Goal: Information Seeking & Learning: Learn about a topic

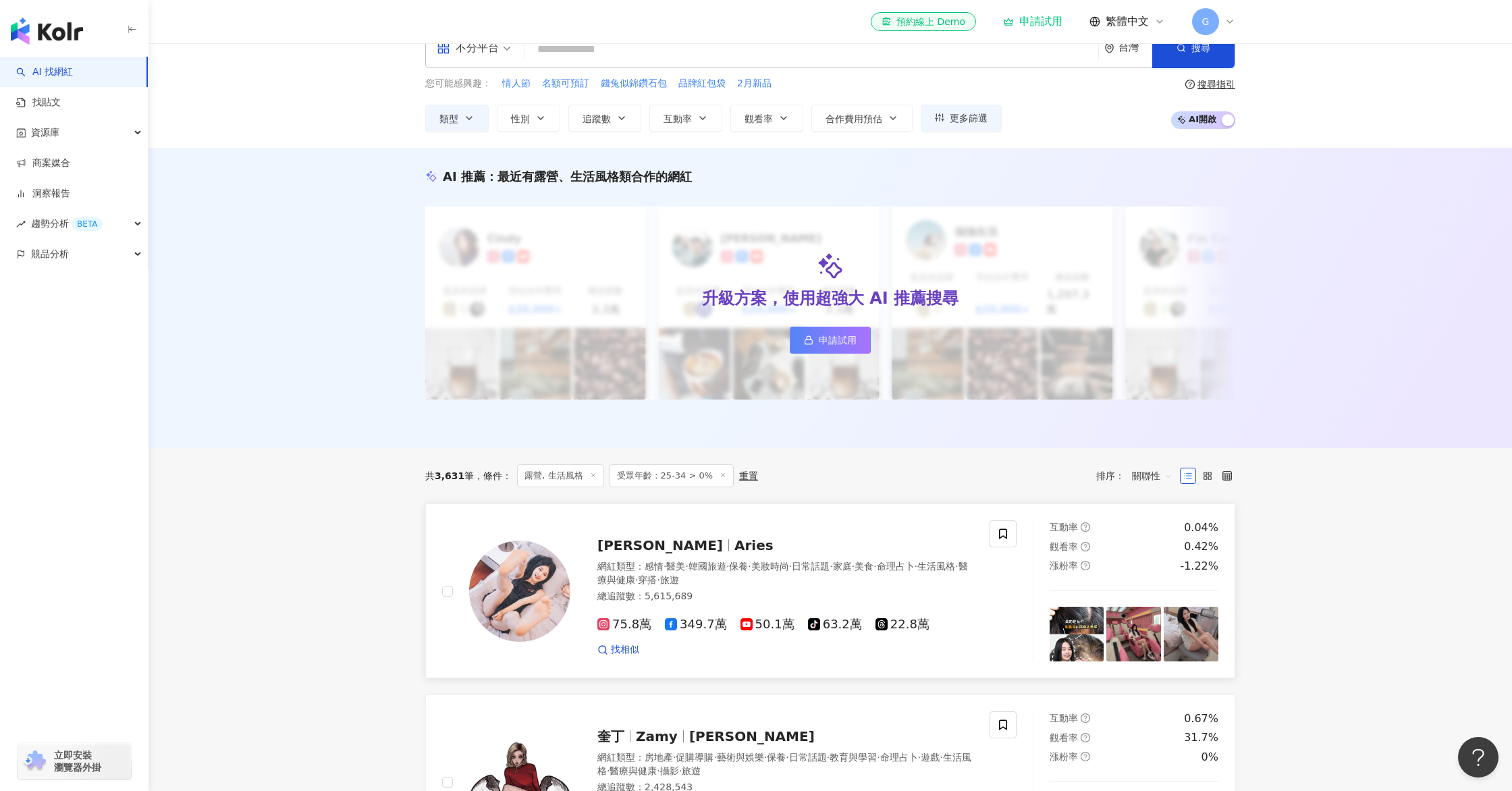
scroll to position [34, 0]
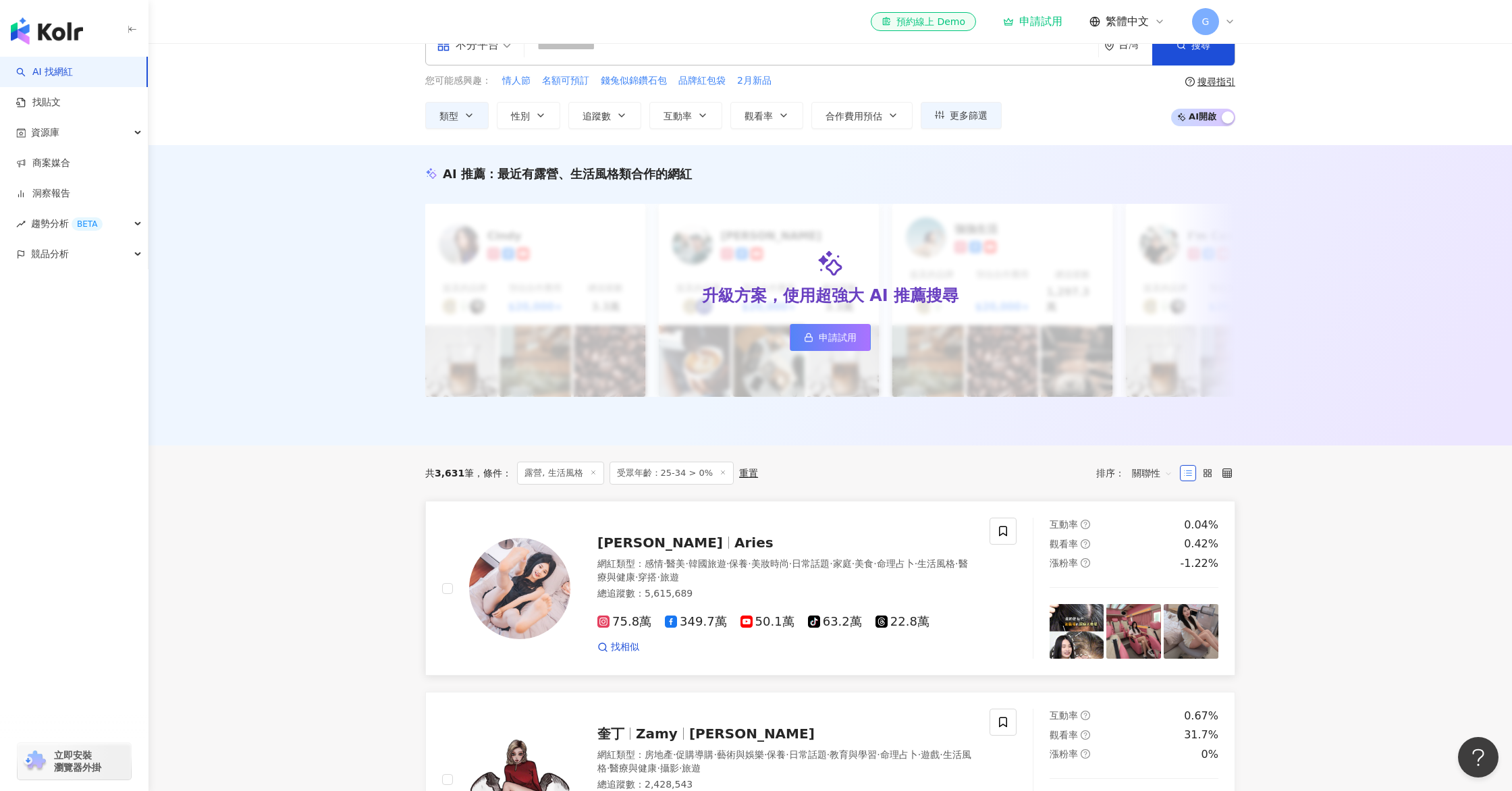
click at [1152, 619] on img at bounding box center [1133, 631] width 55 height 55
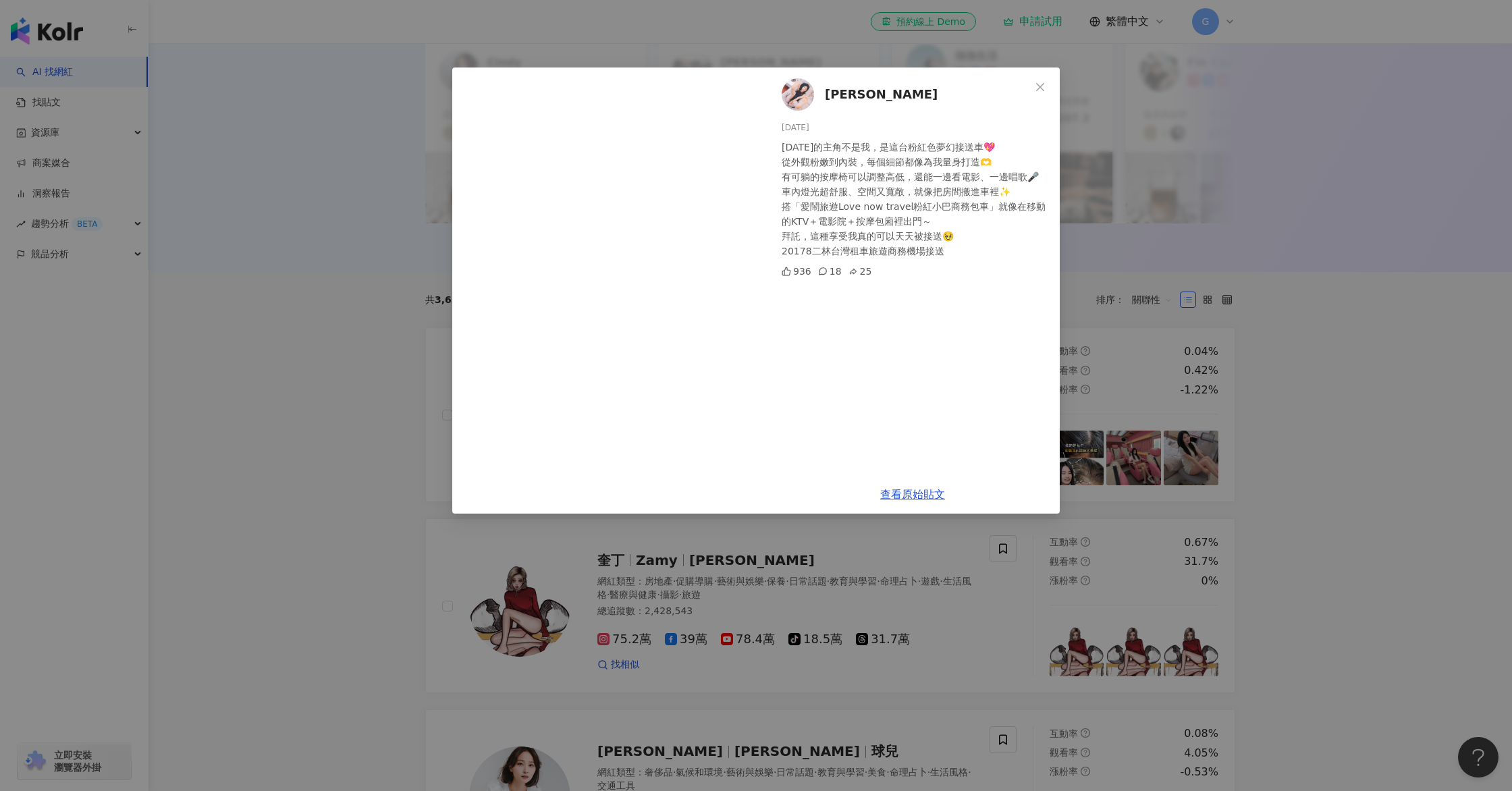
scroll to position [223, 0]
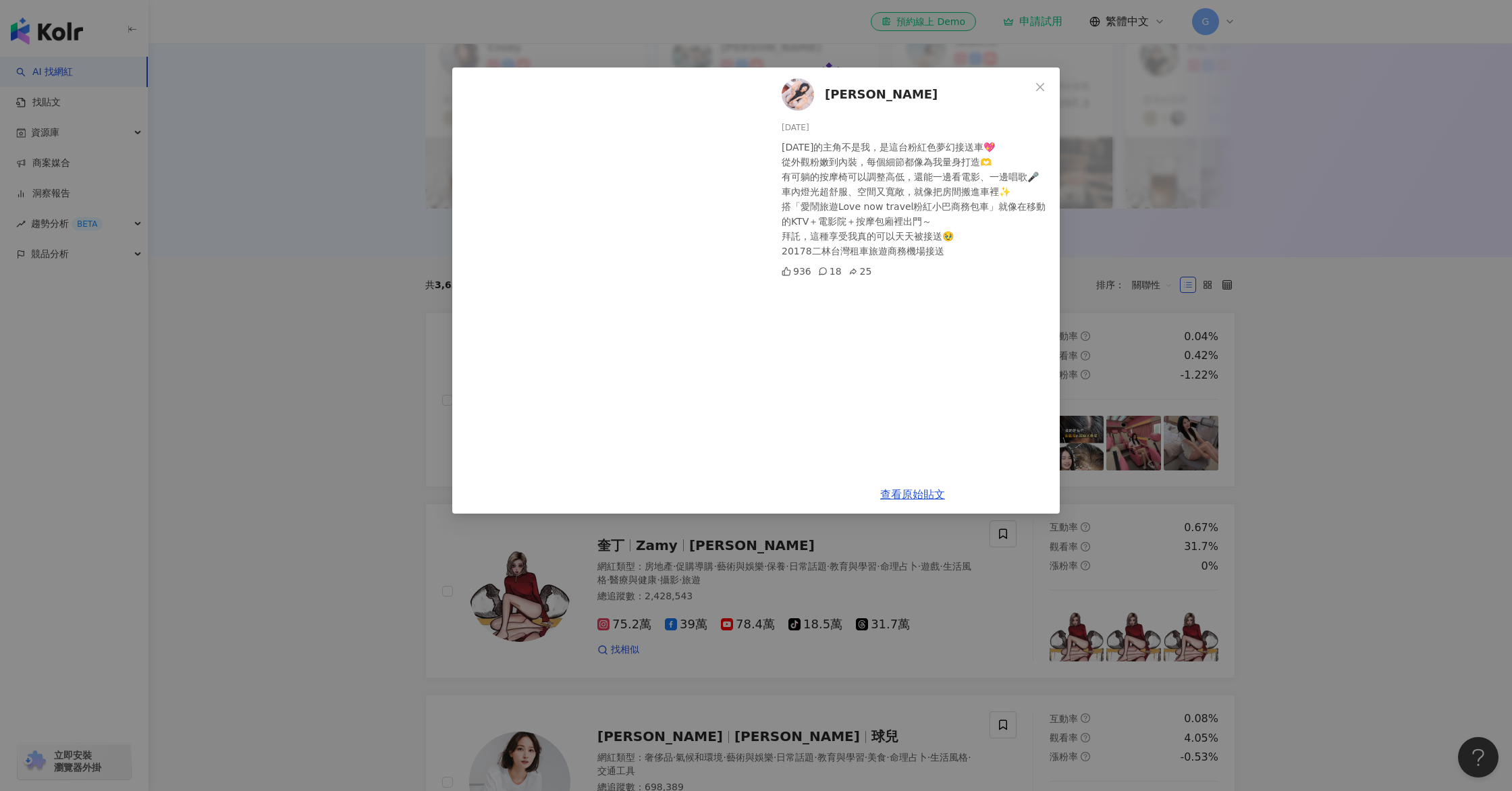
click at [1044, 80] on button "Close" at bounding box center [1040, 87] width 27 height 27
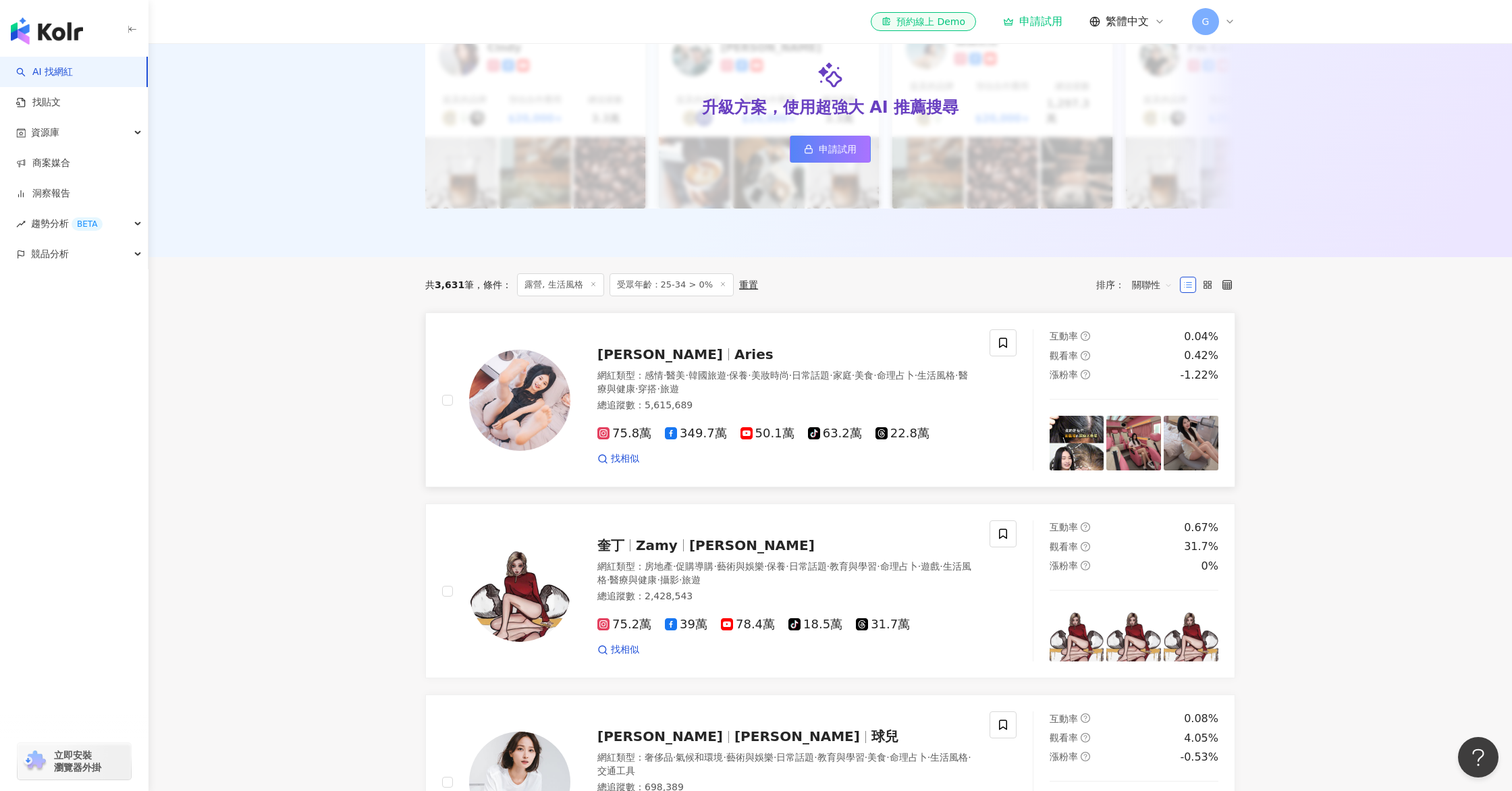
click at [1220, 405] on div "互動率 0.04% 觀看率 0.42% 漲粉率 -1.22%" at bounding box center [1134, 399] width 203 height 141
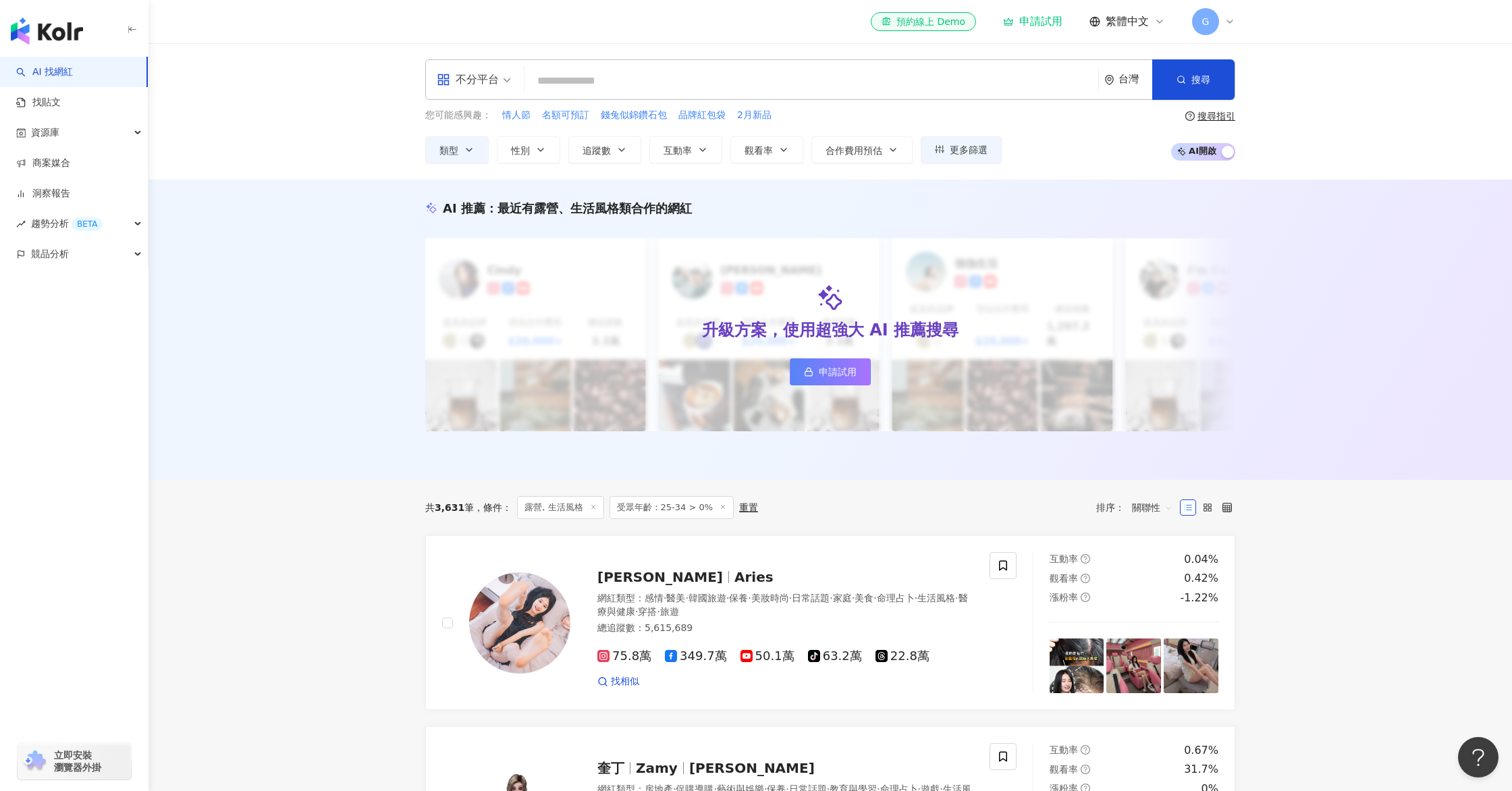
click at [590, 75] on input "search" at bounding box center [811, 80] width 563 height 26
type input "*"
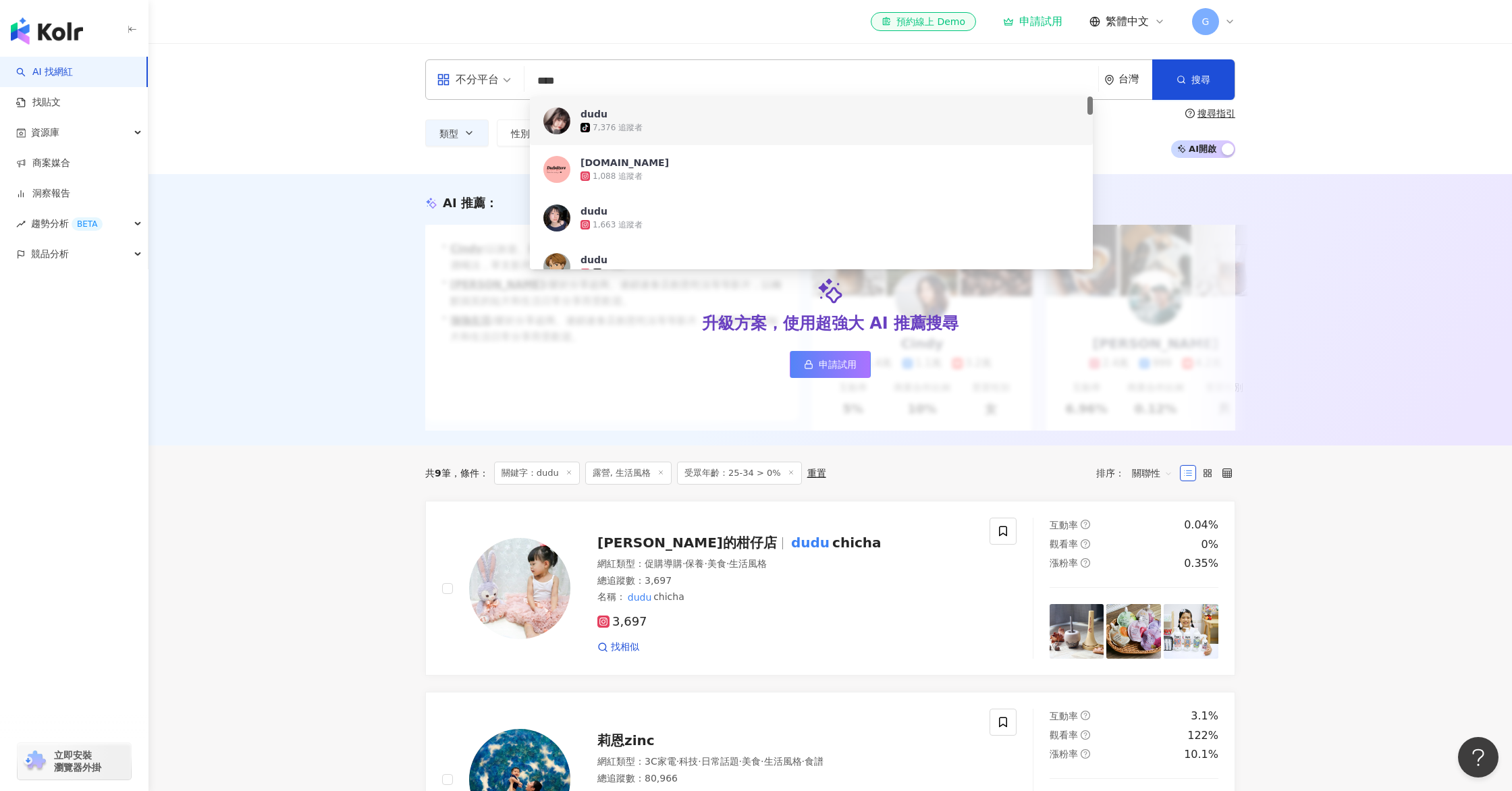
scroll to position [182, 0]
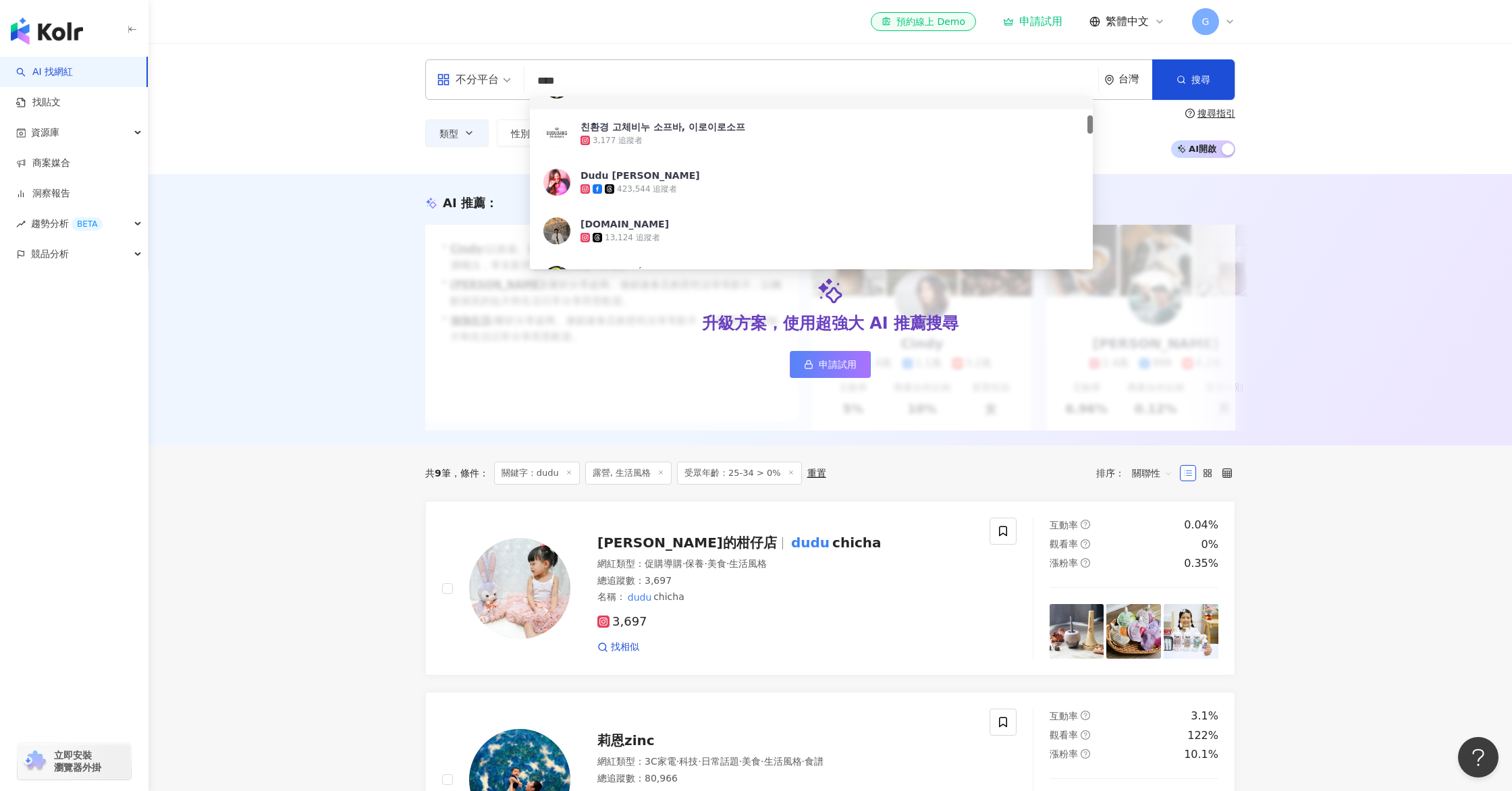
click at [638, 79] on input "****" at bounding box center [811, 80] width 563 height 26
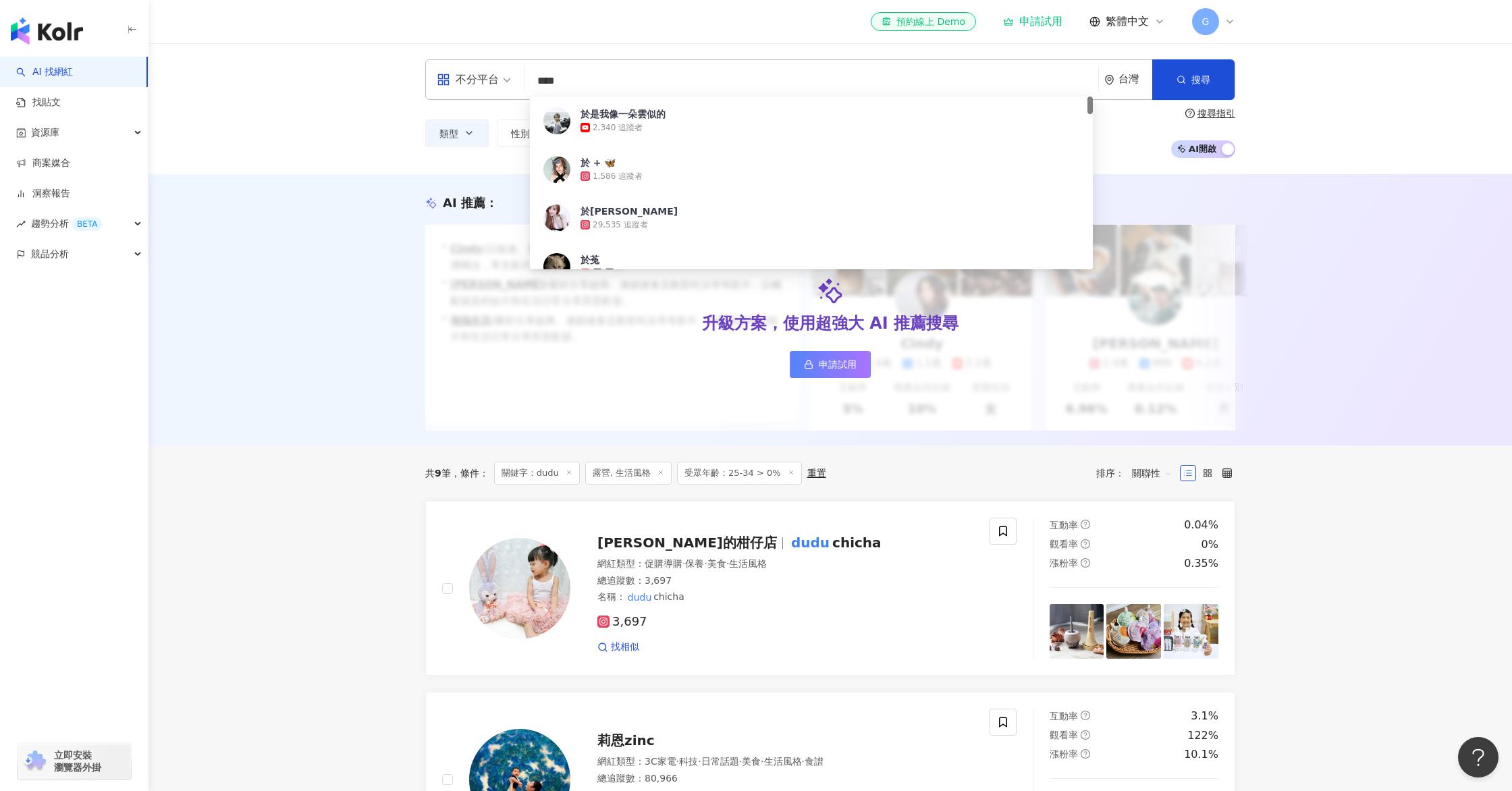
type input "**"
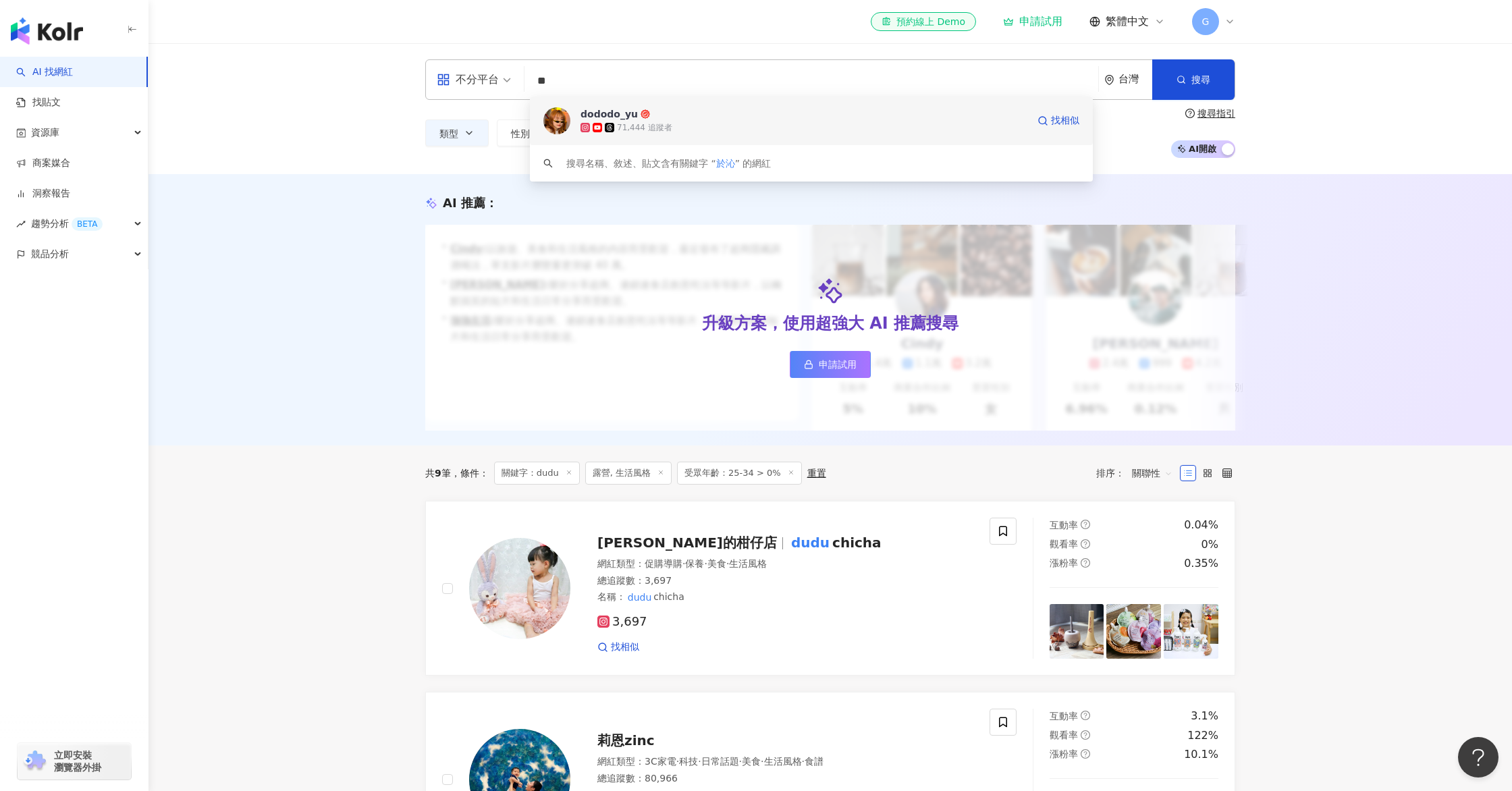
click at [724, 116] on span "dododo_yu" at bounding box center [803, 114] width 447 height 13
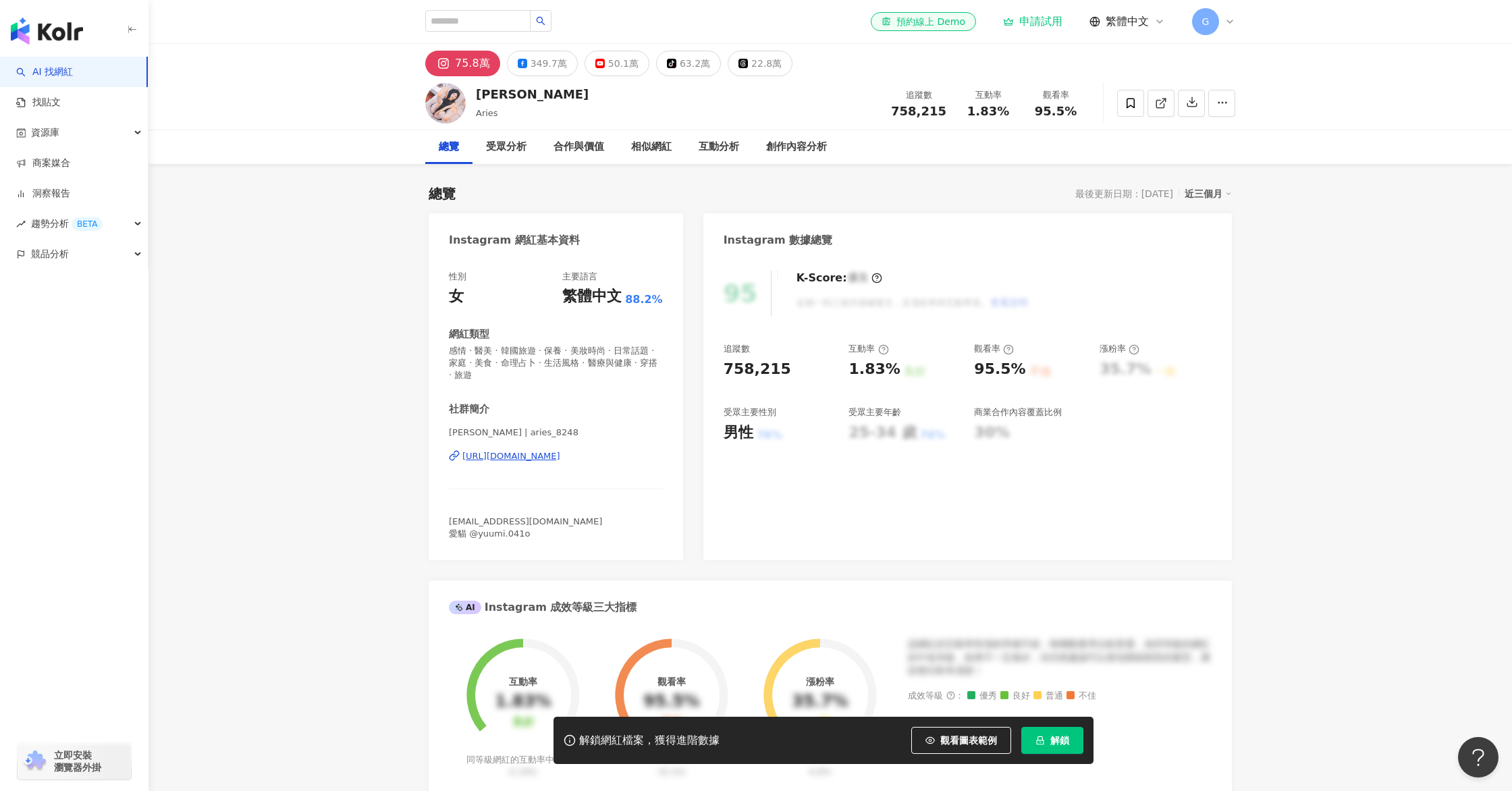
click at [1043, 23] on div "申請試用" at bounding box center [1033, 22] width 59 height 13
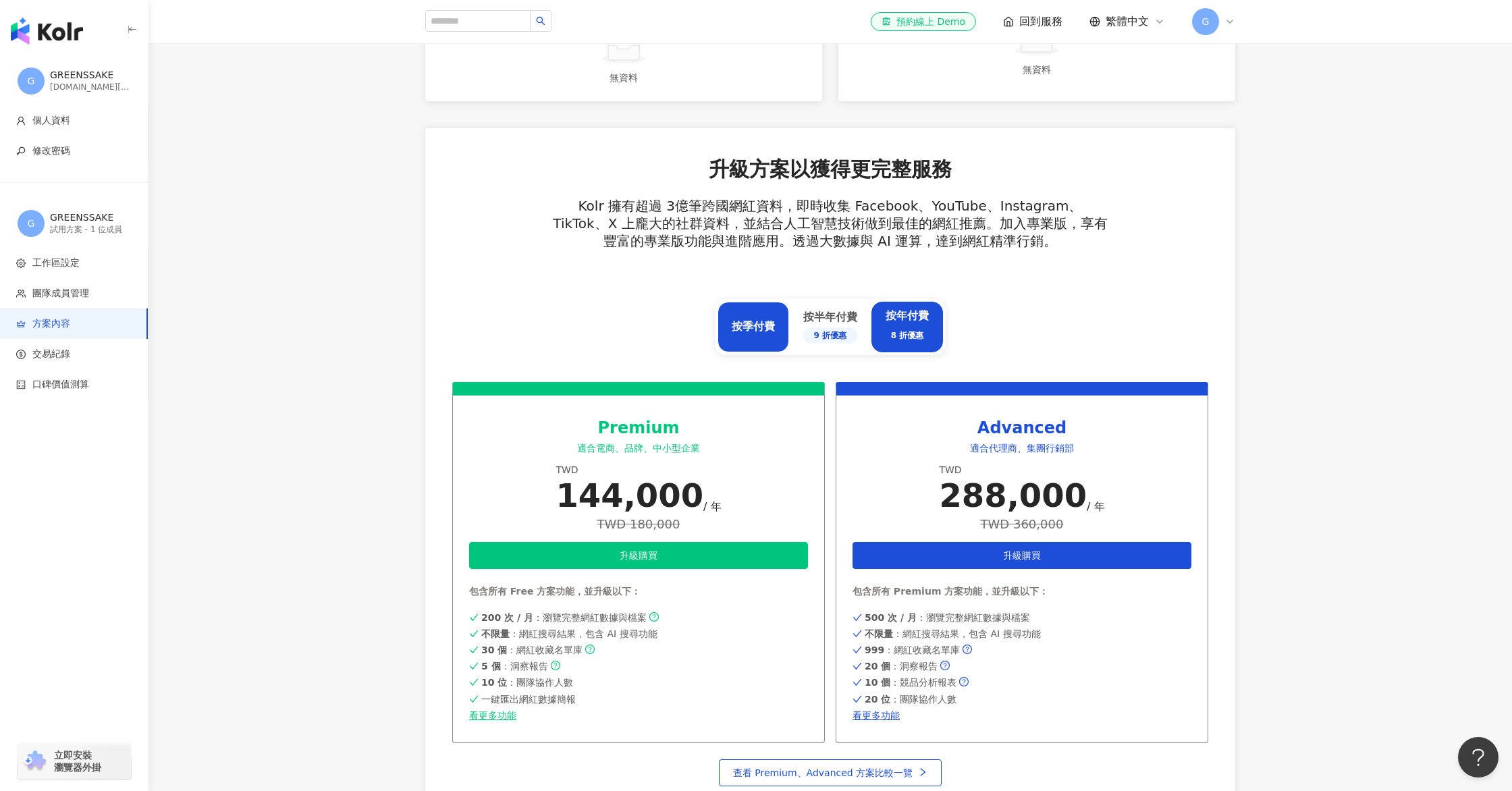
scroll to position [536, 0]
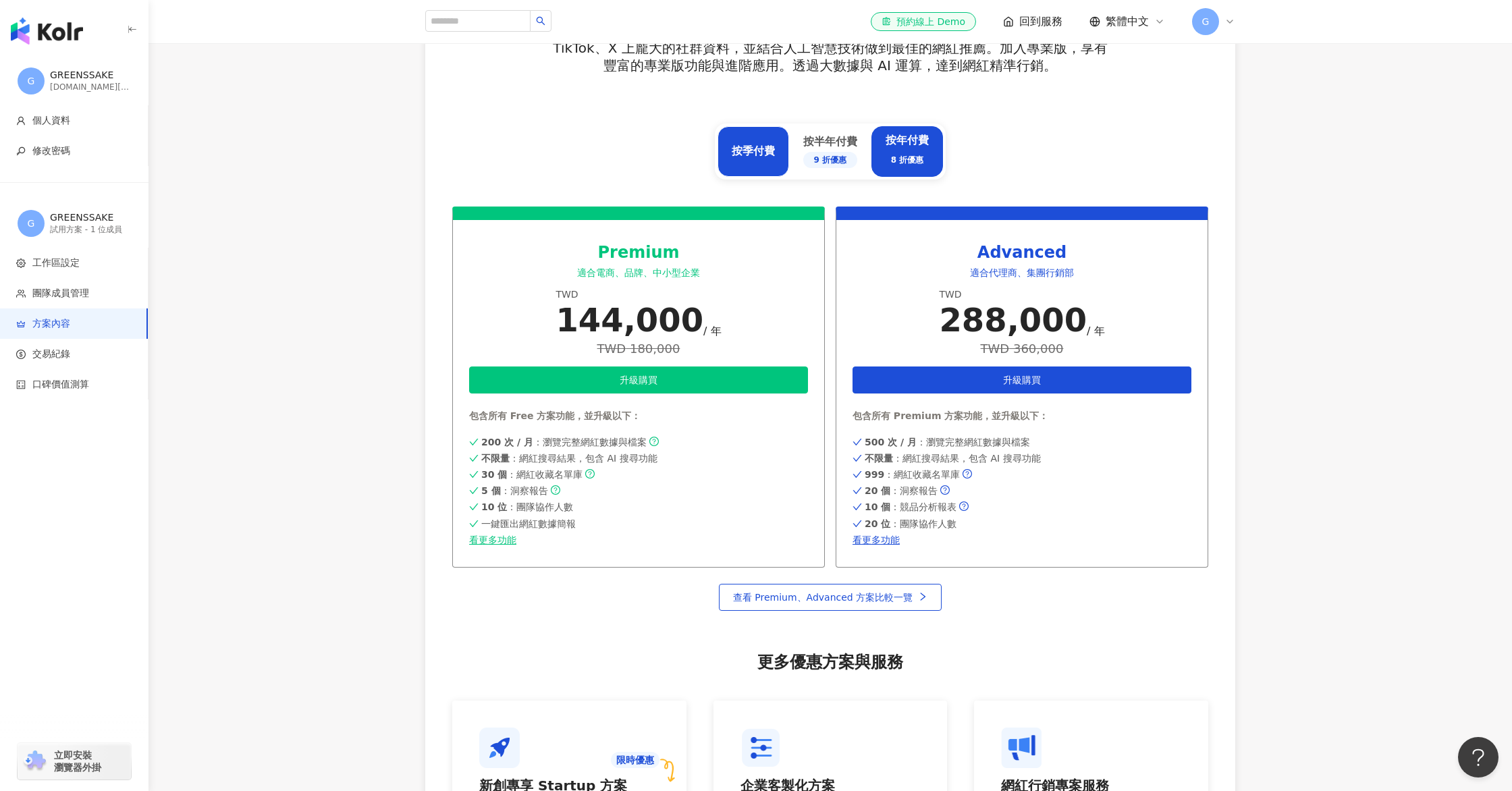
click at [757, 131] on div "按季付費" at bounding box center [753, 151] width 72 height 51
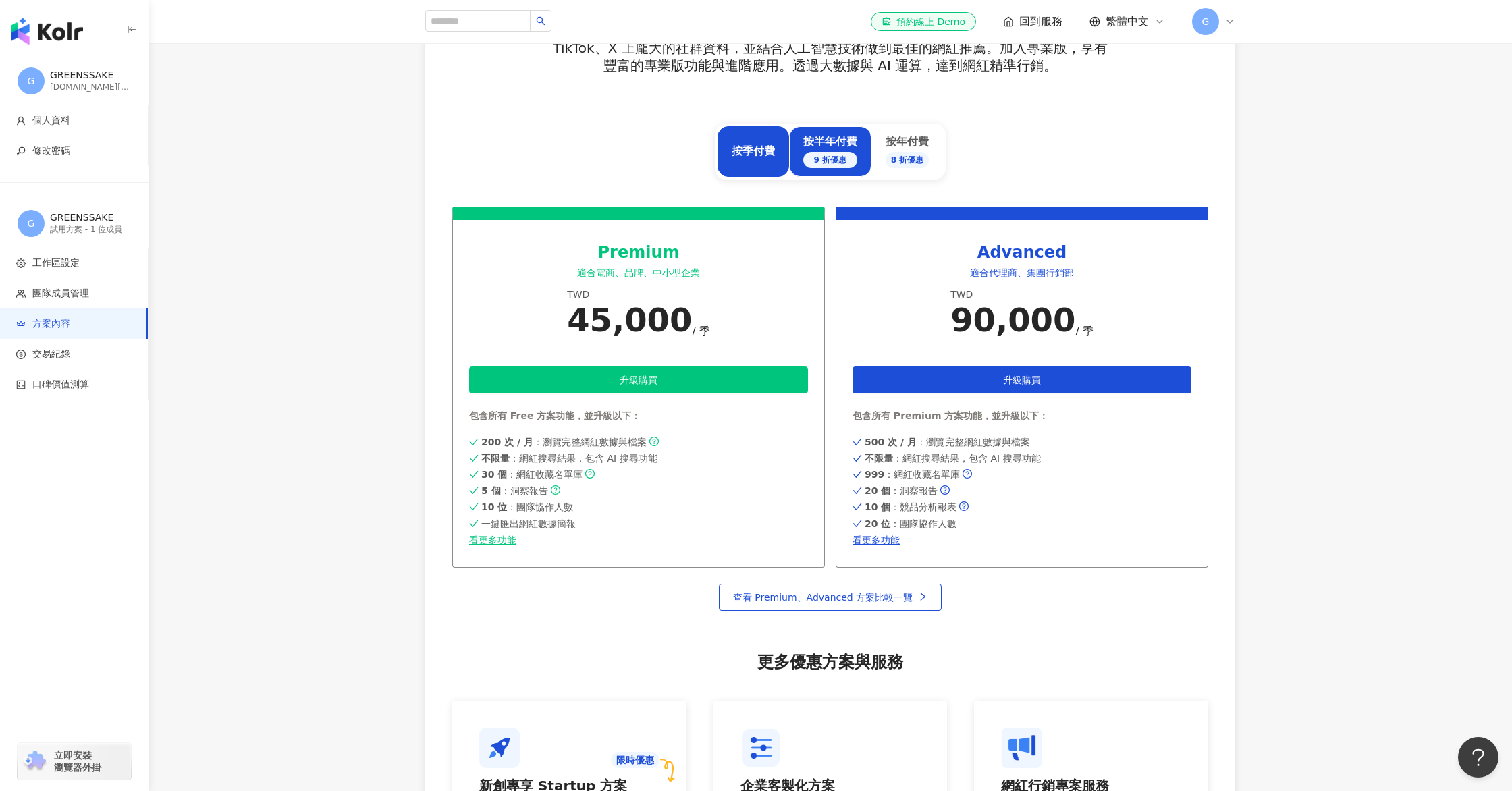
click at [818, 134] on div "按半年付費 9 折優惠" at bounding box center [830, 150] width 54 height 33
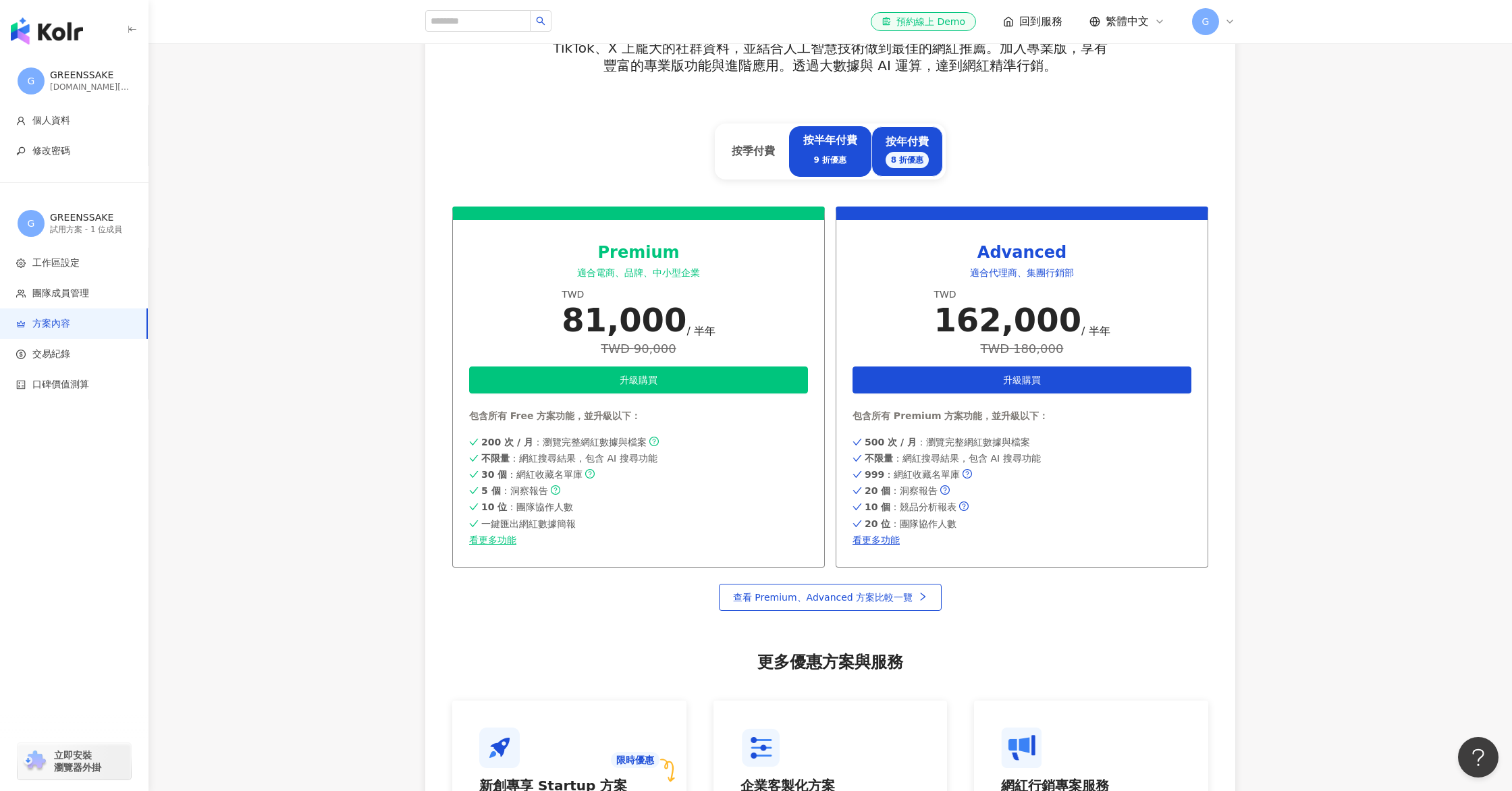
click at [902, 137] on div "按年付費 8 折優惠" at bounding box center [908, 150] width 44 height 33
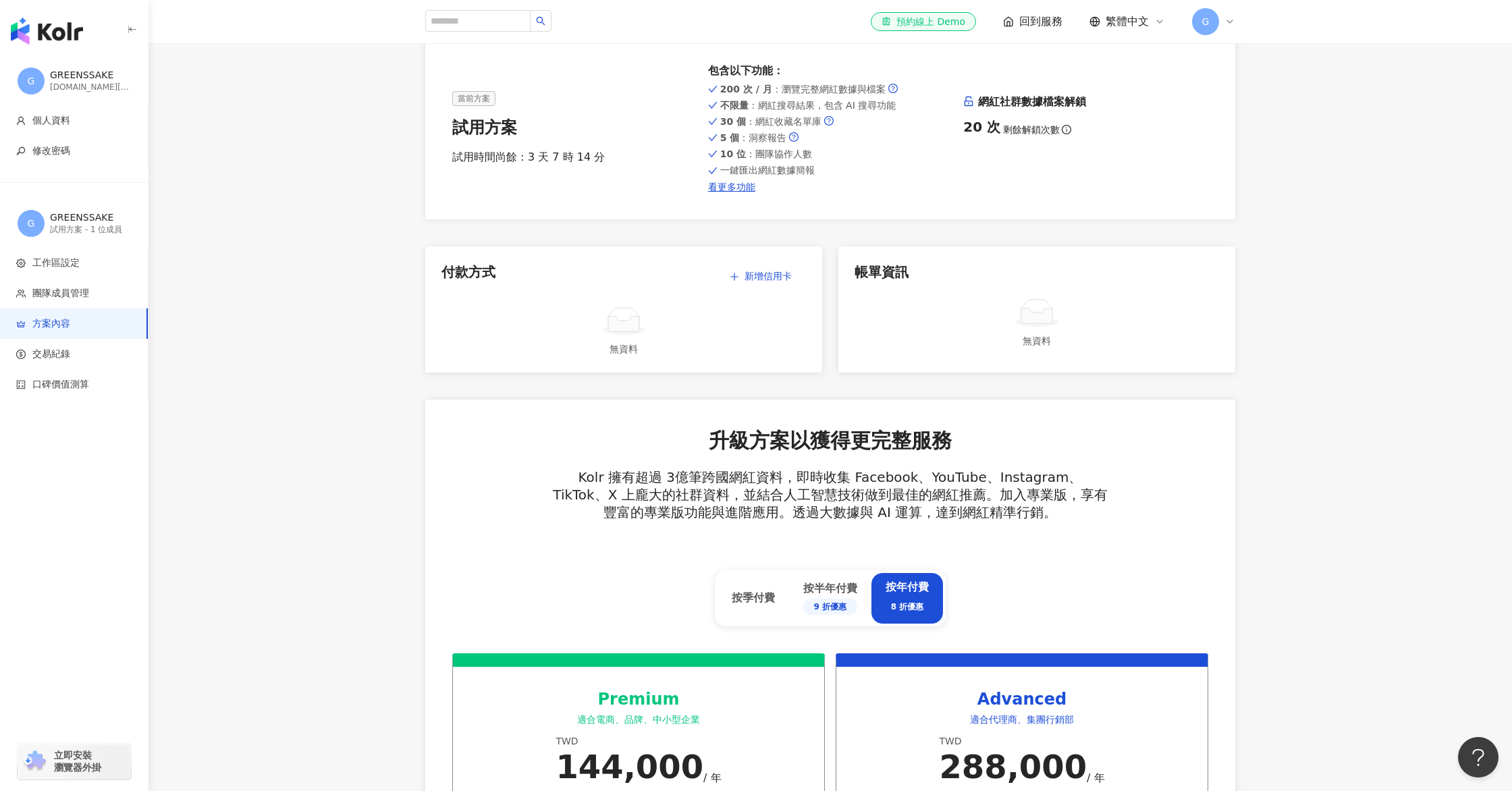
scroll to position [0, 0]
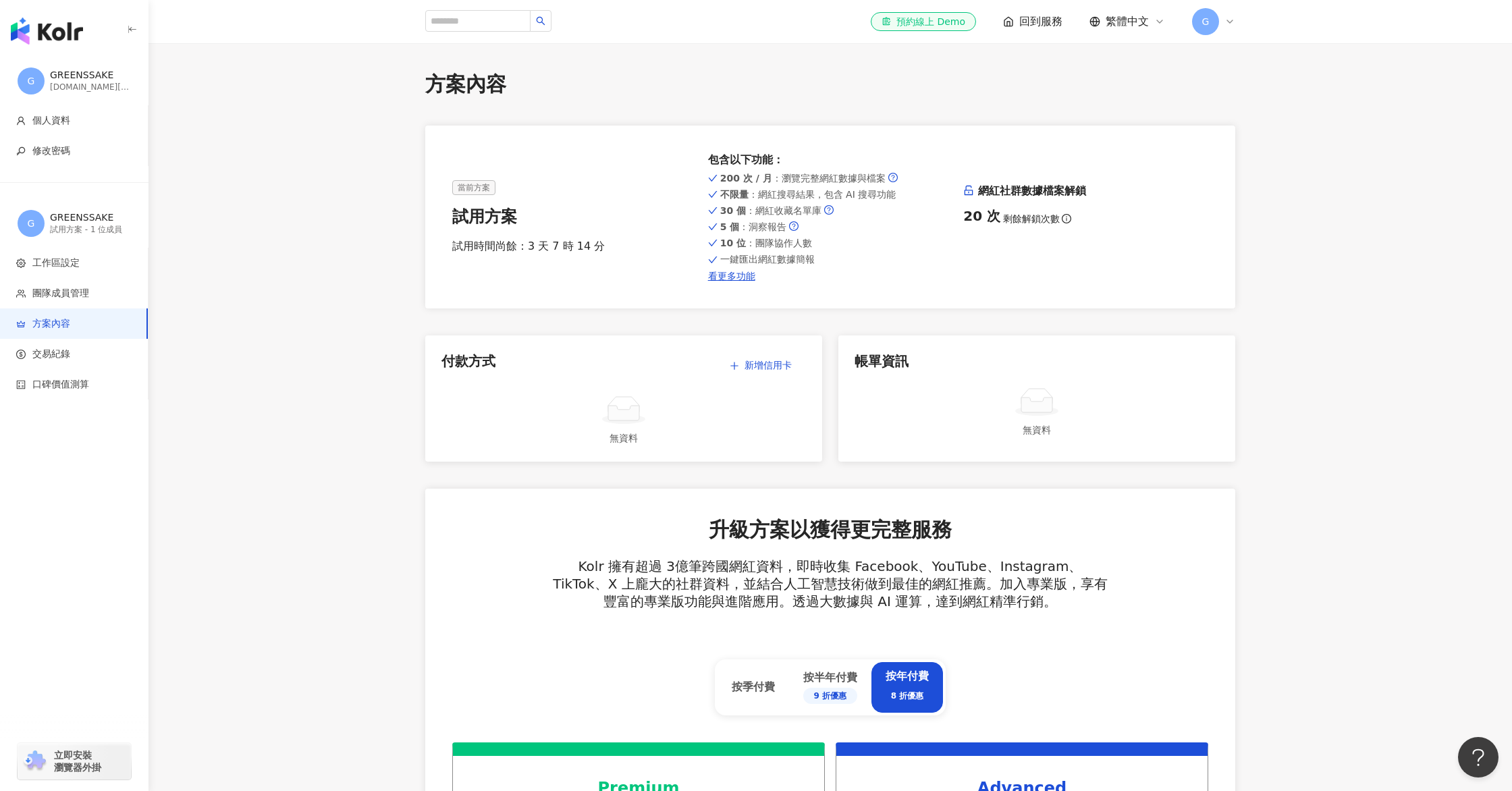
click at [44, 29] on img "button" at bounding box center [47, 31] width 73 height 27
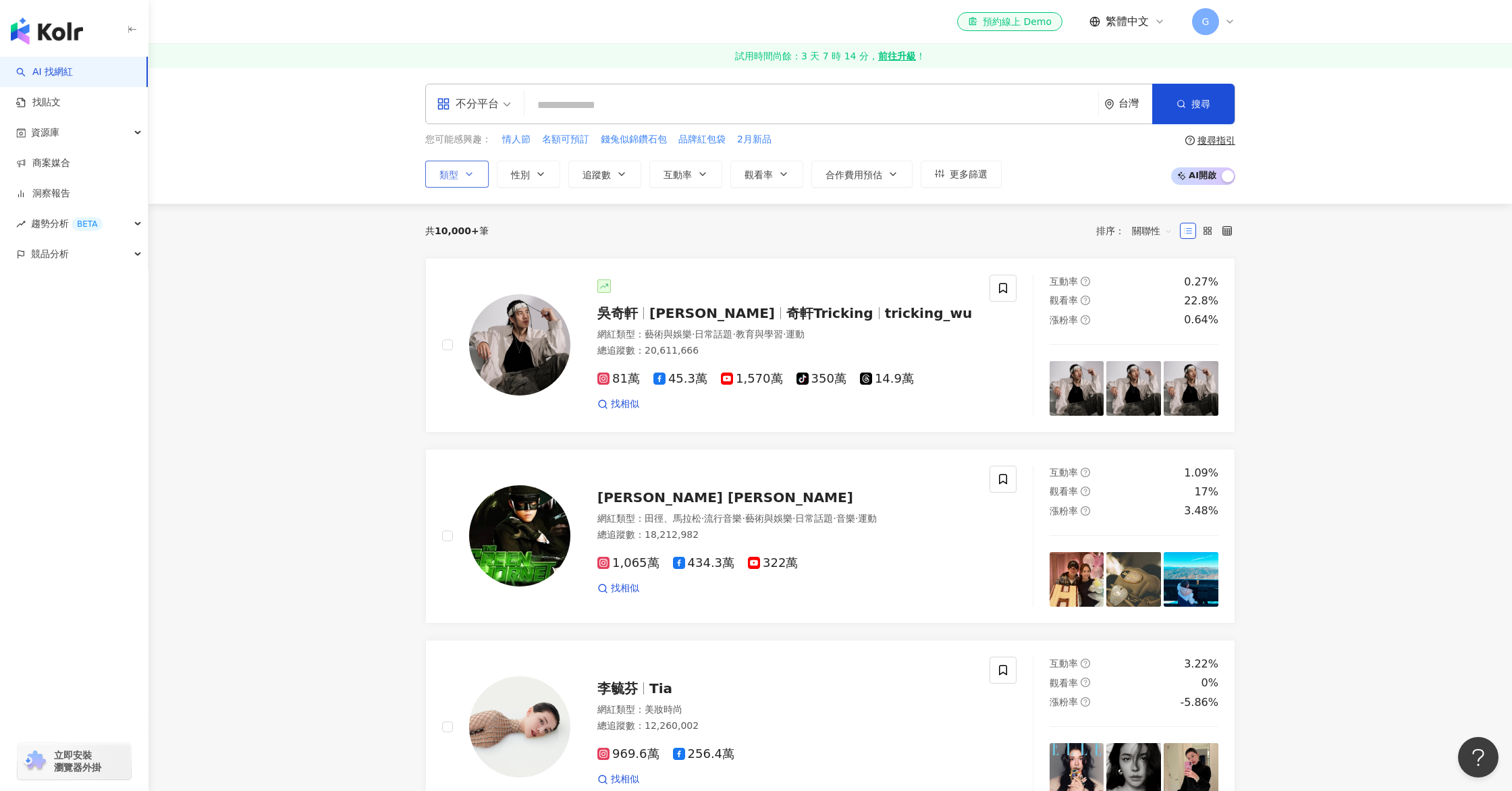
click at [459, 164] on button "類型" at bounding box center [457, 174] width 63 height 27
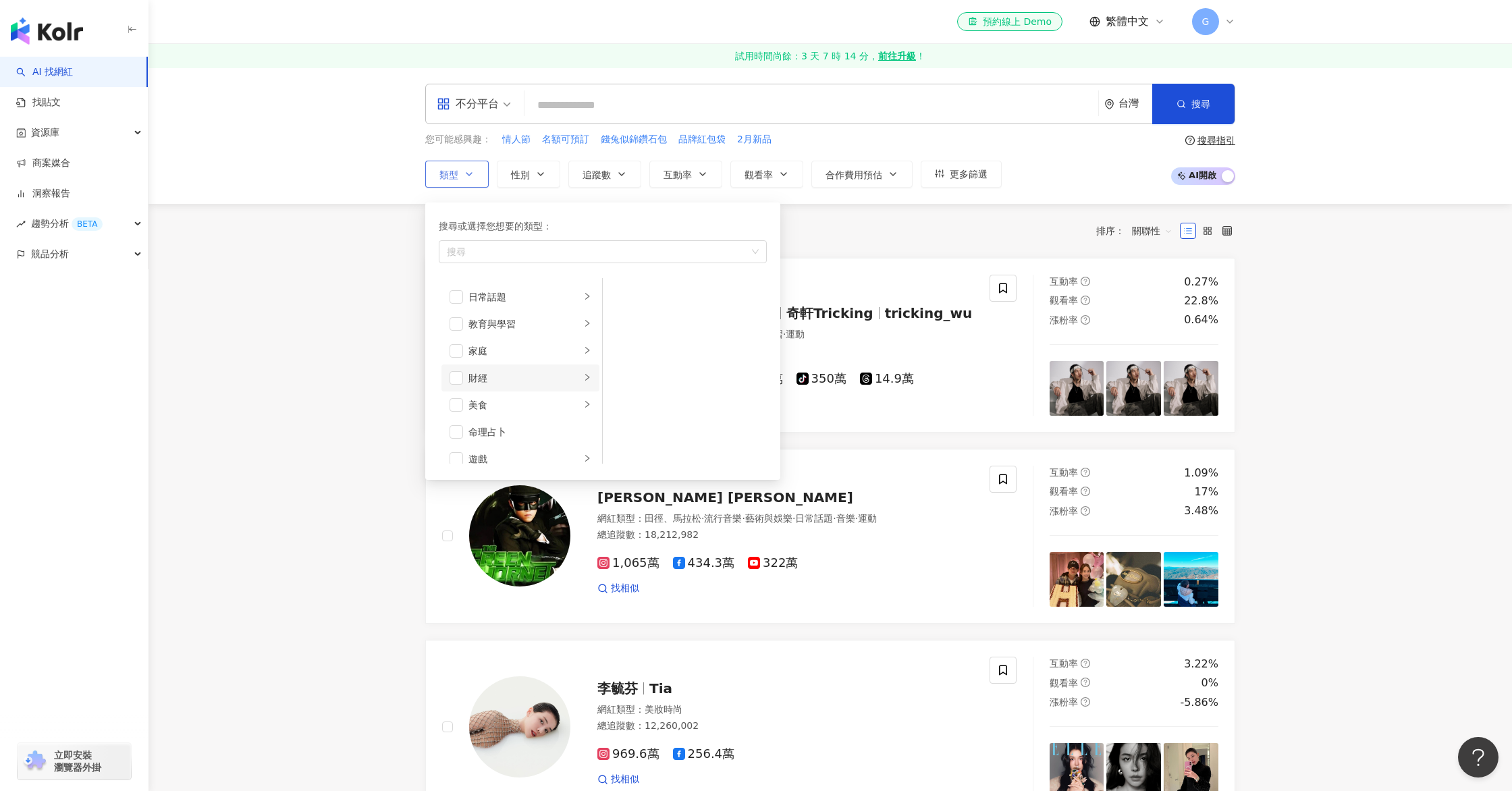
scroll to position [81, 0]
click at [514, 400] on div "美食" at bounding box center [524, 403] width 112 height 15
click at [637, 295] on div "飲料" at bounding box center [693, 295] width 123 height 15
click at [636, 351] on div "甜點" at bounding box center [693, 348] width 123 height 15
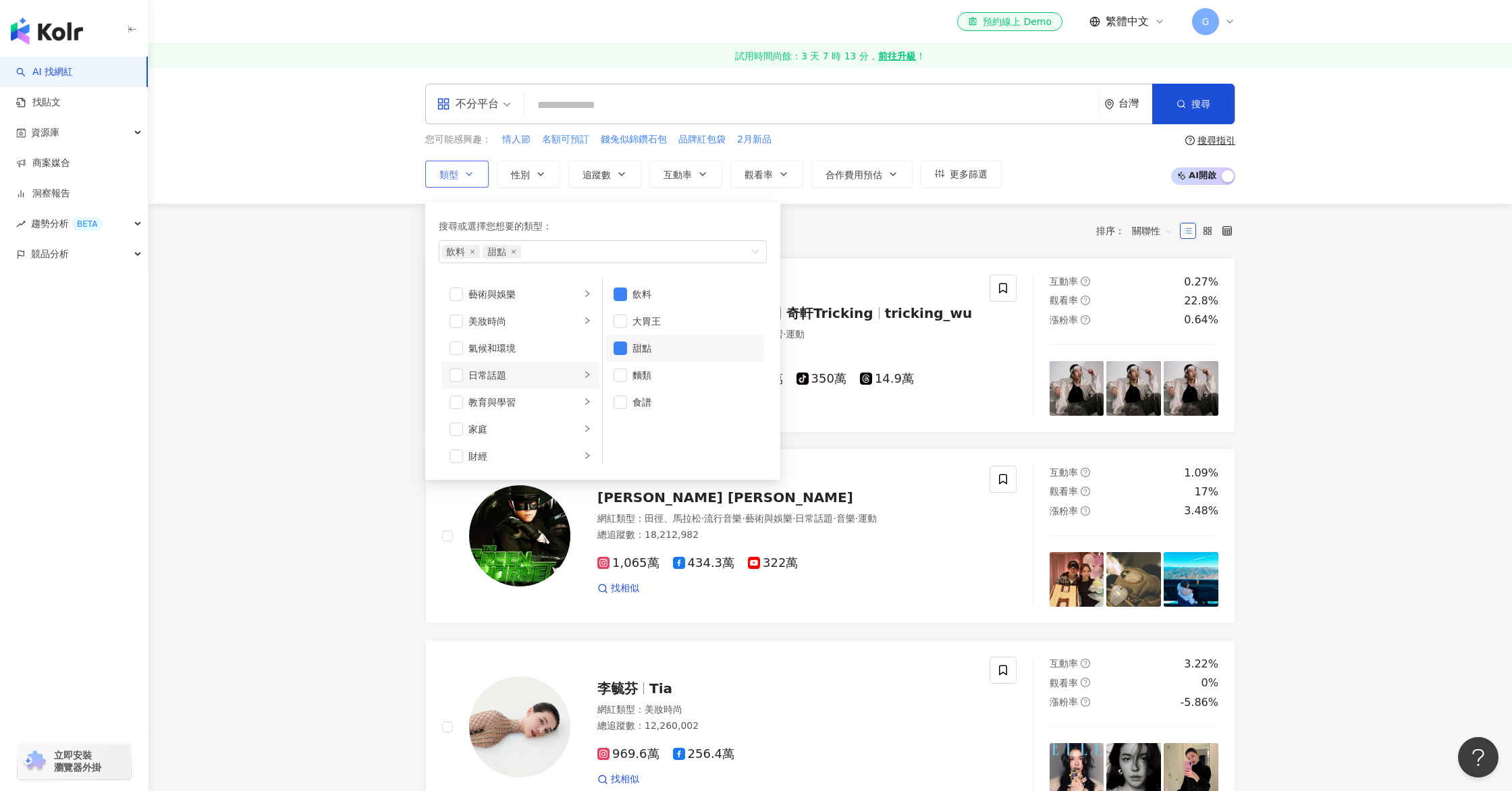
click at [536, 371] on div "日常話題" at bounding box center [524, 376] width 112 height 15
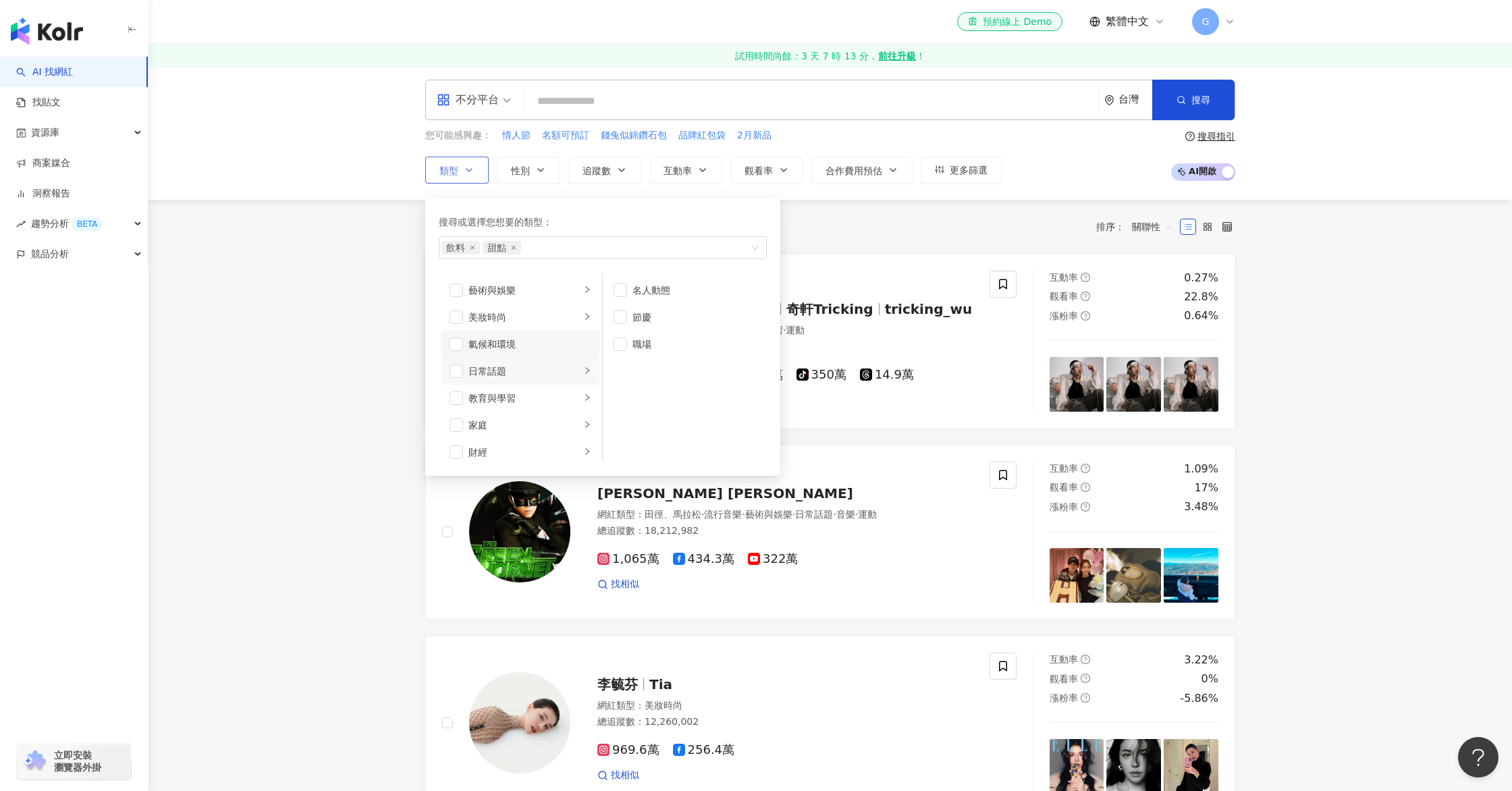
click at [545, 338] on div "氣候和環境" at bounding box center [530, 344] width 122 height 15
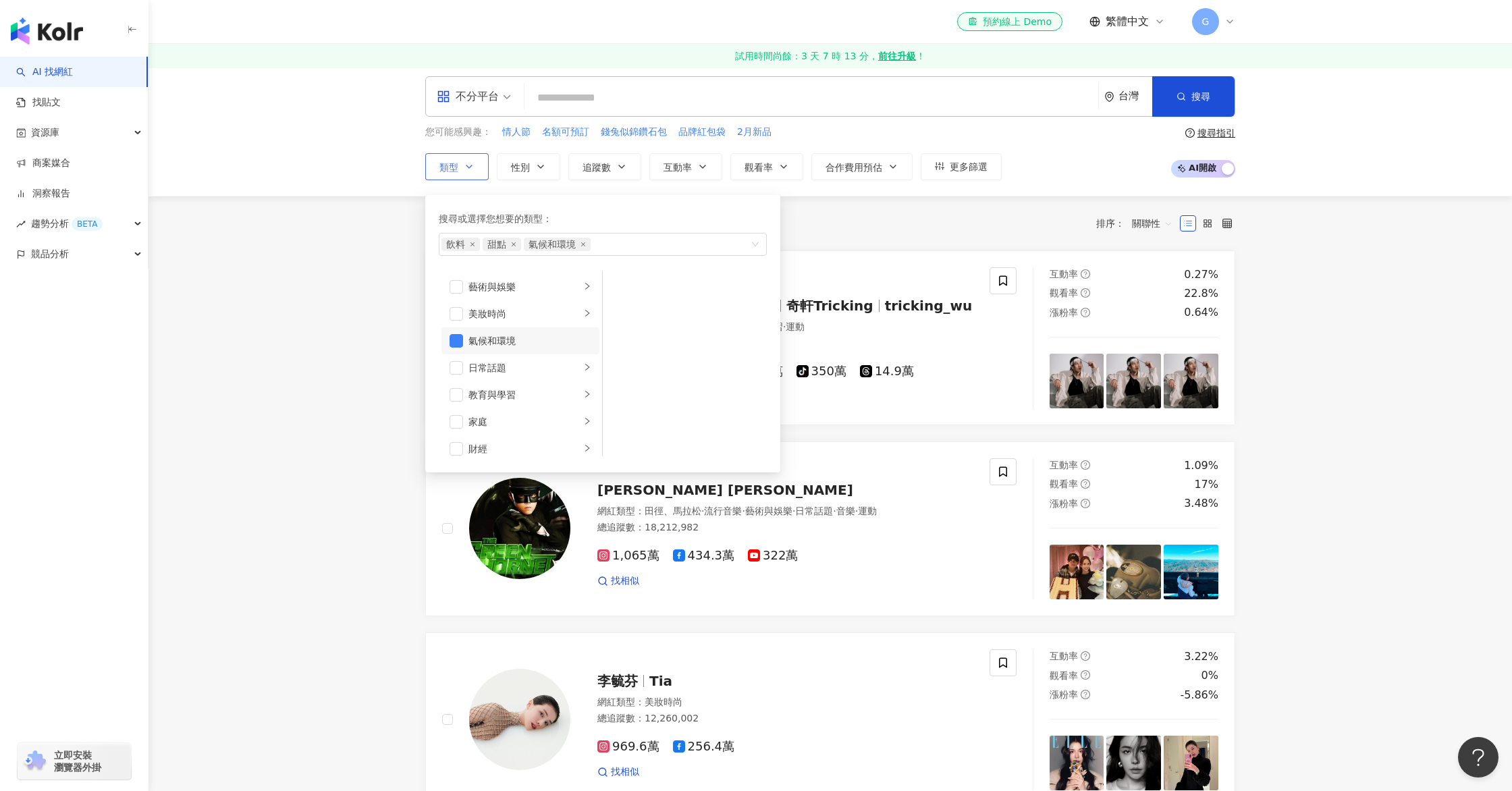
click at [460, 341] on span "button" at bounding box center [456, 341] width 13 height 13
click at [532, 285] on div "藝術與娛樂" at bounding box center [524, 287] width 112 height 15
click at [534, 416] on div "旅遊" at bounding box center [524, 413] width 112 height 15
click at [625, 289] on span "button" at bounding box center [620, 287] width 13 height 13
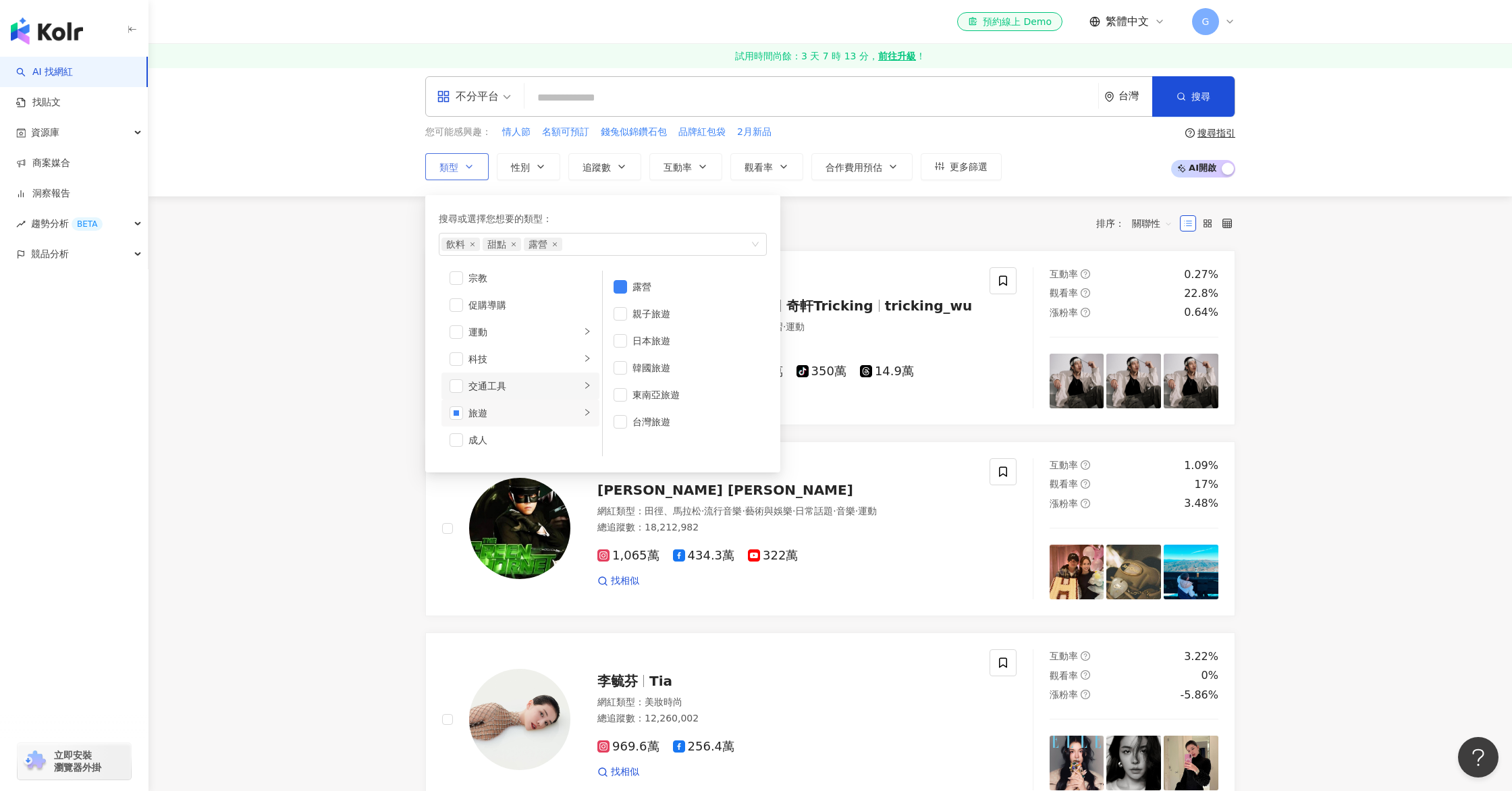
click at [496, 376] on li "交通工具" at bounding box center [519, 386] width 158 height 27
click at [510, 409] on div "旅遊" at bounding box center [524, 413] width 112 height 15
click at [672, 341] on div "日本旅遊" at bounding box center [693, 341] width 123 height 15
click at [524, 362] on div "科技" at bounding box center [524, 360] width 112 height 15
click at [537, 322] on li "運動" at bounding box center [519, 332] width 158 height 27
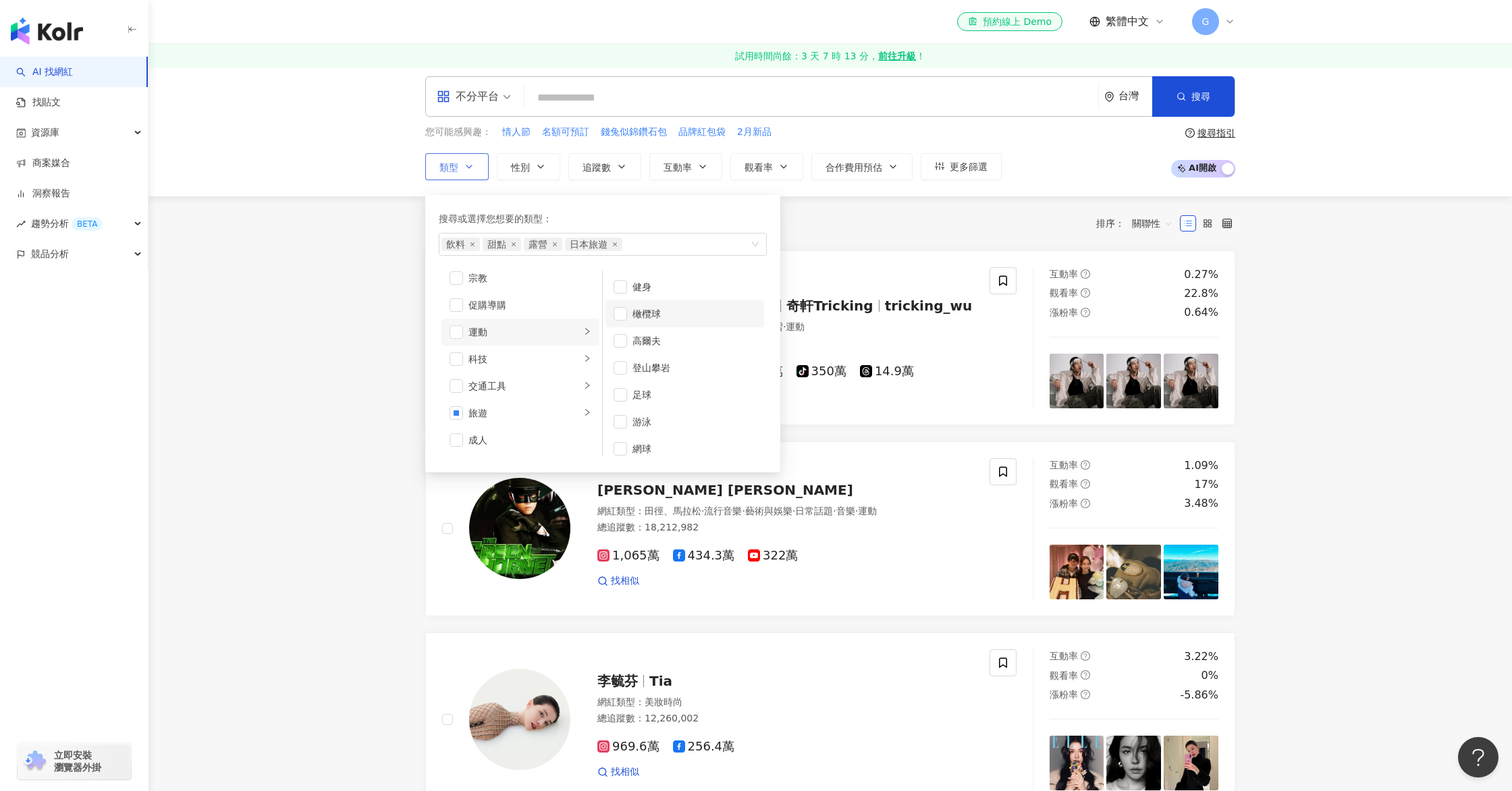
scroll to position [171, 0]
click at [534, 299] on div "促購導購" at bounding box center [530, 305] width 122 height 15
click at [900, 221] on div "共 10,000+ 筆 排序： 關聯性" at bounding box center [830, 223] width 810 height 22
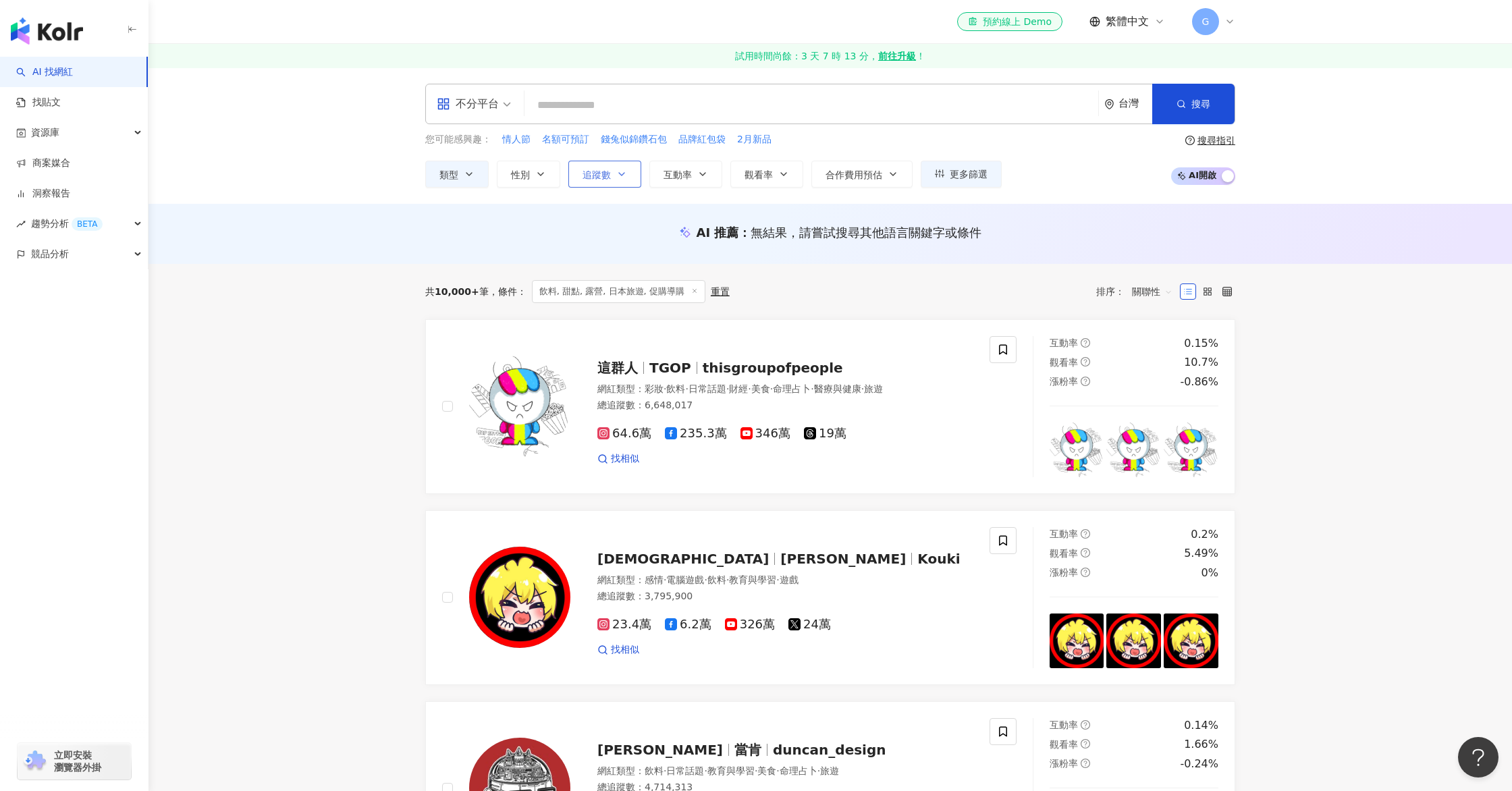
click at [585, 176] on span "追蹤數" at bounding box center [597, 174] width 29 height 11
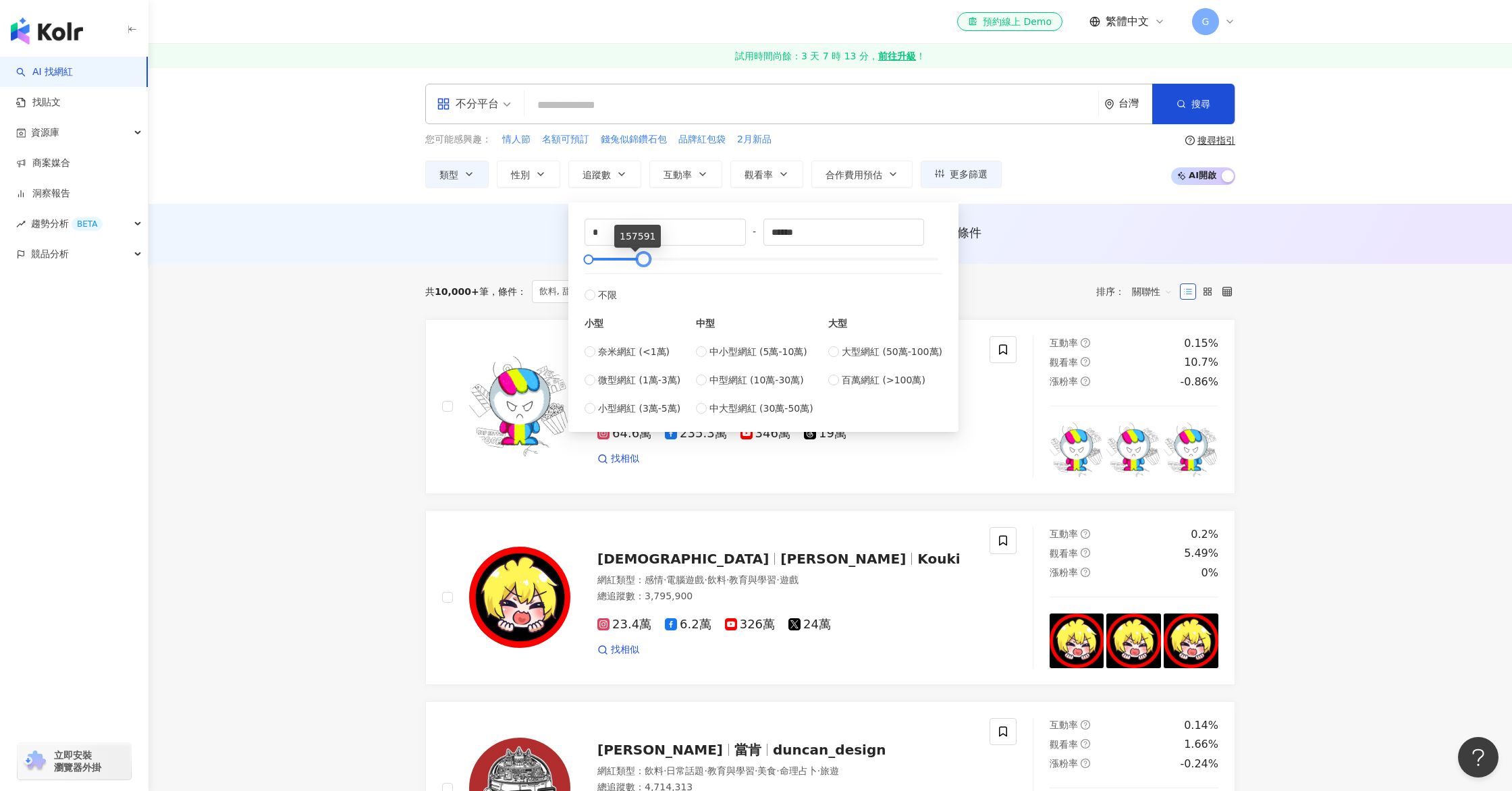
type input "*******"
drag, startPoint x: 939, startPoint y: 258, endPoint x: 1043, endPoint y: 242, distance: 105.2
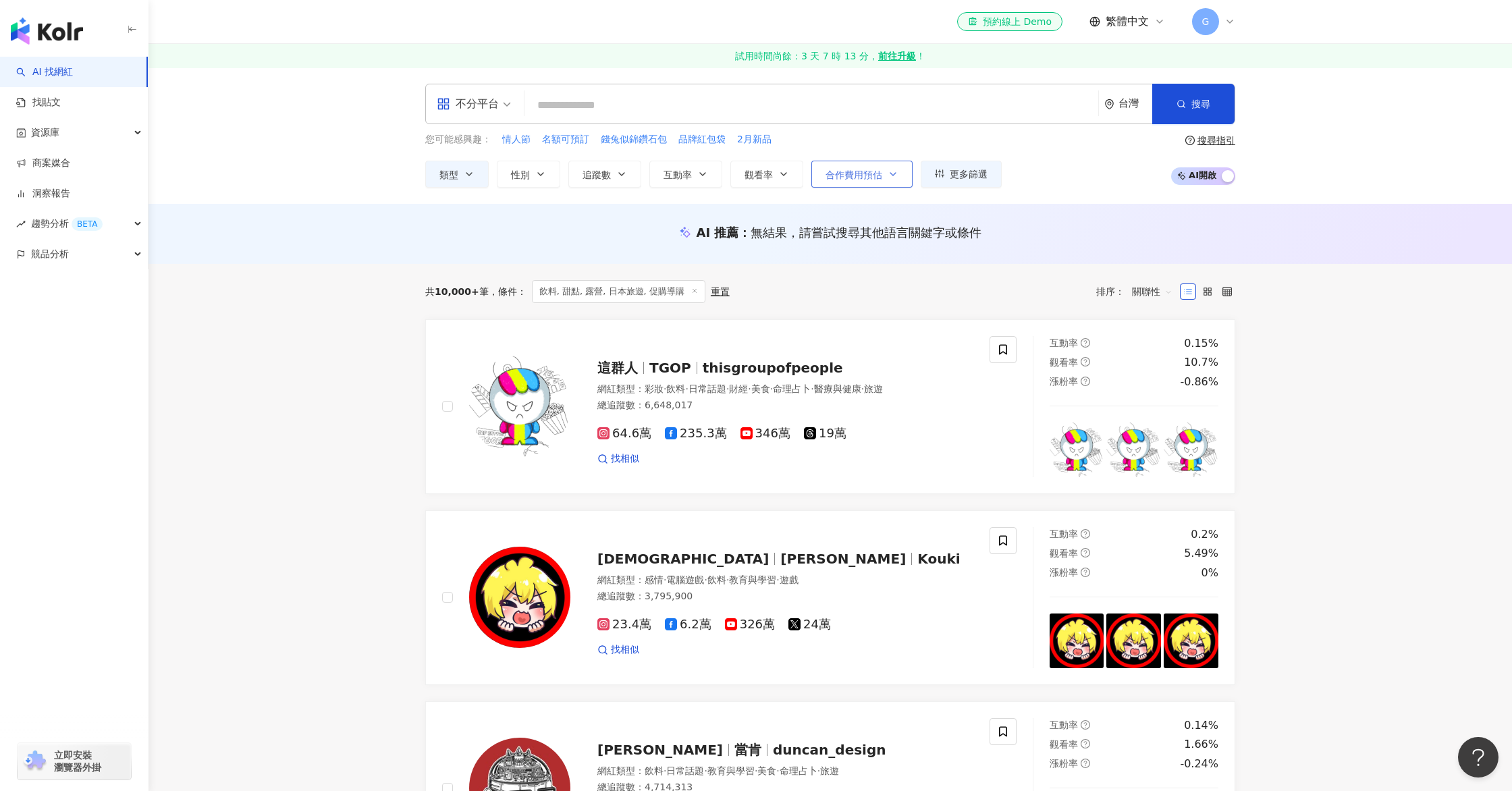
click at [879, 184] on button "合作費用預估" at bounding box center [862, 174] width 101 height 27
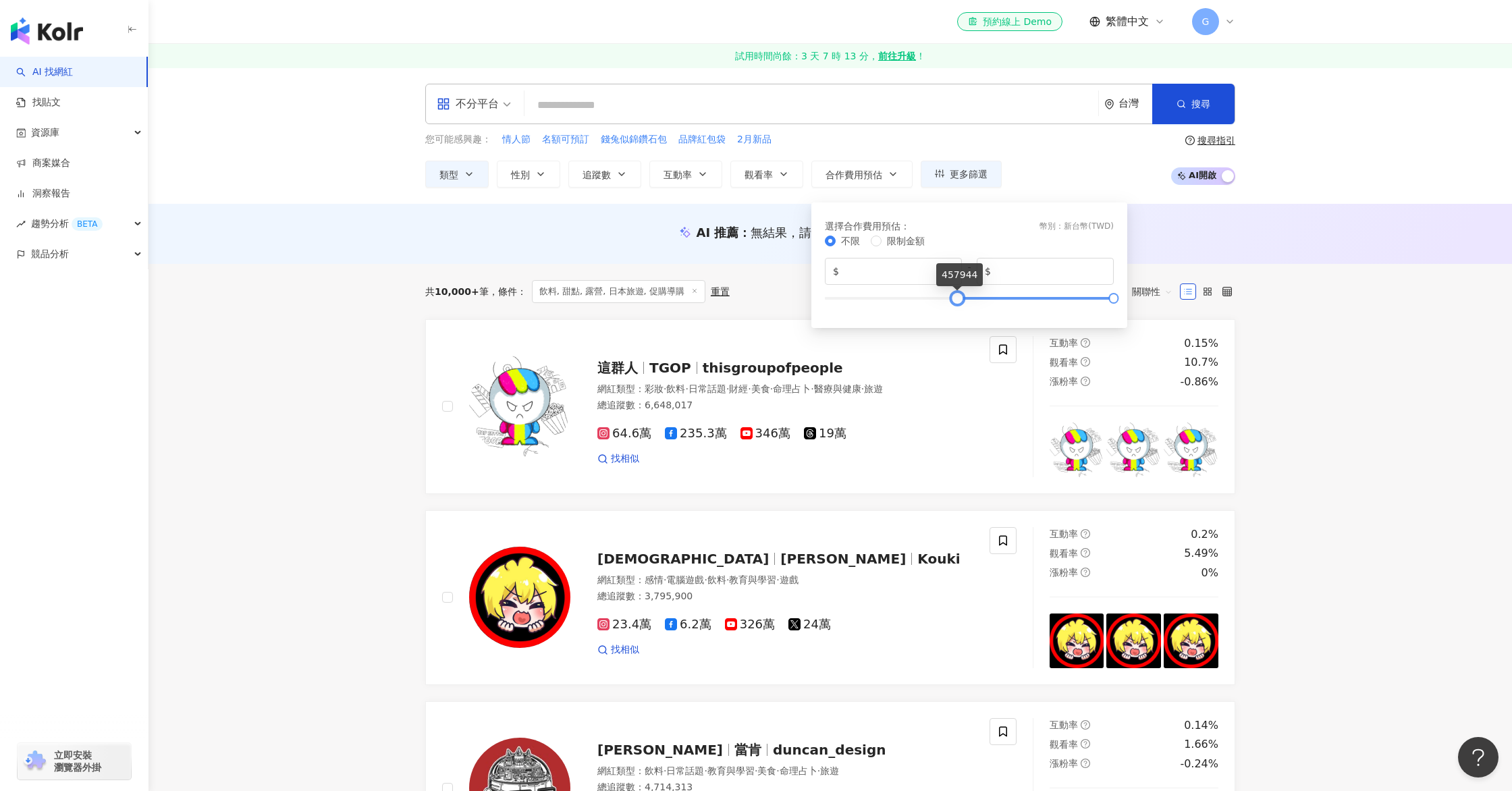
click at [957, 298] on div at bounding box center [969, 298] width 289 height 8
type input "*"
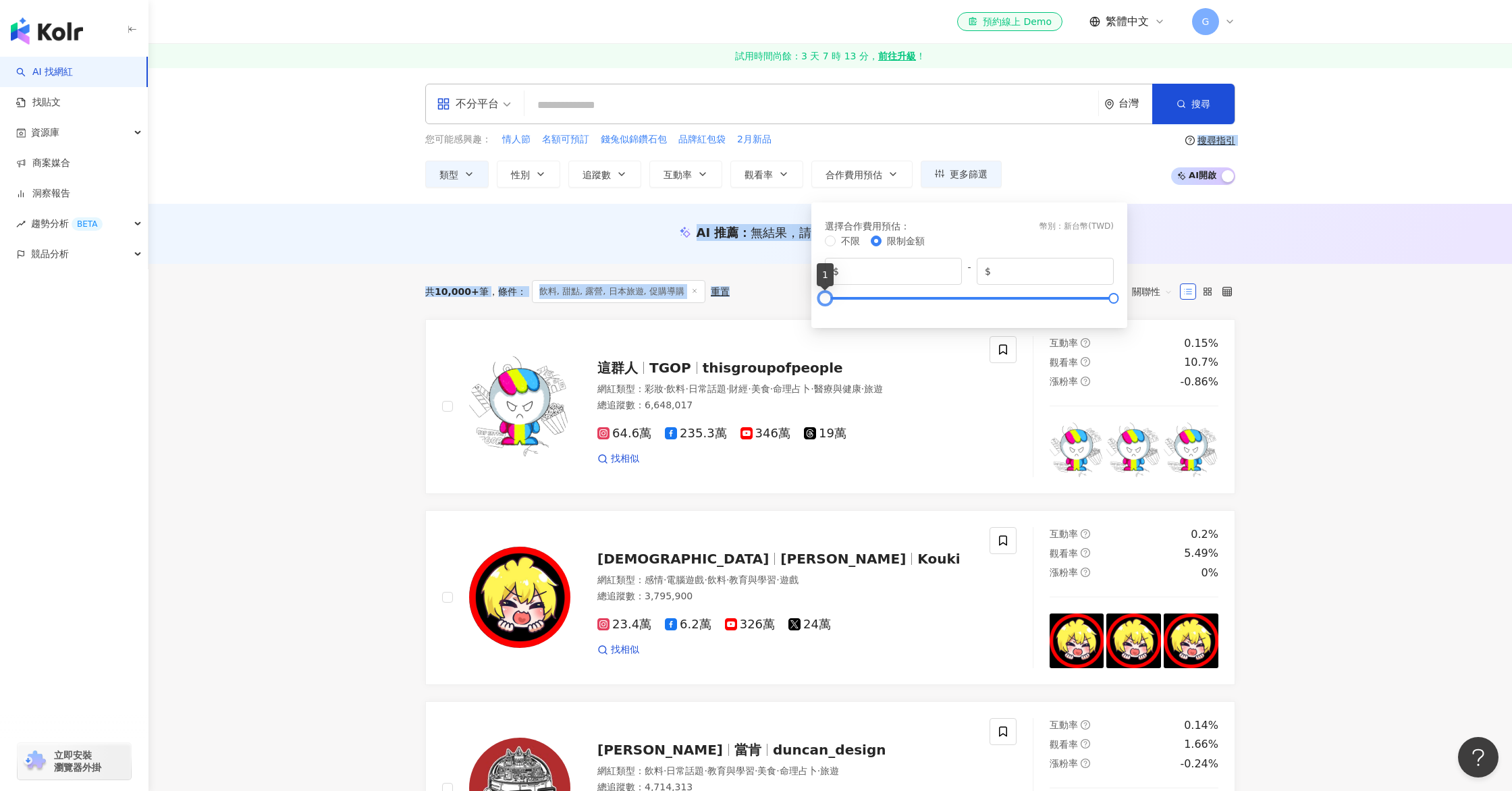
drag, startPoint x: 956, startPoint y: 297, endPoint x: 773, endPoint y: 305, distance: 183.2
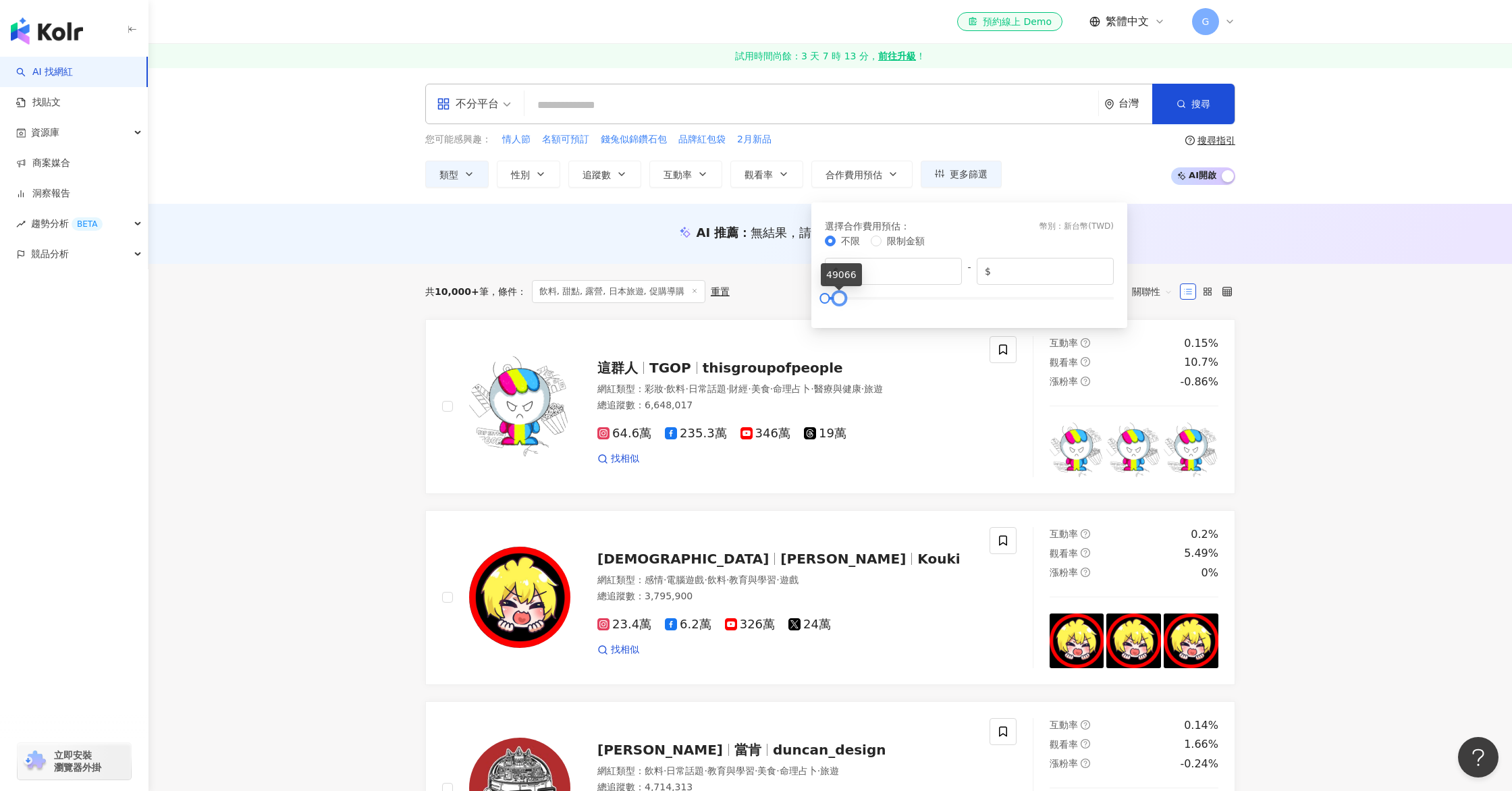
type input "*****"
drag, startPoint x: 1113, startPoint y: 297, endPoint x: 838, endPoint y: 316, distance: 275.7
click at [838, 316] on div "選擇合作費用預估 ： 幣別 ： 新台幣 ( TWD ) 不限 限制金額 $ * - $ *****" at bounding box center [969, 265] width 299 height 109
click at [1187, 254] on div "AI 推薦 ： 無結果，請嘗試搜尋其他語言關鍵字或條件" at bounding box center [829, 233] width 1363 height 60
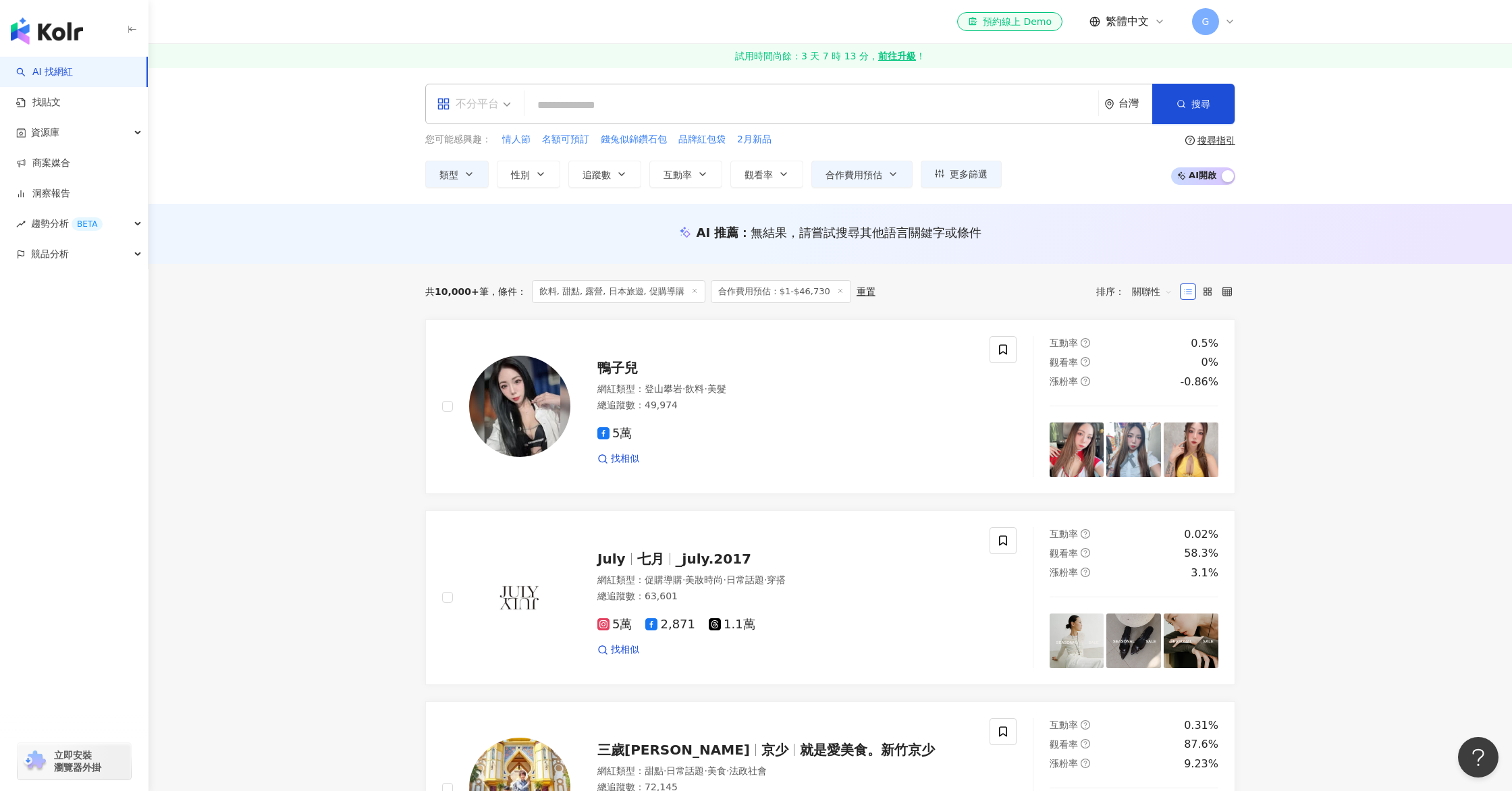
click at [490, 111] on div "不分平台" at bounding box center [468, 103] width 62 height 22
click at [477, 195] on div "Facebook" at bounding box center [478, 191] width 77 height 17
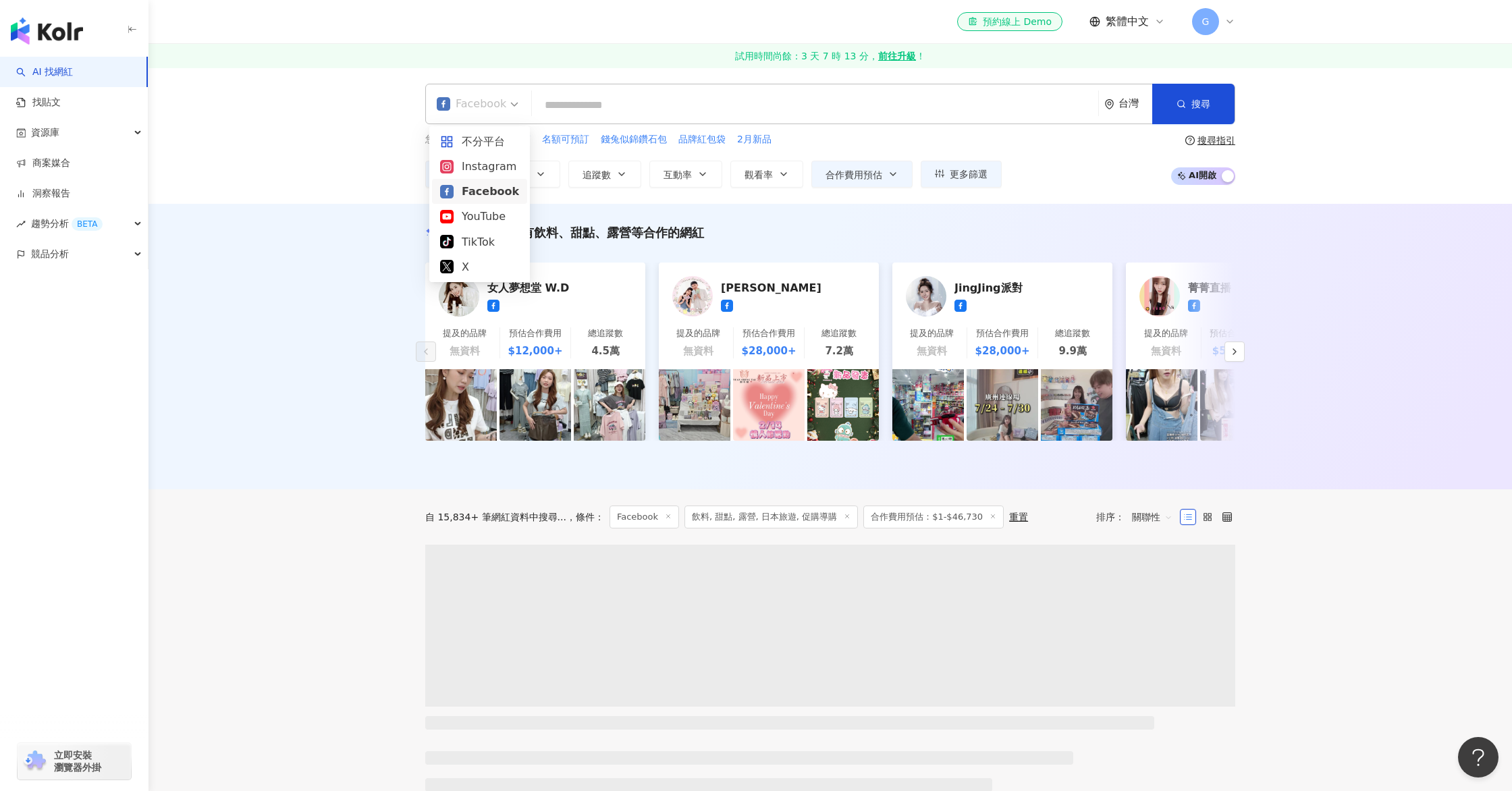
drag, startPoint x: 501, startPoint y: 97, endPoint x: 513, endPoint y: 120, distance: 25.9
click at [501, 98] on div "Facebook" at bounding box center [471, 103] width 70 height 22
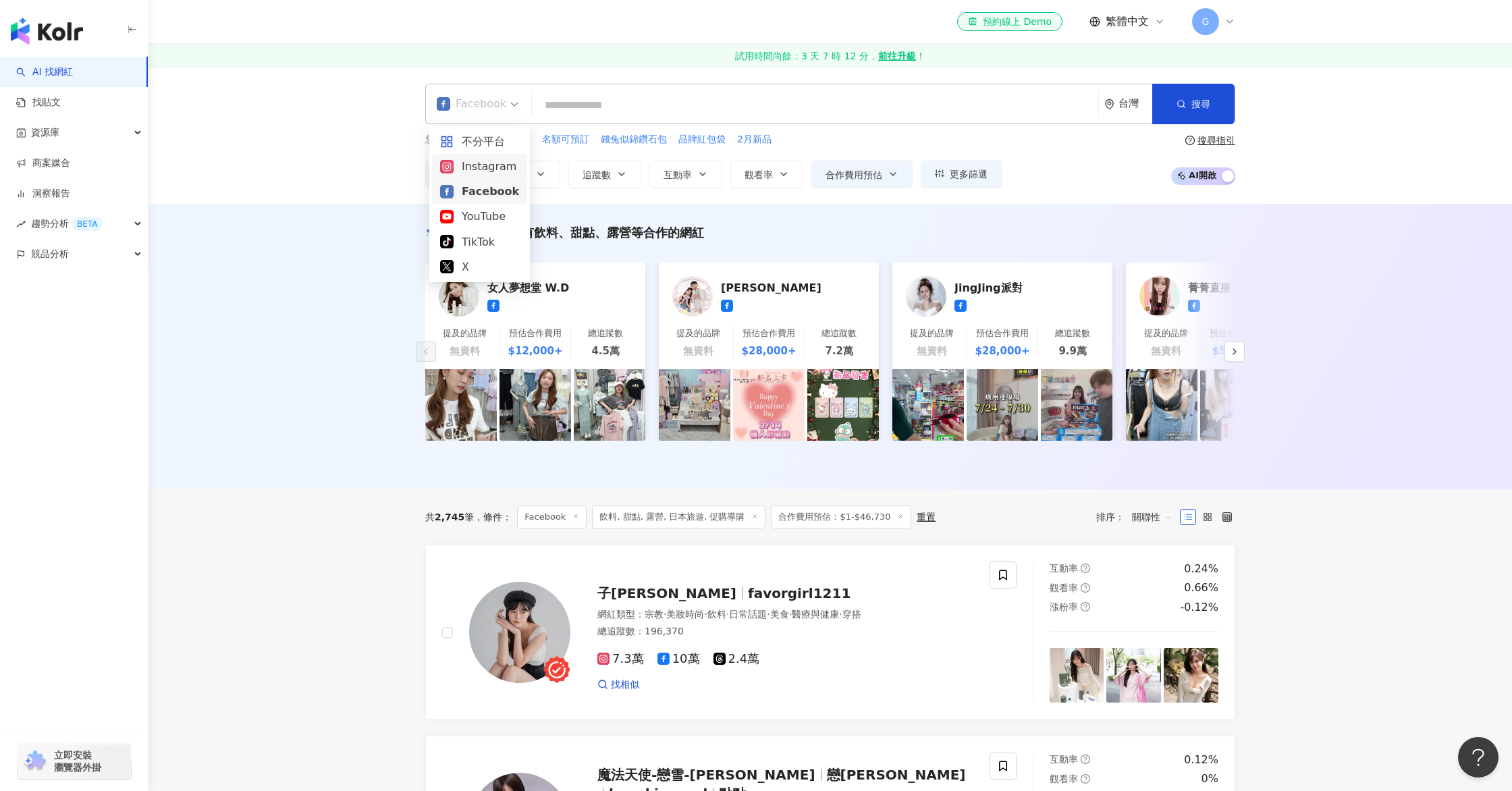
click at [494, 168] on div "Instagram" at bounding box center [479, 166] width 79 height 17
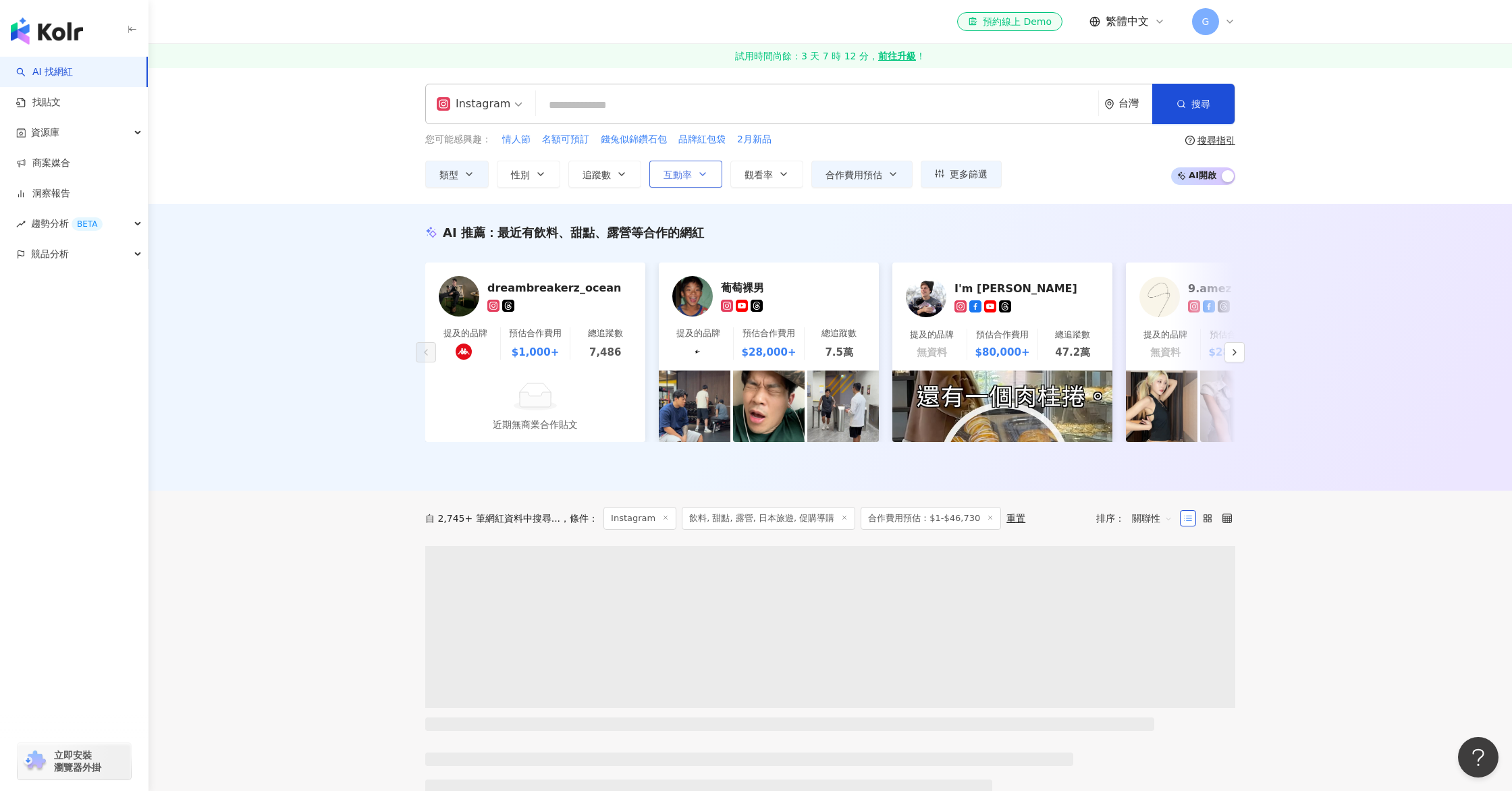
click at [659, 178] on button "互動率" at bounding box center [686, 174] width 73 height 27
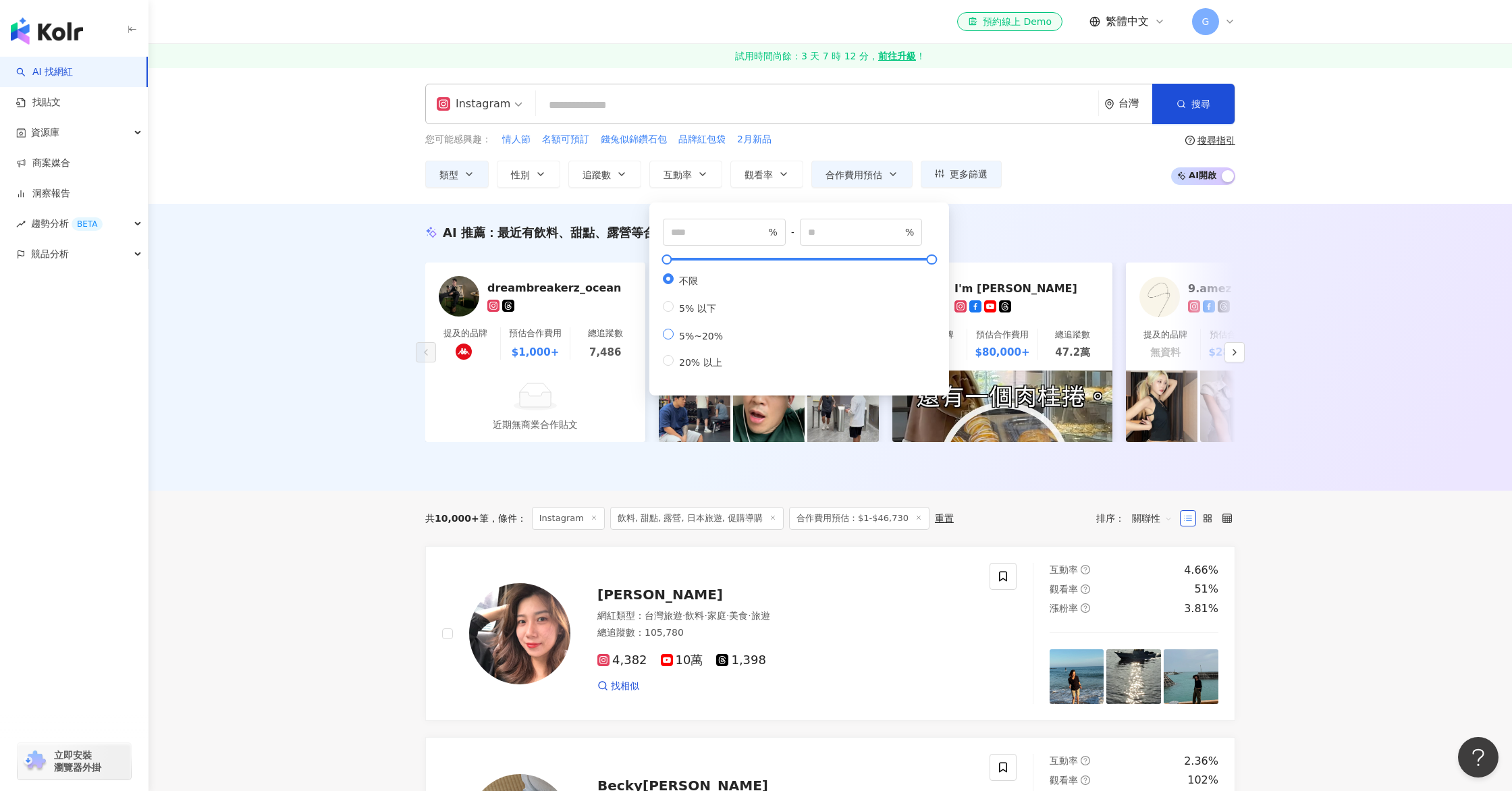
click at [703, 341] on span "5%~20%" at bounding box center [700, 336] width 55 height 11
type input "*"
type input "**"
click at [1069, 209] on div "AI 推薦 ： 最近有飲料、甜點、露營等合作的網紅 dreambreakerz_ocean 提及的品牌 預估合作費用 $1,000+ 總追蹤數 7,486 近…" at bounding box center [829, 347] width 1363 height 287
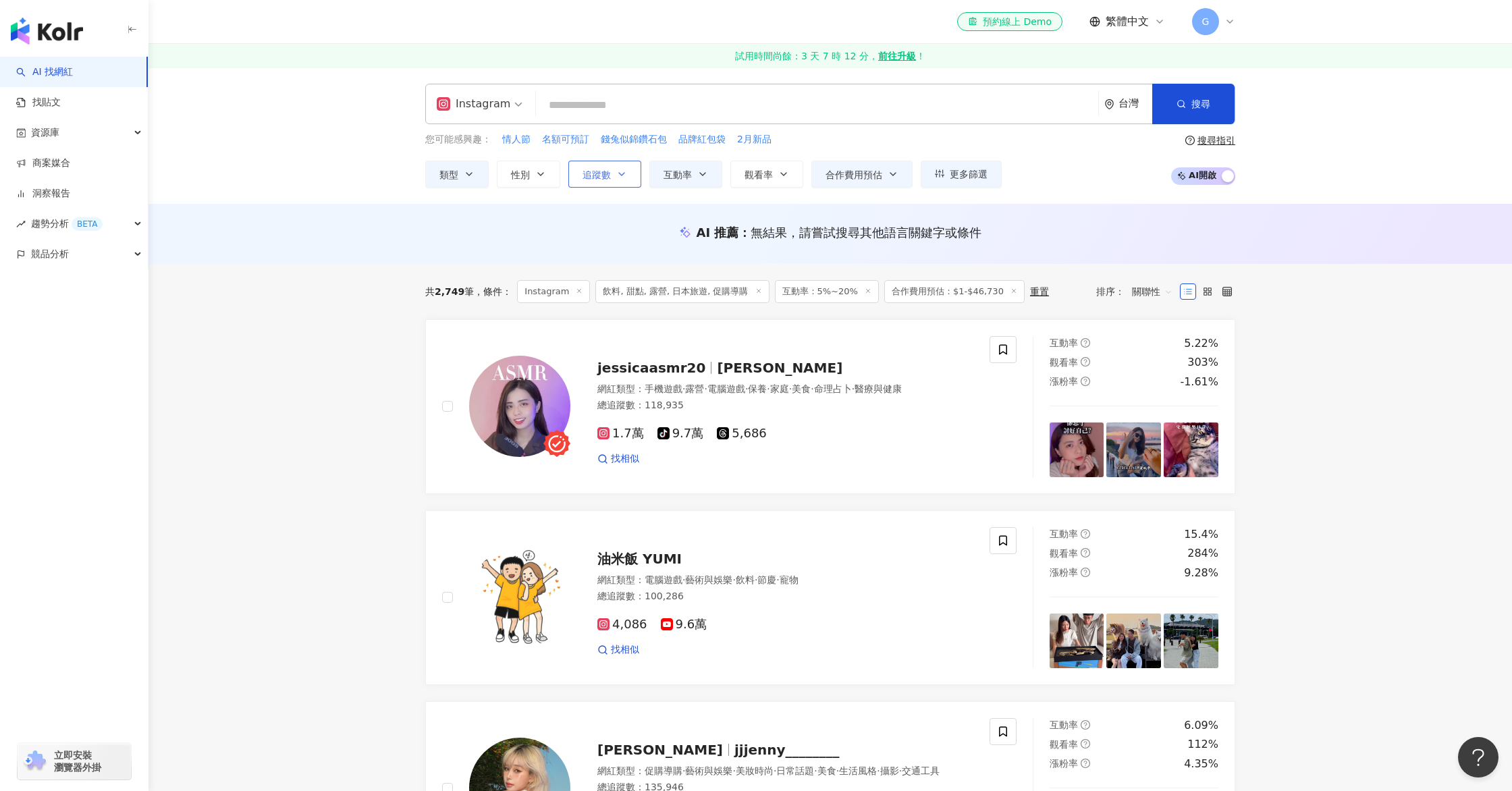
click at [581, 171] on button "追蹤數" at bounding box center [604, 174] width 73 height 27
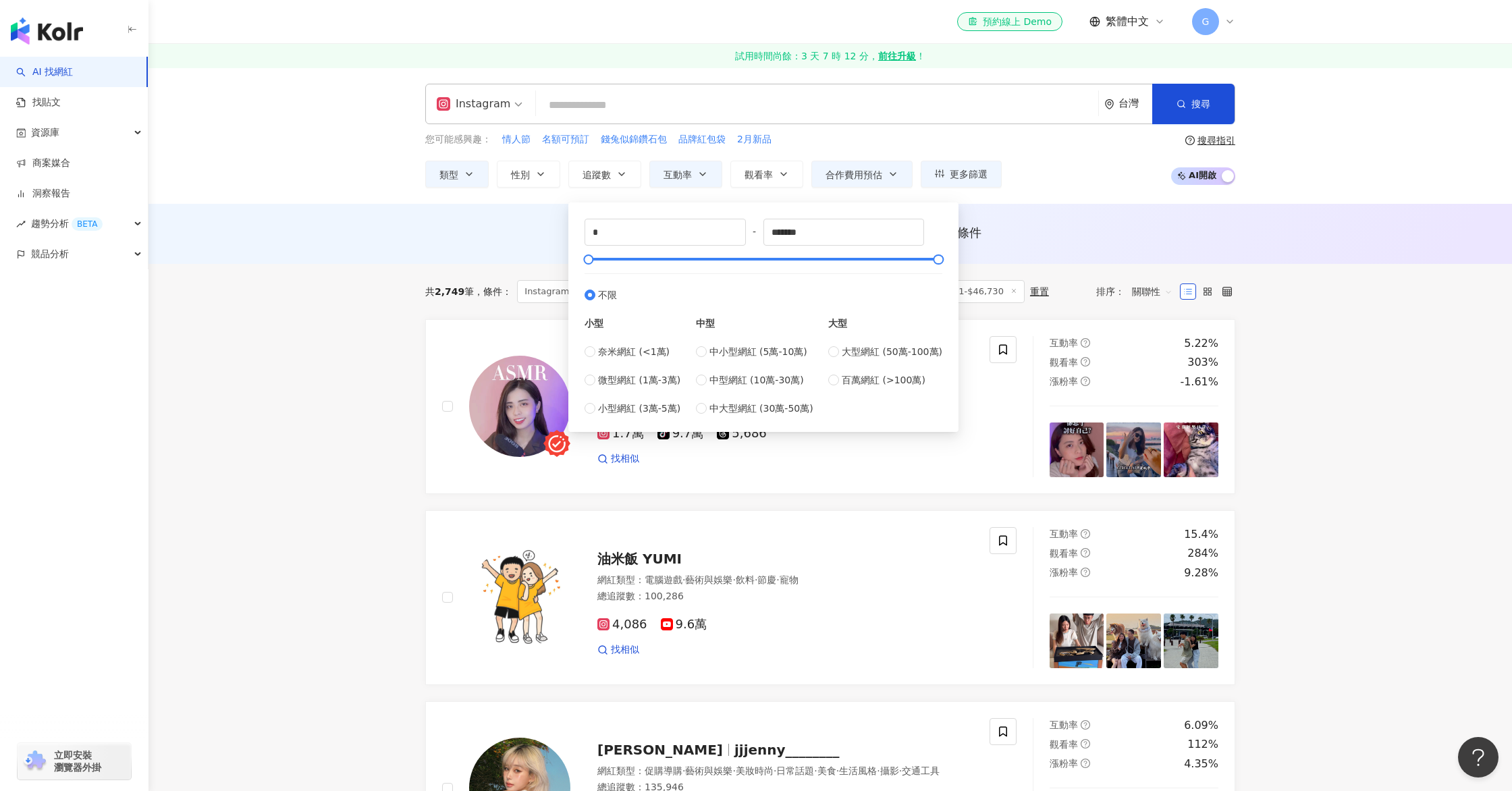
click at [659, 253] on div "* - ******* 不限 小型 奈米網紅 (<1萬) 微型網紅 (1萬-3萬) 小型網紅 (3萬-5萬) 中型 中小型網紅 (5萬-10萬) 中型網紅 (…" at bounding box center [763, 318] width 358 height 197
click at [642, 260] on div at bounding box center [763, 259] width 350 height 8
type input "*"
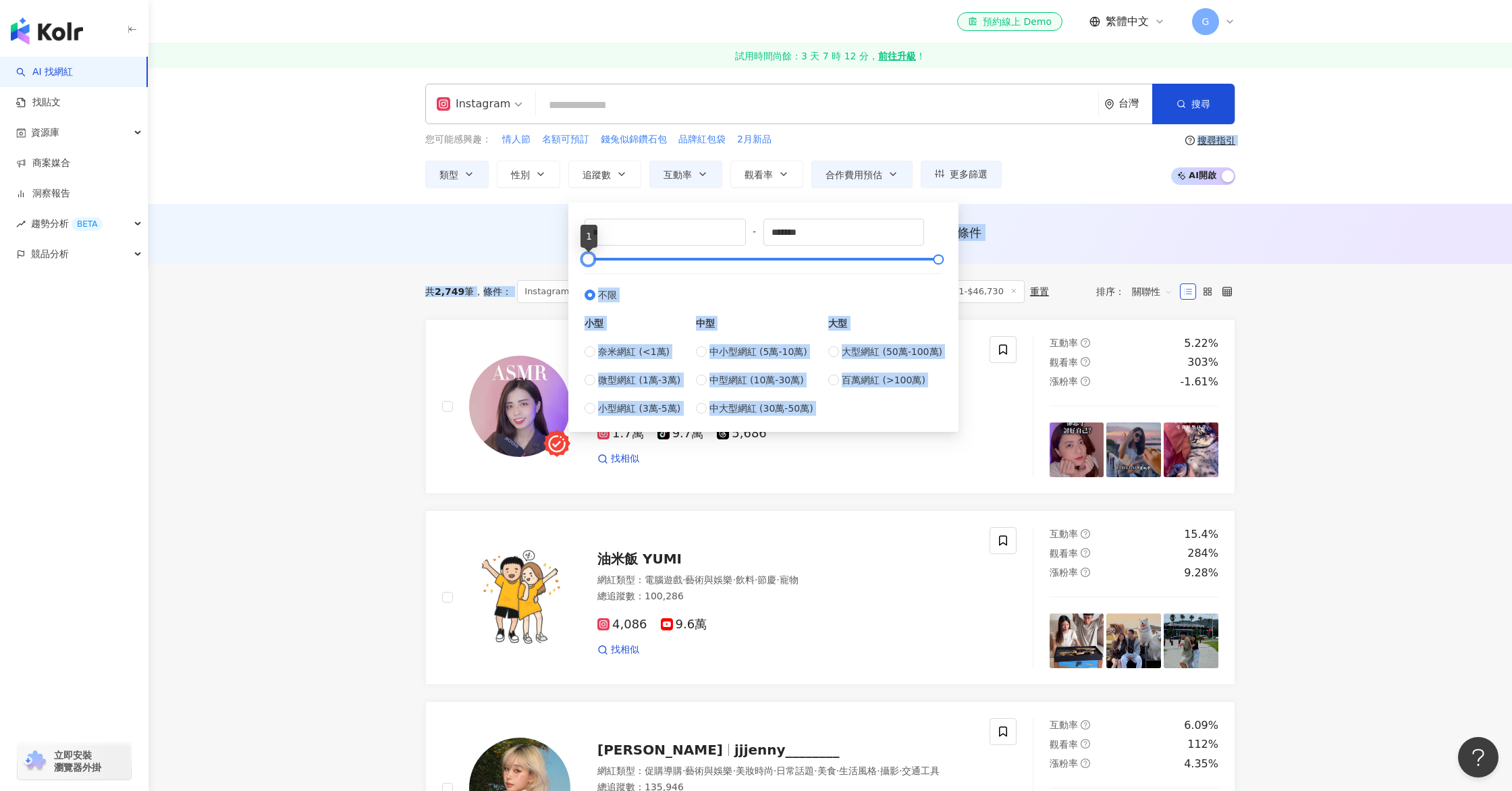
drag, startPoint x: 647, startPoint y: 257, endPoint x: 537, endPoint y: 263, distance: 110.2
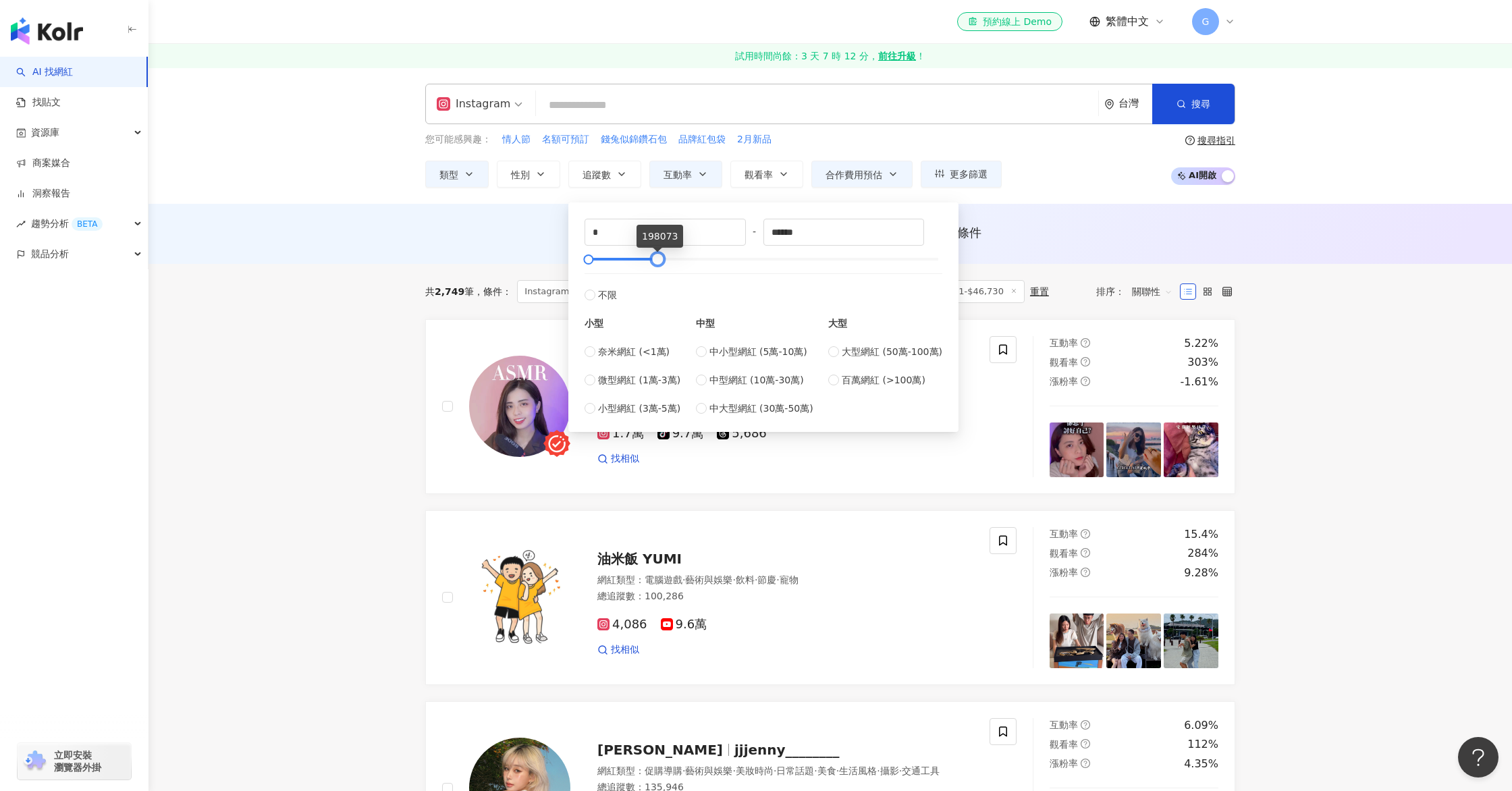
drag, startPoint x: 932, startPoint y: 260, endPoint x: 652, endPoint y: 267, distance: 280.1
click at [654, 263] on div at bounding box center [658, 259] width 8 height 8
drag, startPoint x: 634, startPoint y: 262, endPoint x: 611, endPoint y: 265, distance: 23.2
click at [611, 263] on div at bounding box center [608, 259] width 8 height 8
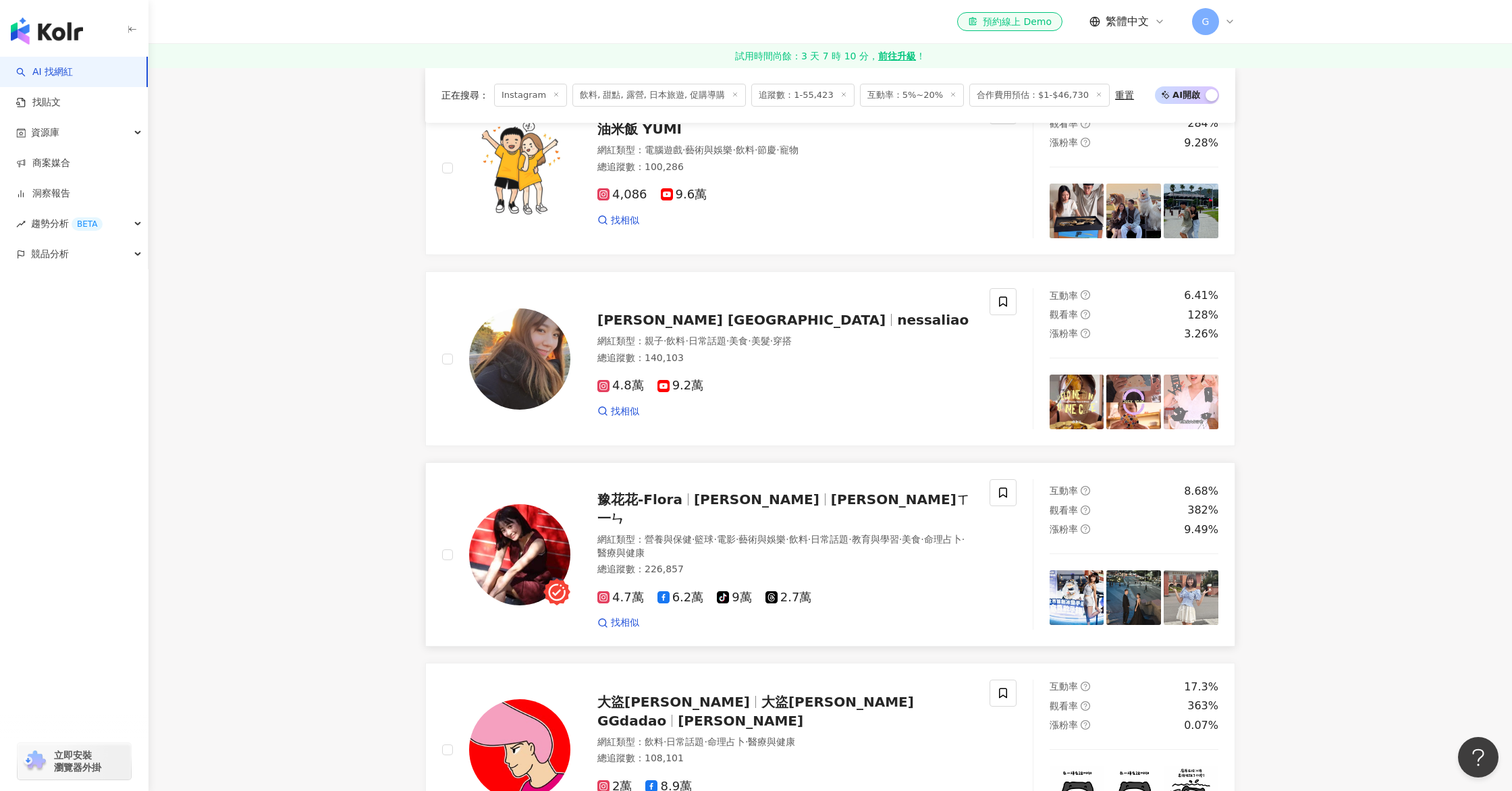
scroll to position [806, 0]
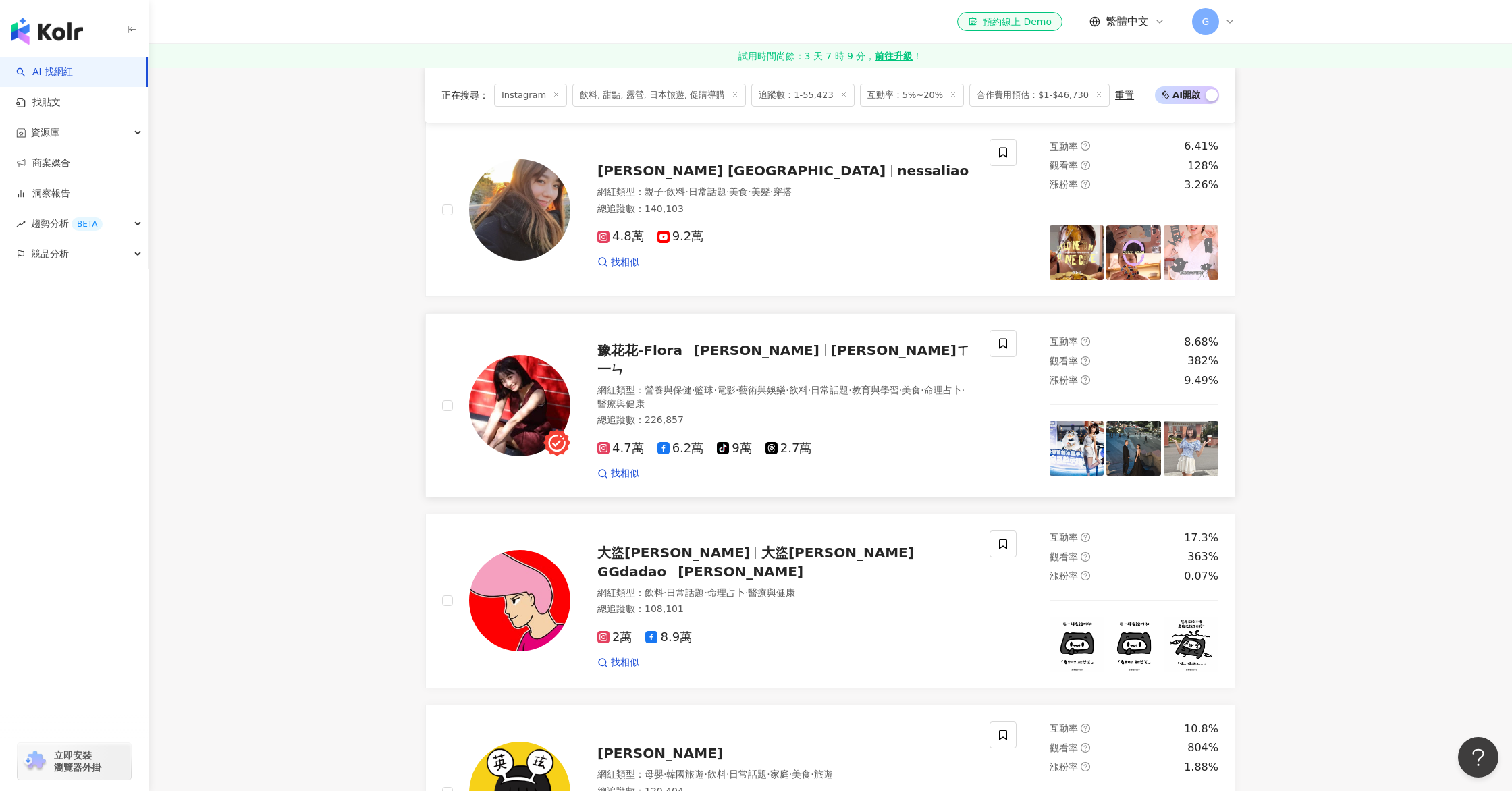
click at [756, 352] on span "Flora Wang" at bounding box center [756, 350] width 125 height 16
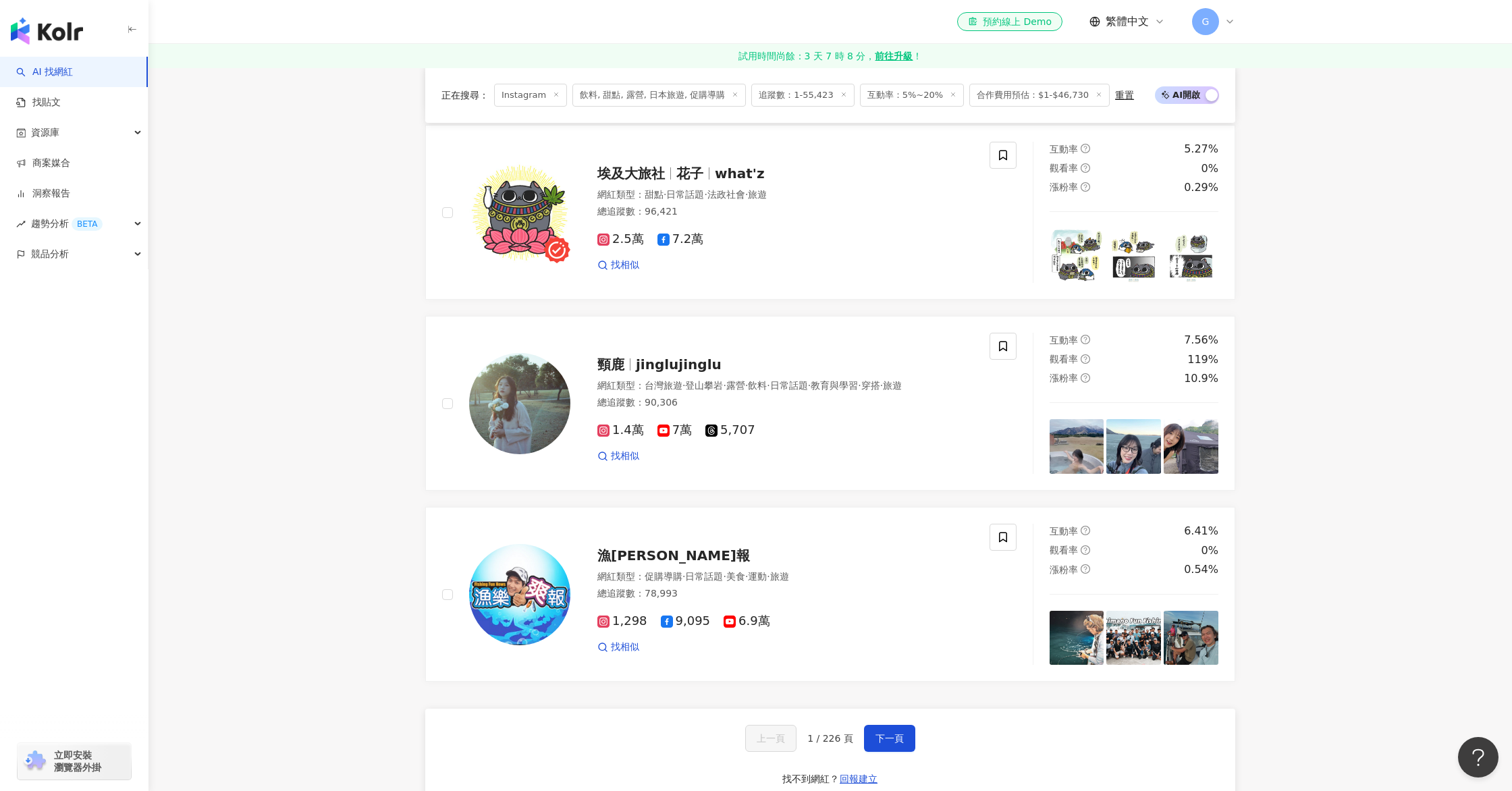
scroll to position [2374, 0]
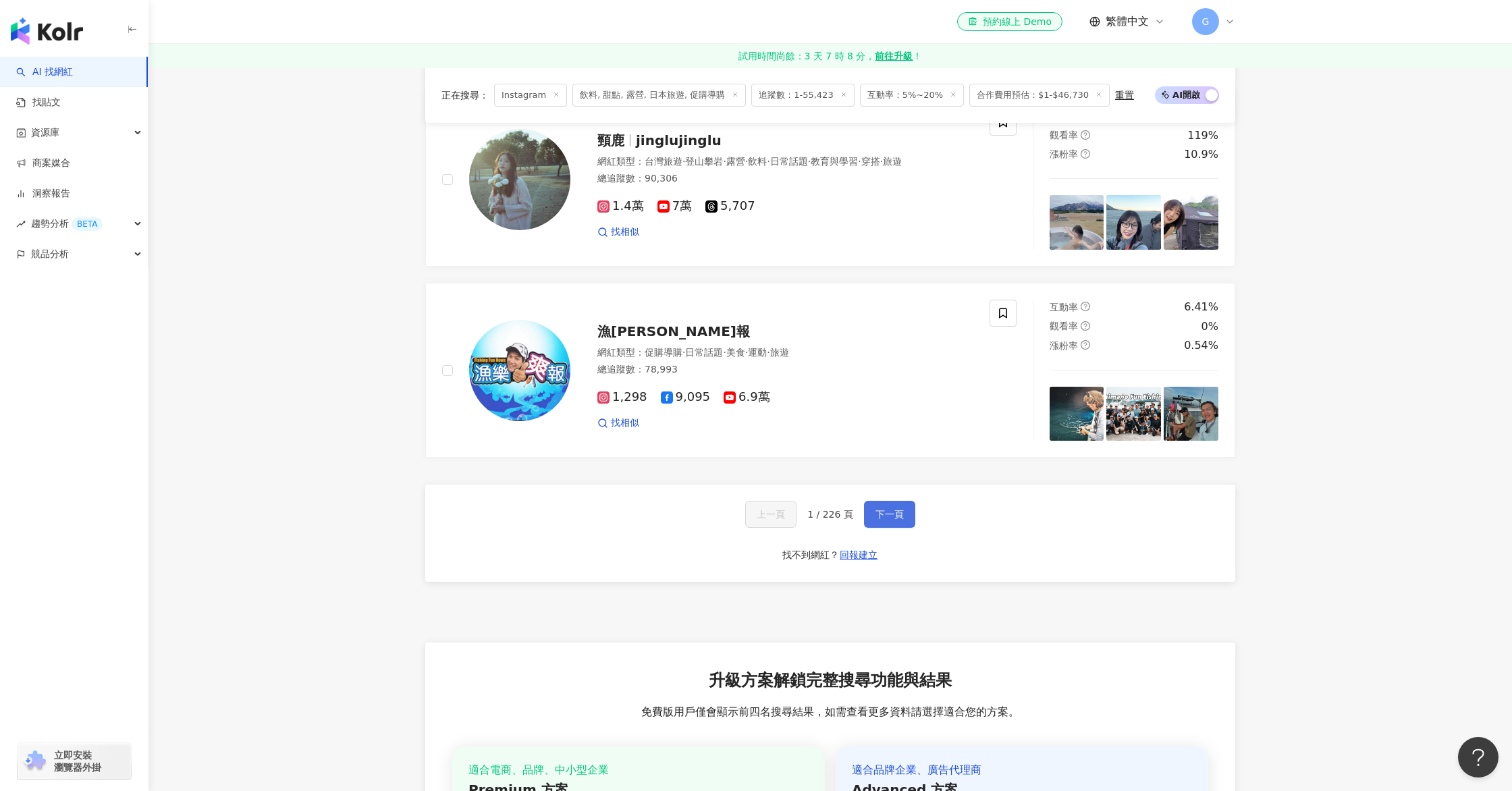
click at [889, 513] on button "下一頁" at bounding box center [889, 515] width 52 height 27
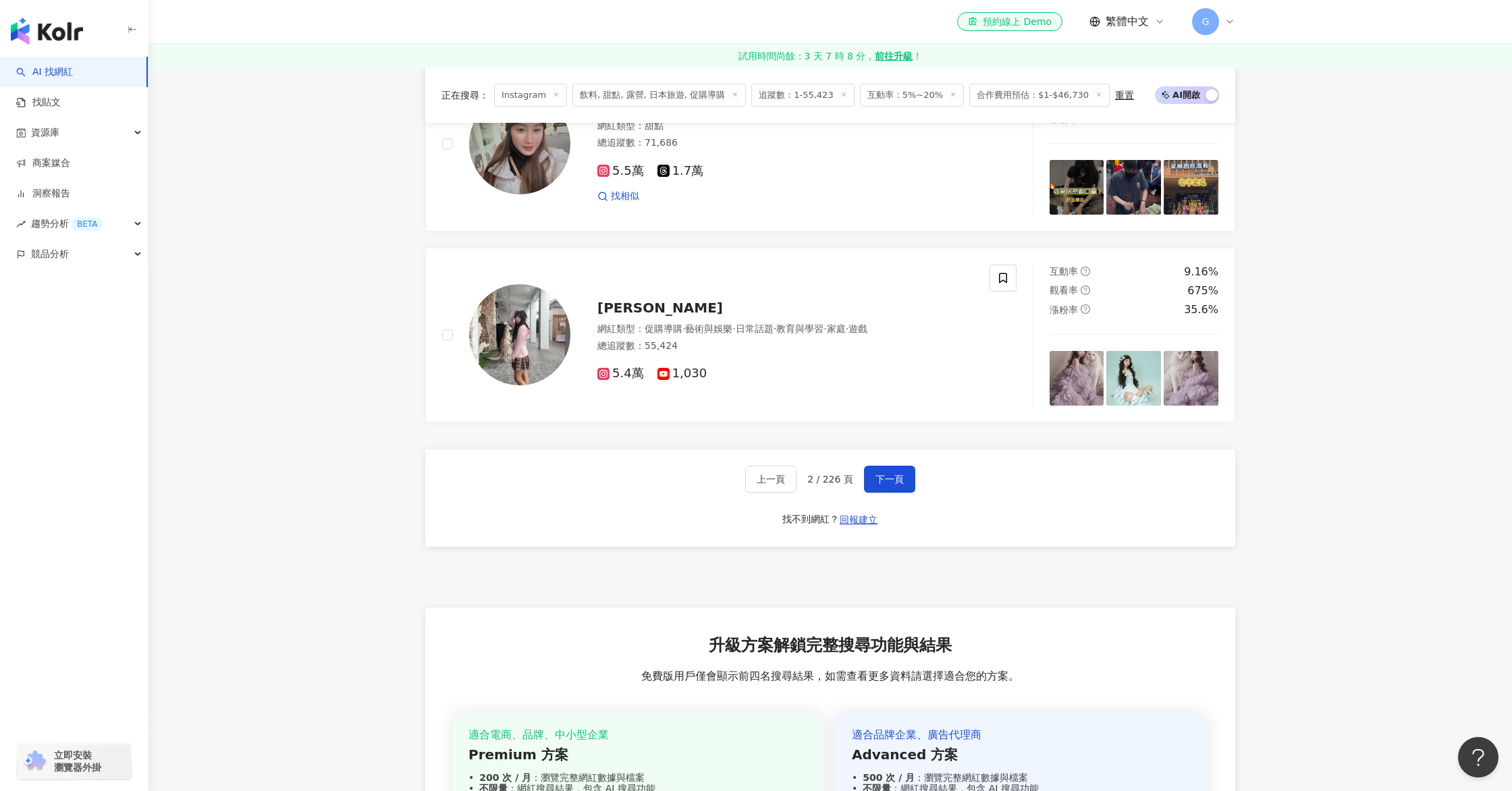
scroll to position [2283, 0]
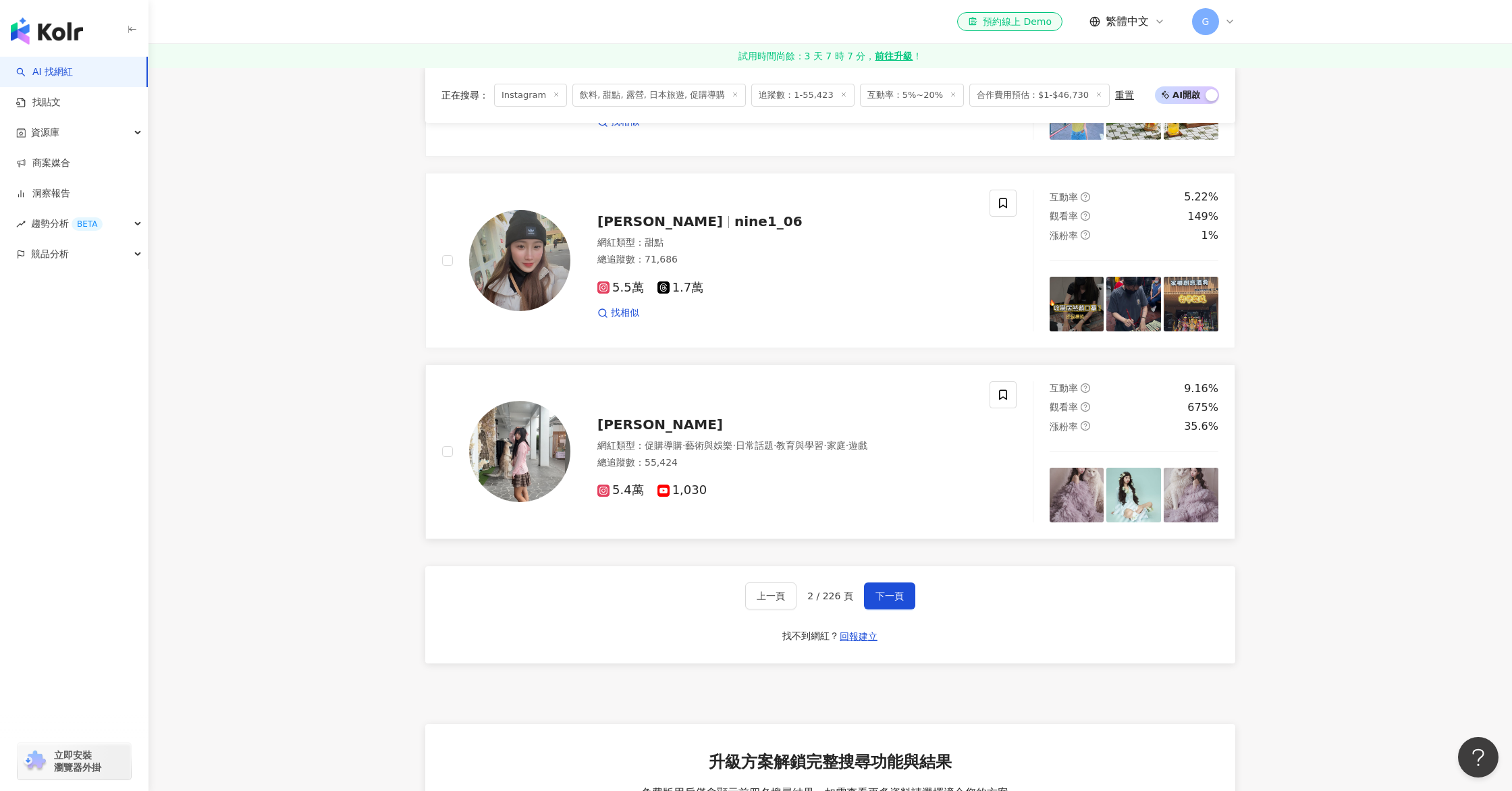
click at [749, 453] on div "網紅類型 ： 促購導購 · 藝術與娛樂 · 日常話題 · 教育與學習 · 家庭 · 遊戲 總追蹤數 ： 55,424" at bounding box center [784, 455] width 376 height 33
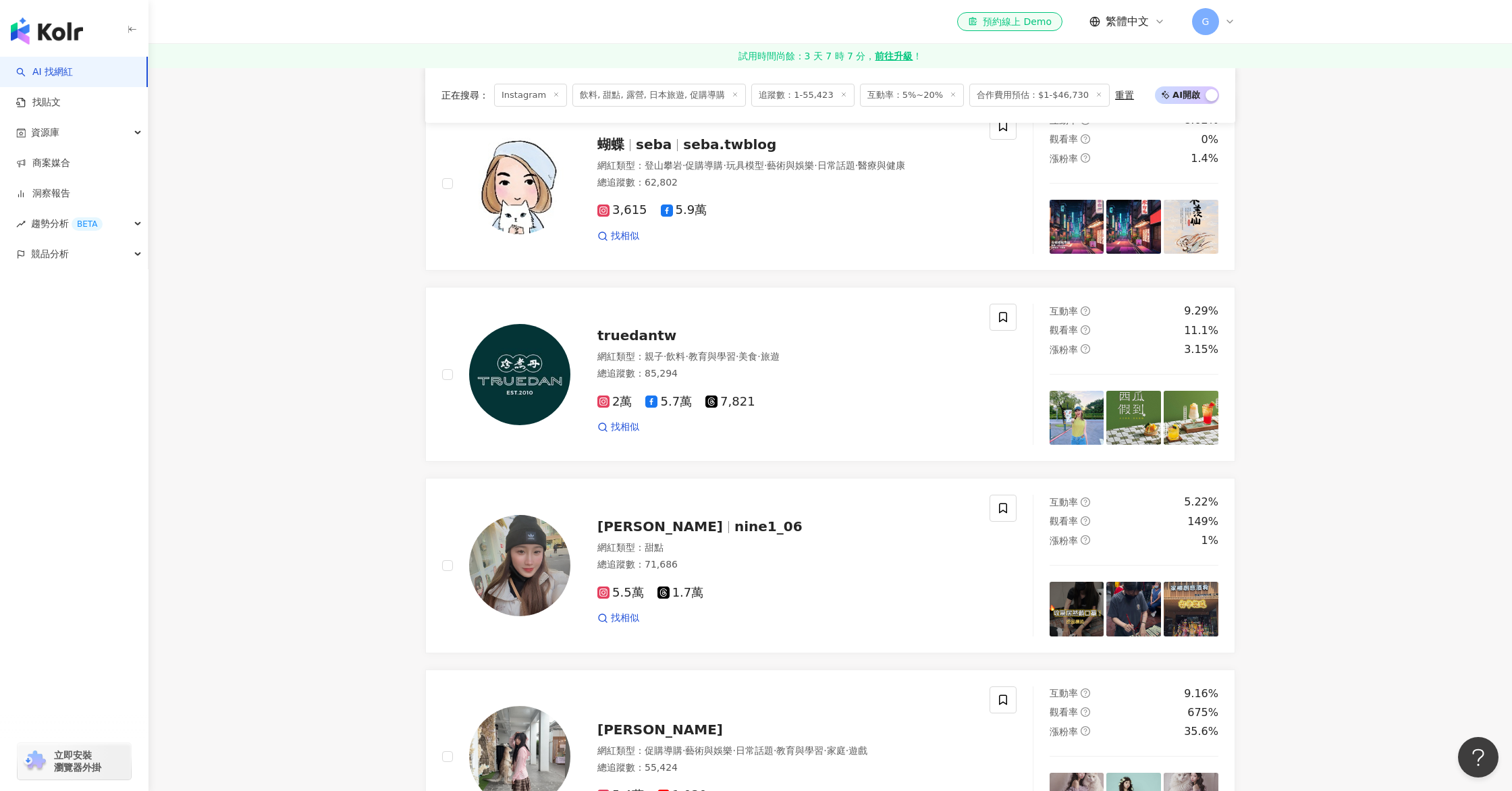
scroll to position [2609, 0]
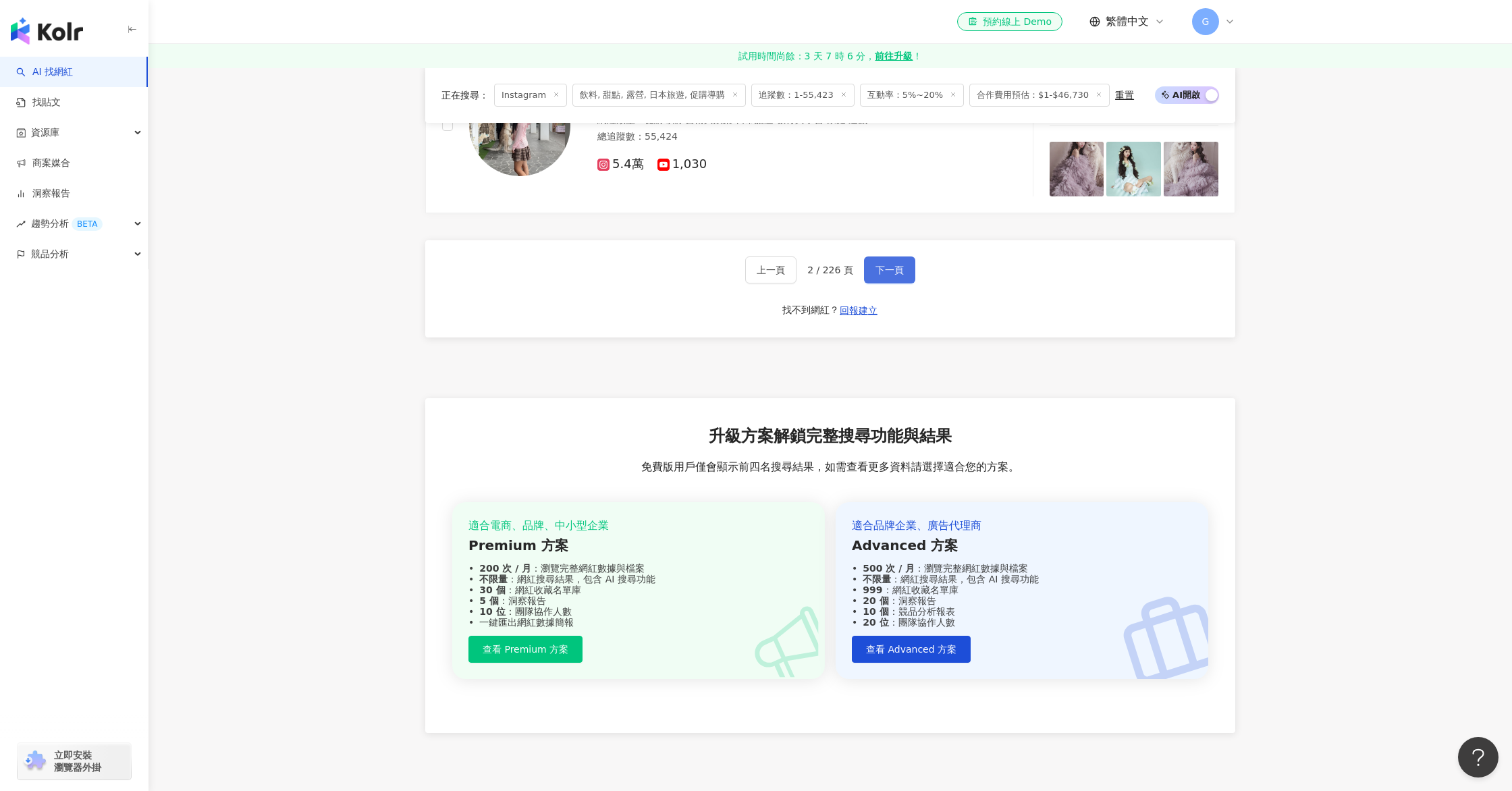
click at [889, 276] on button "下一頁" at bounding box center [889, 270] width 52 height 27
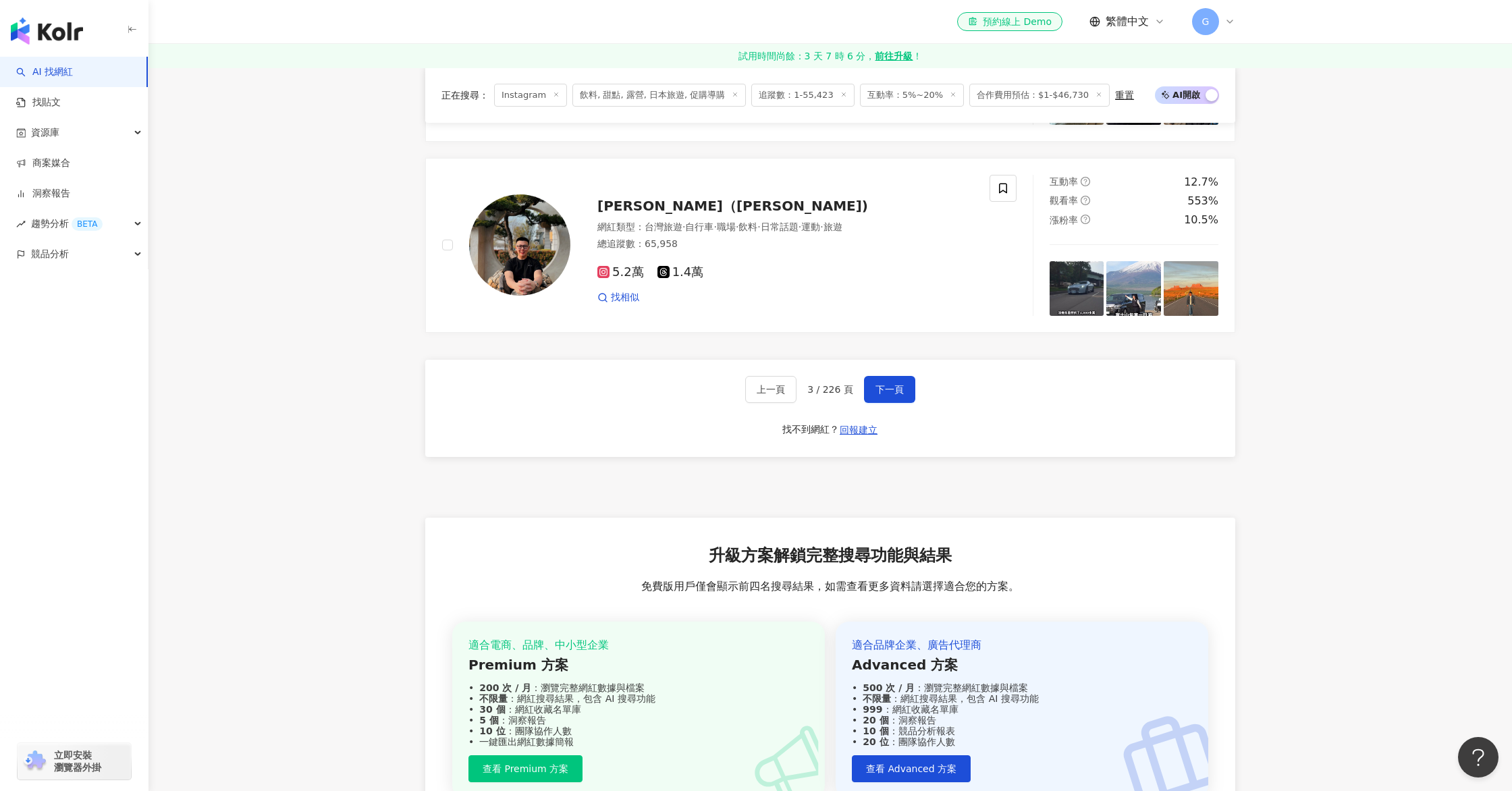
scroll to position [2492, 0]
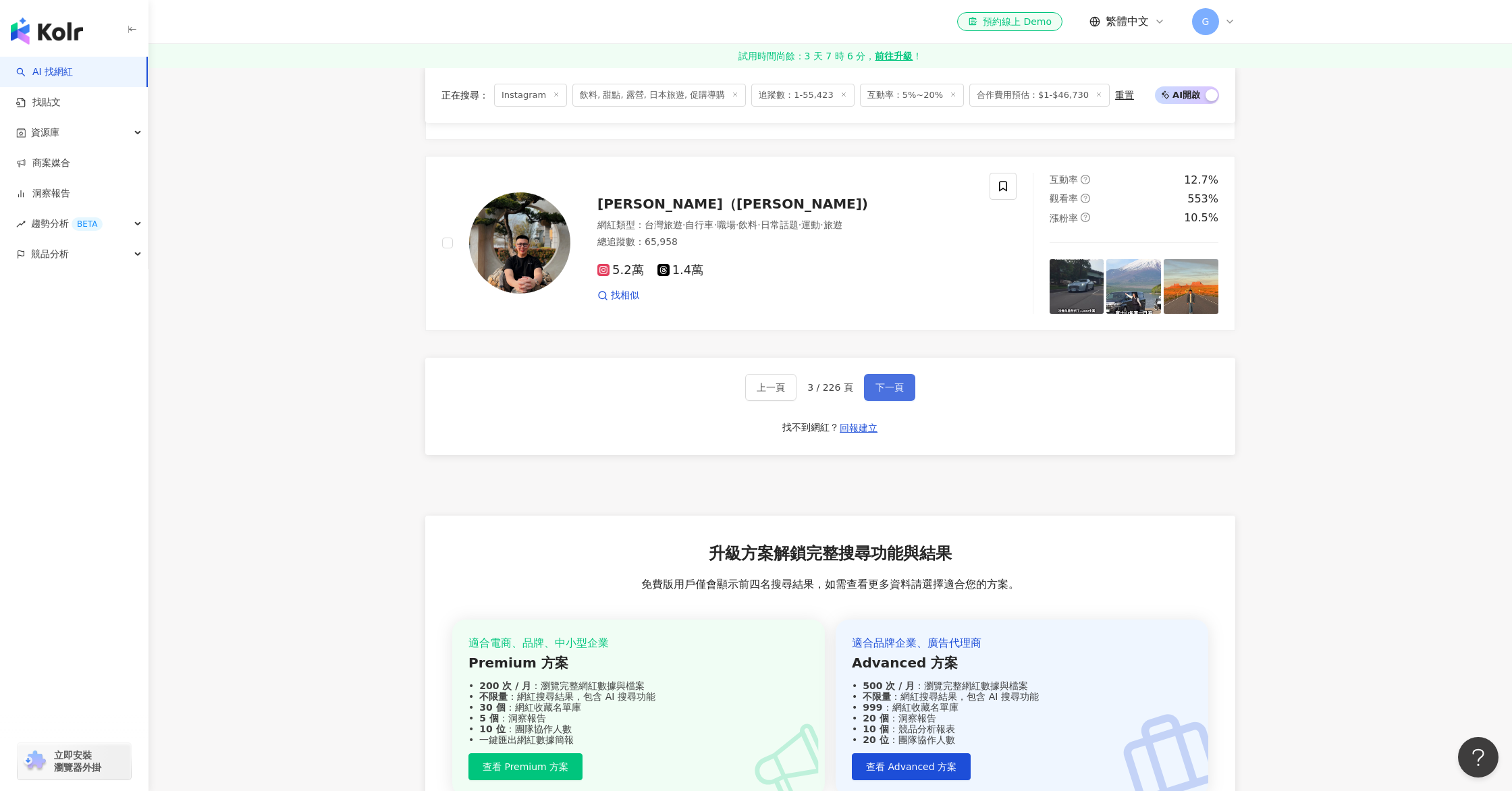
click at [872, 391] on button "下一頁" at bounding box center [889, 387] width 52 height 27
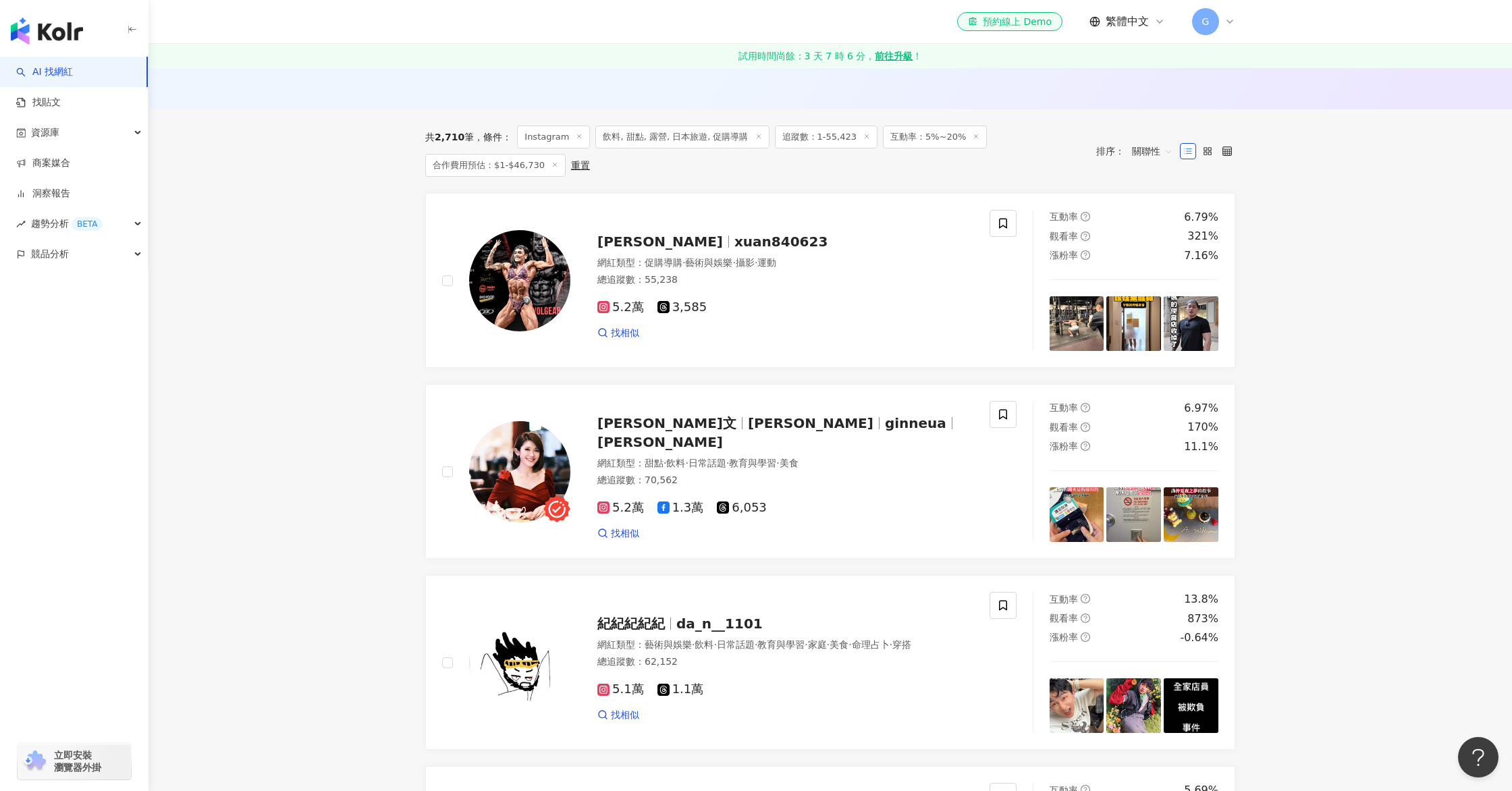
scroll to position [0, 0]
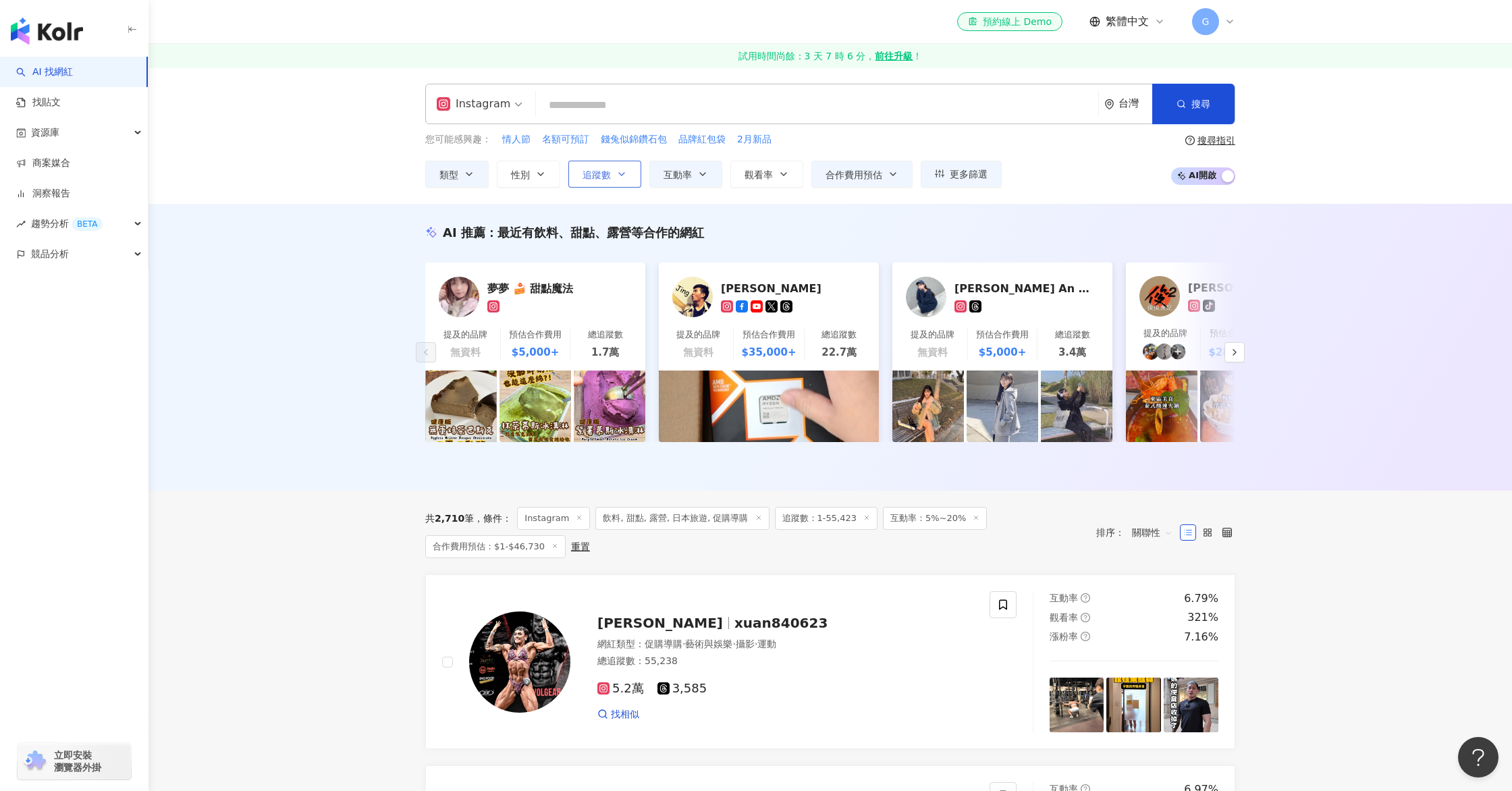
click at [624, 176] on icon "button" at bounding box center [621, 173] width 11 height 11
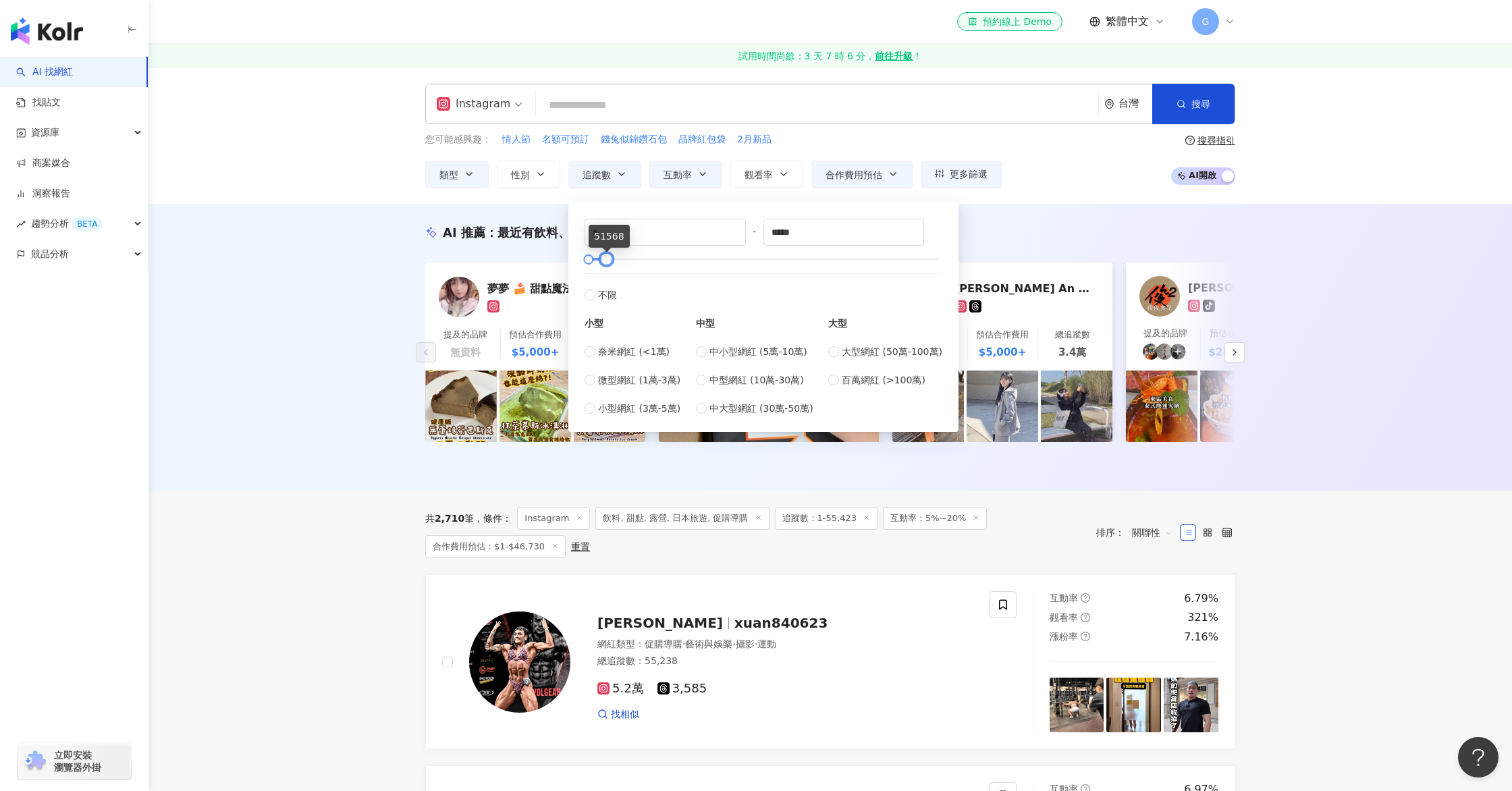
type input "*****"
click at [602, 263] on div at bounding box center [605, 259] width 8 height 8
click at [1129, 238] on div "AI 推薦 ： 最近有飲料、甜點、露營等合作的網紅" at bounding box center [830, 232] width 810 height 17
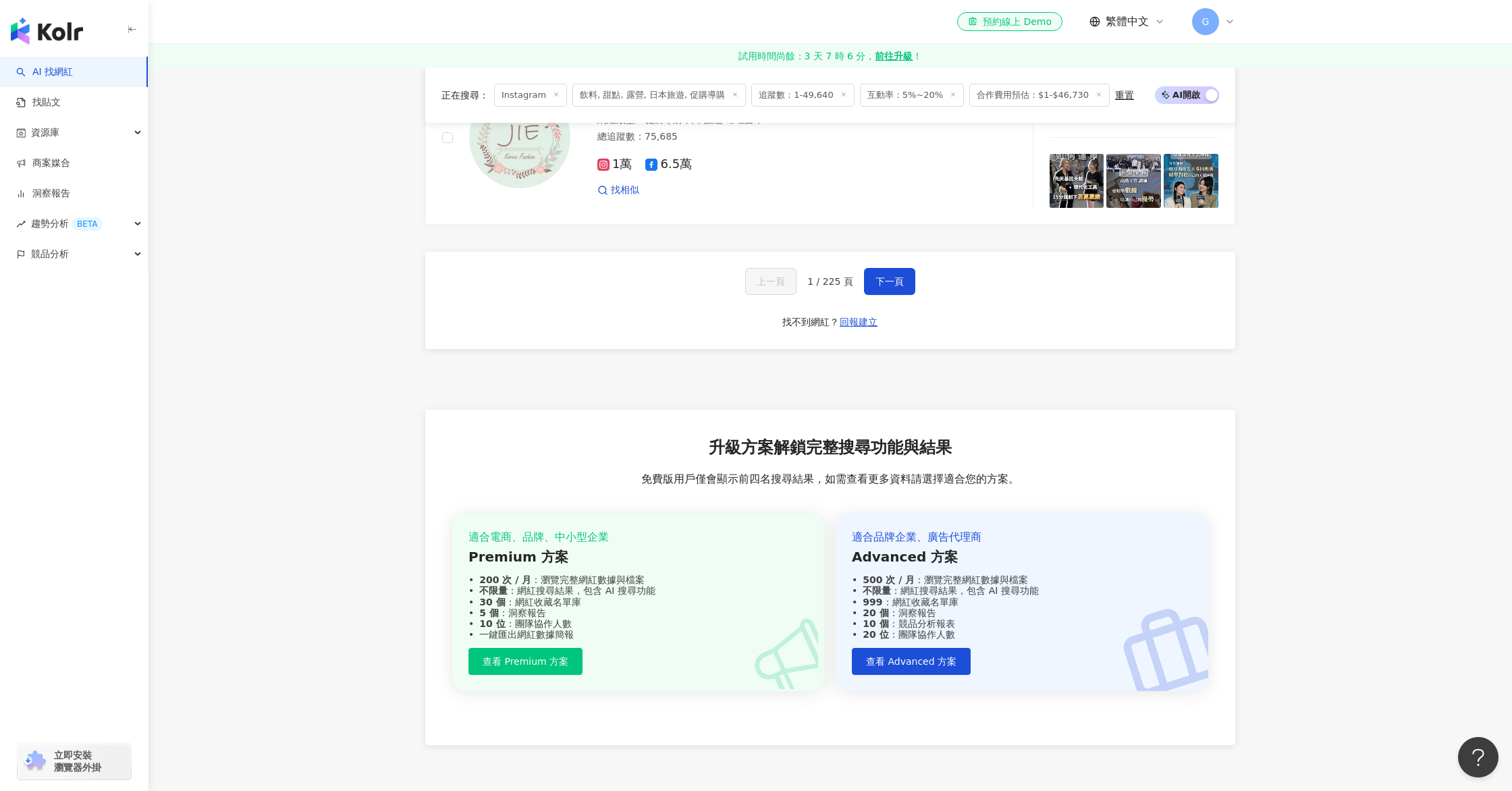
scroll to position [2701, 0]
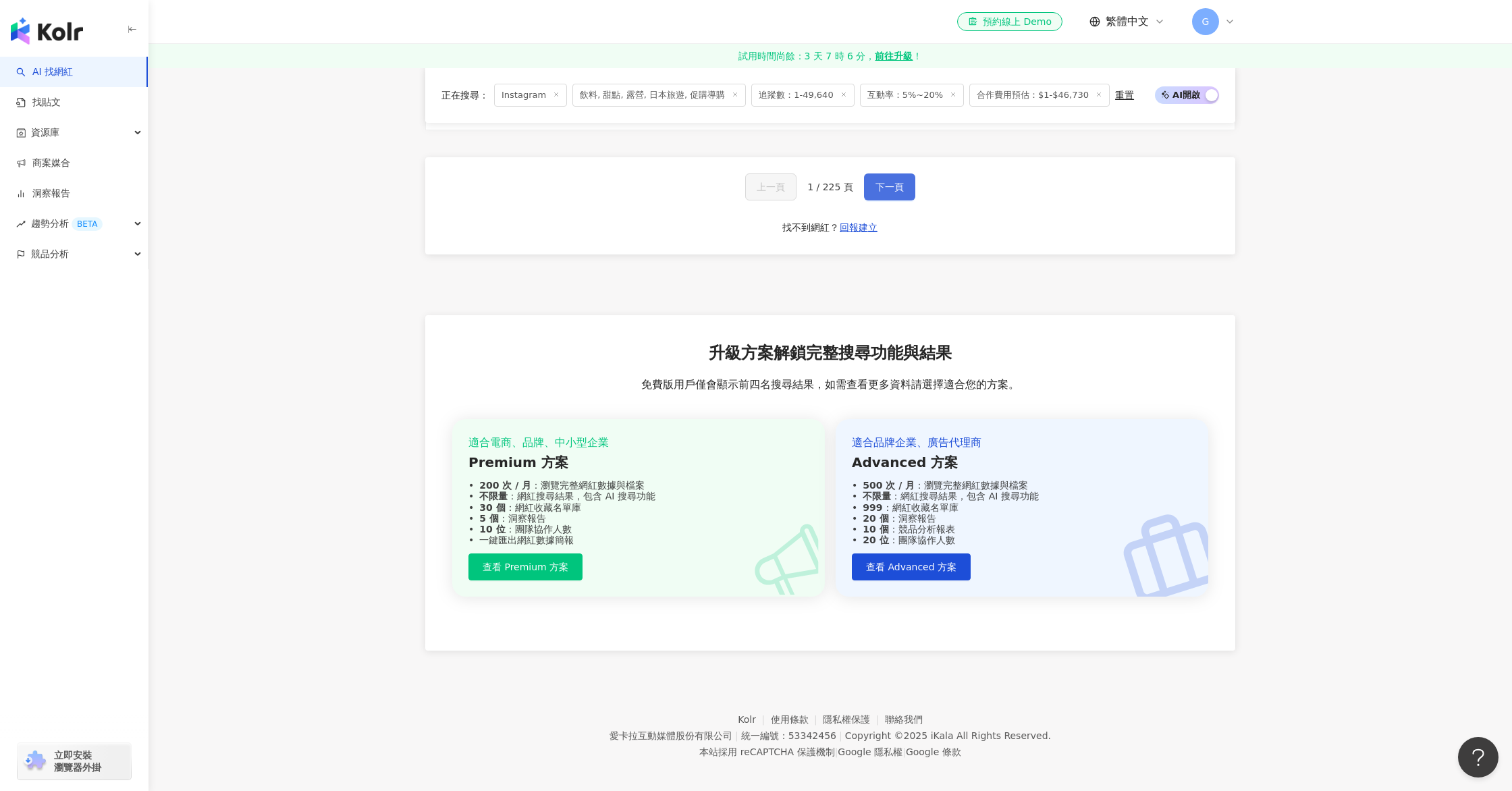
click at [881, 188] on button "下一頁" at bounding box center [889, 187] width 52 height 27
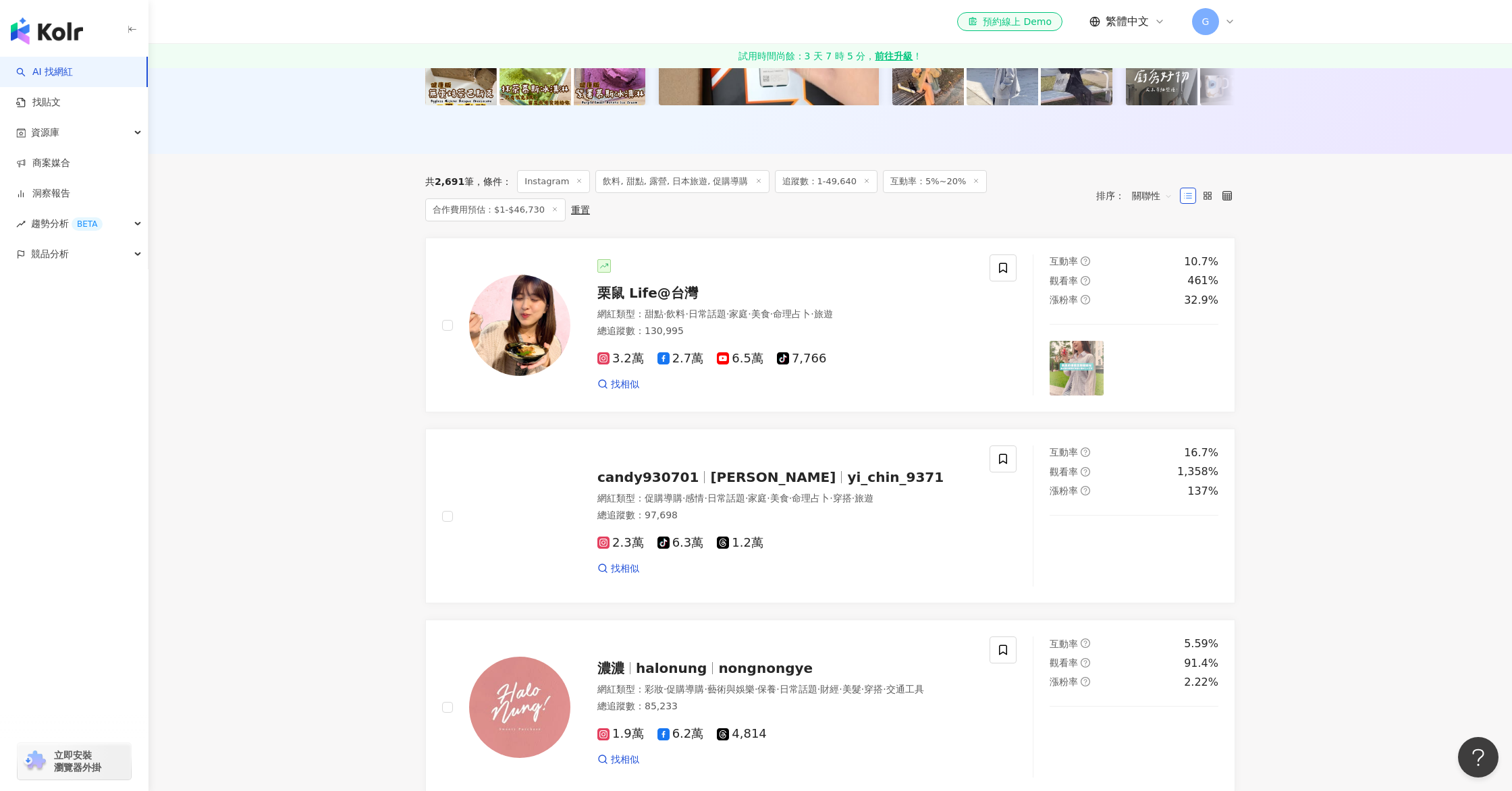
scroll to position [0, 0]
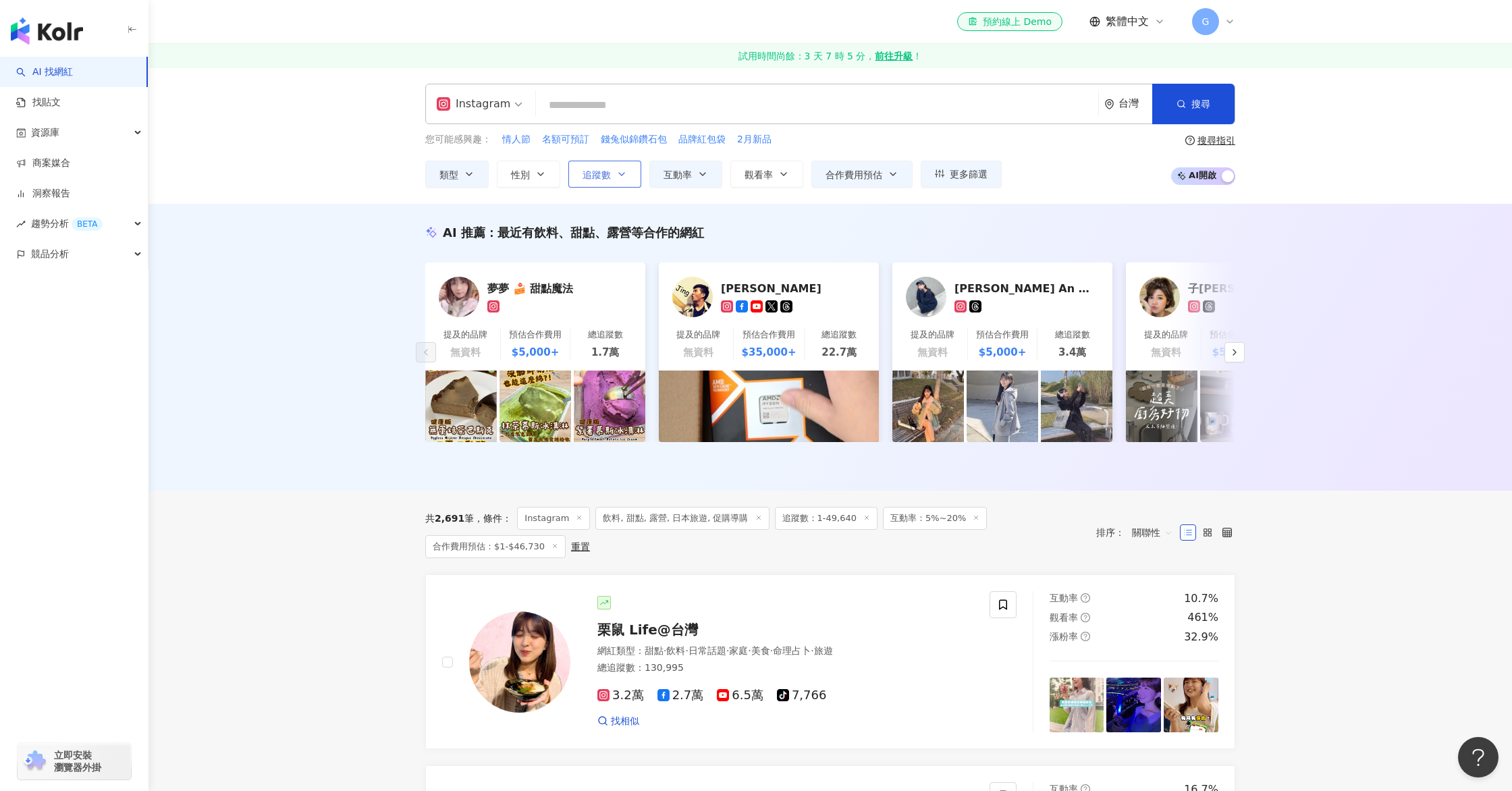
click at [622, 174] on icon "button" at bounding box center [621, 173] width 11 height 11
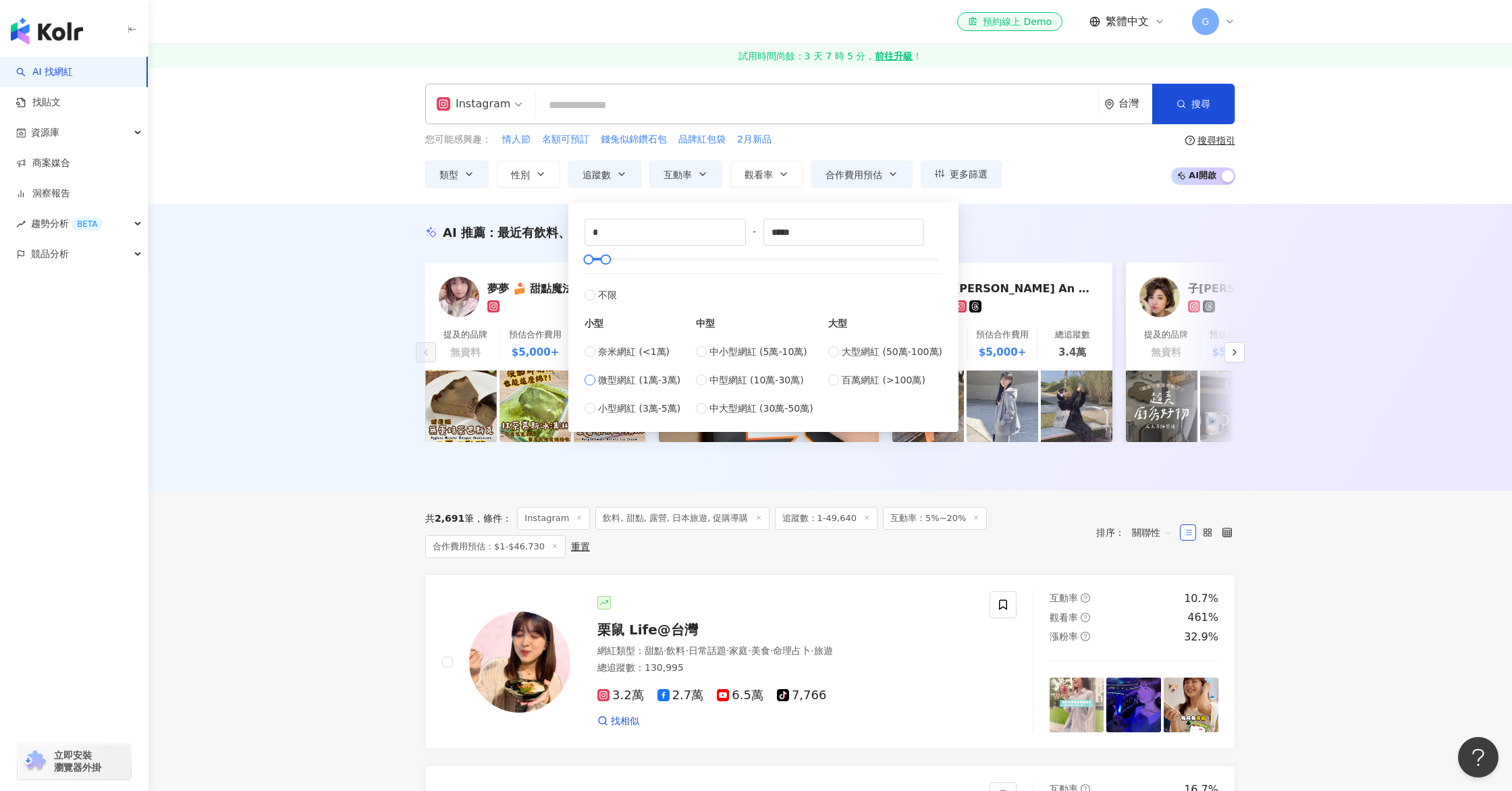
click at [625, 385] on span "微型網紅 (1萬-3萬)" at bounding box center [639, 381] width 82 height 15
type input "*****"
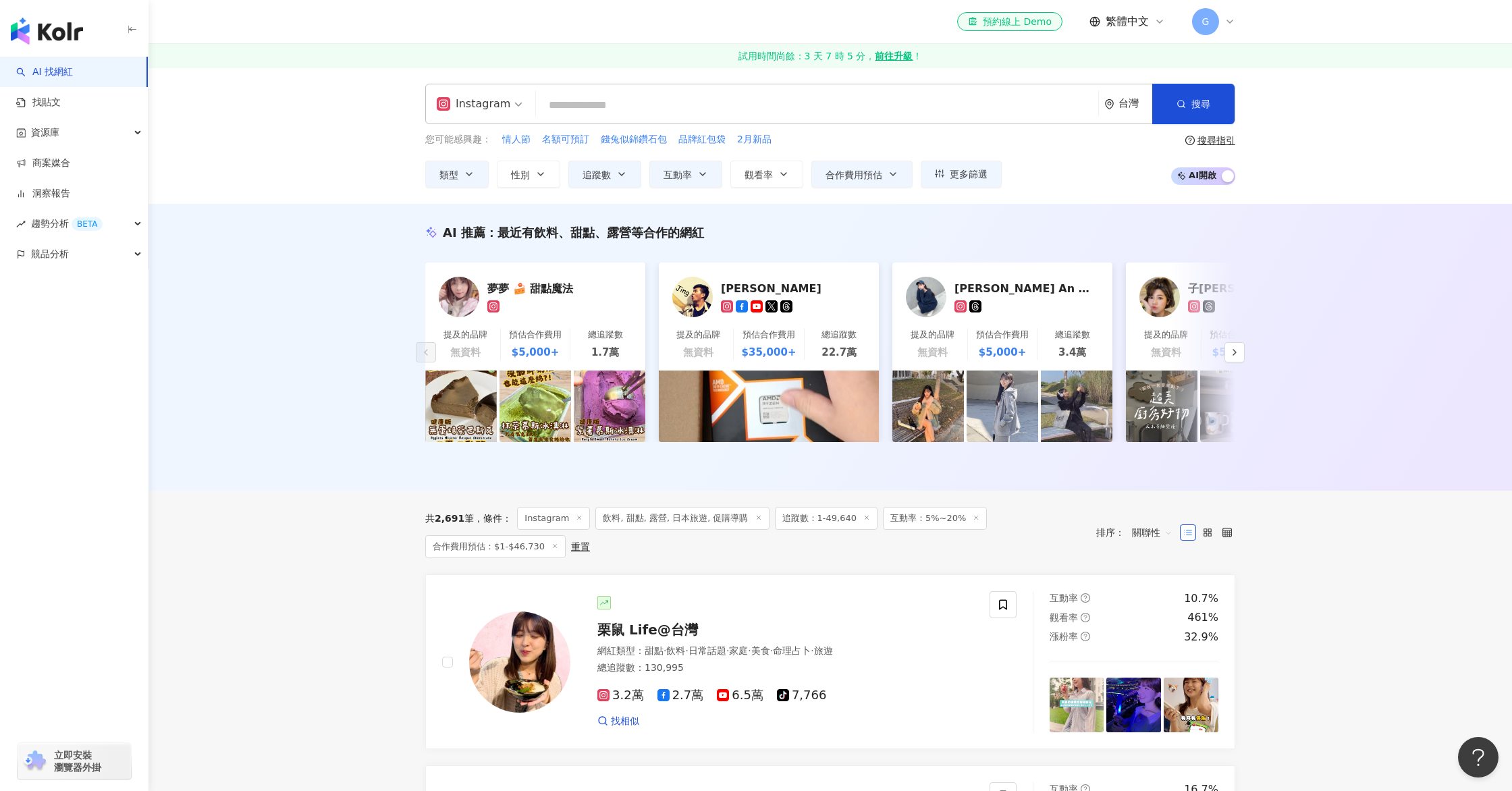
click at [370, 339] on div "AI 推薦 ： 最近有飲料、甜點、露營等合作的網紅 夢夢 🍰 甜點魔法 提及的品牌 無資料 預估合作費用 $5,000+ 總追蹤數 1.7萬 Jing 提及的…" at bounding box center [829, 347] width 1363 height 287
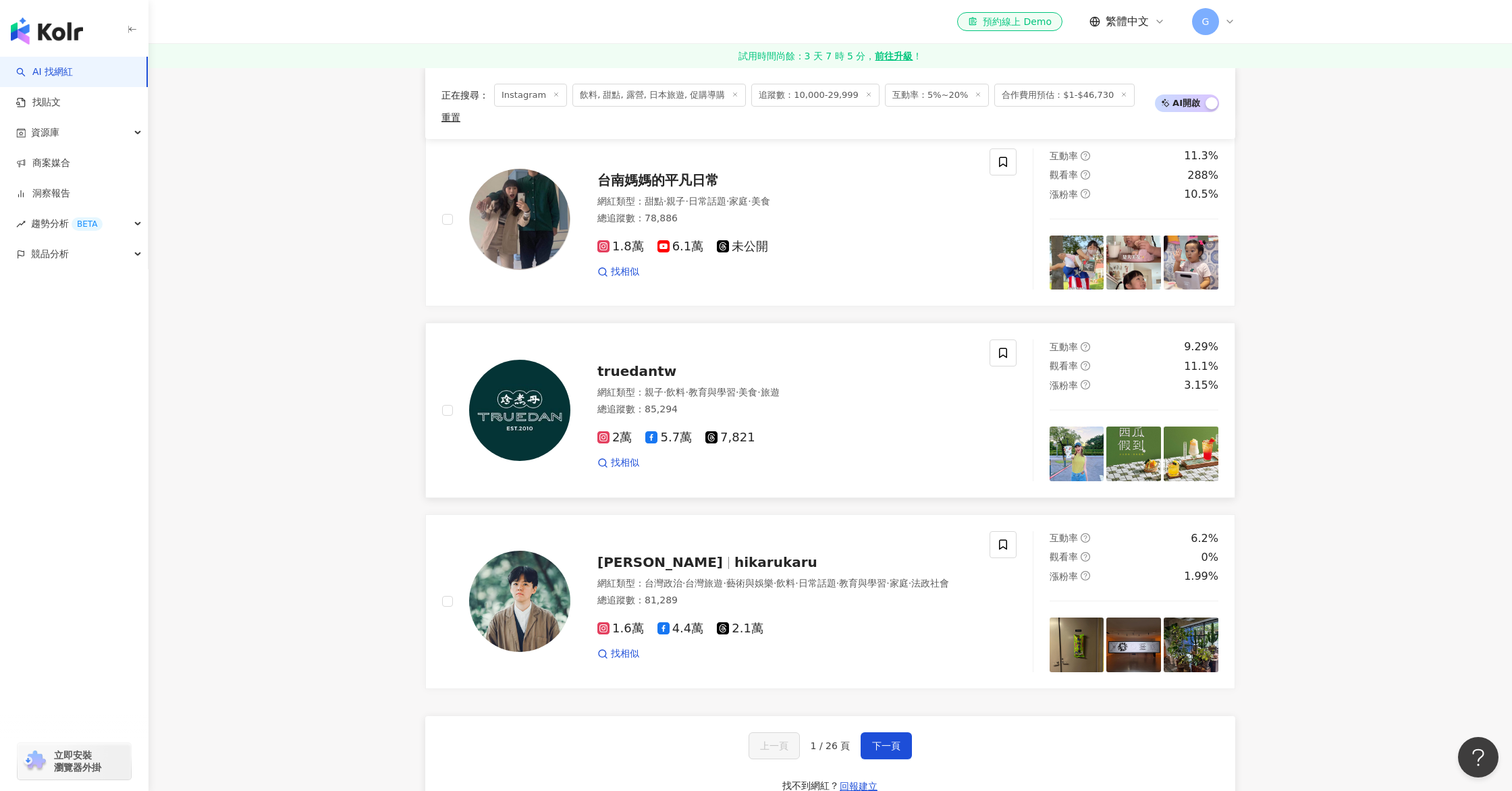
scroll to position [2229, 0]
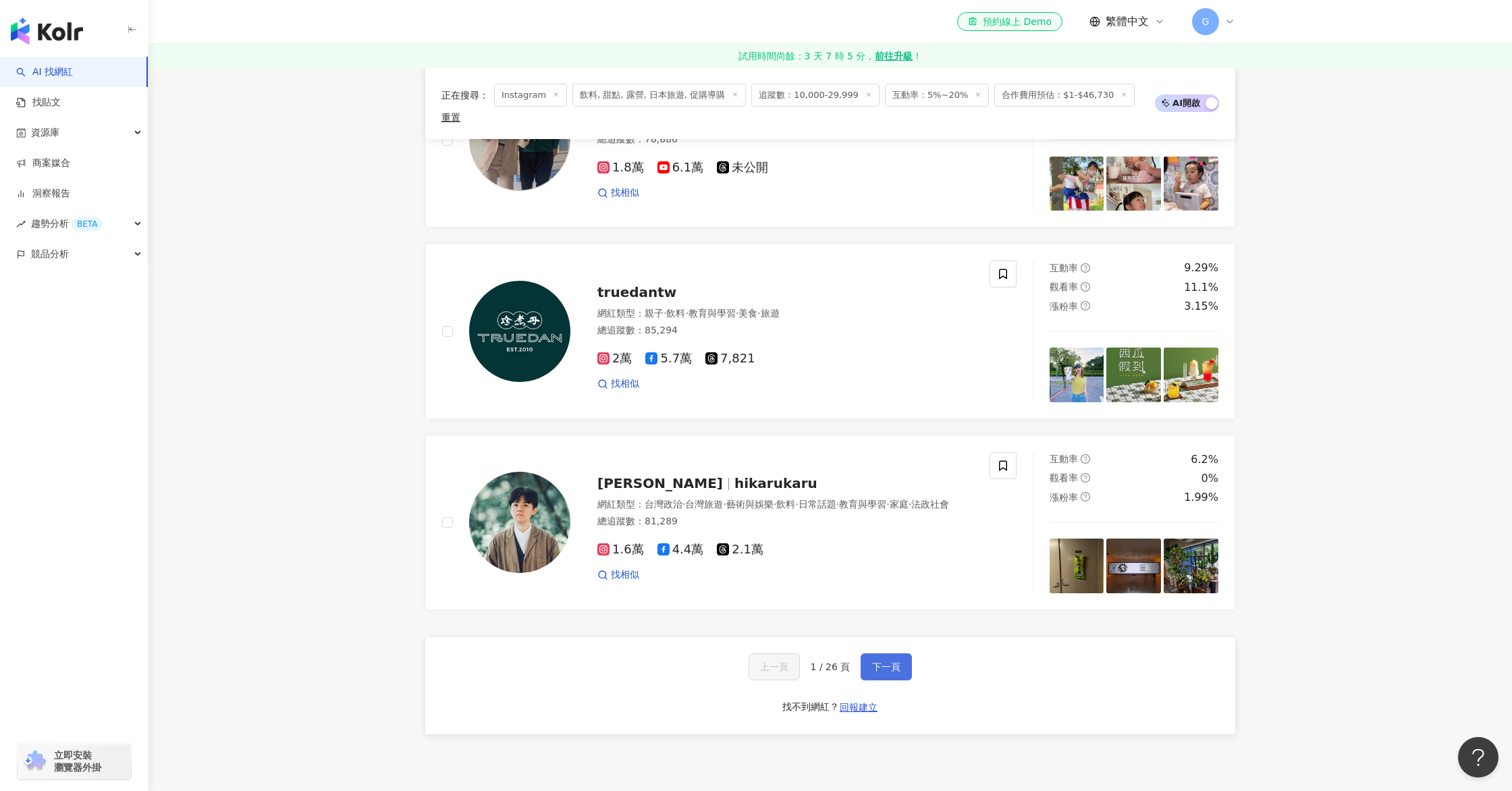
click at [872, 662] on span "下一頁" at bounding box center [887, 667] width 29 height 11
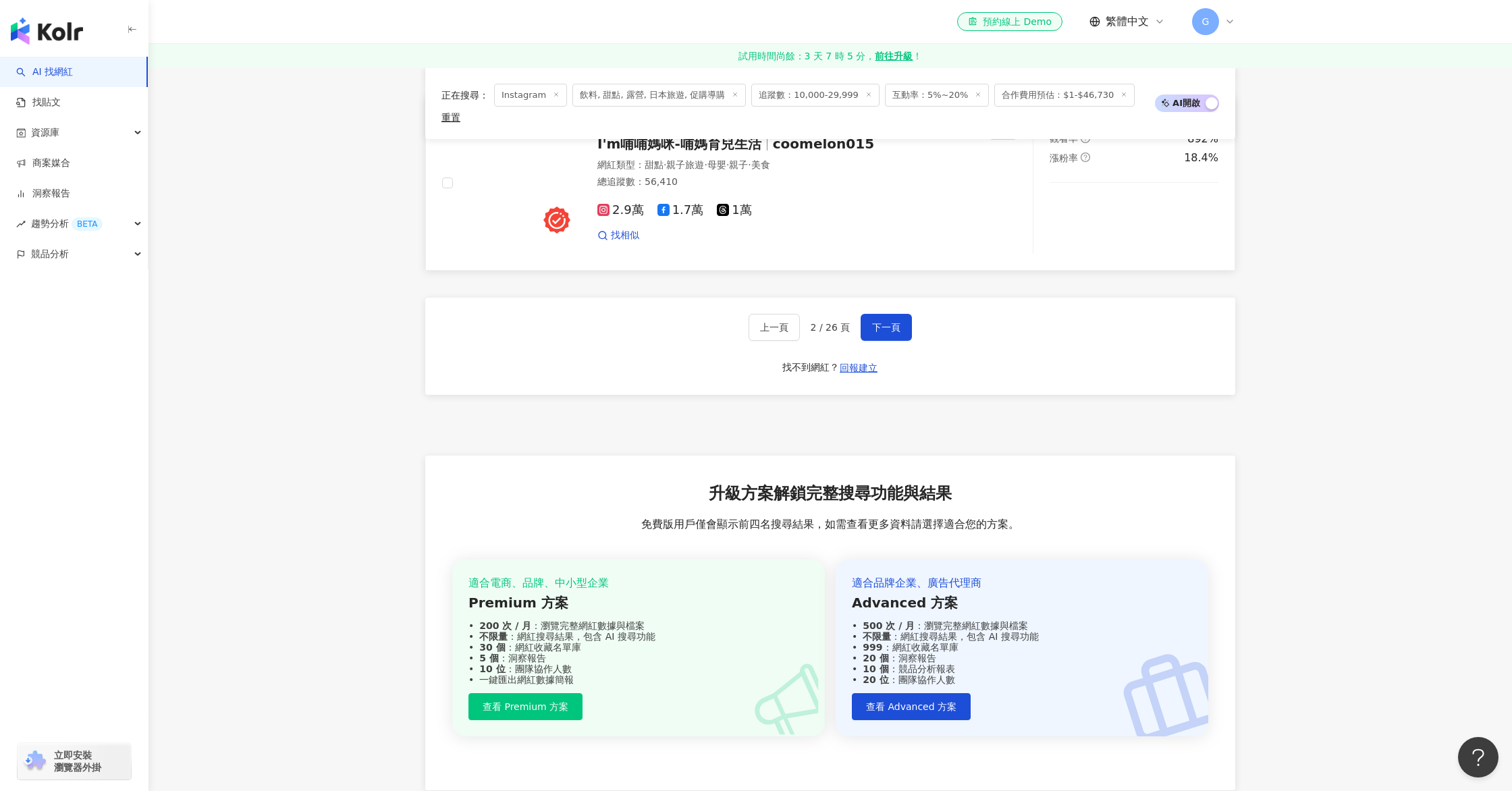
scroll to position [2571, 0]
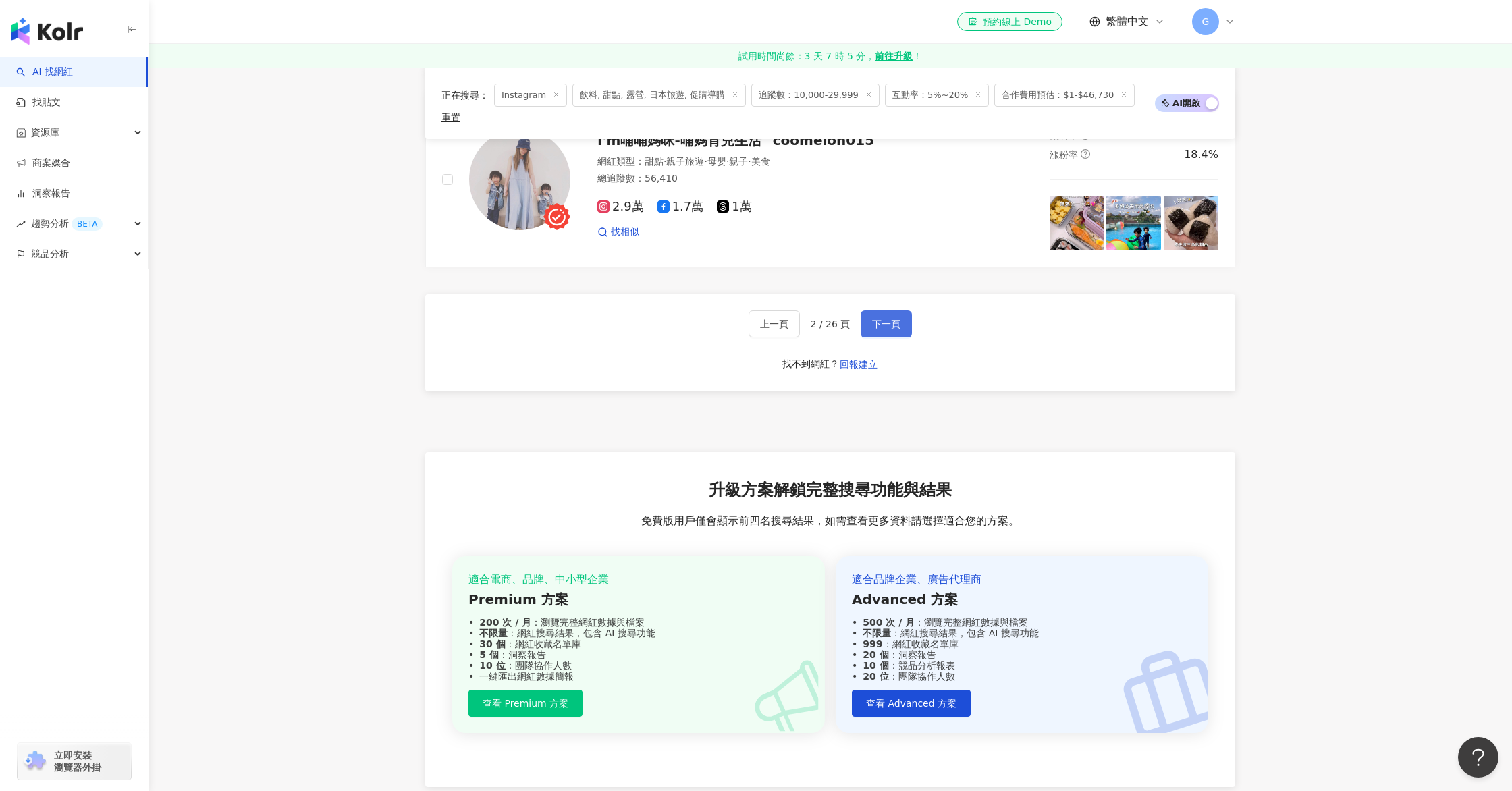
click at [903, 311] on button "下一頁" at bounding box center [887, 324] width 52 height 27
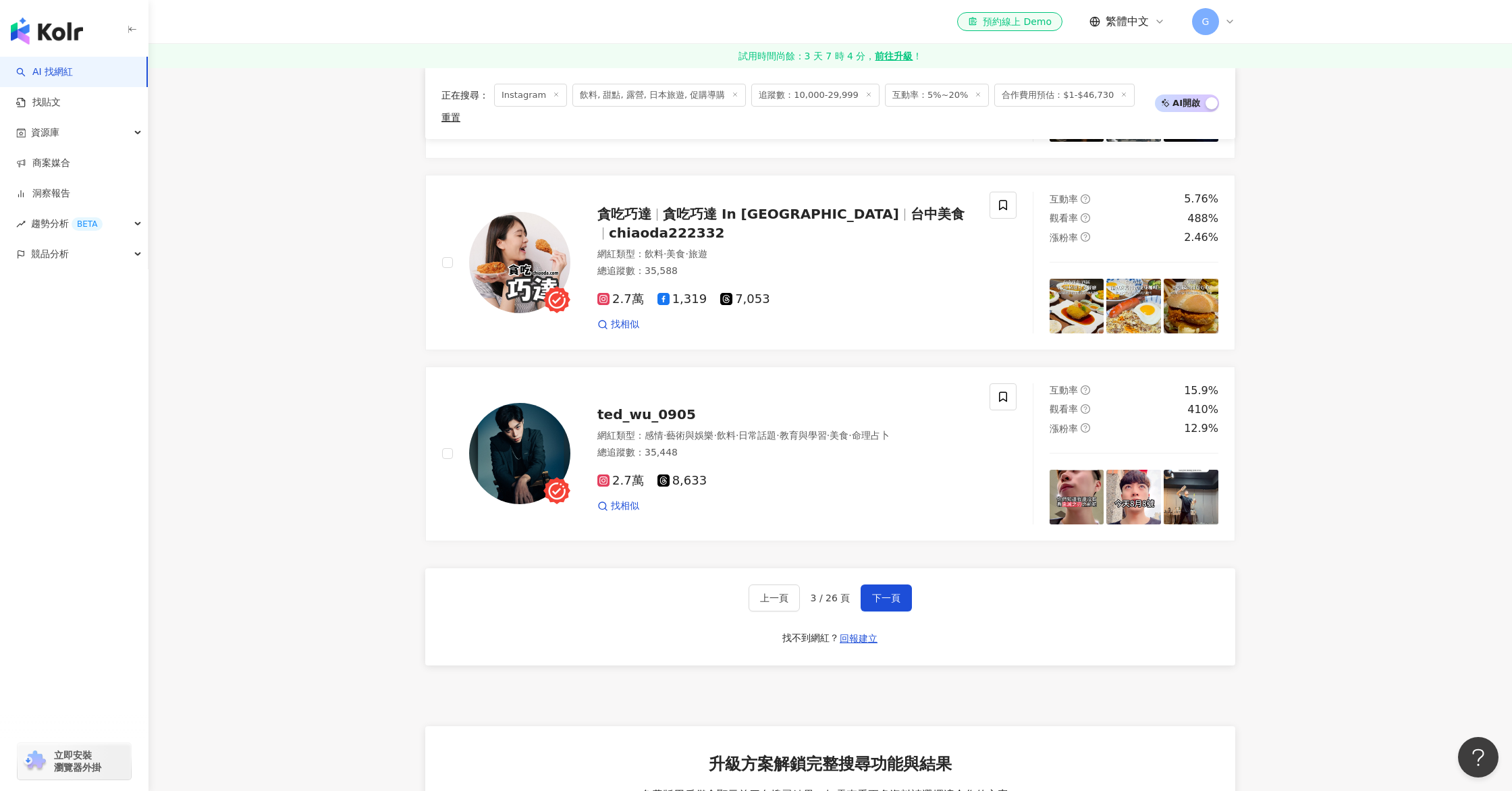
scroll to position [2701, 0]
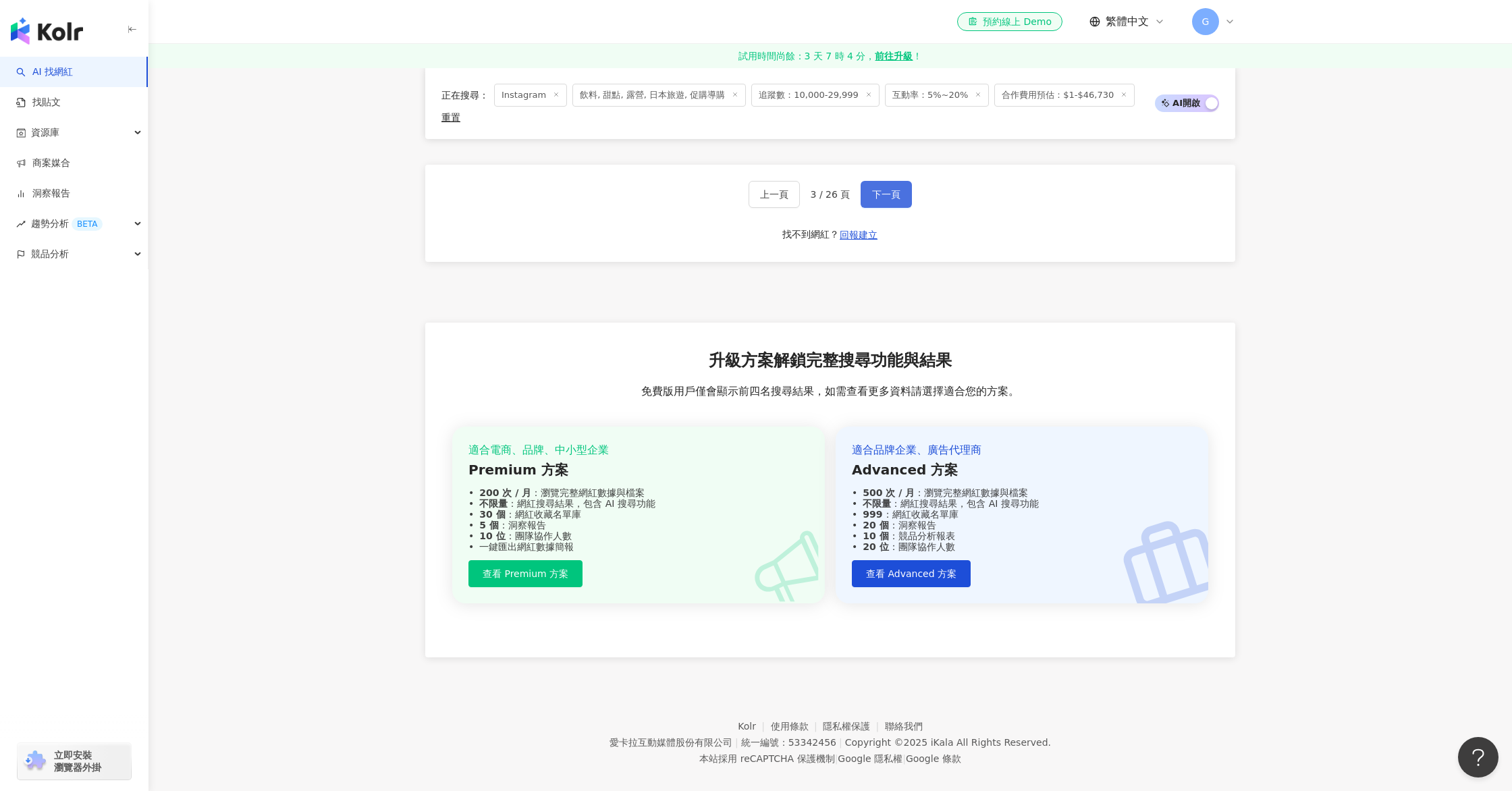
click at [880, 189] on span "下一頁" at bounding box center [887, 194] width 29 height 11
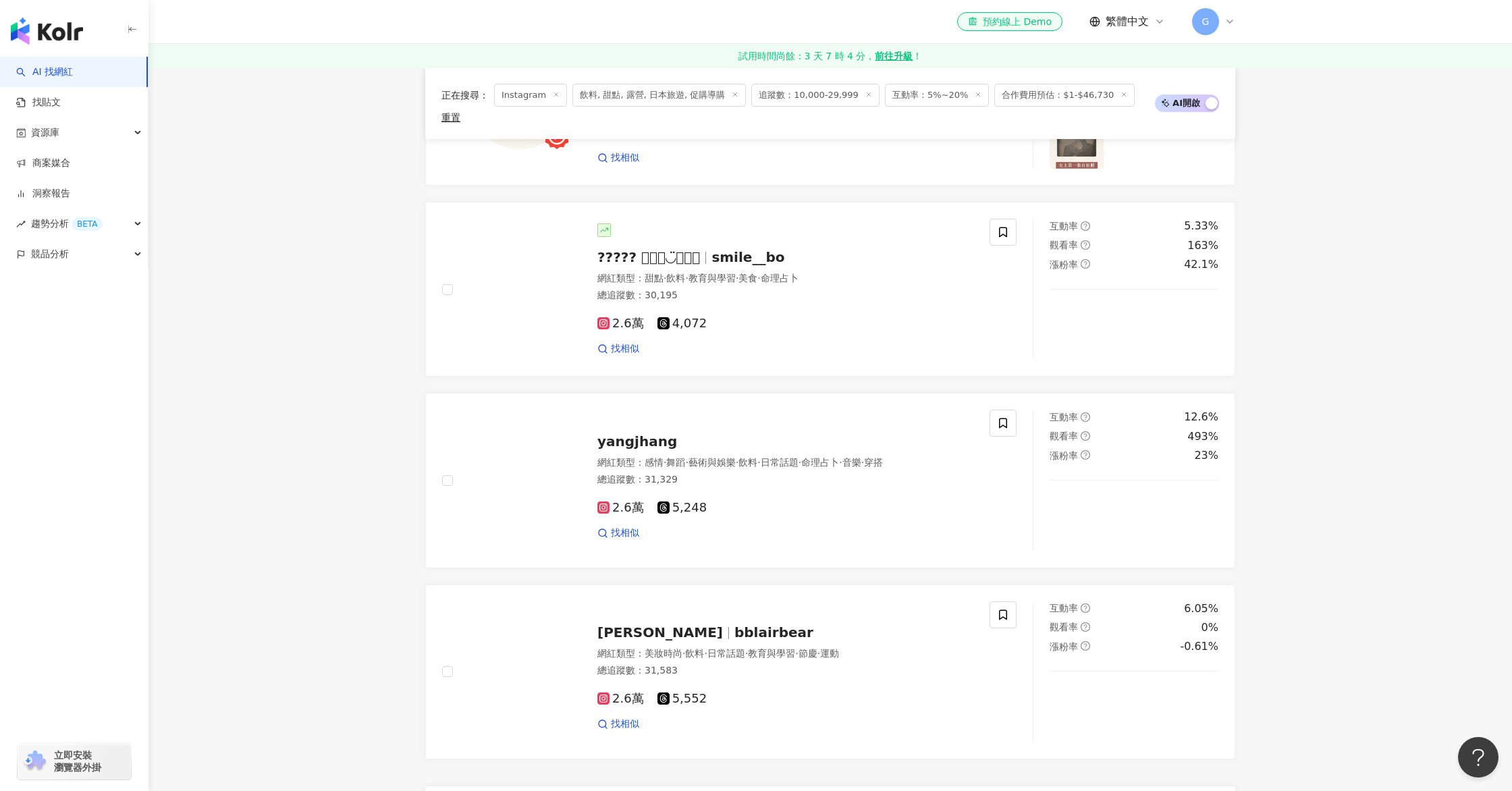
scroll to position [2536, 0]
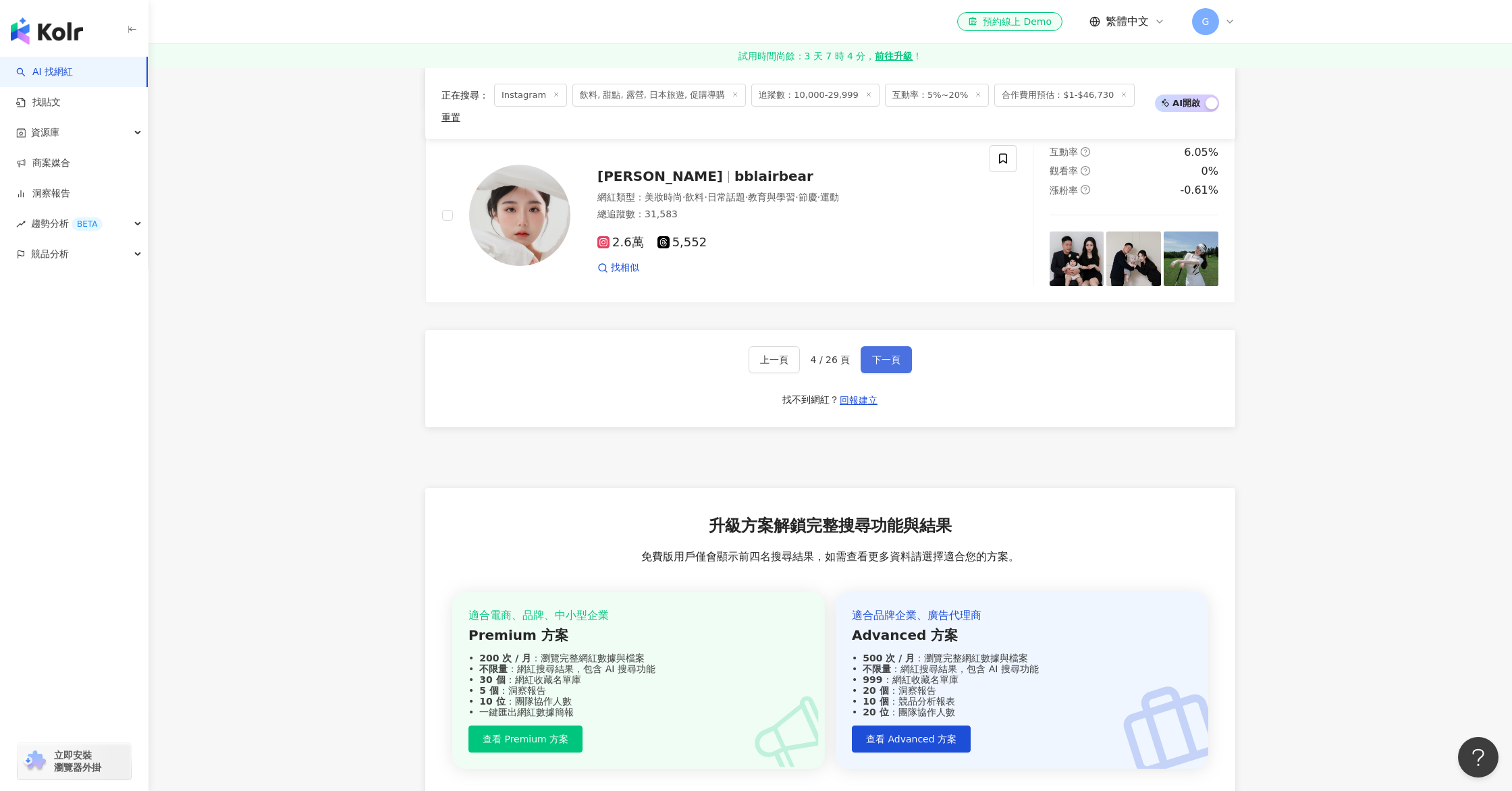
click at [893, 354] on span "下一頁" at bounding box center [887, 359] width 29 height 11
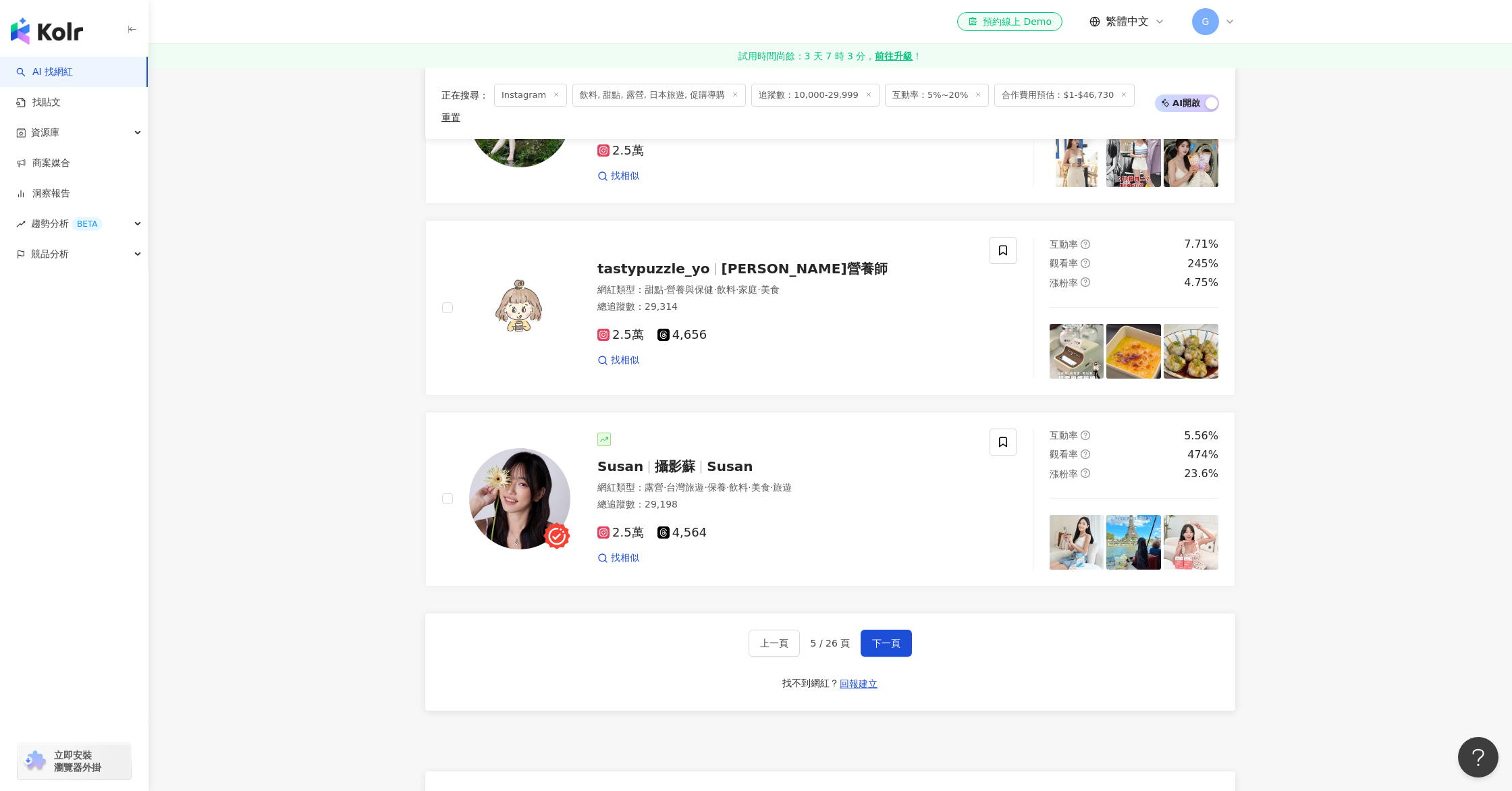
scroll to position [2272, 0]
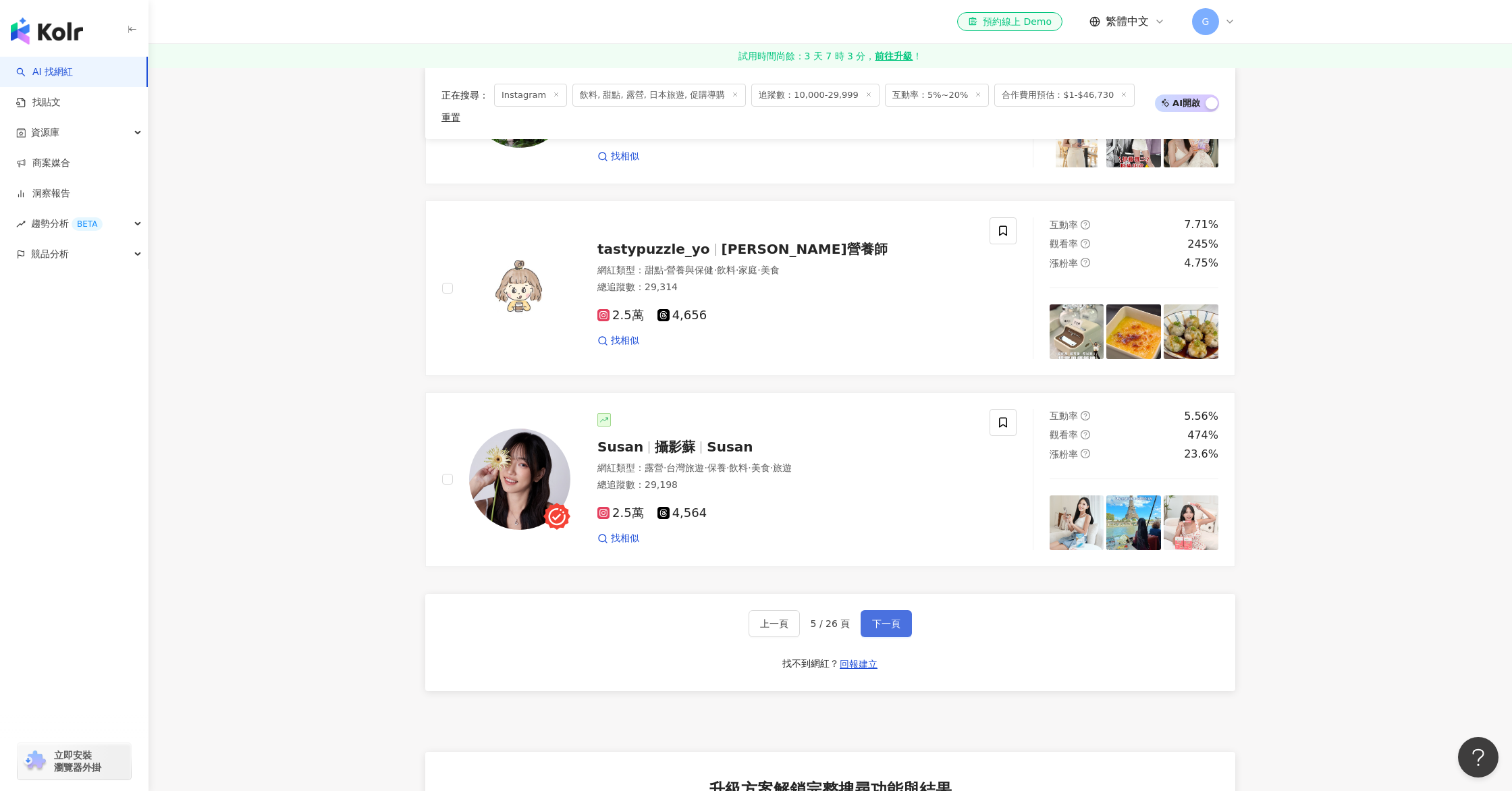
click at [888, 610] on button "下一頁" at bounding box center [887, 624] width 52 height 27
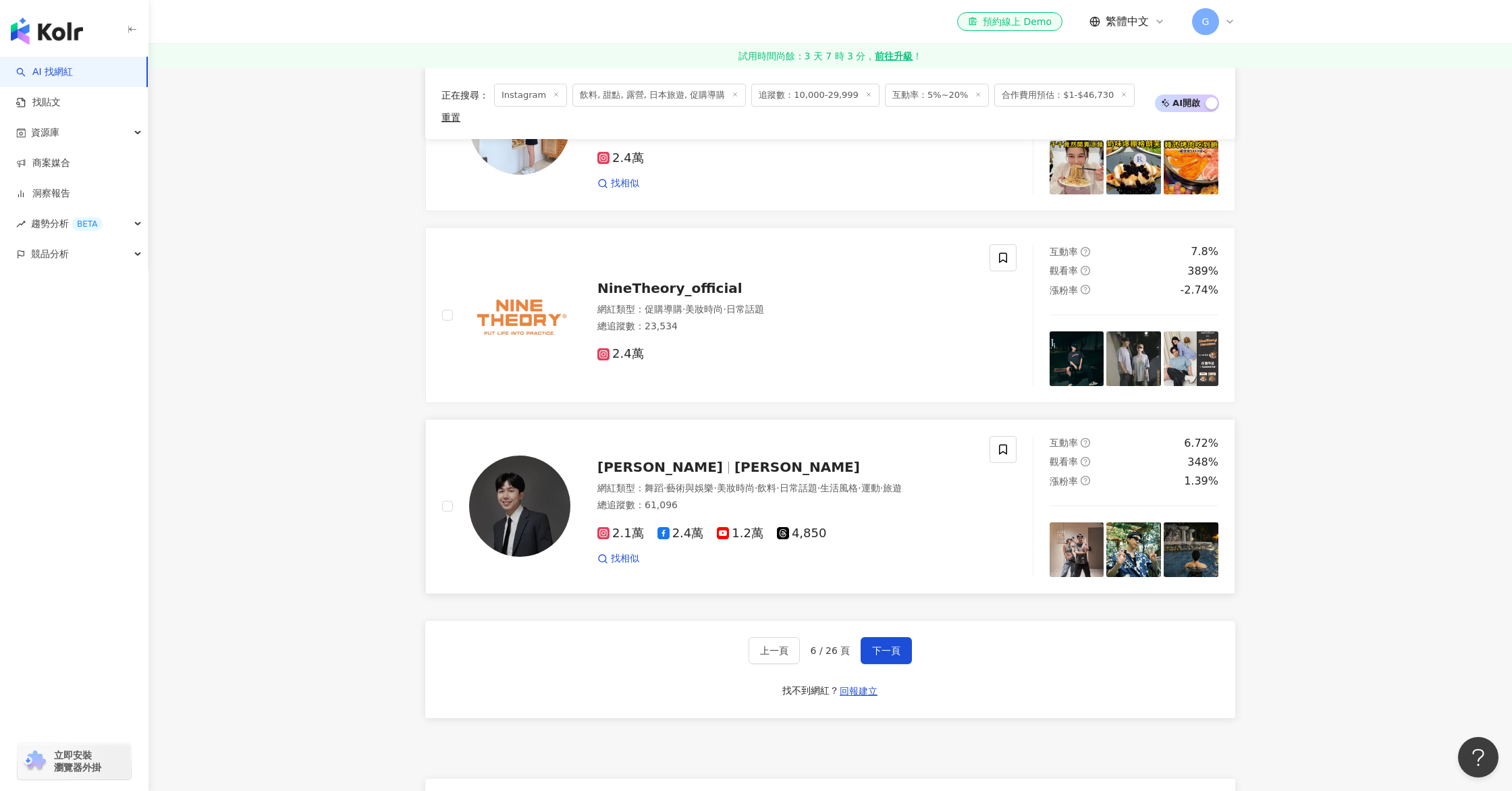
scroll to position [2243, 0]
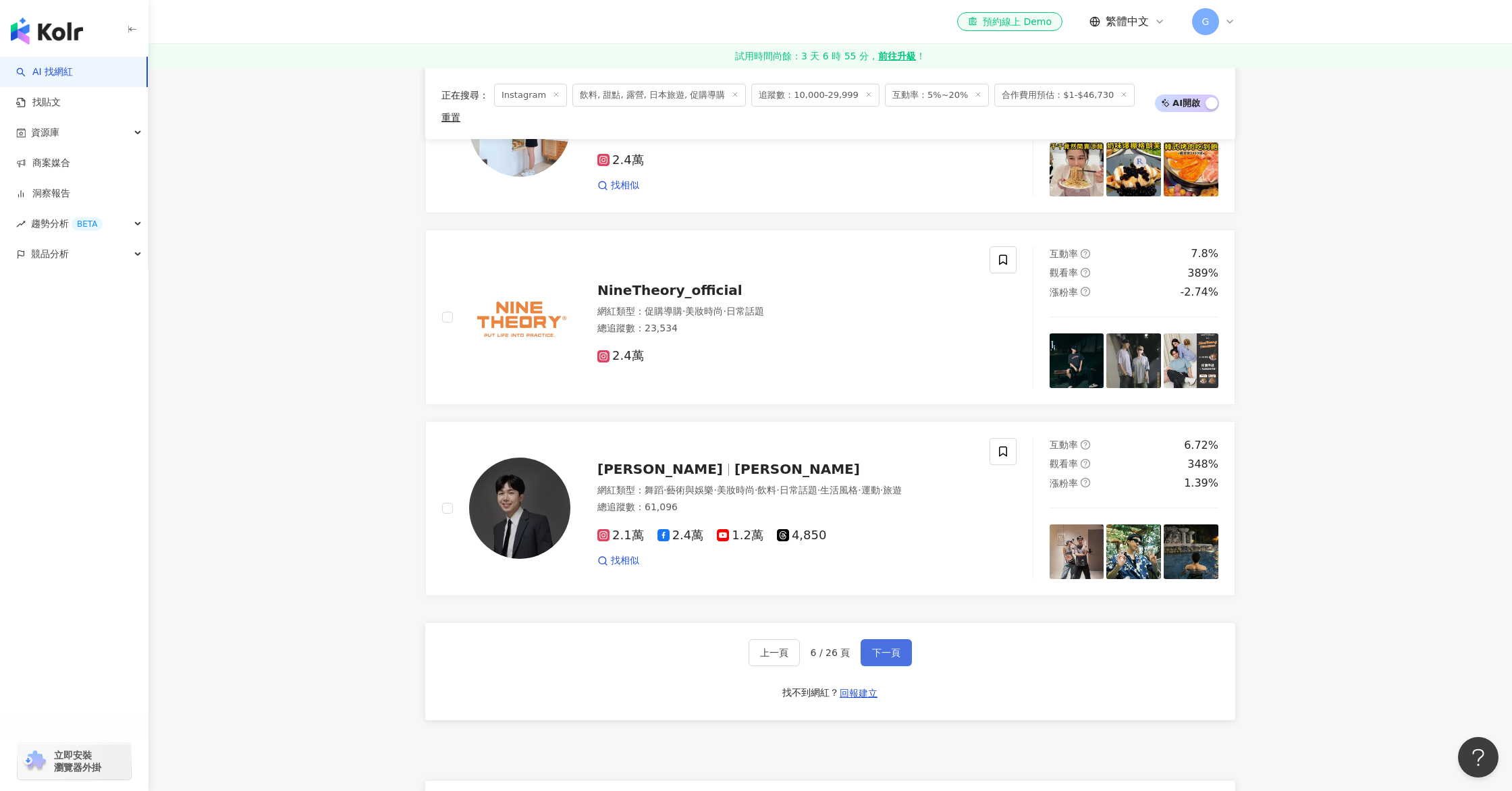
click at [873, 648] on span "下一頁" at bounding box center [887, 652] width 29 height 11
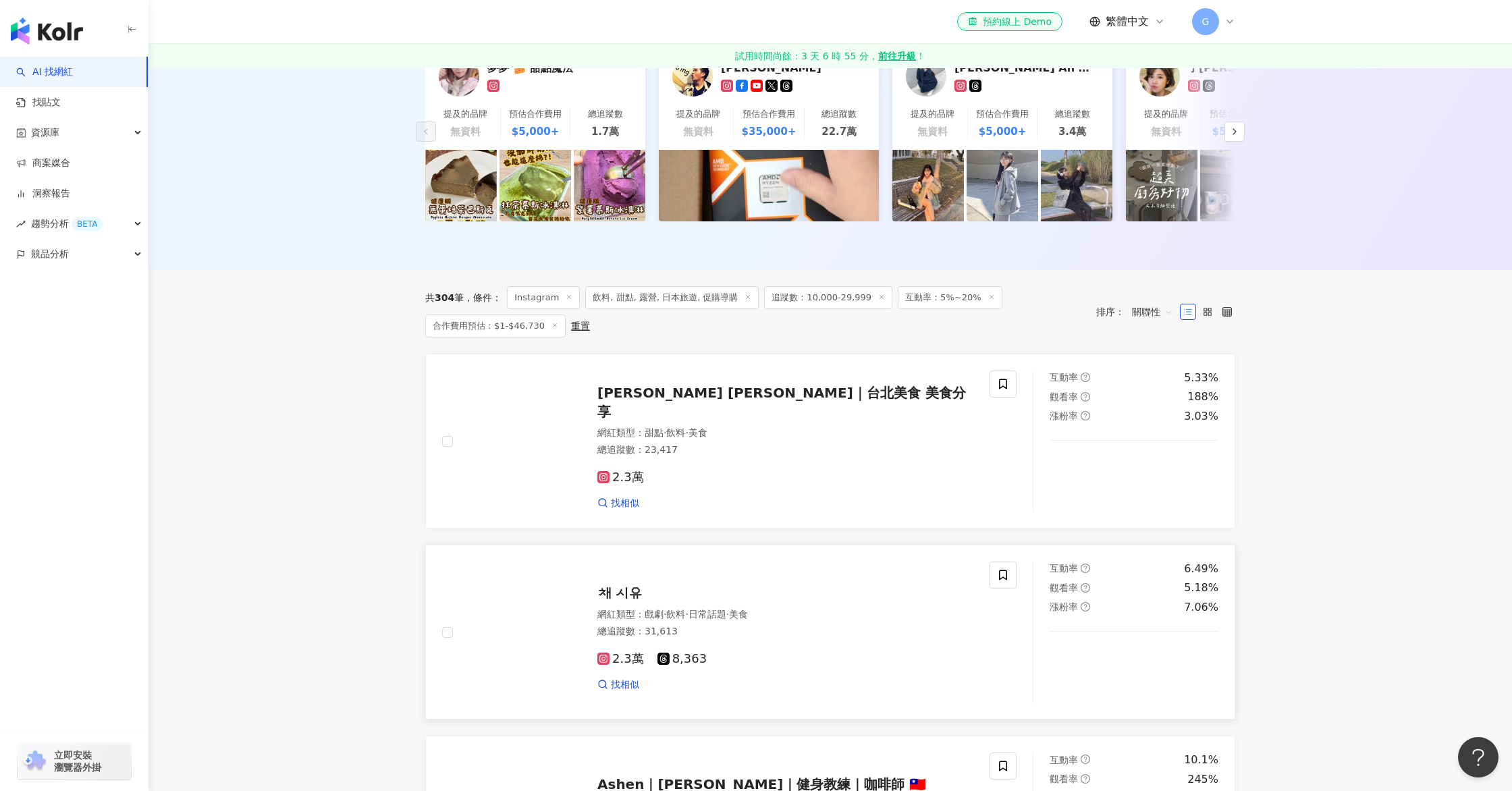
scroll to position [295, 0]
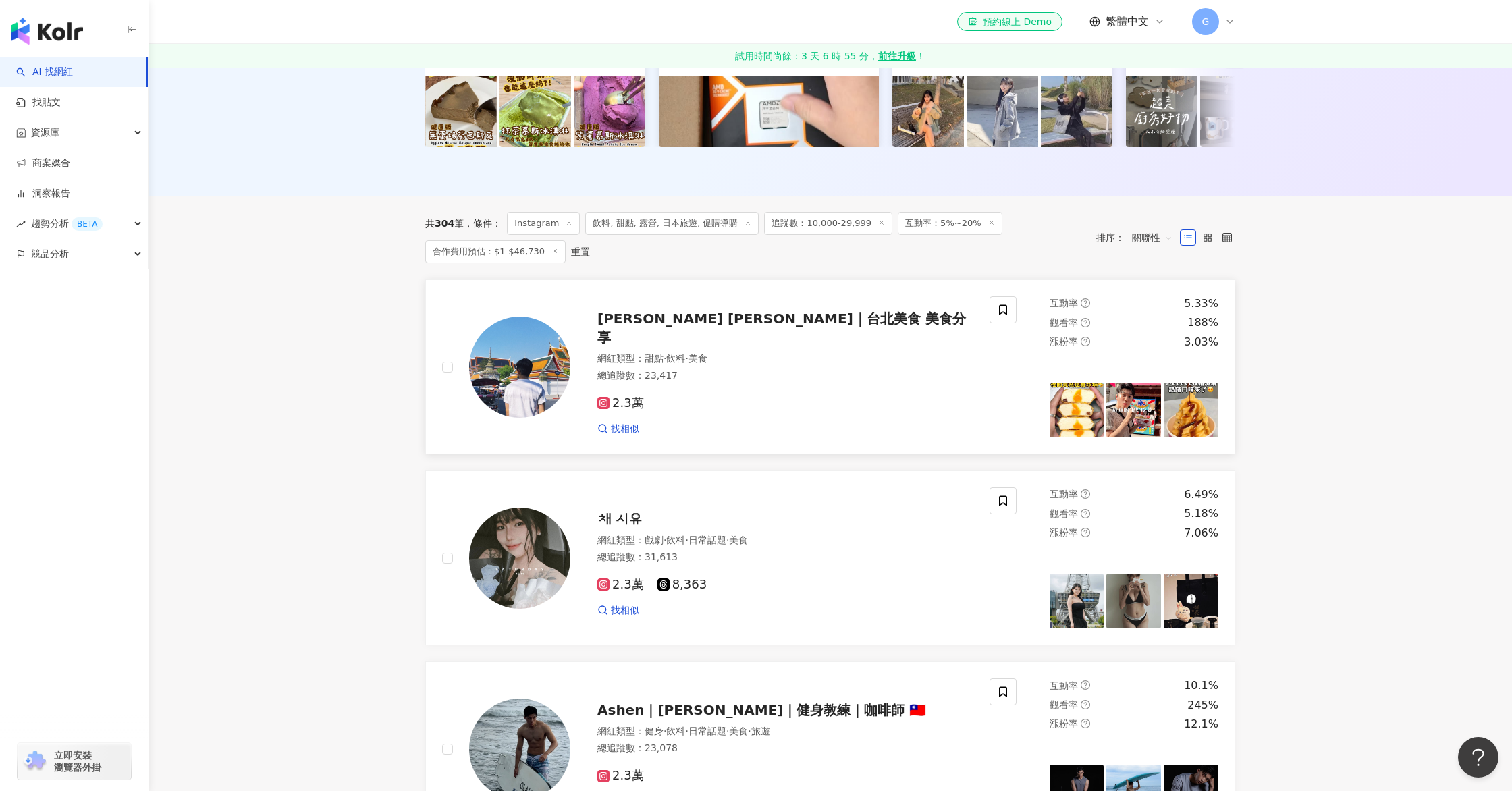
click at [714, 329] on span "Adam 亞當｜台北美食 美食分享" at bounding box center [780, 328] width 368 height 35
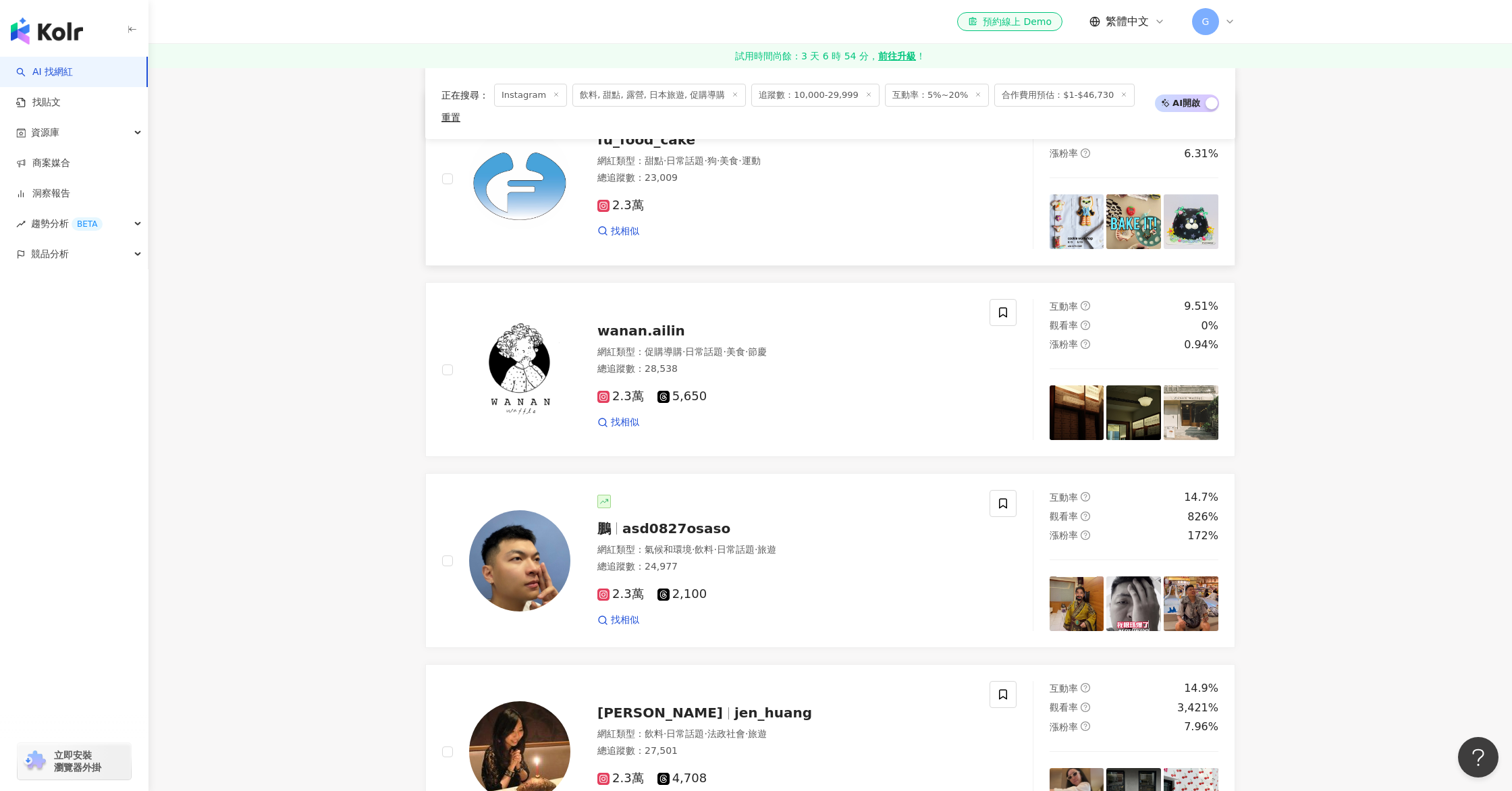
scroll to position [1046, 0]
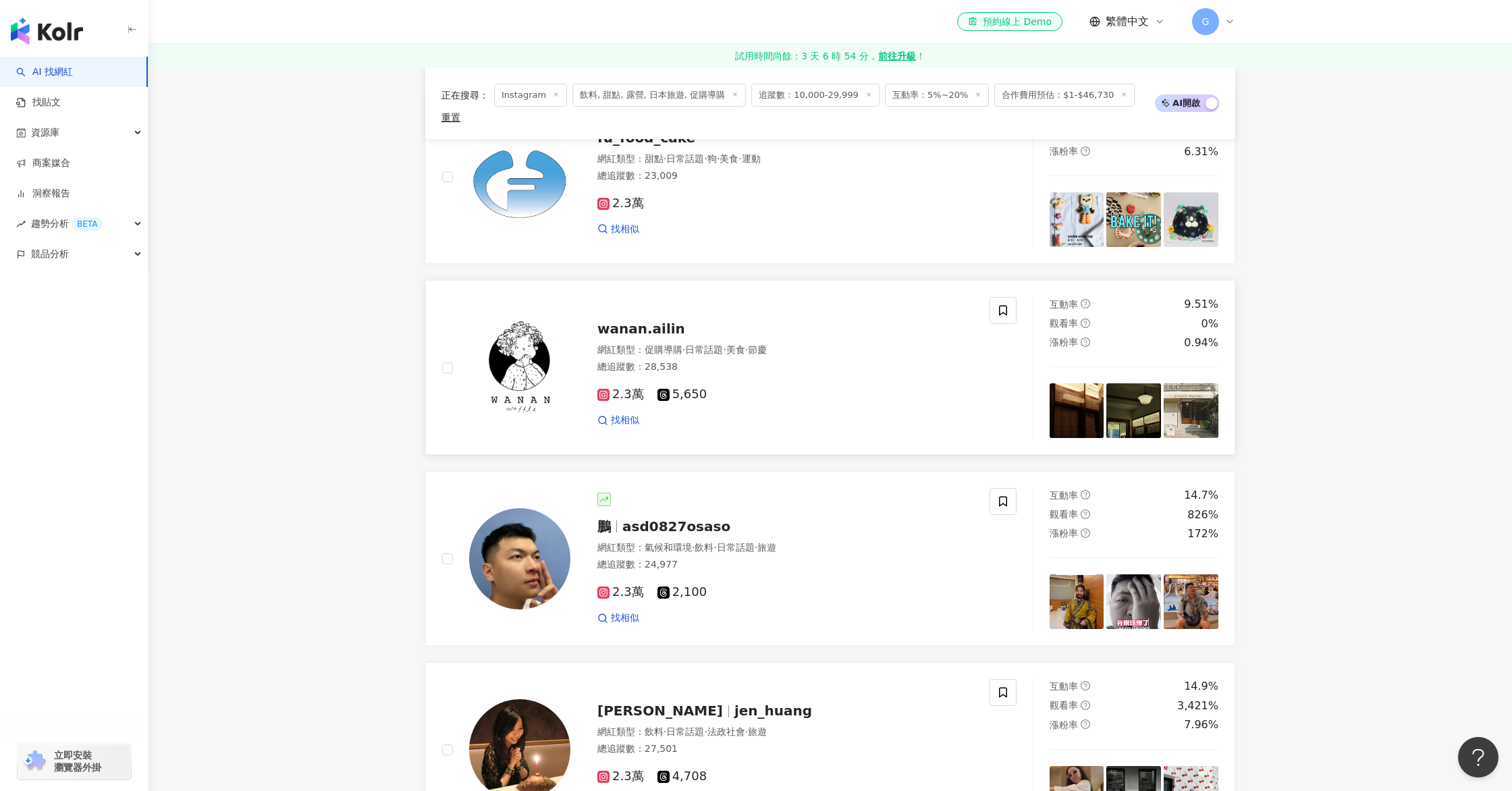
click at [662, 320] on span "wanan.ailin" at bounding box center [641, 328] width 88 height 16
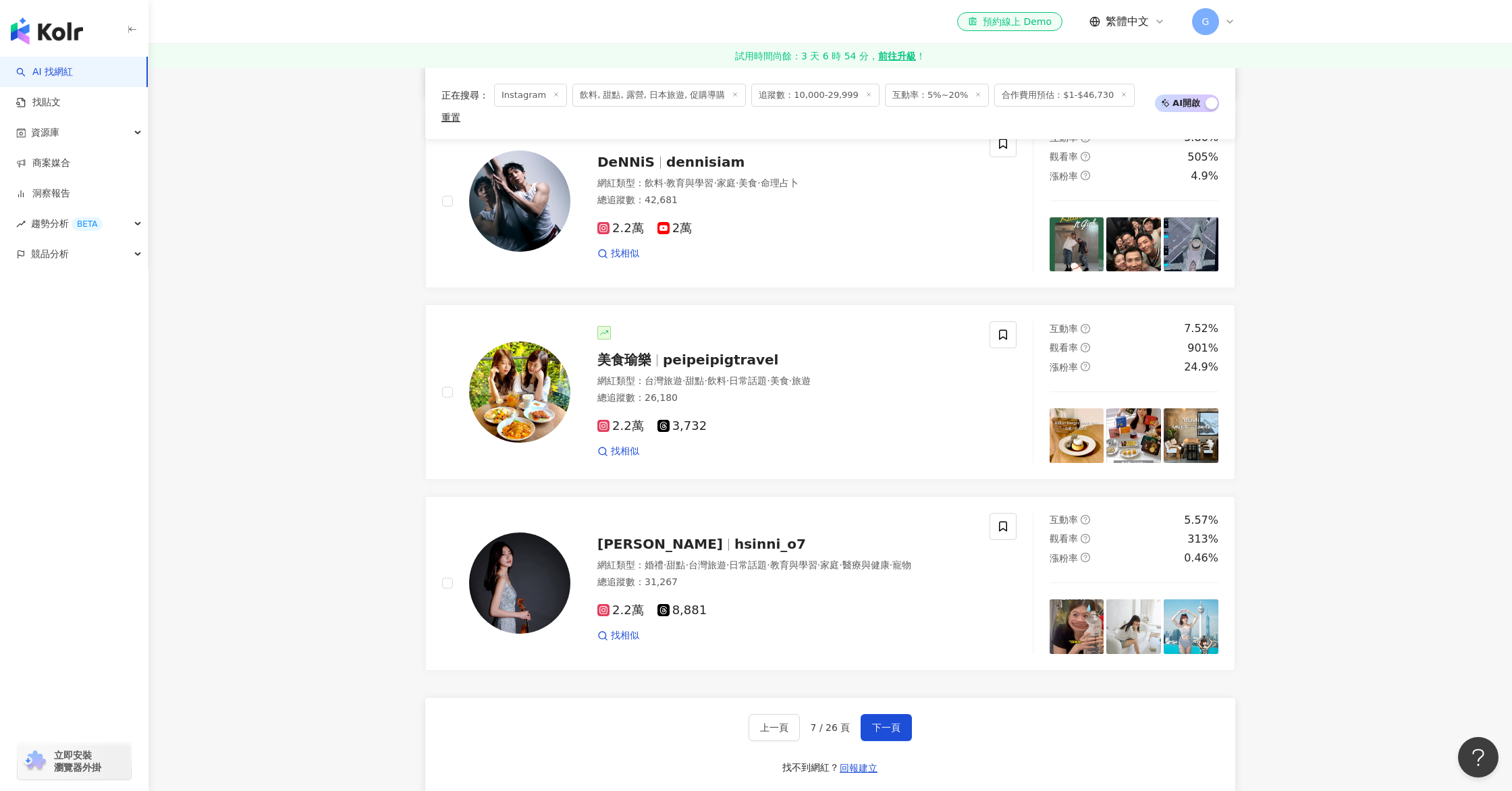
scroll to position [2170, 0]
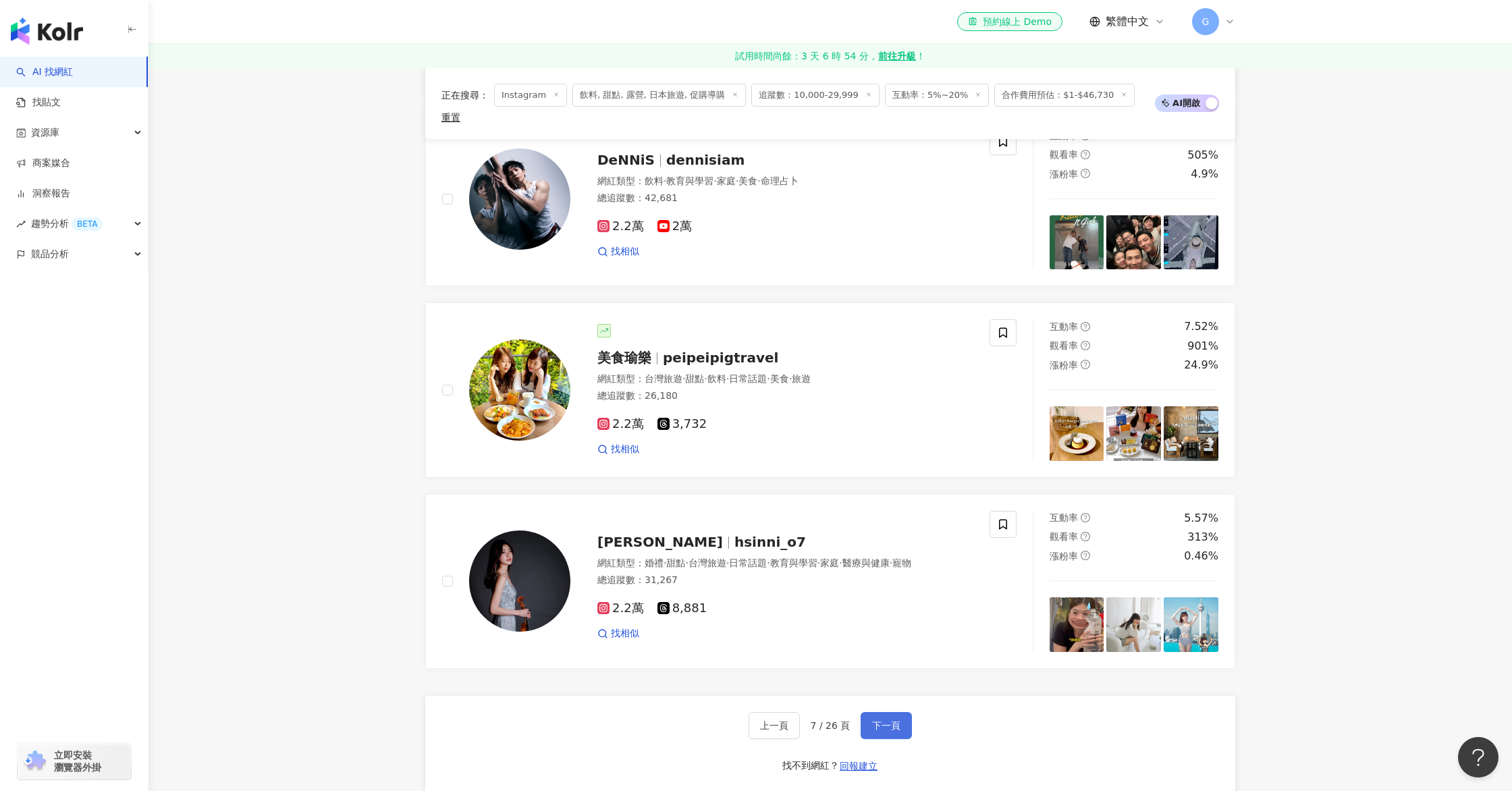
click at [867, 714] on button "下一頁" at bounding box center [887, 725] width 52 height 27
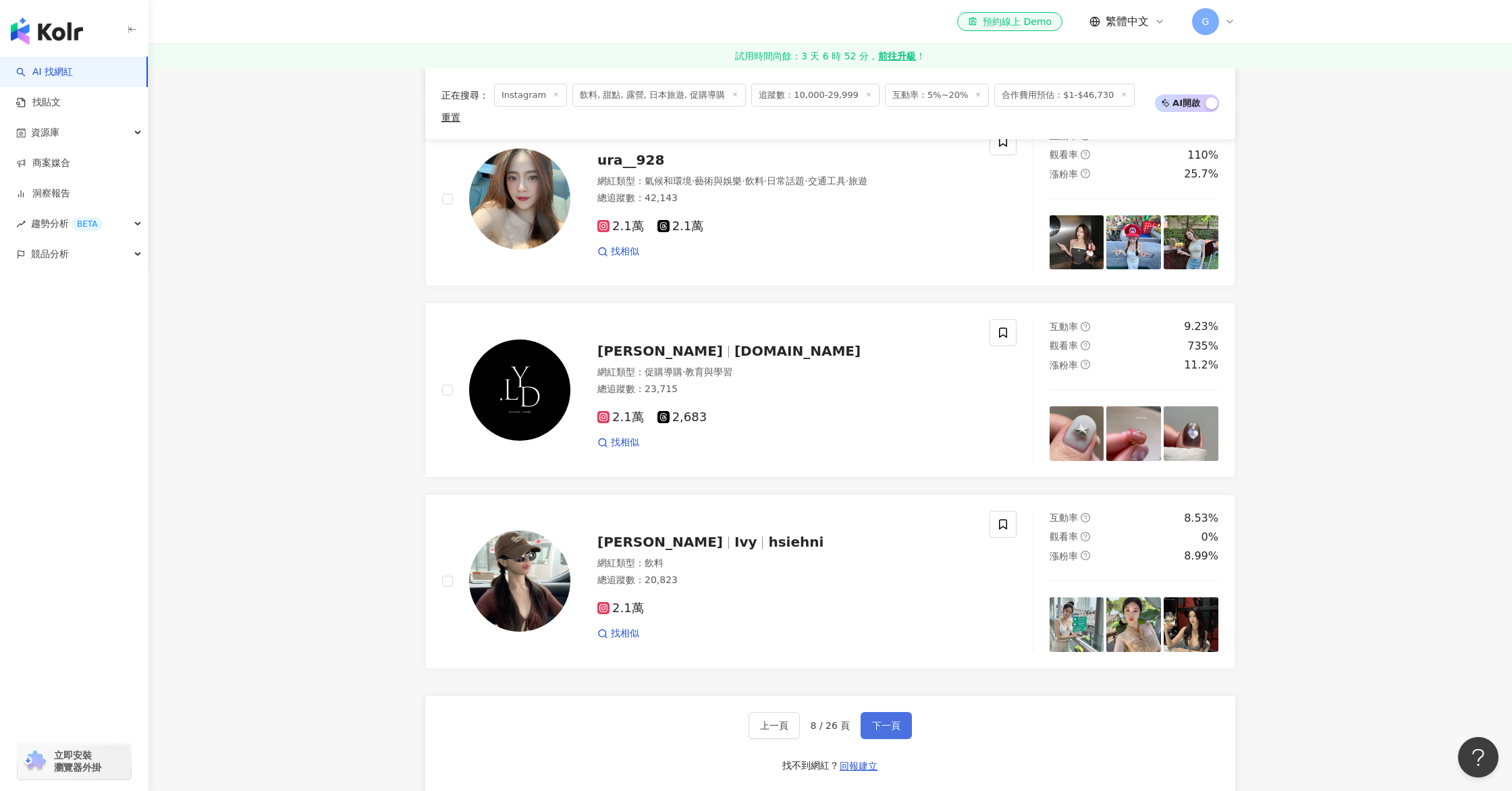
click at [869, 712] on button "下一頁" at bounding box center [887, 725] width 52 height 27
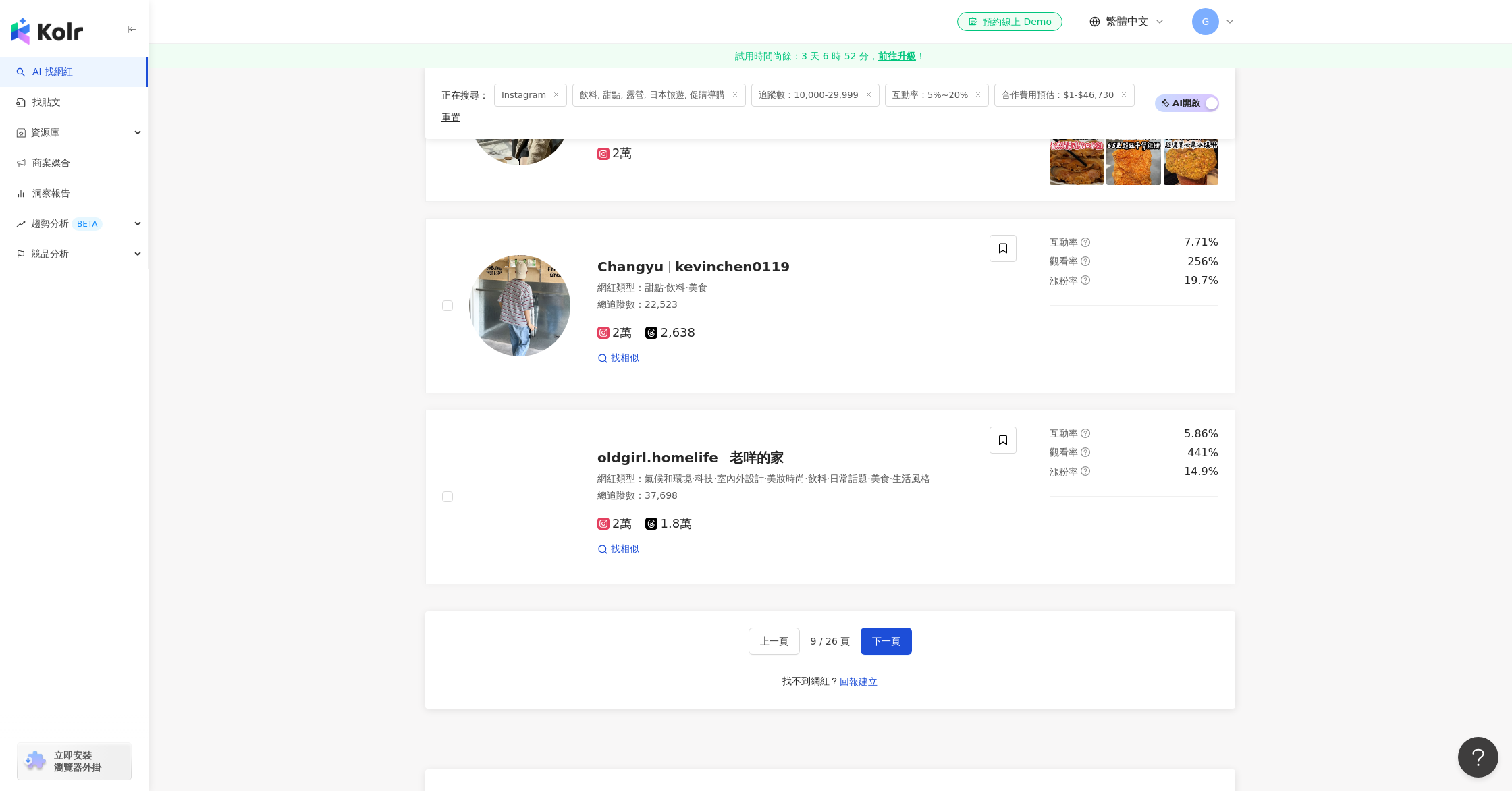
scroll to position [2288, 0]
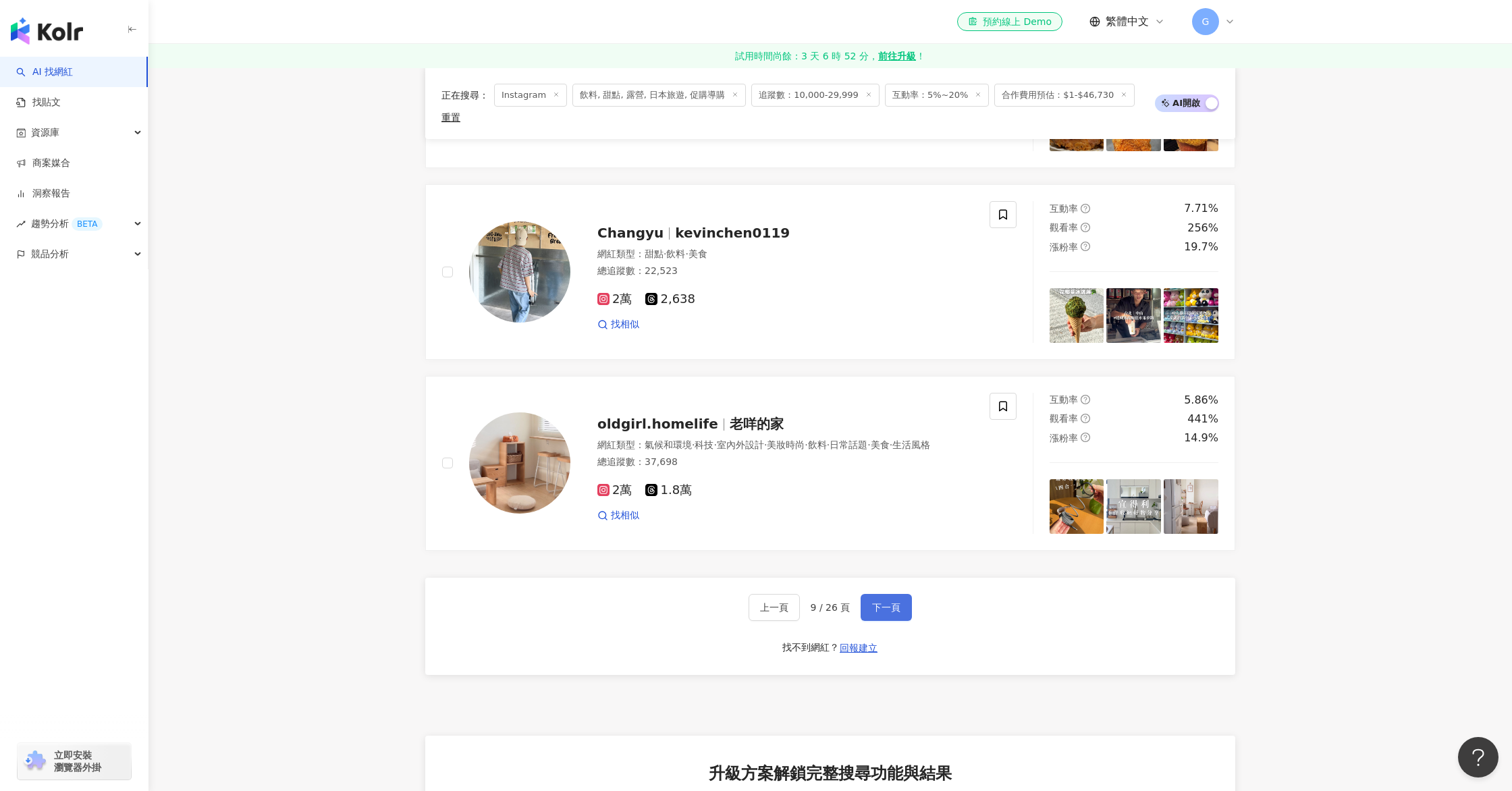
click at [877, 600] on button "下一頁" at bounding box center [887, 607] width 52 height 27
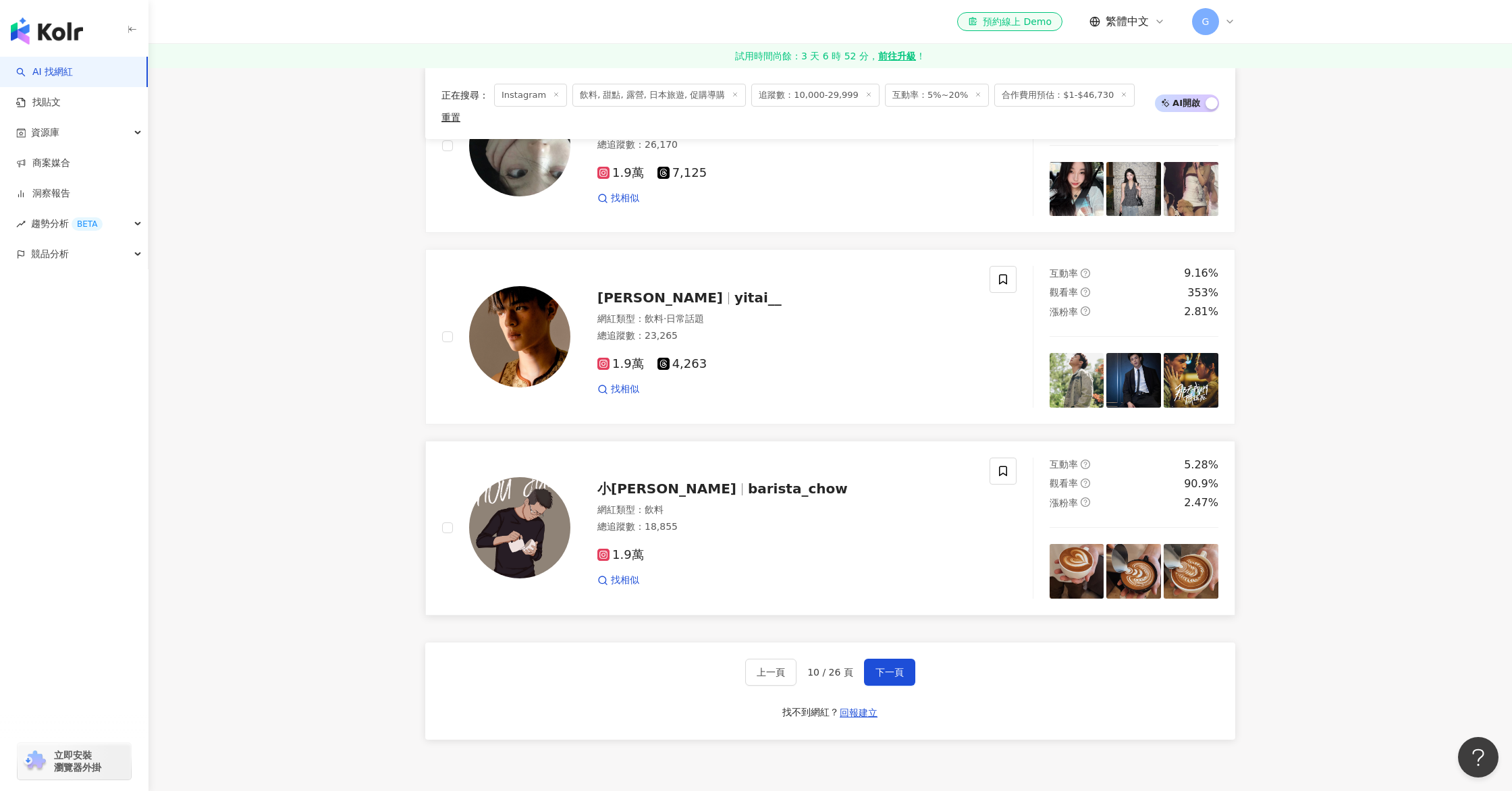
scroll to position [2214, 0]
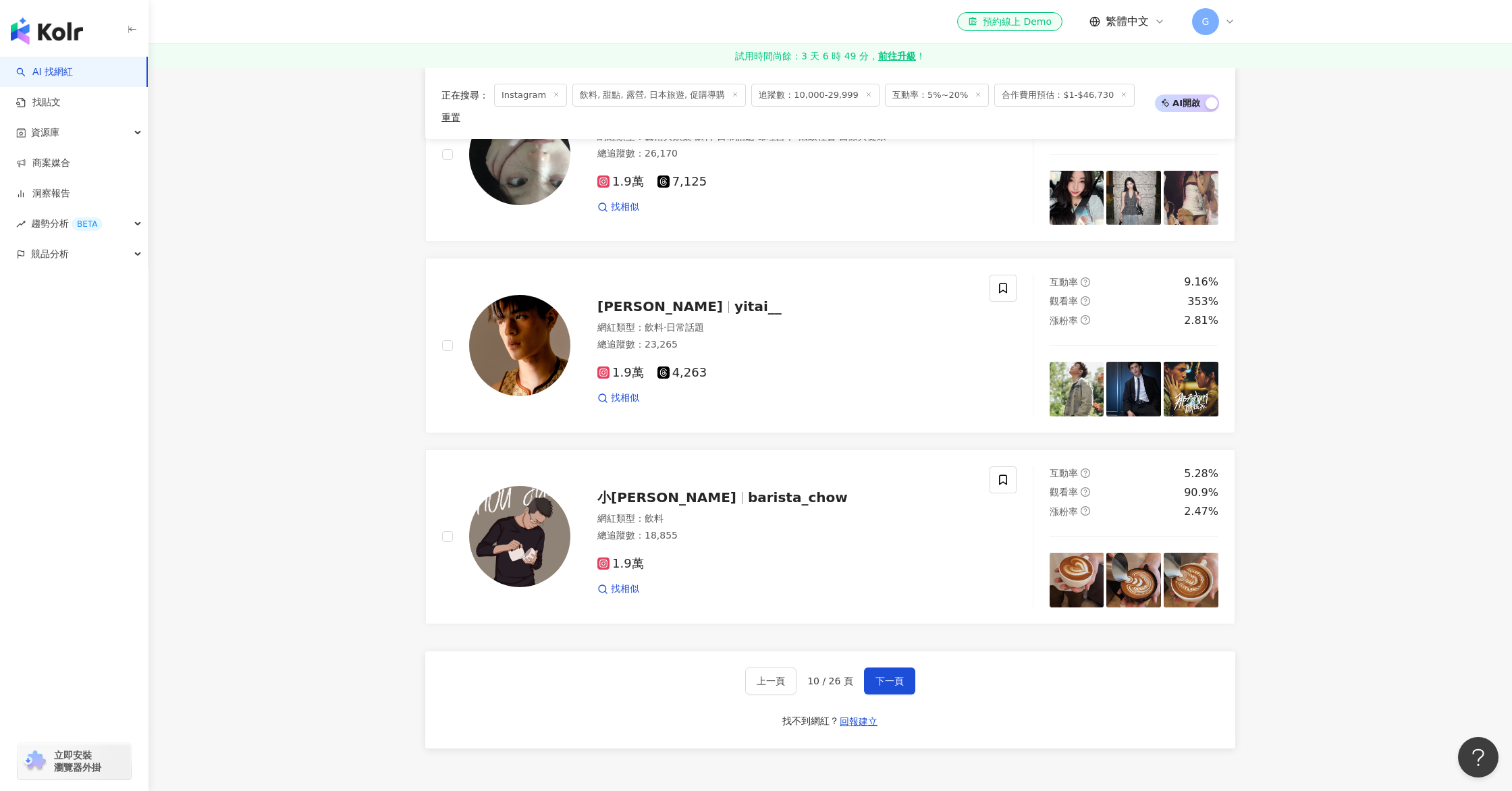
click at [890, 651] on div "上一頁 10 / 26 頁 下一頁 找不到網紅？ 回報建立" at bounding box center [830, 700] width 810 height 98
click at [890, 668] on button "下一頁" at bounding box center [889, 681] width 52 height 27
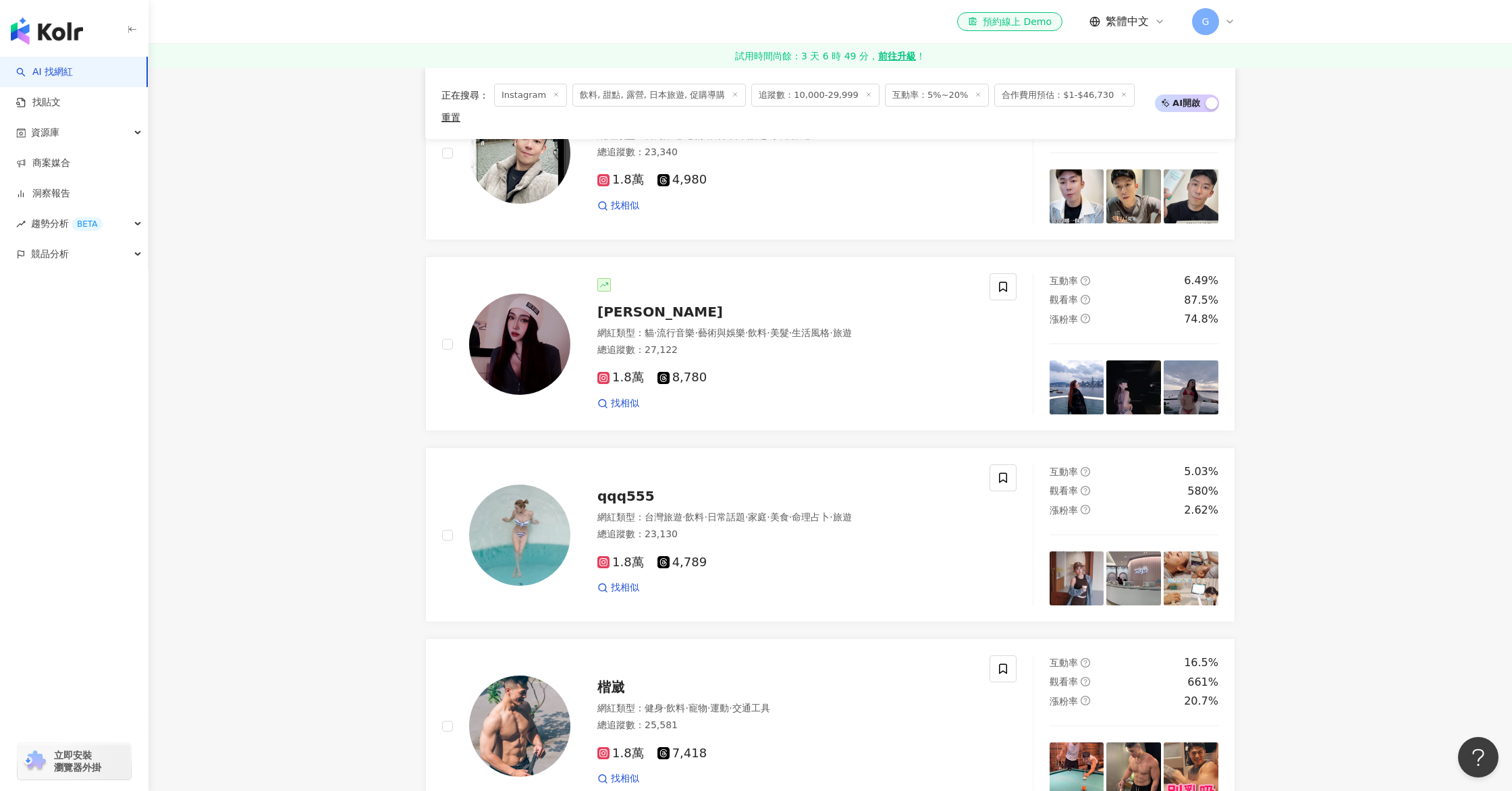
scroll to position [2697, 0]
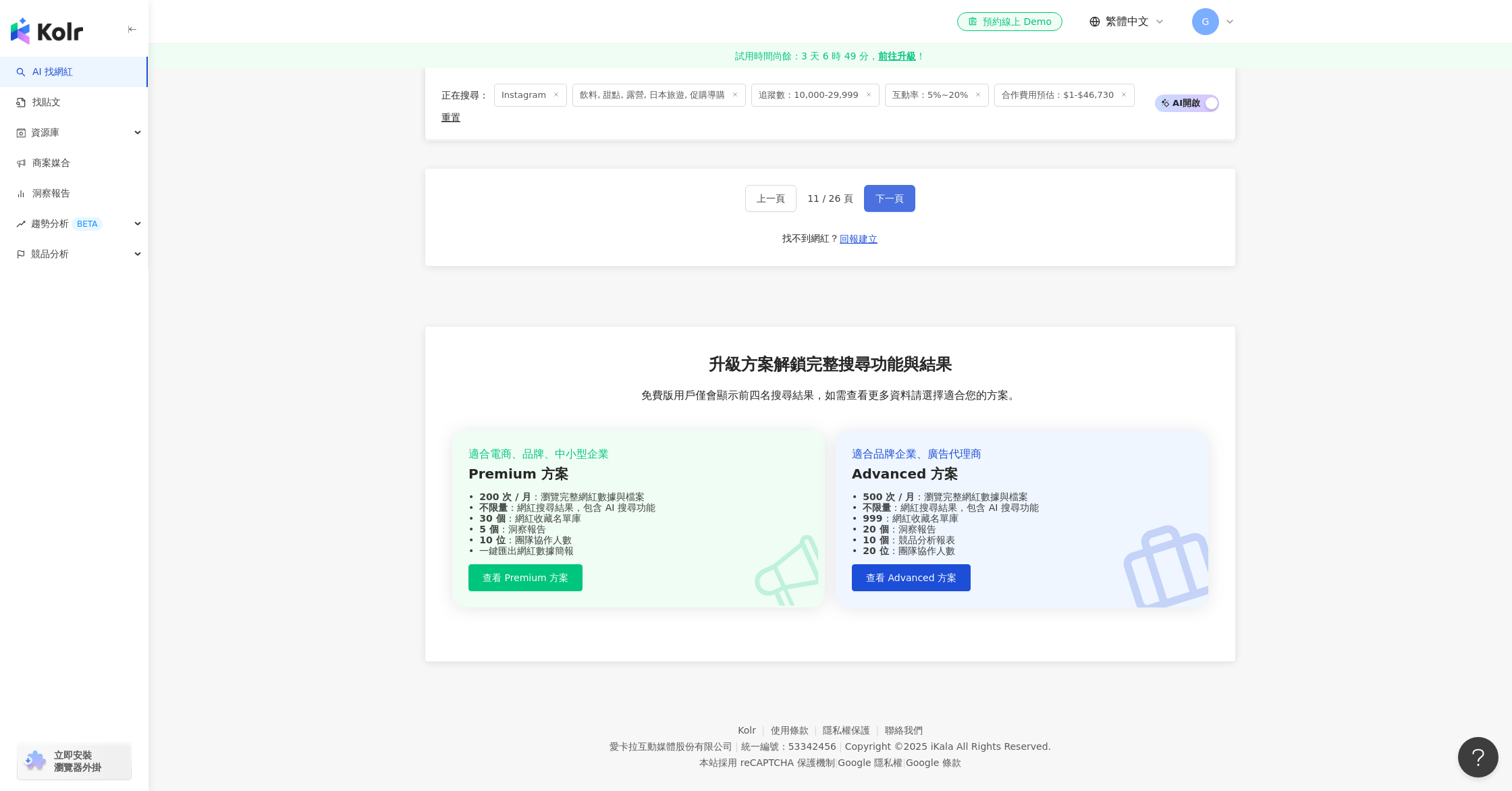
click at [899, 193] on span "下一頁" at bounding box center [889, 198] width 29 height 11
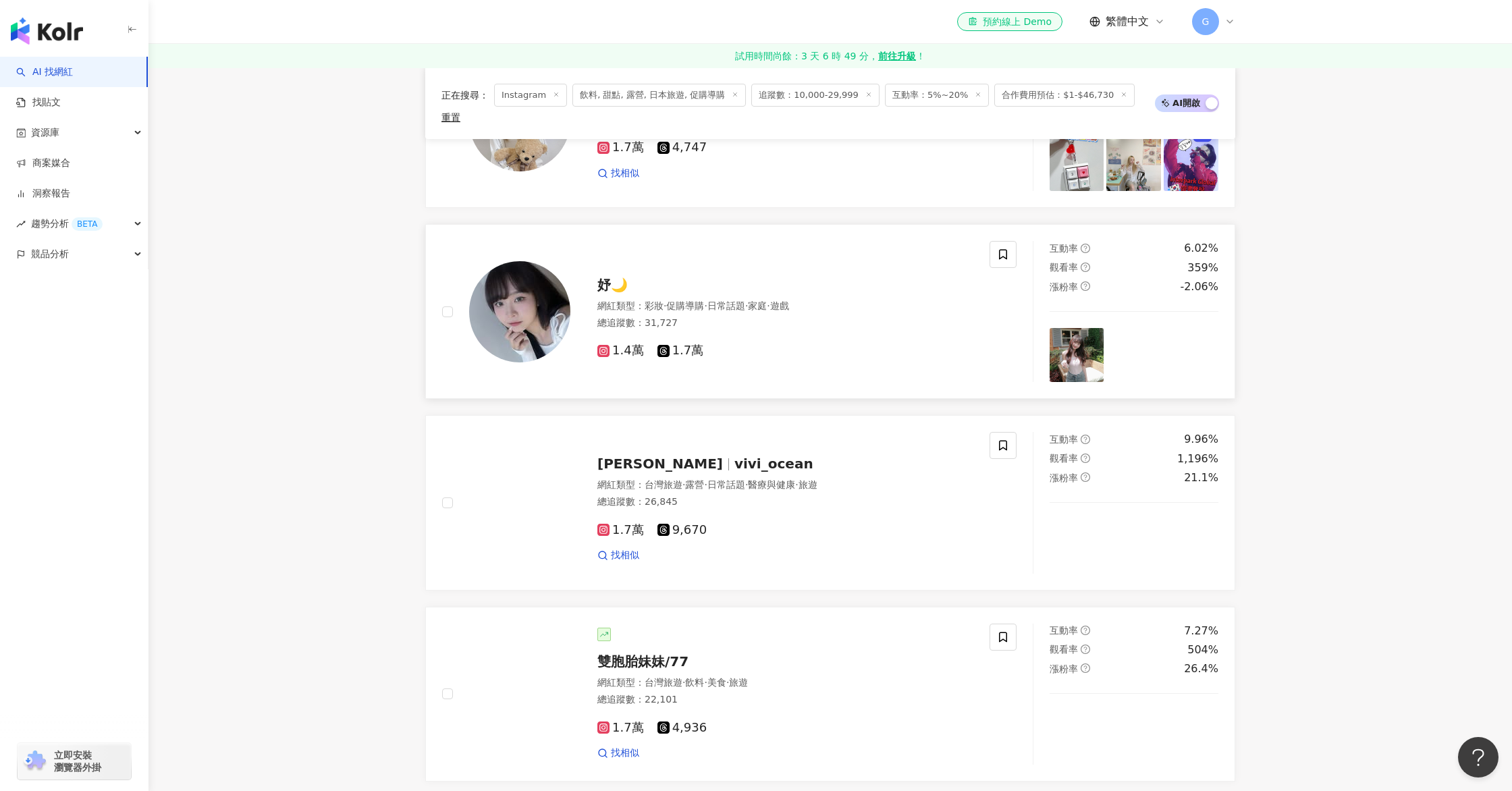
scroll to position [2159, 0]
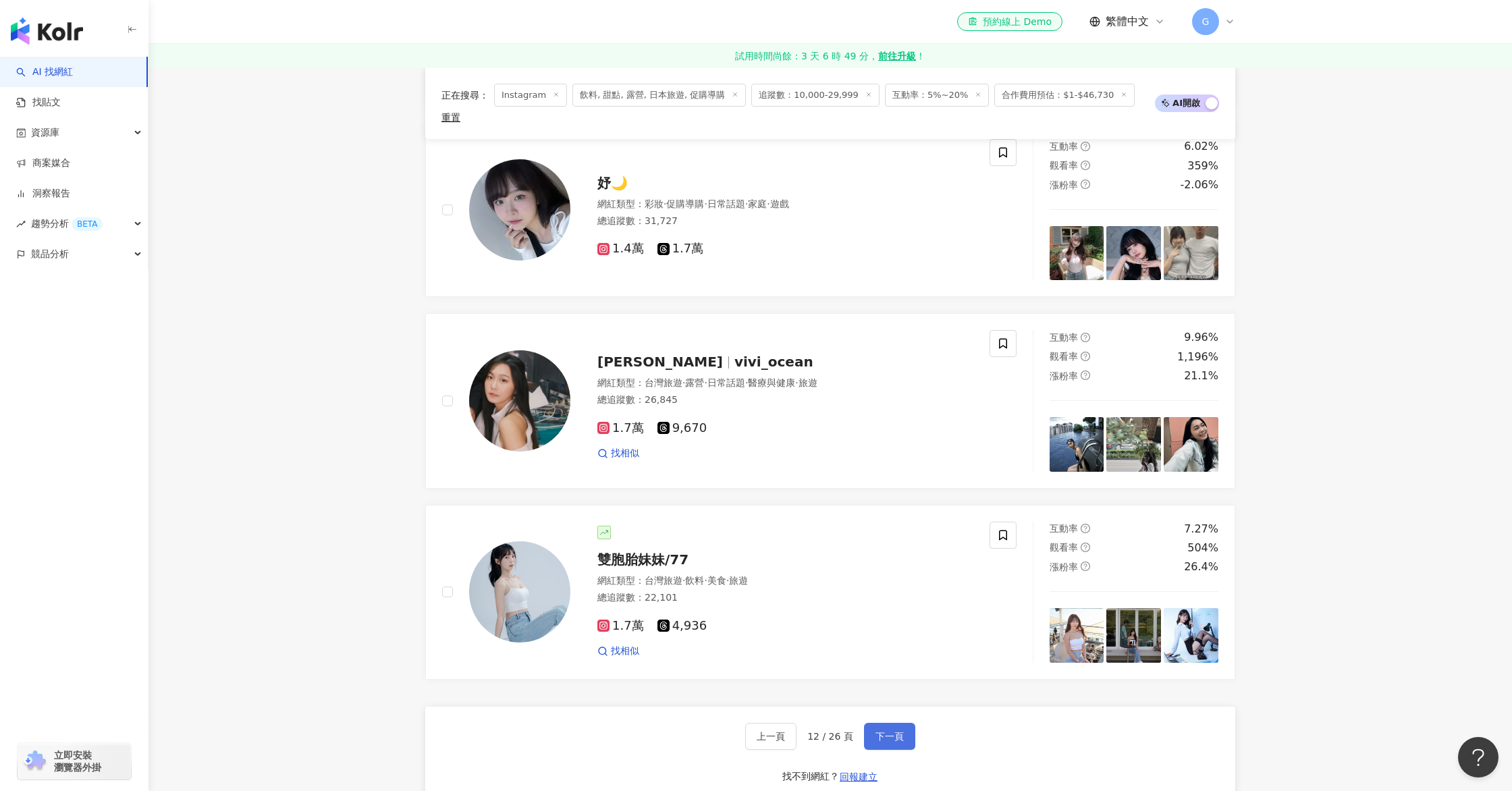
click at [885, 731] on span "下一頁" at bounding box center [889, 736] width 29 height 11
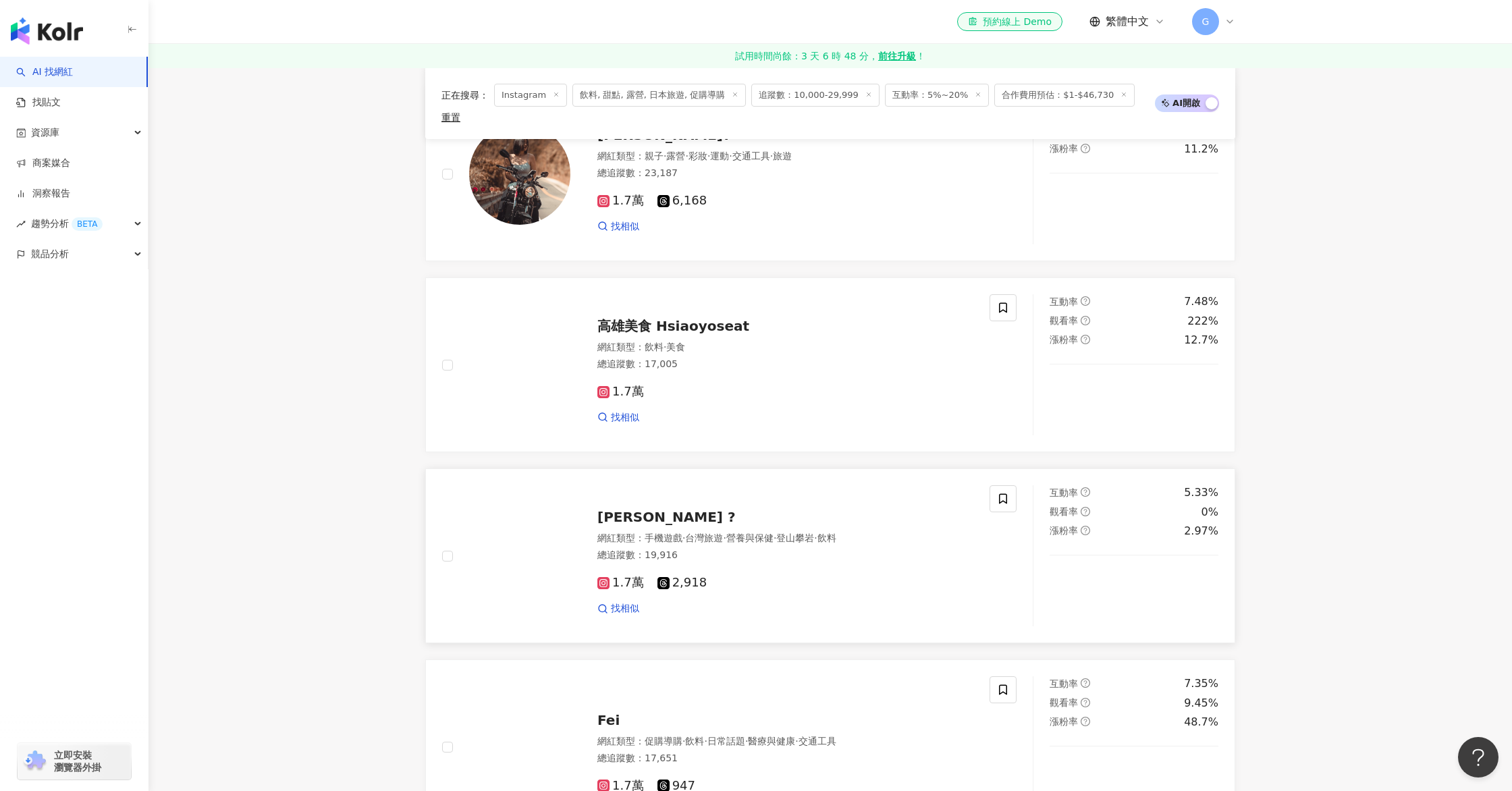
scroll to position [1329, 0]
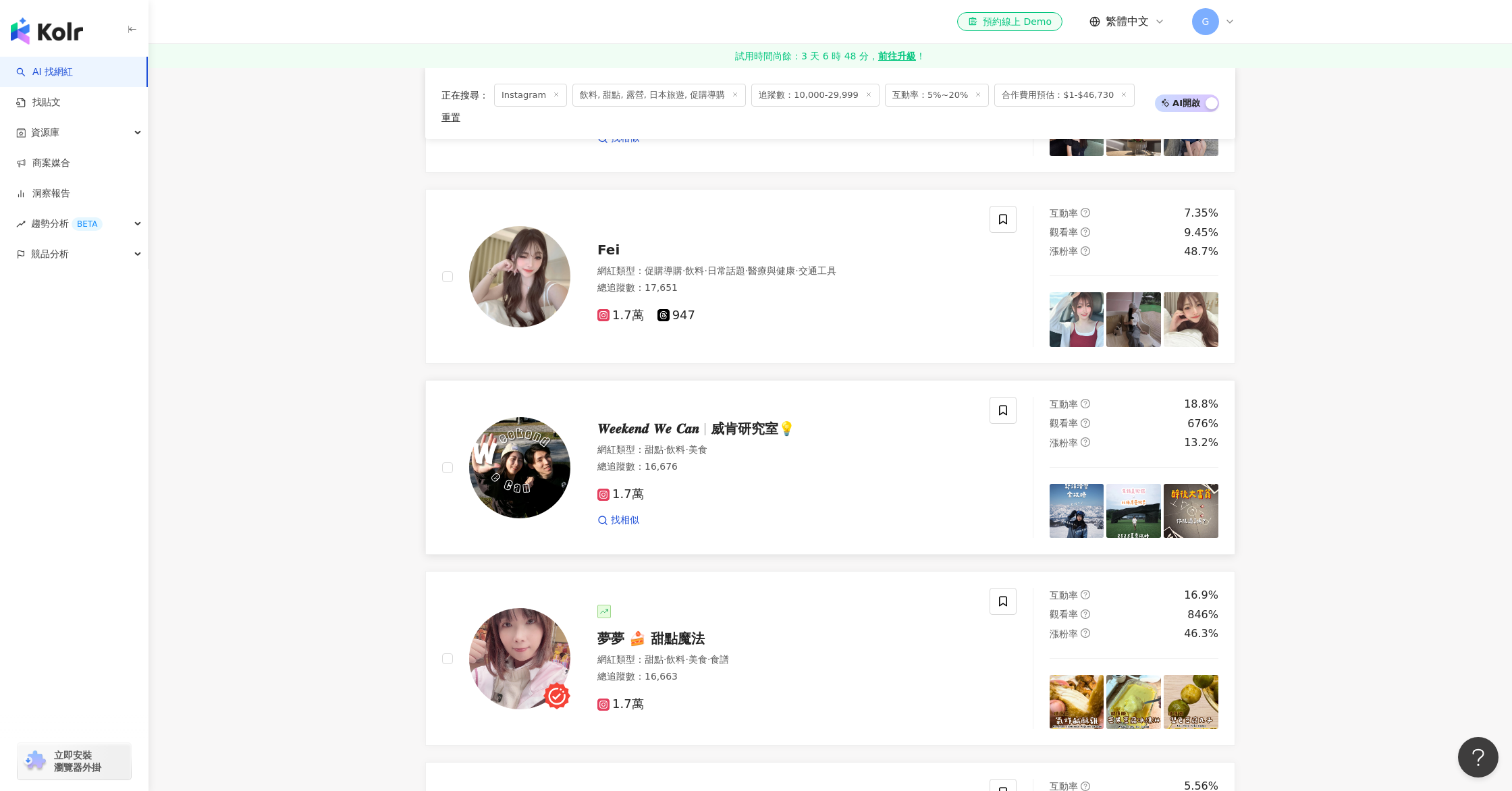
click at [698, 421] on span "𝑾𝒆𝒆𝒌𝒆𝒏𝒅 𝑾𝒆 𝑪𝒂𝒏" at bounding box center [647, 428] width 102 height 16
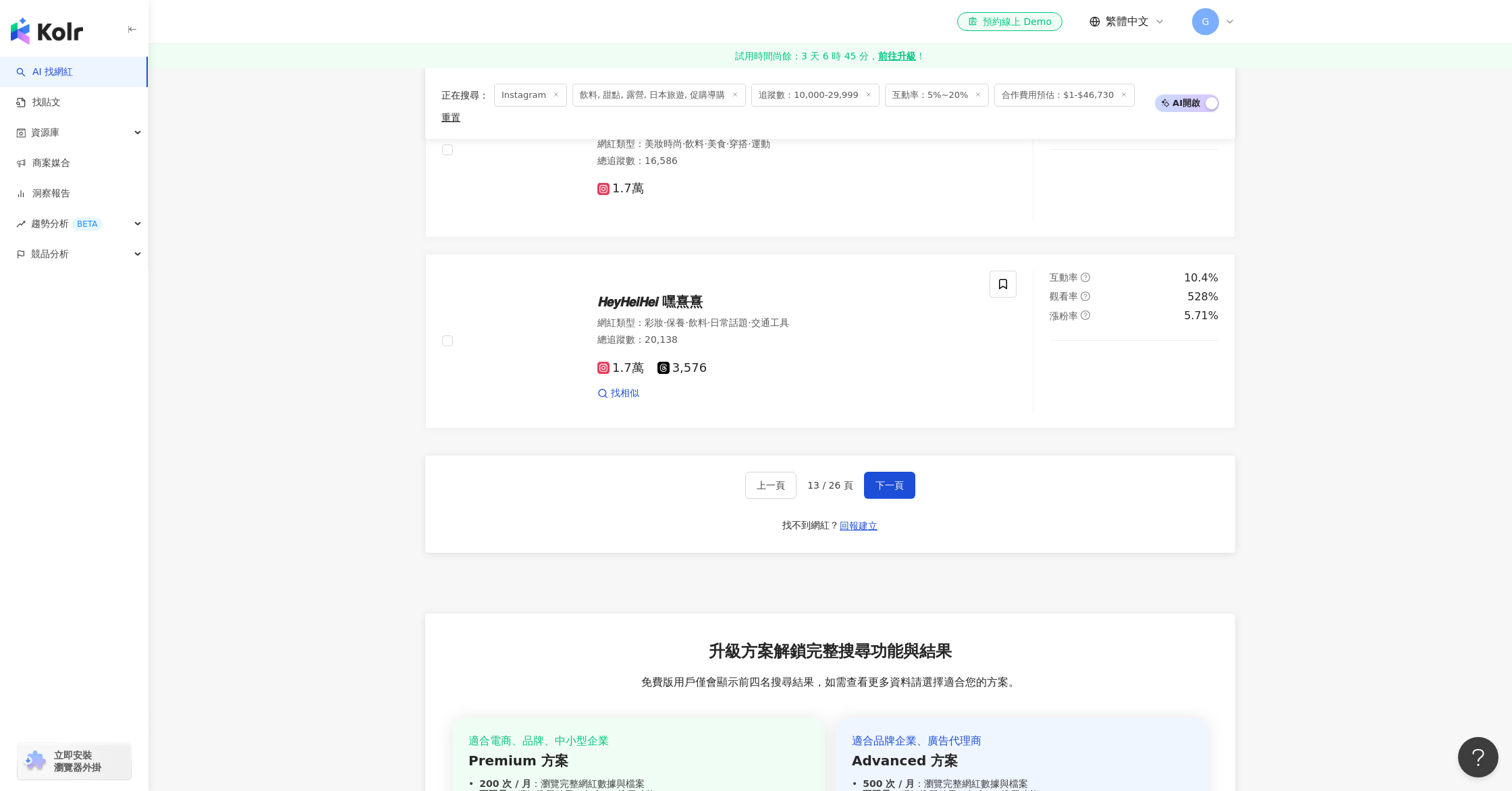
scroll to position [2492, 0]
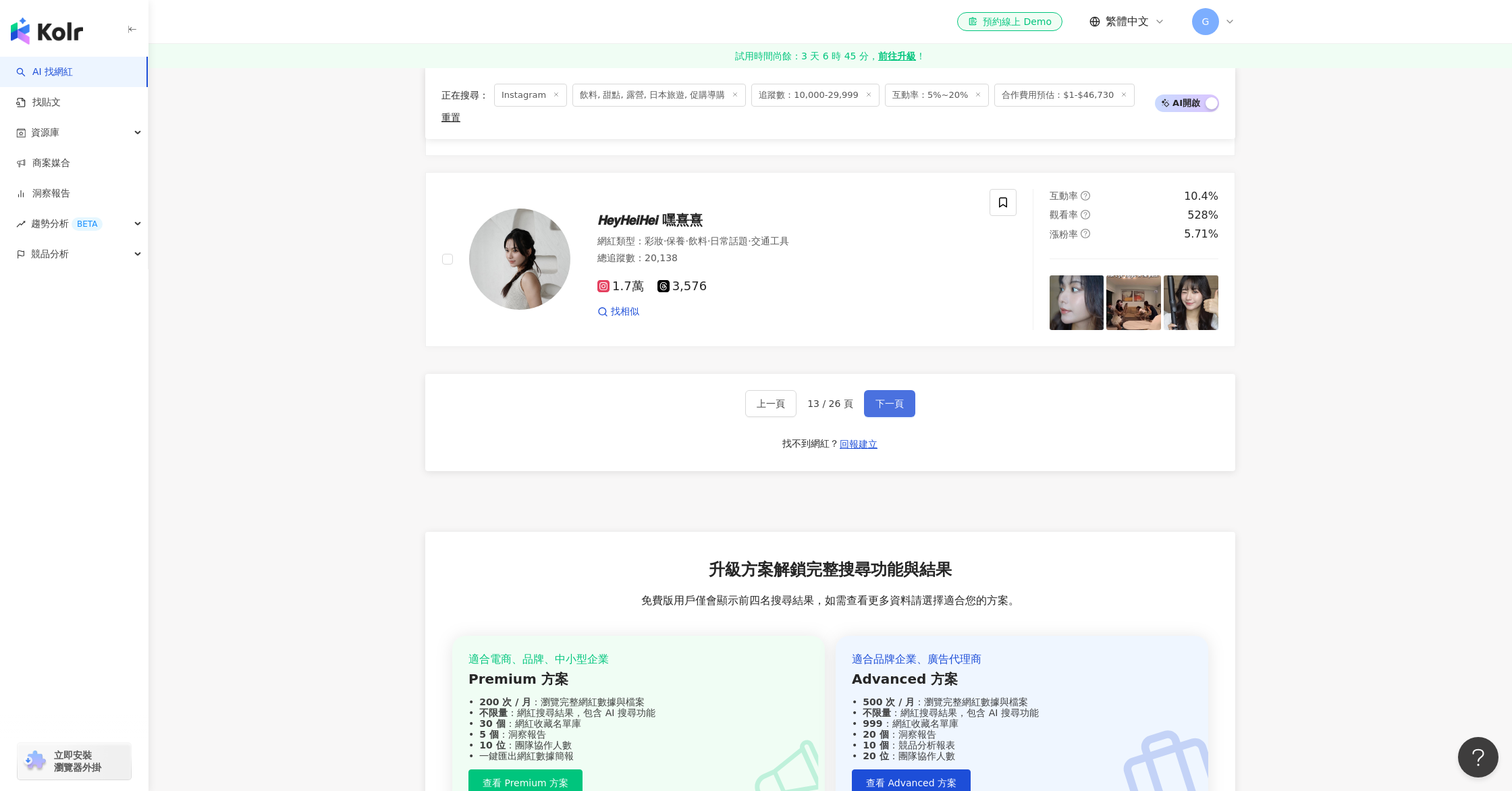
click at [890, 398] on button "下一頁" at bounding box center [889, 404] width 52 height 27
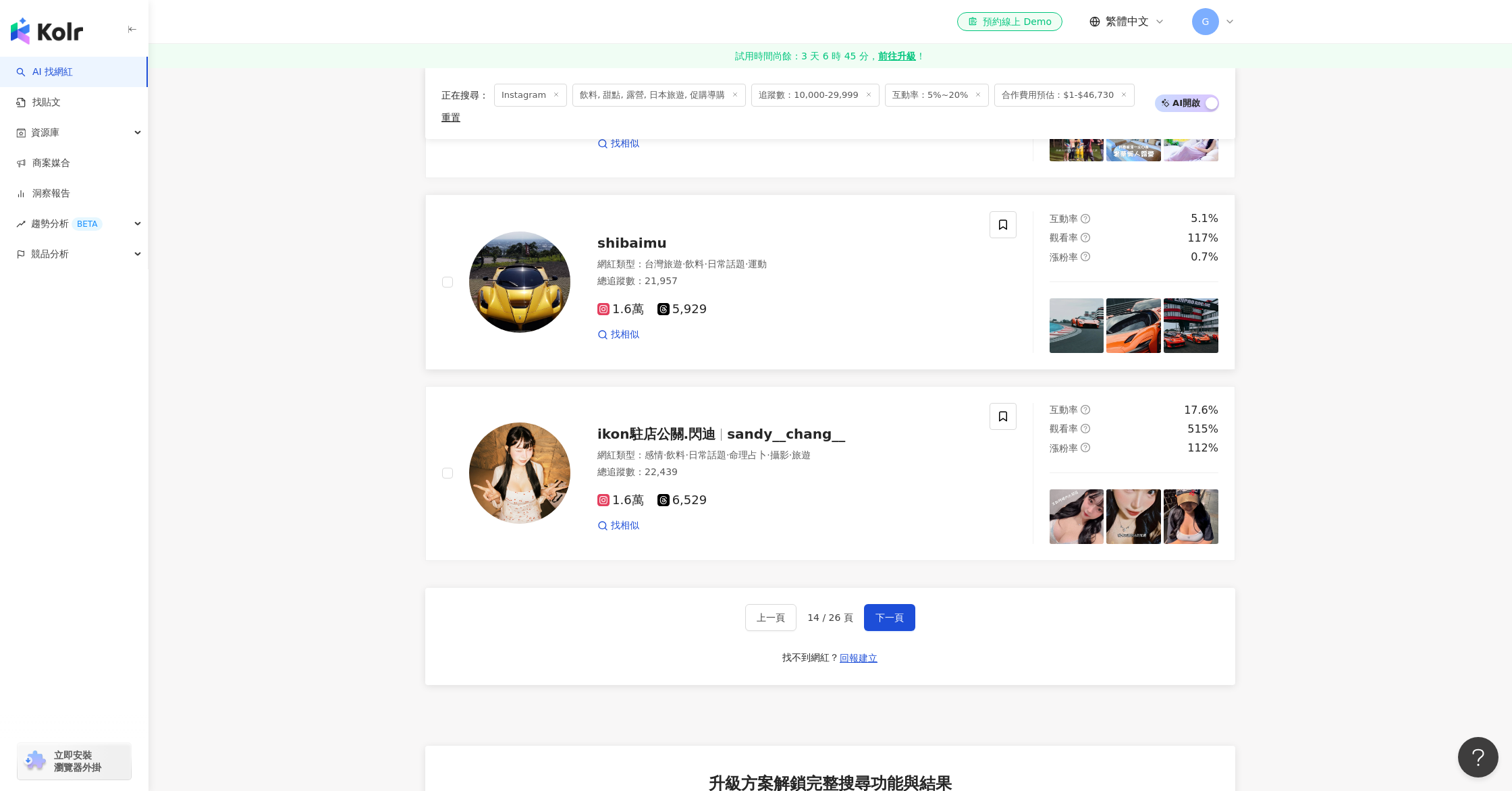
scroll to position [2317, 0]
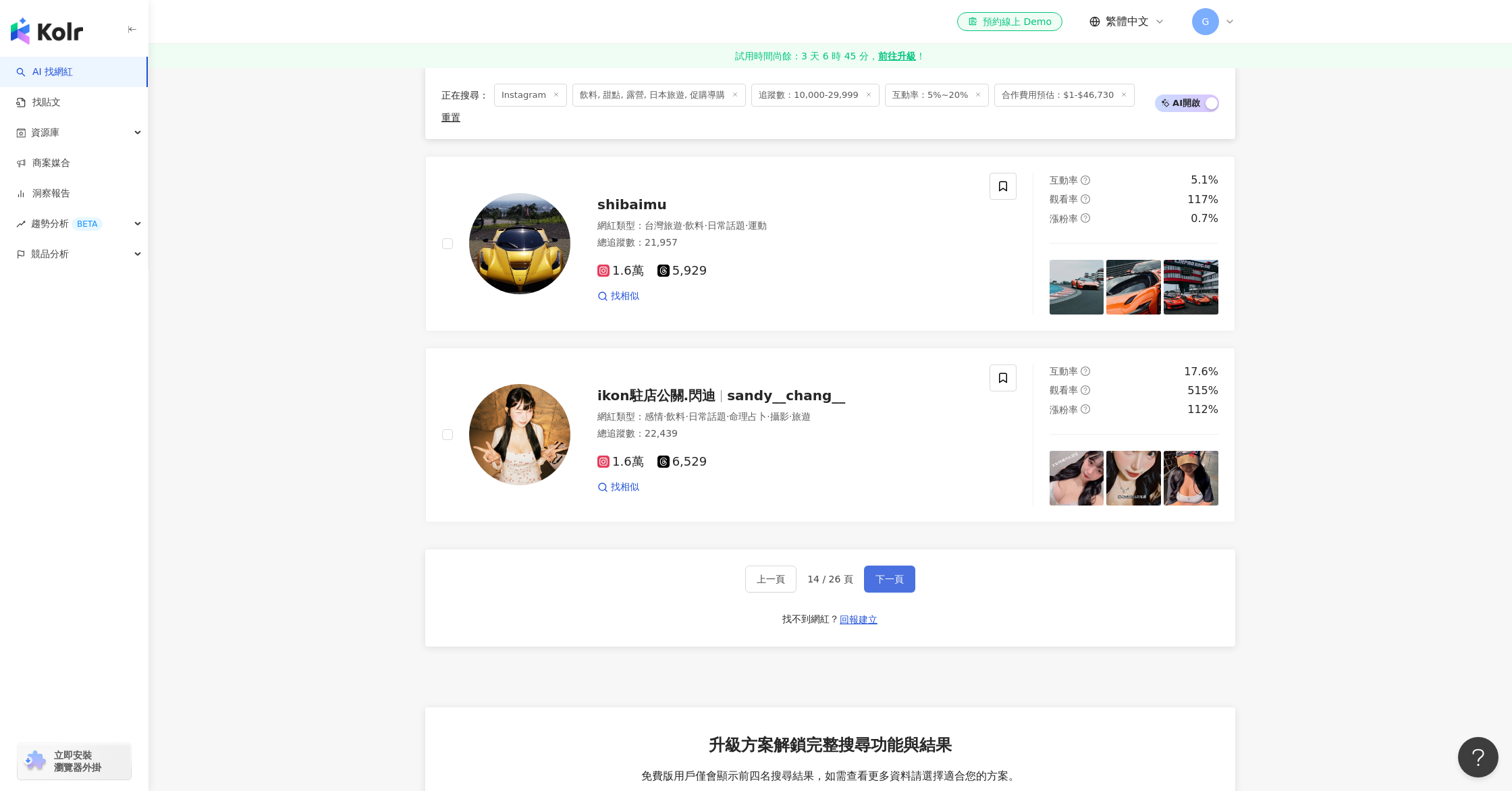
click at [905, 565] on button "下一頁" at bounding box center [889, 579] width 52 height 27
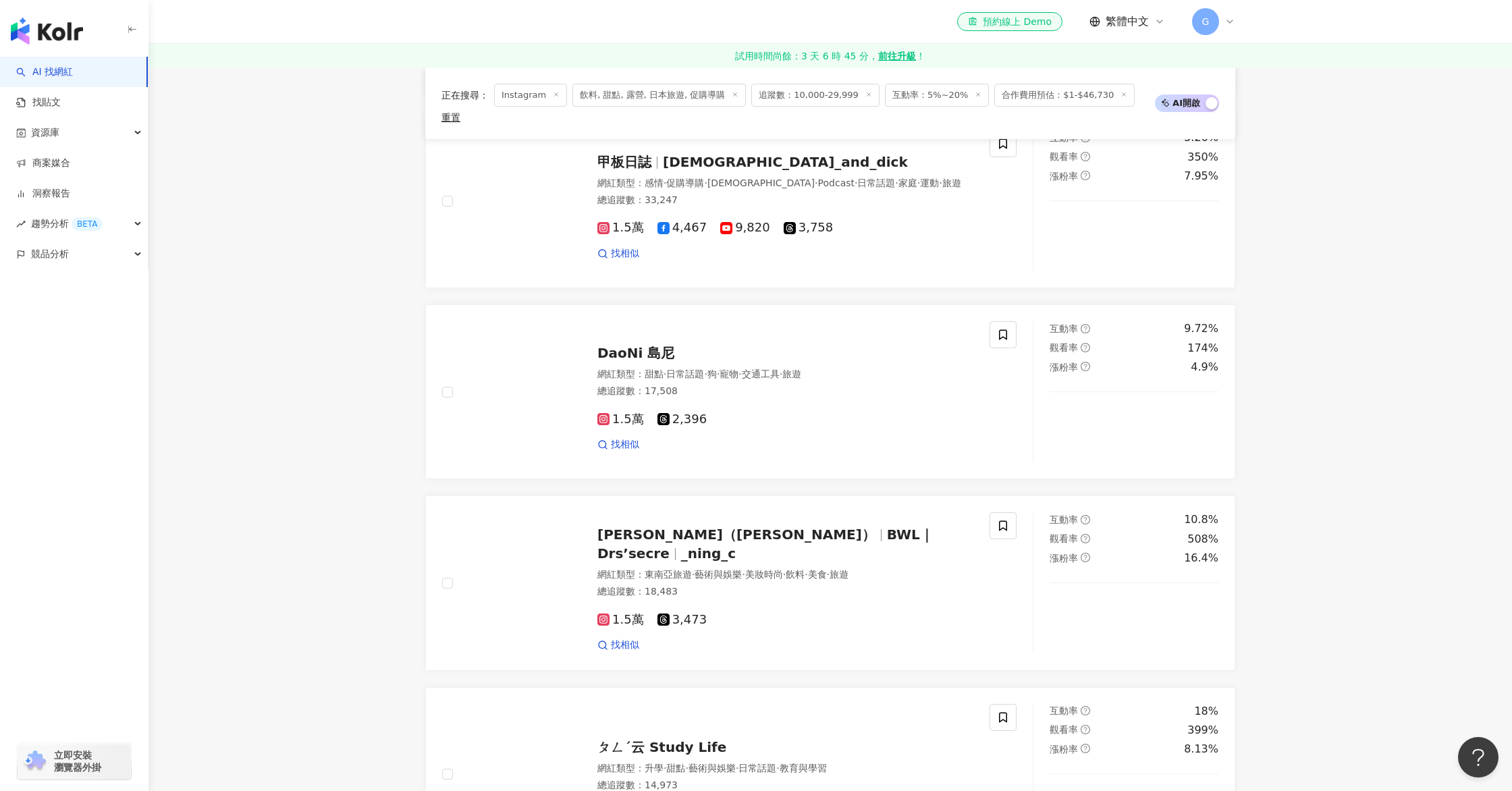
scroll to position [2150, 0]
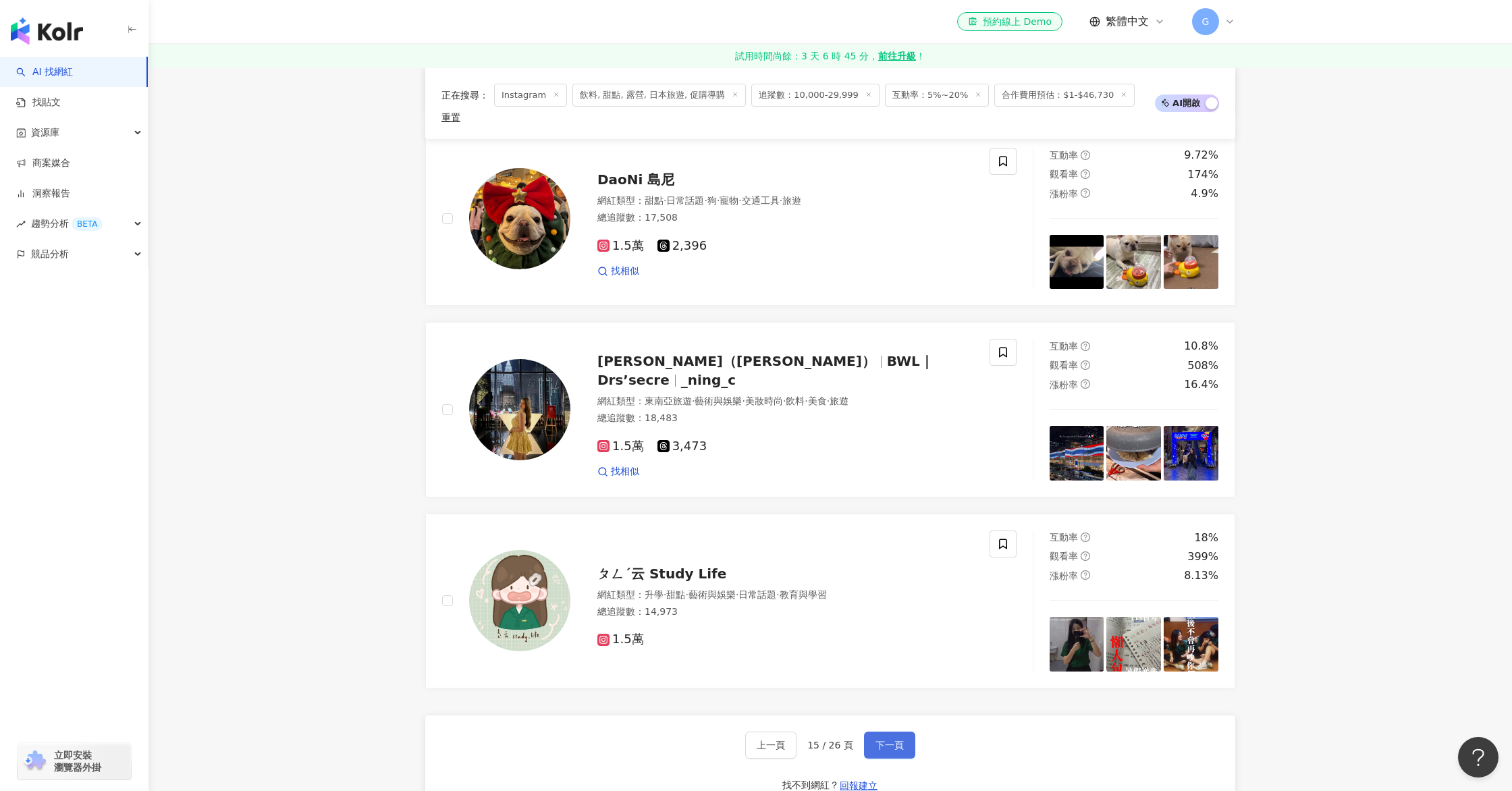
click at [900, 736] on button "下一頁" at bounding box center [889, 745] width 52 height 27
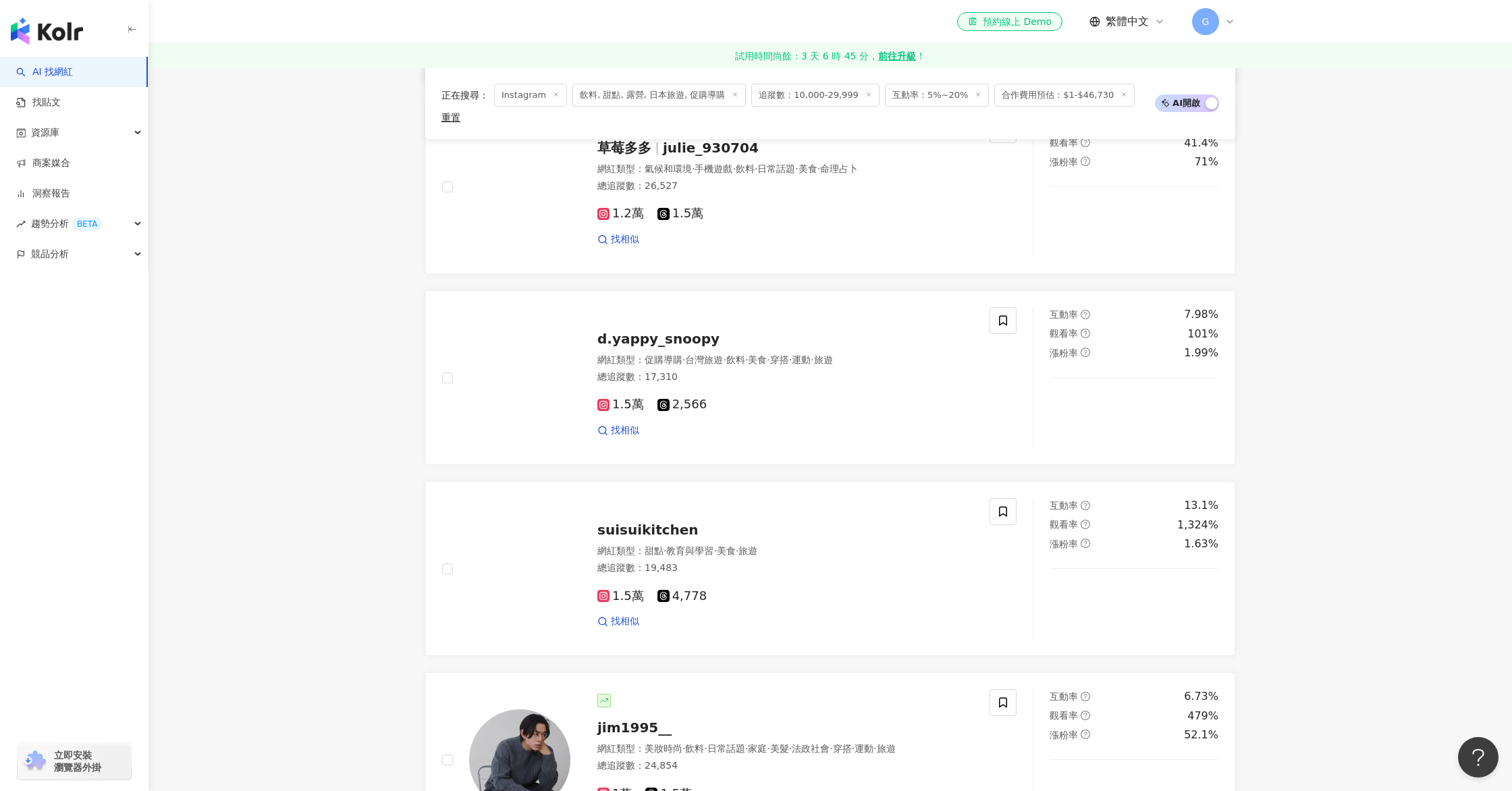
scroll to position [2143, 0]
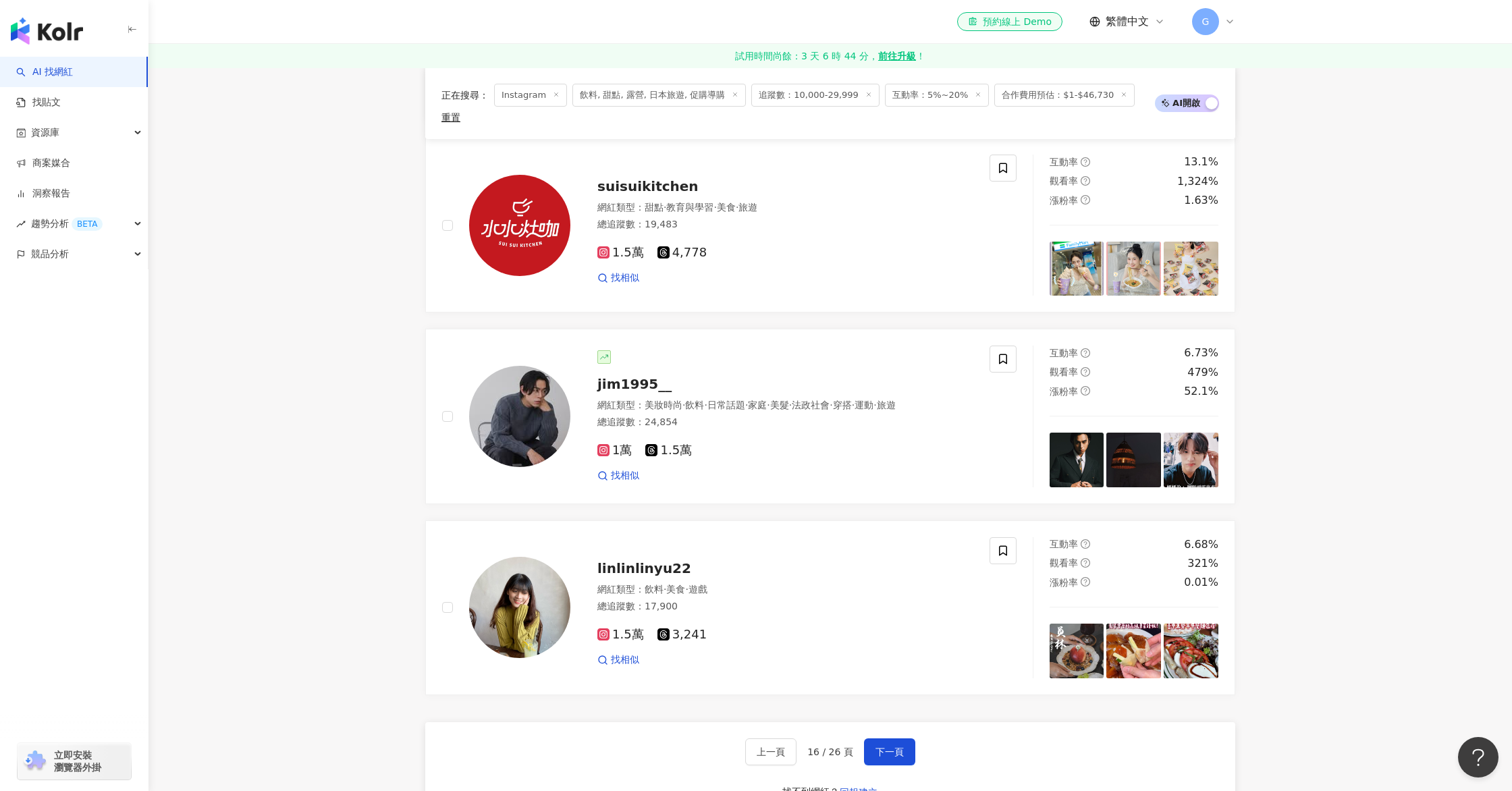
click at [892, 749] on div "上一頁 16 / 26 頁 下一頁 找不到網紅？ 回報建立" at bounding box center [830, 771] width 810 height 98
click at [894, 744] on button "下一頁" at bounding box center [889, 752] width 52 height 27
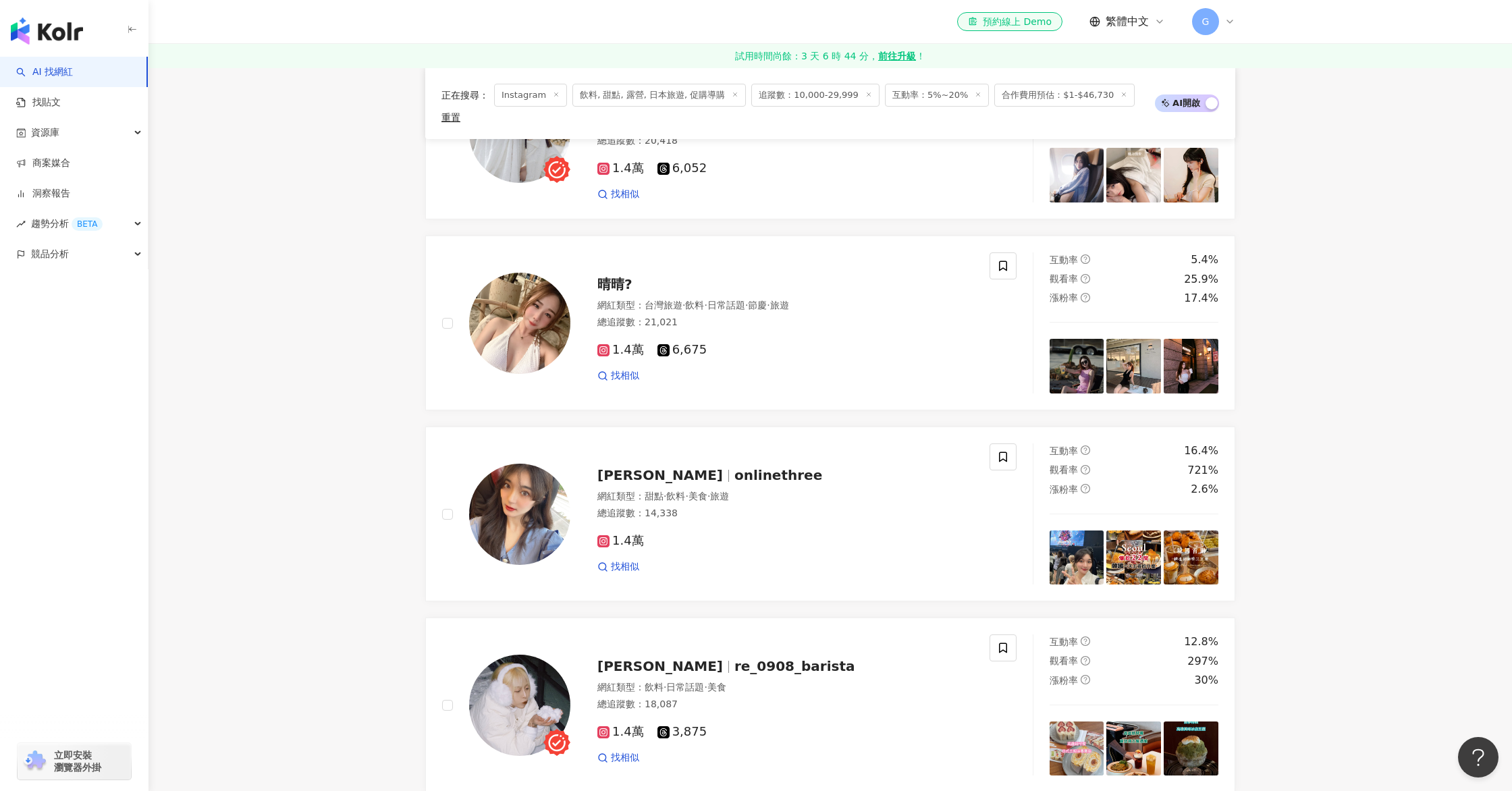
scroll to position [1281, 0]
click at [734, 659] on span "re_0908_barista" at bounding box center [795, 667] width 121 height 16
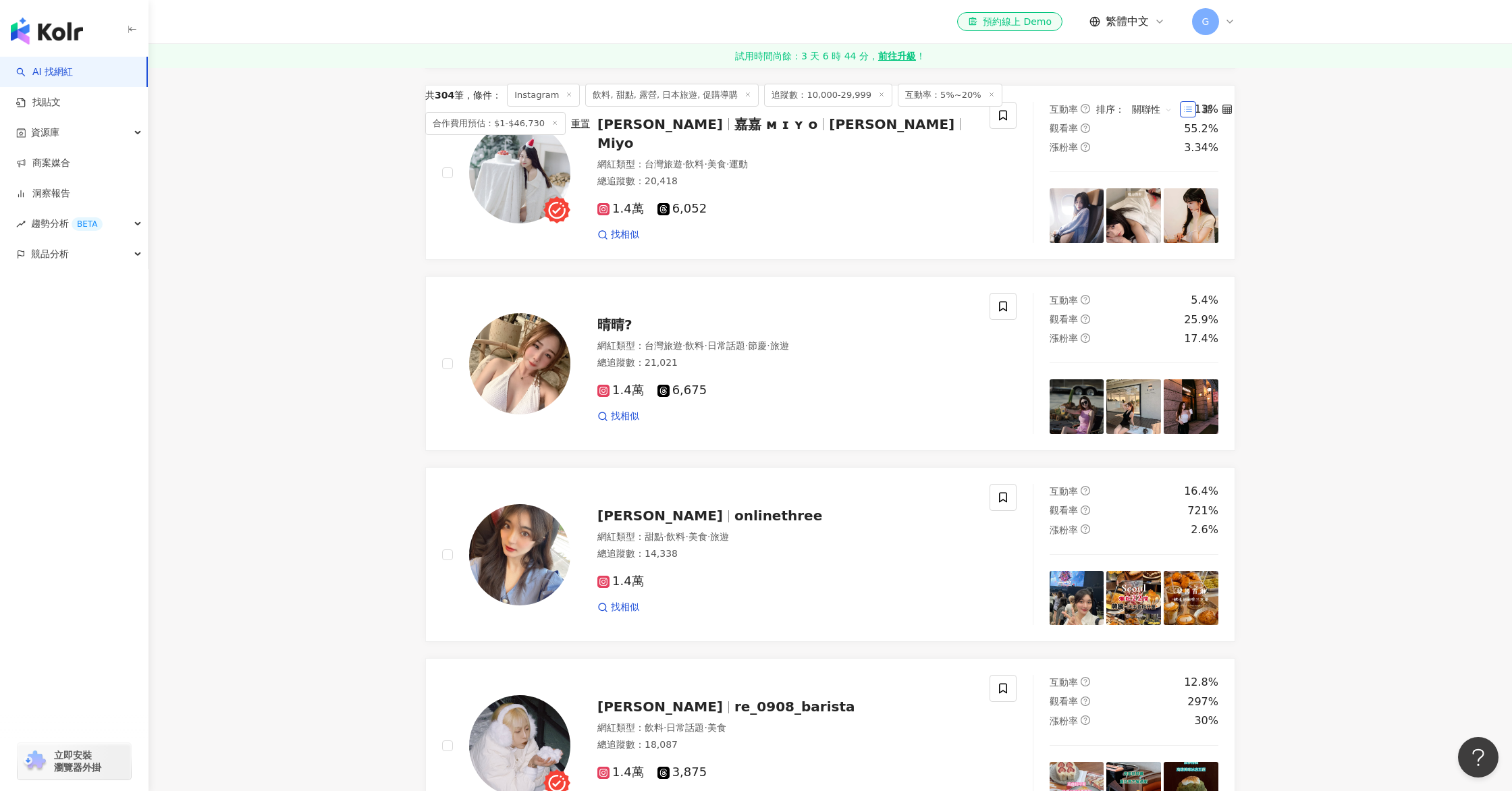
scroll to position [2701, 0]
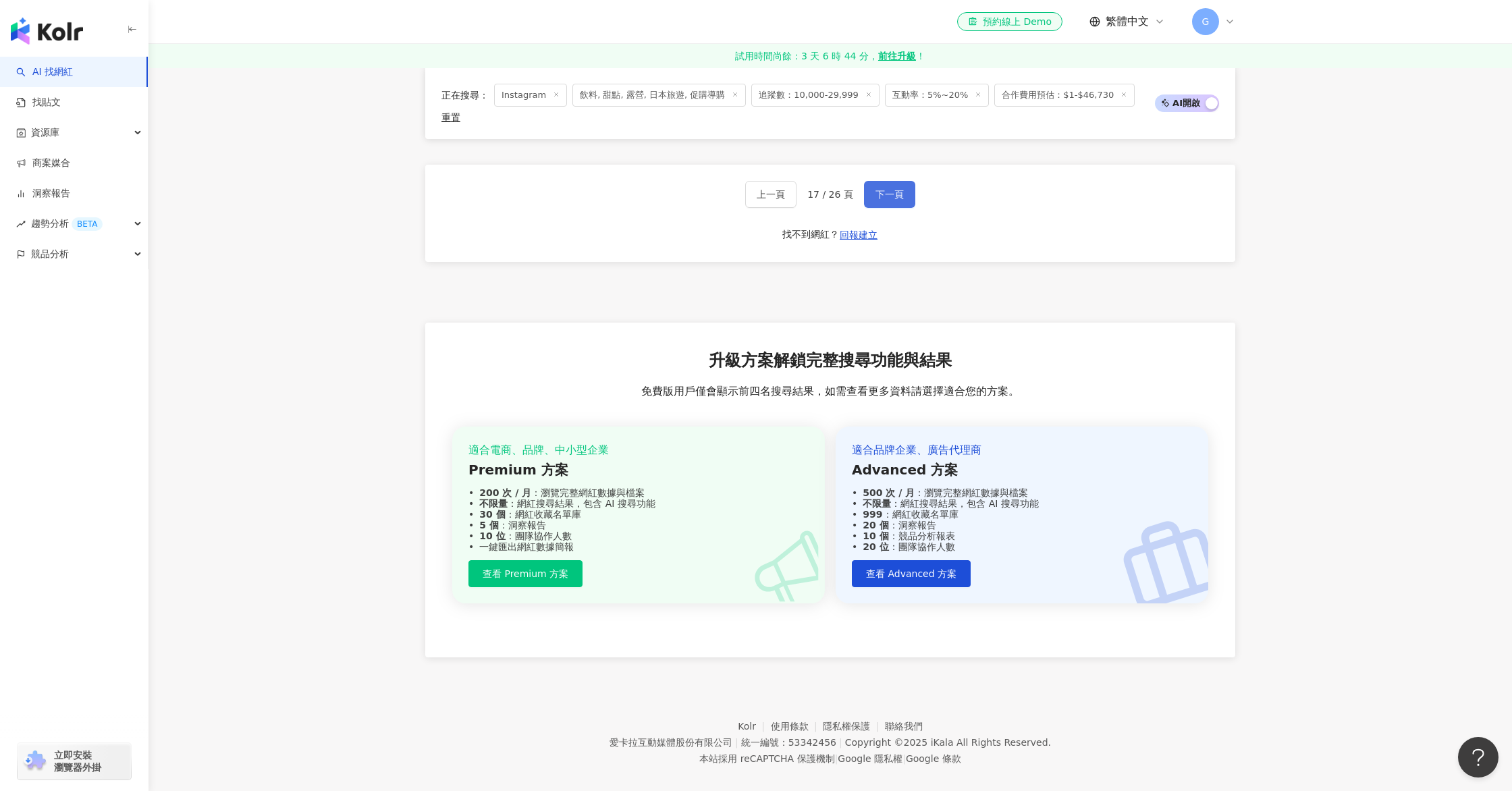
click at [897, 189] on span "下一頁" at bounding box center [889, 194] width 29 height 11
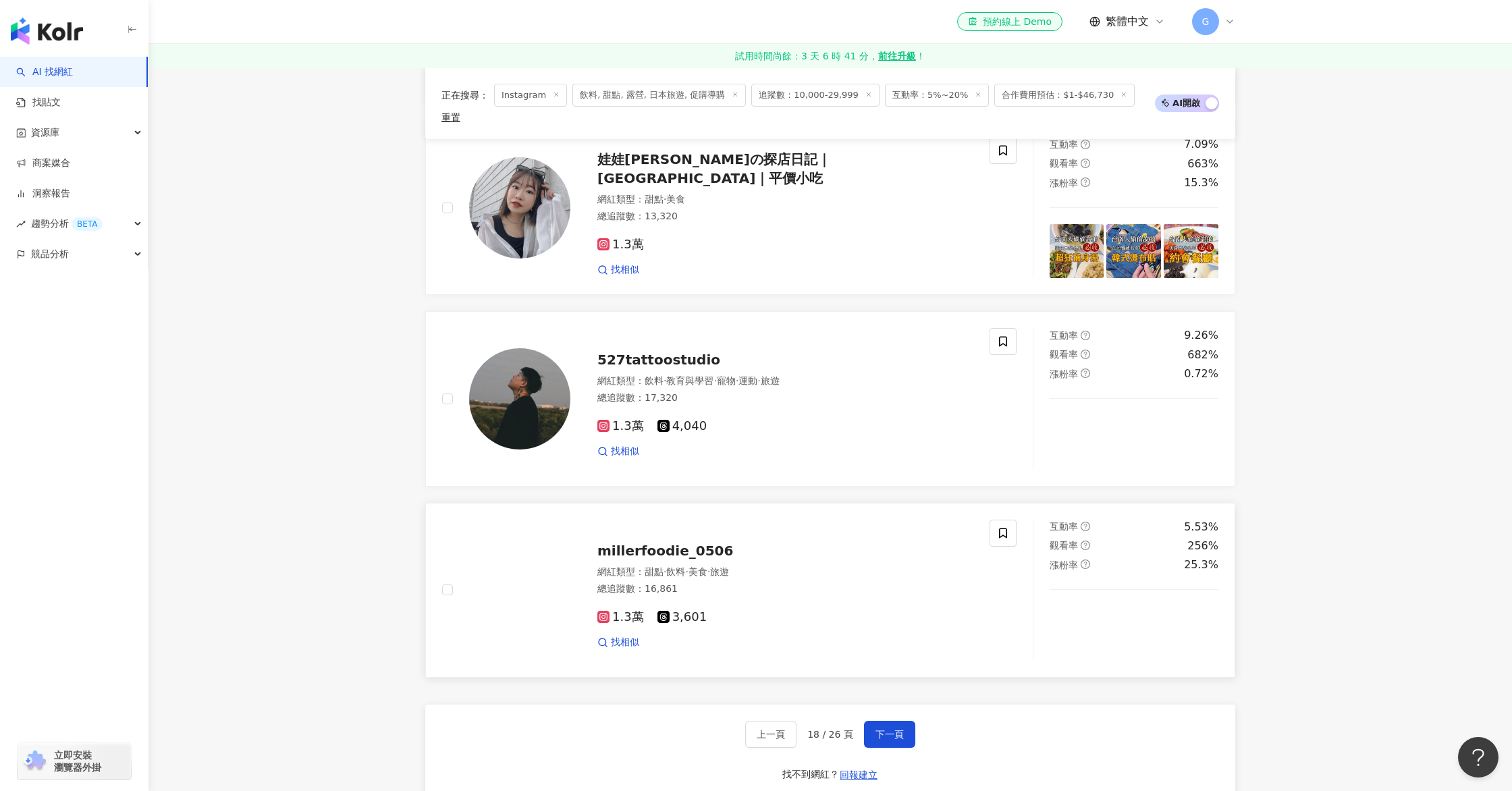
scroll to position [2168, 0]
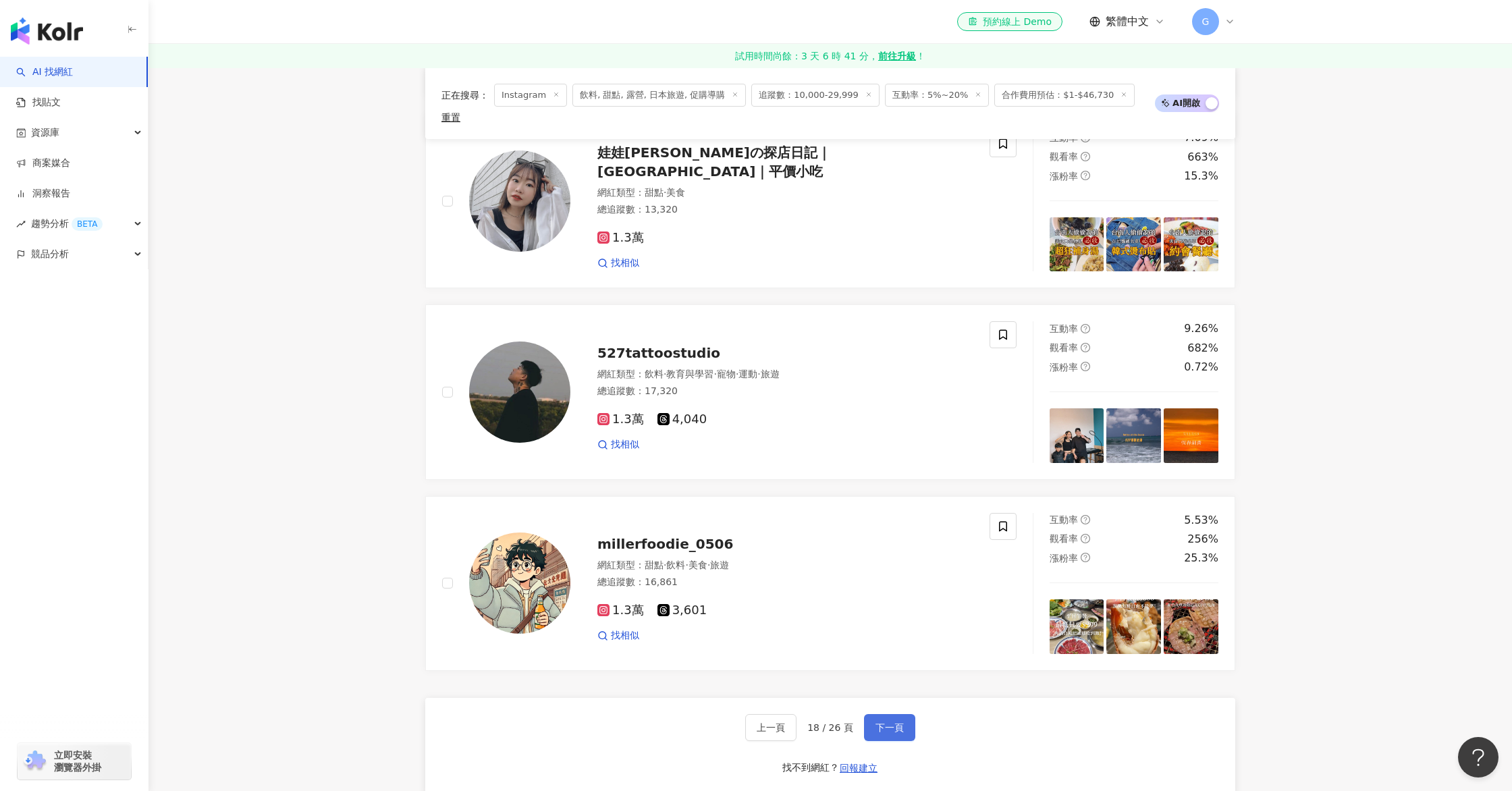
click at [893, 722] on span "下一頁" at bounding box center [889, 727] width 29 height 11
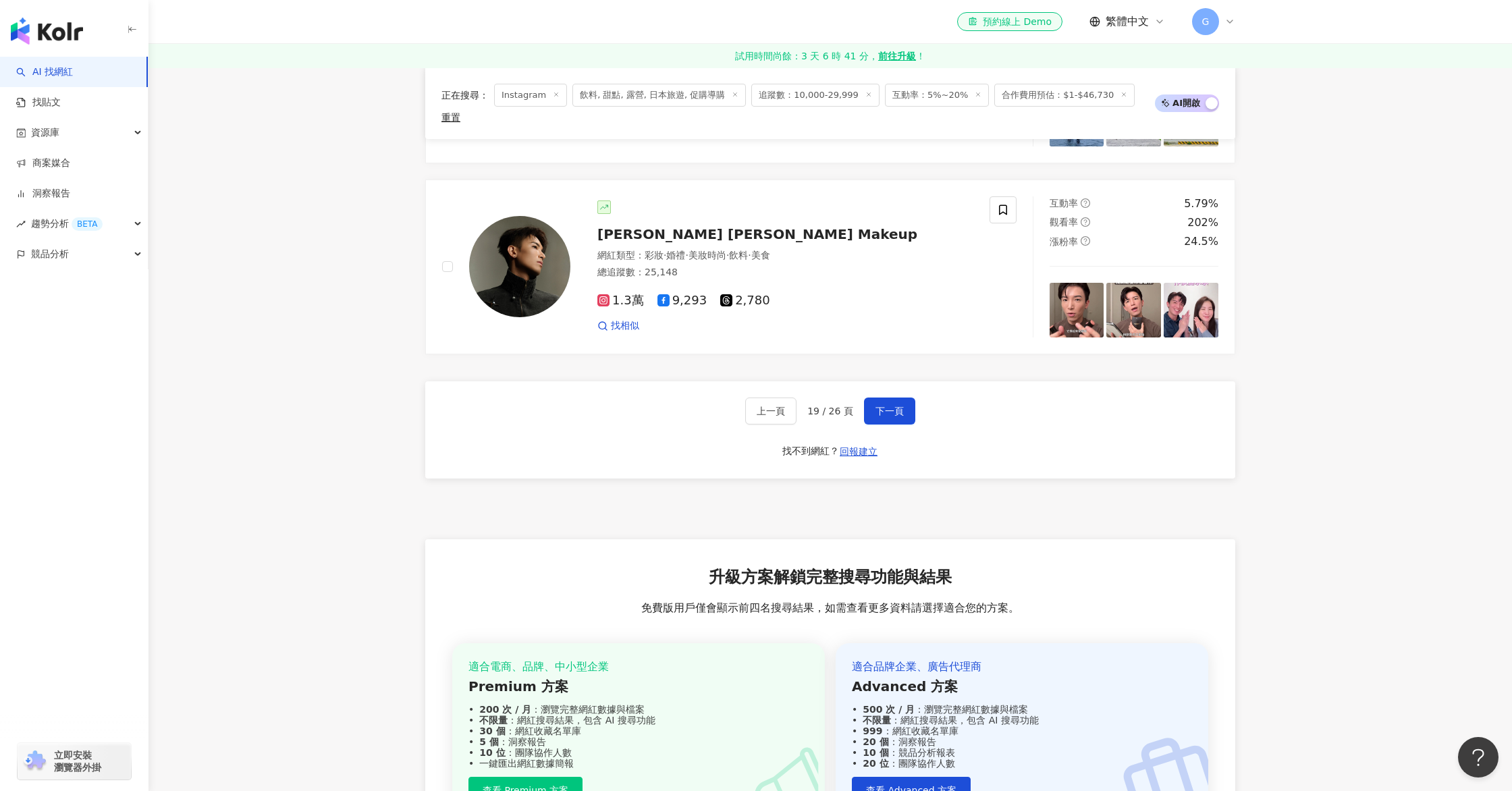
scroll to position [2701, 0]
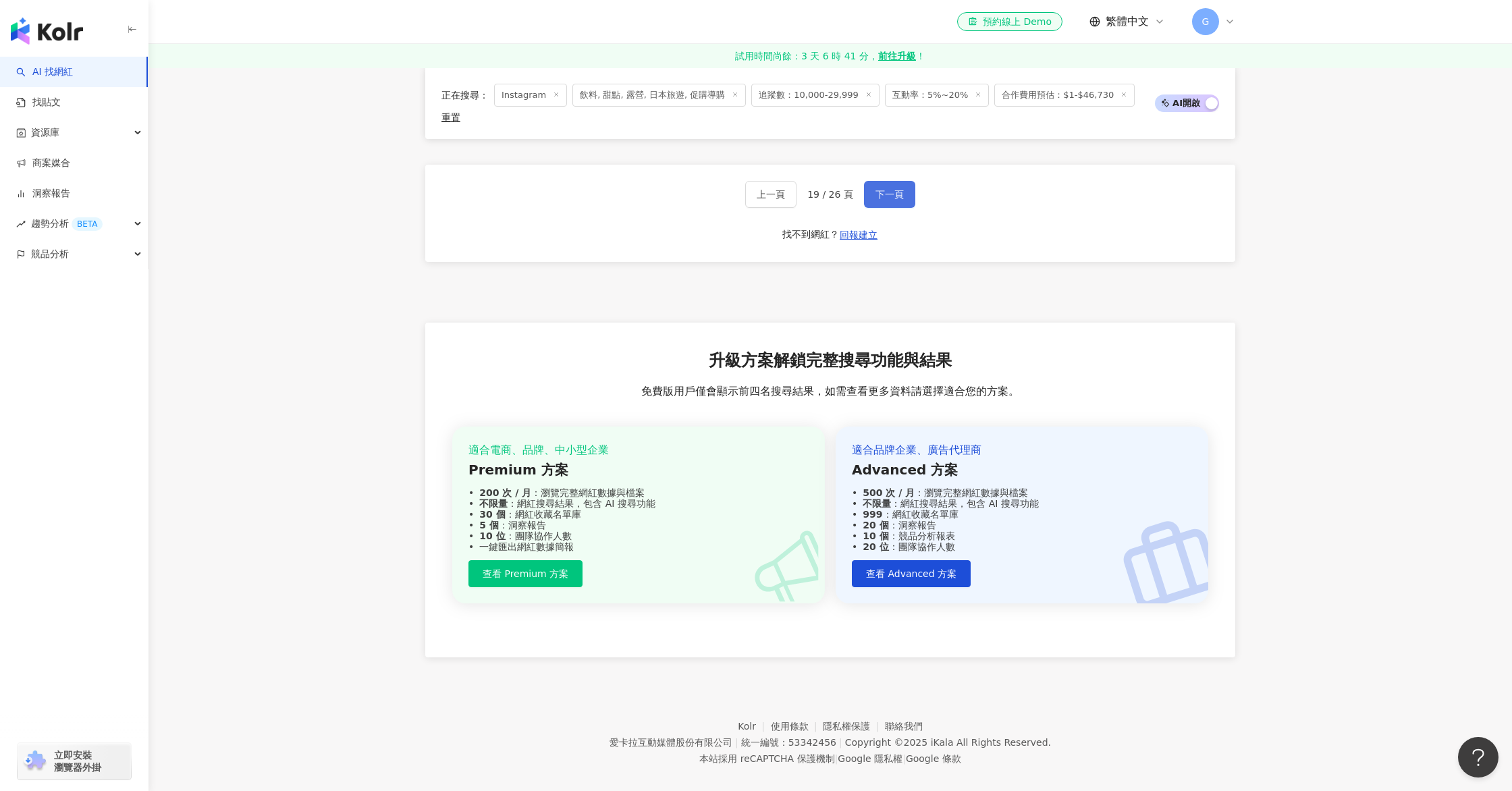
click at [887, 189] on span "下一頁" at bounding box center [889, 194] width 29 height 11
click at [900, 191] on div "上一頁 20 / 26 頁 下一頁 找不到網紅？ 回報建立" at bounding box center [830, 213] width 810 height 98
click at [900, 189] on span "下一頁" at bounding box center [889, 194] width 29 height 11
click at [905, 181] on button "下一頁" at bounding box center [889, 194] width 52 height 27
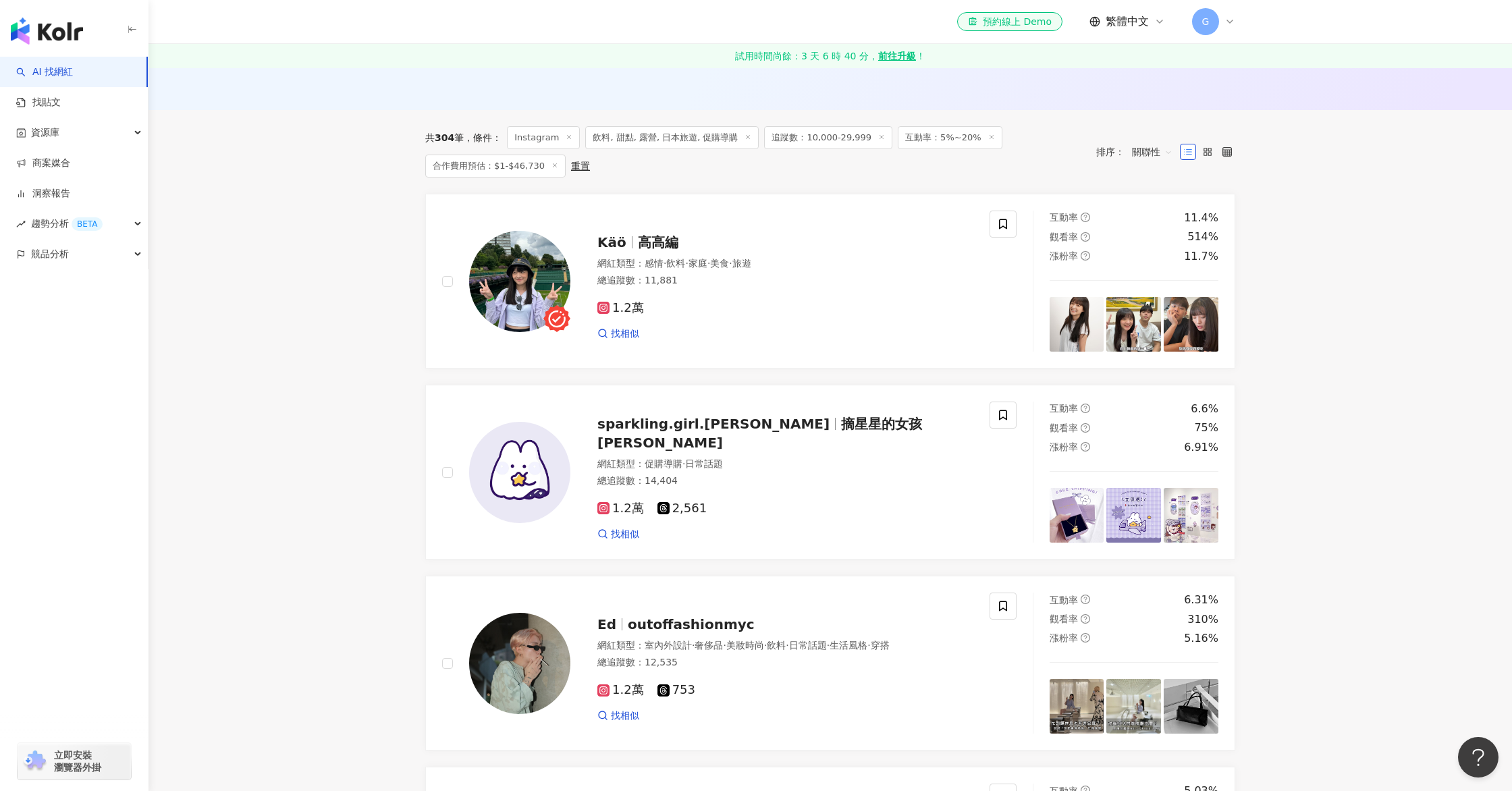
scroll to position [0, 0]
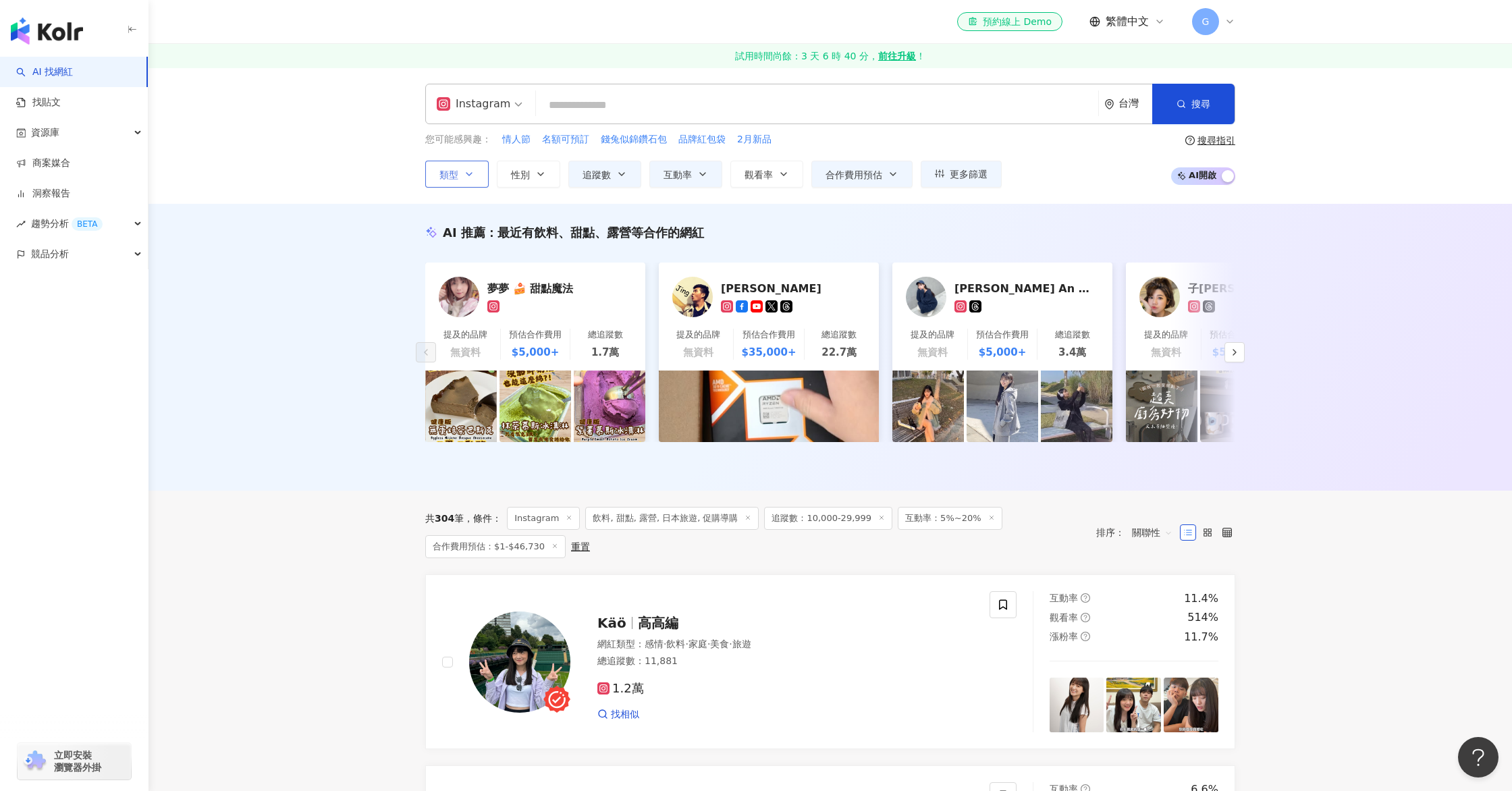
click at [468, 174] on icon "button" at bounding box center [470, 174] width 6 height 3
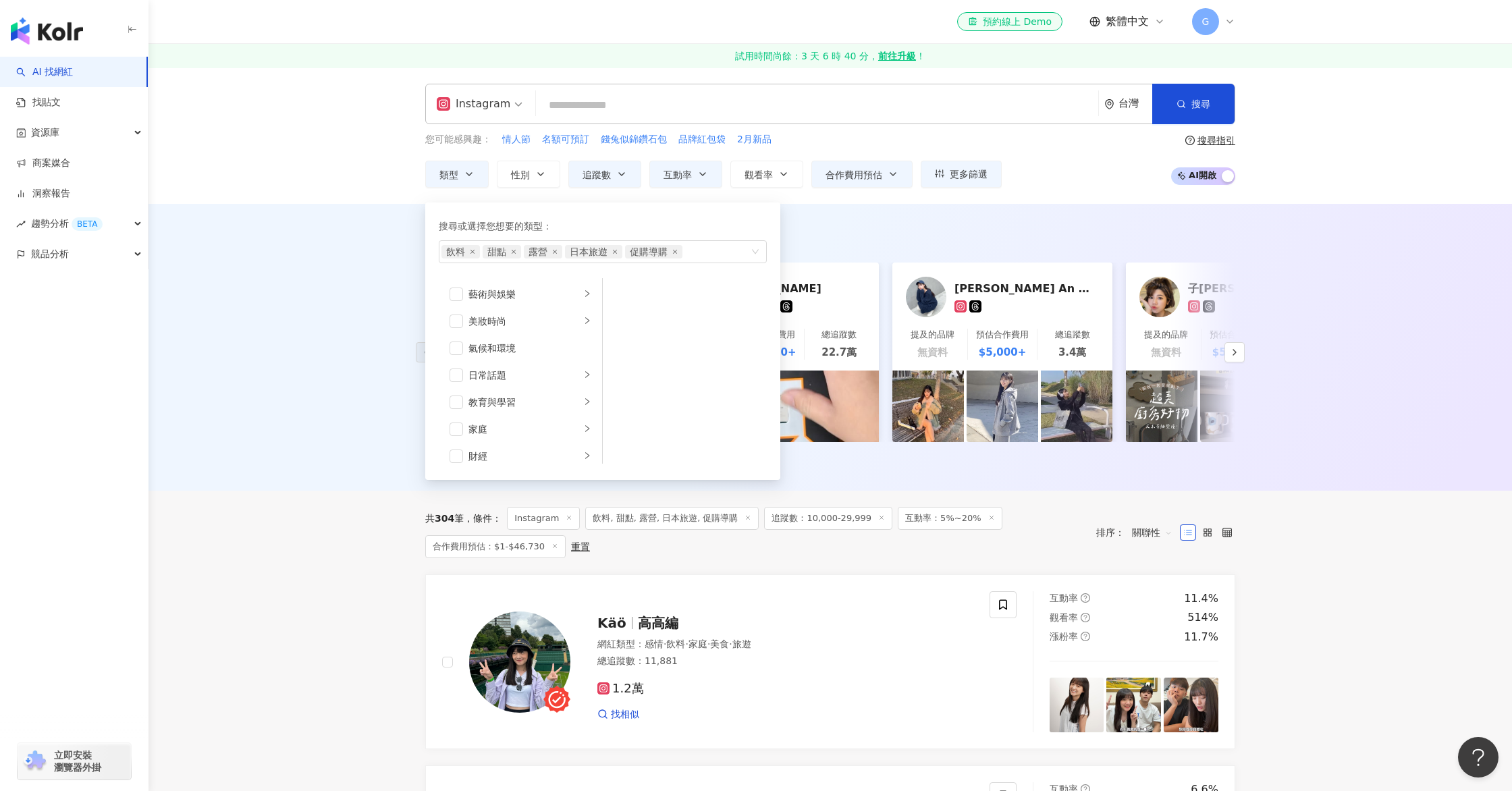
click at [1357, 461] on div "AI 推薦 ： 最近有飲料、甜點、露營等合作的網紅 夢夢 🍰 甜點魔法 提及的品牌 無資料 預估合作費用 $5,000+ 總追蹤數 1.7萬 Jing 提及的…" at bounding box center [829, 347] width 1363 height 287
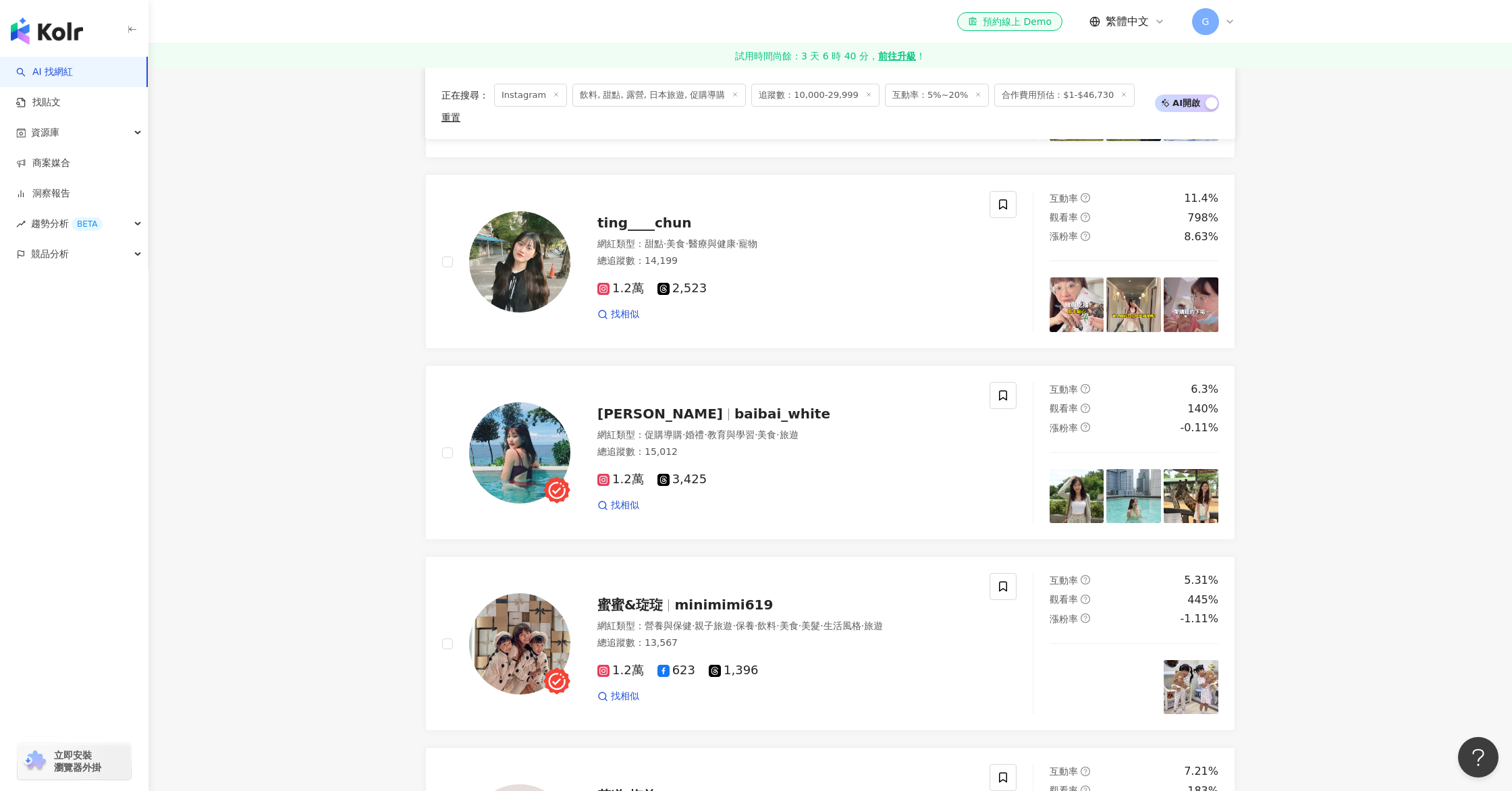
scroll to position [2701, 0]
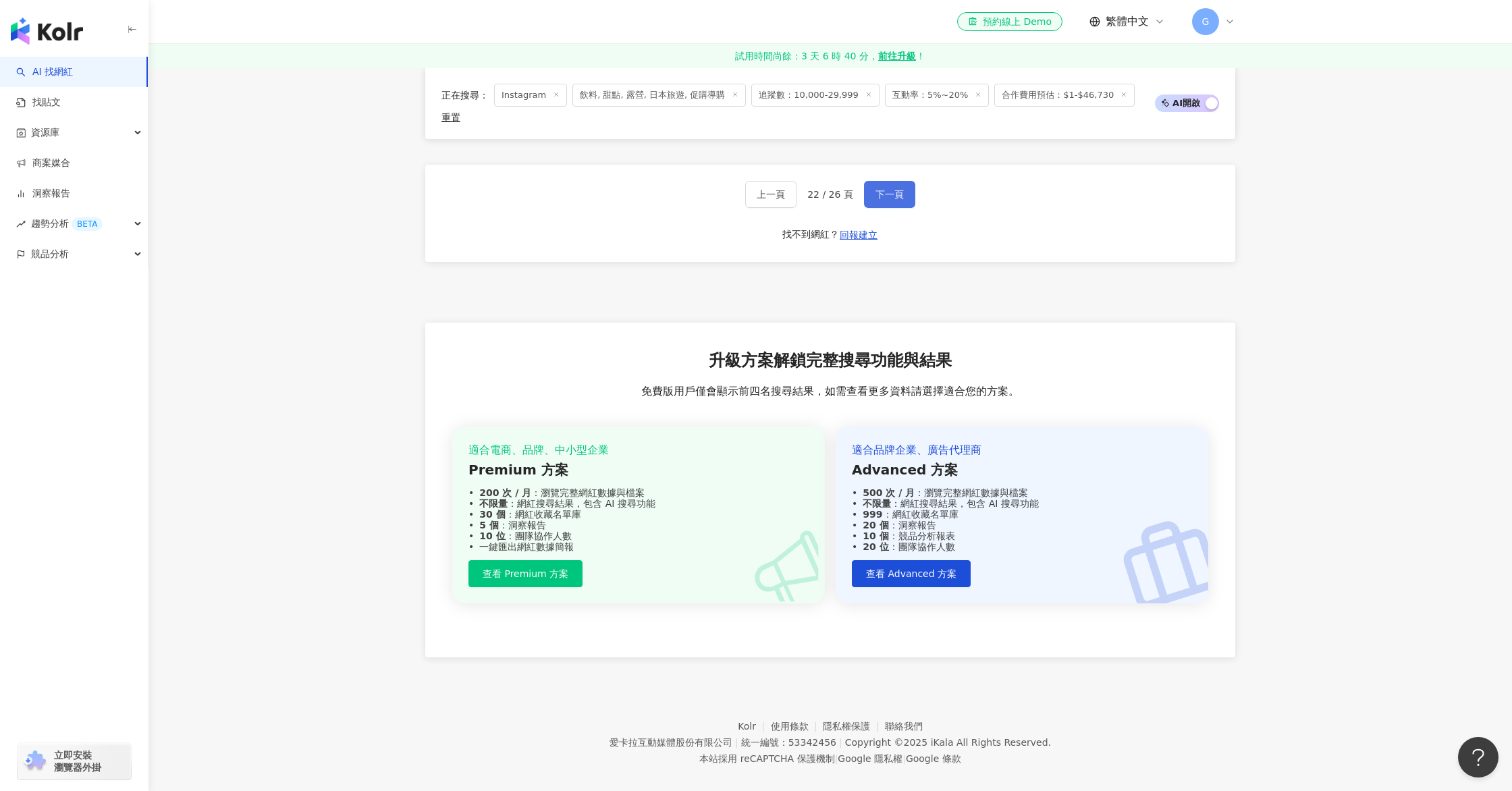
click at [909, 186] on button "下一頁" at bounding box center [889, 194] width 52 height 27
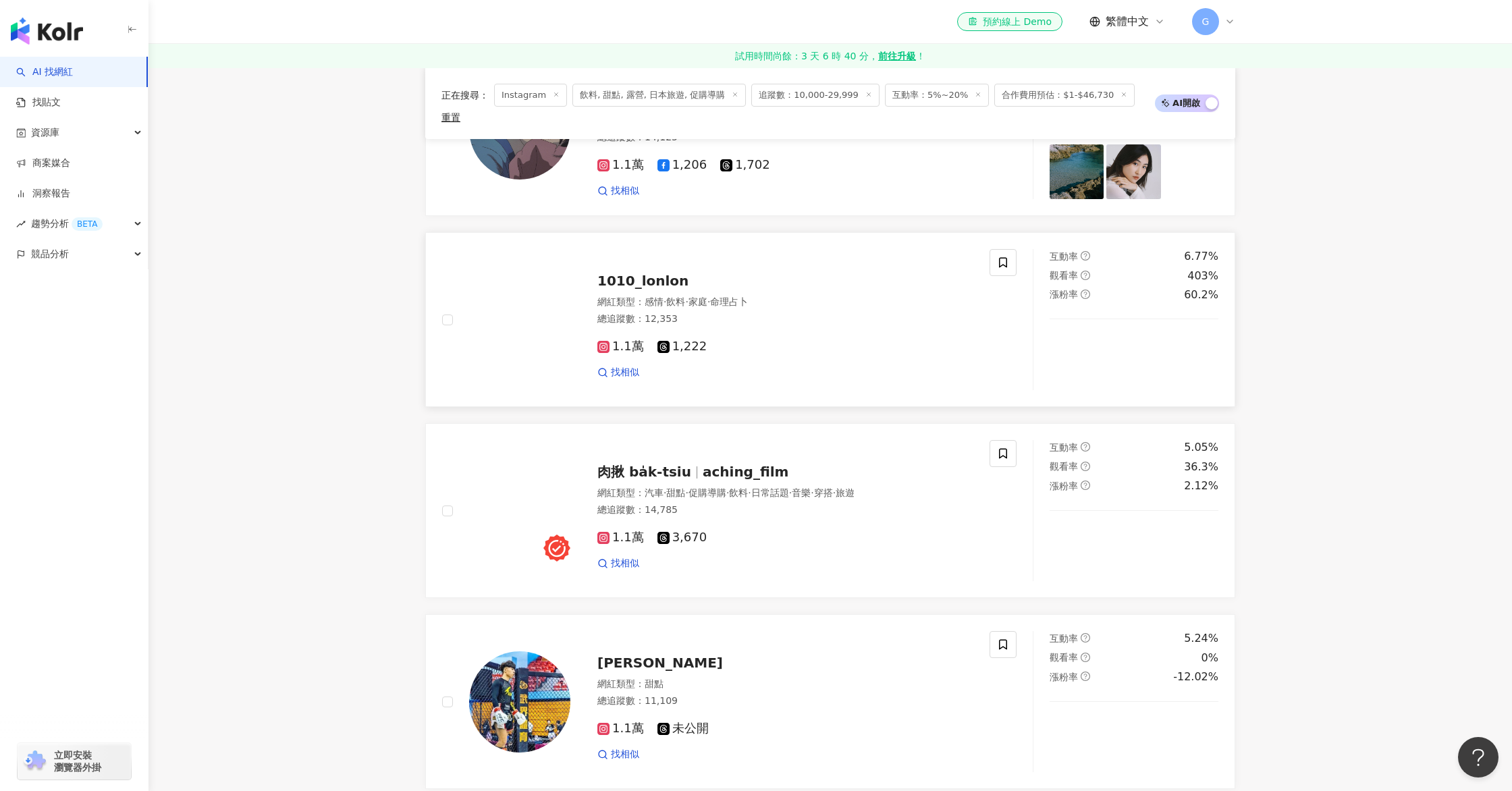
scroll to position [1232, 0]
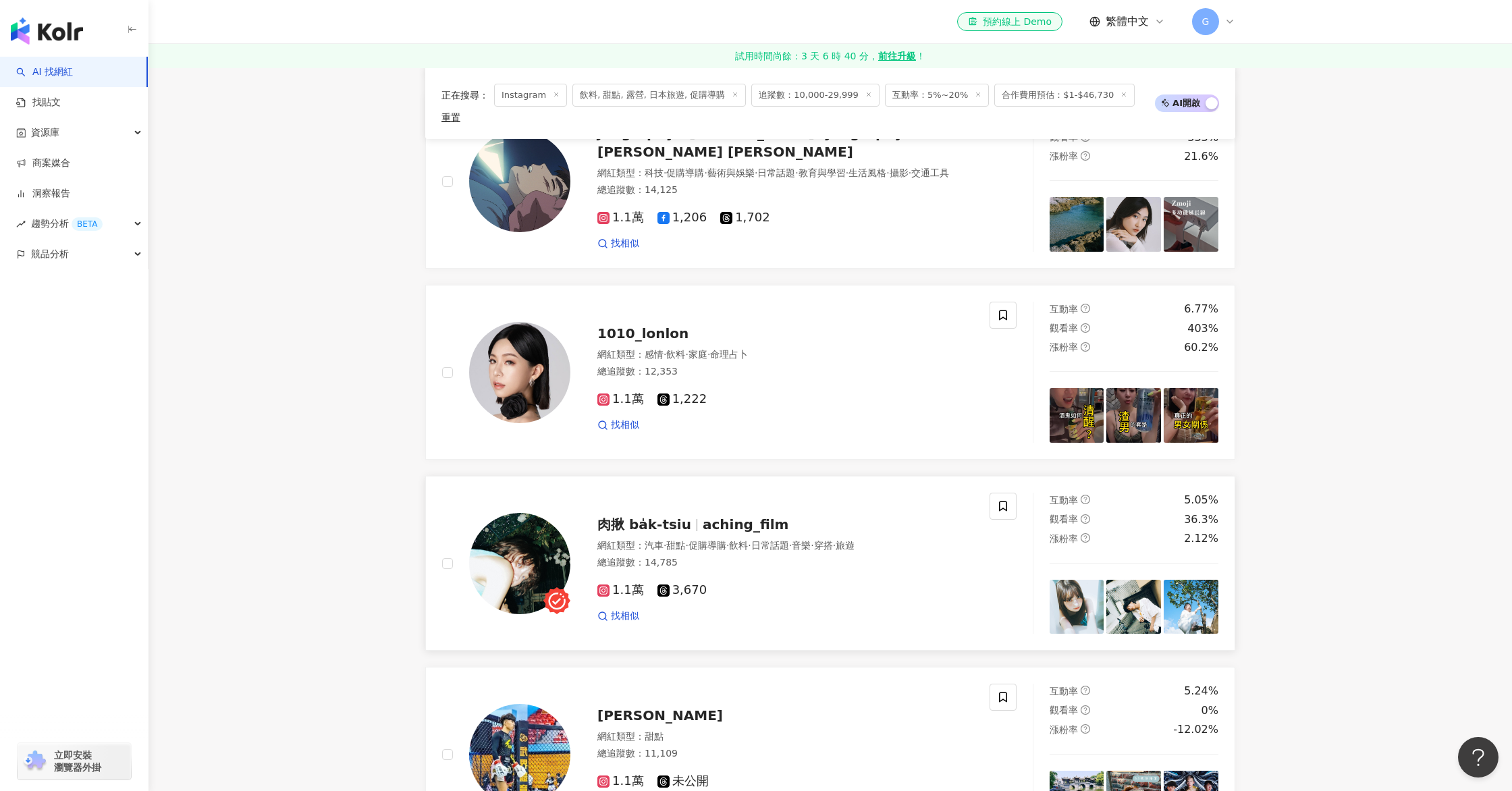
click at [703, 516] on span "aching_film" at bounding box center [746, 524] width 86 height 16
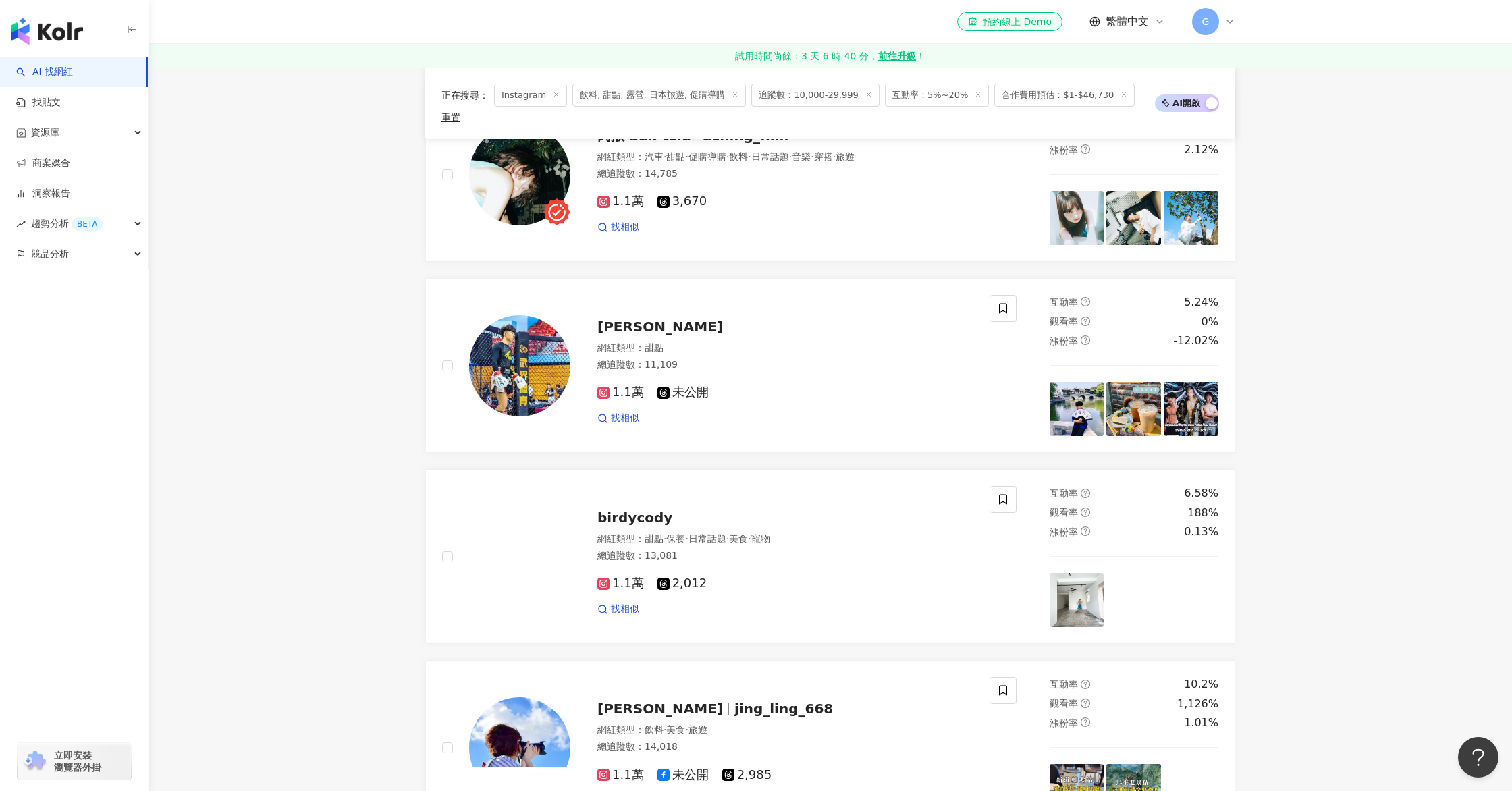
scroll to position [2701, 0]
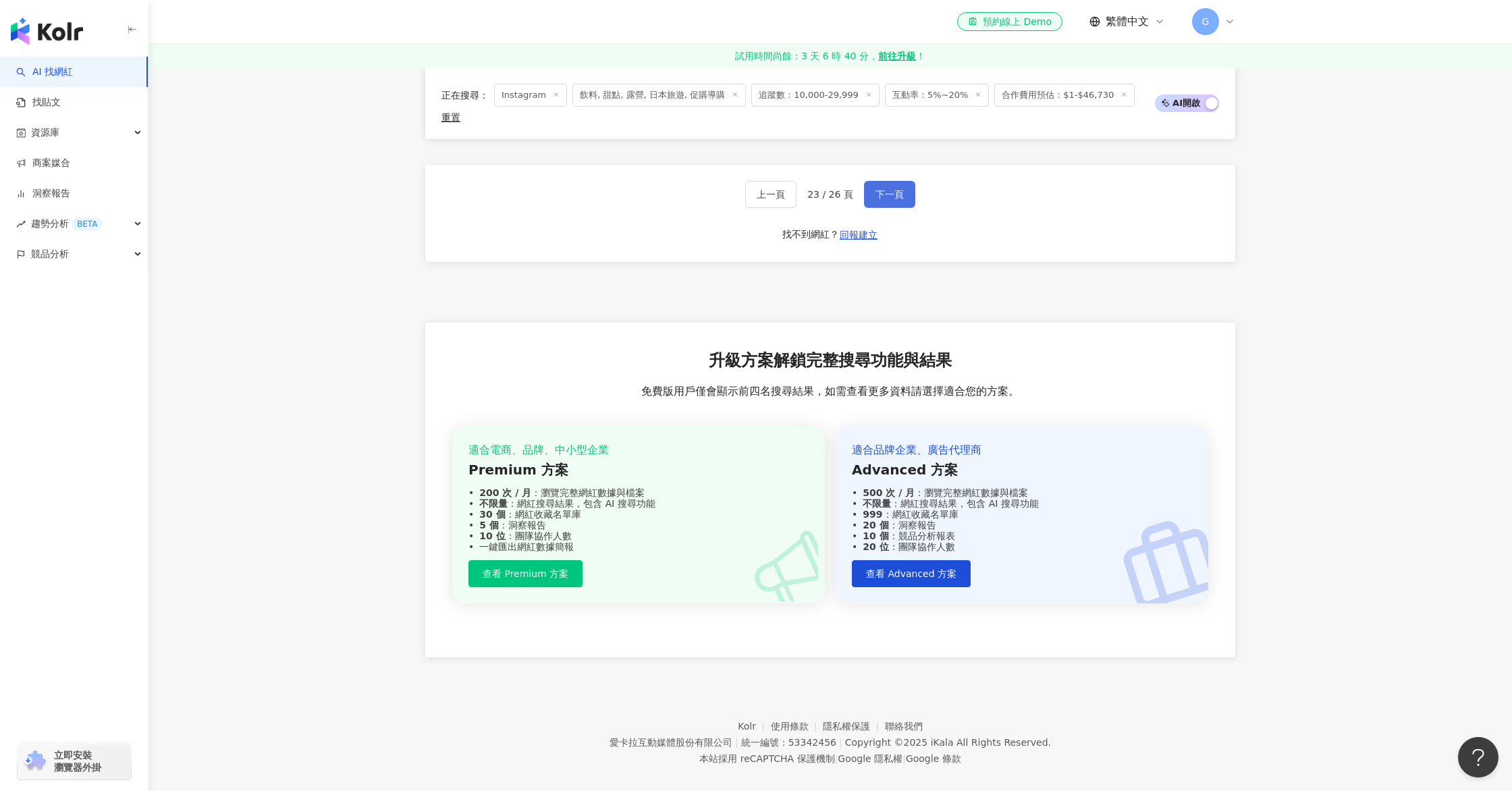
click at [909, 183] on button "下一頁" at bounding box center [889, 194] width 52 height 27
click at [880, 189] on span "下一頁" at bounding box center [889, 194] width 29 height 11
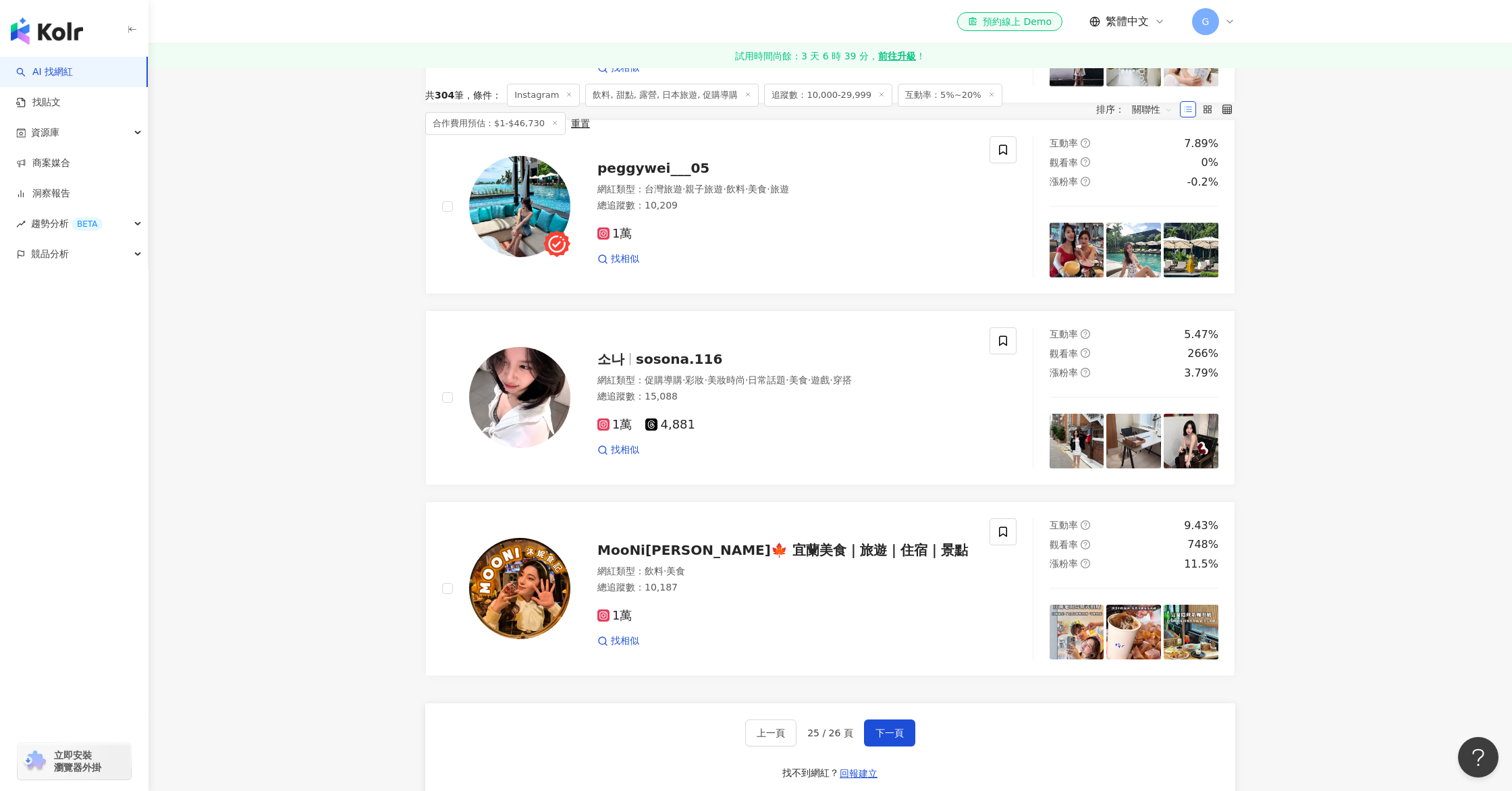
scroll to position [2730, 0]
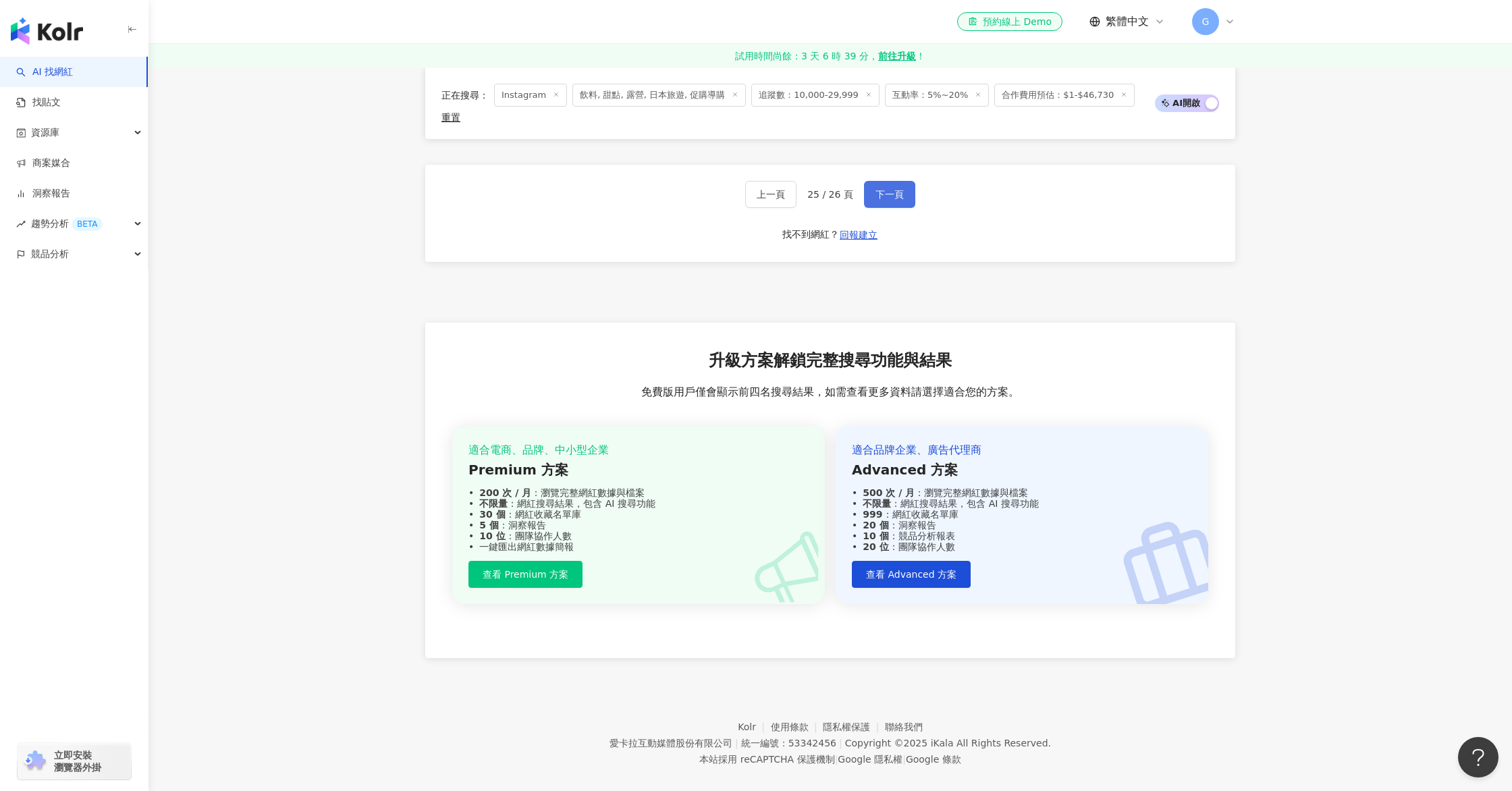
click at [887, 181] on button "下一頁" at bounding box center [889, 194] width 52 height 27
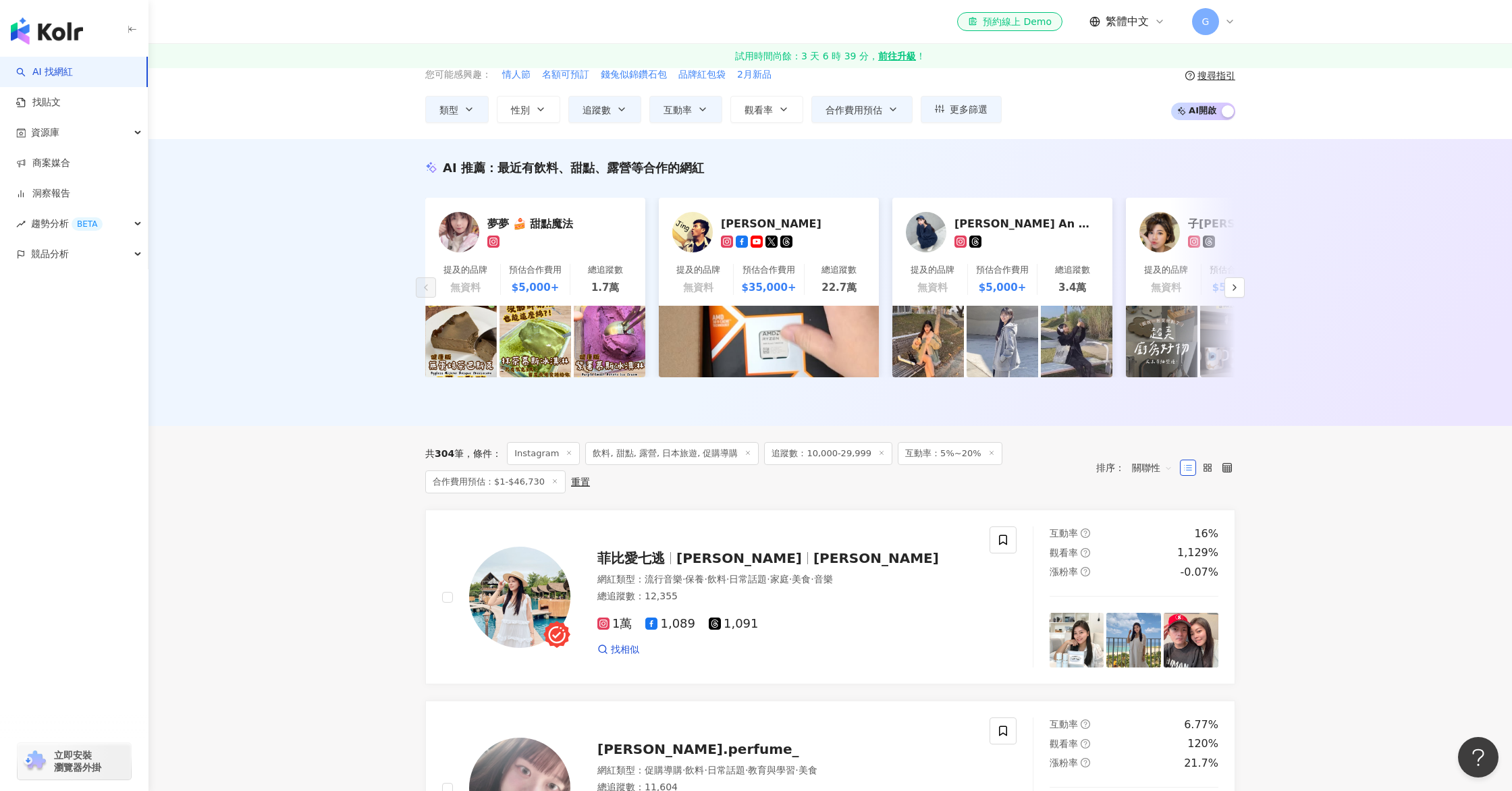
scroll to position [0, 0]
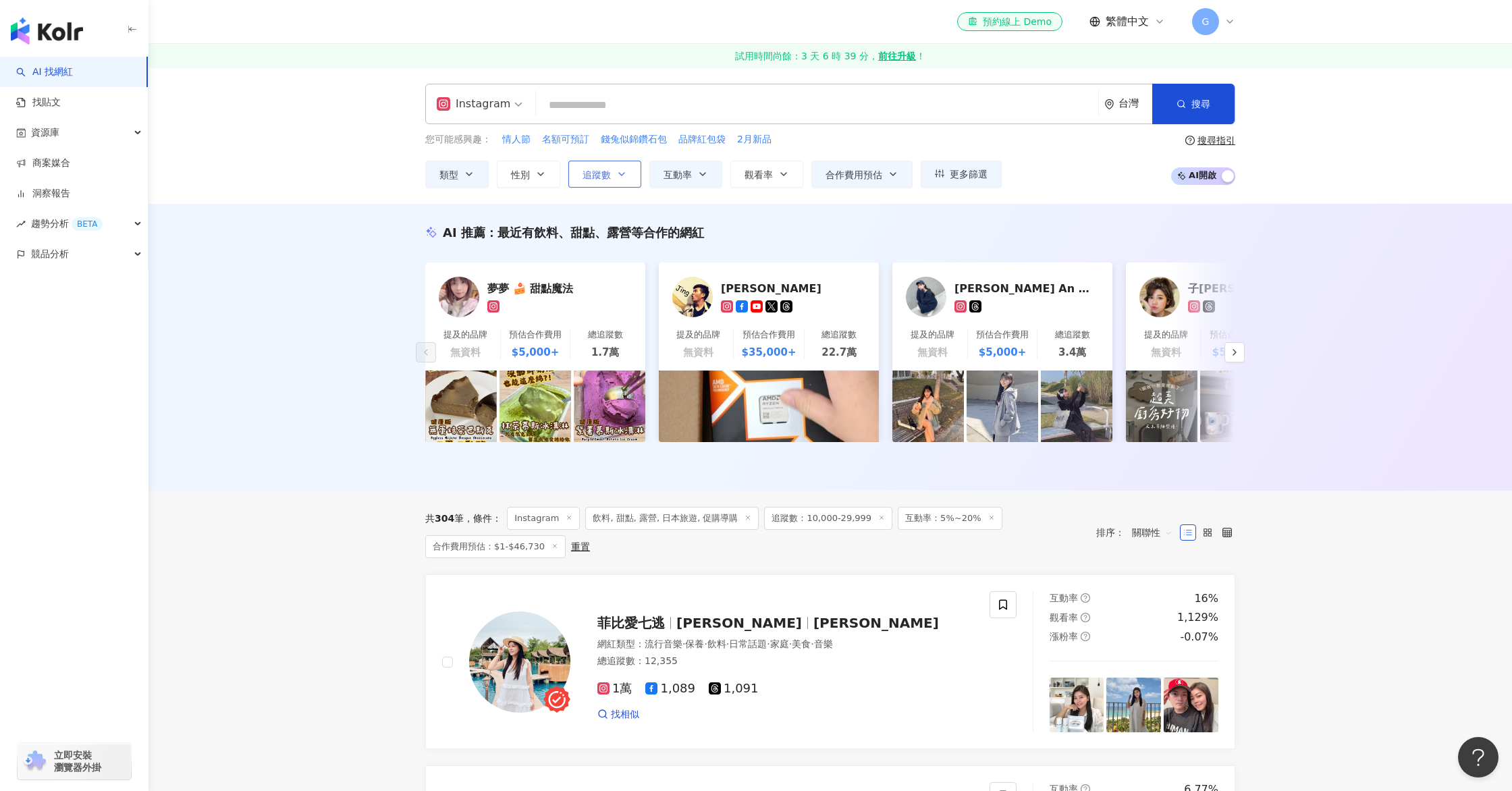
click at [597, 171] on span "追蹤數" at bounding box center [597, 174] width 29 height 11
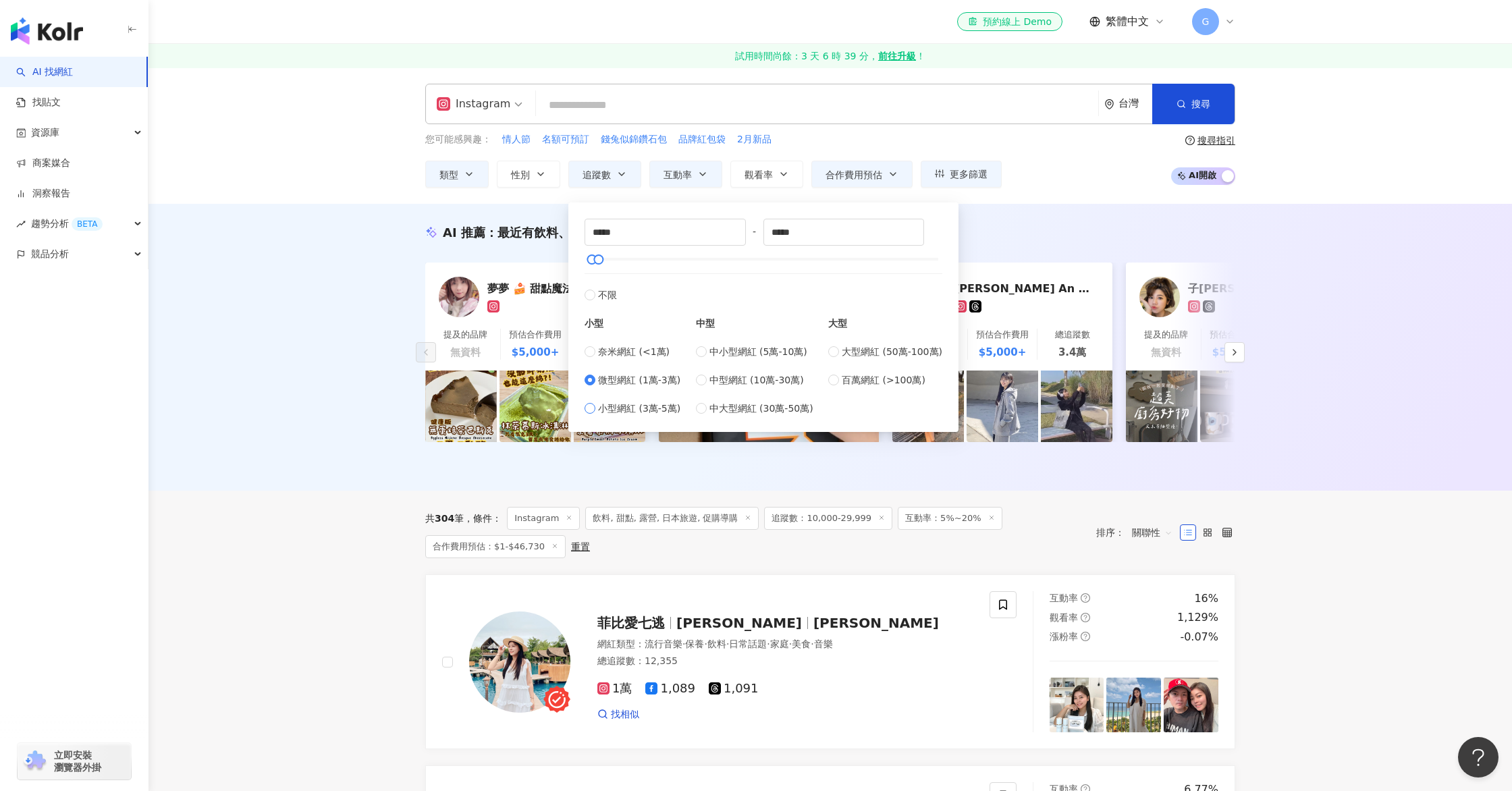
click at [652, 413] on span "小型網紅 (3萬-5萬)" at bounding box center [639, 408] width 82 height 15
type input "*****"
click at [1189, 109] on button "搜尋" at bounding box center [1194, 103] width 82 height 40
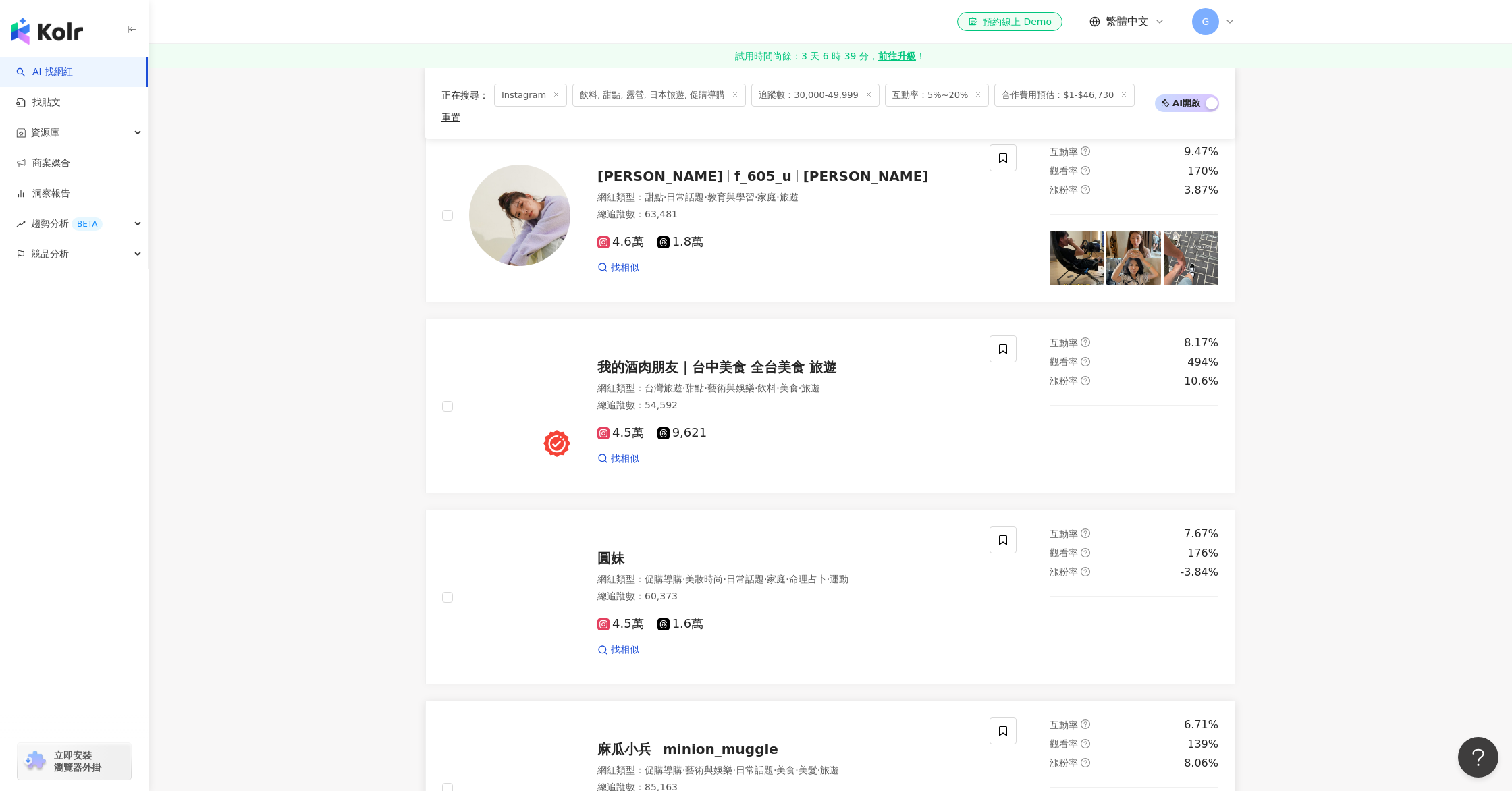
scroll to position [2581, 0]
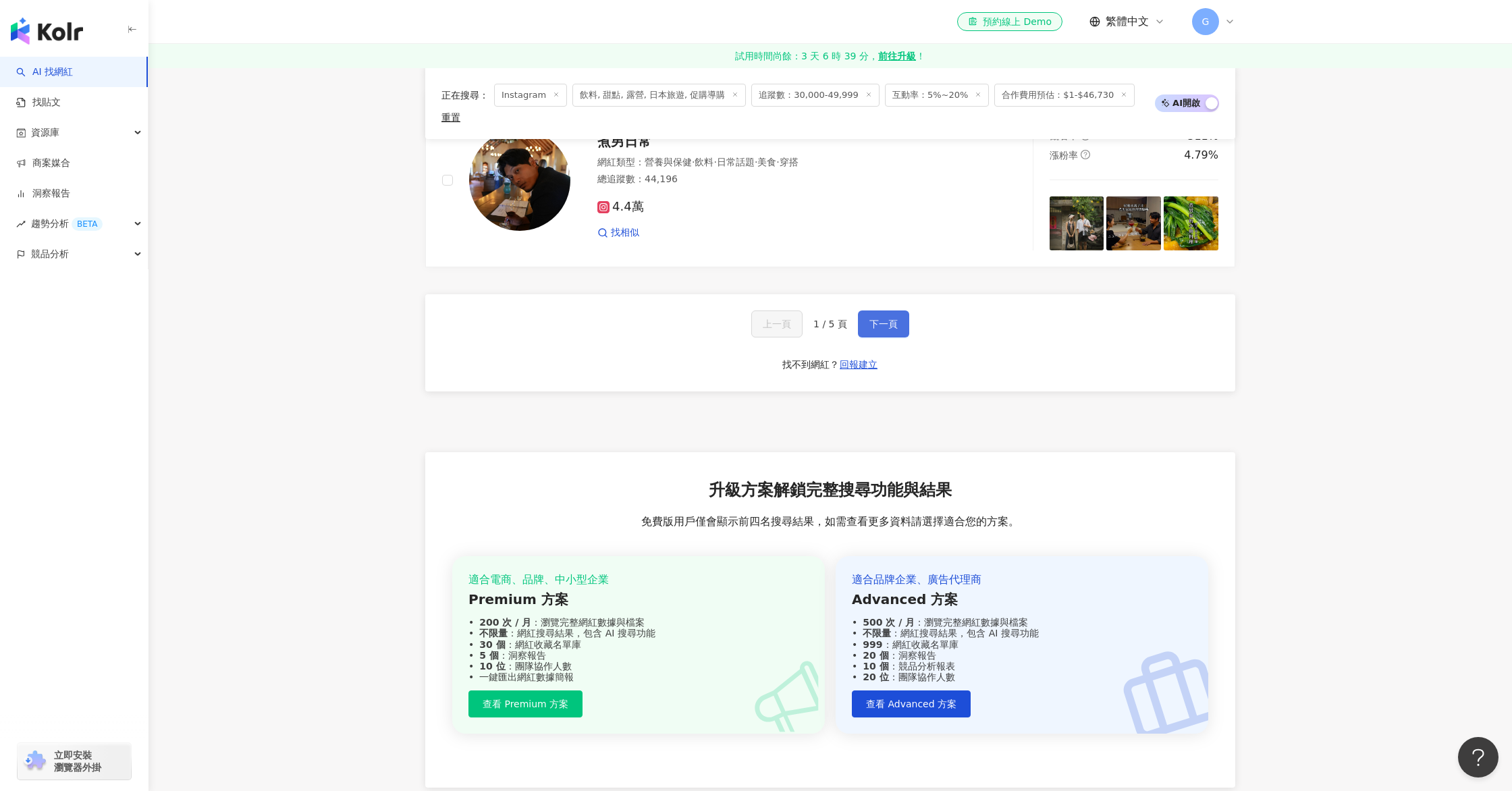
click at [878, 319] on span "下一頁" at bounding box center [884, 323] width 29 height 11
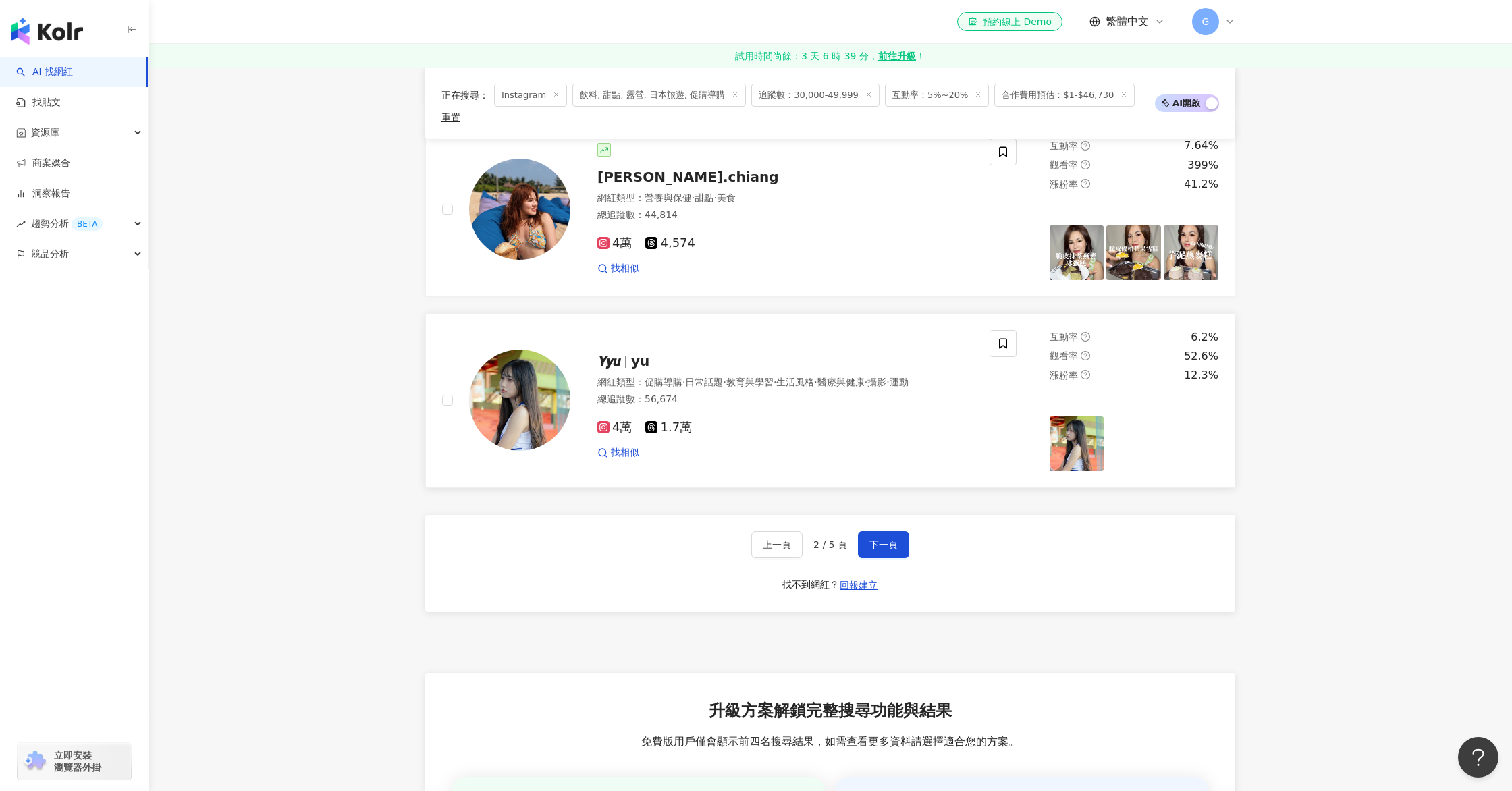
scroll to position [2700, 0]
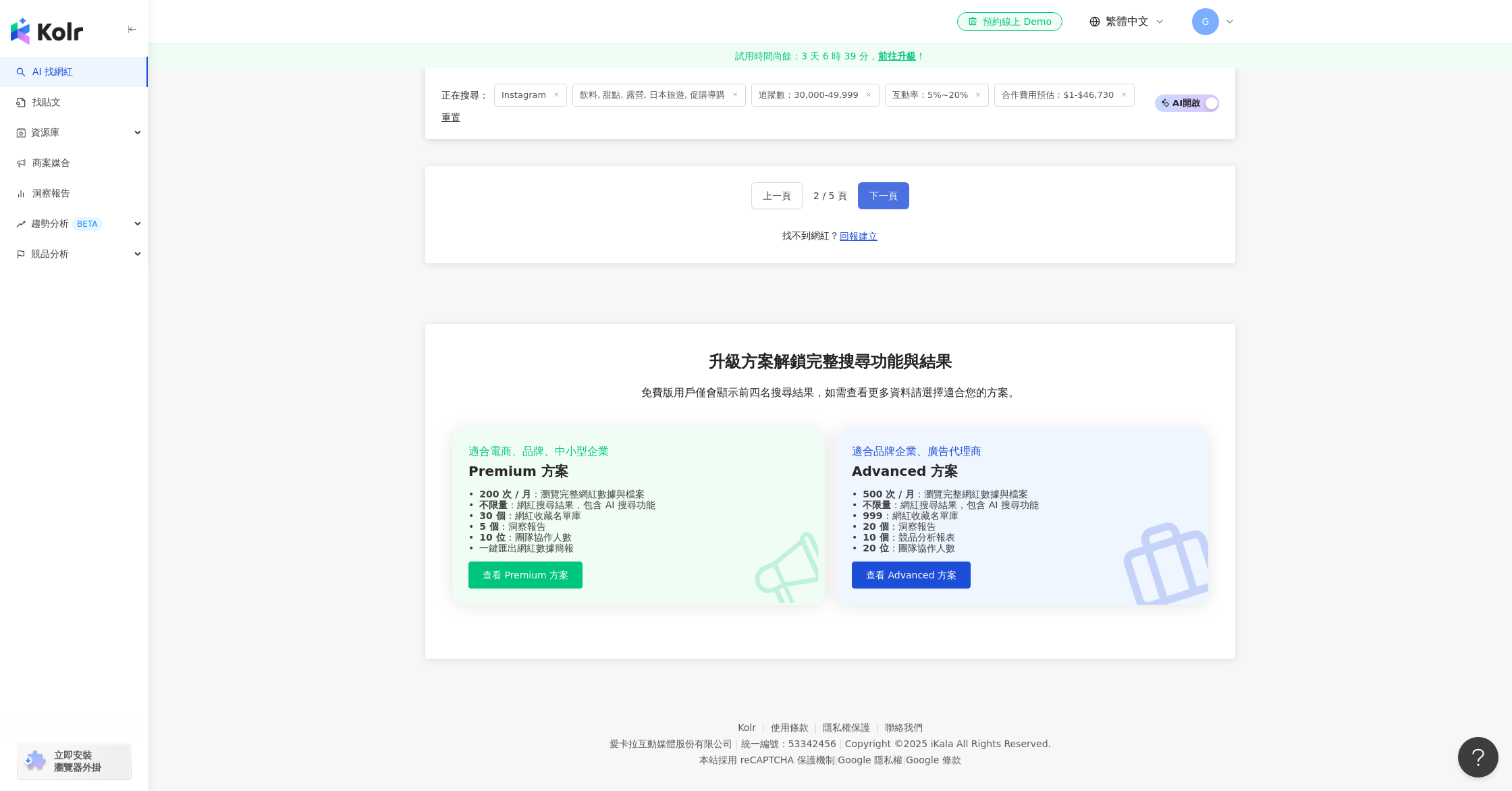
click at [882, 183] on button "下一頁" at bounding box center [884, 196] width 52 height 27
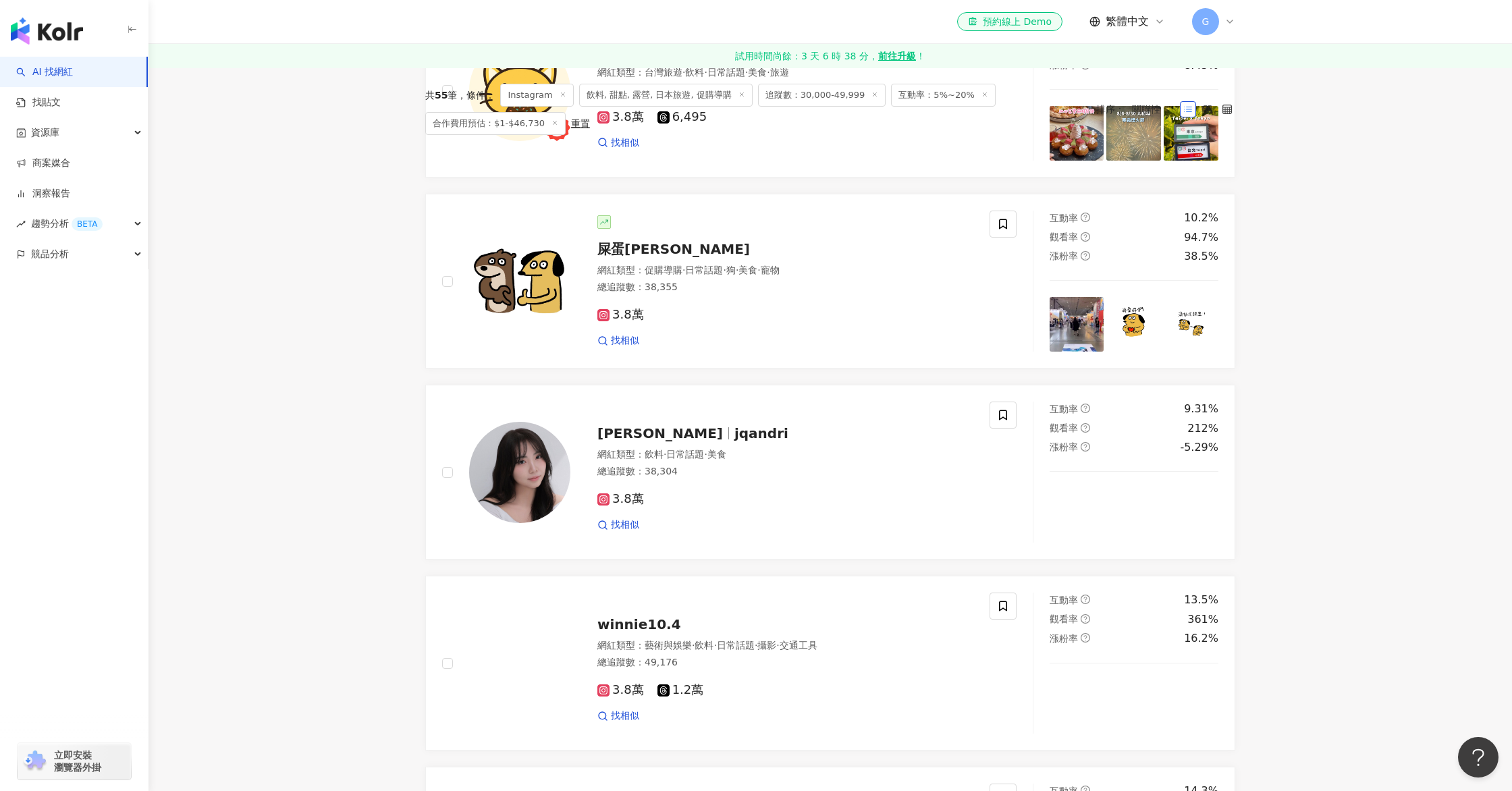
scroll to position [2701, 0]
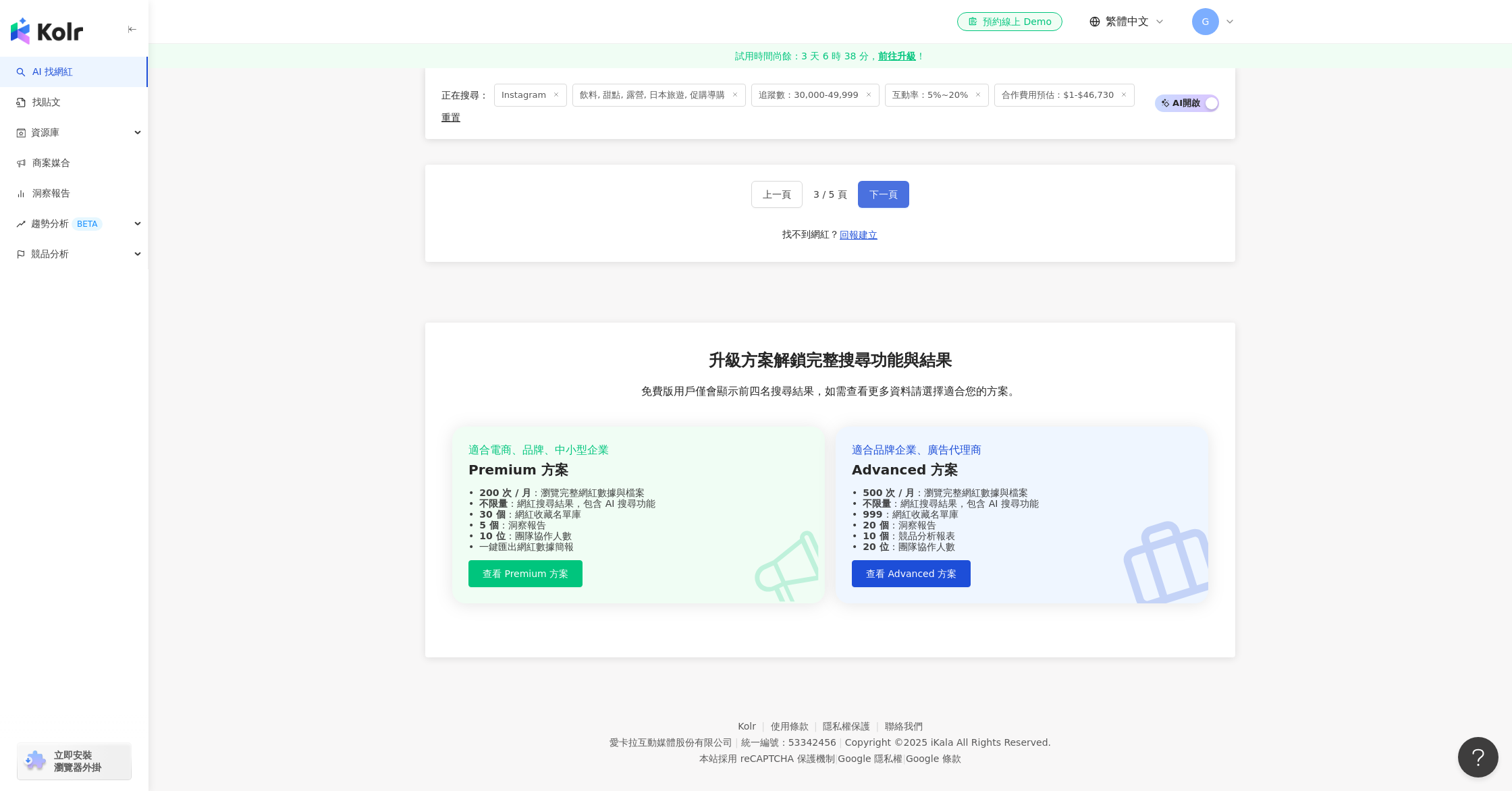
click at [879, 181] on button "下一頁" at bounding box center [884, 194] width 52 height 27
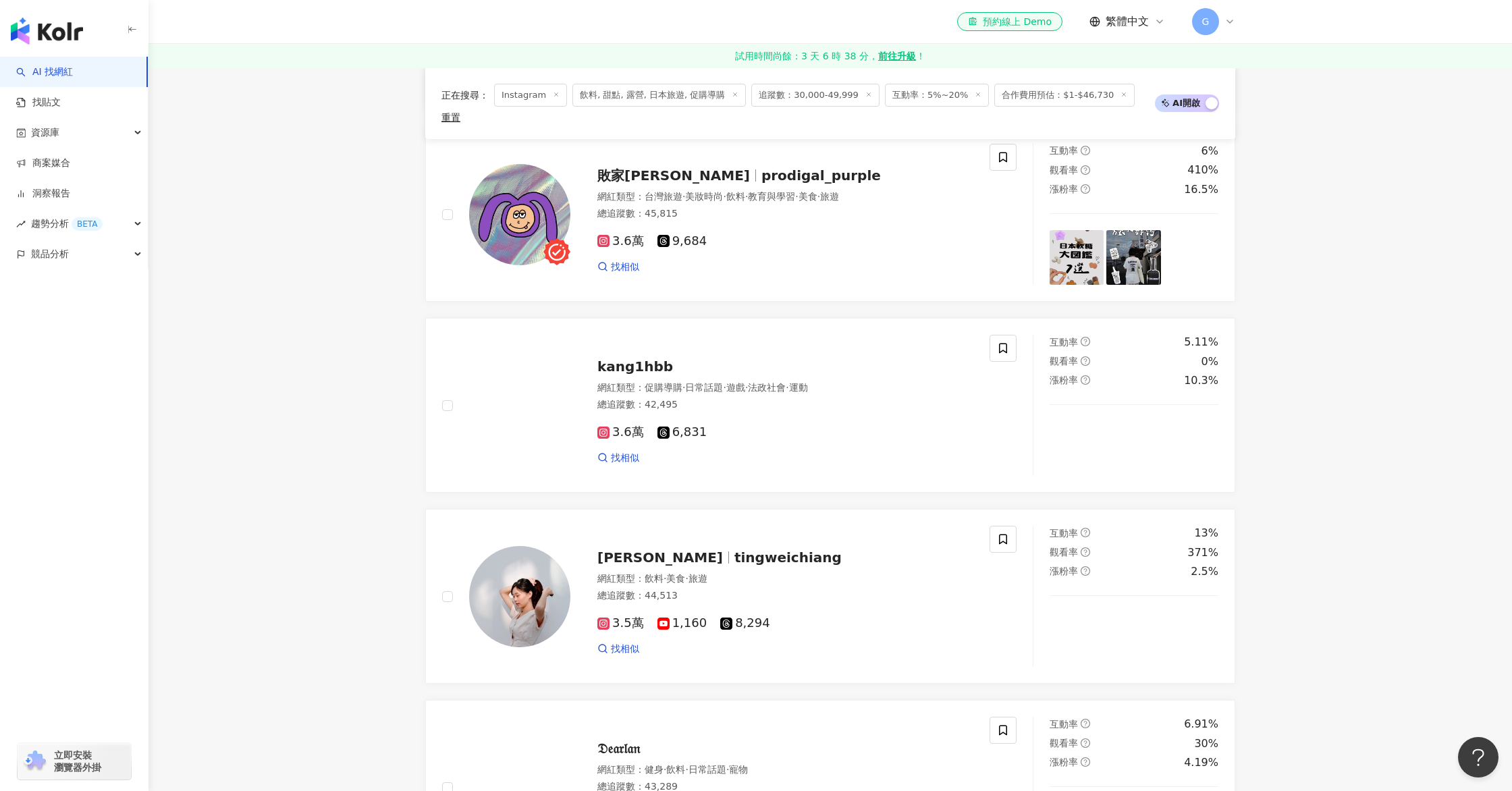
scroll to position [238, 0]
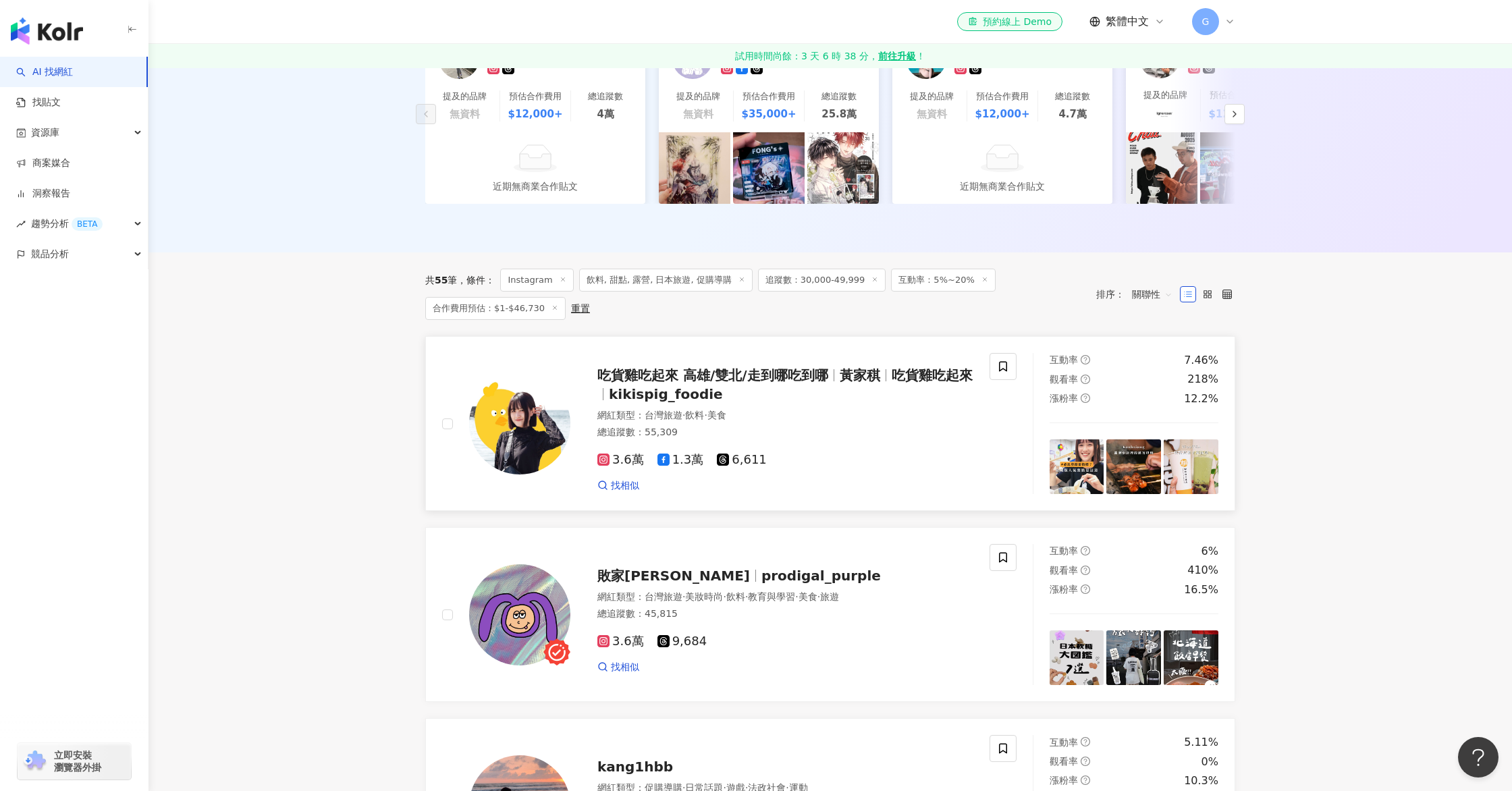
click at [769, 386] on div "吃貨雞吃起來 高雄/雙北/走到哪吃到哪 黃家稘 吃貨雞吃起來 kikispig_foodie" at bounding box center [784, 385] width 376 height 38
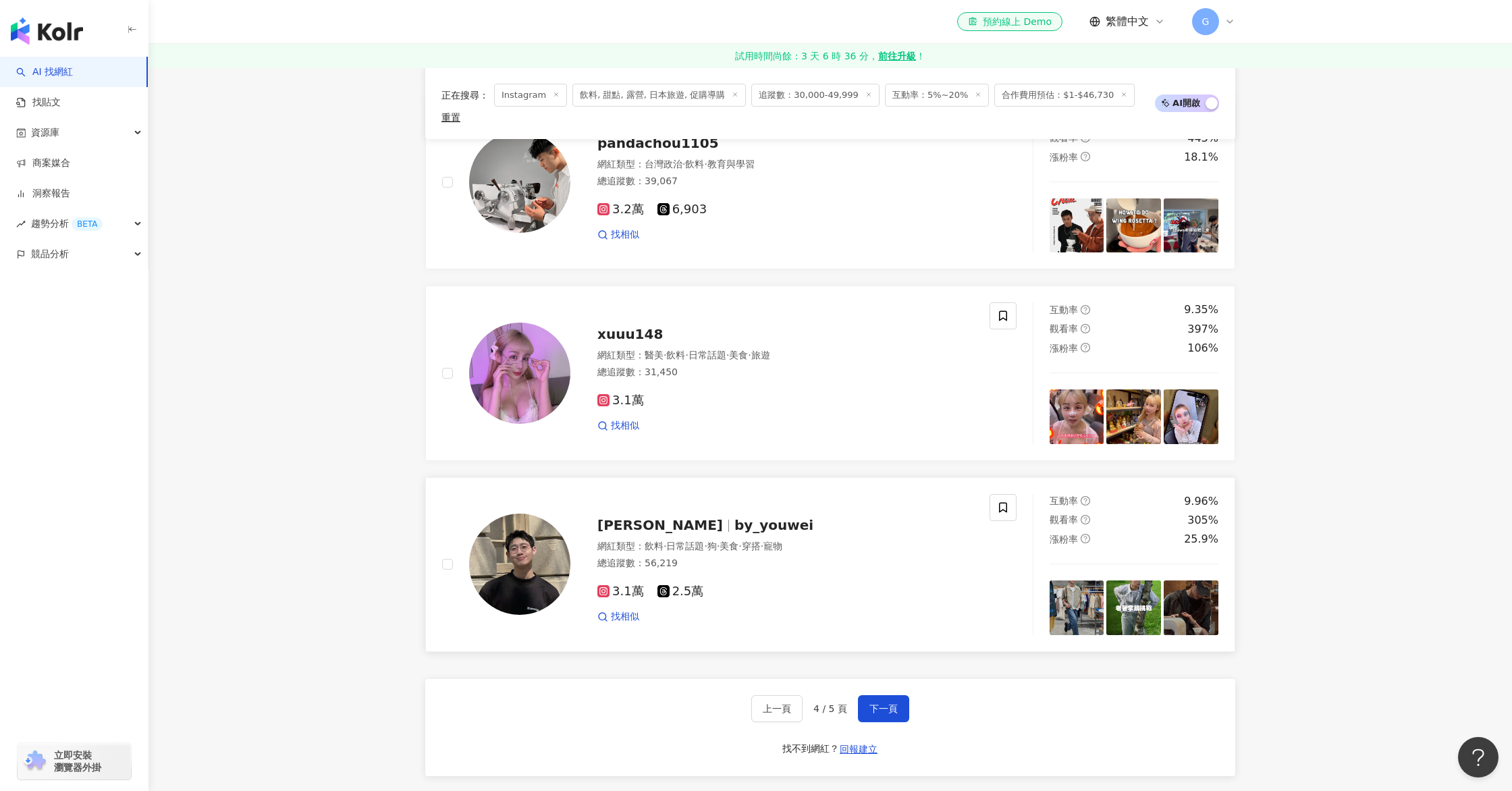
scroll to position [2203, 0]
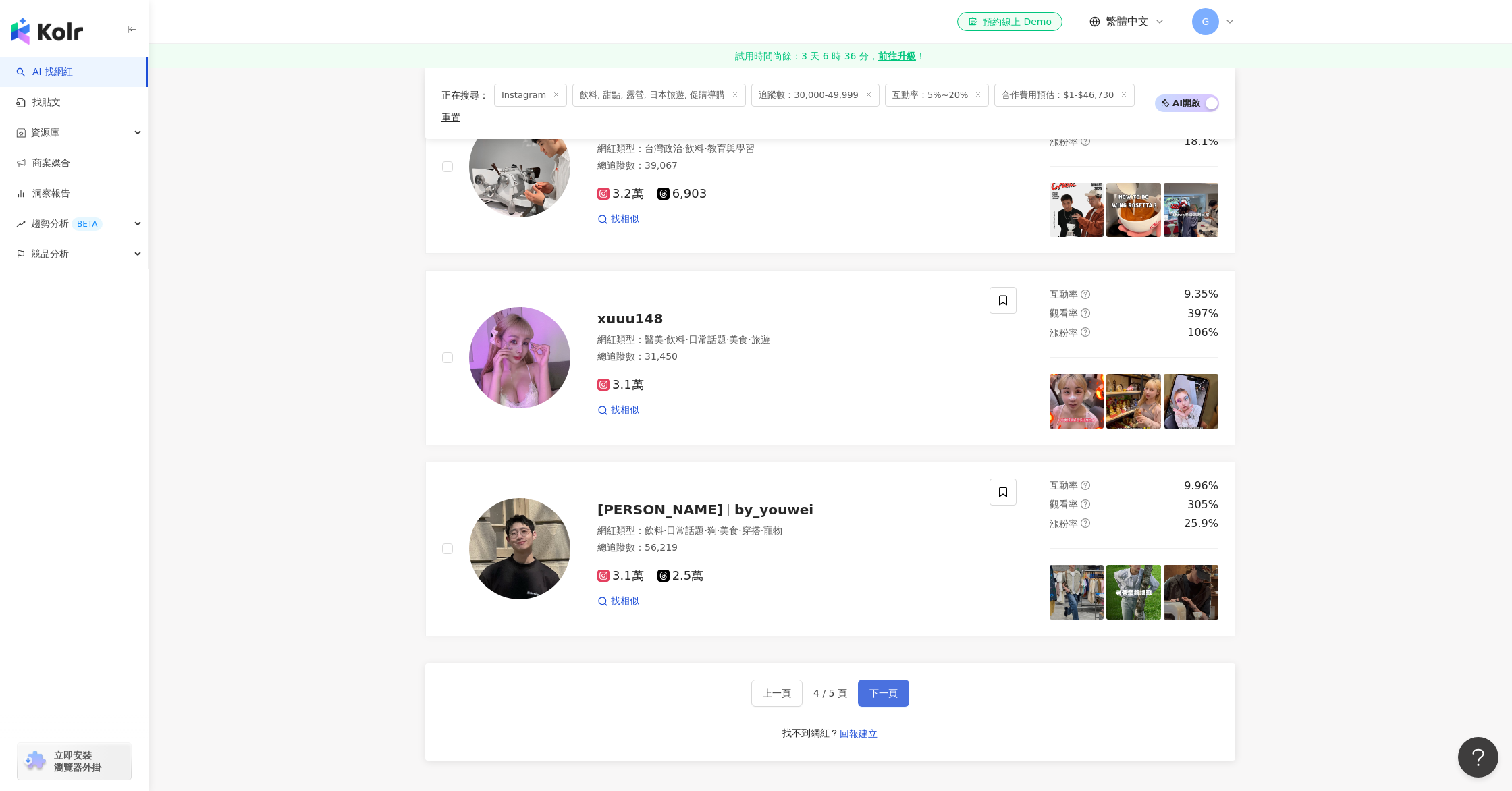
click at [871, 688] on span "下一頁" at bounding box center [884, 692] width 29 height 11
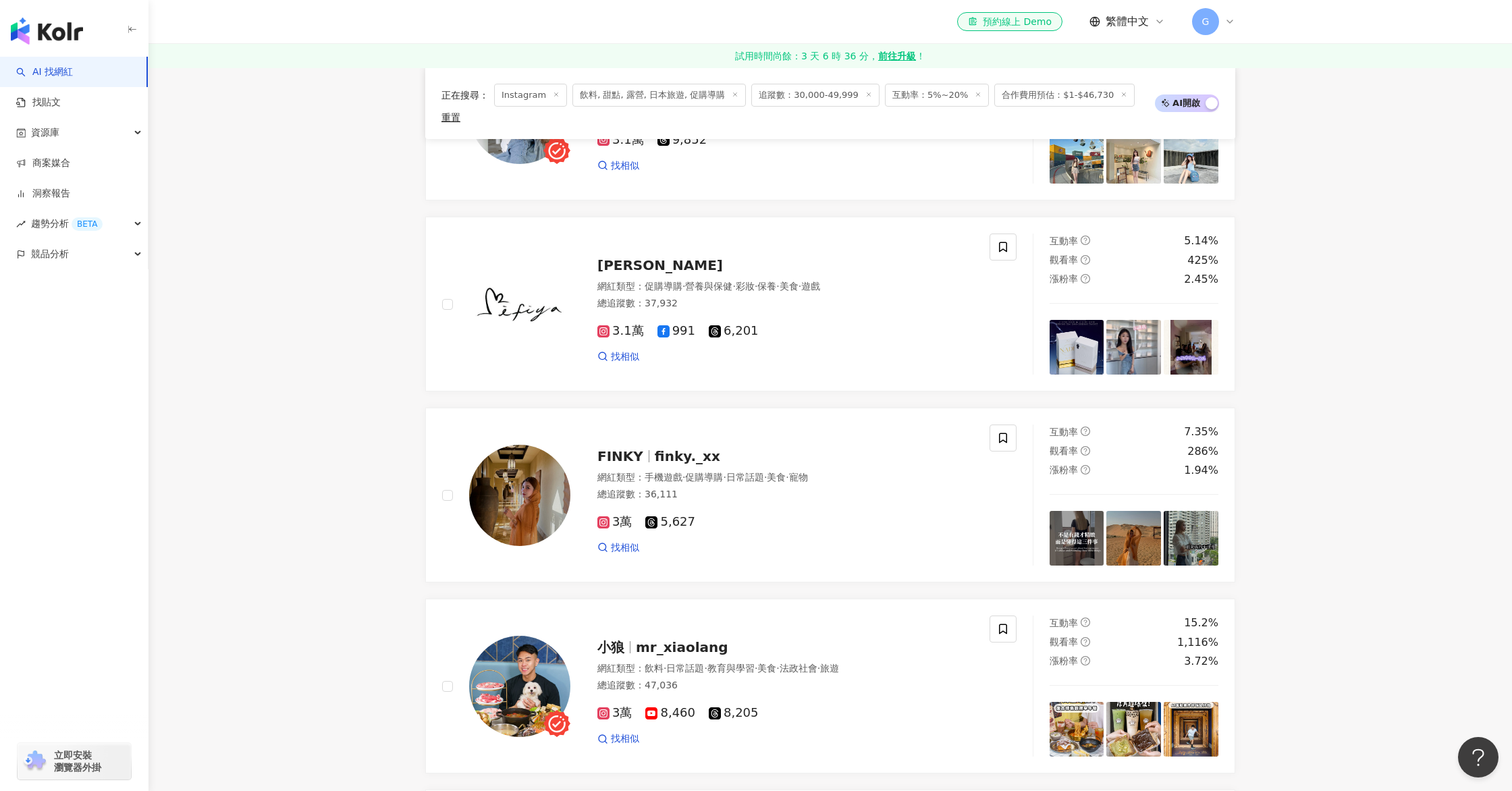
scroll to position [1246, 0]
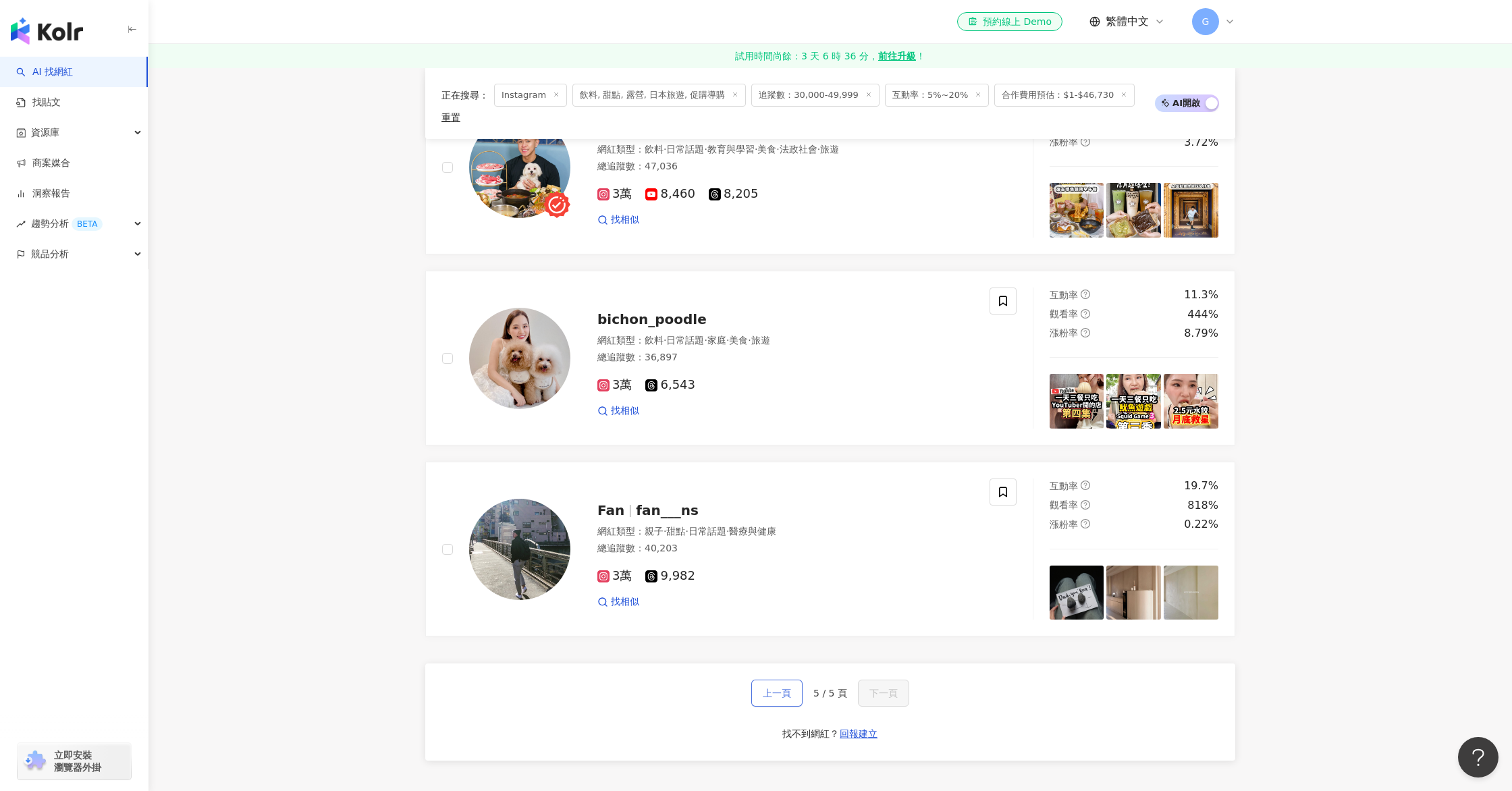
click at [795, 680] on button "上一頁" at bounding box center [777, 693] width 52 height 27
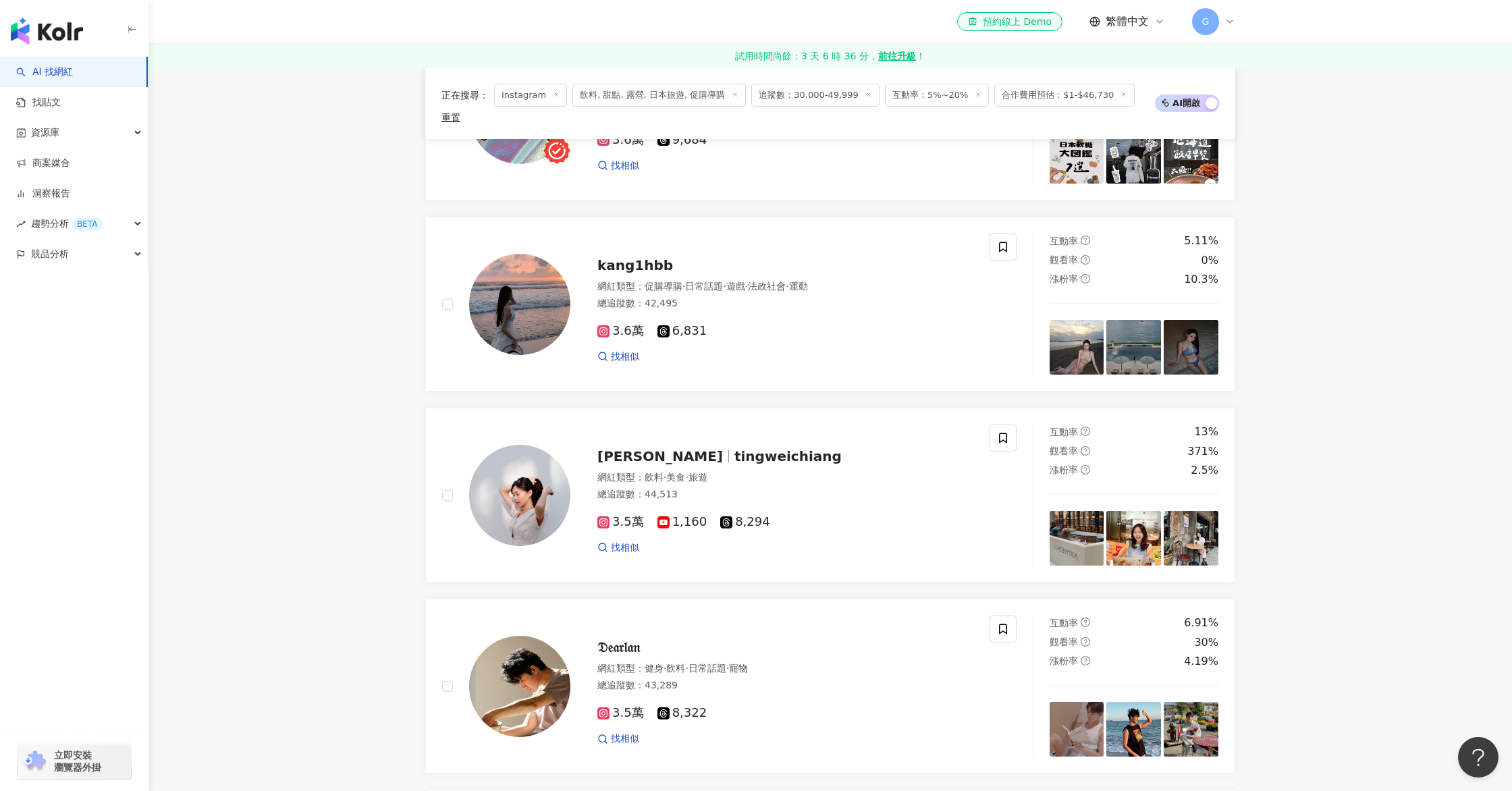
scroll to position [2203, 0]
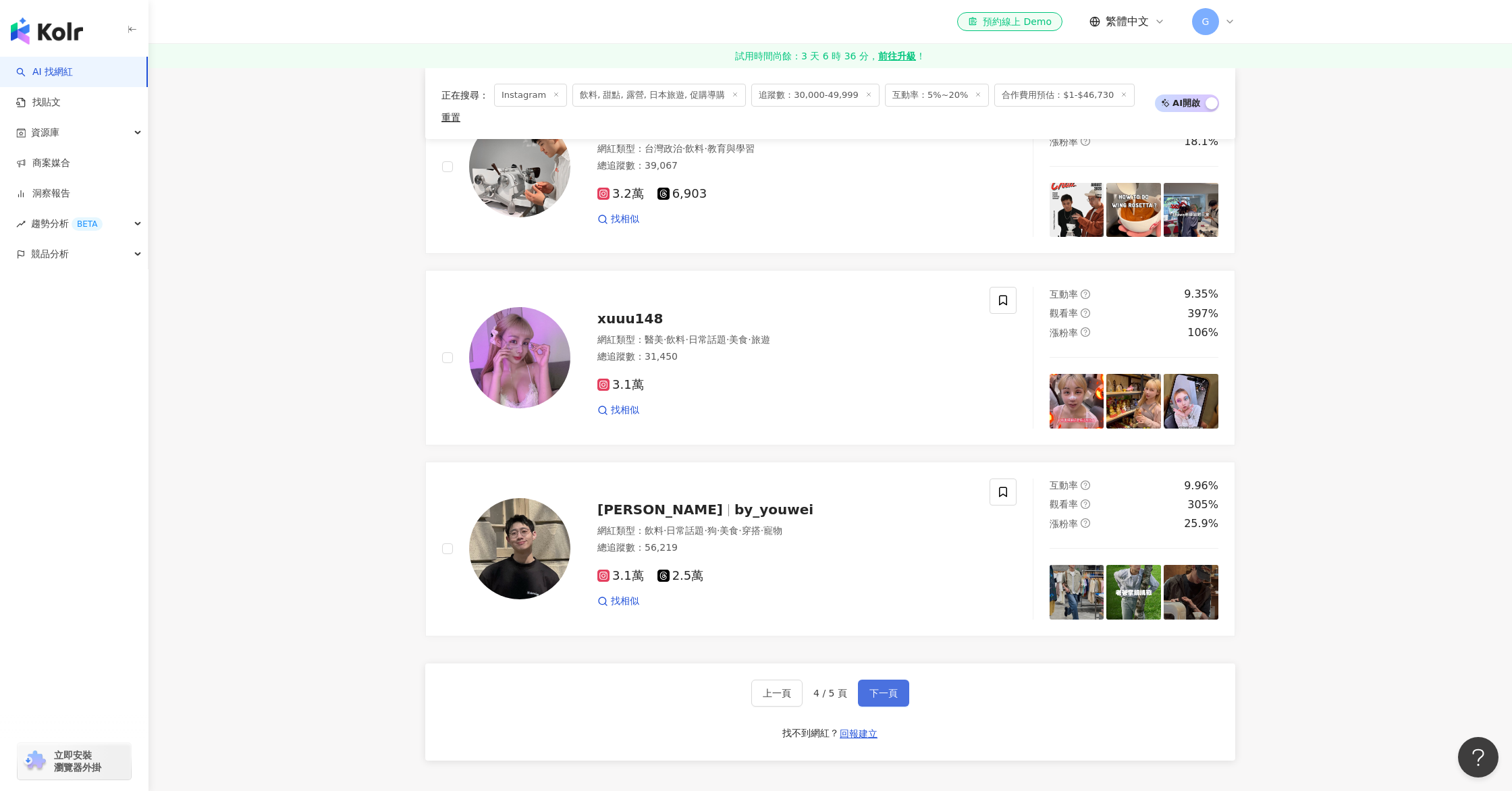
click at [895, 688] on span "下一頁" at bounding box center [884, 692] width 29 height 11
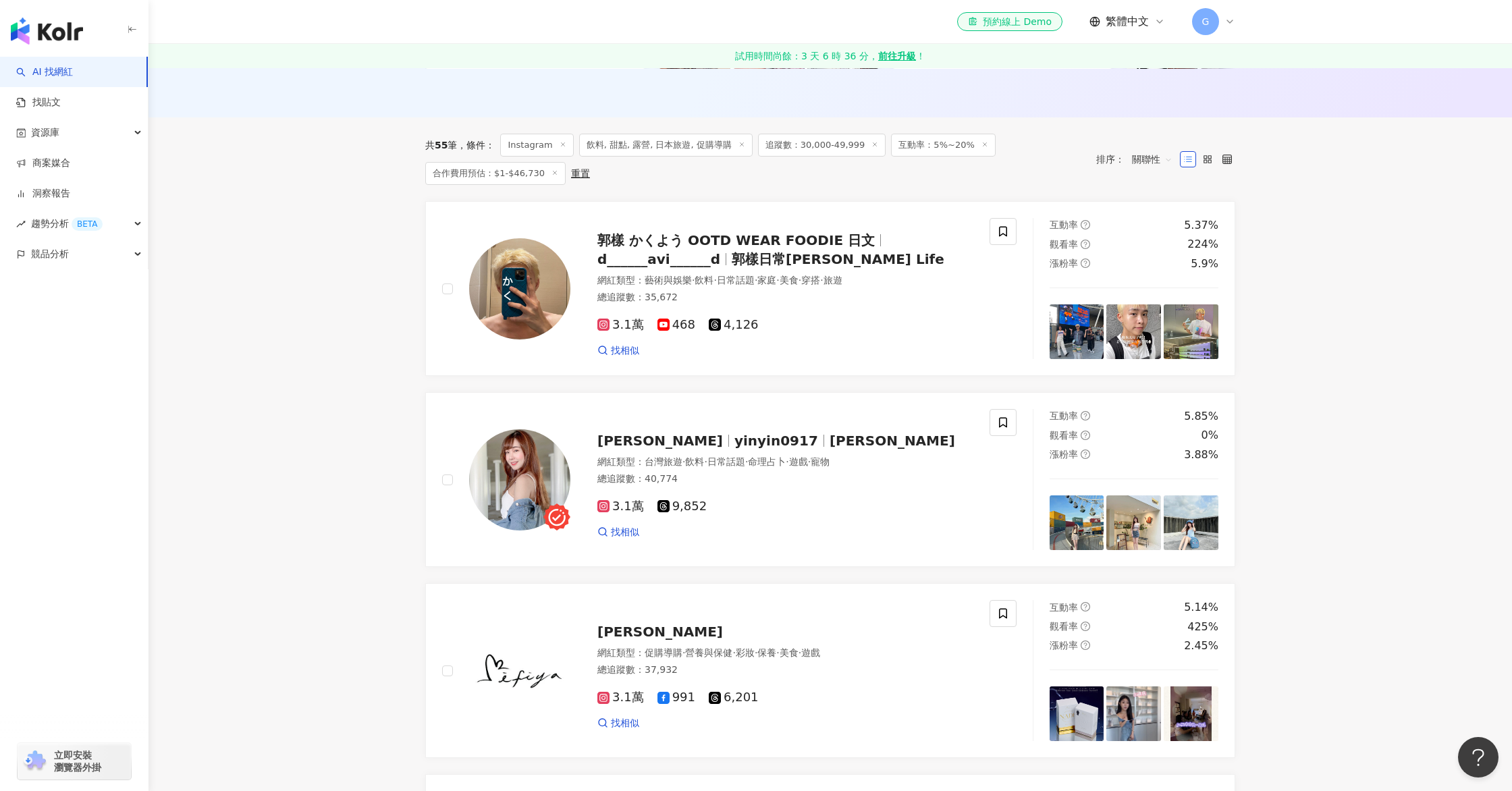
scroll to position [0, 0]
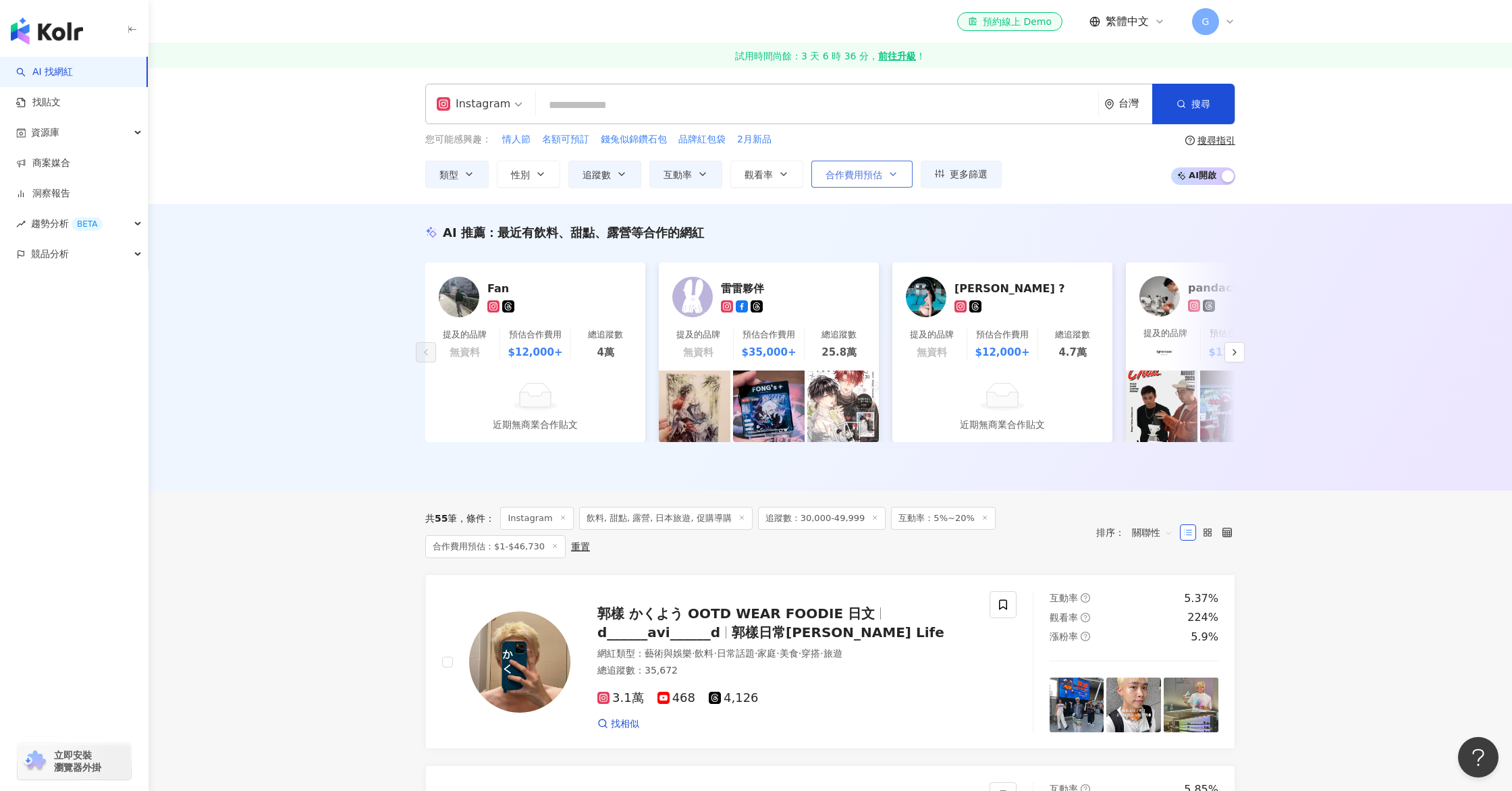
click at [888, 175] on icon "button" at bounding box center [892, 173] width 11 height 11
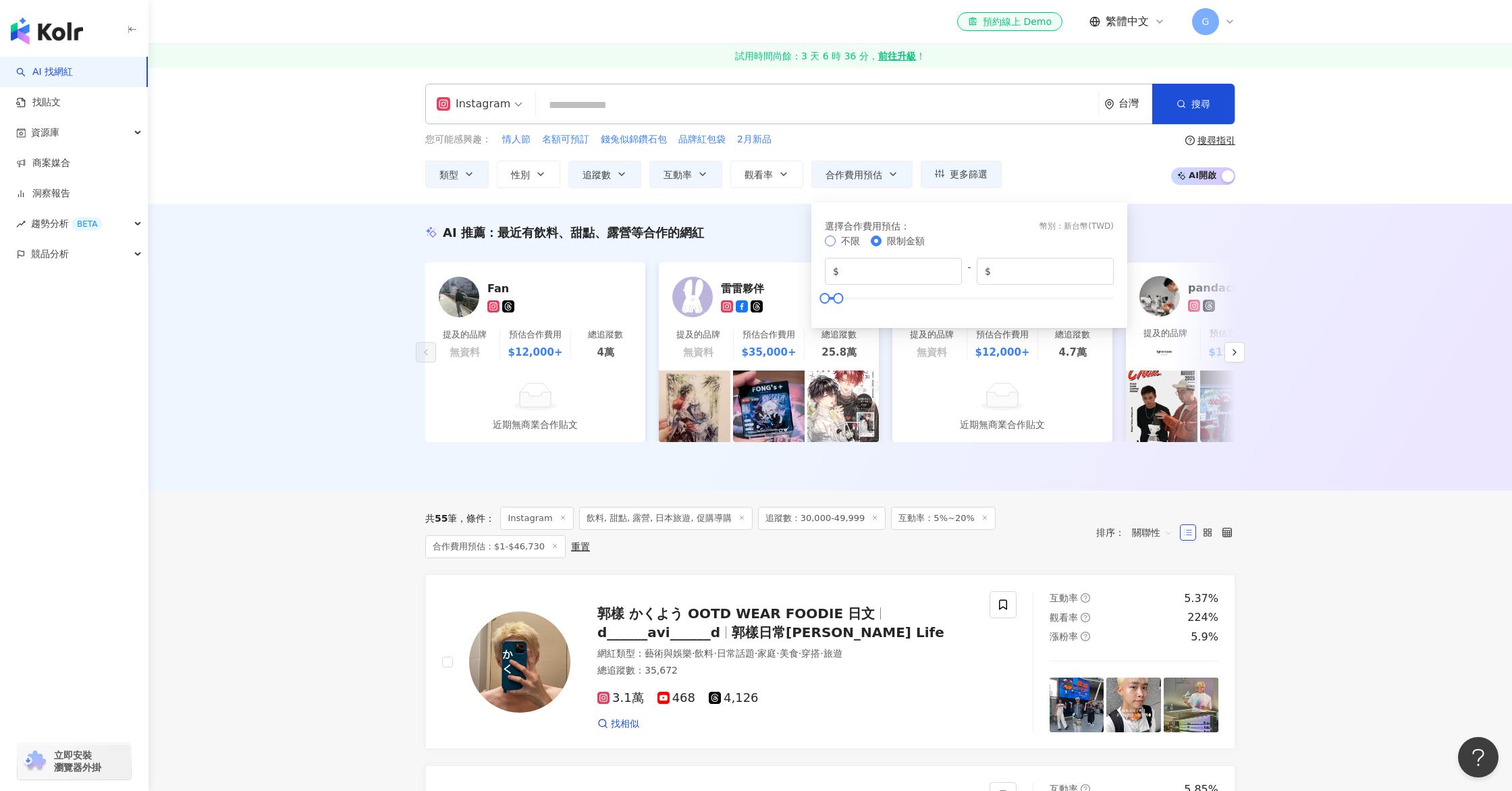
click at [842, 243] on span "不限" at bounding box center [850, 240] width 19 height 11
type input "*******"
click at [1390, 260] on div "AI 推薦 ： 最近有飲料、甜點、露營等合作的網紅 Fan 提及的品牌 無資料 預估合作費用 $12,000+ 總追蹤數 4萬 近期無商業合作貼文 雷雷夥伴 …" at bounding box center [829, 347] width 1363 height 287
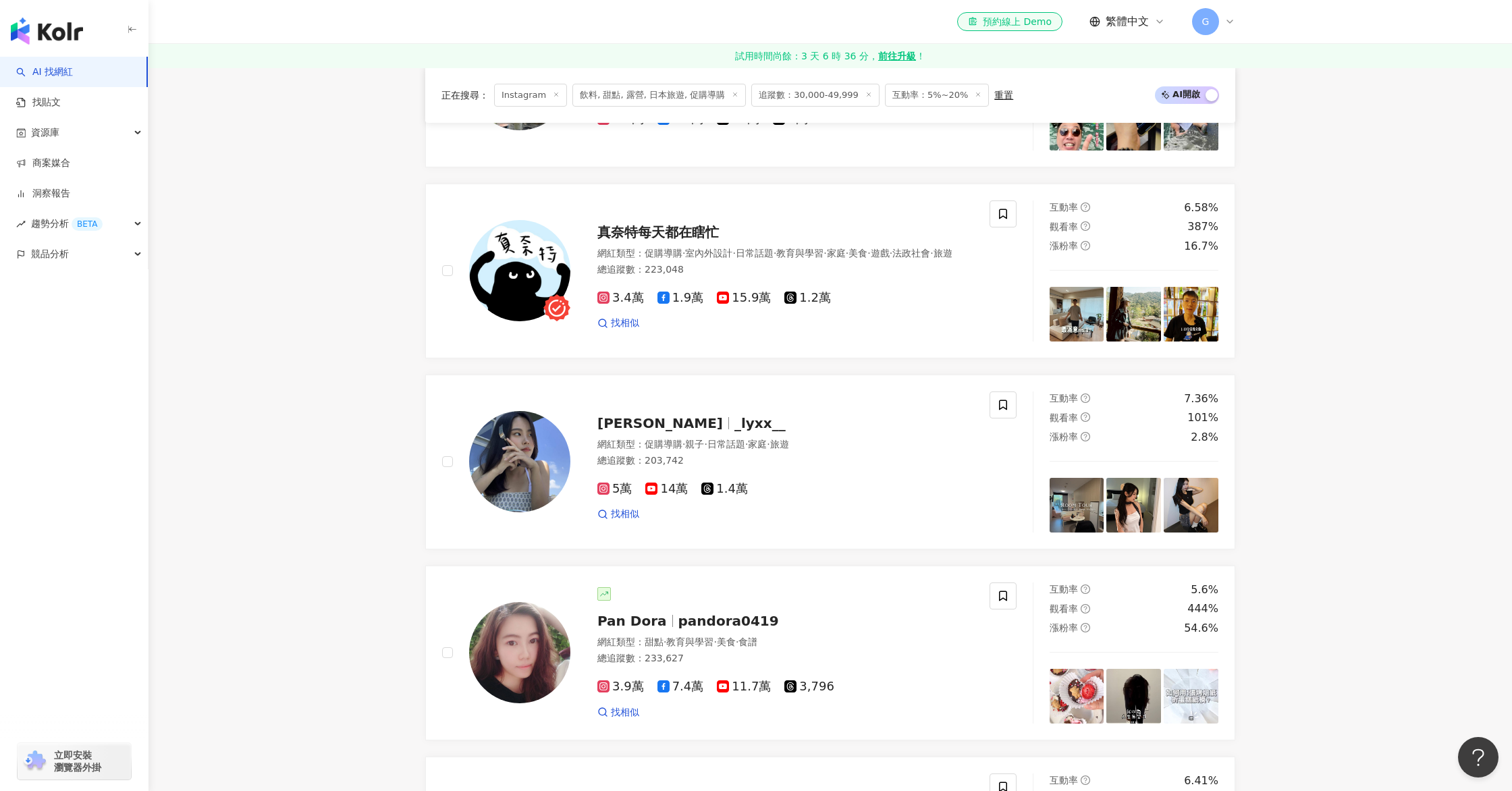
scroll to position [2727, 0]
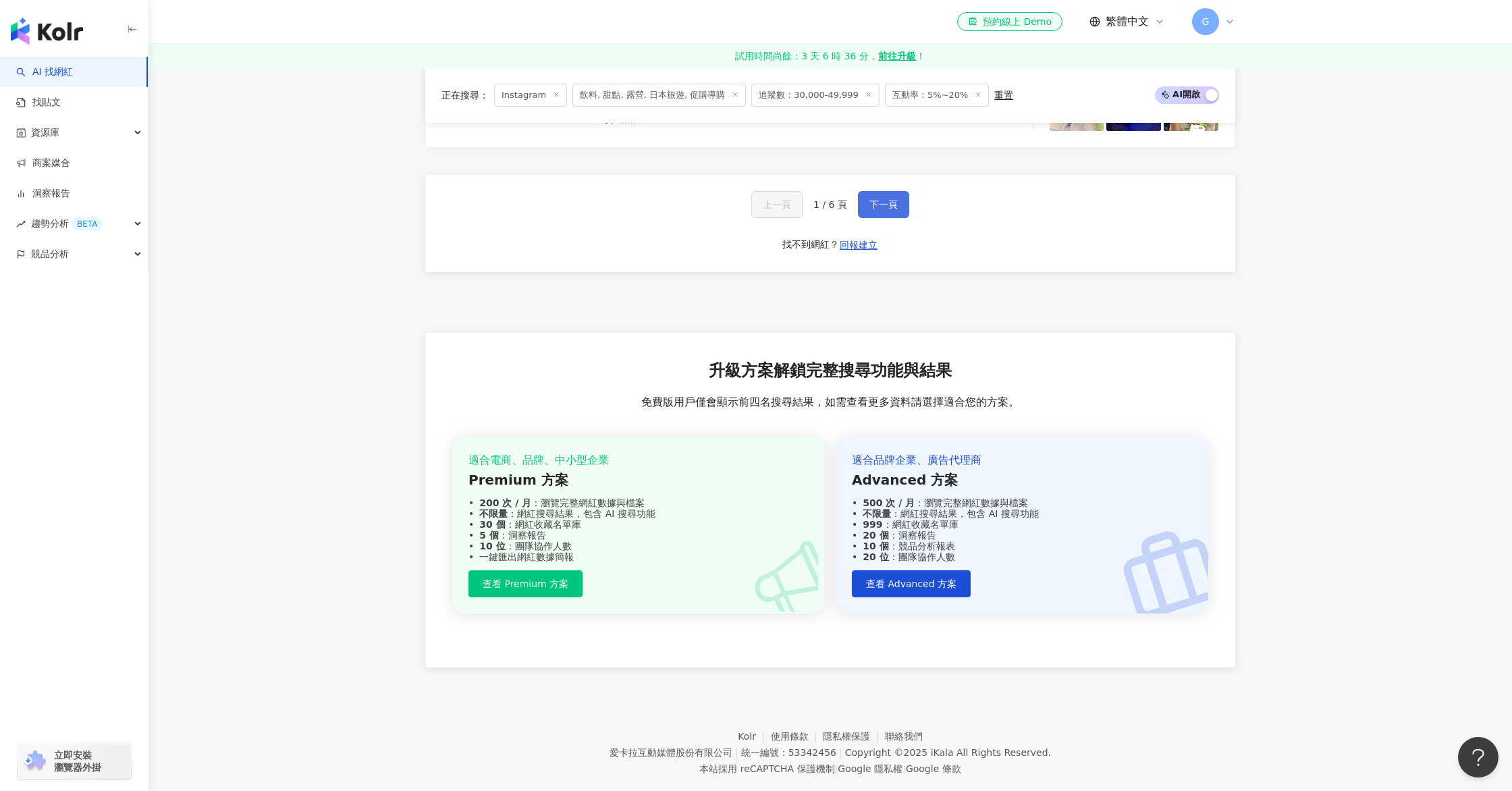
click at [877, 199] on span "下一頁" at bounding box center [884, 204] width 29 height 11
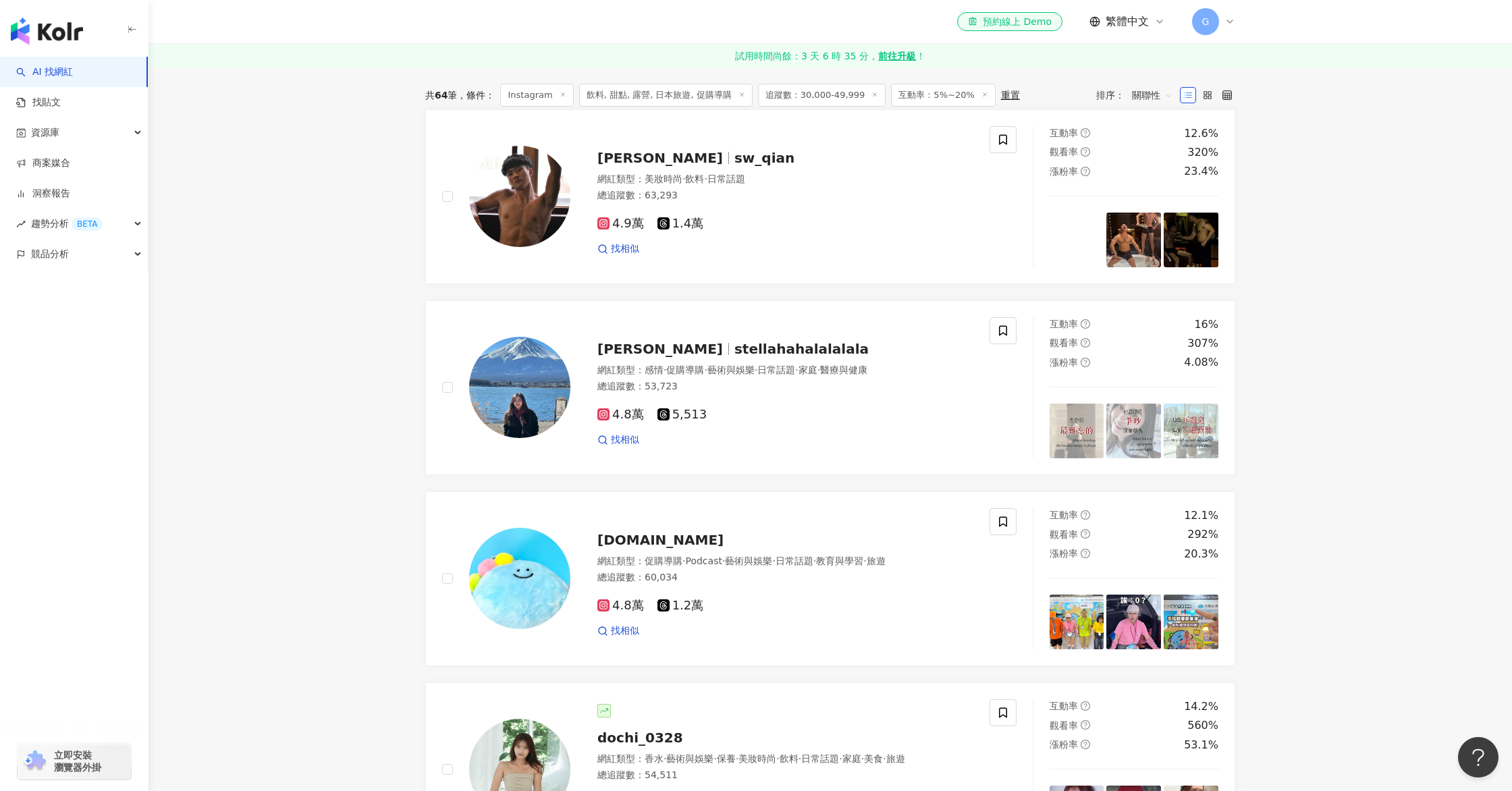
scroll to position [0, 0]
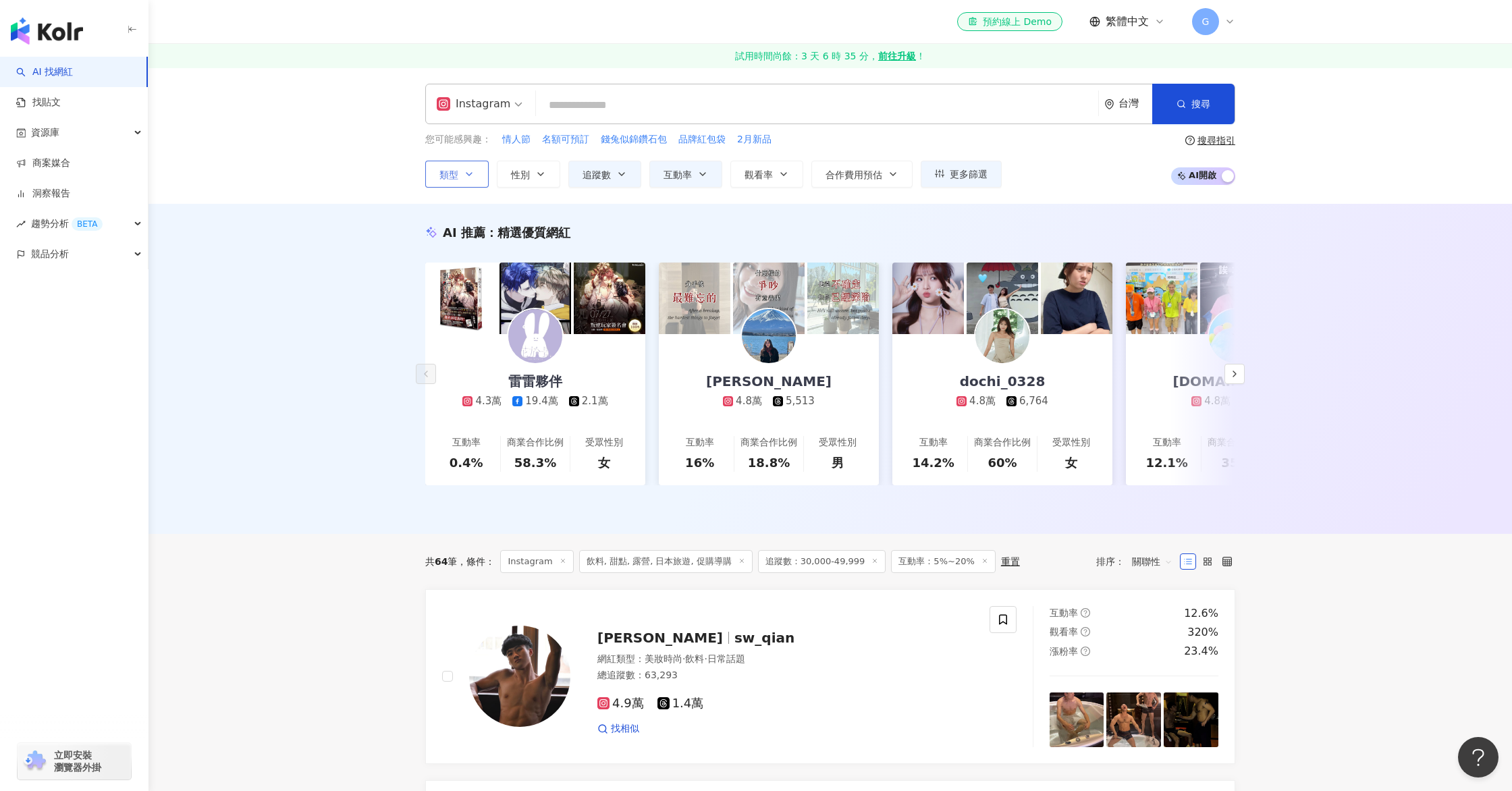
click at [461, 174] on button "類型" at bounding box center [457, 174] width 63 height 27
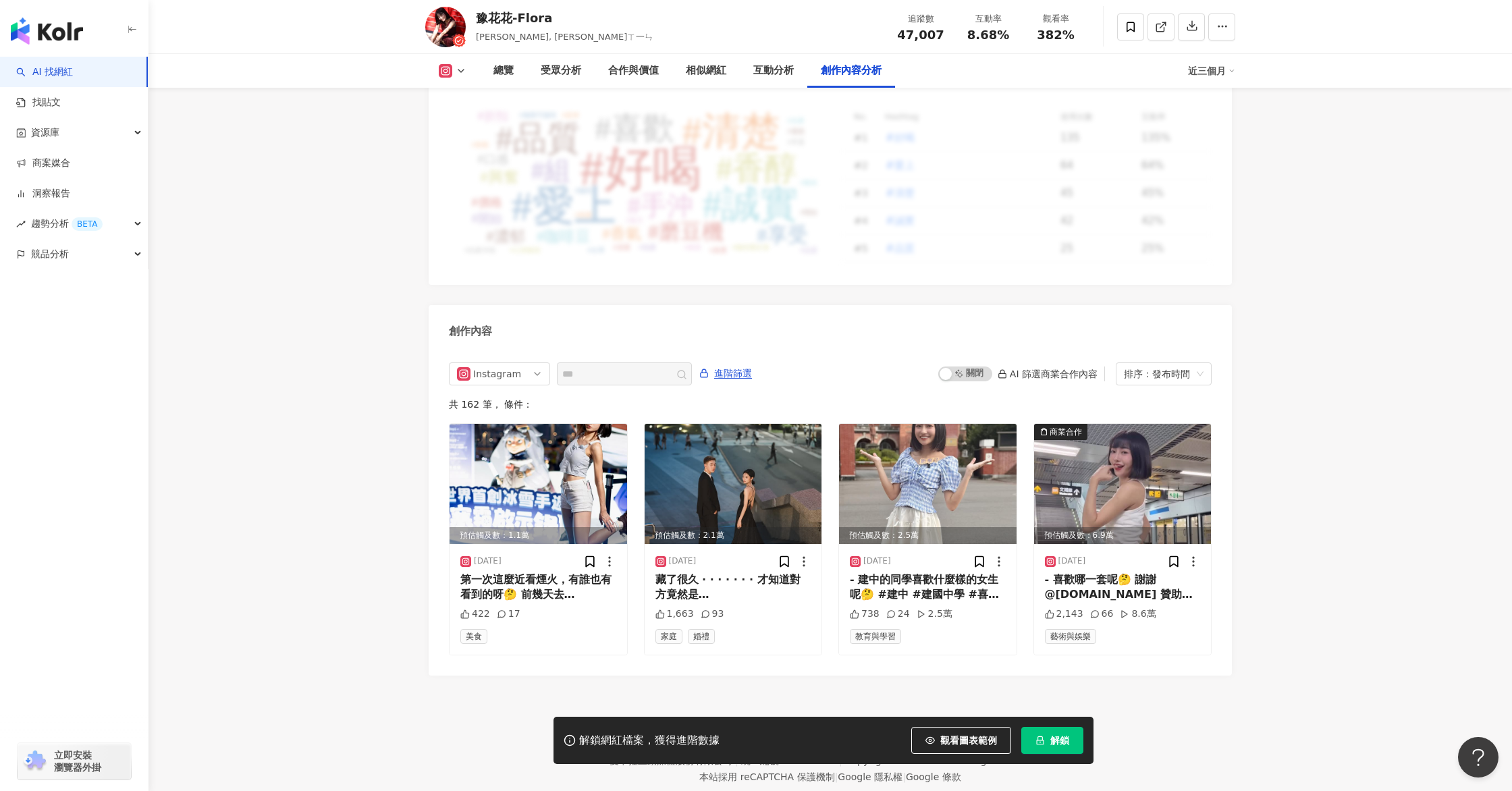
scroll to position [3919, 0]
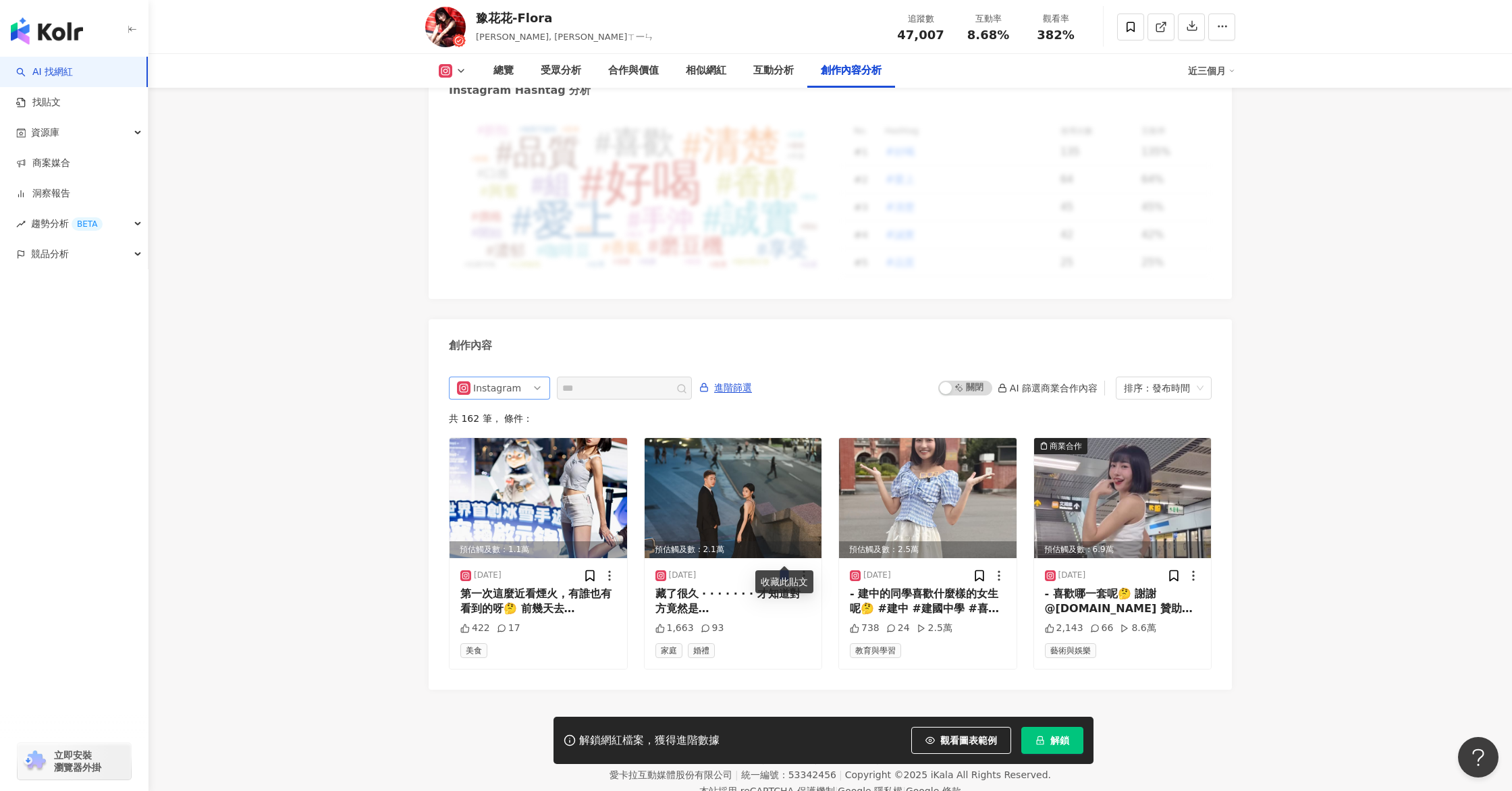
click at [533, 377] on span "Instagram" at bounding box center [499, 387] width 85 height 22
click at [487, 501] on div "Threads" at bounding box center [497, 509] width 44 height 15
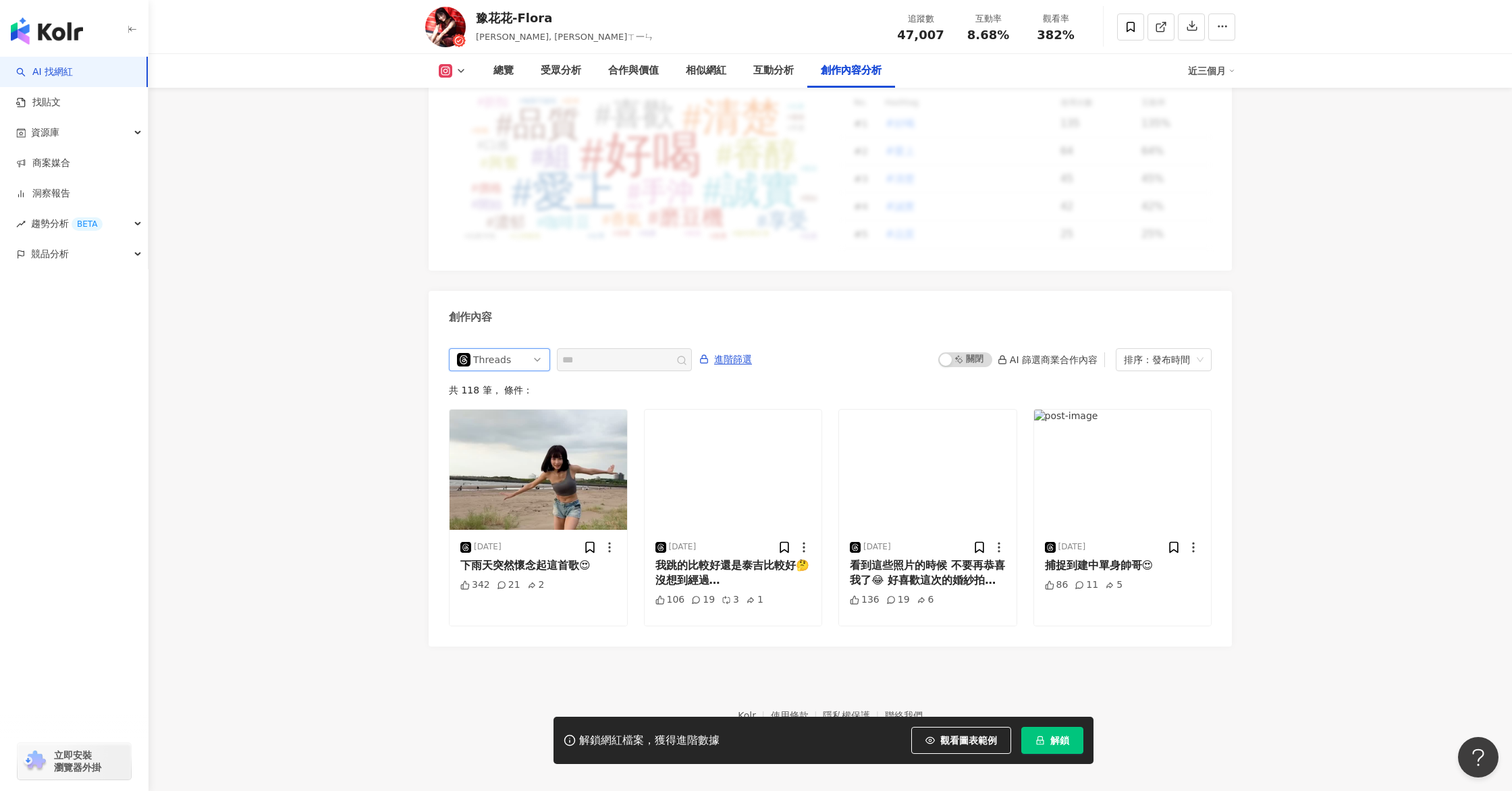
scroll to position [3932, 0]
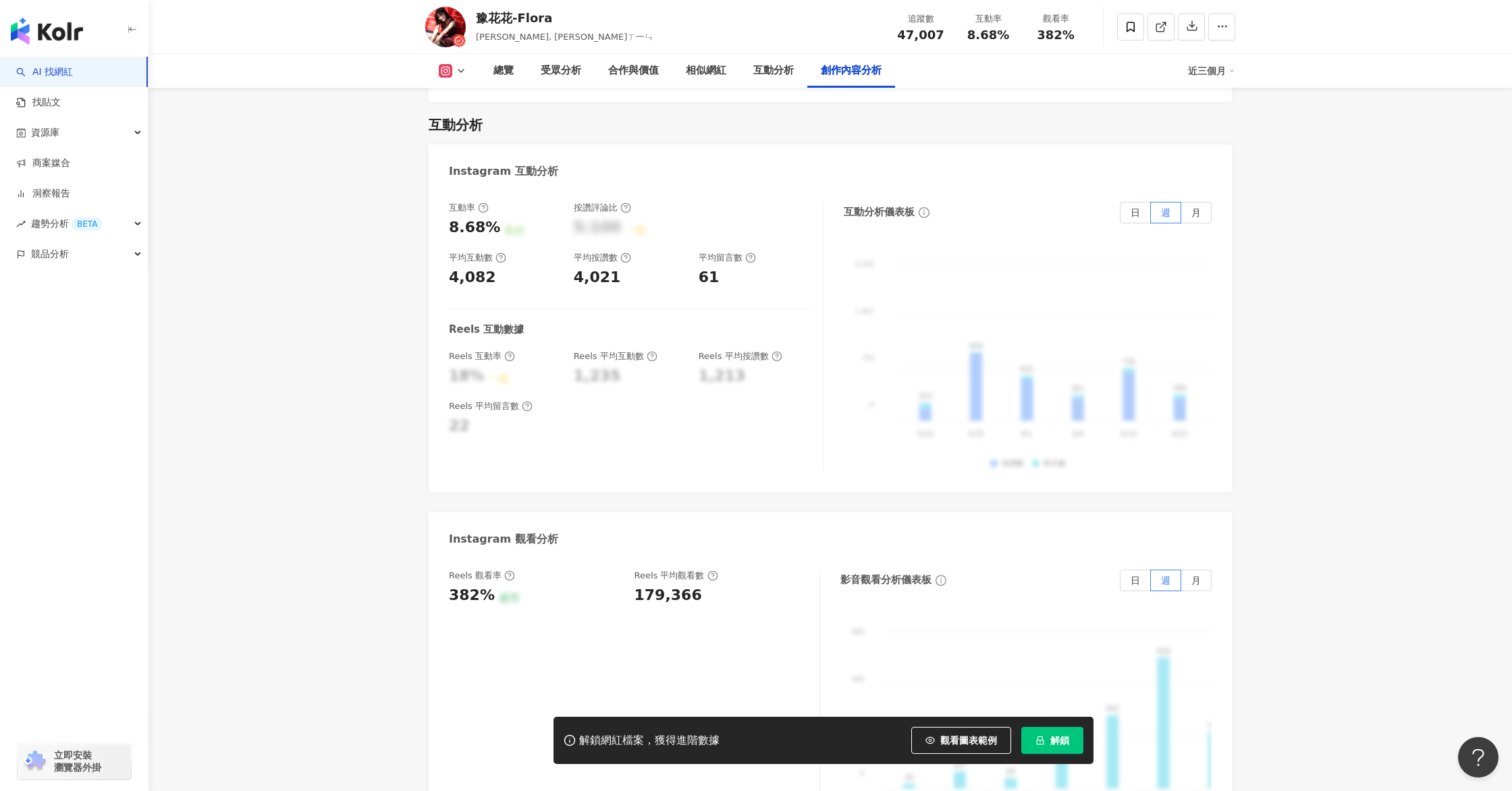
scroll to position [3919, 0]
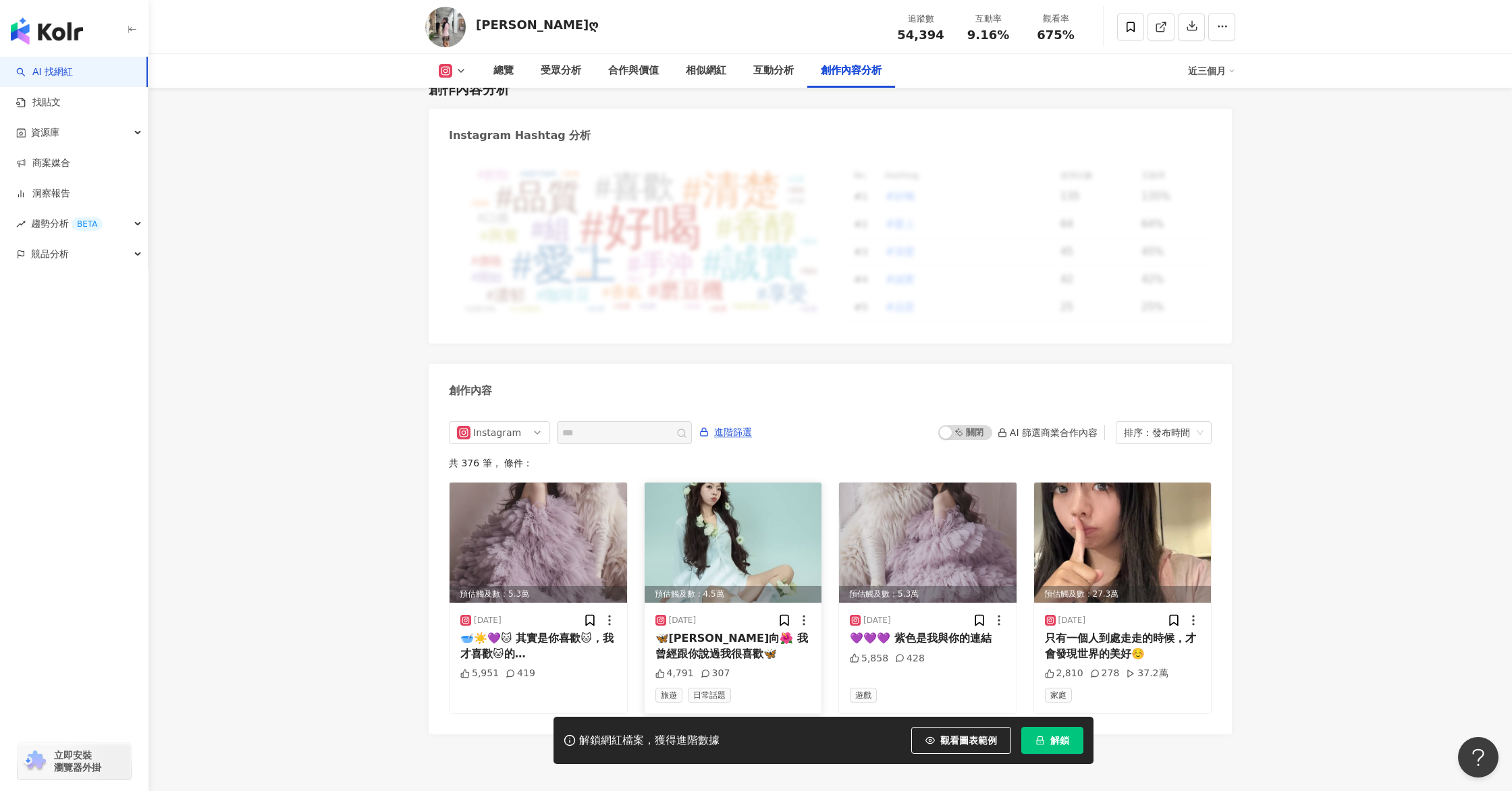
scroll to position [3984, 0]
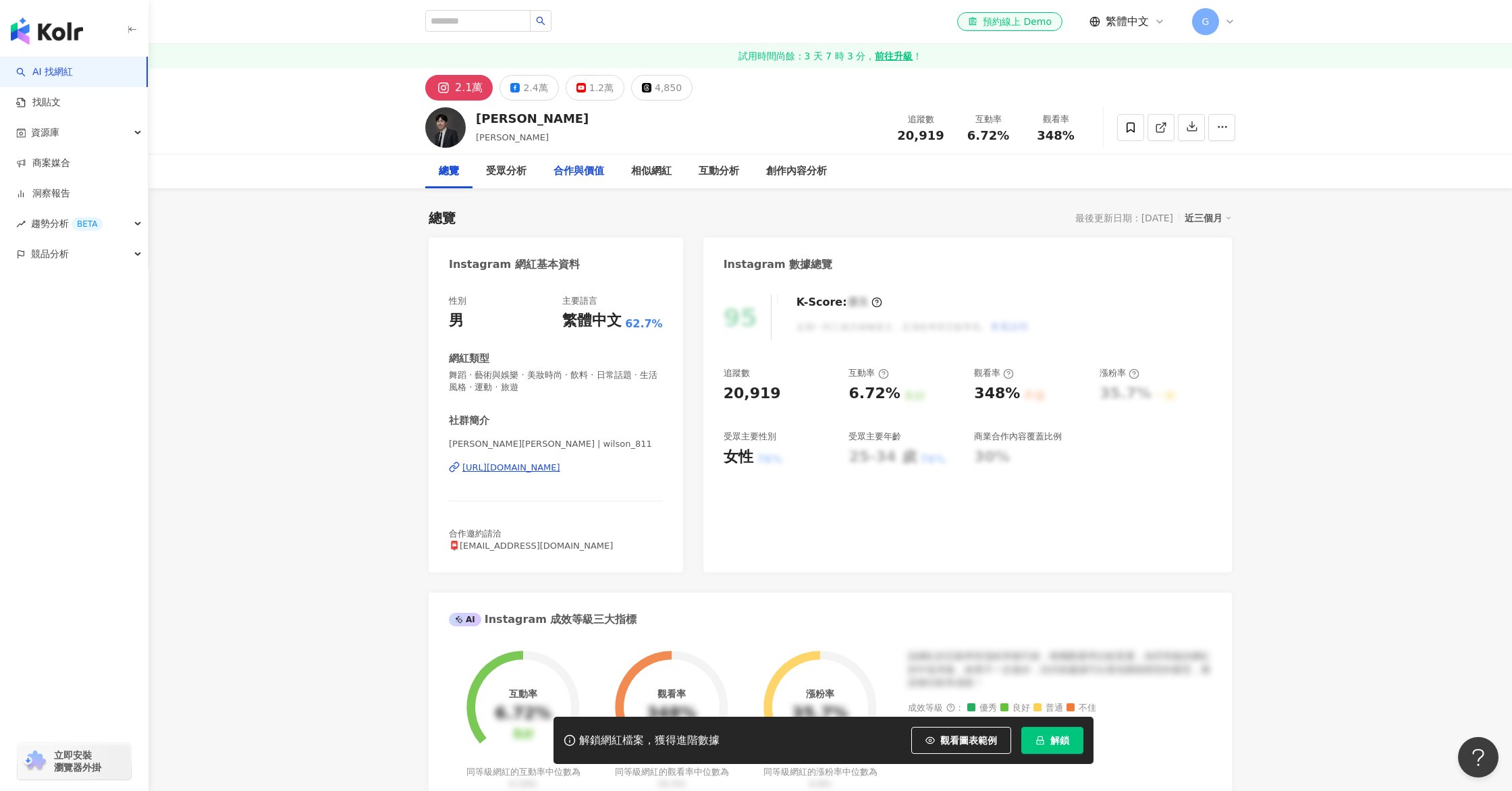
click at [547, 175] on div "合作與價值" at bounding box center [579, 171] width 77 height 33
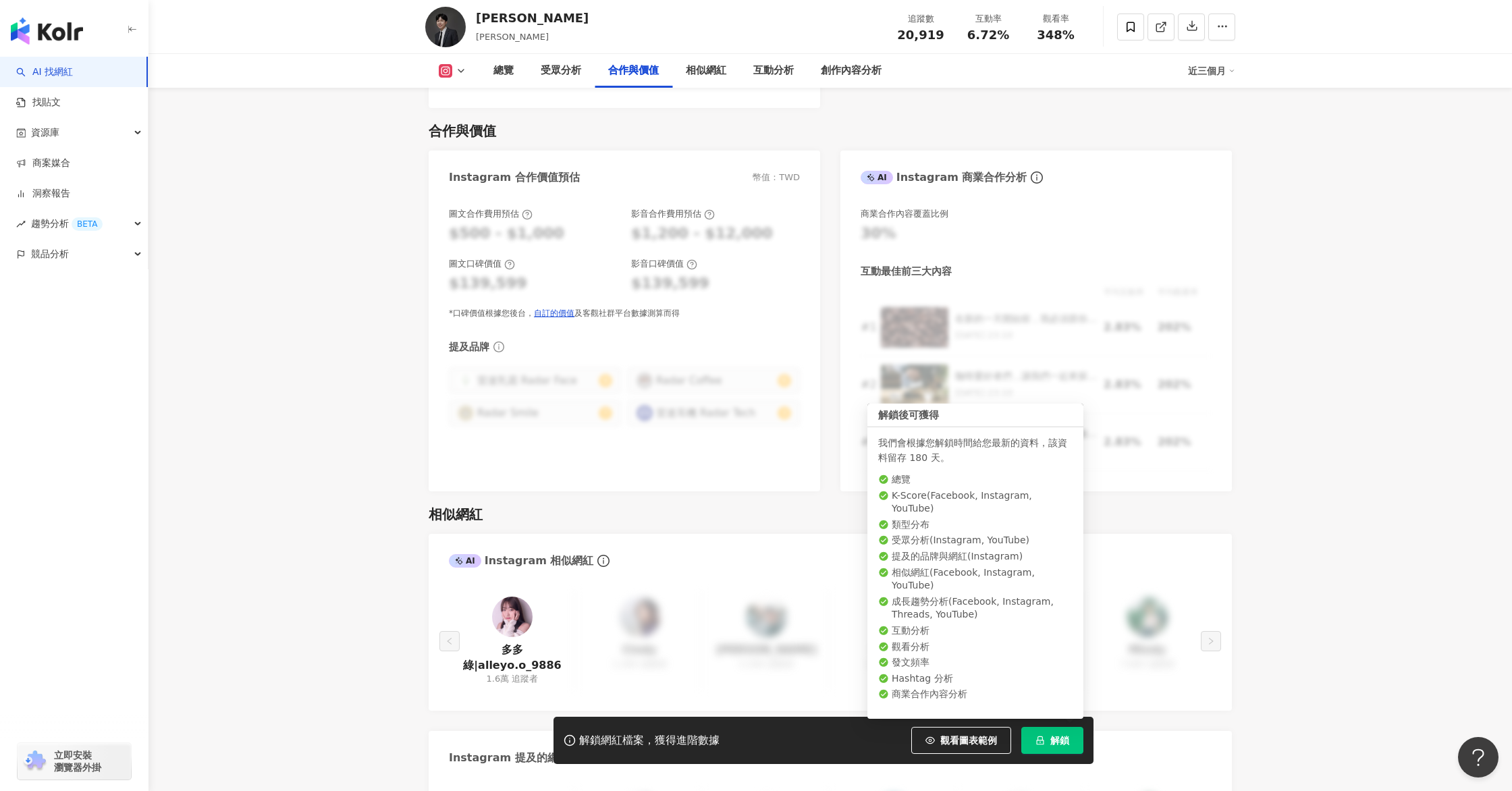
click at [1038, 737] on icon "lock" at bounding box center [1041, 740] width 8 height 9
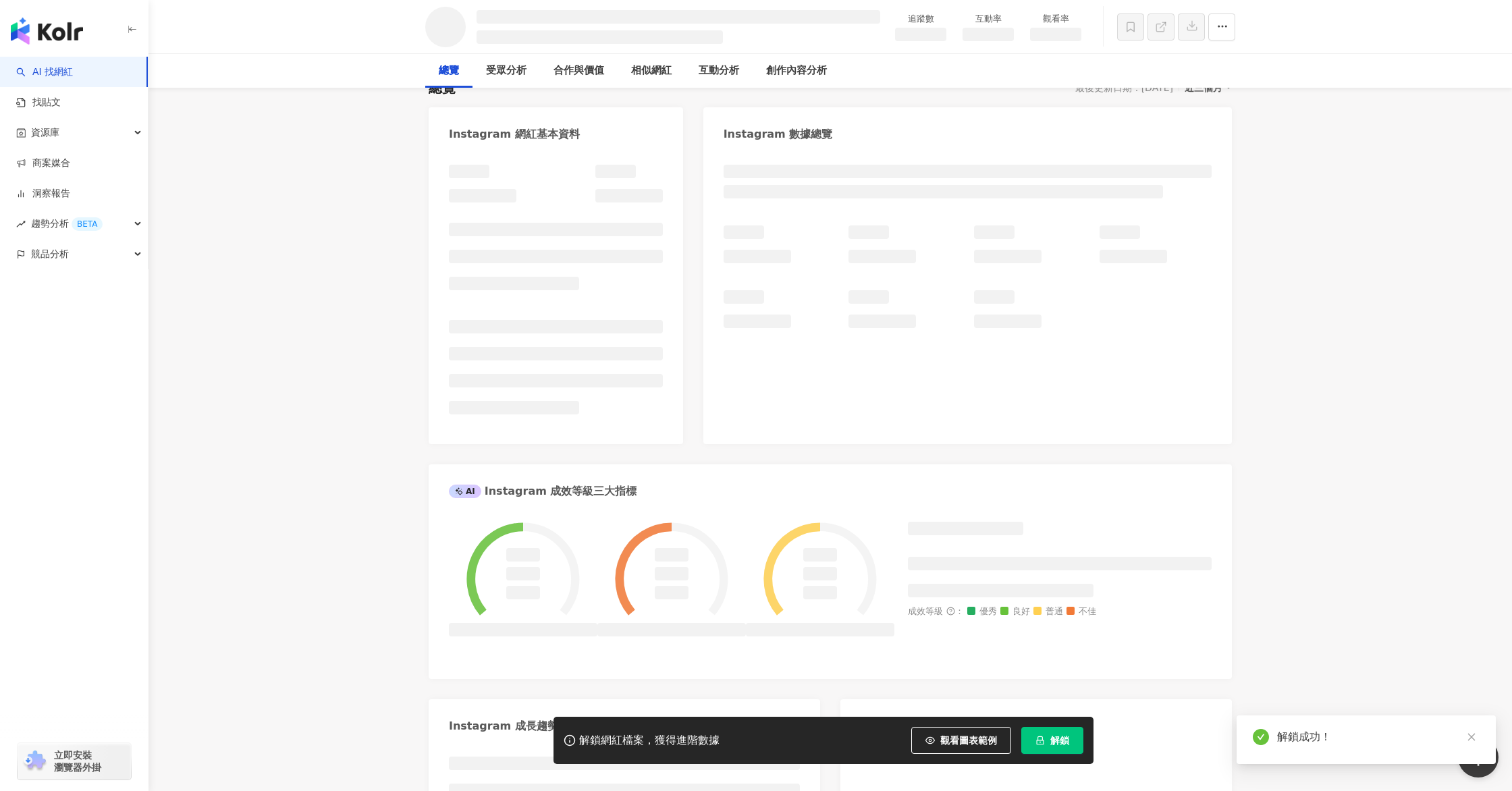
scroll to position [0, 0]
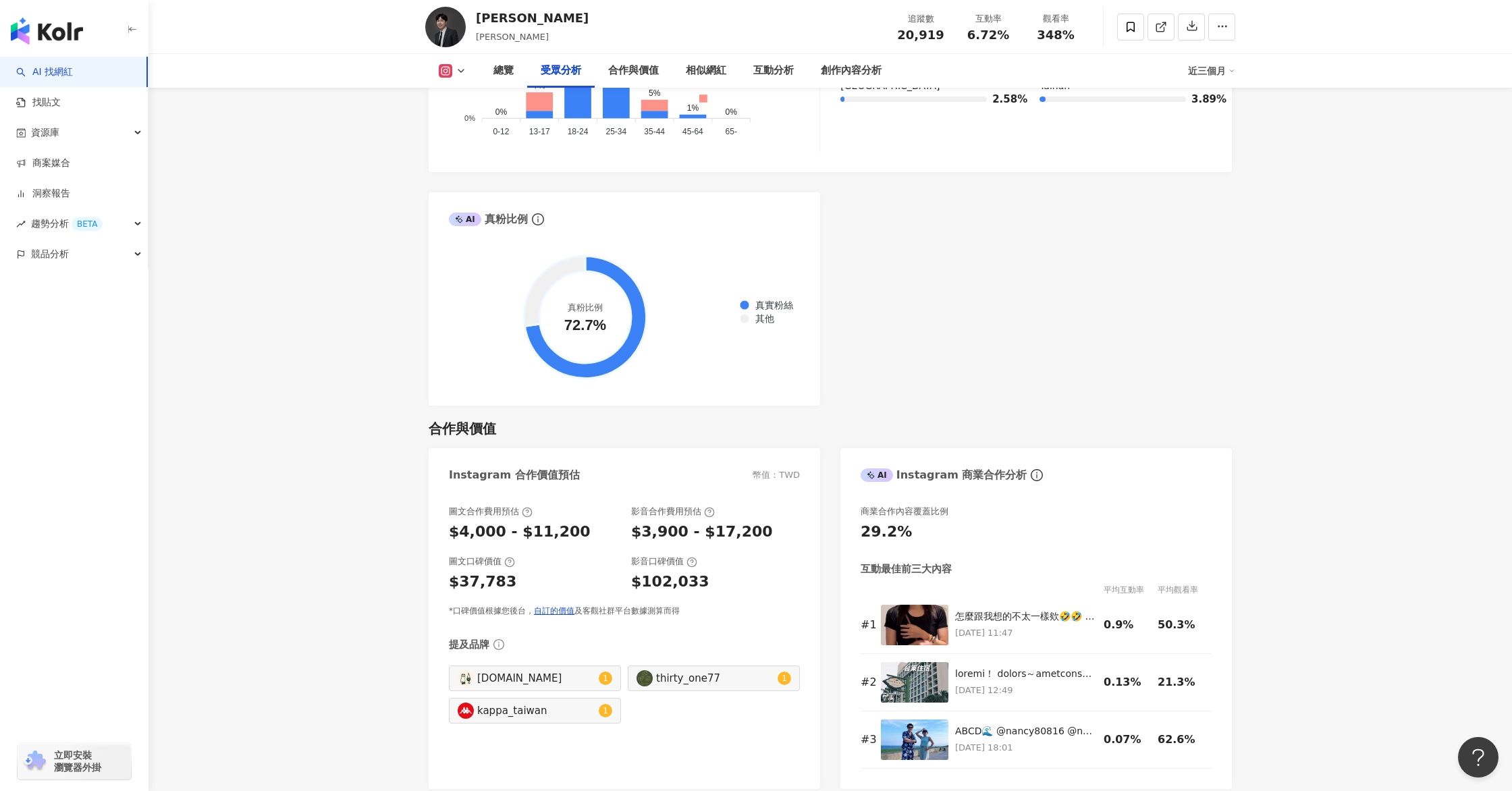
scroll to position [1532, 0]
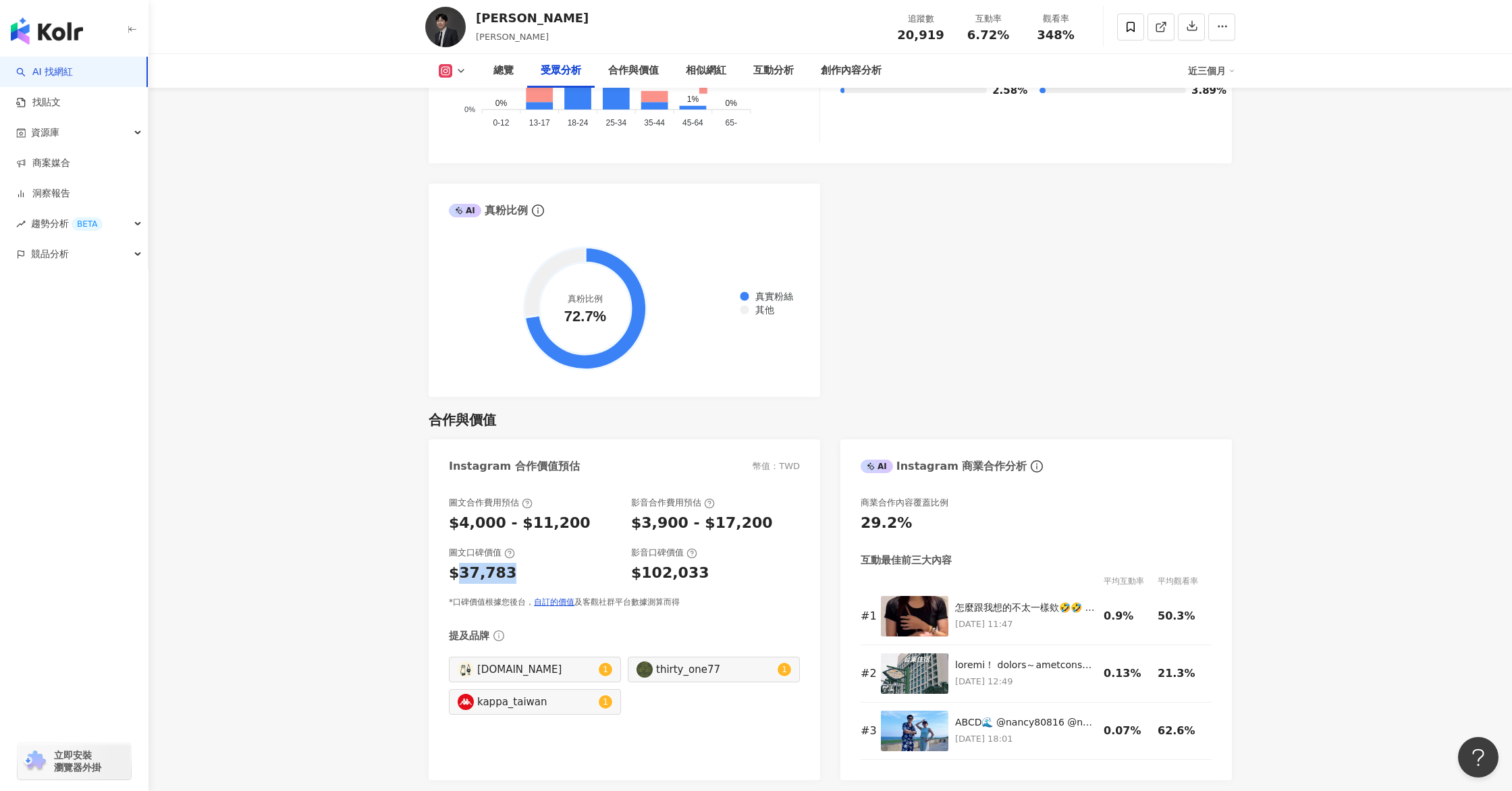
drag, startPoint x: 460, startPoint y: 573, endPoint x: 521, endPoint y: 579, distance: 61.3
click at [521, 579] on div "$37,783" at bounding box center [533, 574] width 168 height 21
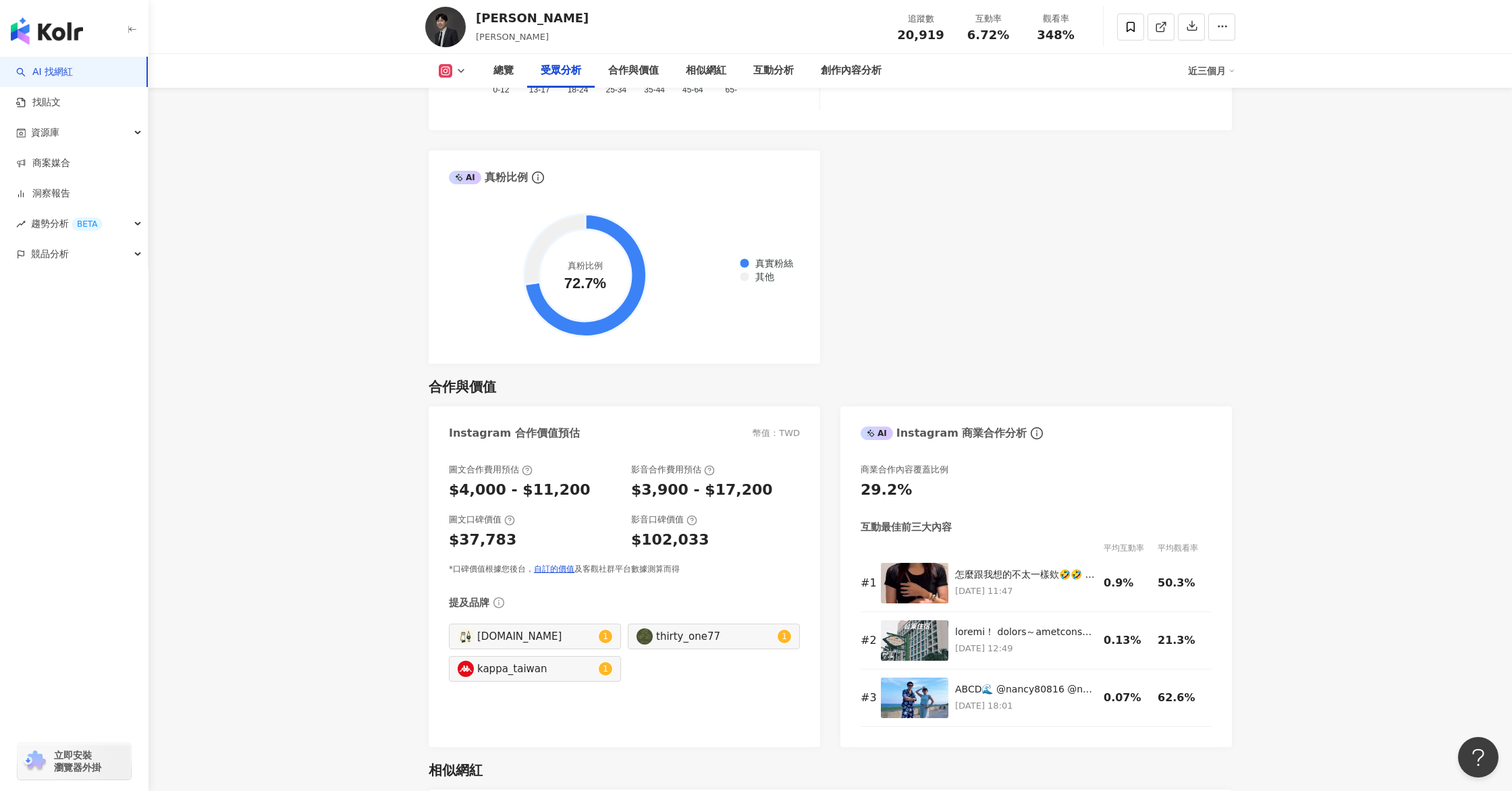
scroll to position [1571, 0]
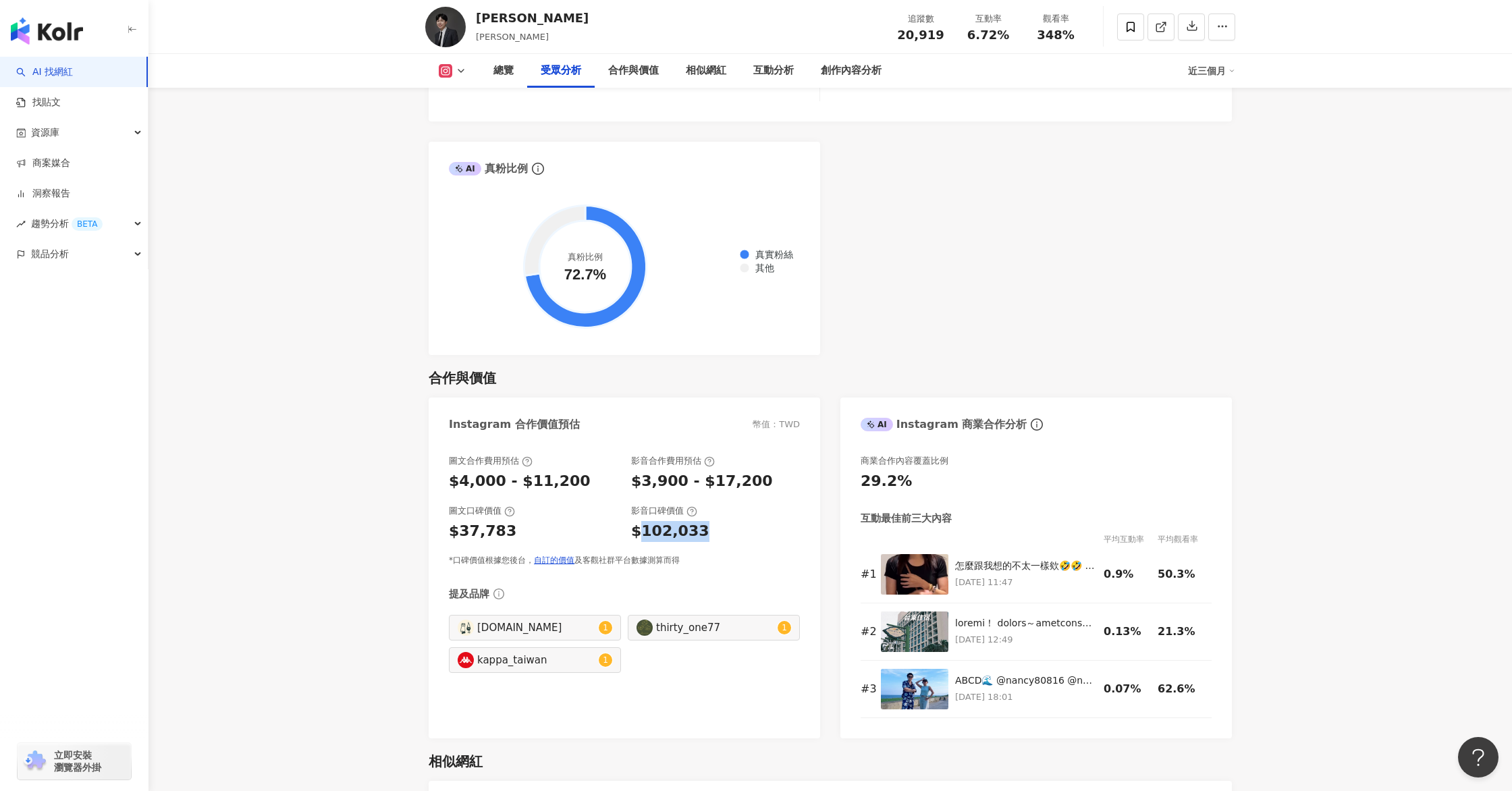
drag, startPoint x: 638, startPoint y: 535, endPoint x: 728, endPoint y: 536, distance: 90.0
click at [728, 536] on div "$102,033" at bounding box center [715, 532] width 168 height 21
drag, startPoint x: 636, startPoint y: 480, endPoint x: 810, endPoint y: 482, distance: 174.0
click at [810, 482] on div "圖文合作費用預估 $4,000 - $11,200 影音合作費用預估 $3,900 - $17,200 圖文口碑價值 $37,783 影音口碑價值 $102,…" at bounding box center [624, 589] width 391 height 297
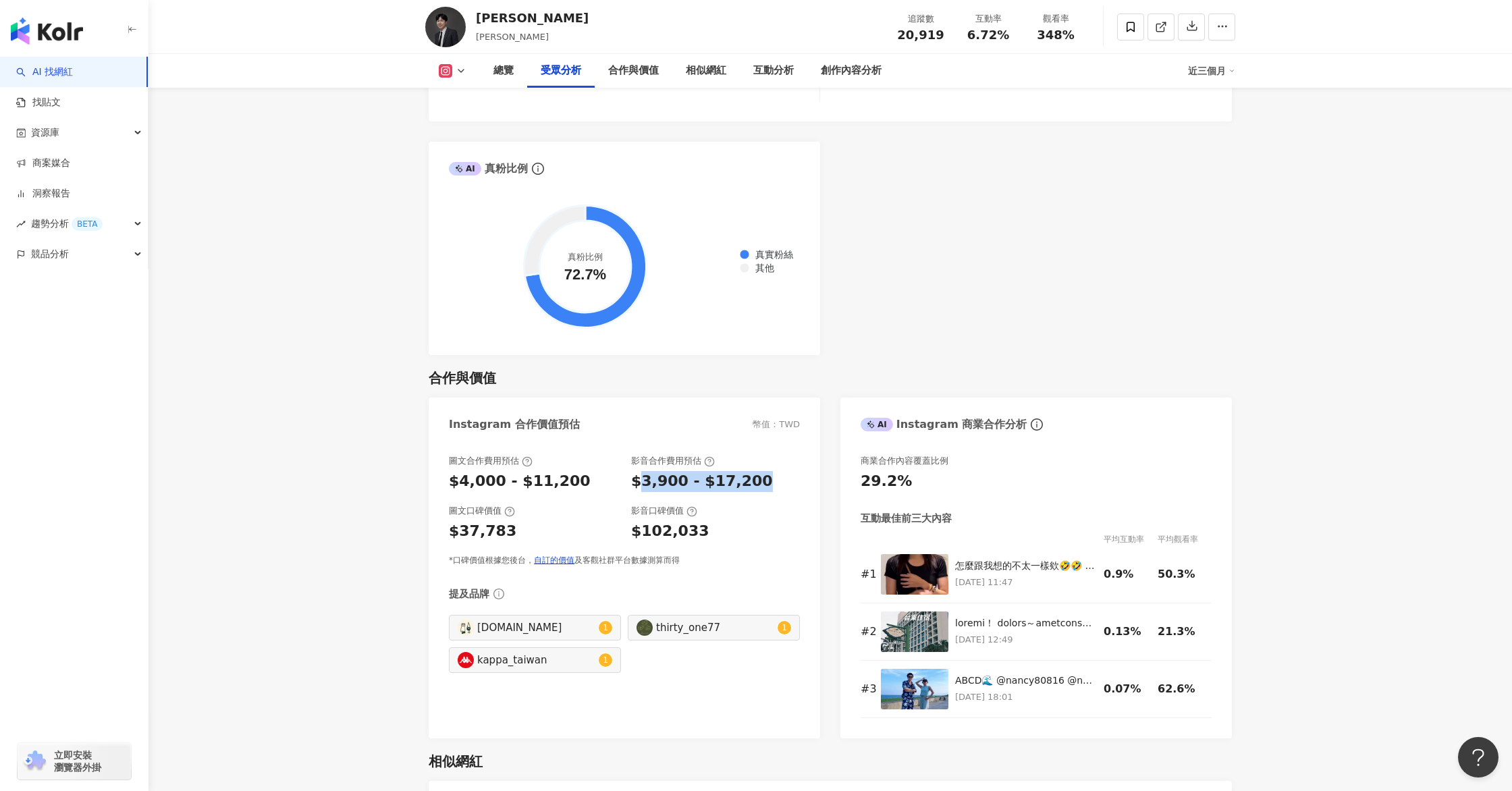
click at [810, 483] on div "圖文合作費用預估 $4,000 - $11,200 影音合作費用預估 $3,900 - $17,200 圖文口碑價值 $37,783 影音口碑價值 $102,…" at bounding box center [624, 589] width 391 height 297
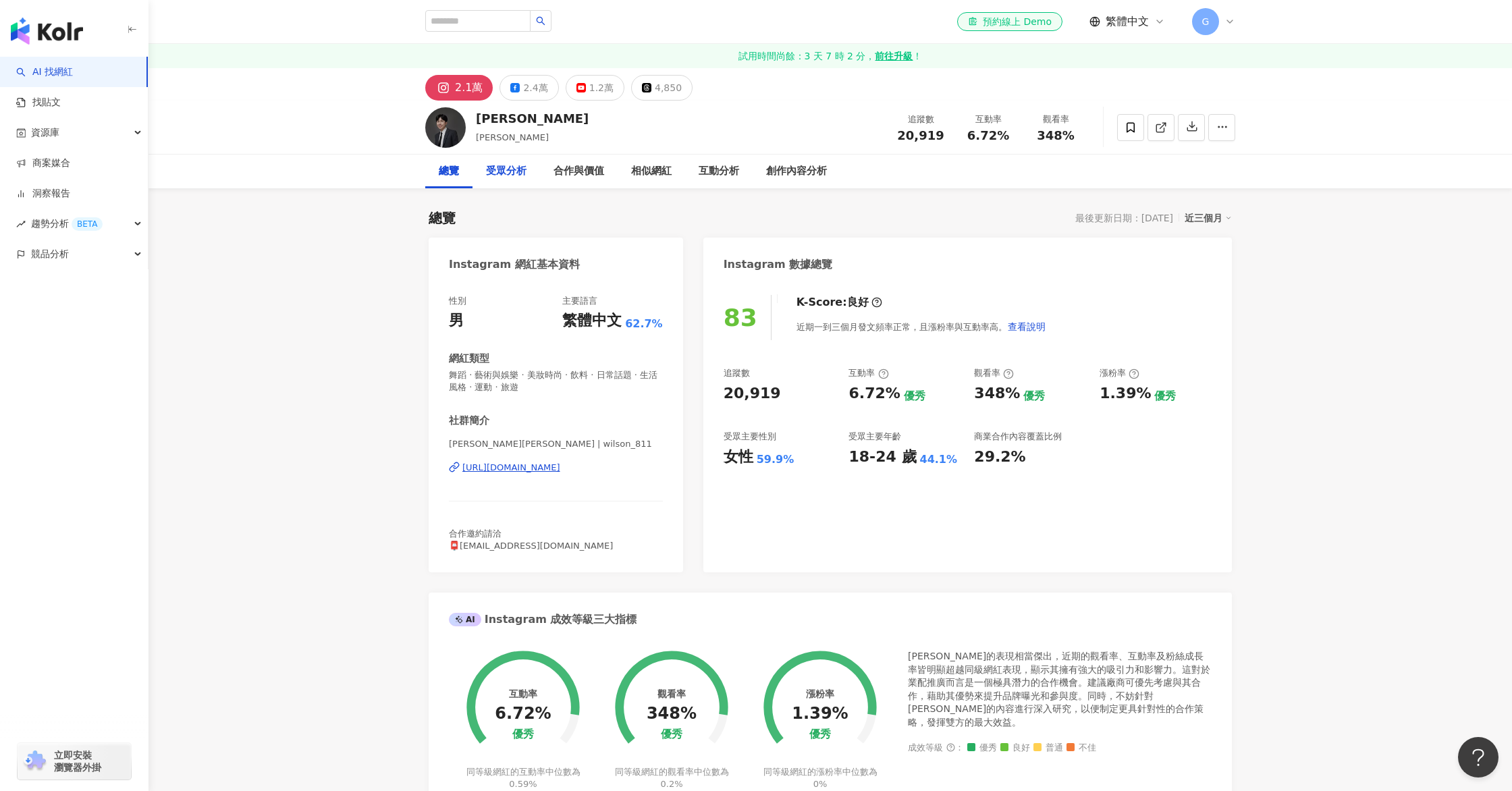
click at [513, 171] on div "受眾分析" at bounding box center [506, 171] width 40 height 16
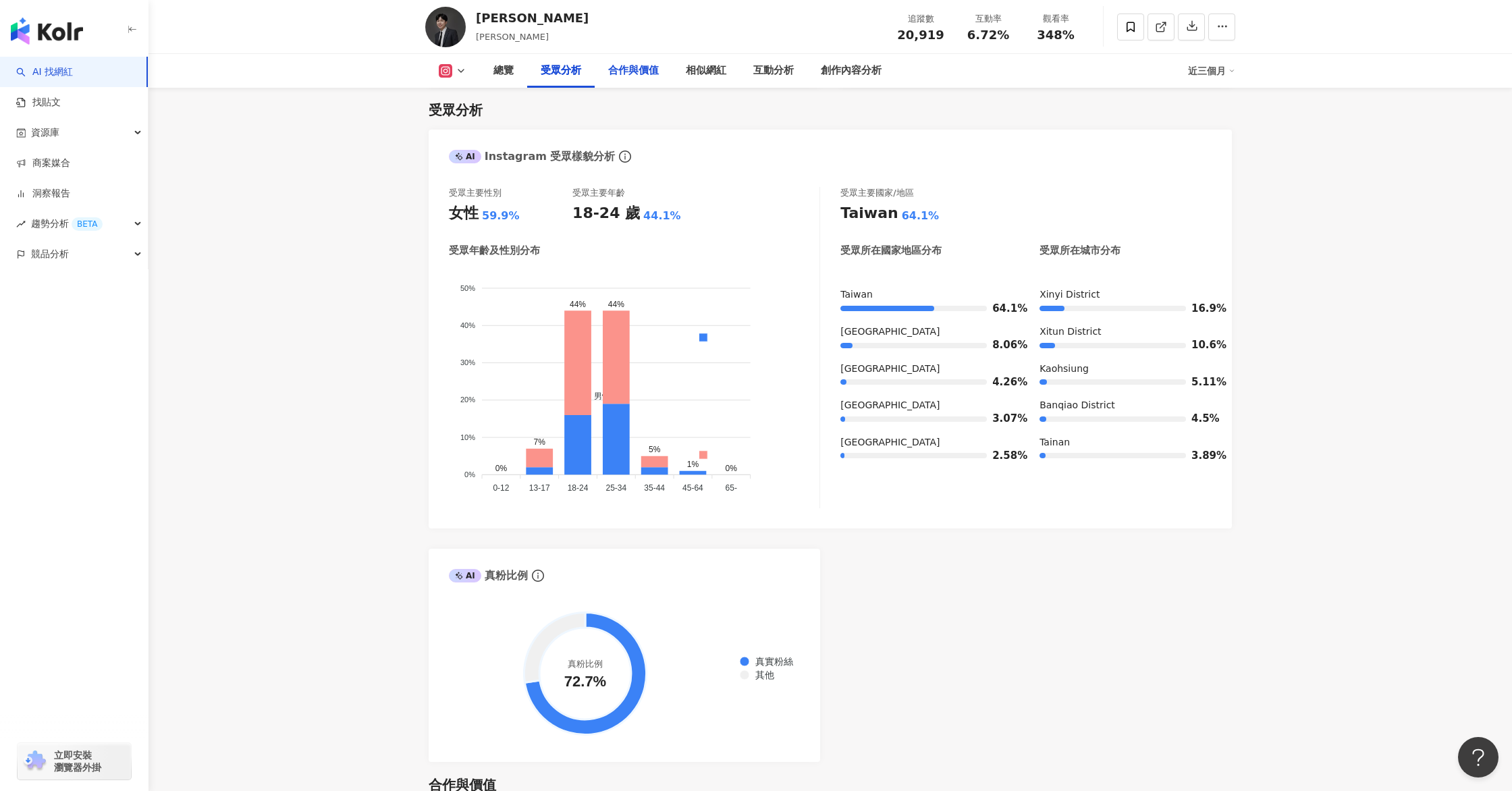
click at [649, 69] on div "合作與價值" at bounding box center [633, 71] width 51 height 16
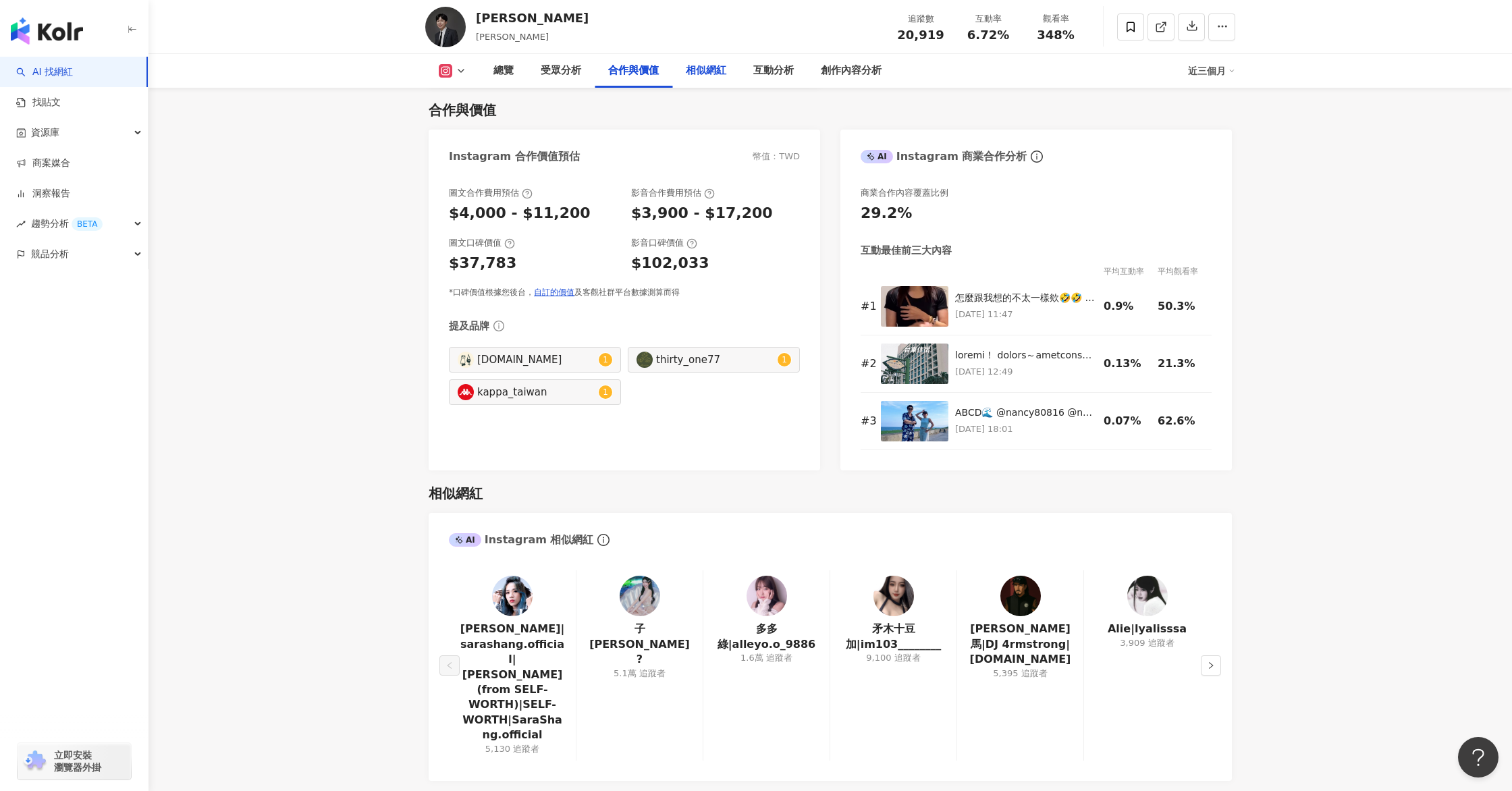
click at [705, 68] on div "相似網紅" at bounding box center [706, 71] width 40 height 16
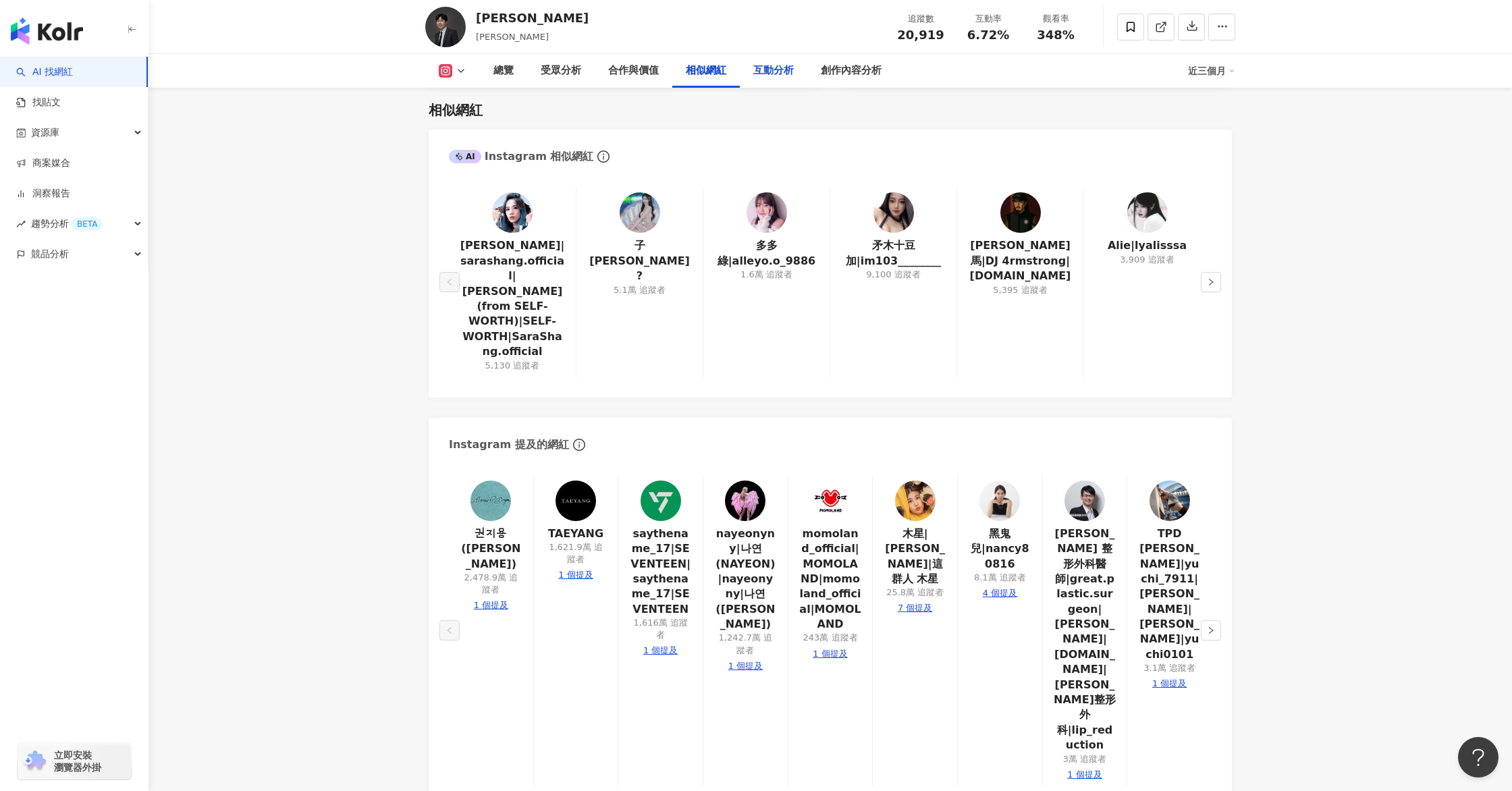
click at [786, 75] on div "互動分析" at bounding box center [773, 71] width 40 height 16
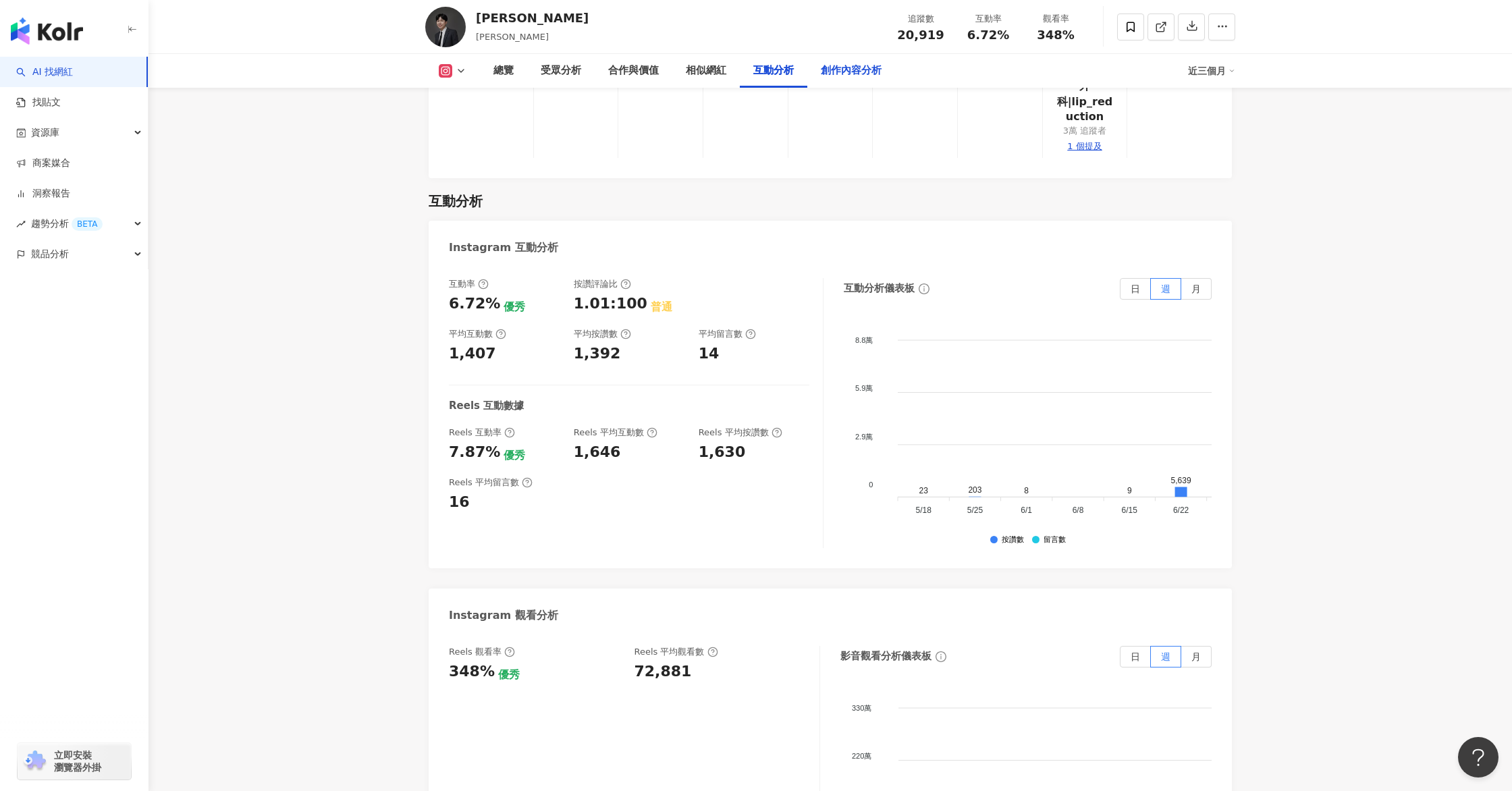
click at [812, 75] on div "創作內容分析" at bounding box center [851, 70] width 88 height 33
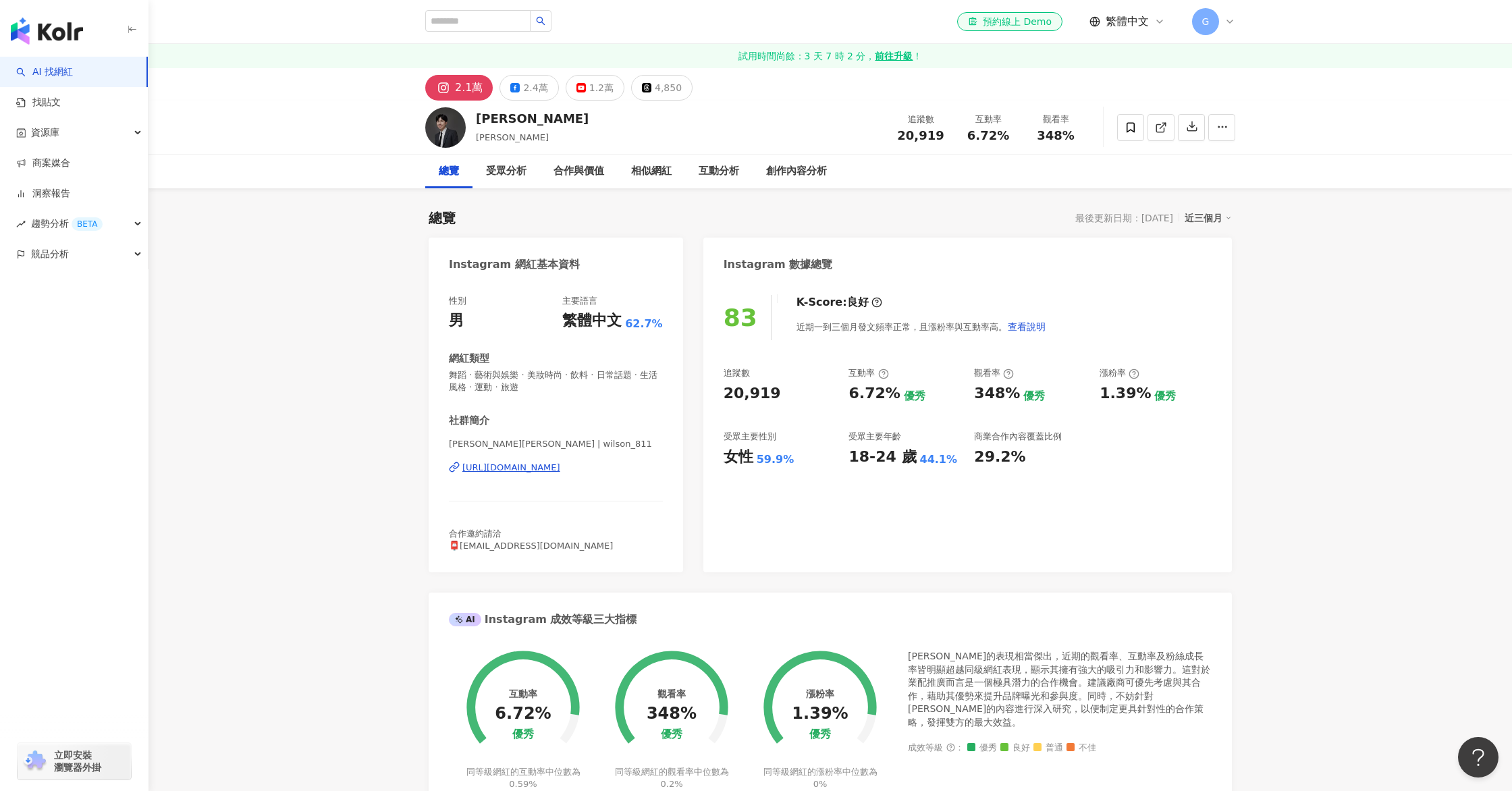
click at [437, 173] on div "總覽" at bounding box center [449, 171] width 47 height 33
click at [533, 468] on div "https://www.instagram.com/wilson_811/" at bounding box center [511, 468] width 98 height 12
click at [642, 92] on icon at bounding box center [646, 88] width 10 height 10
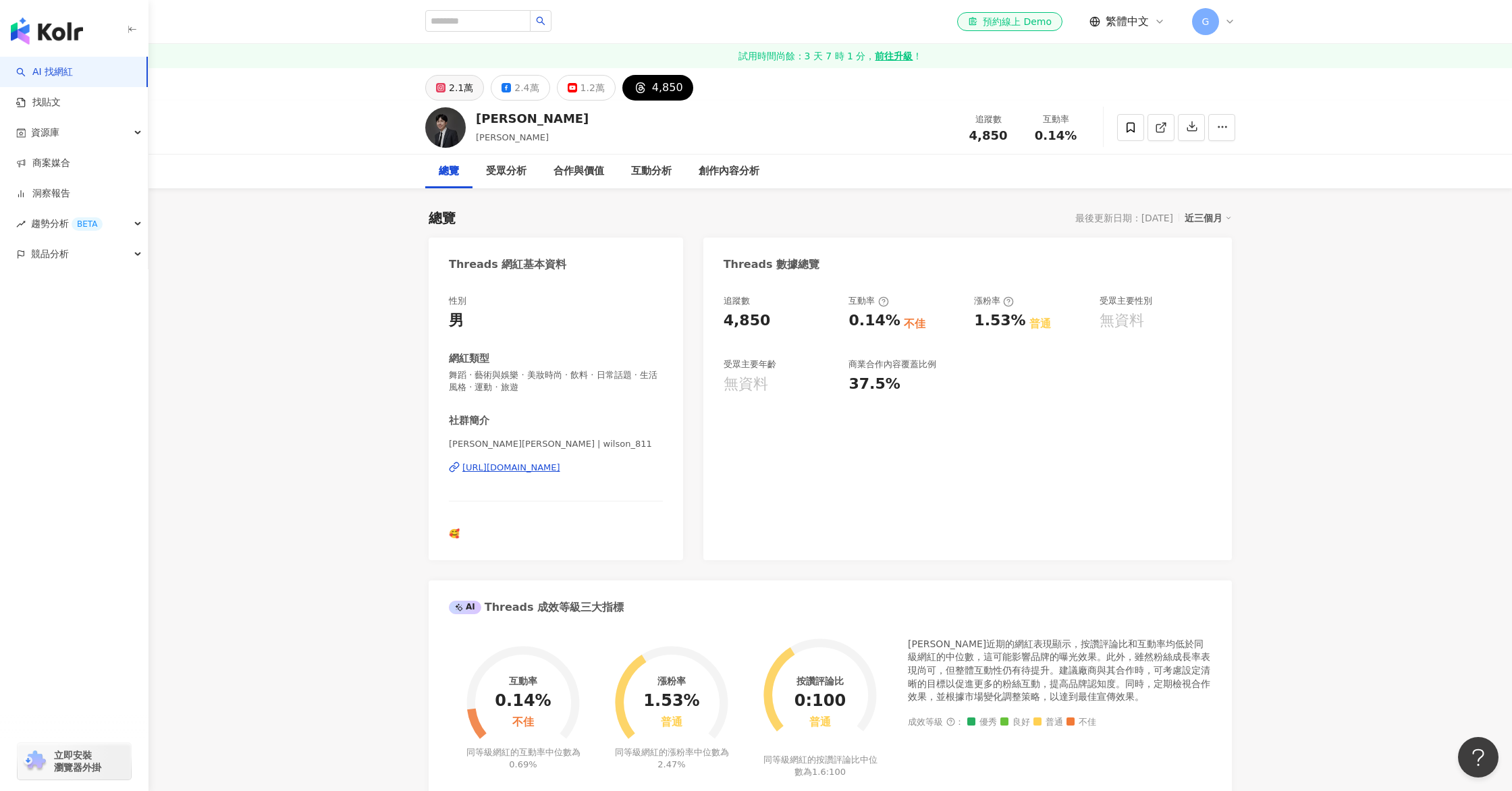
click at [469, 89] on div "2.1萬" at bounding box center [460, 88] width 24 height 19
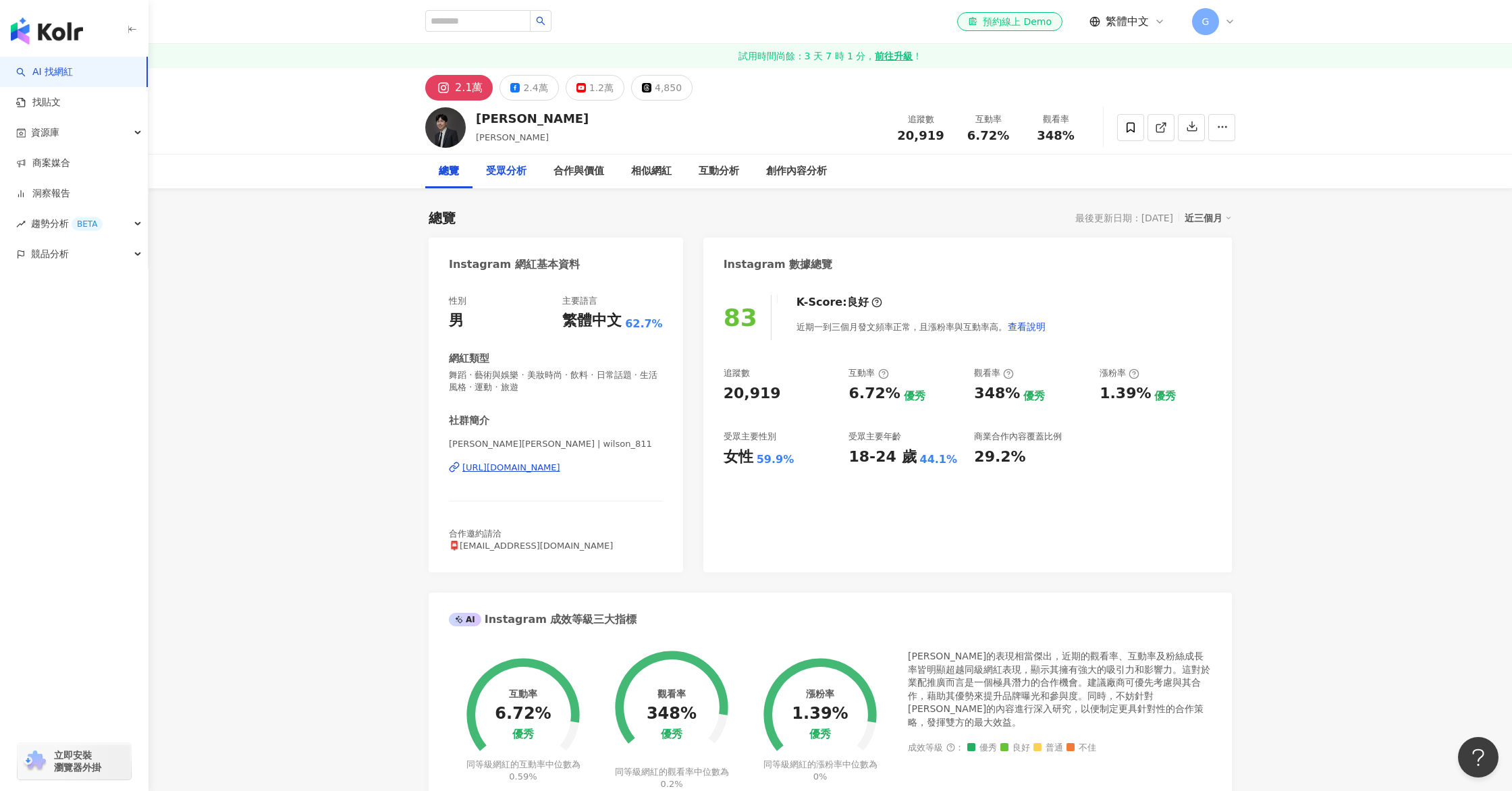
click at [503, 174] on div "受眾分析" at bounding box center [506, 171] width 40 height 16
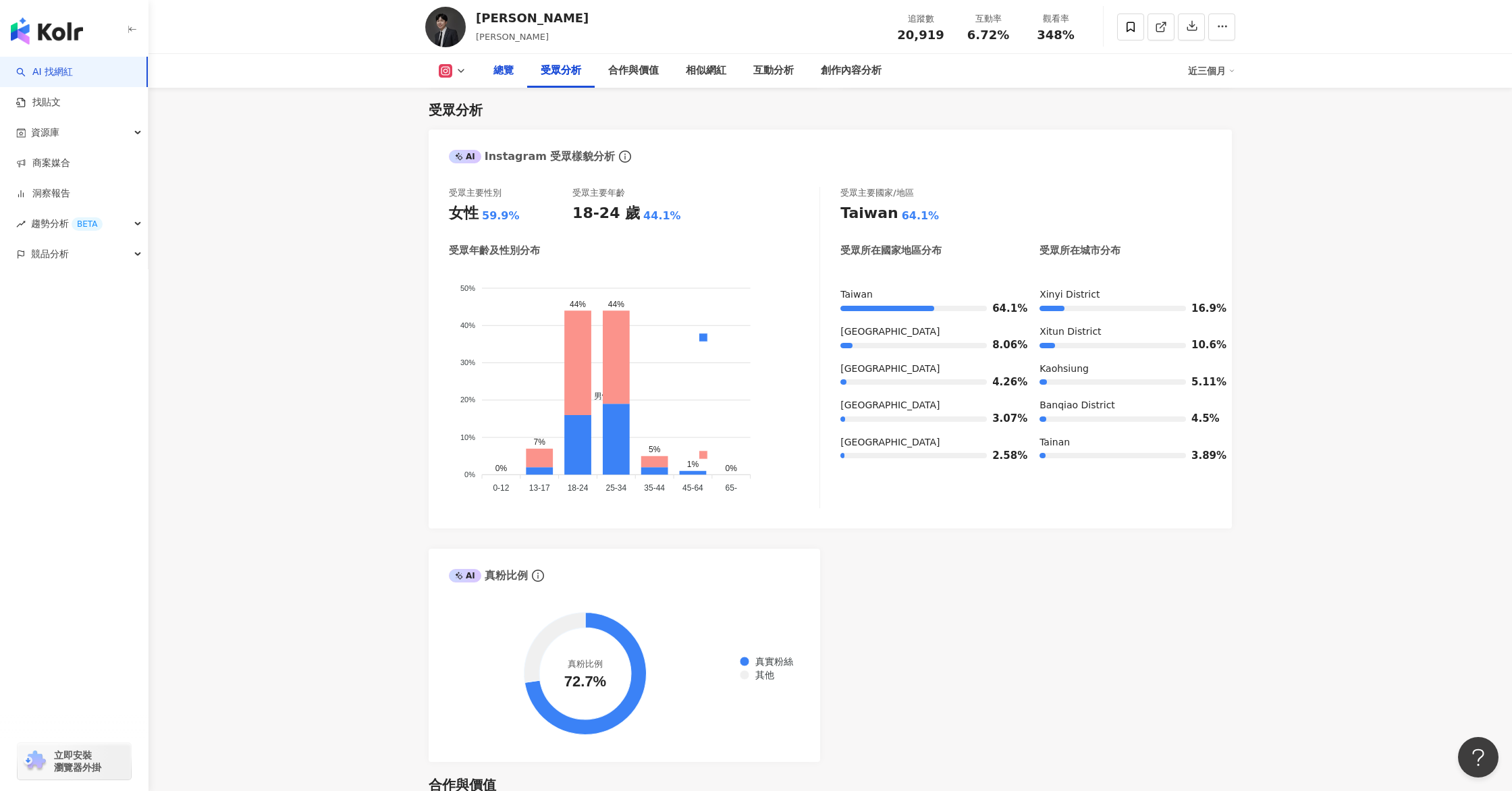
click at [496, 68] on div "總覽" at bounding box center [503, 71] width 20 height 16
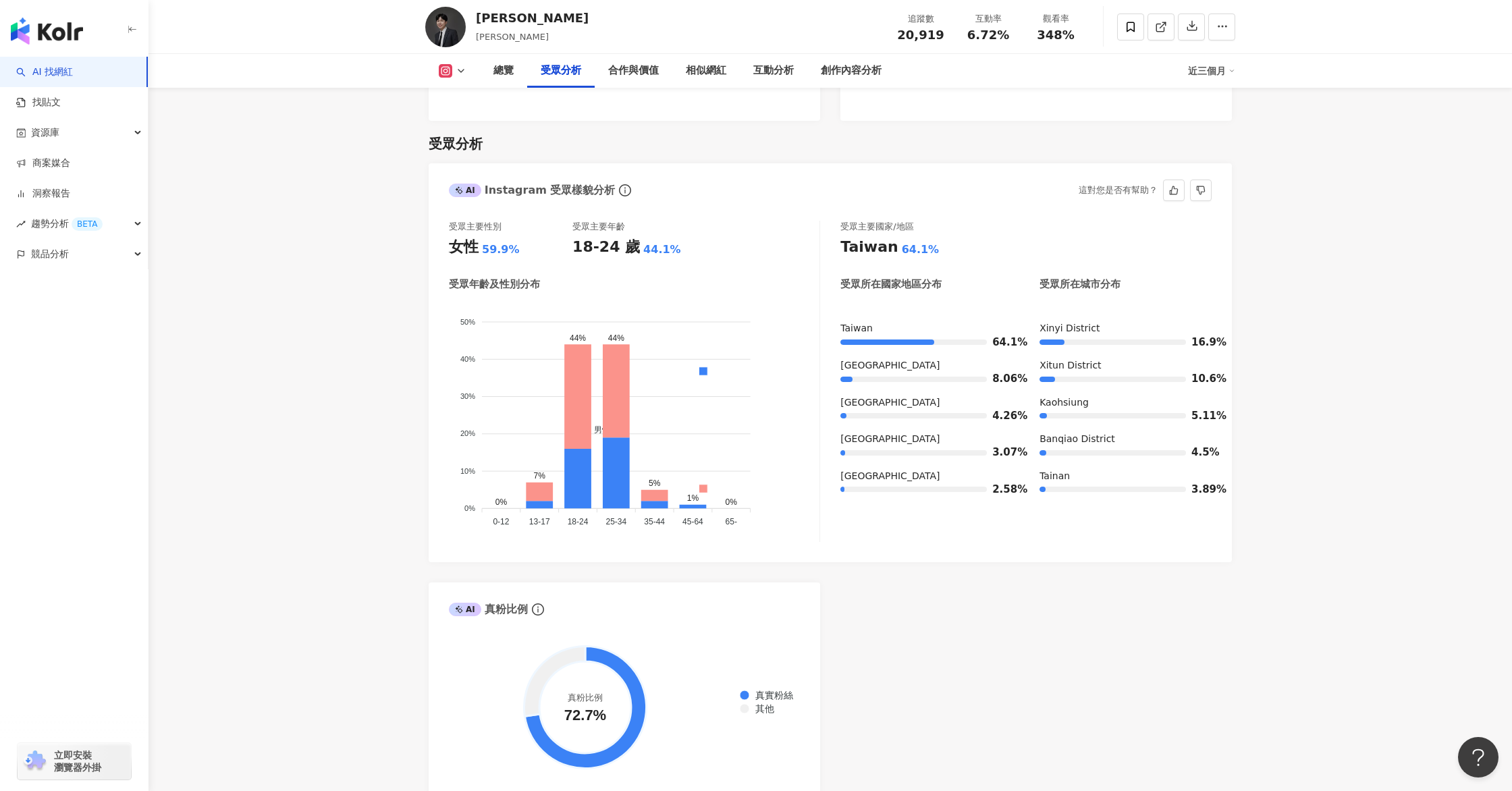
scroll to position [1132, 0]
click at [611, 71] on div "合作與價值" at bounding box center [633, 71] width 51 height 16
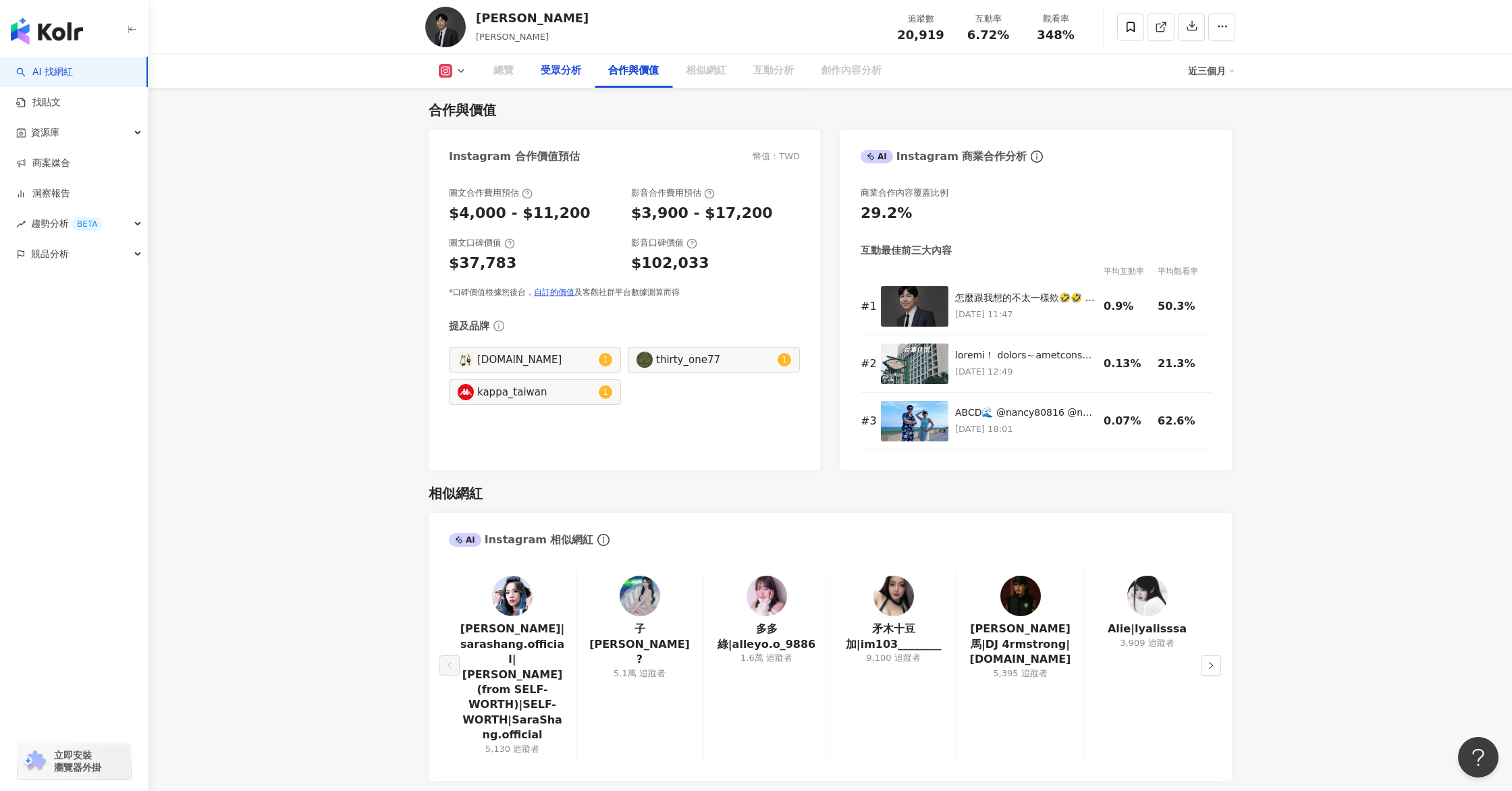
click at [570, 70] on div "受眾分析" at bounding box center [560, 71] width 40 height 16
click at [572, 78] on div "受眾分析" at bounding box center [560, 71] width 40 height 16
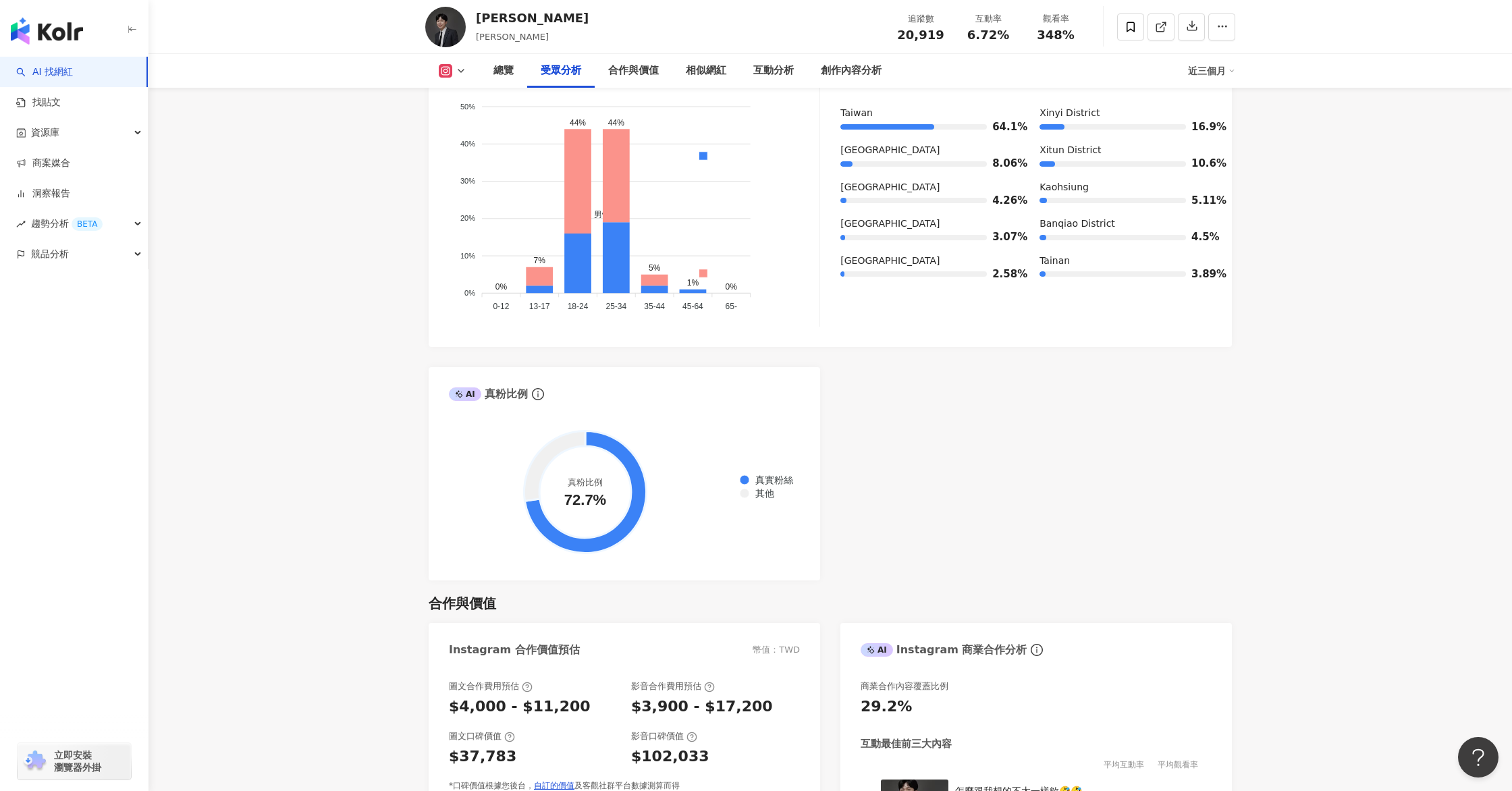
scroll to position [1567, 0]
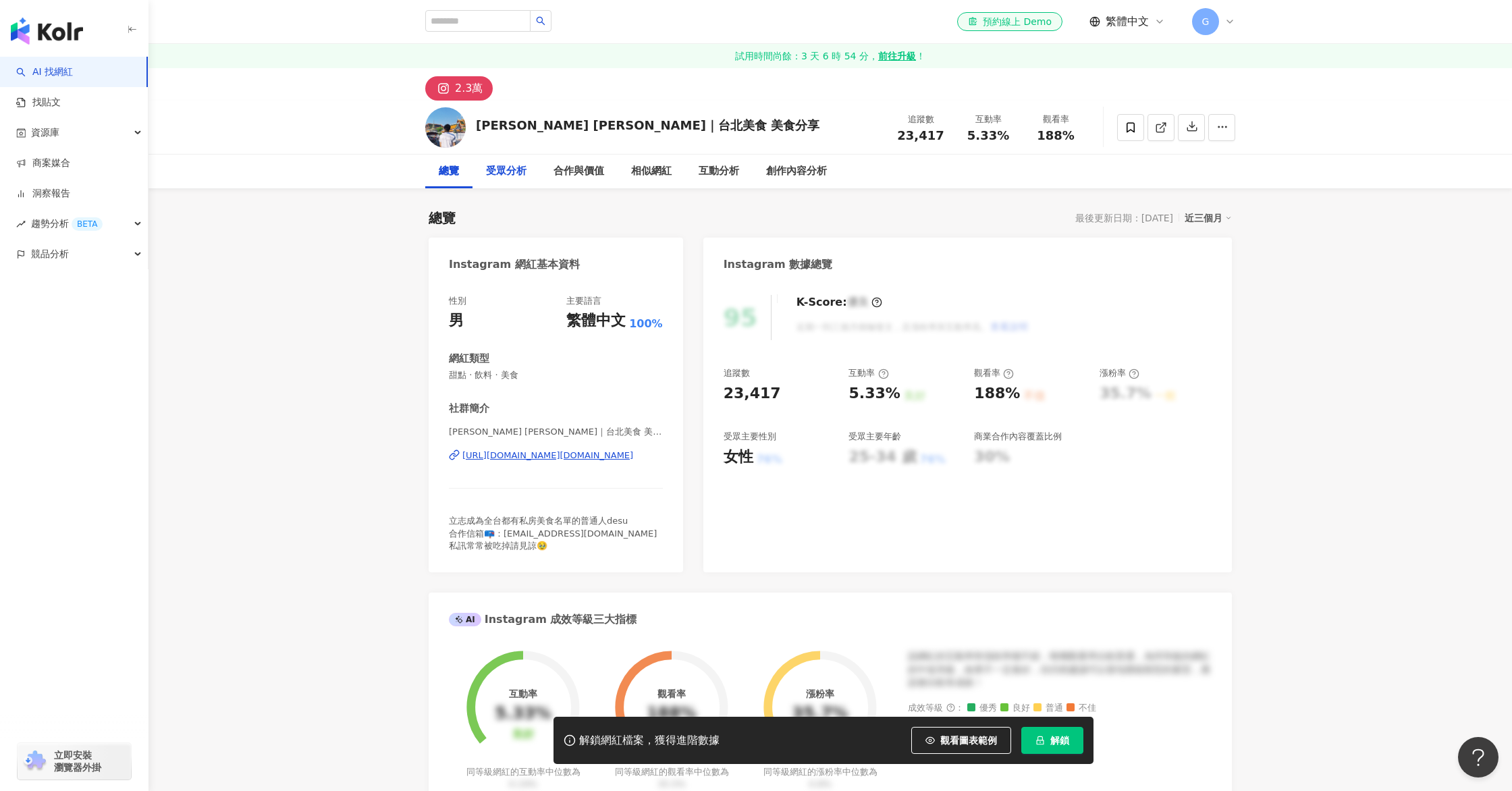
click at [517, 174] on div "受眾分析" at bounding box center [506, 171] width 40 height 16
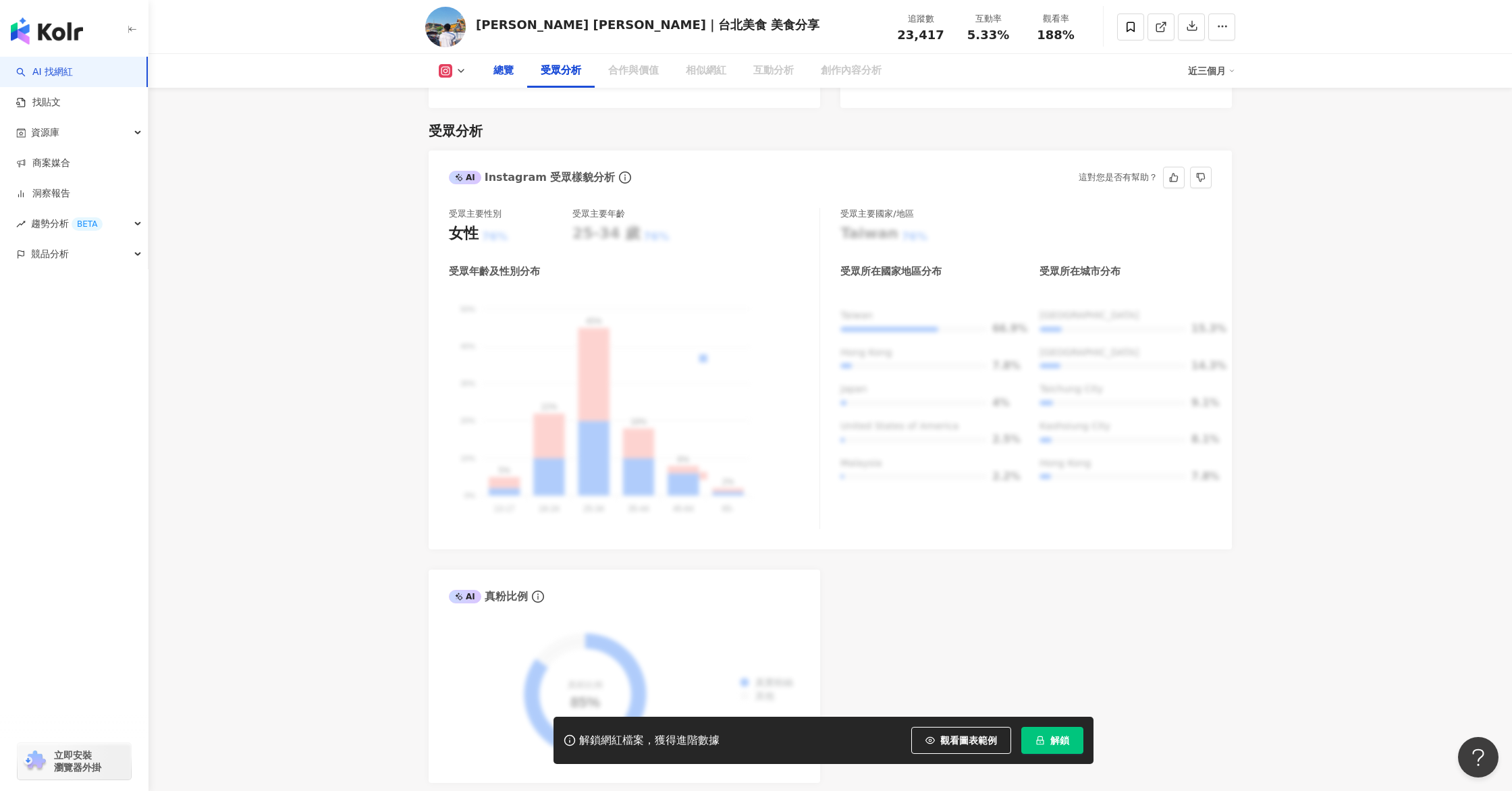
click at [512, 81] on div "總覽" at bounding box center [503, 70] width 47 height 33
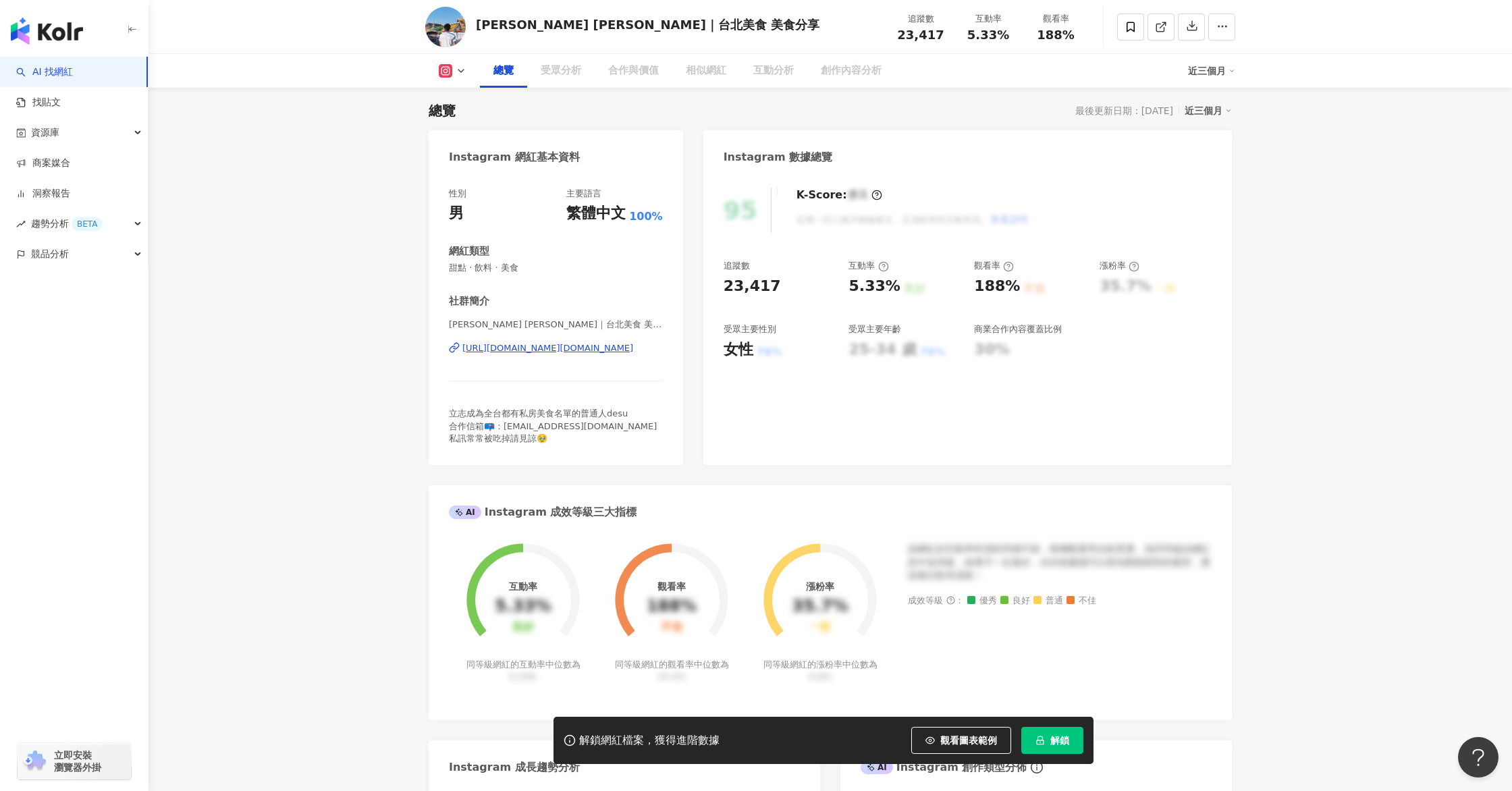
click at [499, 78] on div "總覽" at bounding box center [503, 71] width 20 height 16
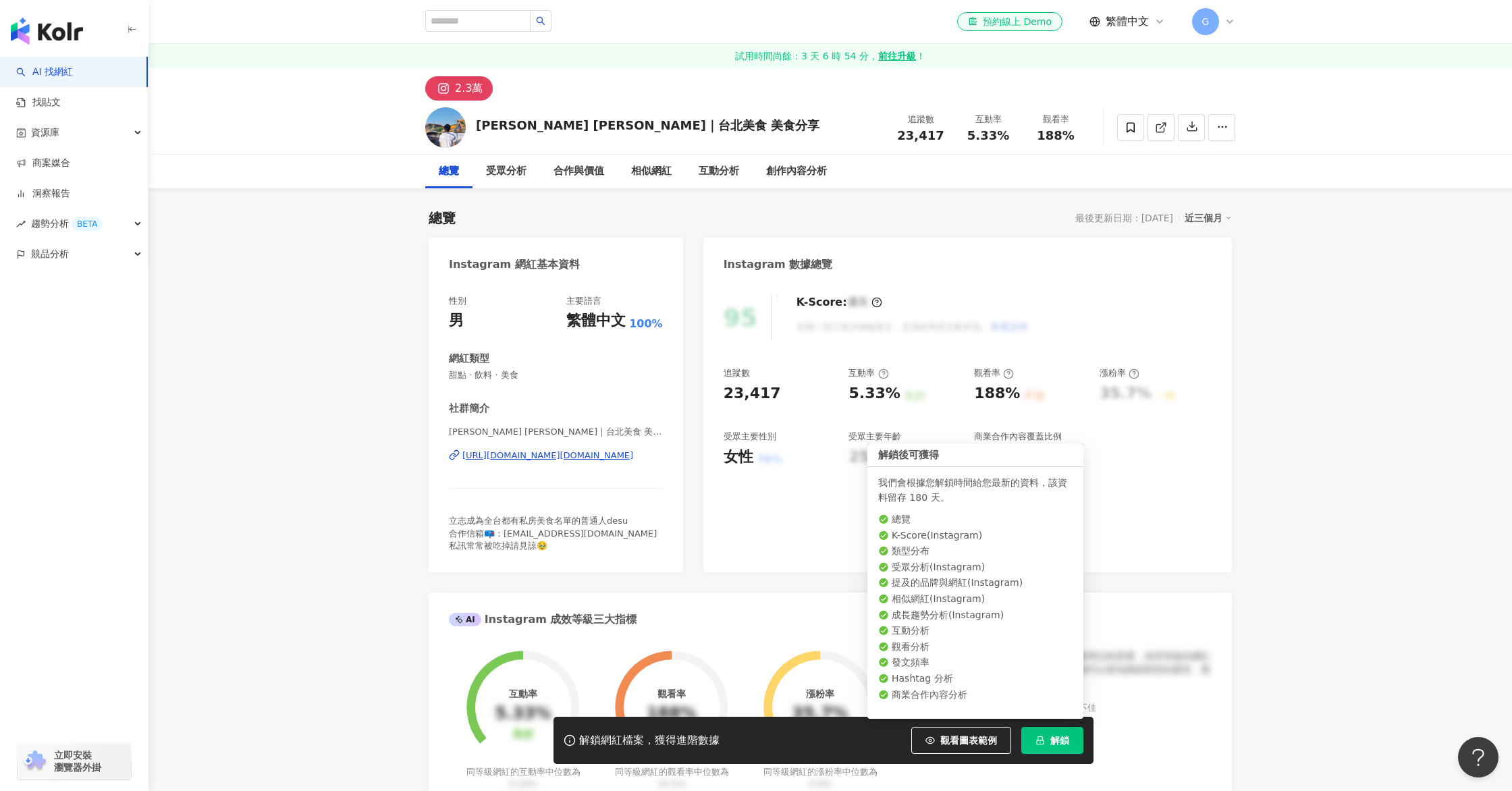
click at [1055, 741] on span "解鎖" at bounding box center [1060, 739] width 19 height 11
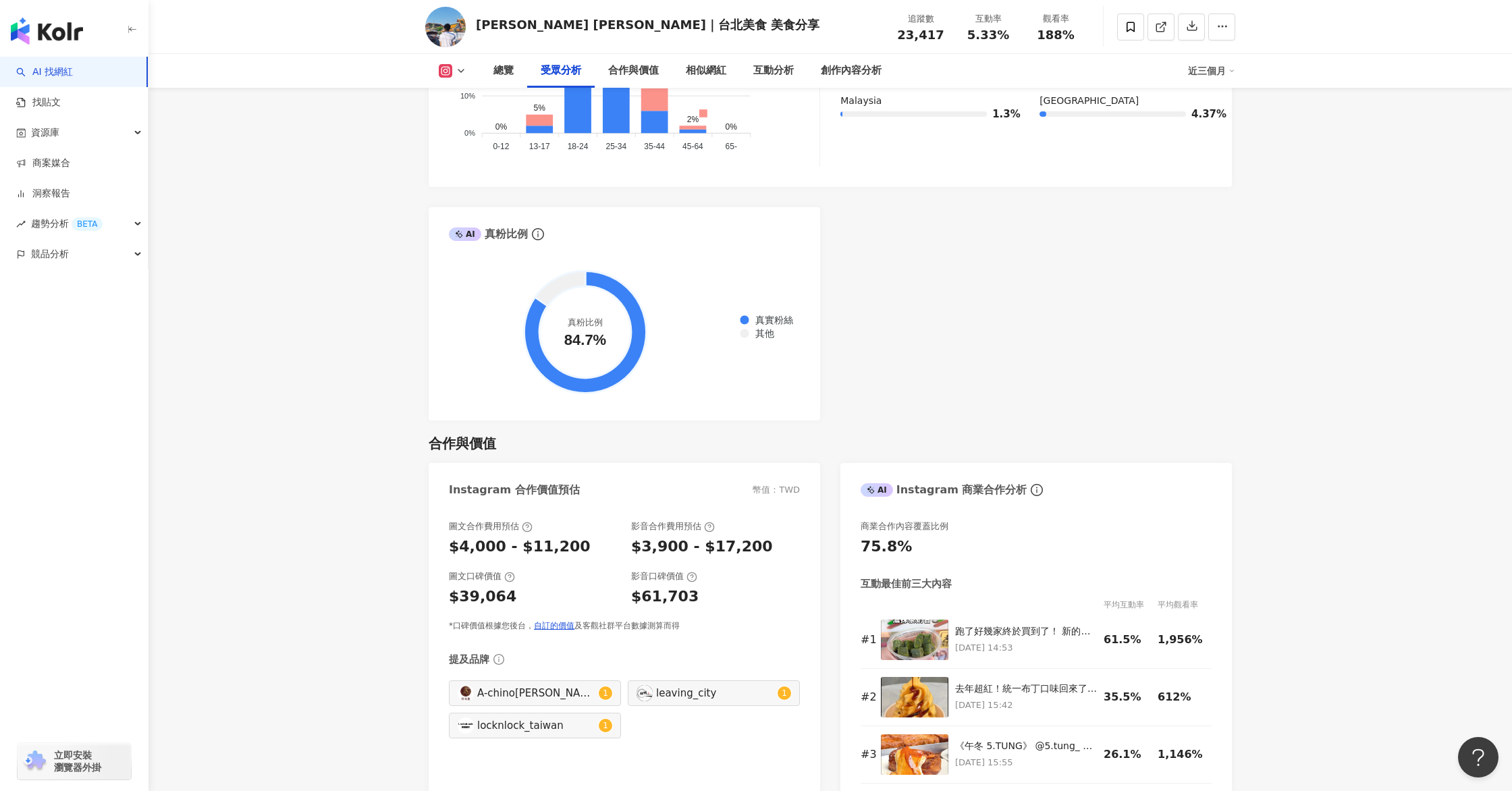
scroll to position [1742, 0]
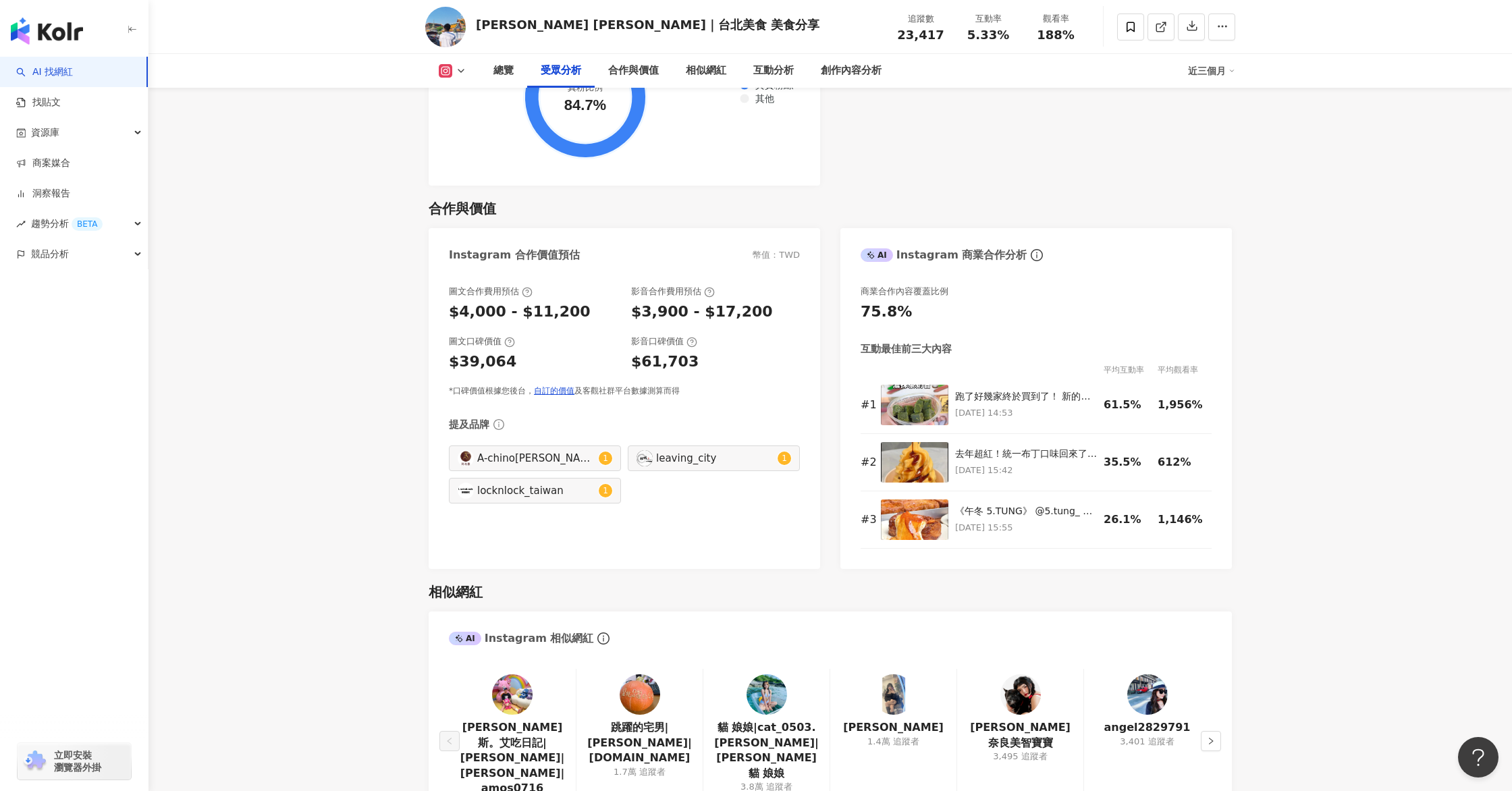
scroll to position [107, 0]
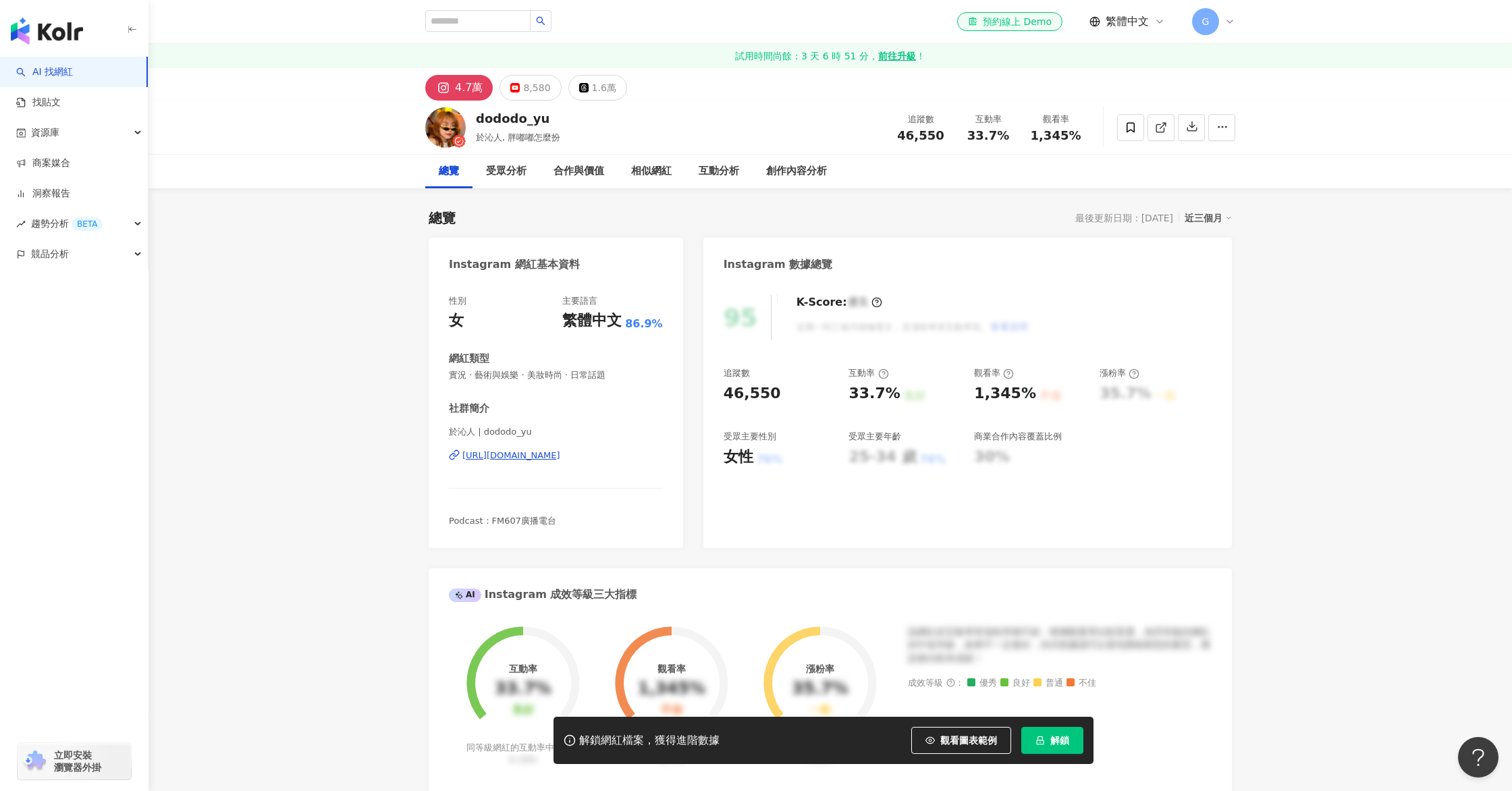
click at [1069, 739] on button "解鎖" at bounding box center [1052, 740] width 62 height 27
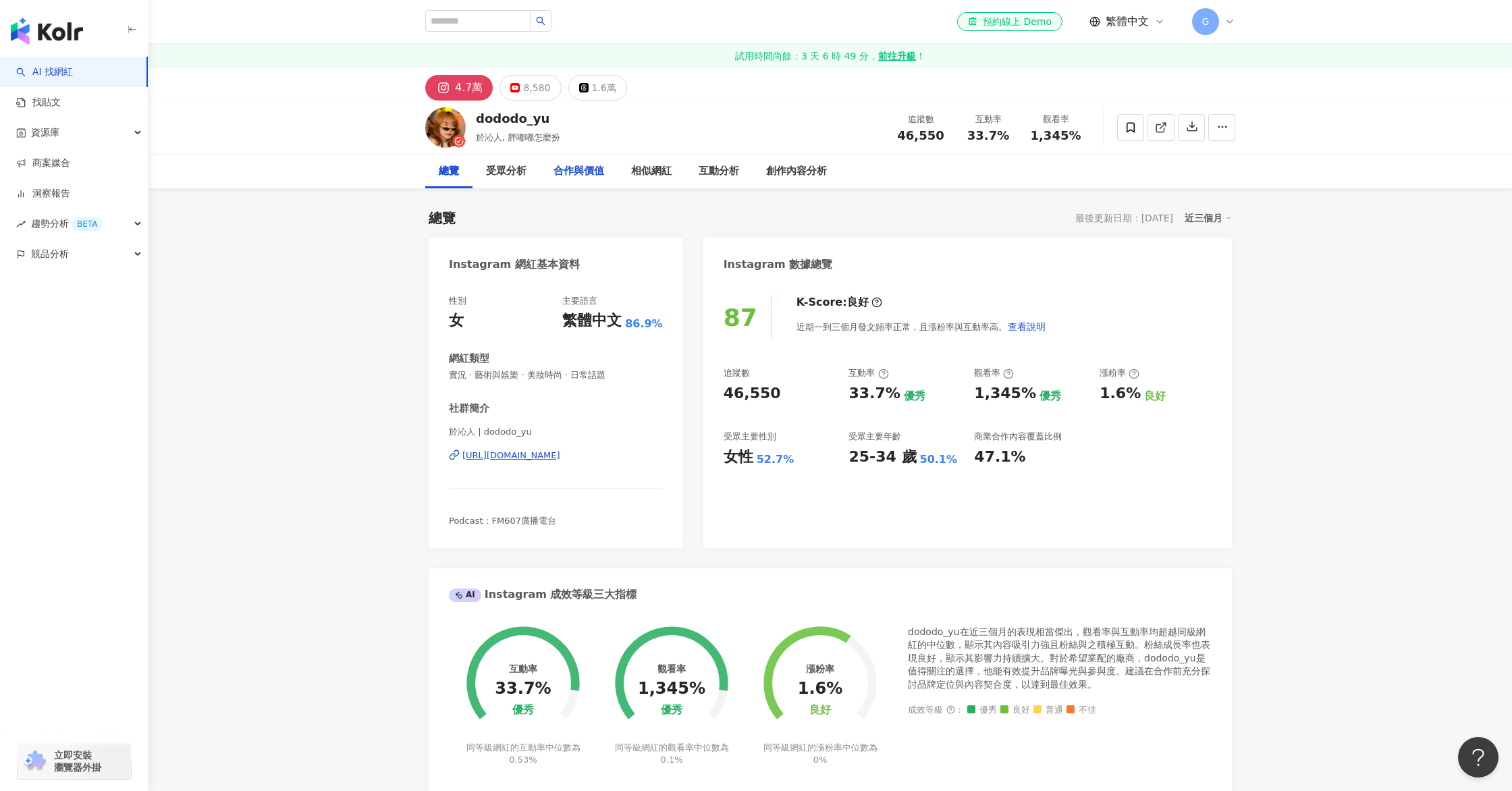
click at [557, 178] on div "合作與價值" at bounding box center [579, 171] width 51 height 16
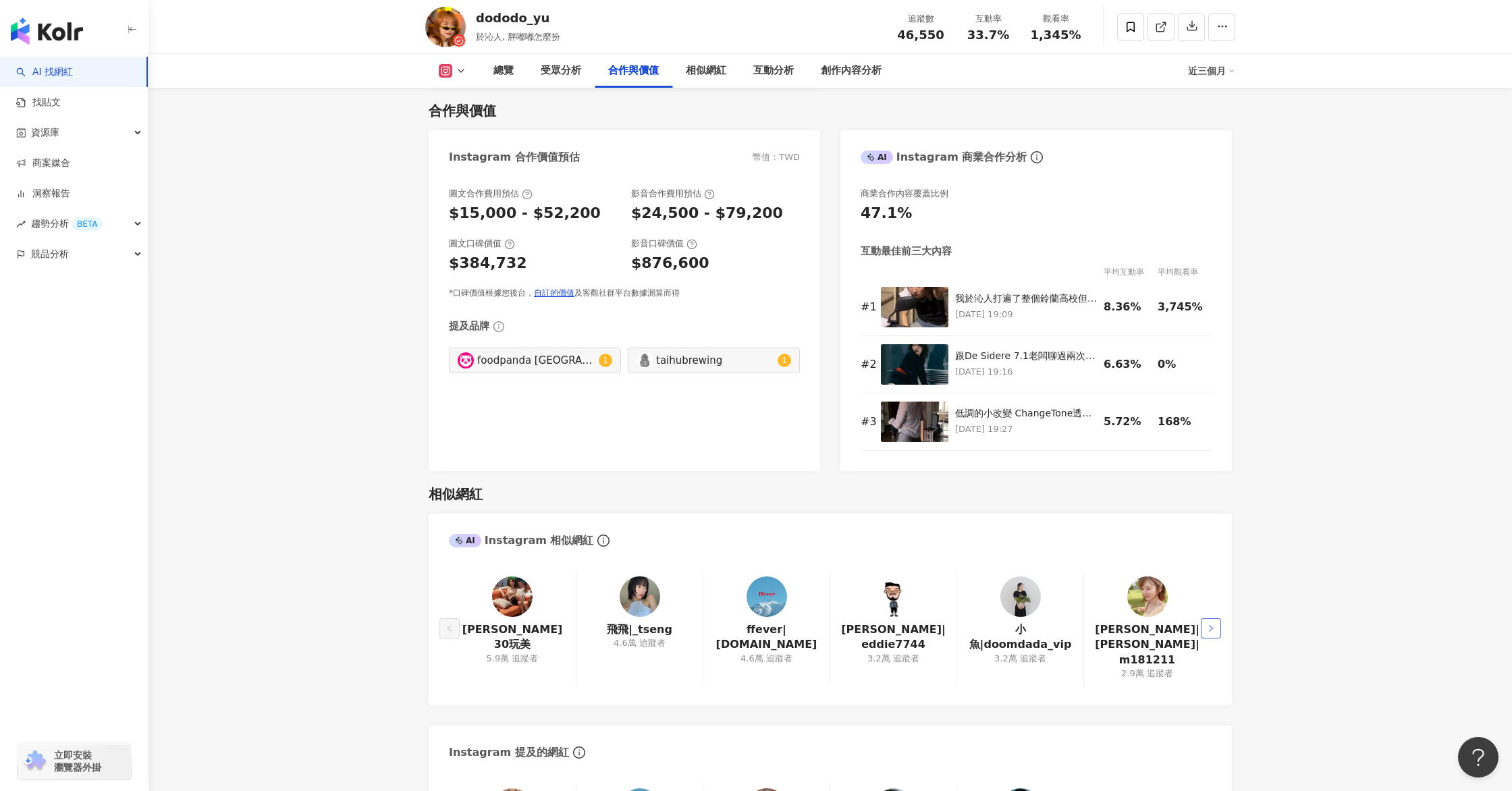
click at [1219, 629] on button "button" at bounding box center [1210, 627] width 20 height 20
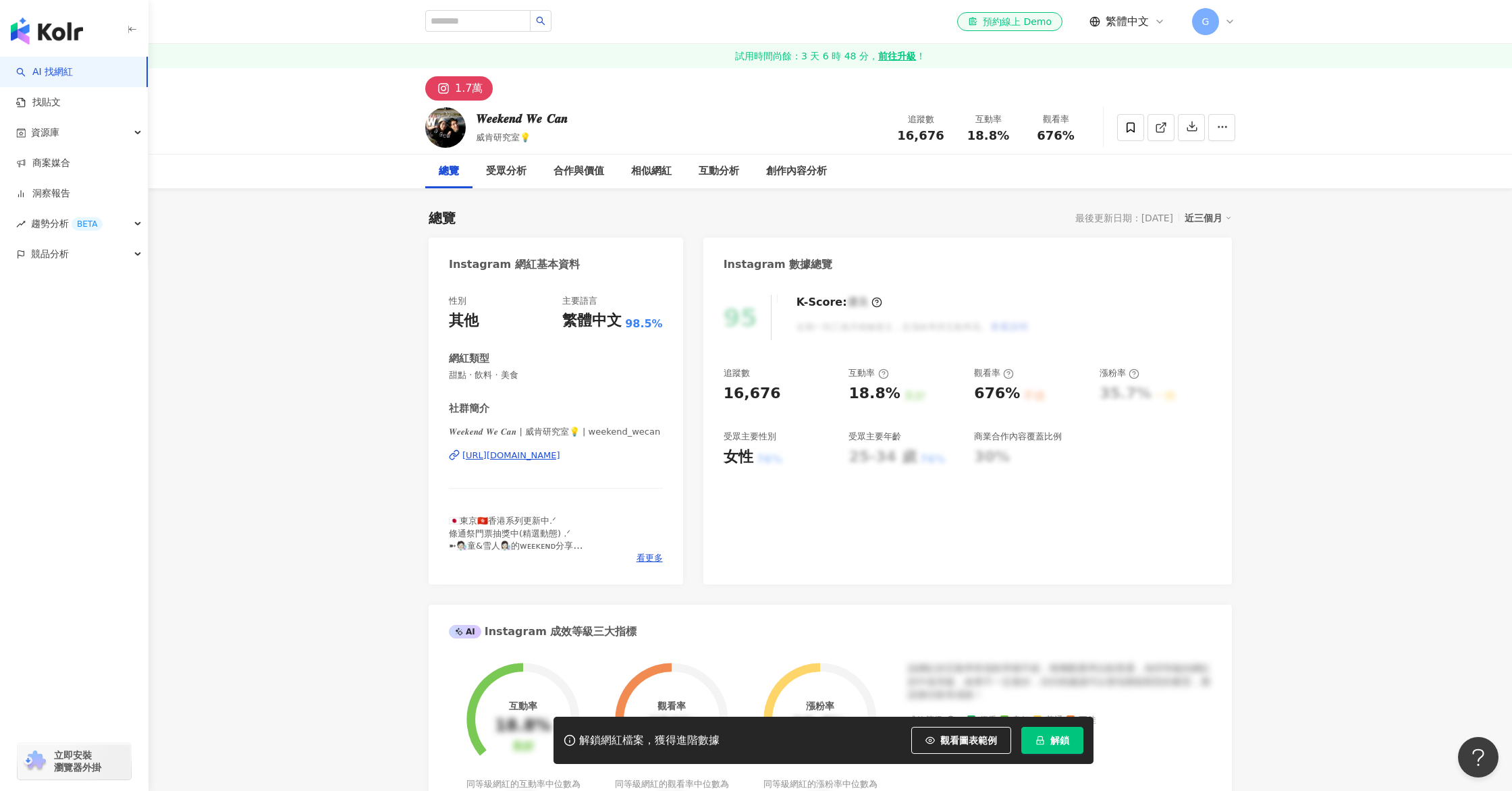
click at [1038, 736] on icon "lock" at bounding box center [1040, 740] width 10 height 10
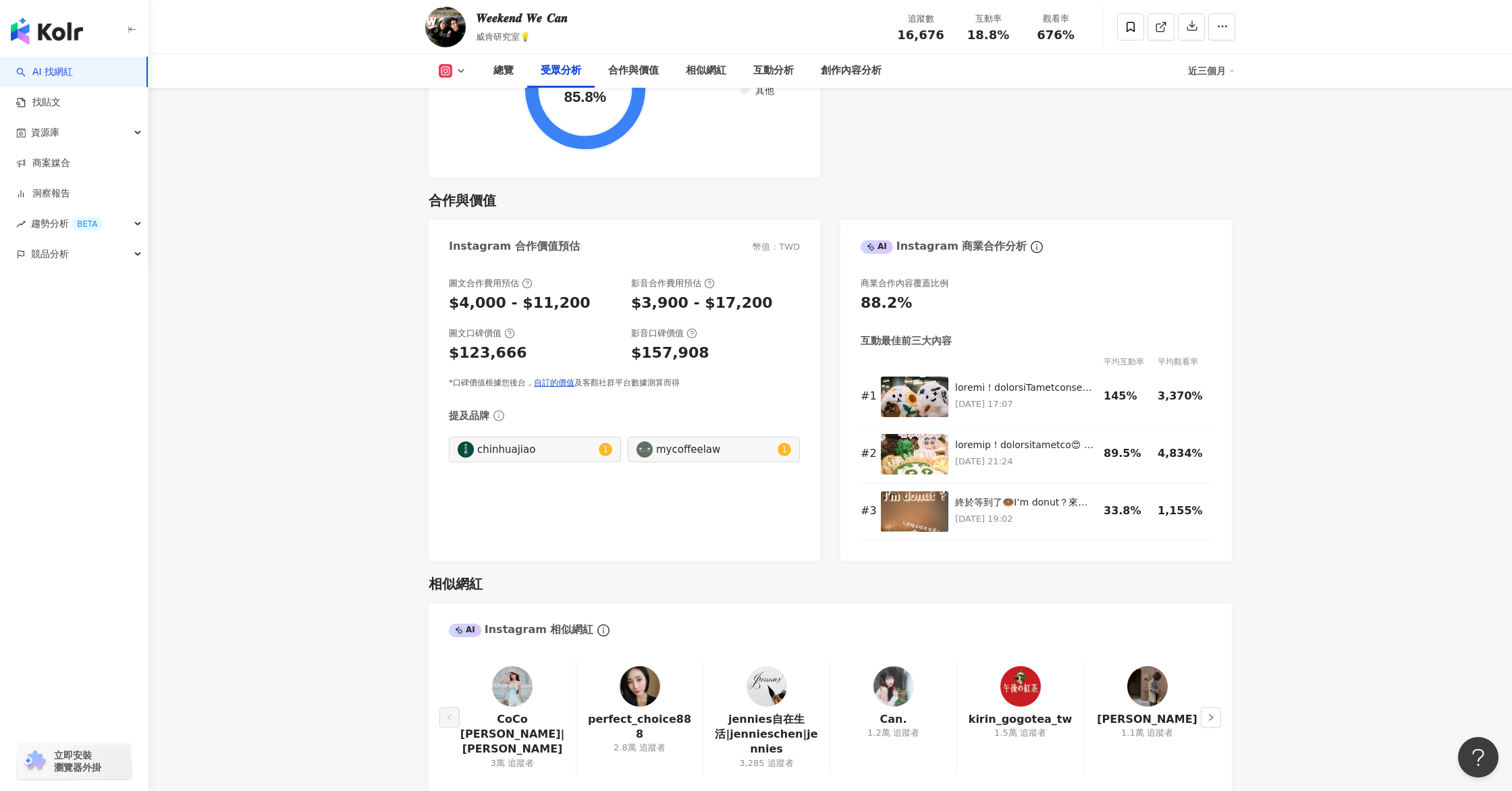
scroll to position [1761, 0]
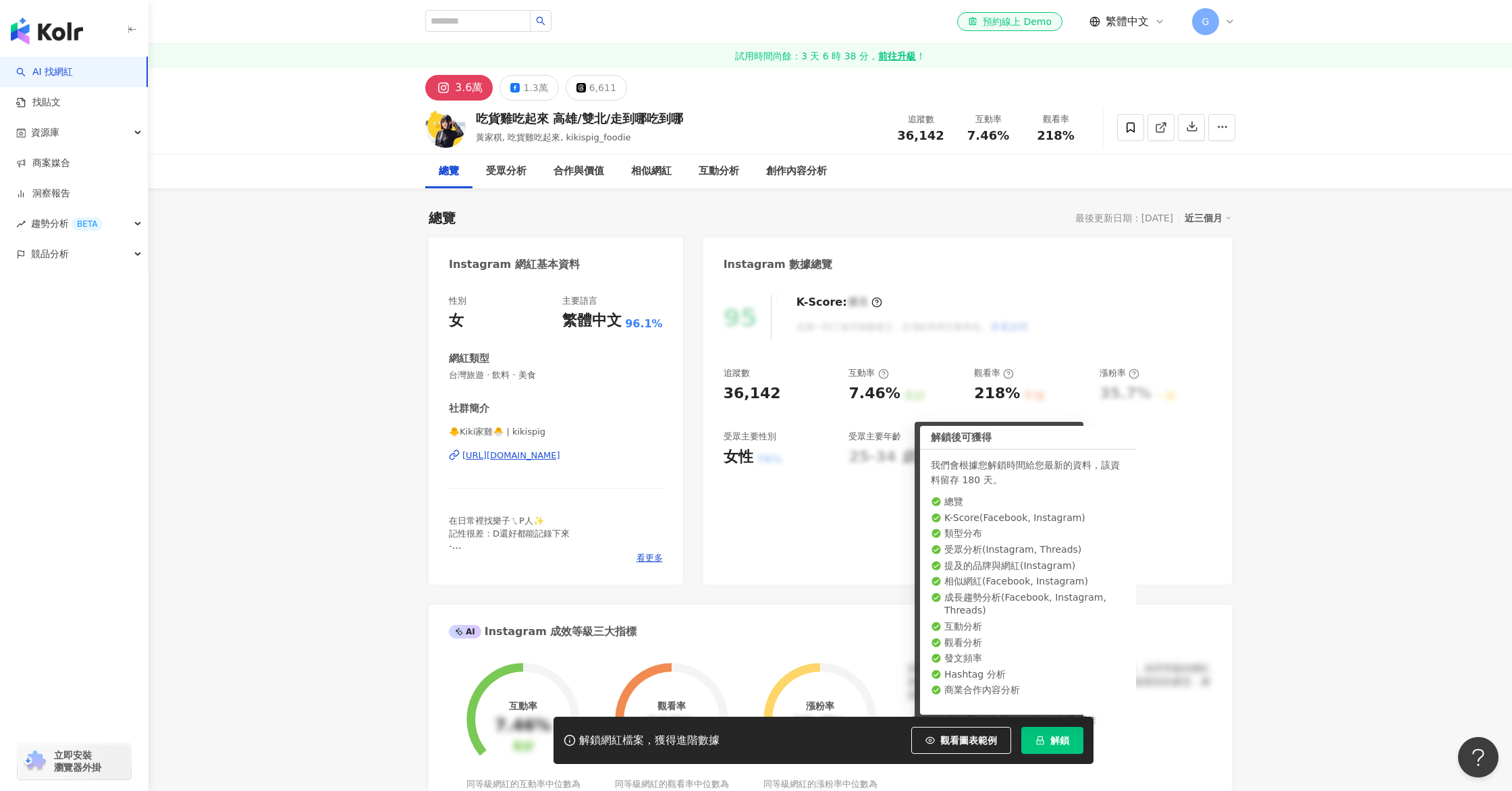
click at [1050, 741] on span "解鎖" at bounding box center [1060, 739] width 19 height 11
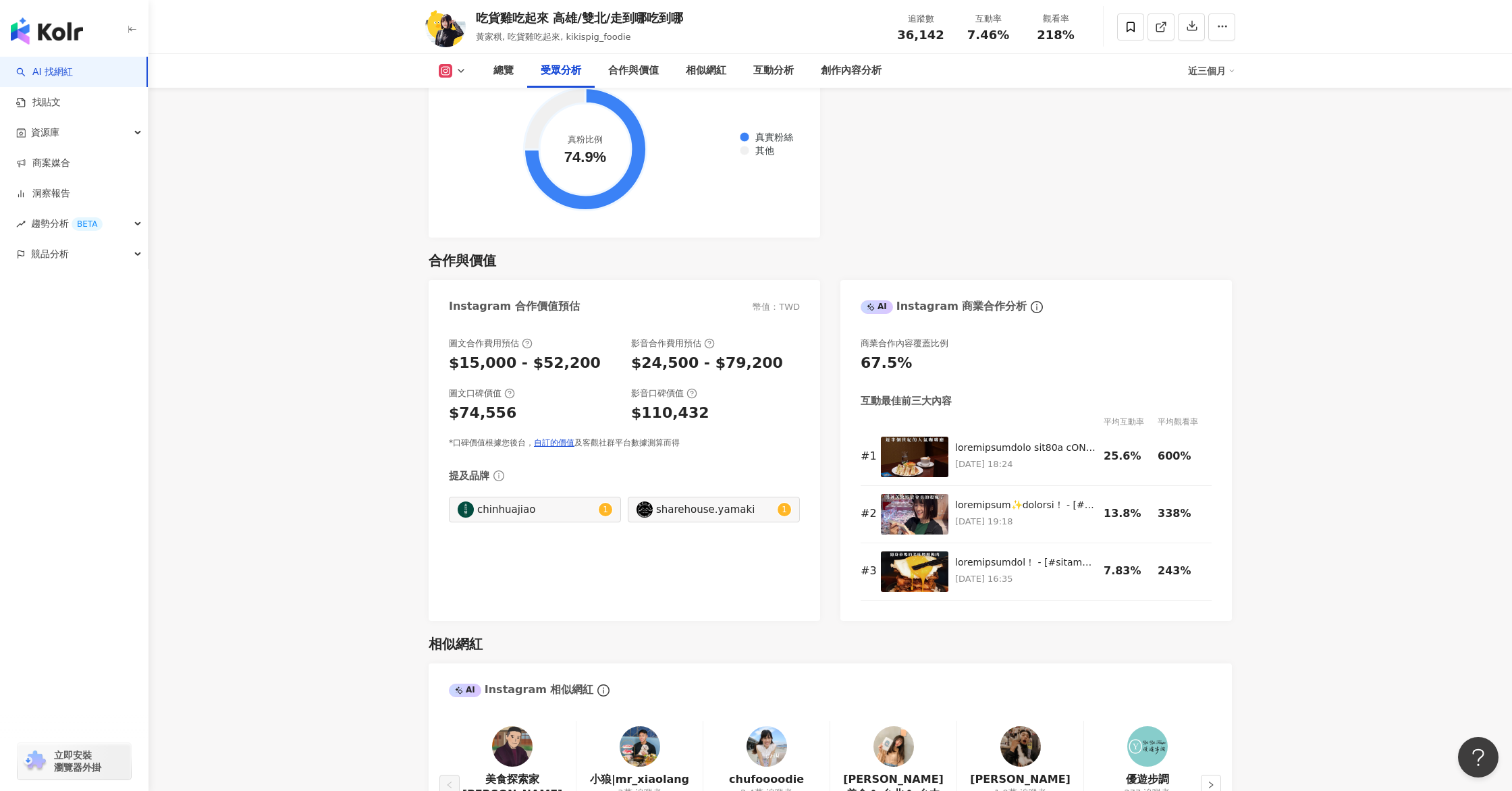
scroll to position [1702, 0]
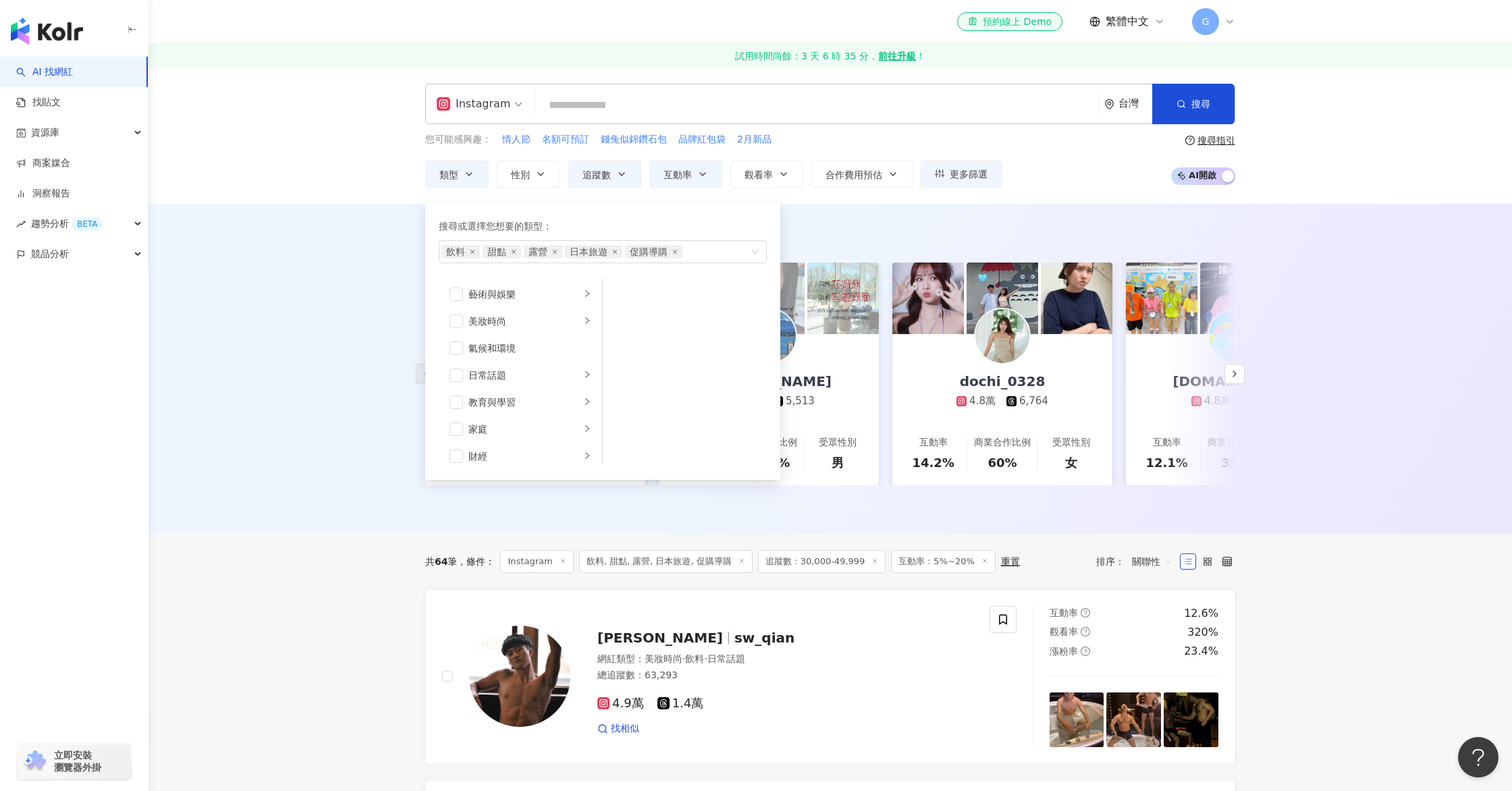
click at [752, 254] on div "飲料 甜點 露營 日本旅遊 促購導購" at bounding box center [603, 252] width 328 height 23
click at [473, 251] on icon "close" at bounding box center [472, 252] width 6 height 6
click at [478, 251] on span "甜點" at bounding box center [460, 252] width 38 height 13
click at [471, 253] on icon "close" at bounding box center [472, 252] width 6 height 6
click at [511, 253] on icon "close" at bounding box center [514, 252] width 6 height 6
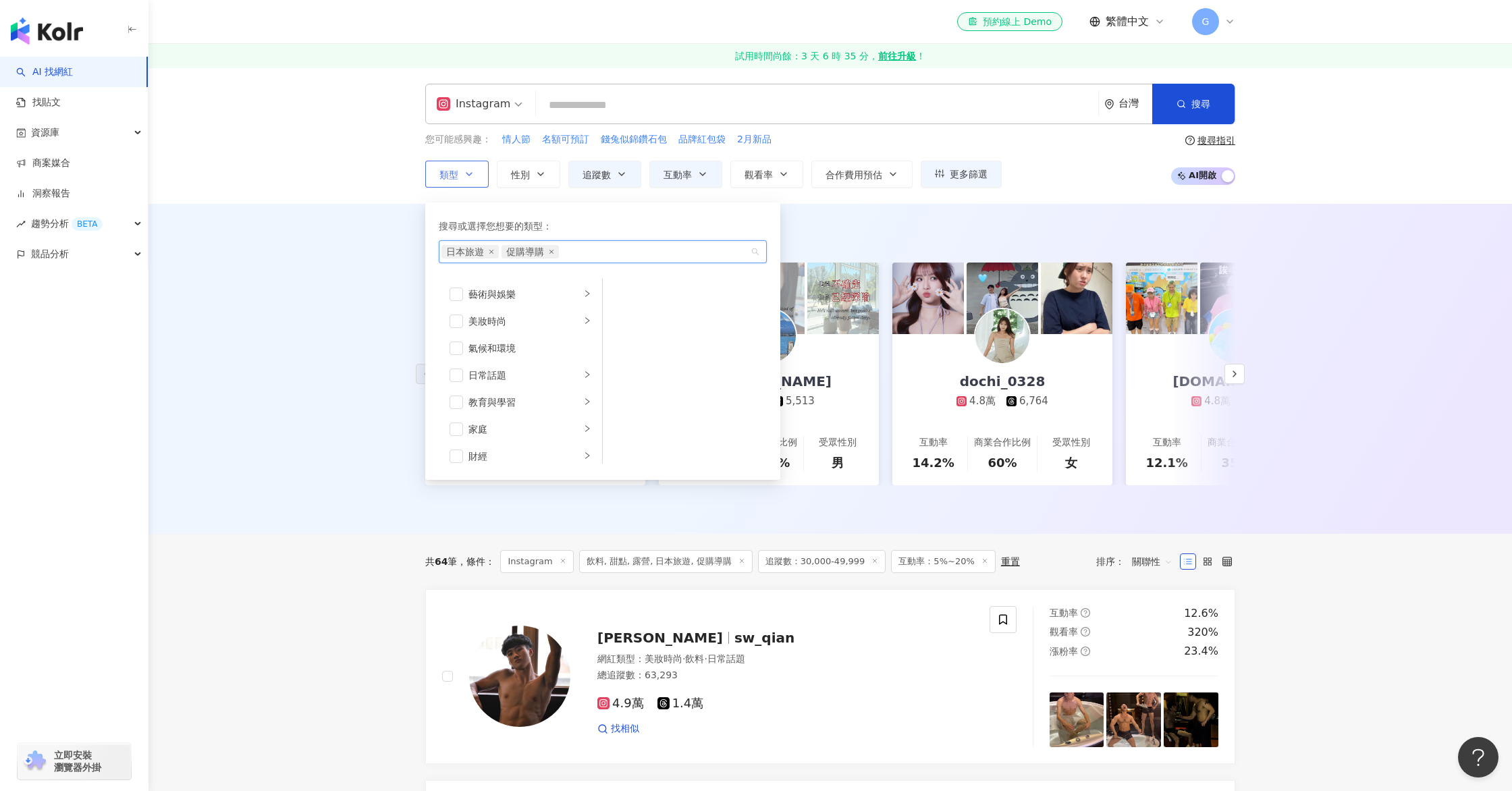
click at [476, 252] on span "日本旅遊" at bounding box center [465, 252] width 38 height 13
click at [493, 252] on icon "close" at bounding box center [492, 252] width 6 height 6
click at [499, 253] on div "促購導購" at bounding box center [595, 252] width 308 height 13
click at [490, 253] on icon "close" at bounding box center [492, 252] width 6 height 6
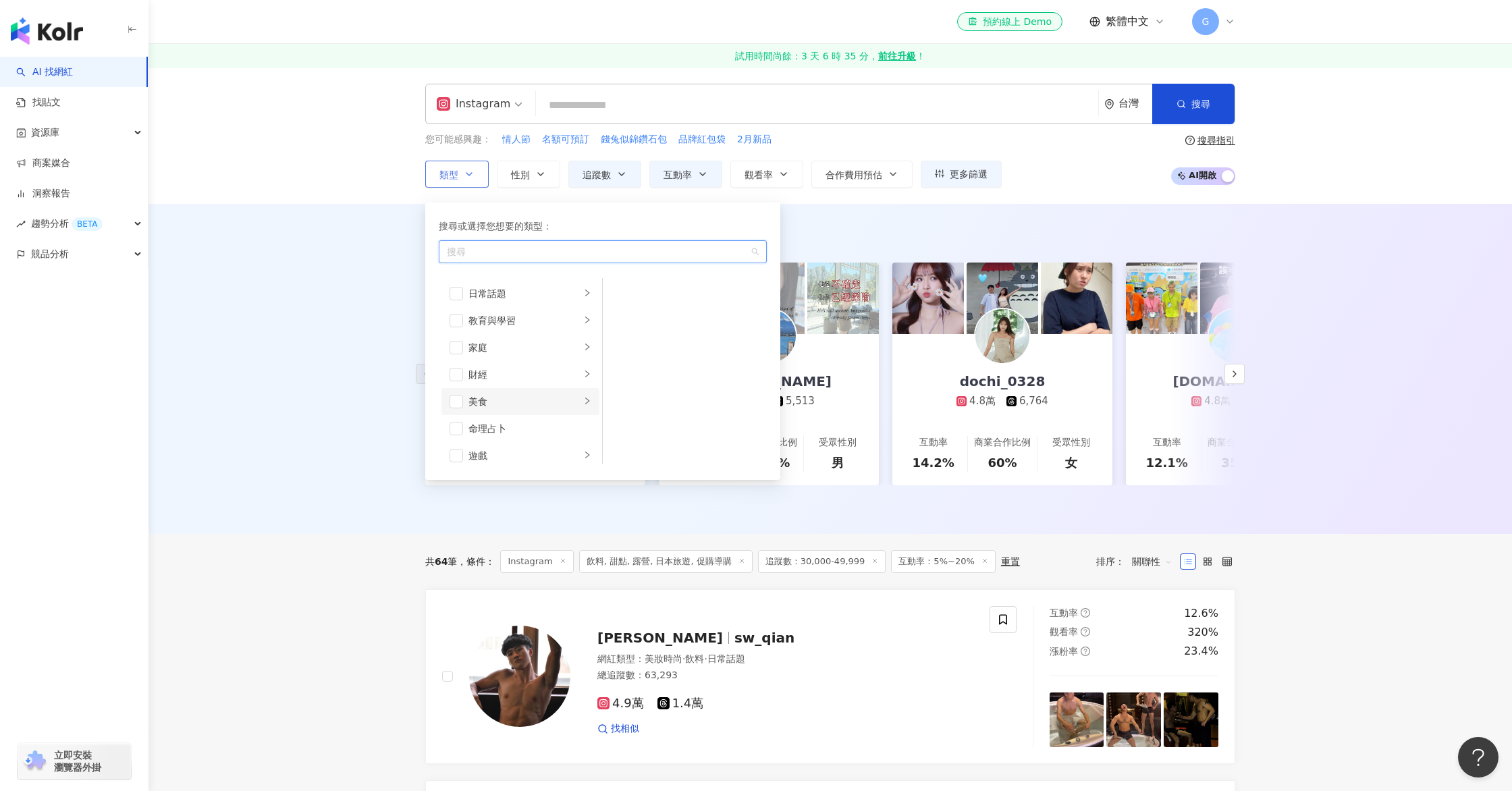
click at [547, 401] on div "美食" at bounding box center [524, 402] width 112 height 15
click at [480, 362] on div "日常話題" at bounding box center [524, 369] width 112 height 15
click at [461, 290] on span "button" at bounding box center [456, 295] width 13 height 13
click at [290, 340] on div "AI 推薦 ： 精選優質網紅 雷雷夥伴 4.3萬 19.4萬 2.1萬 互動率 0.4% 商業合作比例 58.3% 受眾性別 女 [PERSON_NAME] …" at bounding box center [829, 368] width 1363 height 330
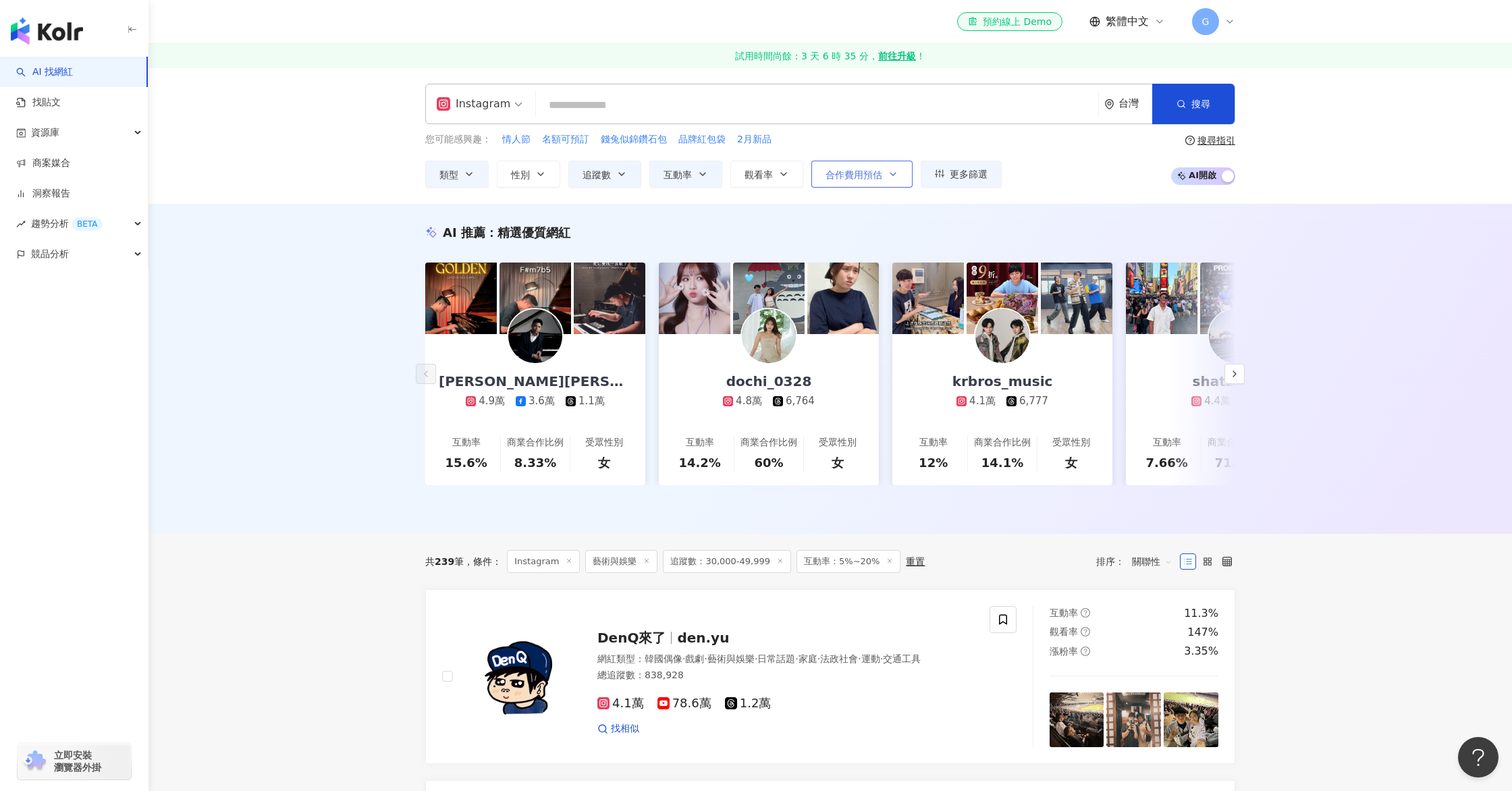
click at [884, 170] on button "合作費用預估" at bounding box center [862, 174] width 101 height 27
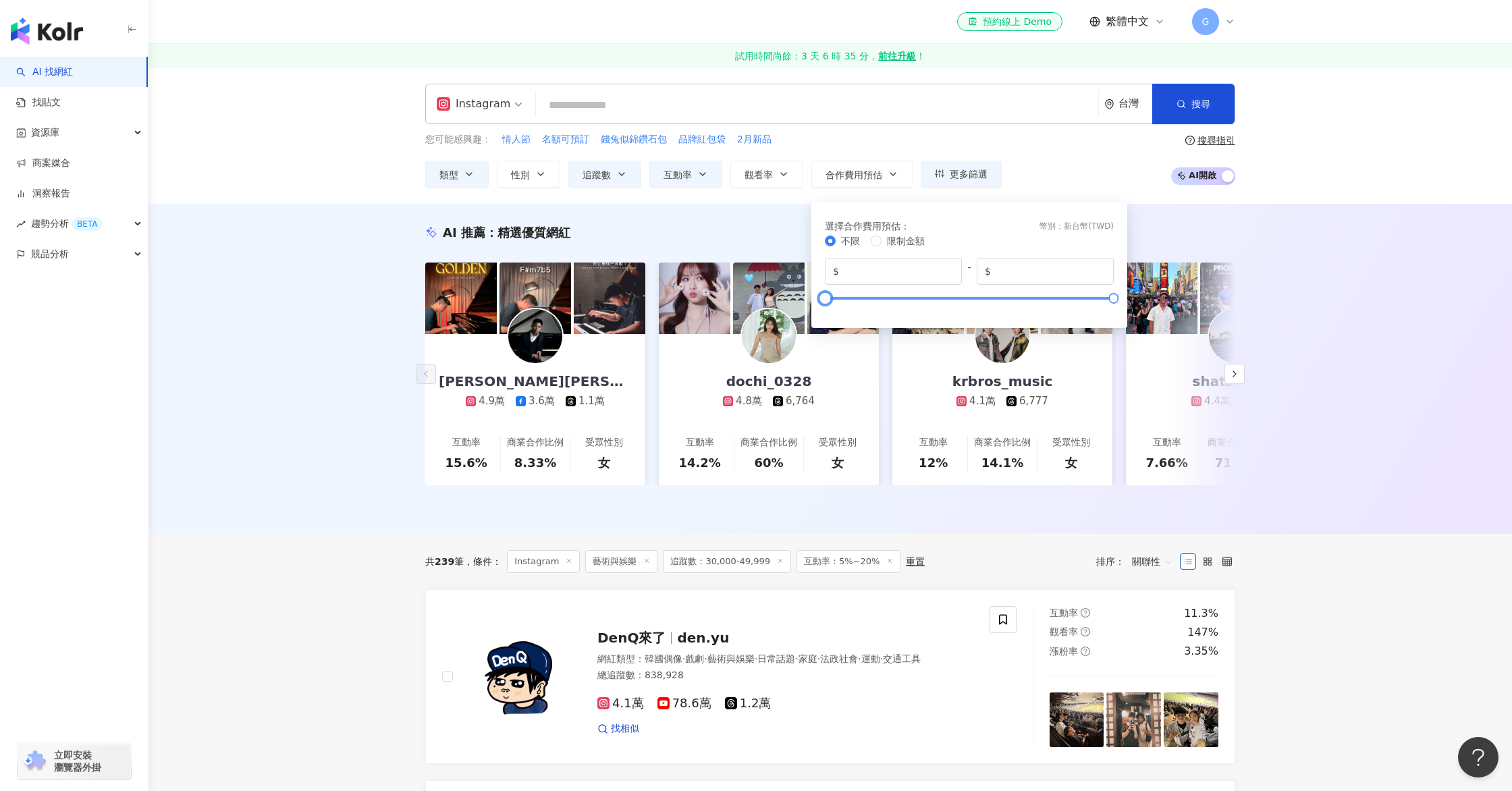
click at [909, 296] on div at bounding box center [969, 298] width 289 height 8
drag, startPoint x: 904, startPoint y: 299, endPoint x: 863, endPoint y: 306, distance: 41.6
click at [863, 301] on div at bounding box center [861, 298] width 8 height 8
type input "*****"
drag, startPoint x: 858, startPoint y: 304, endPoint x: 841, endPoint y: 309, distance: 17.7
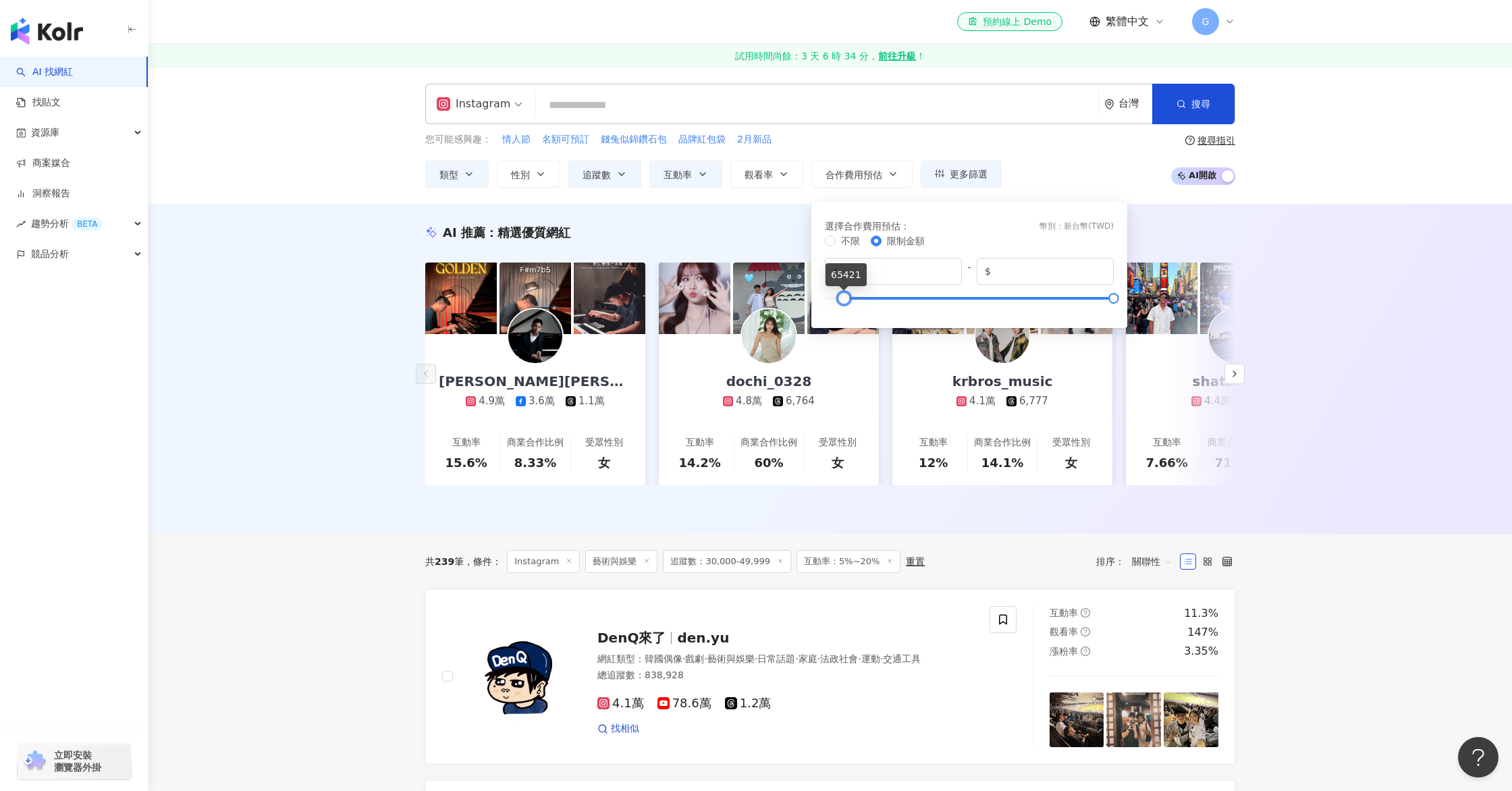
click at [841, 309] on div "不限 限制金額 $ ***** - $ *******" at bounding box center [969, 273] width 289 height 78
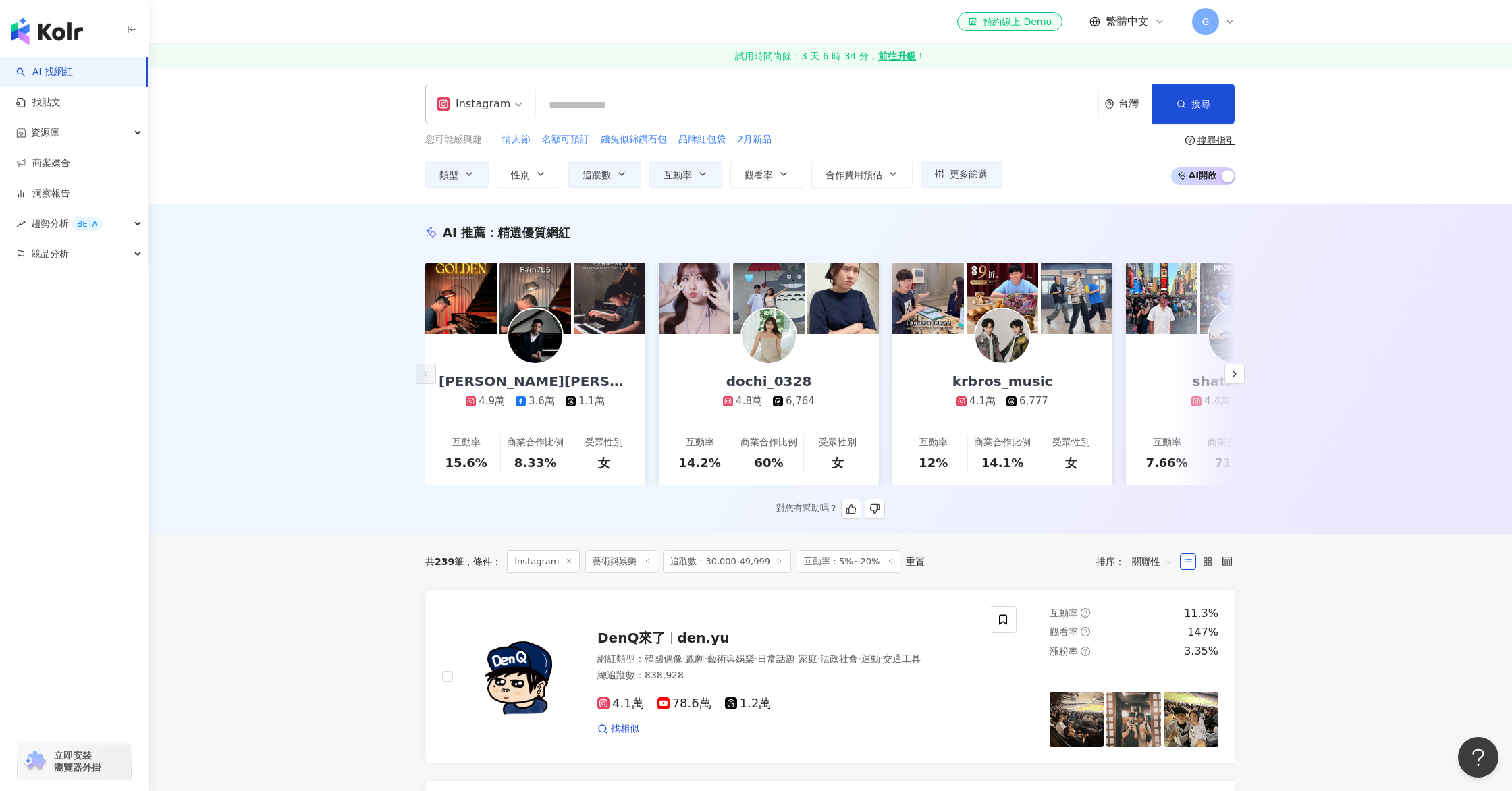
click at [1231, 231] on div "AI 推薦 ： 精選優質網紅" at bounding box center [830, 232] width 810 height 17
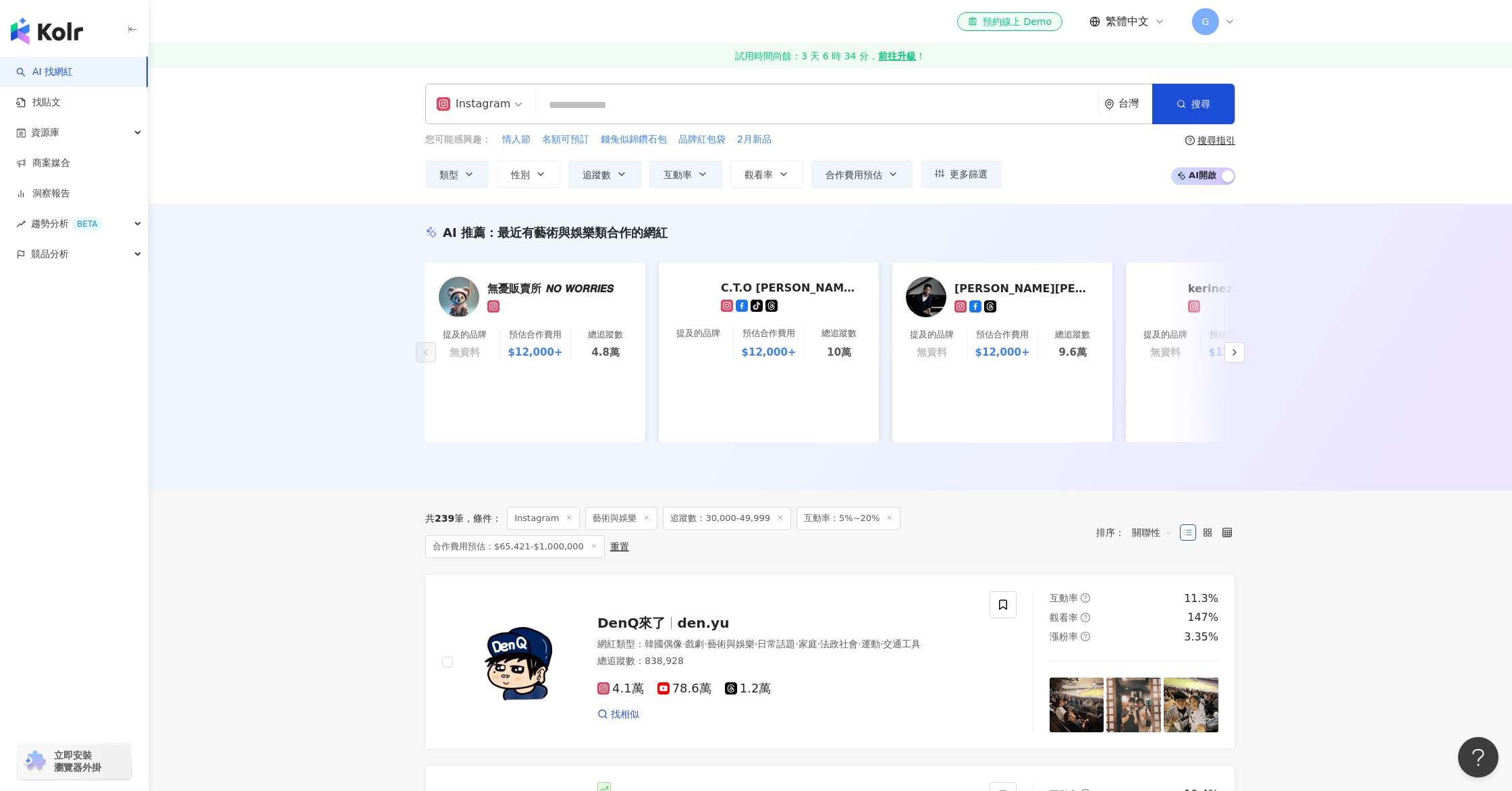
click at [604, 536] on span "合作費用預估：$65,421-$1,000,000" at bounding box center [515, 547] width 180 height 23
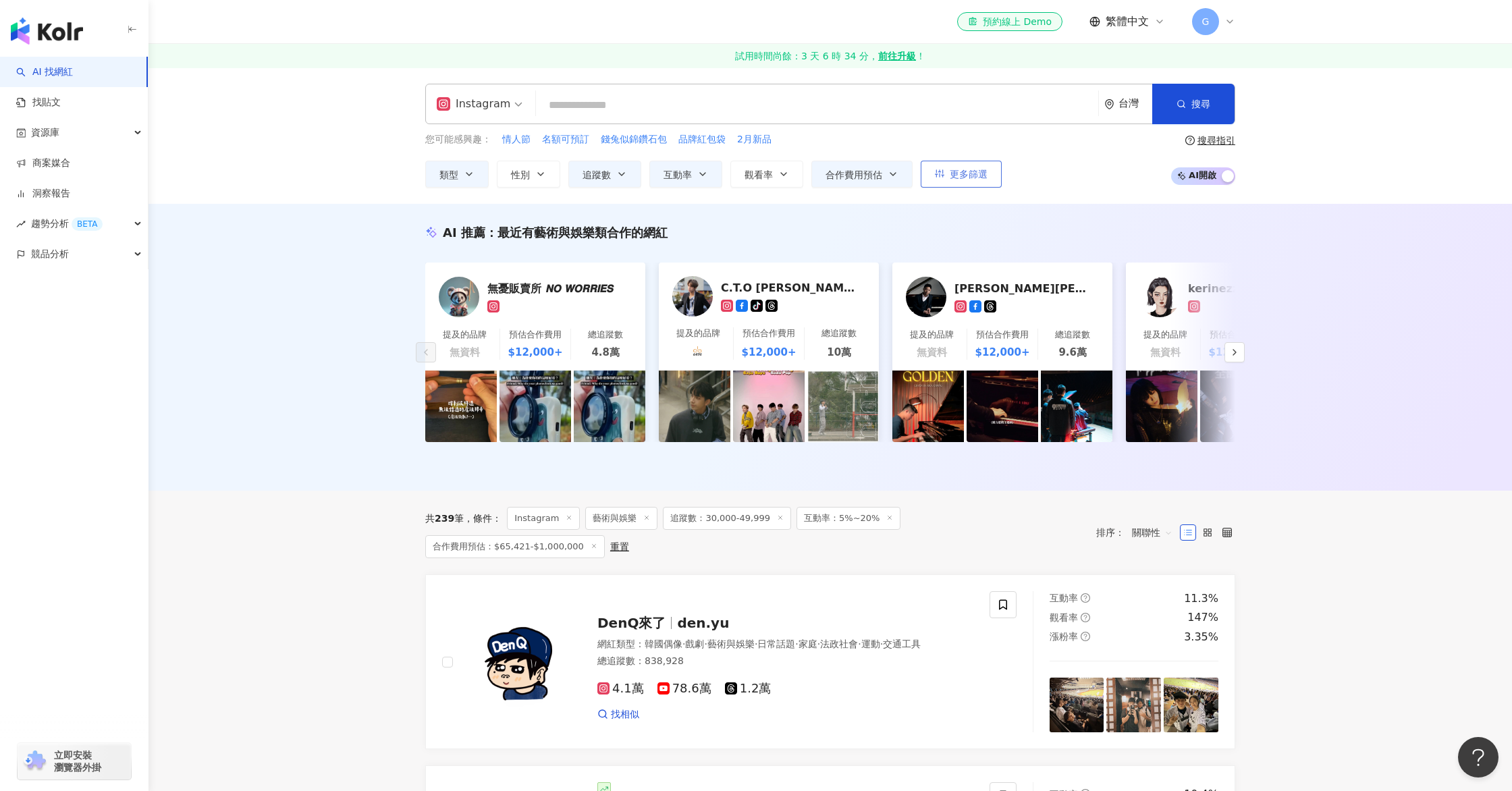
click at [944, 185] on button "更多篩選" at bounding box center [960, 174] width 81 height 27
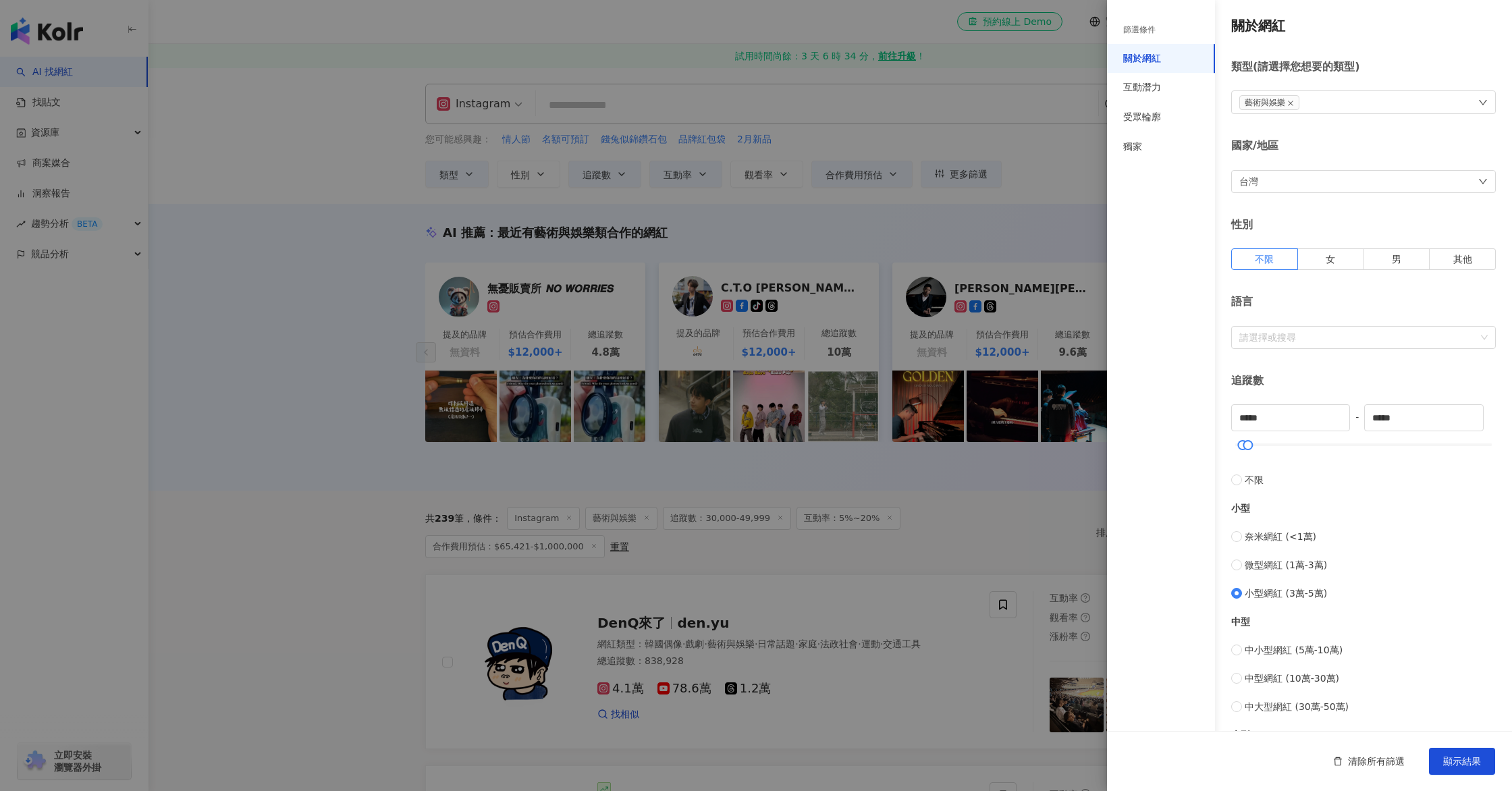
click at [887, 180] on div at bounding box center [756, 395] width 1512 height 791
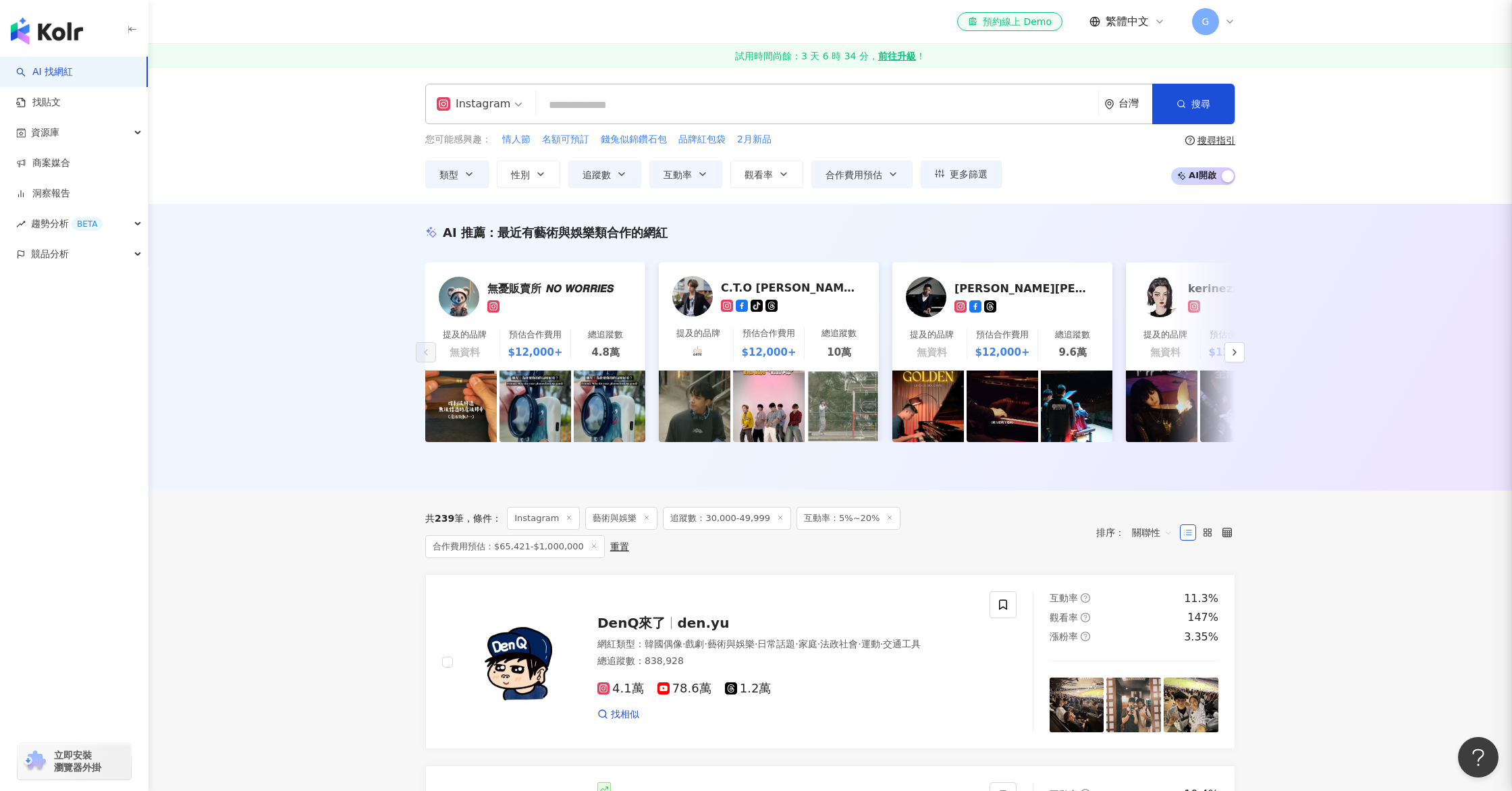
click at [887, 176] on button "合作費用預估" at bounding box center [862, 174] width 101 height 27
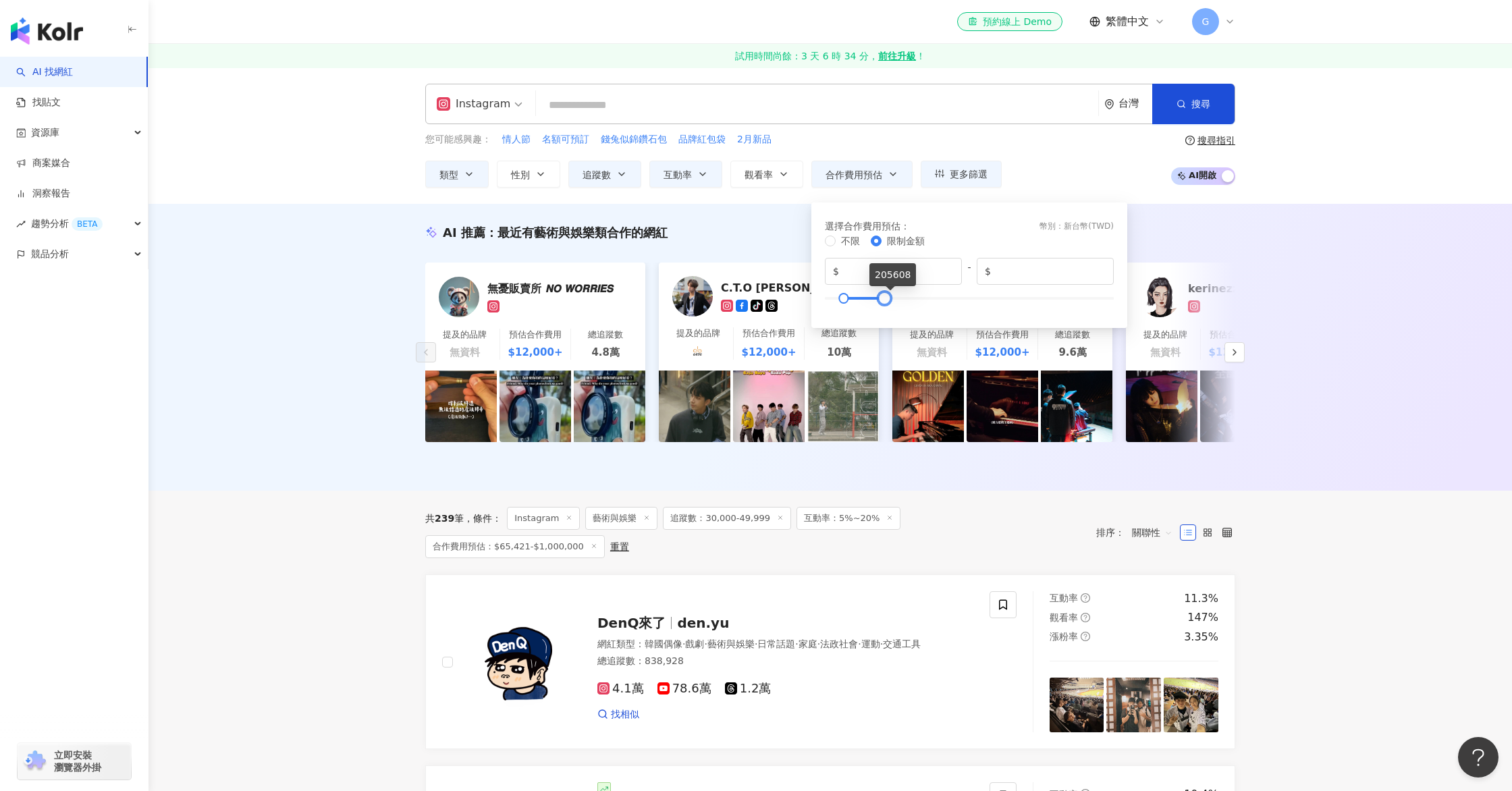
type input "******"
drag, startPoint x: 1107, startPoint y: 297, endPoint x: 850, endPoint y: 314, distance: 257.6
click at [850, 314] on div "選擇合作費用預估 ： 幣別 ： 新台幣 ( TWD ) 不限 限制金額 $ ***** - $ ******" at bounding box center [969, 265] width 299 height 109
click at [843, 299] on div "不限 限制金額 $ ***** - $ ******" at bounding box center [969, 273] width 289 height 78
type input "*"
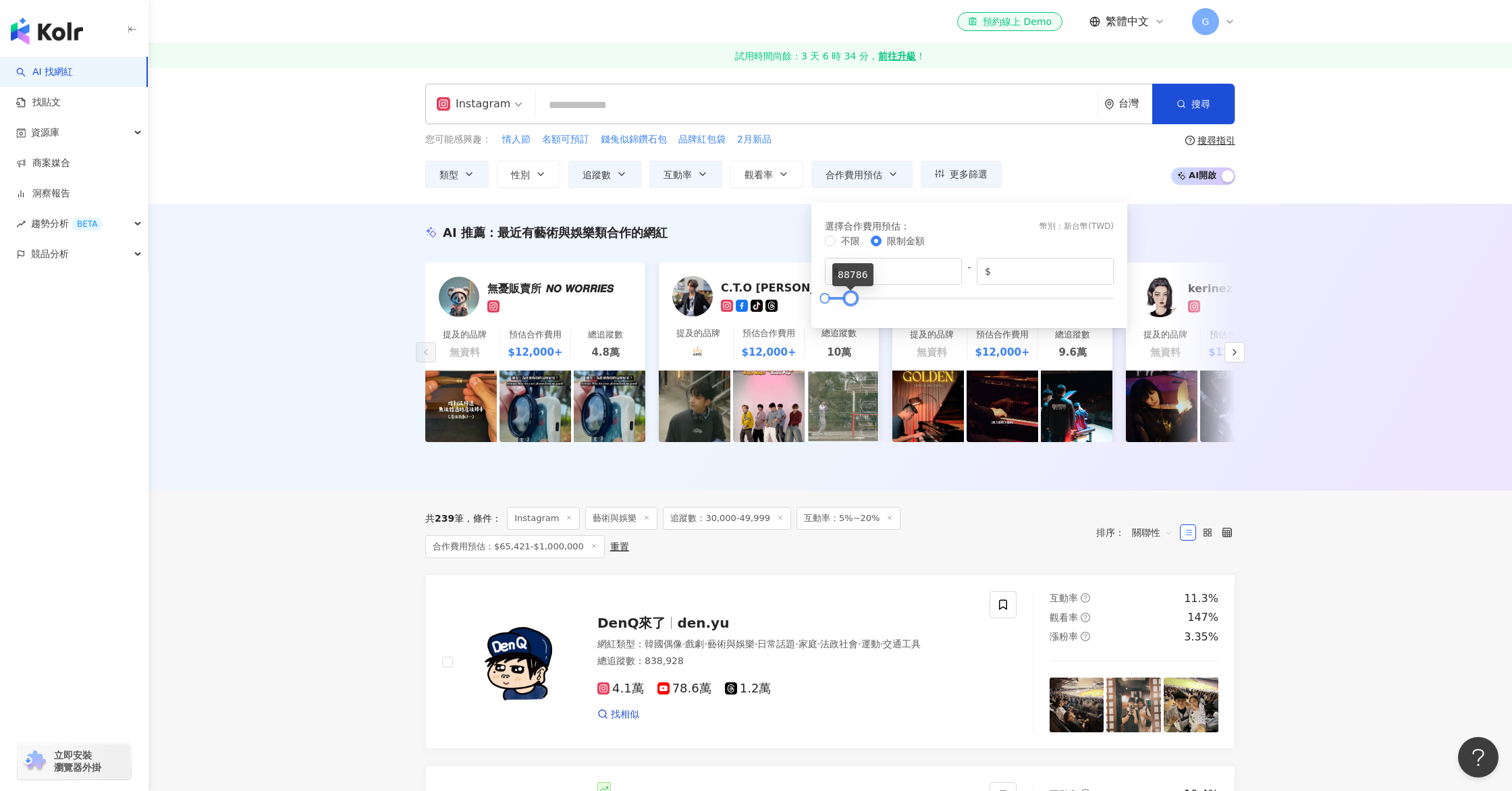
type input "*****"
drag, startPoint x: 851, startPoint y: 299, endPoint x: 838, endPoint y: 304, distance: 13.9
click at [838, 301] on div at bounding box center [842, 298] width 8 height 8
drag, startPoint x: 1378, startPoint y: 300, endPoint x: 1398, endPoint y: 296, distance: 20.4
click at [1377, 300] on div "AI 推薦 ： 最近有藝術與娛樂類合作的網紅 無憂販賣所 𝙉𝙊 𝙒𝙊𝙍𝙍𝙄𝙀𝙎 提及的品牌 無資料 預估合作費用 $12,000+ 總追蹤數 4.8萬 C.T…" at bounding box center [829, 347] width 1363 height 287
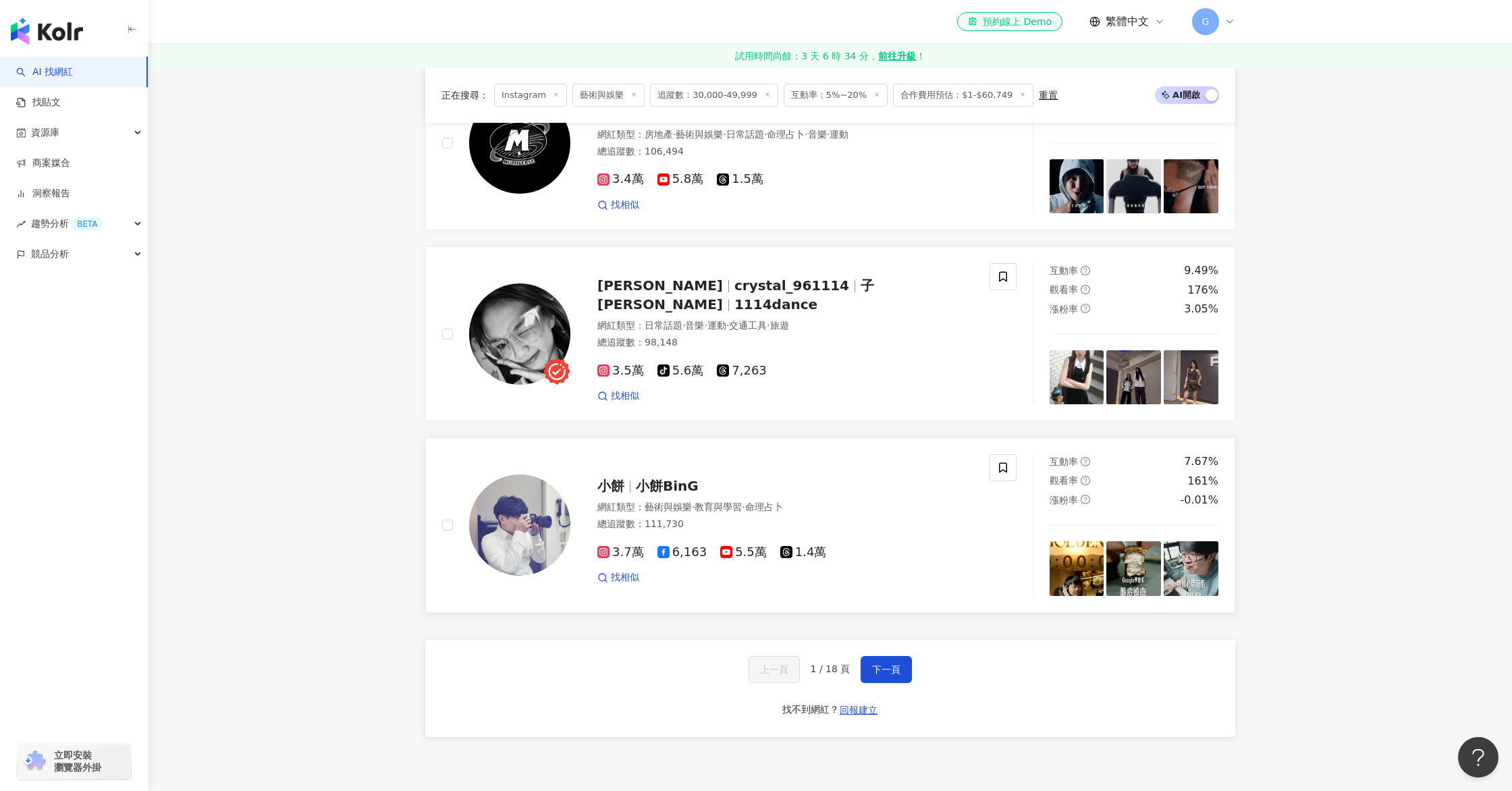
scroll to position [2402, 0]
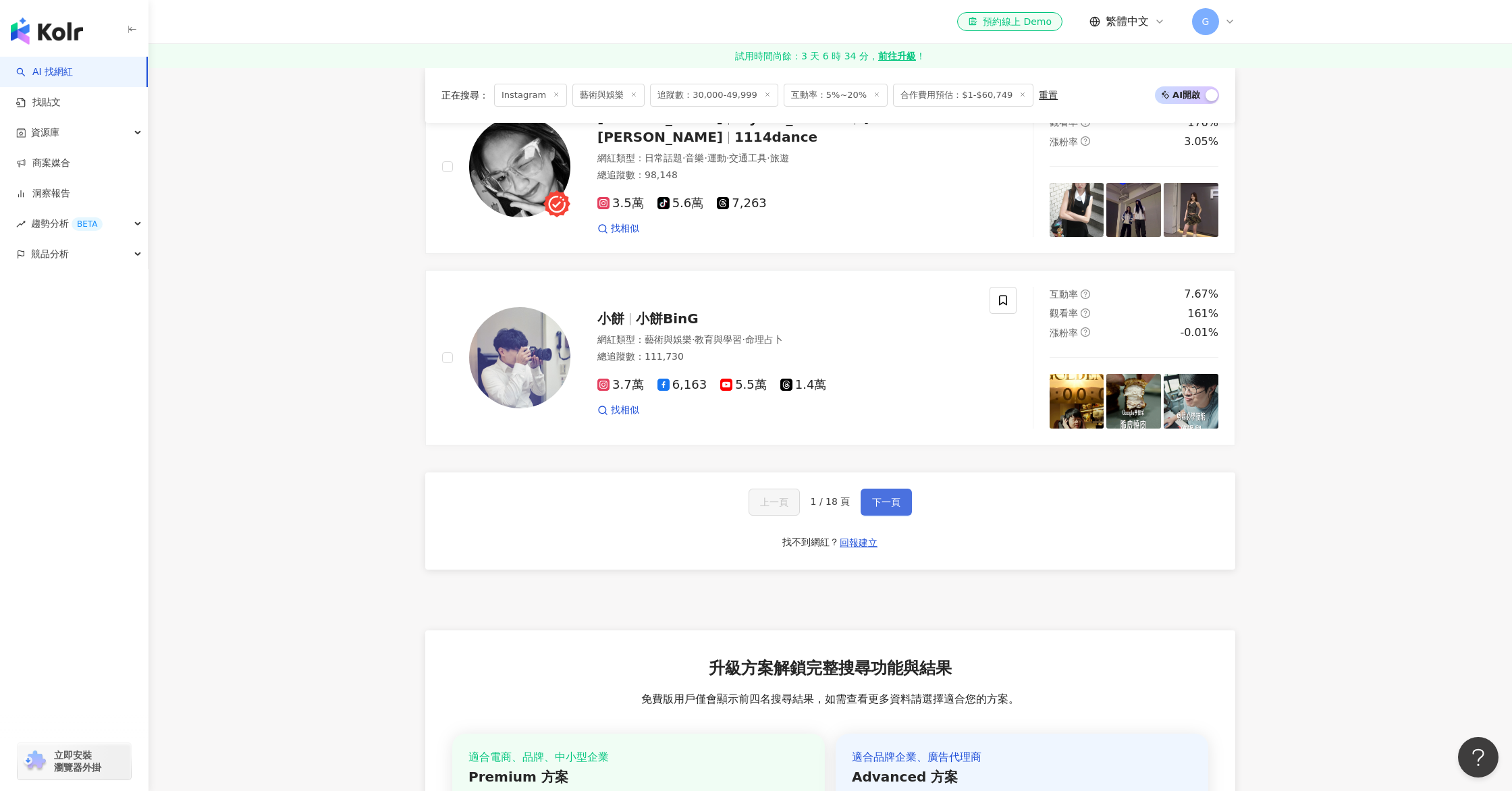
click at [875, 496] on span "下一頁" at bounding box center [887, 501] width 29 height 11
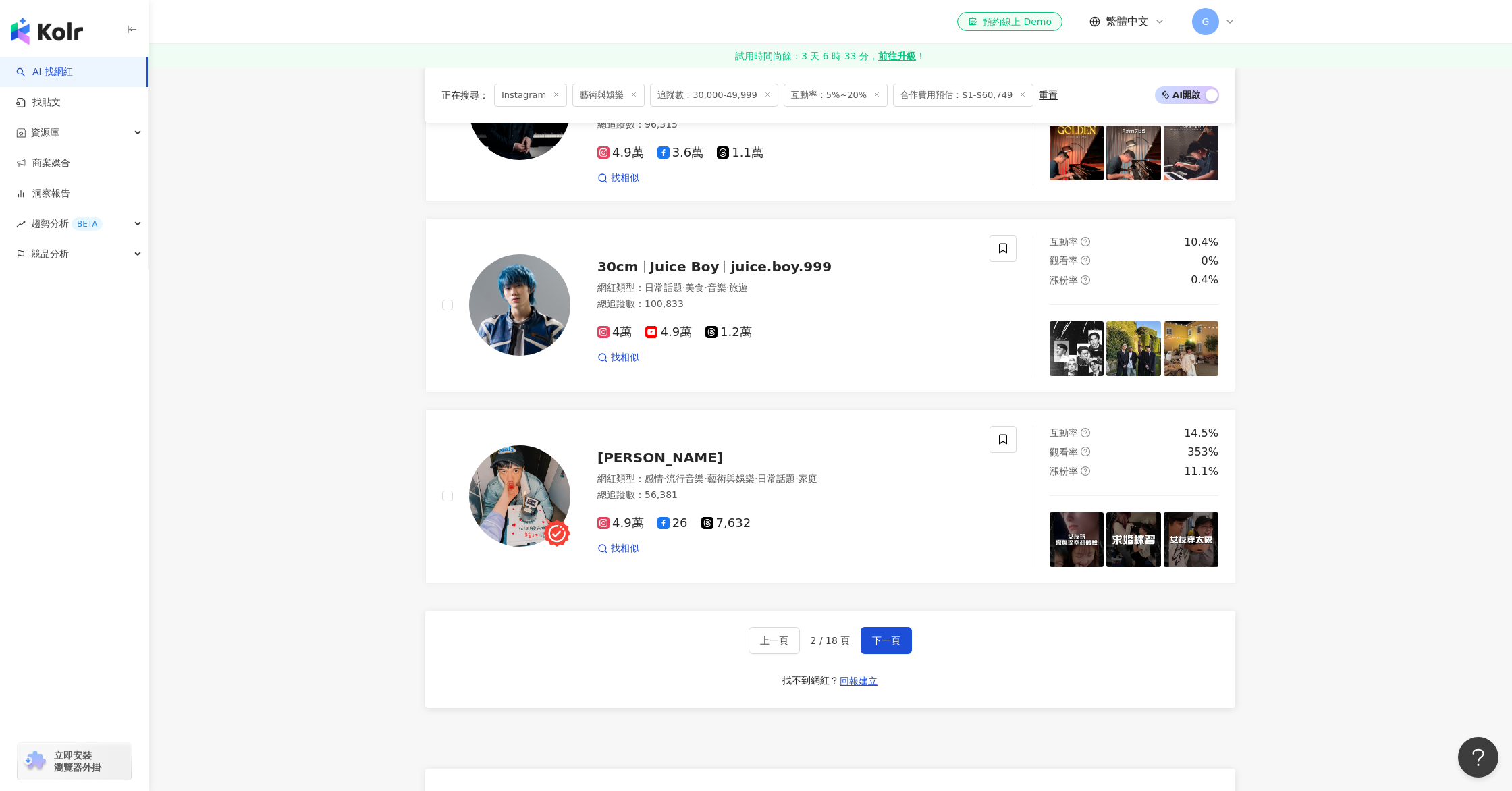
scroll to position [2392, 0]
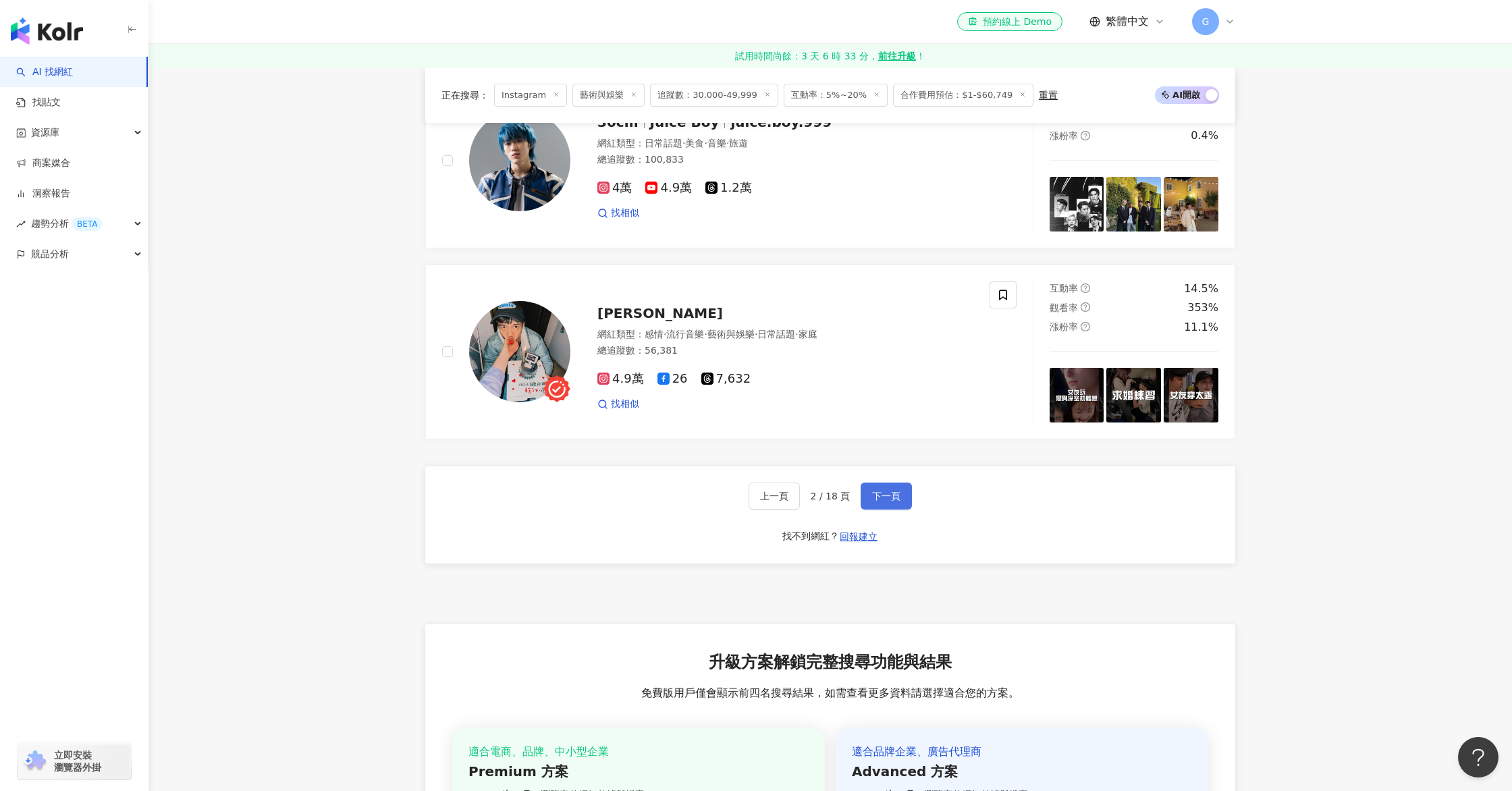
click at [900, 510] on button "下一頁" at bounding box center [887, 496] width 52 height 27
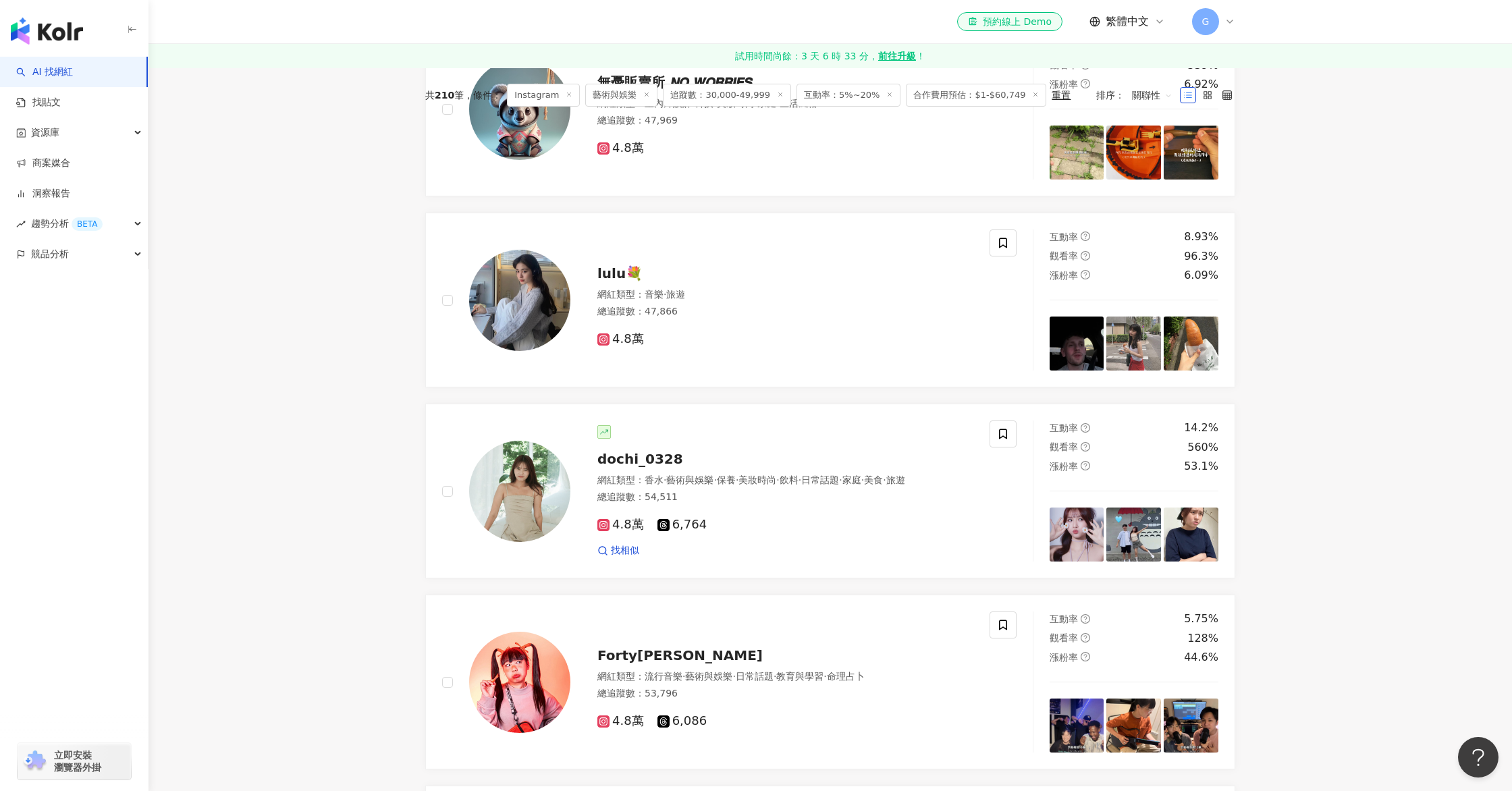
scroll to position [2701, 0]
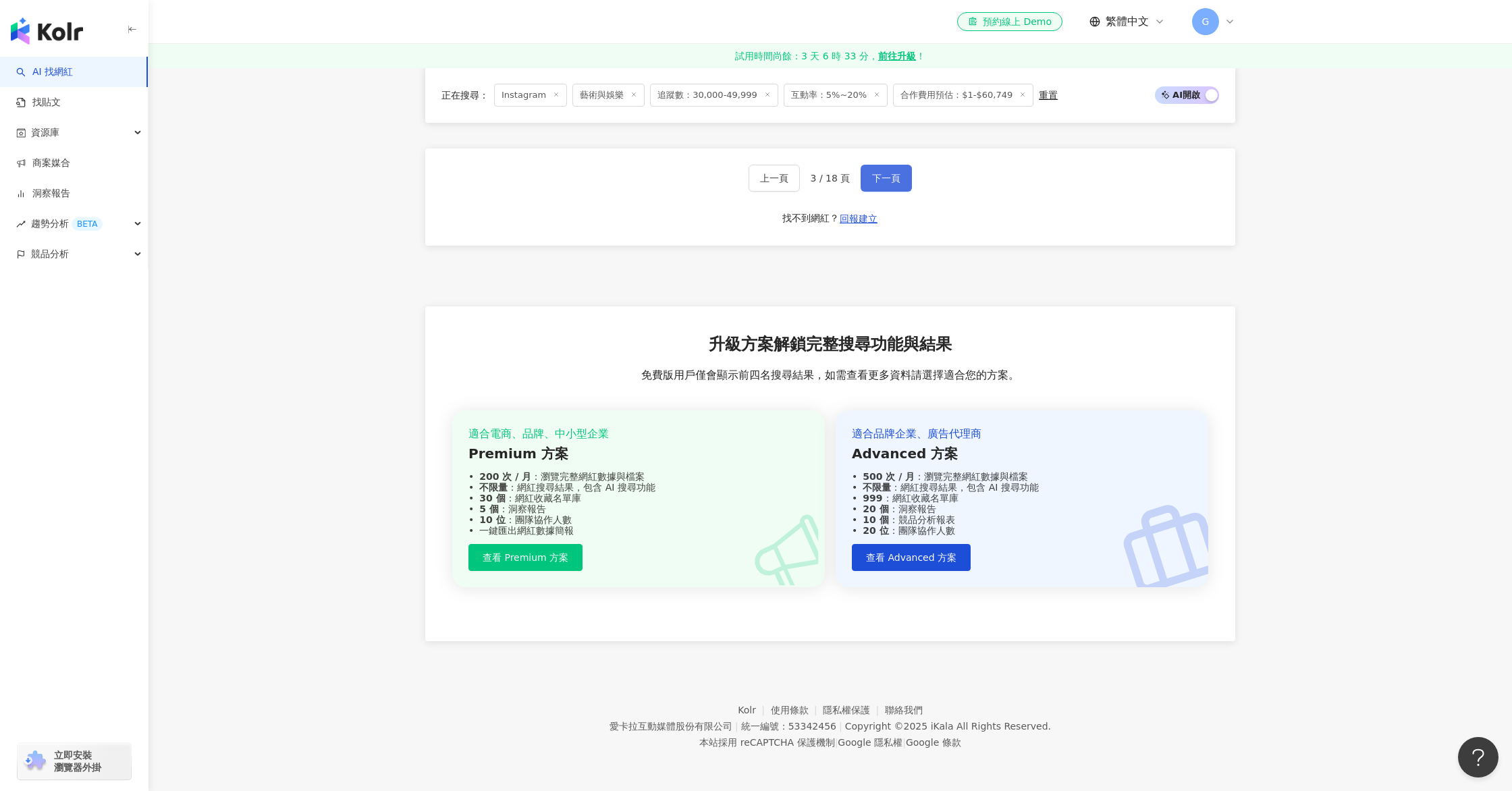
click at [901, 178] on button "下一頁" at bounding box center [887, 178] width 52 height 27
click at [893, 177] on span "下一頁" at bounding box center [887, 178] width 29 height 11
click at [907, 173] on button "下一頁" at bounding box center [887, 178] width 52 height 27
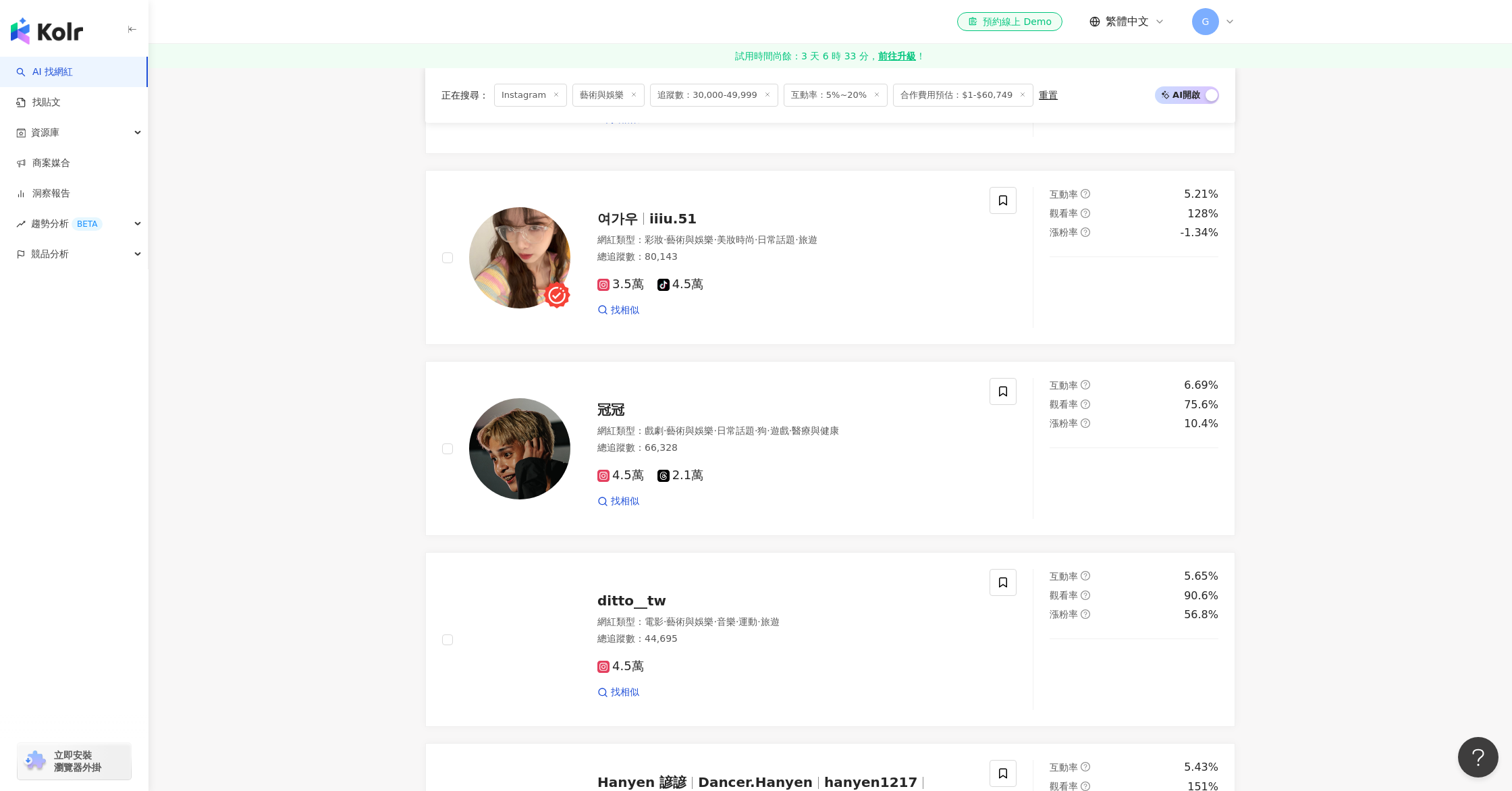
scroll to position [948, 0]
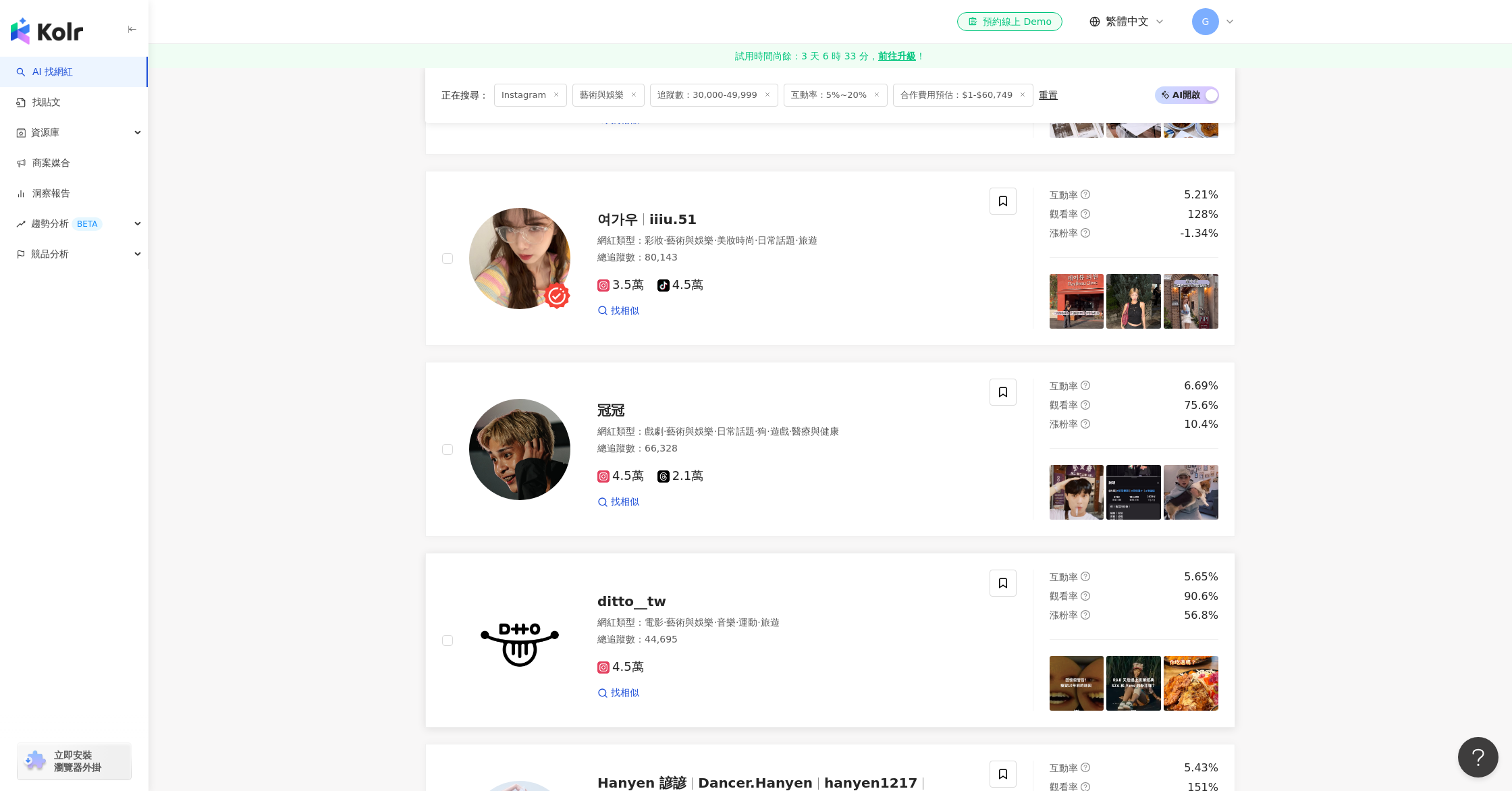
click at [662, 603] on div "ditto__tw" at bounding box center [784, 602] width 376 height 19
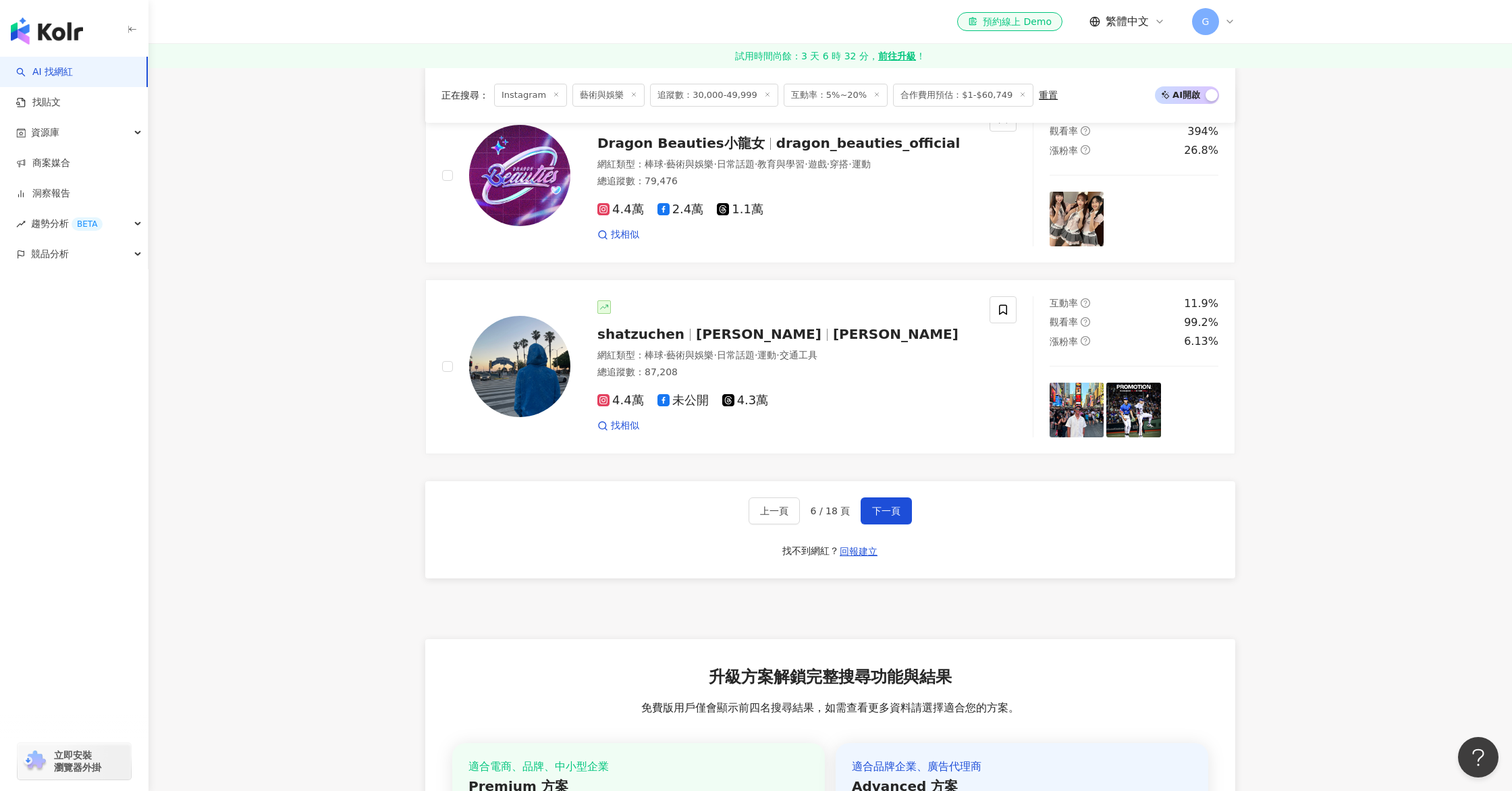
scroll to position [2701, 0]
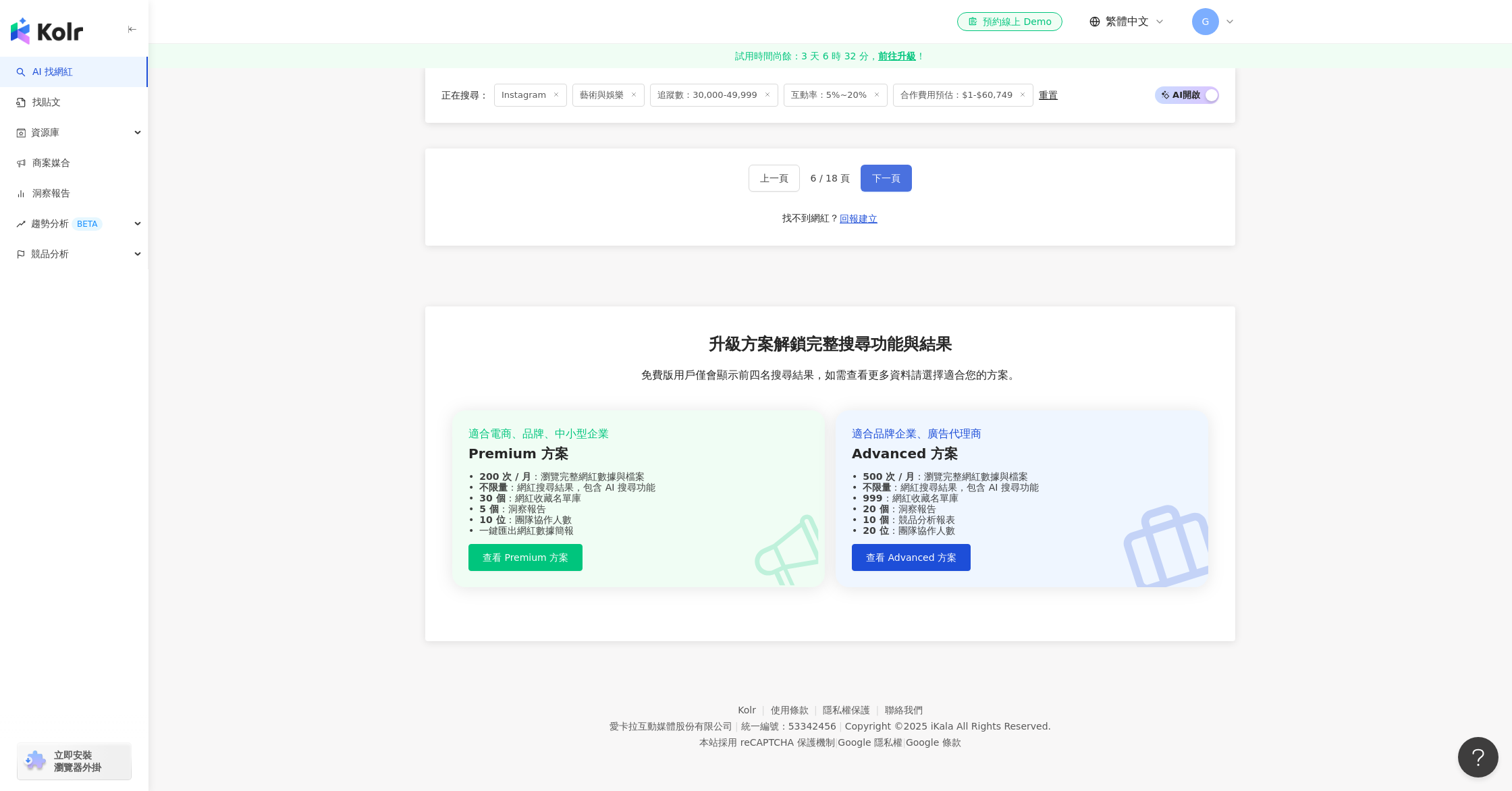
click at [898, 176] on span "下一頁" at bounding box center [887, 178] width 29 height 11
click at [894, 175] on span "下一頁" at bounding box center [887, 178] width 29 height 11
click at [881, 177] on span "下一頁" at bounding box center [887, 178] width 29 height 11
drag, startPoint x: 887, startPoint y: 178, endPoint x: 879, endPoint y: 178, distance: 8.0
click at [887, 178] on span "下一頁" at bounding box center [887, 178] width 29 height 11
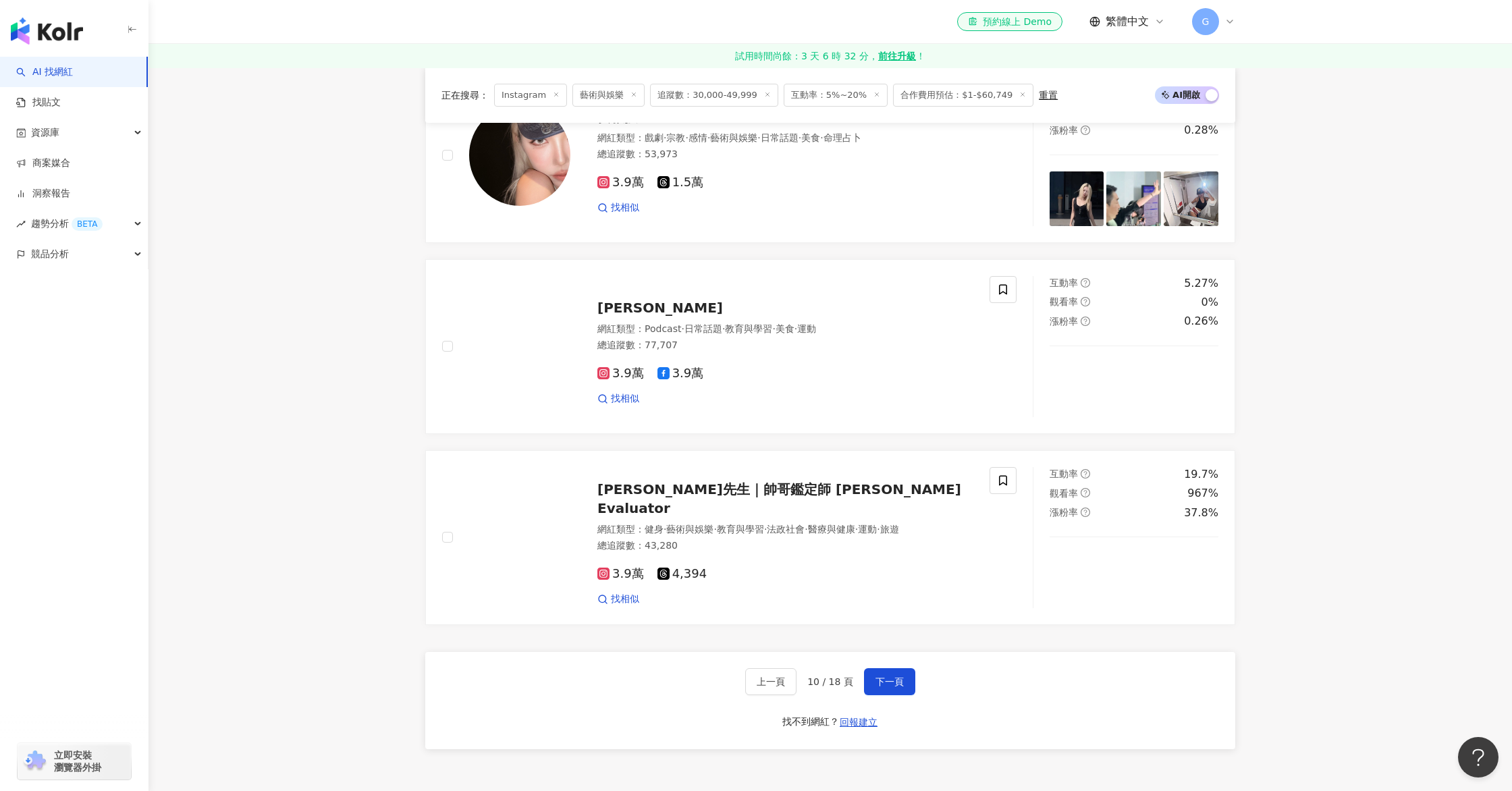
scroll to position [2211, 0]
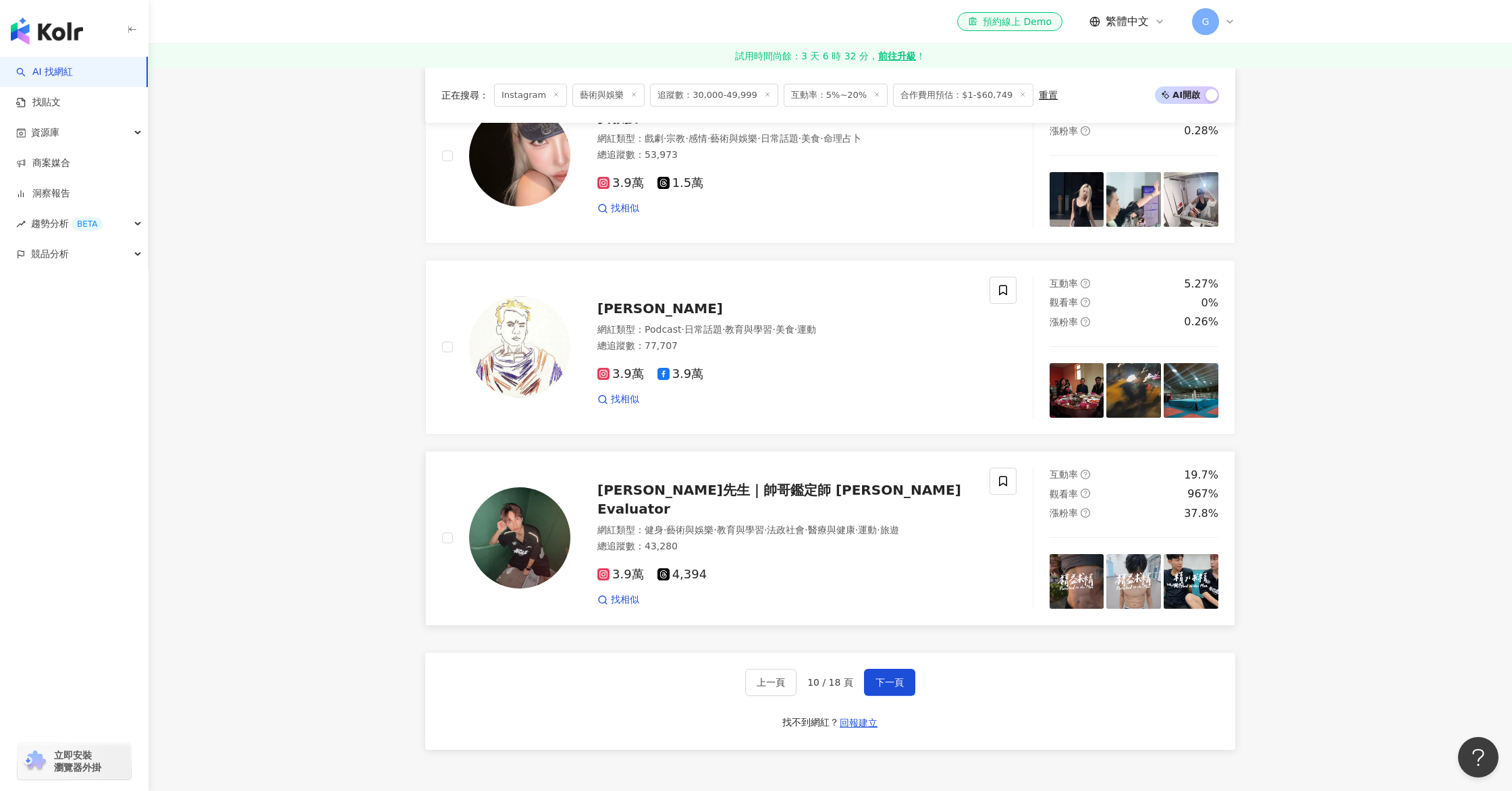
click at [657, 486] on span "瀧先生｜帥哥鑑定師 Hunks Evaluator" at bounding box center [778, 499] width 363 height 35
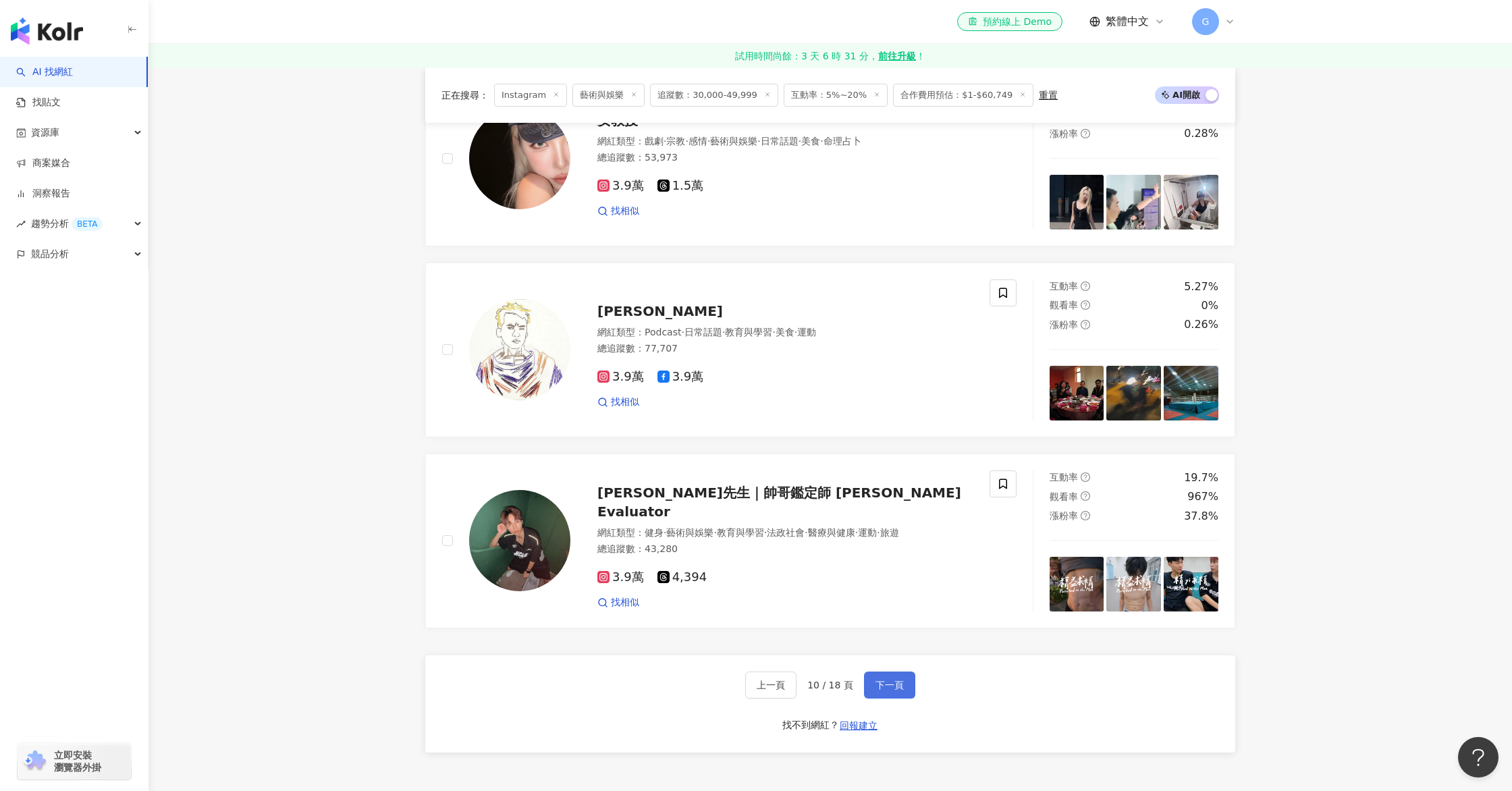
click at [888, 680] on span "下一頁" at bounding box center [889, 685] width 29 height 11
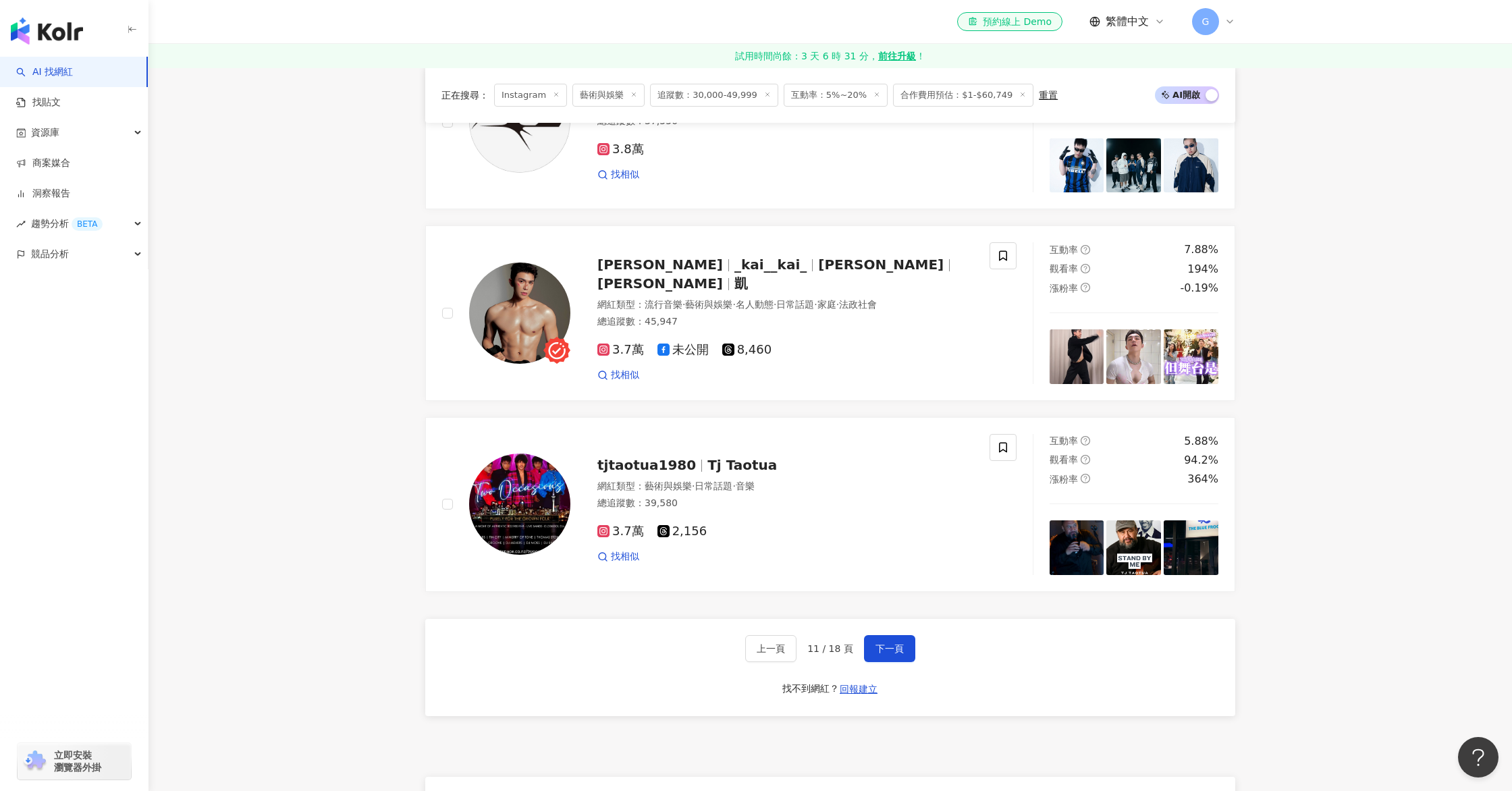
scroll to position [2701, 0]
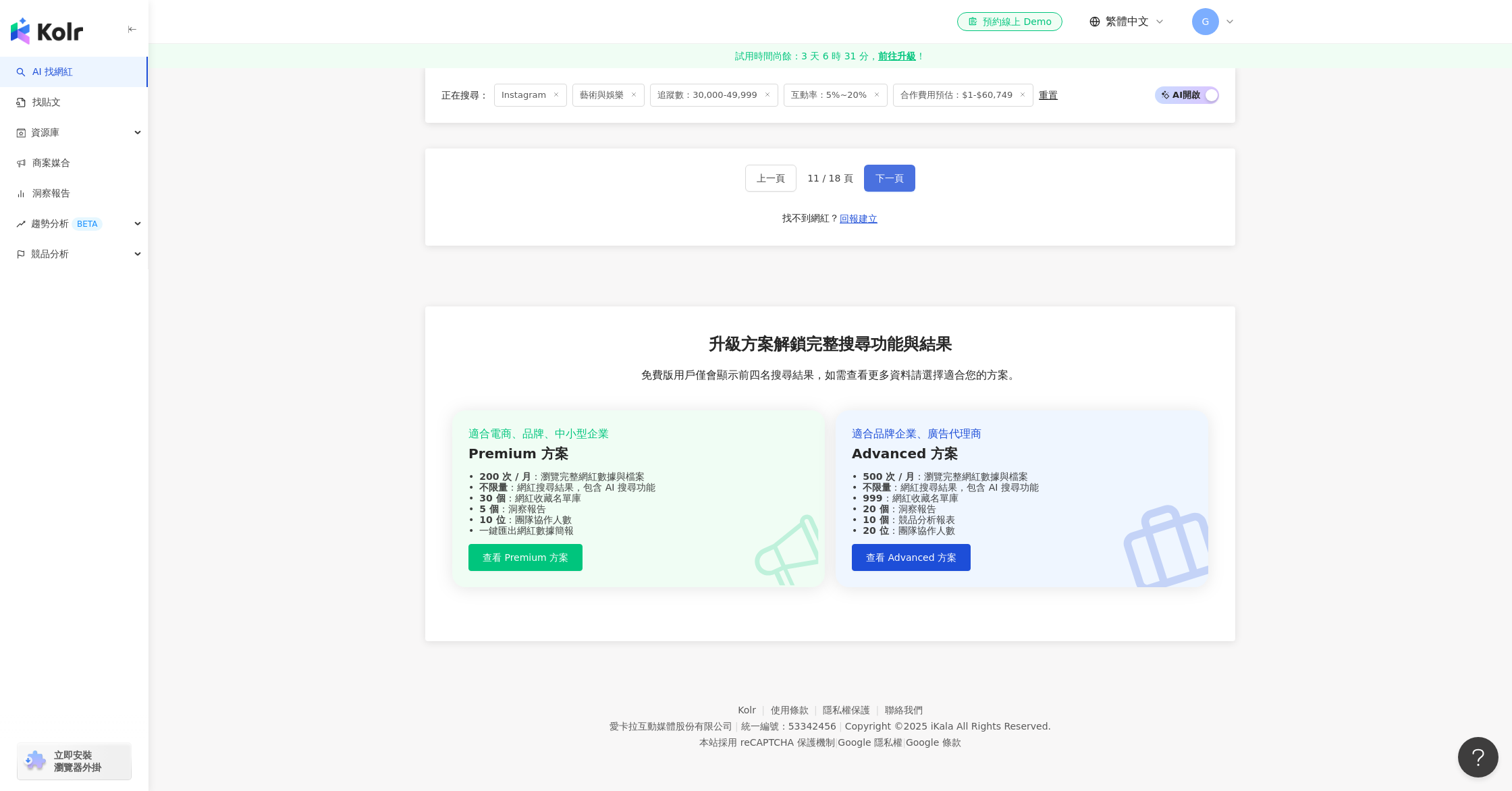
click at [897, 181] on span "下一頁" at bounding box center [889, 178] width 29 height 11
click at [902, 166] on button "下一頁" at bounding box center [889, 178] width 52 height 27
click at [893, 176] on span "下一頁" at bounding box center [889, 178] width 29 height 11
click at [918, 191] on div "上一頁 14 / 18 頁 下一頁 找不到網紅？ 回報建立" at bounding box center [830, 197] width 810 height 98
click at [903, 184] on button "下一頁" at bounding box center [889, 178] width 52 height 27
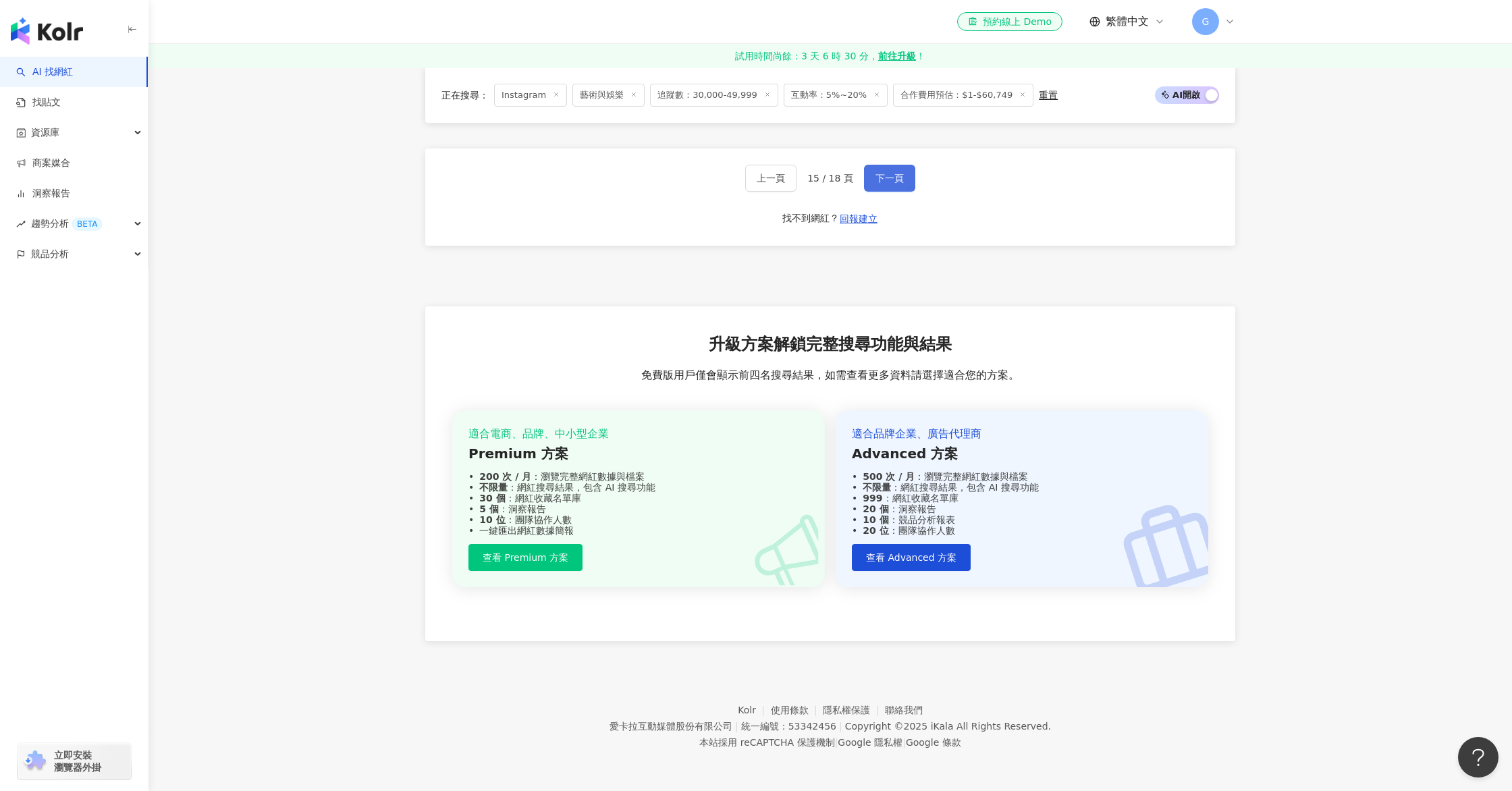
click at [877, 168] on button "下一頁" at bounding box center [889, 178] width 52 height 27
click at [913, 185] on button "下一頁" at bounding box center [889, 178] width 52 height 27
click at [870, 179] on button "下一頁" at bounding box center [889, 178] width 52 height 27
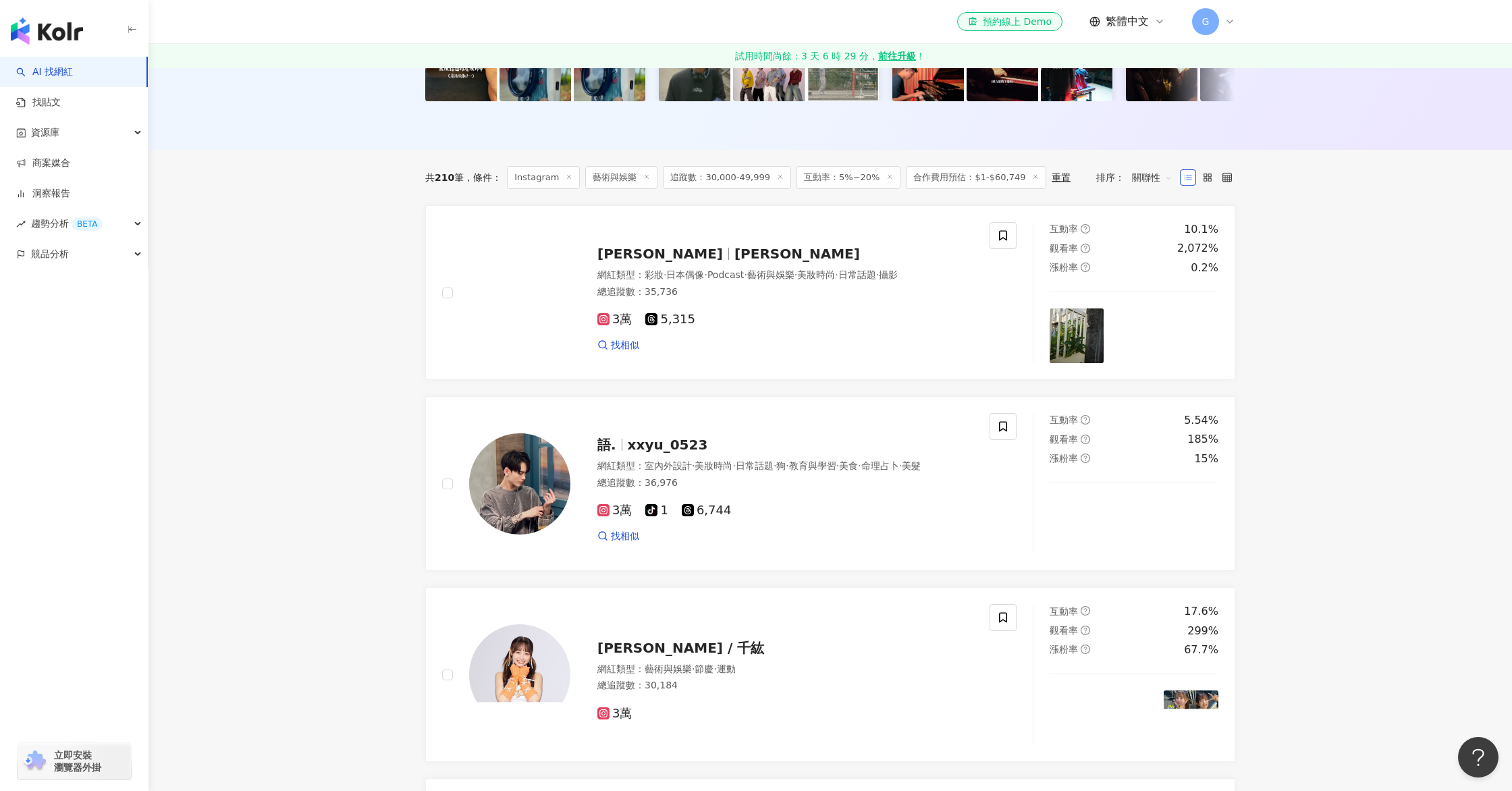
scroll to position [0, 0]
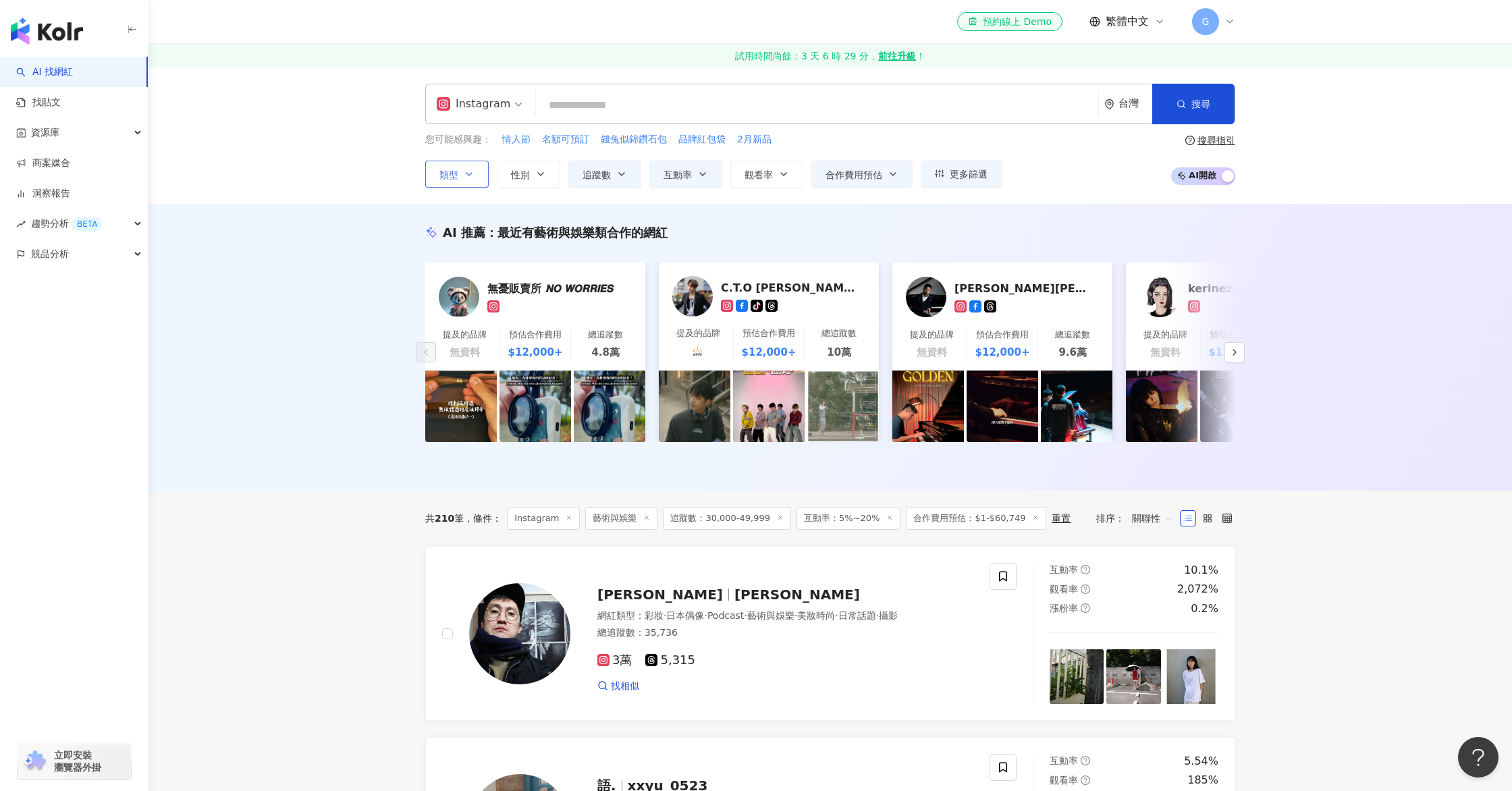
click at [469, 173] on icon "button" at bounding box center [469, 173] width 11 height 11
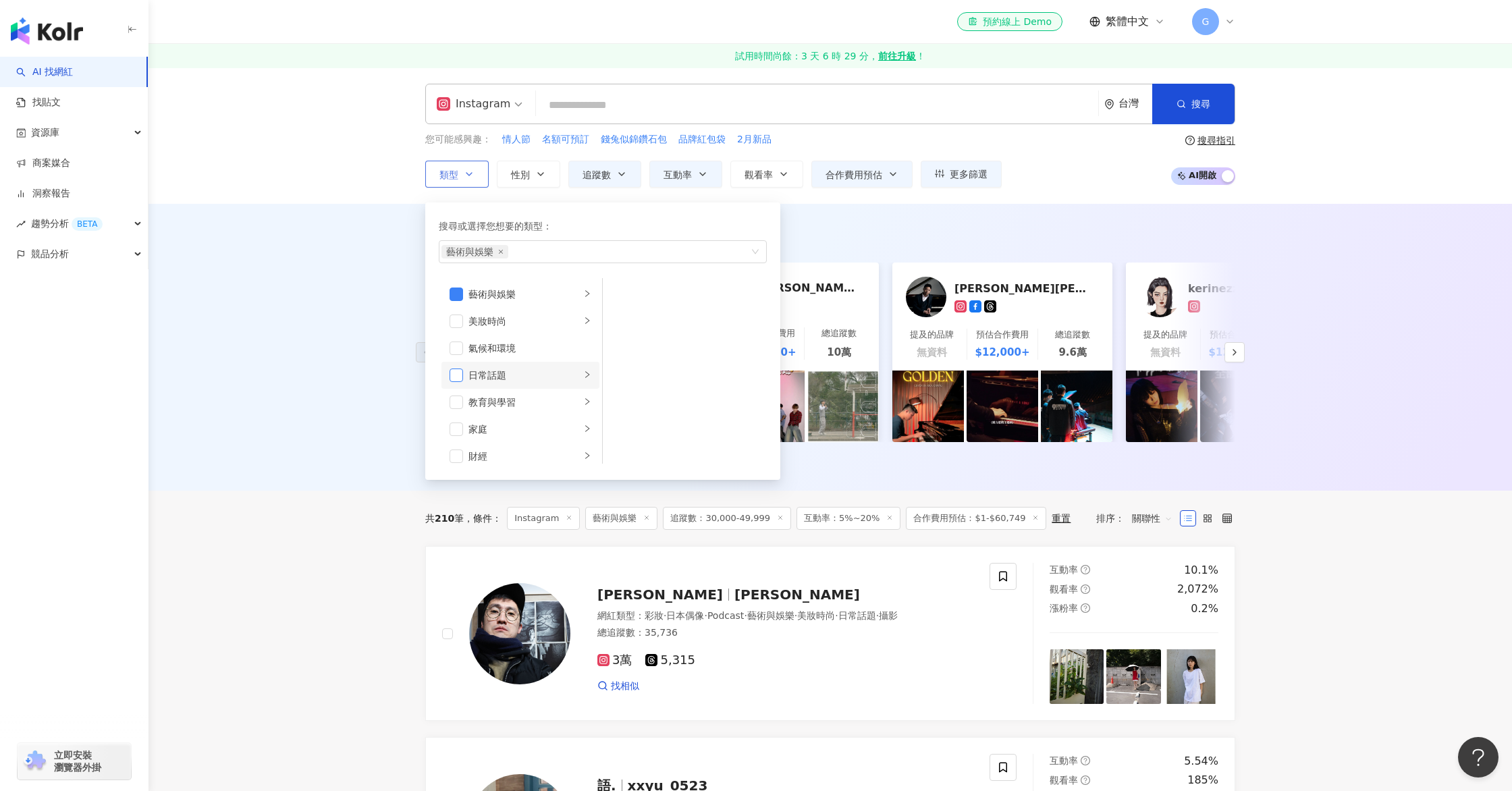
click at [457, 372] on span "button" at bounding box center [456, 375] width 13 height 13
click at [461, 293] on span "button" at bounding box center [456, 295] width 13 height 13
click at [375, 334] on div "AI 推薦 ： 最近有藝術與娛樂類合作的網紅 無憂販賣所 𝙉𝙊 𝙒𝙊𝙍𝙍𝙄𝙀𝙎 提及的品牌 無資料 預估合作費用 $12,000+ 總追蹤數 4.8萬 C.T…" at bounding box center [829, 347] width 1363 height 287
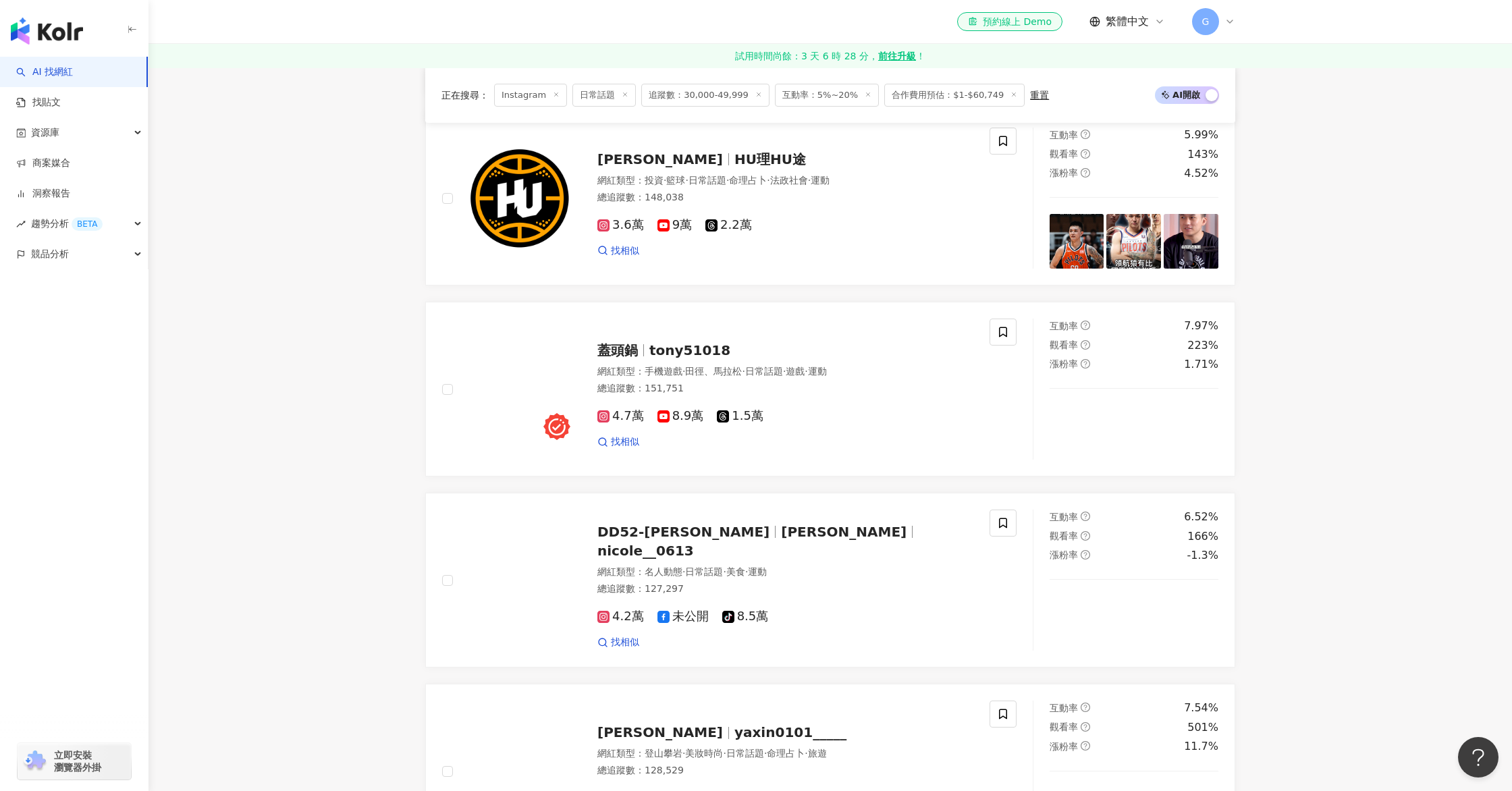
scroll to position [2375, 0]
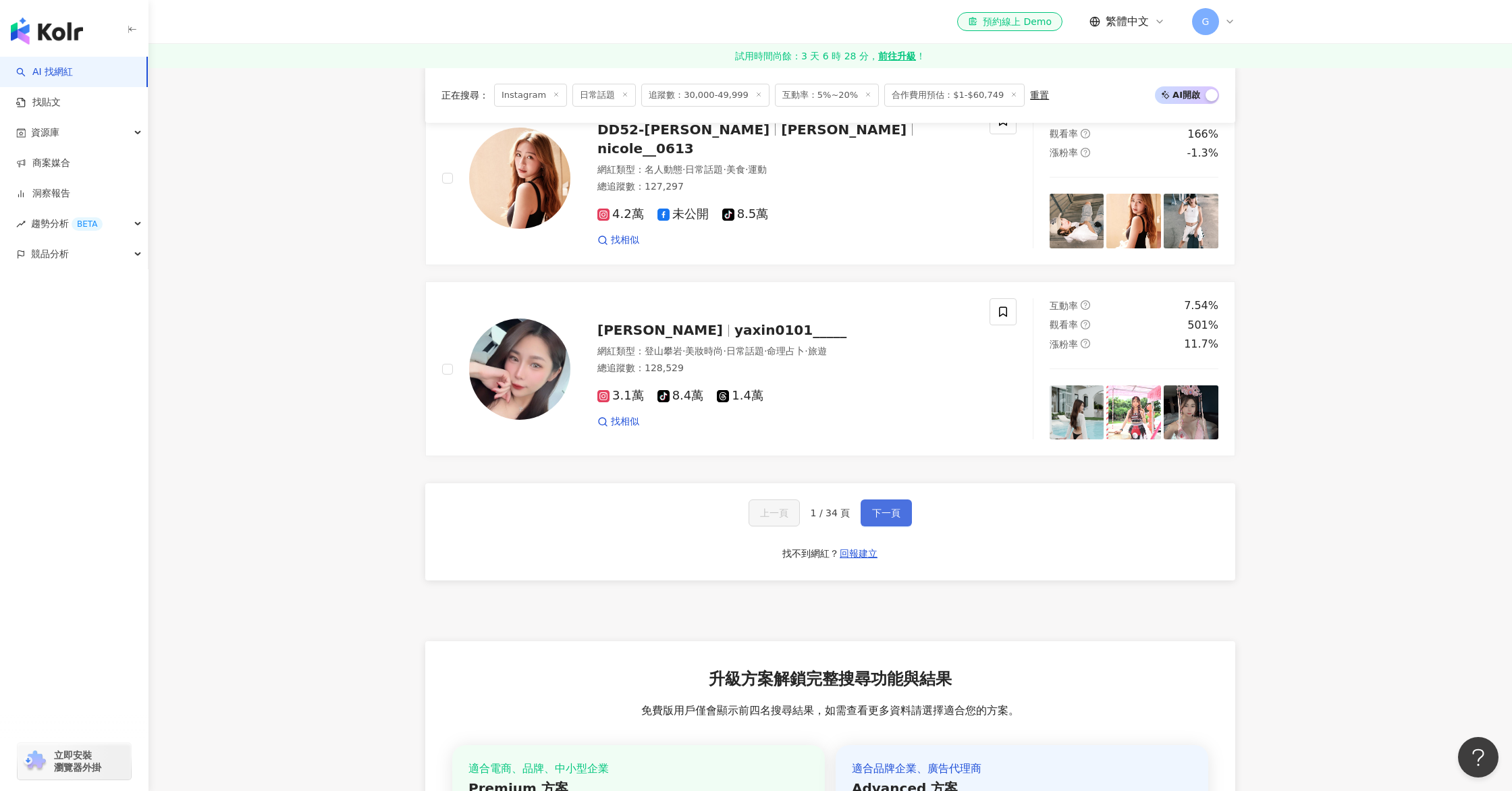
click at [877, 499] on button "下一頁" at bounding box center [887, 513] width 52 height 27
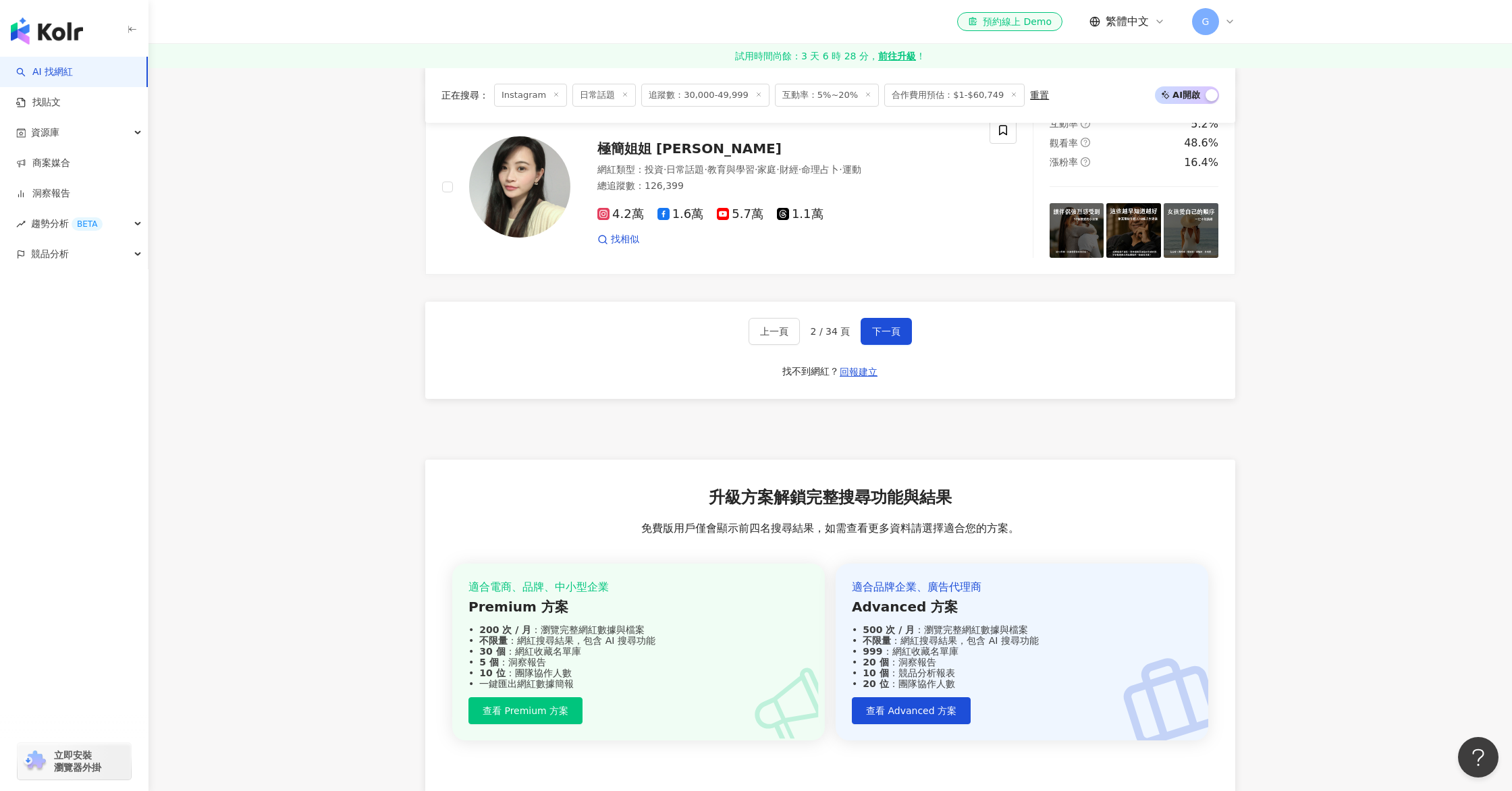
scroll to position [2715, 0]
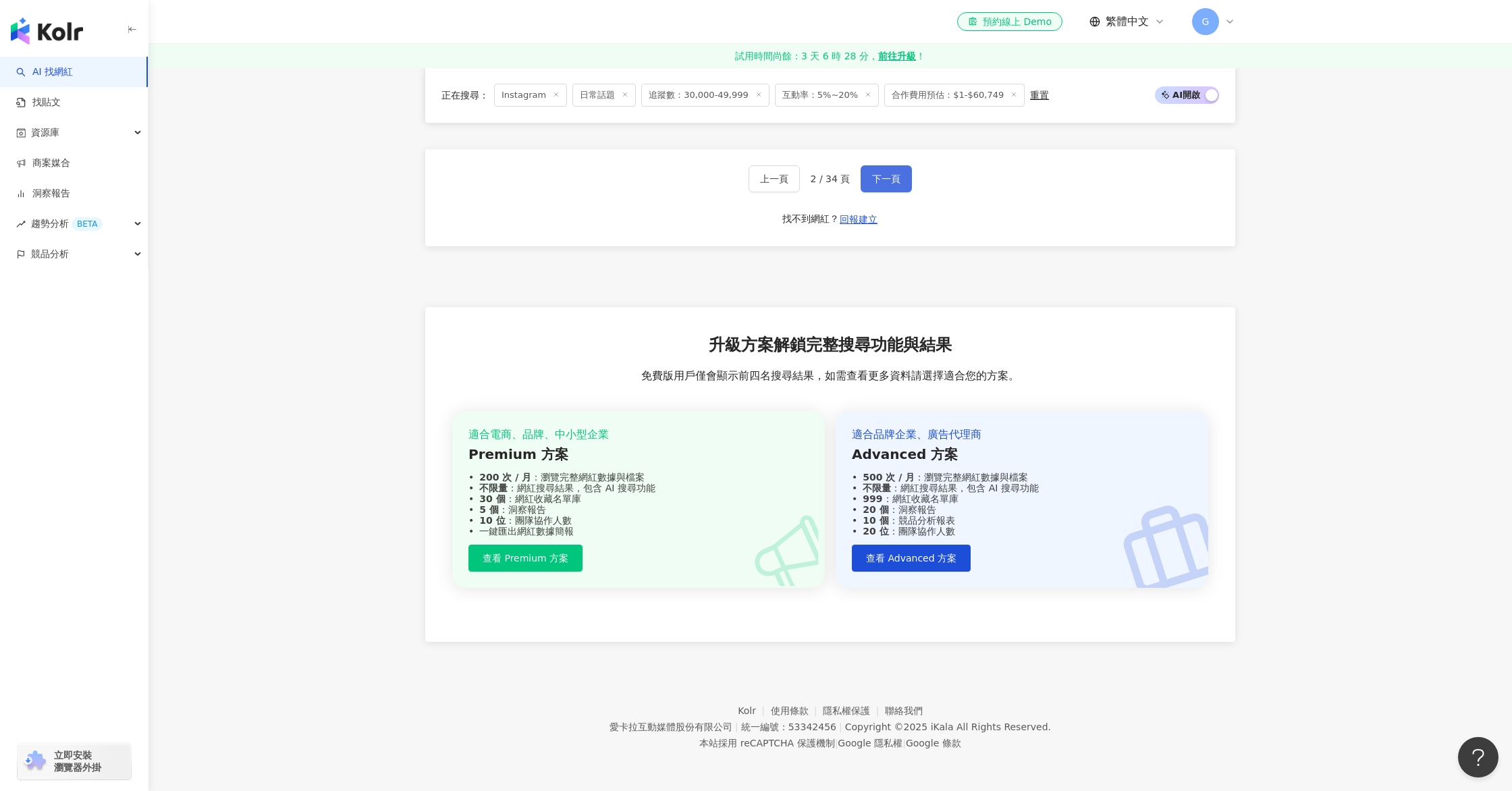
click at [890, 168] on button "下一頁" at bounding box center [887, 179] width 52 height 27
click at [890, 175] on span "下一頁" at bounding box center [887, 180] width 29 height 11
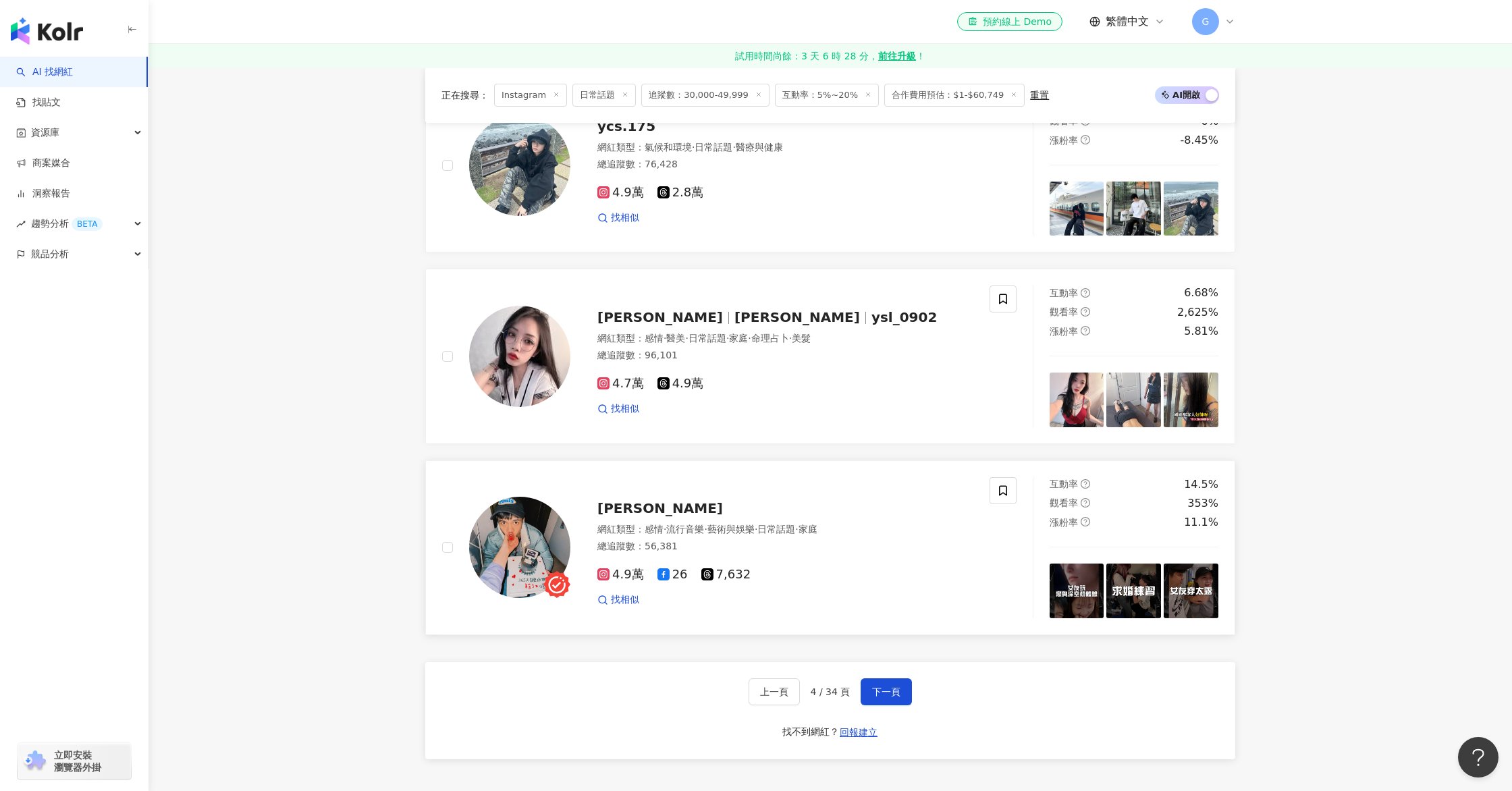
scroll to position [2701, 0]
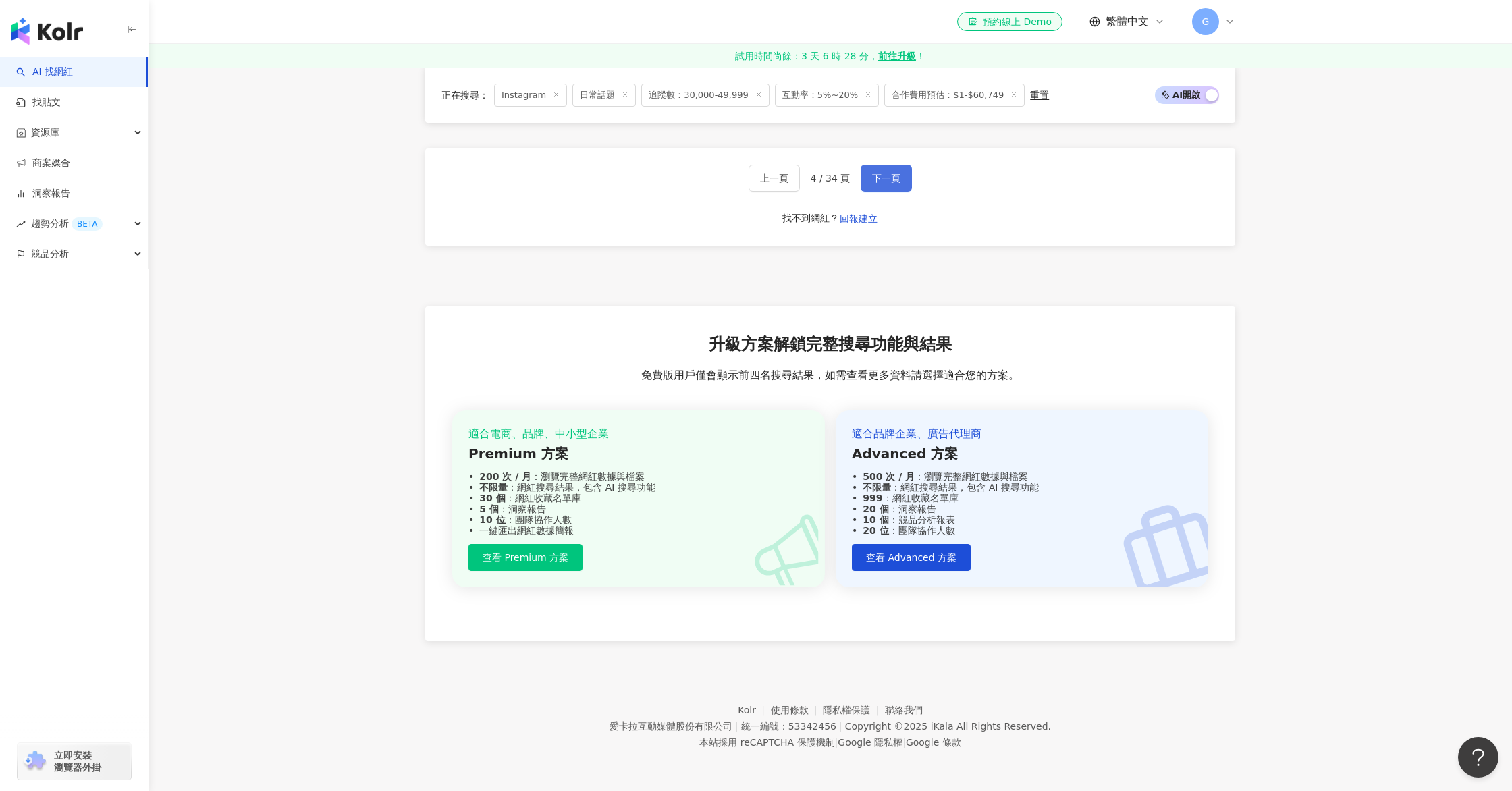
click at [895, 173] on span "下一頁" at bounding box center [887, 178] width 29 height 11
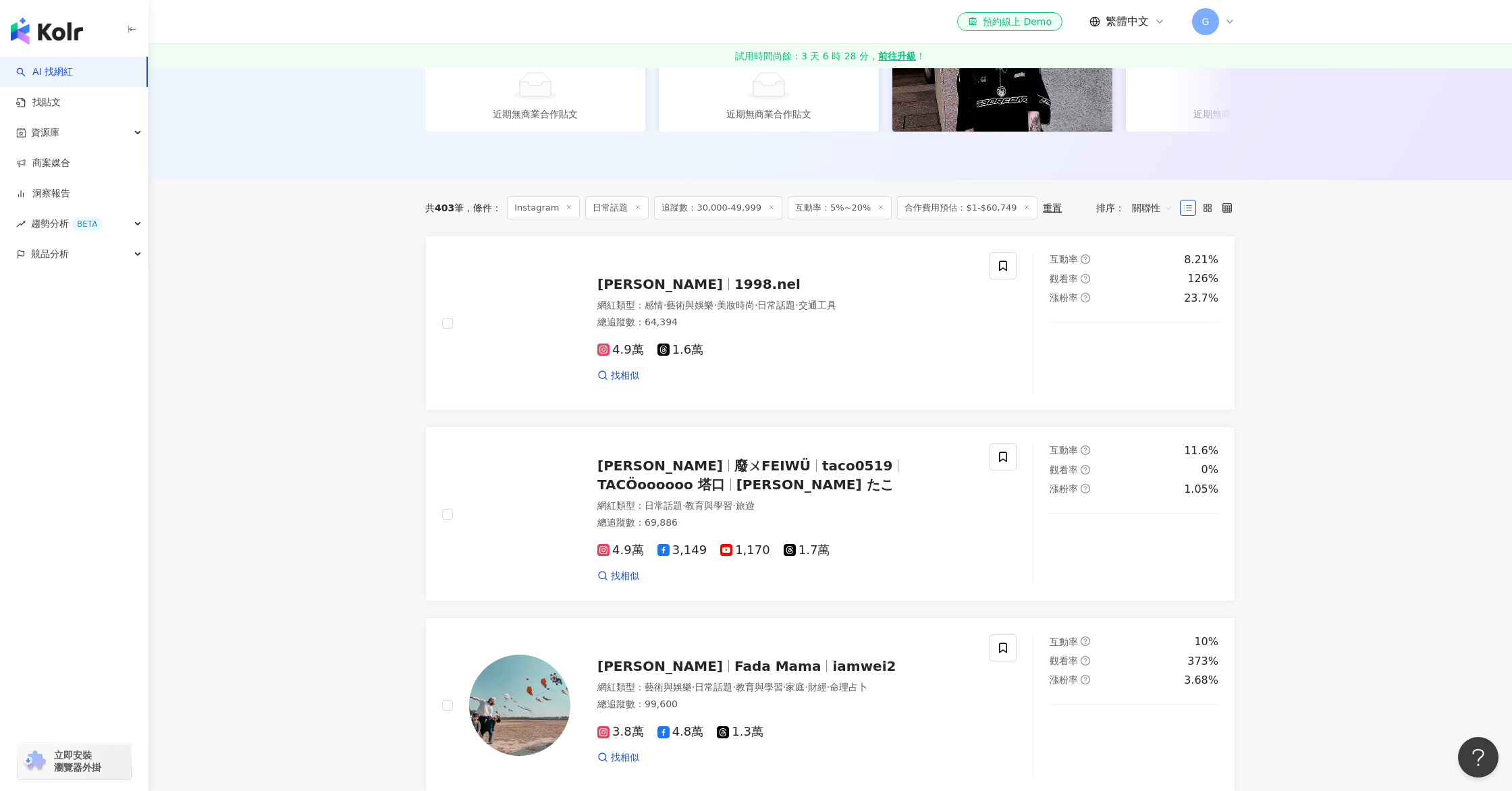
scroll to position [192, 0]
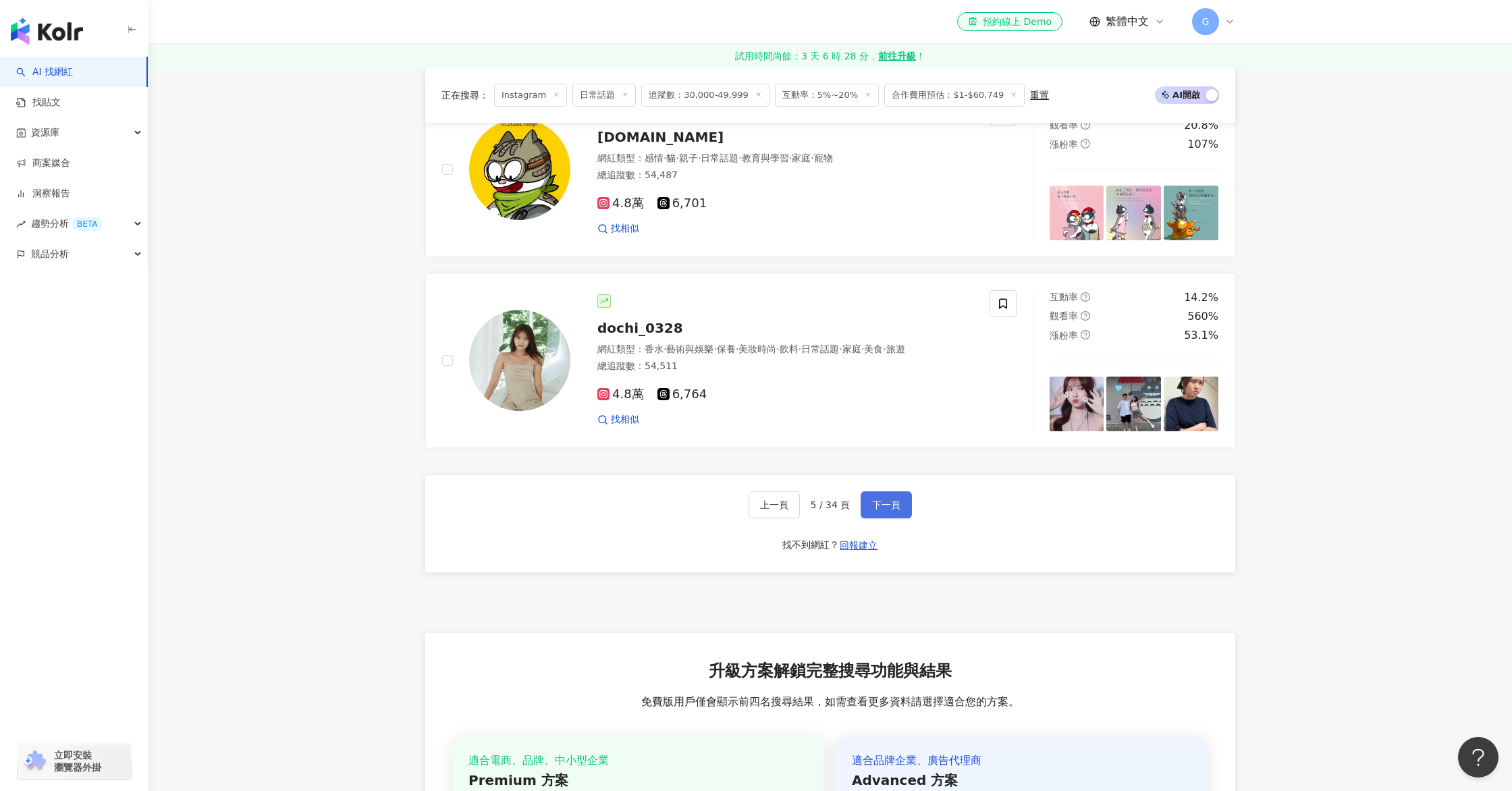
click at [898, 512] on button "下一頁" at bounding box center [887, 505] width 52 height 27
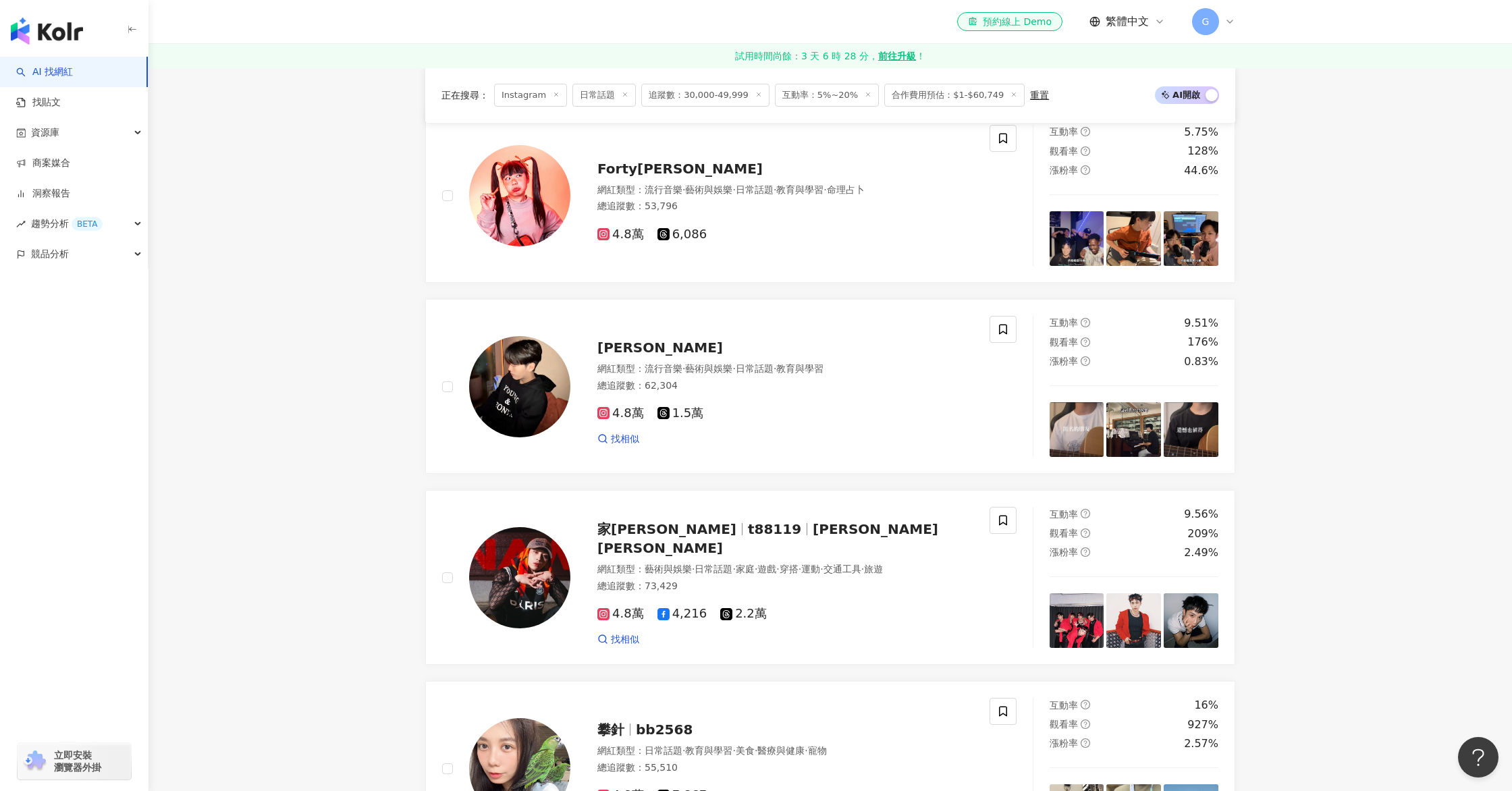
scroll to position [314, 0]
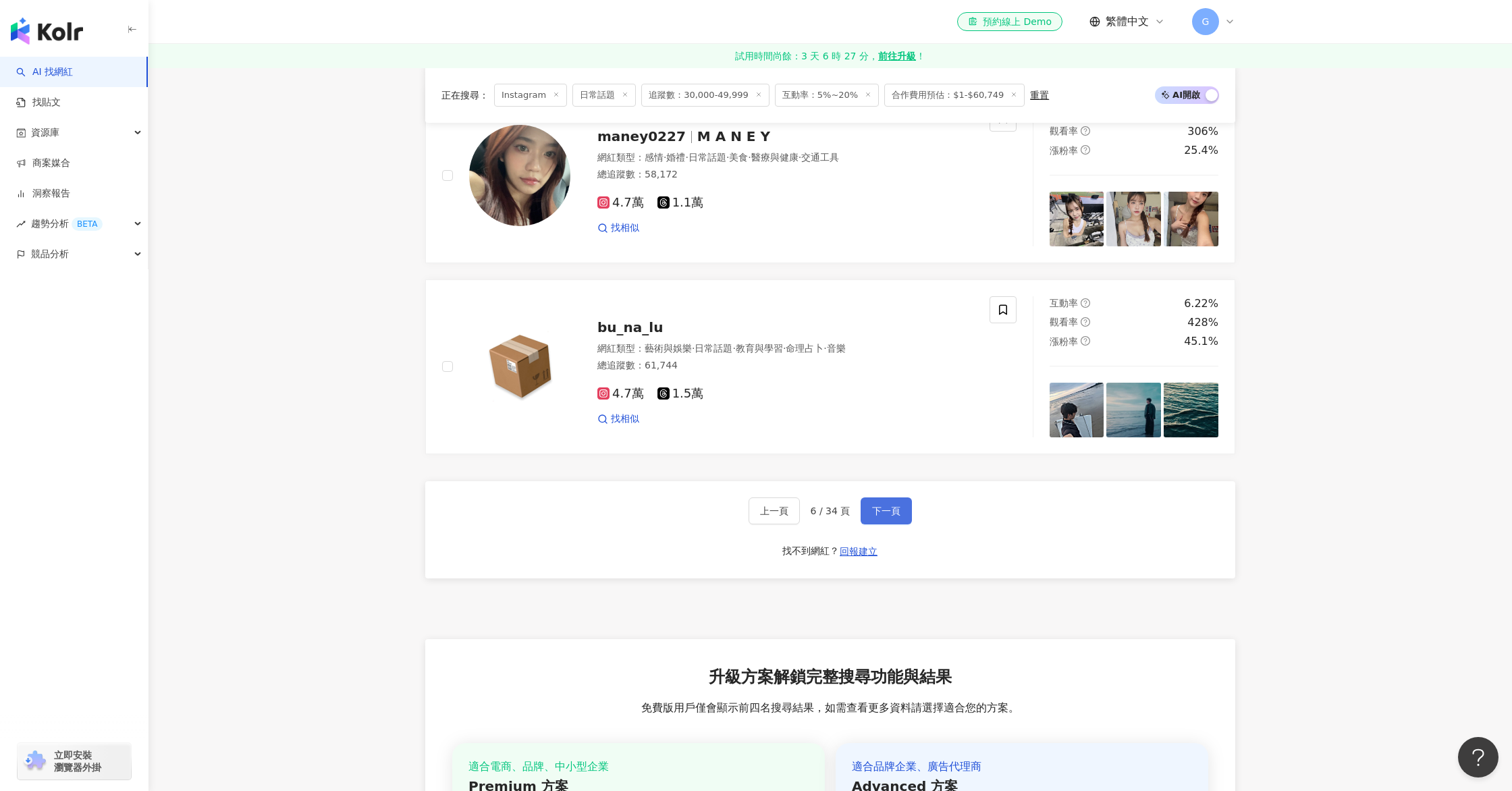
click at [898, 512] on span "下一頁" at bounding box center [887, 511] width 29 height 11
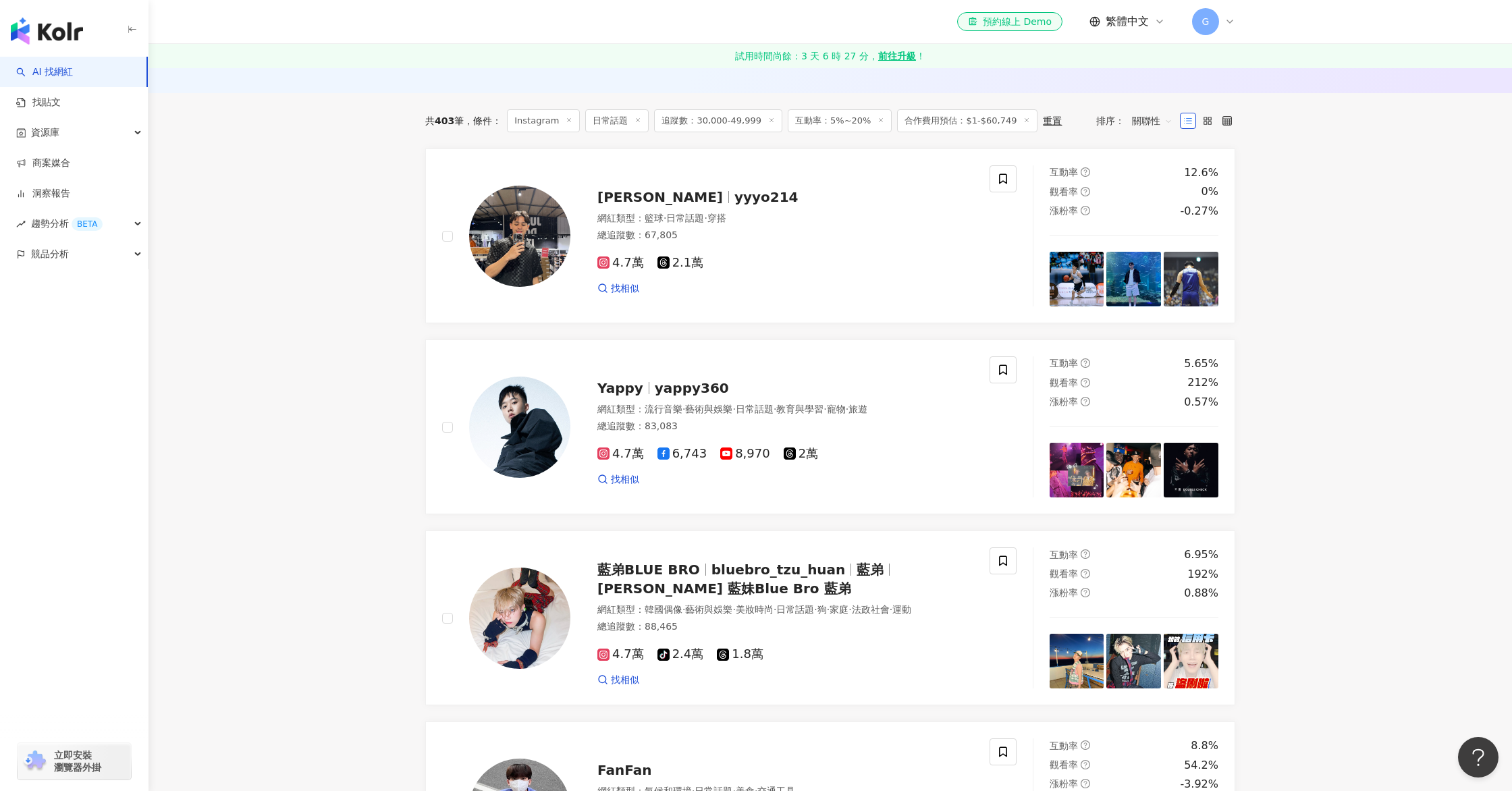
scroll to position [329, 0]
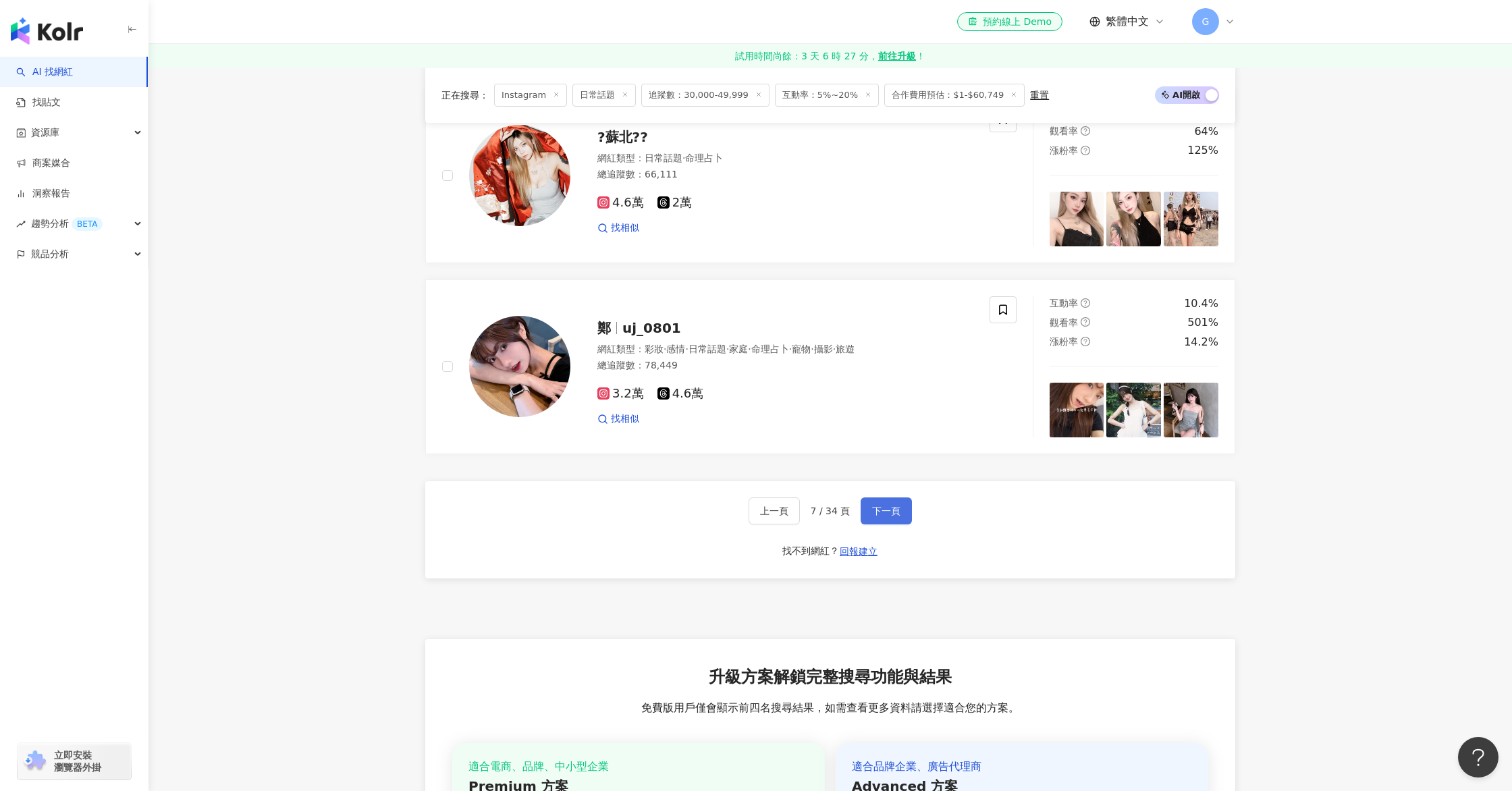
click at [898, 512] on div "上一頁 7 / 34 頁 下一頁 找不到網紅？ 回報建立" at bounding box center [830, 530] width 810 height 98
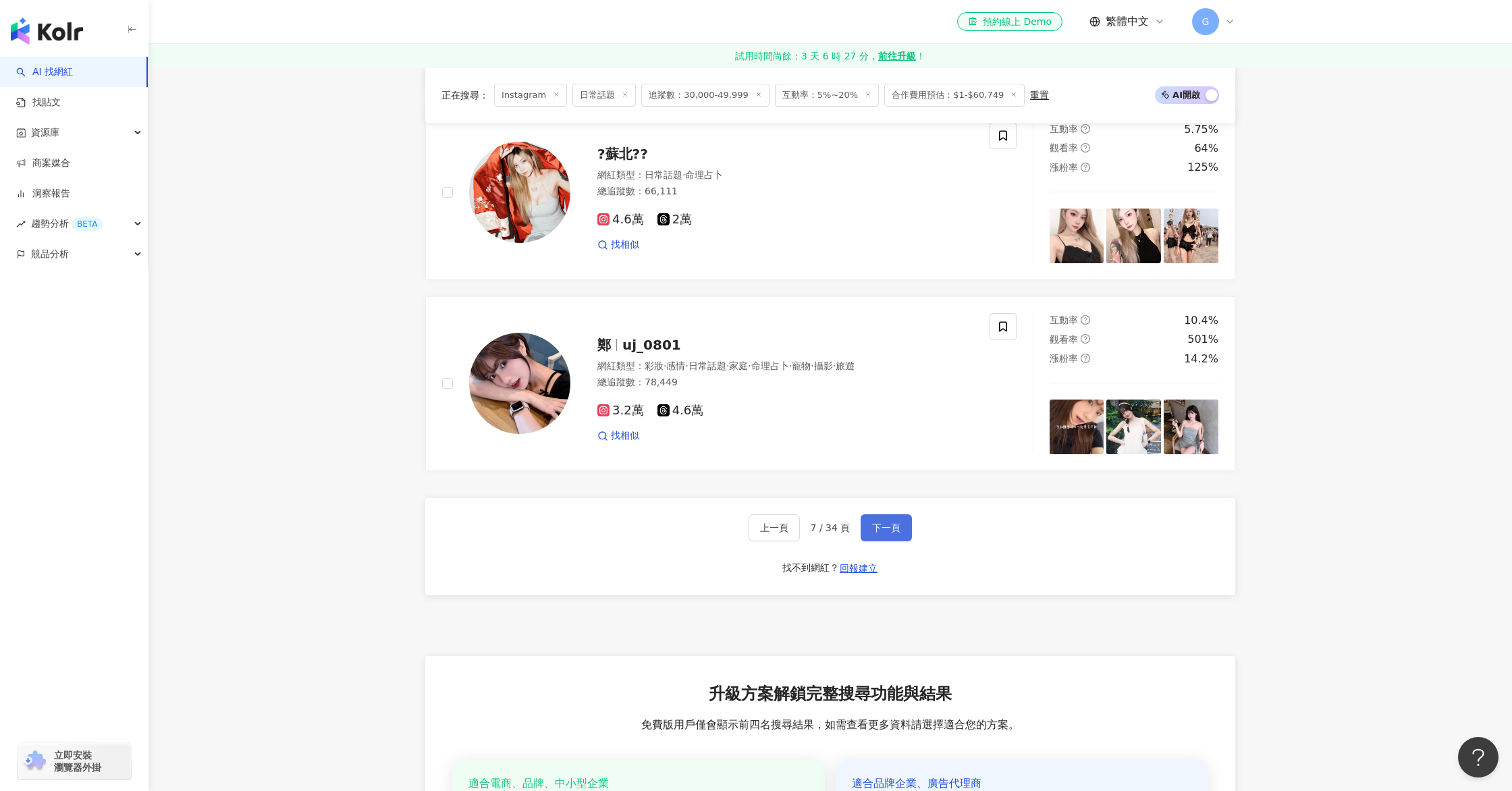
click at [898, 522] on span "下一頁" at bounding box center [887, 527] width 29 height 11
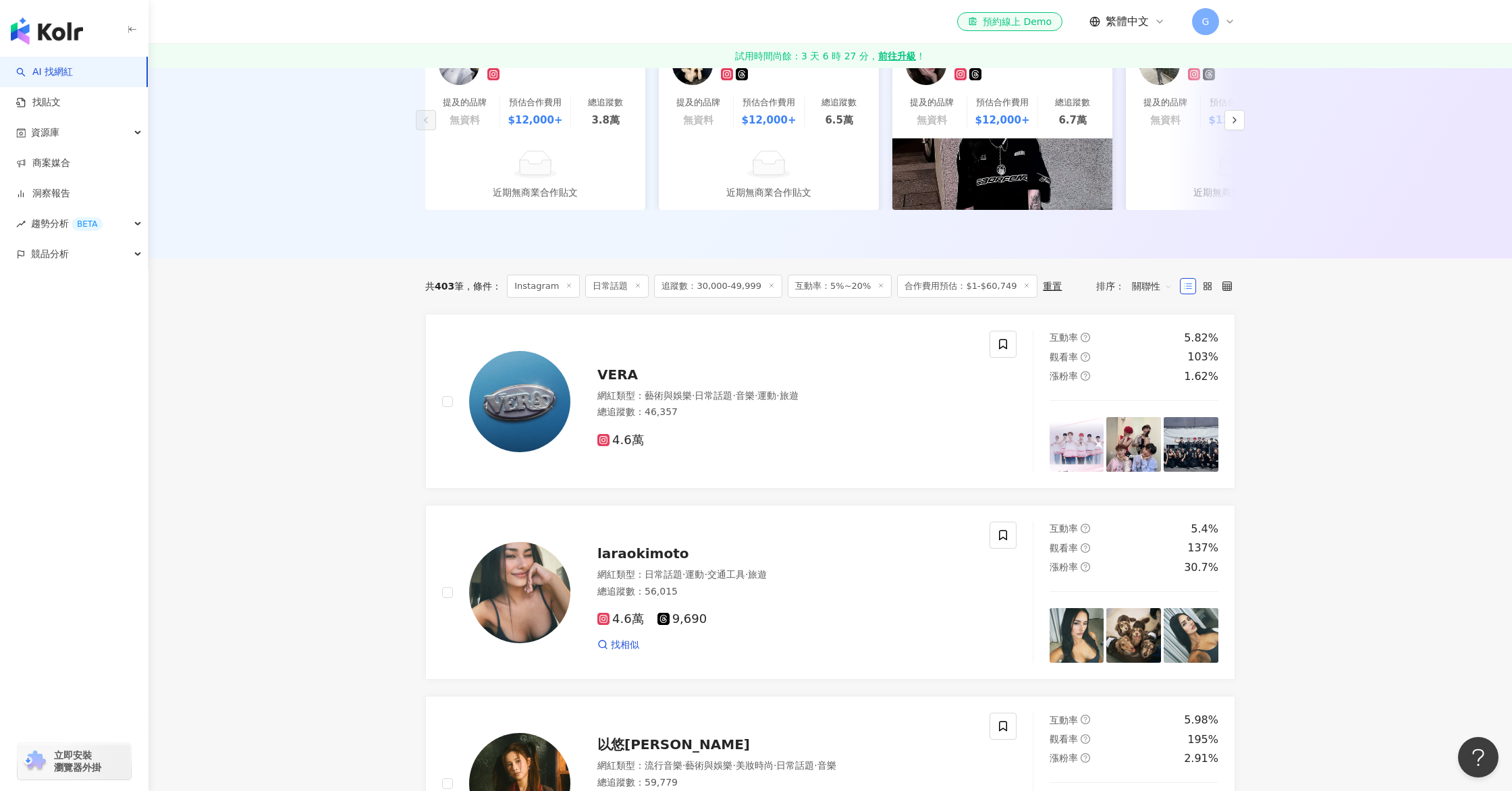
scroll to position [0, 0]
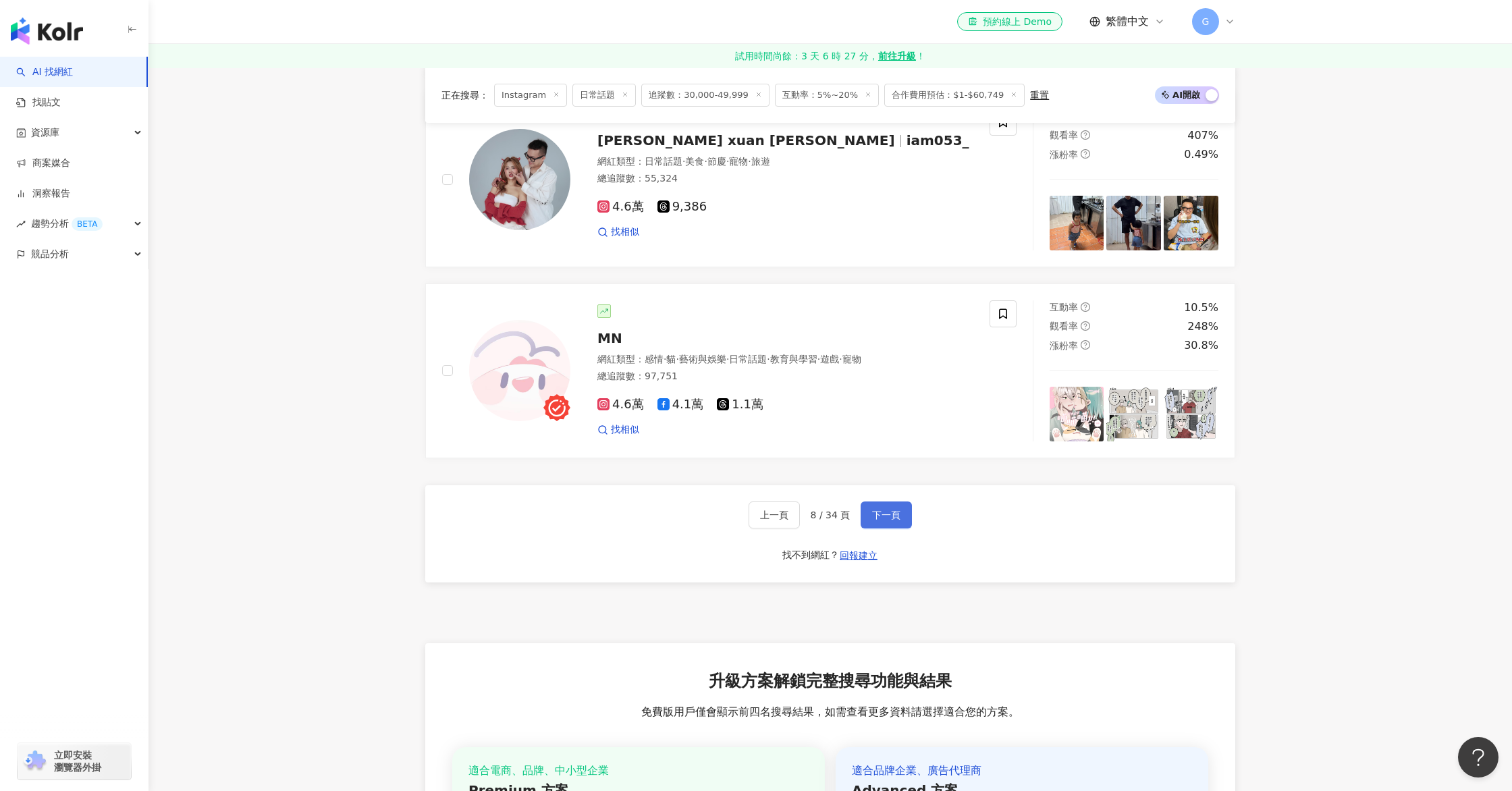
click at [898, 512] on span "下一頁" at bounding box center [887, 515] width 29 height 11
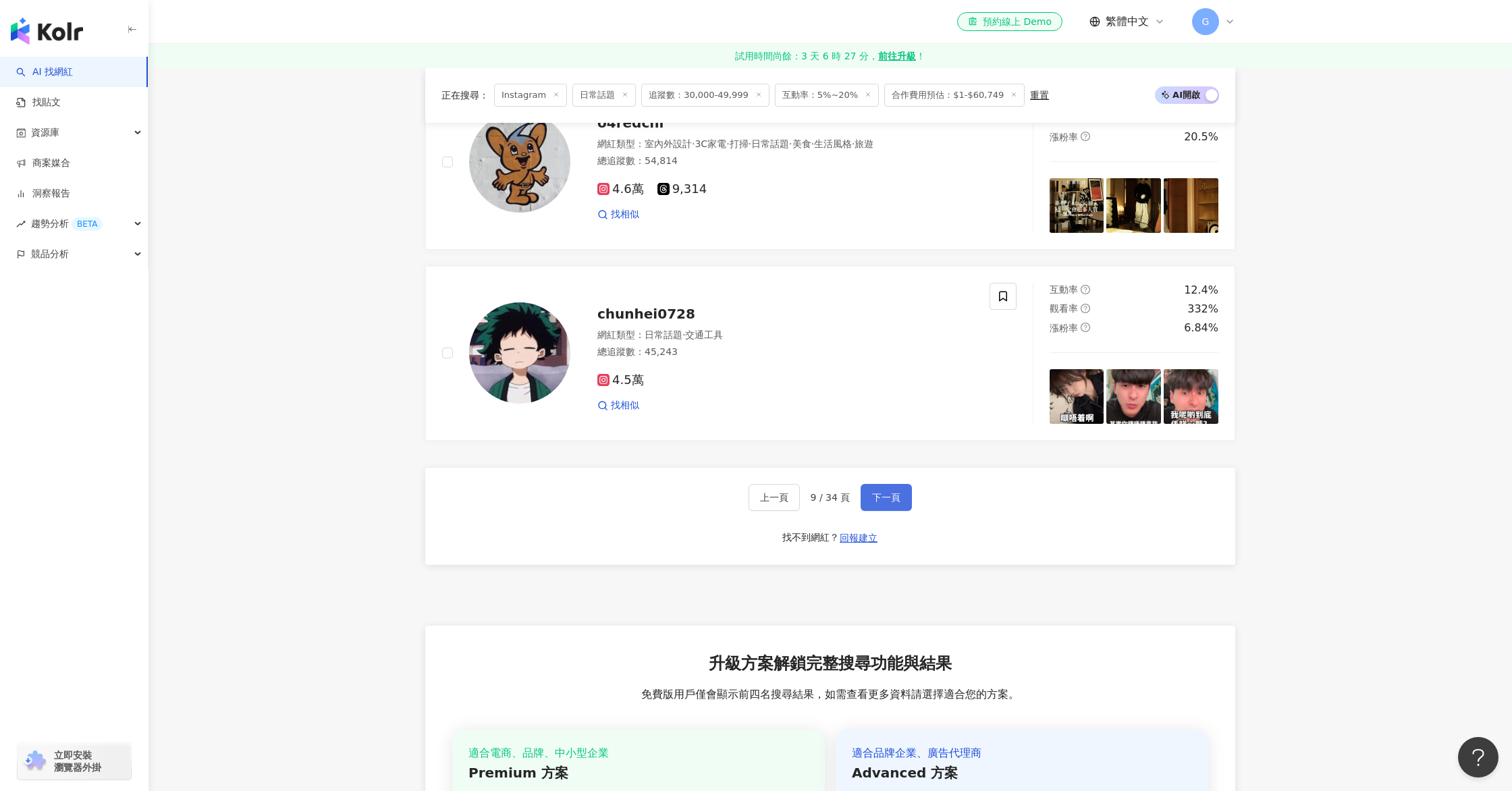
scroll to position [2380, 0]
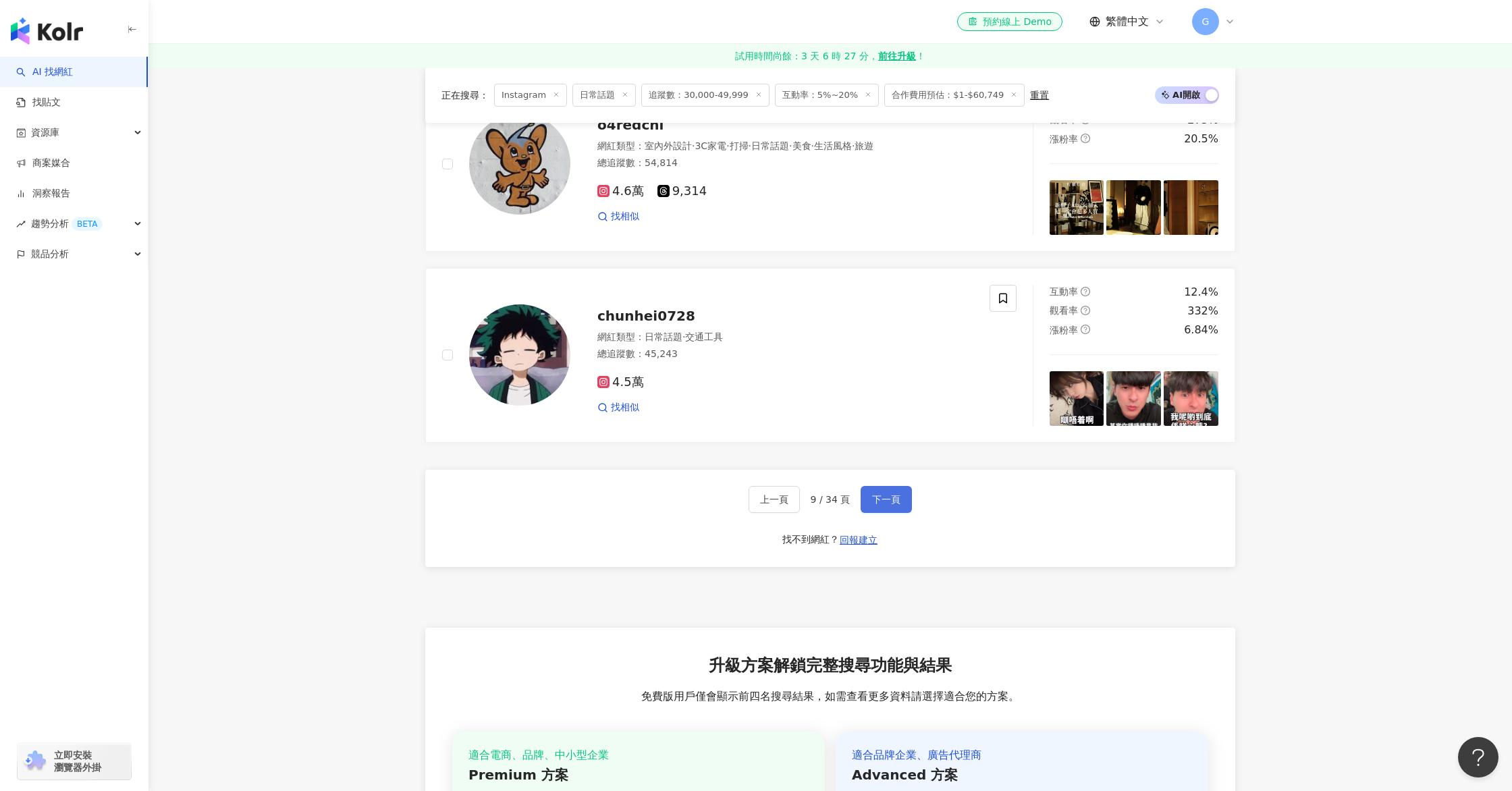
click at [896, 494] on span "下一頁" at bounding box center [887, 499] width 29 height 11
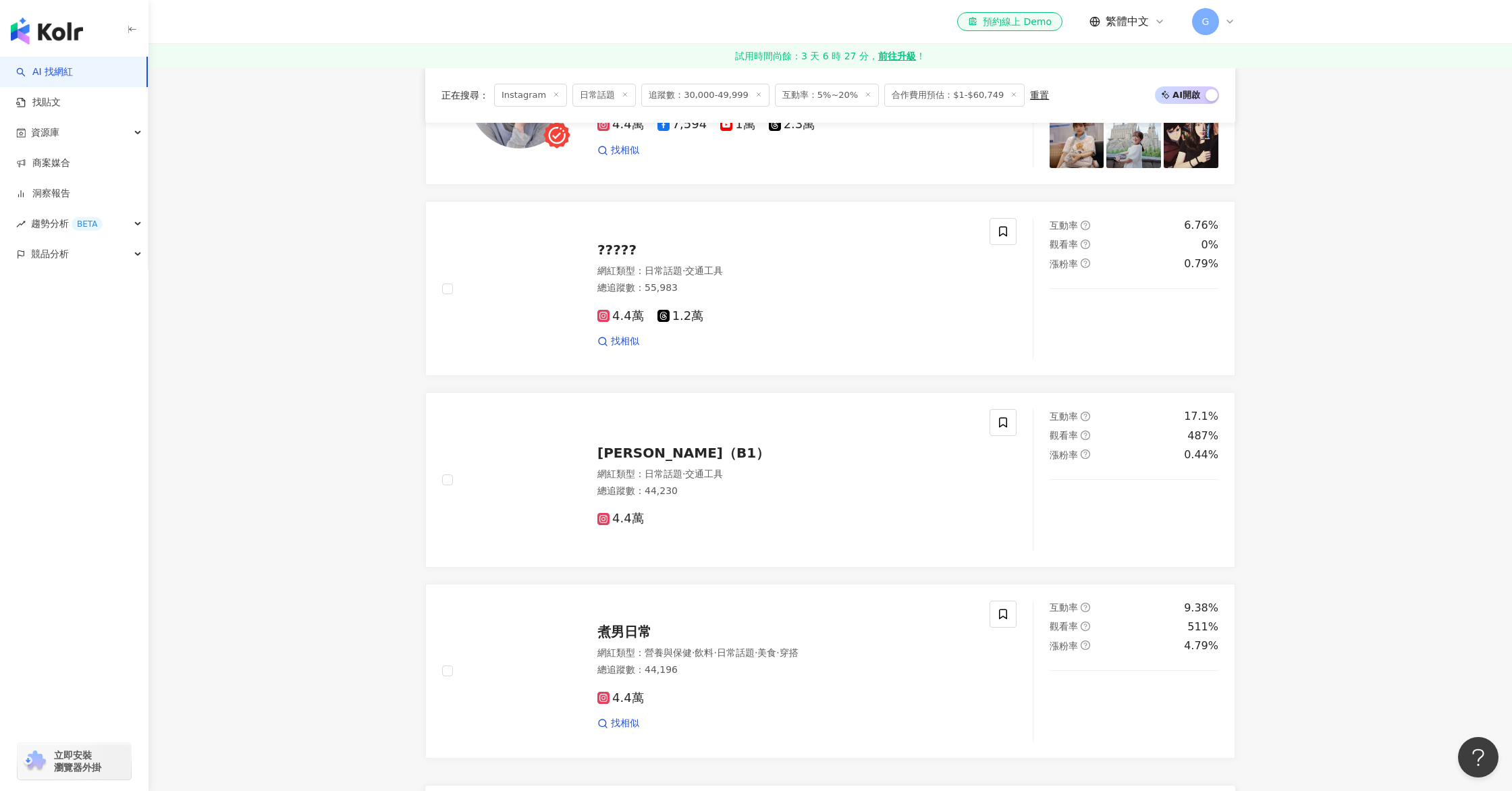
scroll to position [2019, 0]
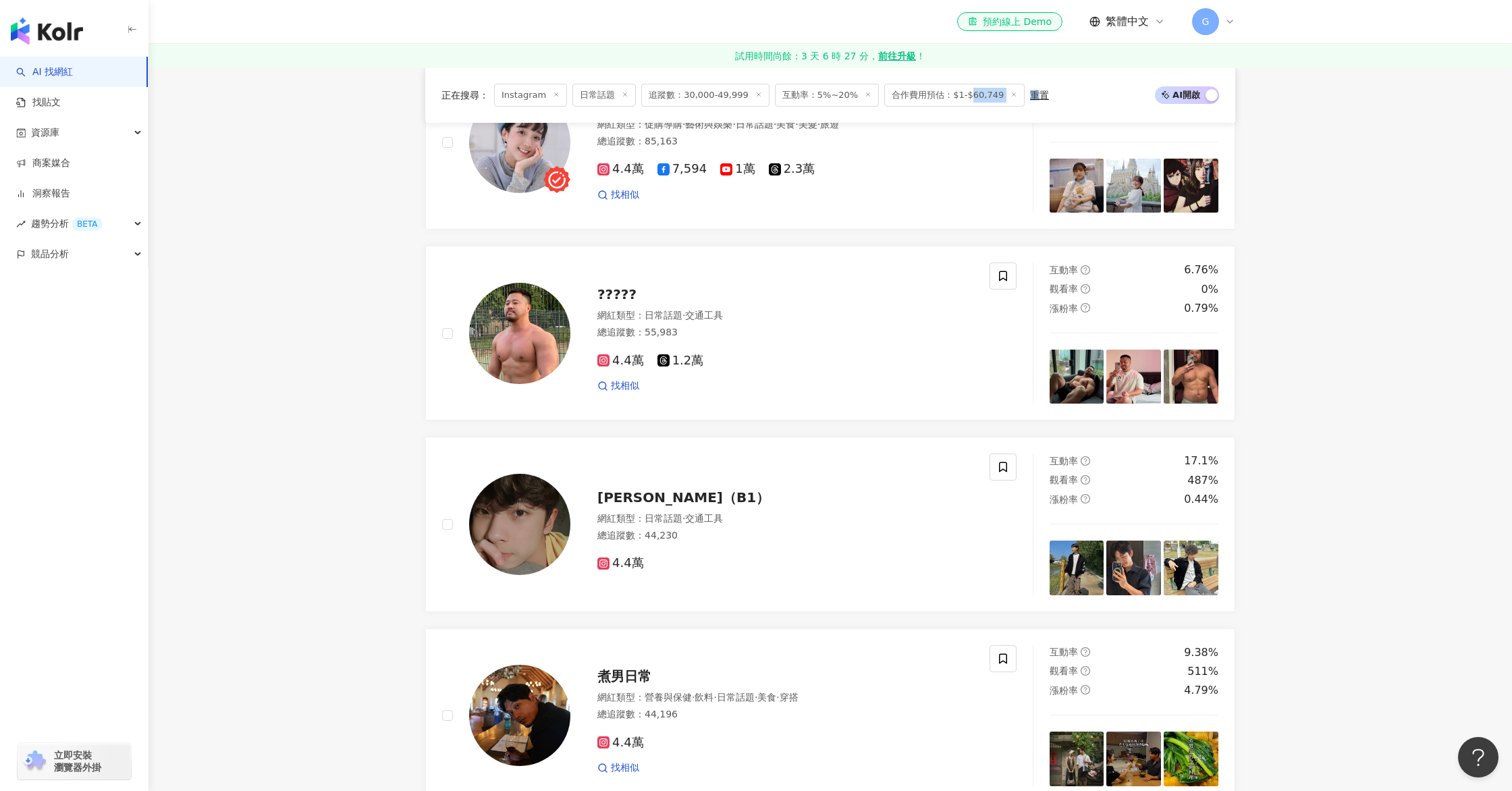
drag, startPoint x: 955, startPoint y: 95, endPoint x: 1023, endPoint y: 104, distance: 68.6
click at [1023, 99] on div "正在搜尋 ： Instagram 日常話題 追蹤數：30,000-49,999 互動率：5%~20% 合作費用預估：$1-$60,749 重置" at bounding box center [744, 95] width 607 height 23
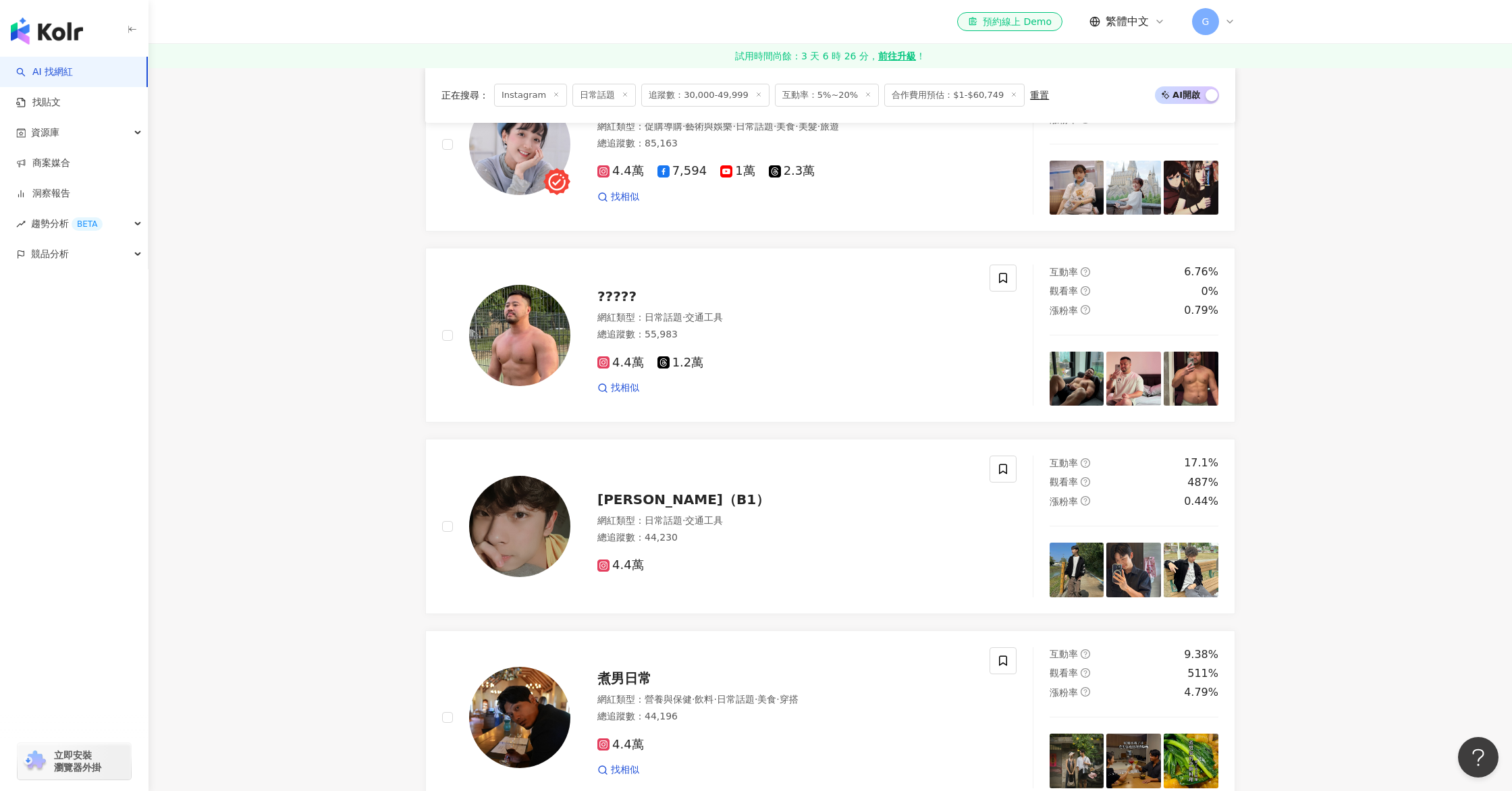
click at [928, 93] on span "合作費用預估：$1-$60,749" at bounding box center [953, 95] width 141 height 23
click at [962, 95] on span "合作費用預估：$1-$60,749" at bounding box center [953, 95] width 141 height 23
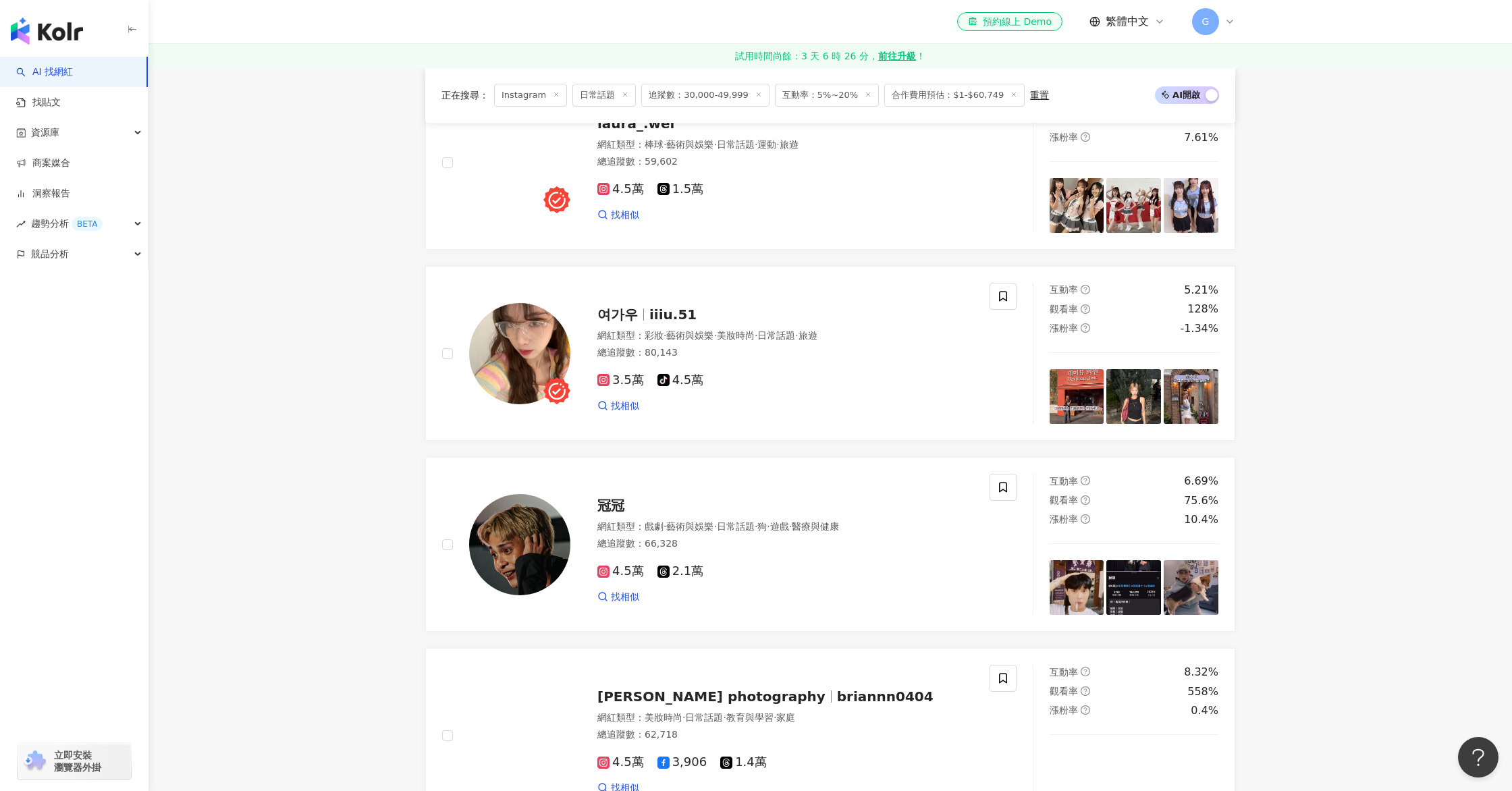
scroll to position [479, 0]
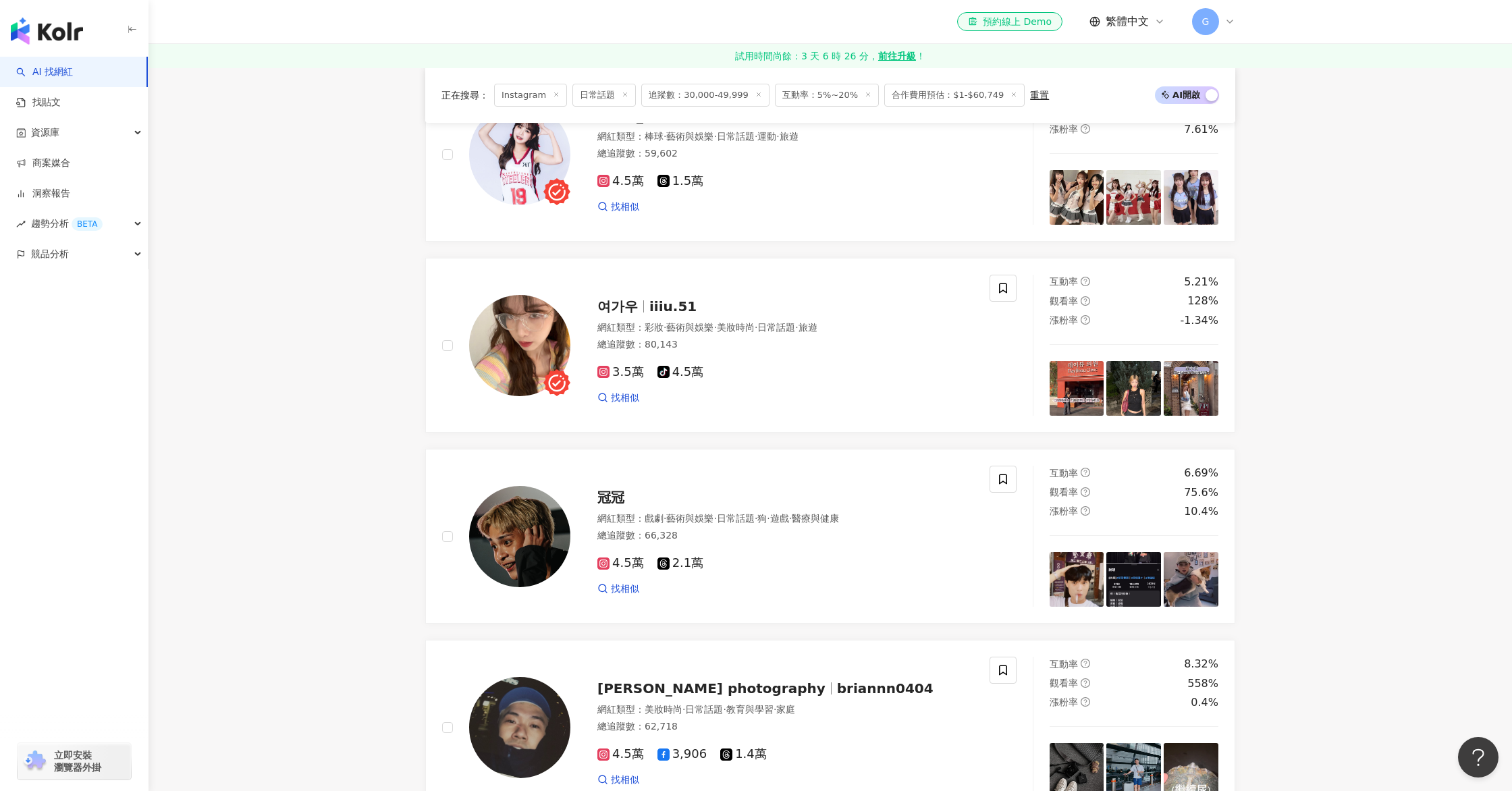
click at [969, 97] on span "合作費用預估：$1-$60,749" at bounding box center [953, 95] width 141 height 23
click at [936, 91] on span "合作費用預估：$1-$60,749" at bounding box center [953, 95] width 141 height 23
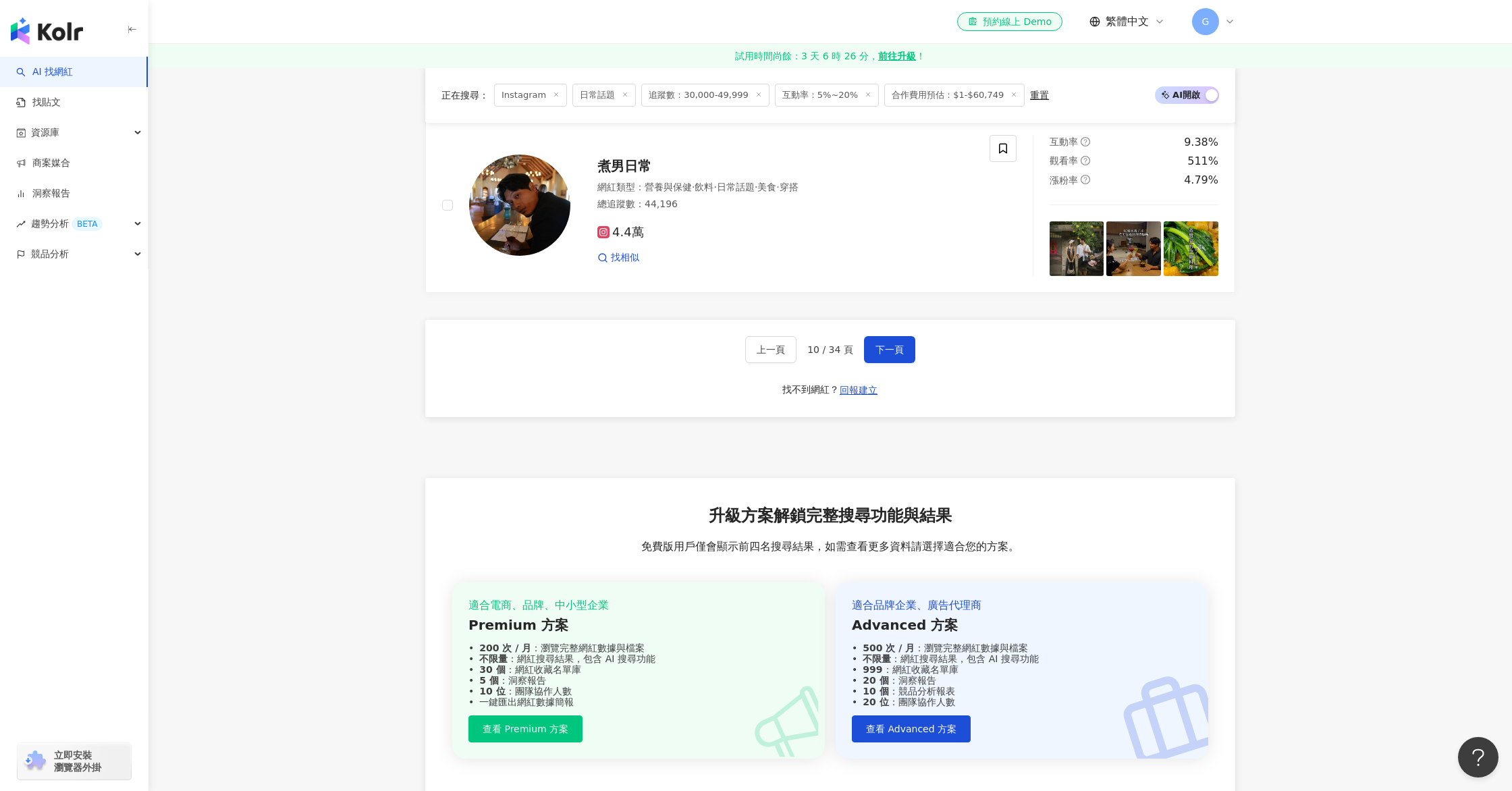
scroll to position [2554, 0]
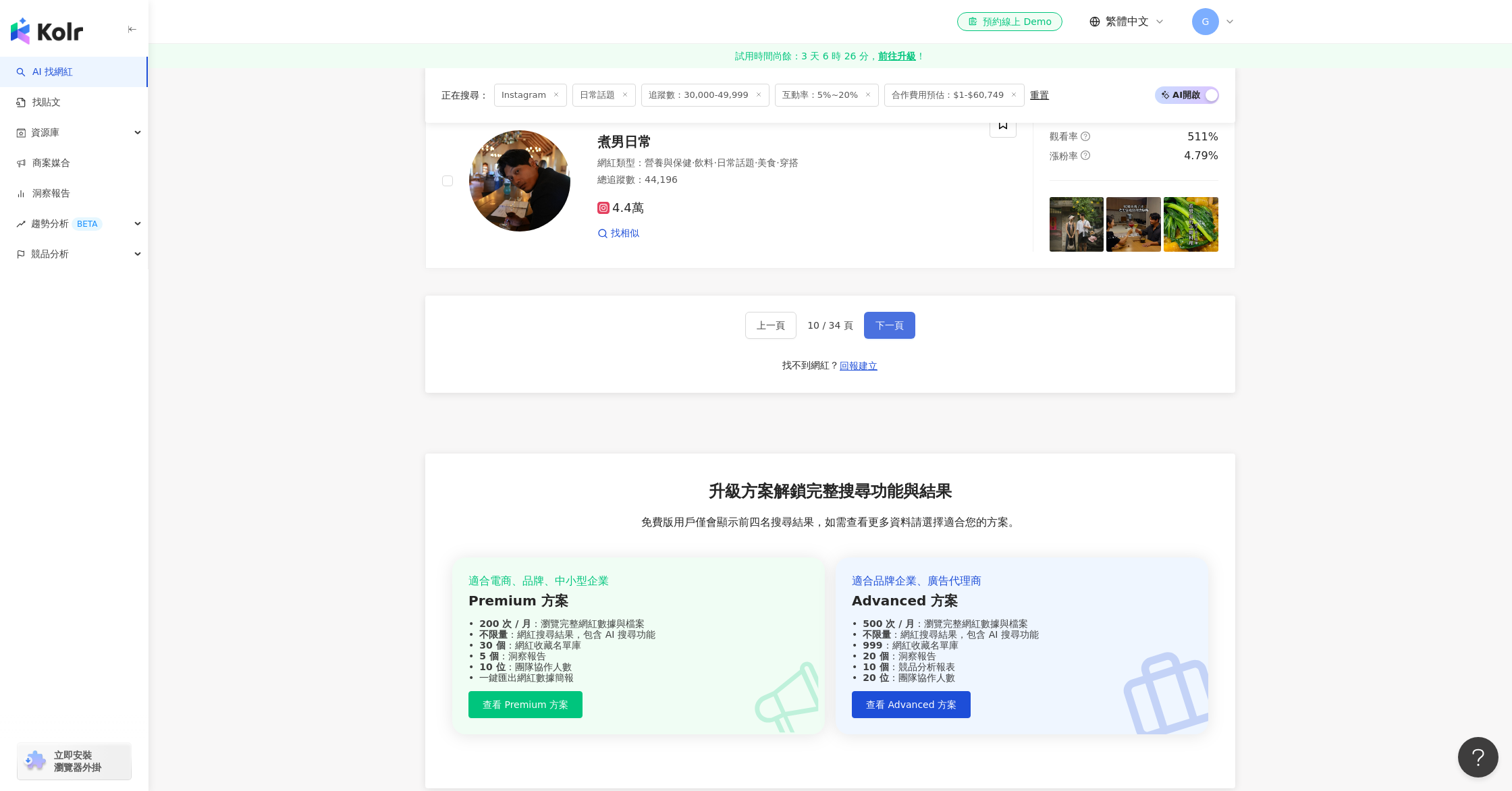
click at [882, 319] on span "下一頁" at bounding box center [889, 324] width 29 height 11
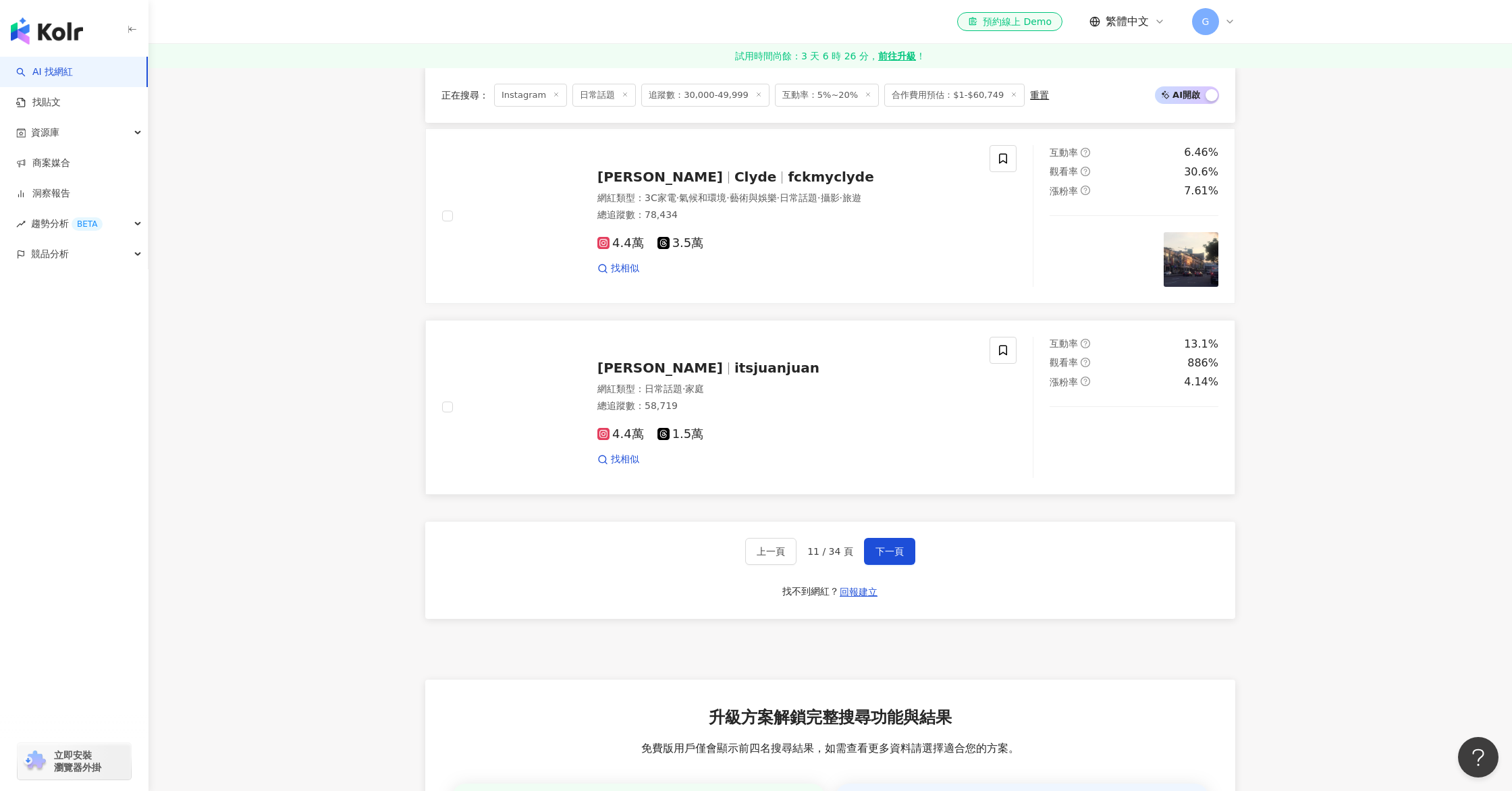
scroll to position [2403, 0]
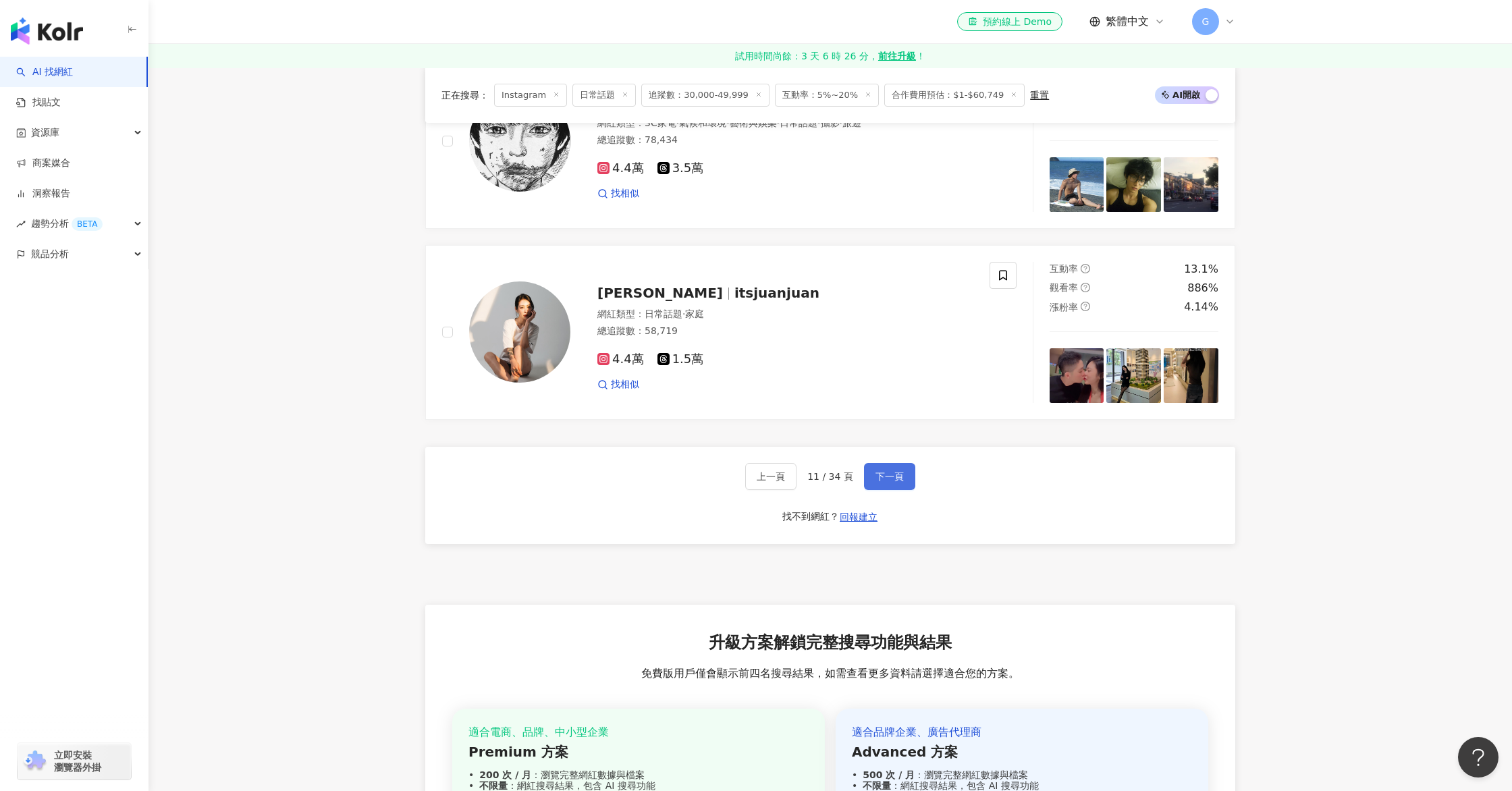
click at [891, 485] on button "下一頁" at bounding box center [889, 476] width 52 height 27
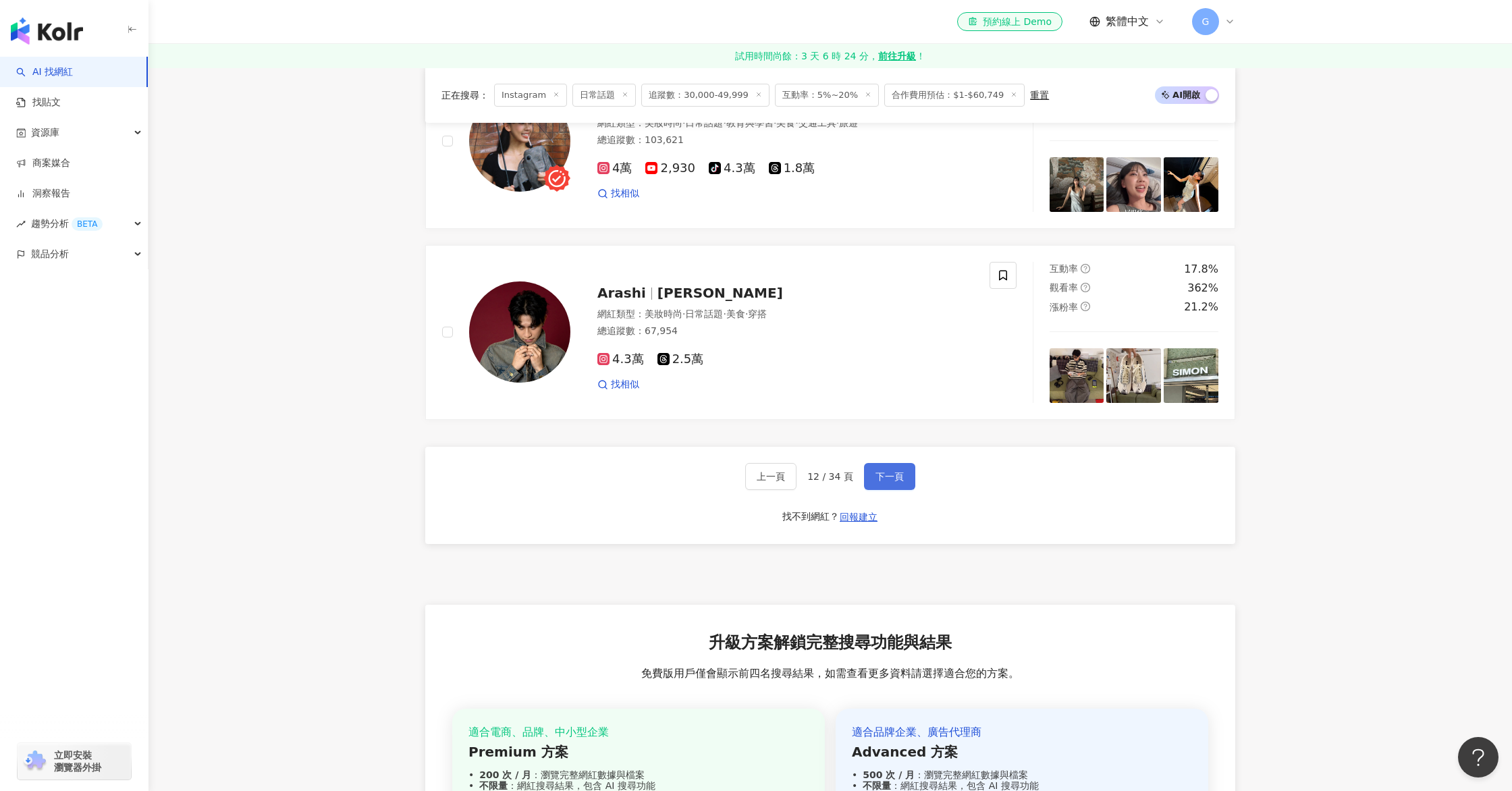
click at [875, 477] on span "下一頁" at bounding box center [889, 476] width 29 height 11
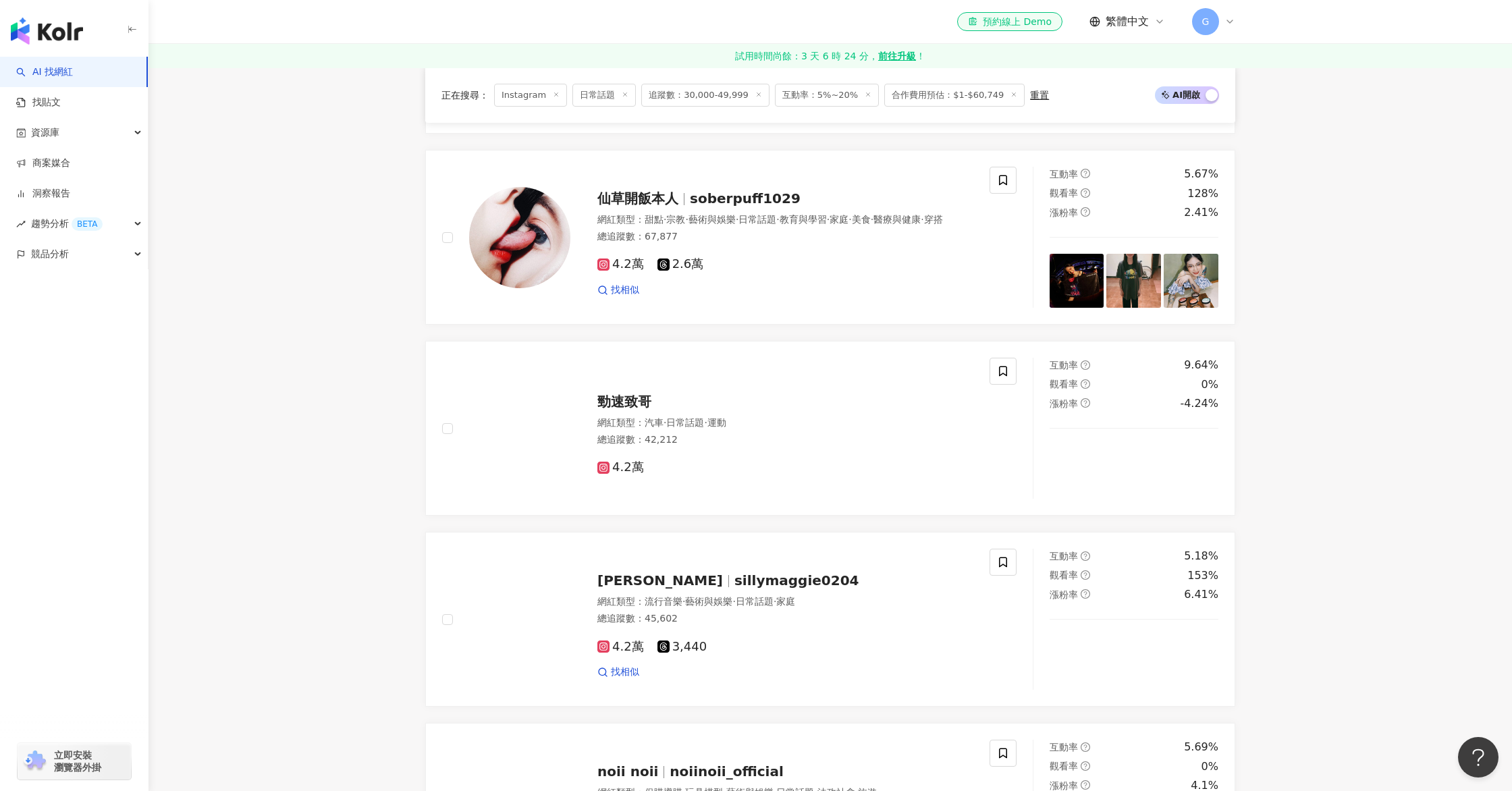
scroll to position [2701, 0]
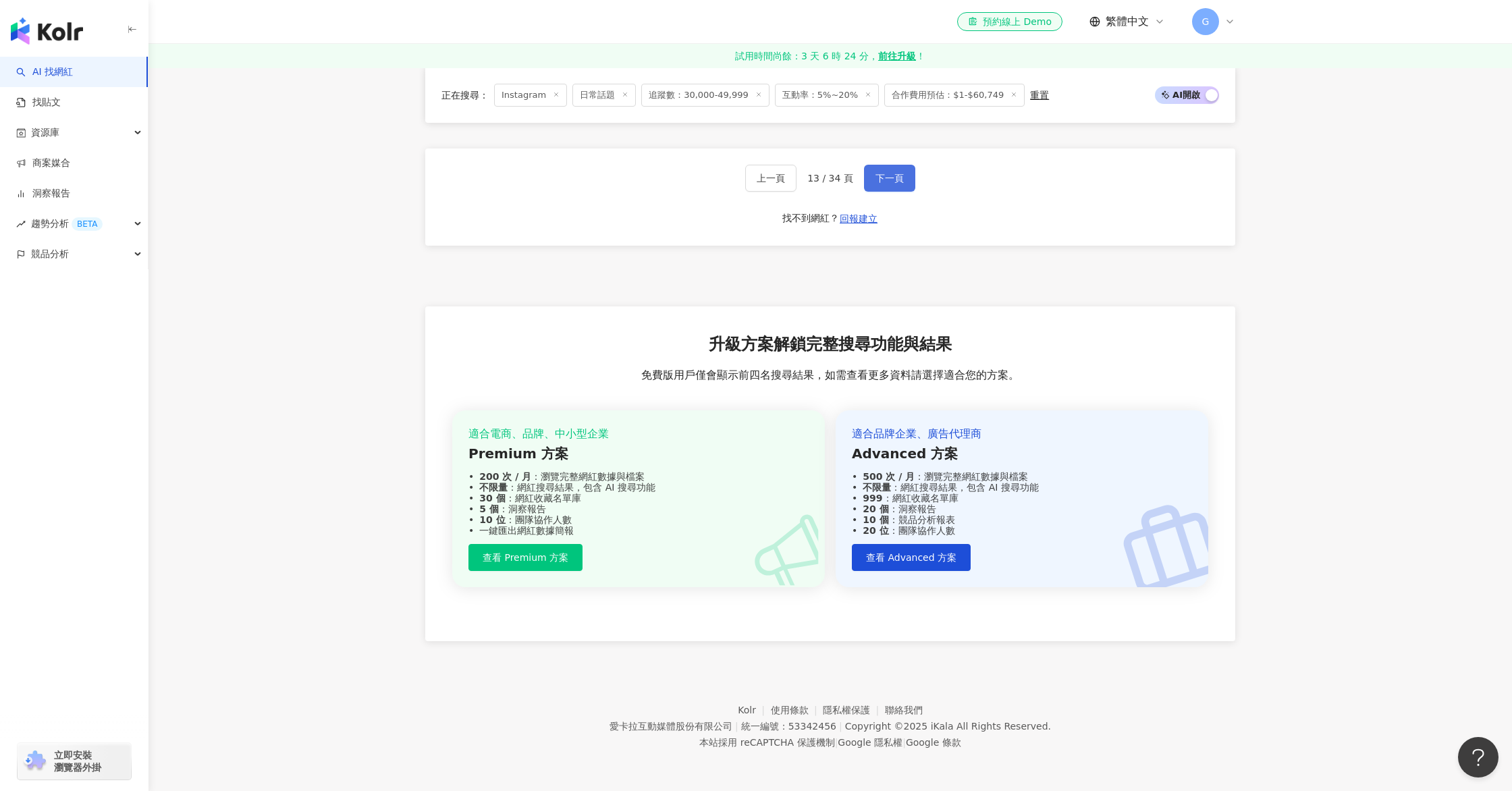
click at [883, 182] on span "下一頁" at bounding box center [889, 178] width 29 height 11
click at [893, 173] on span "下一頁" at bounding box center [889, 178] width 29 height 11
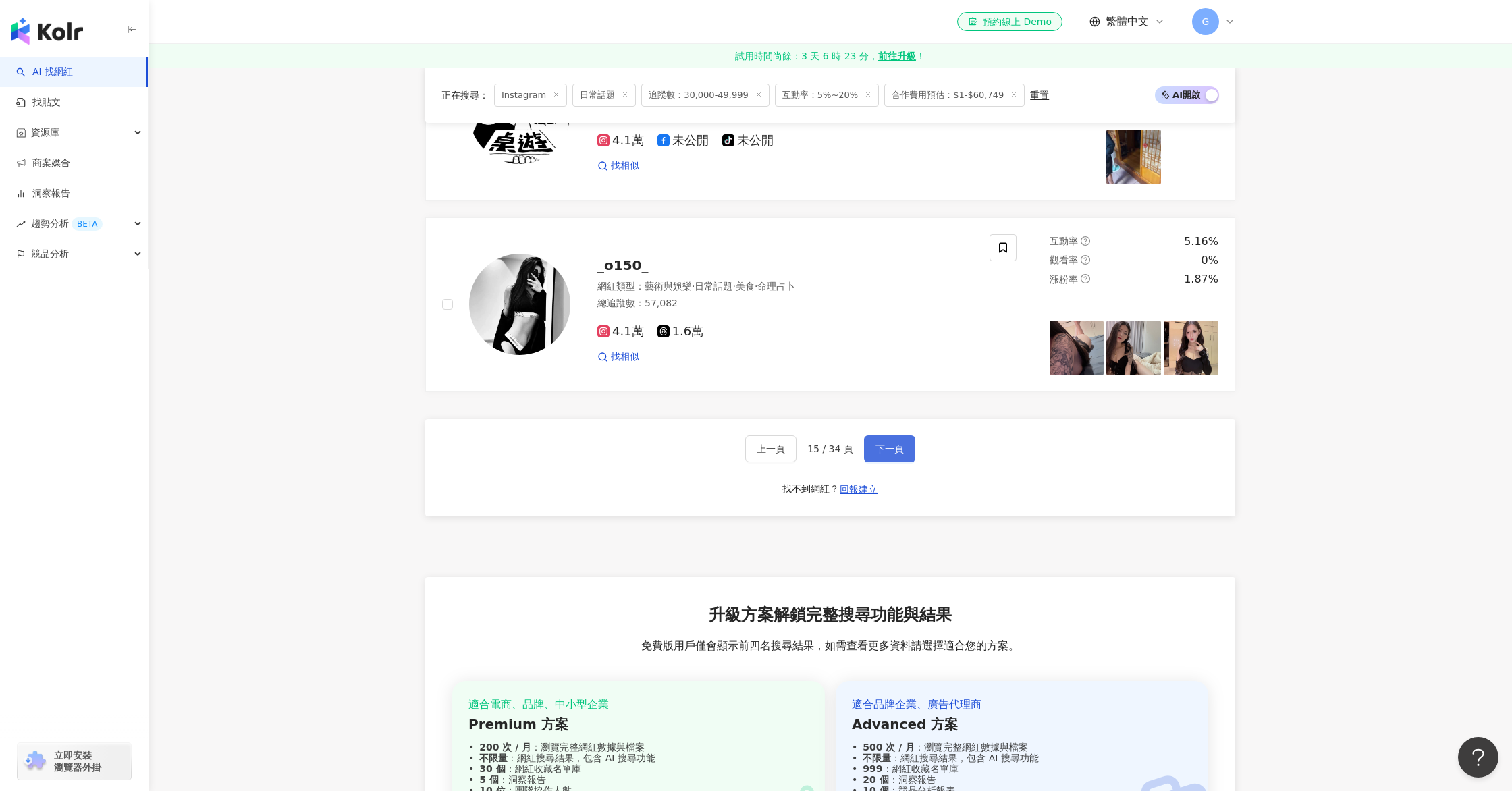
scroll to position [2443, 0]
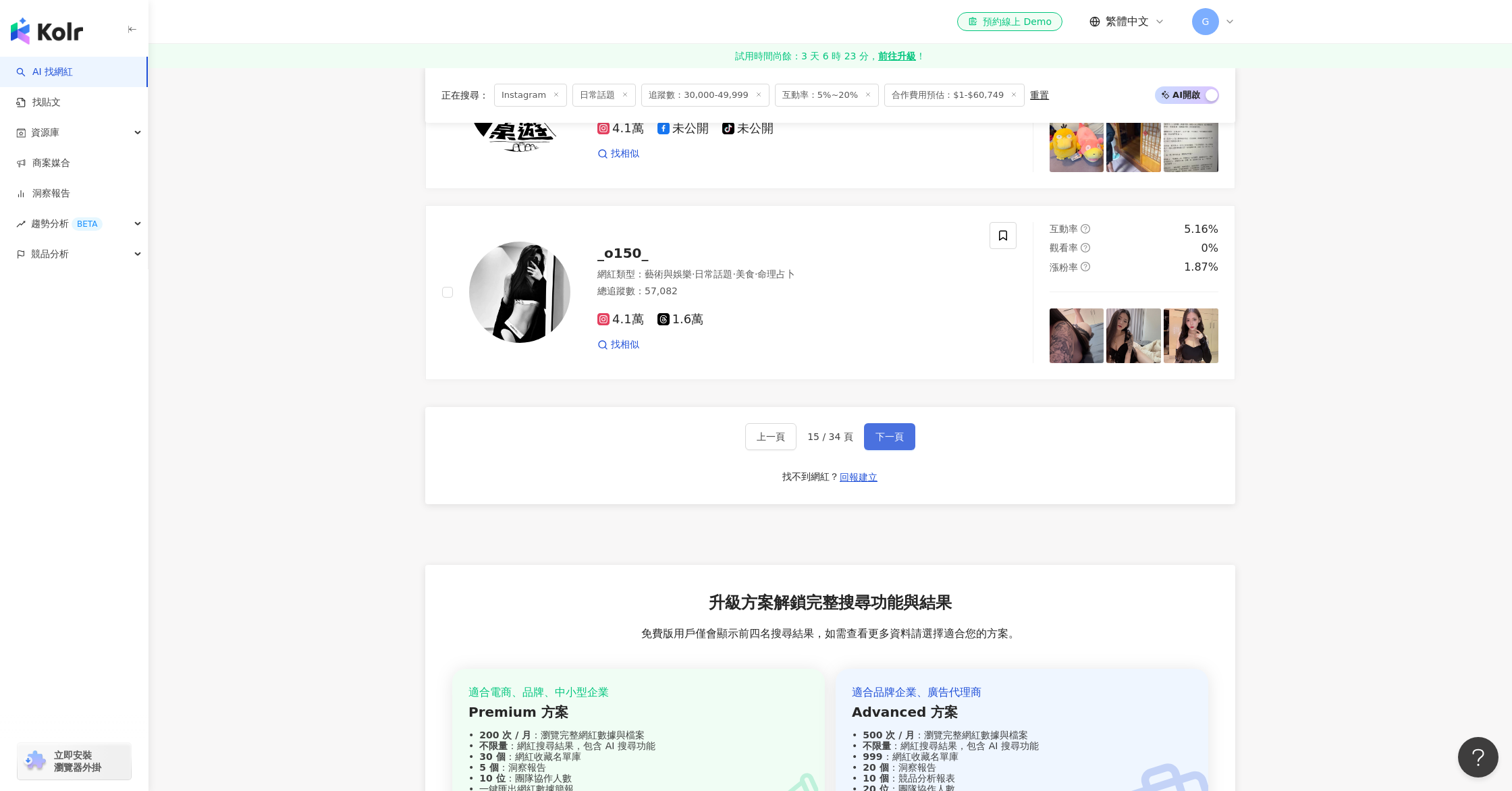
click at [884, 431] on span "下一頁" at bounding box center [889, 436] width 29 height 11
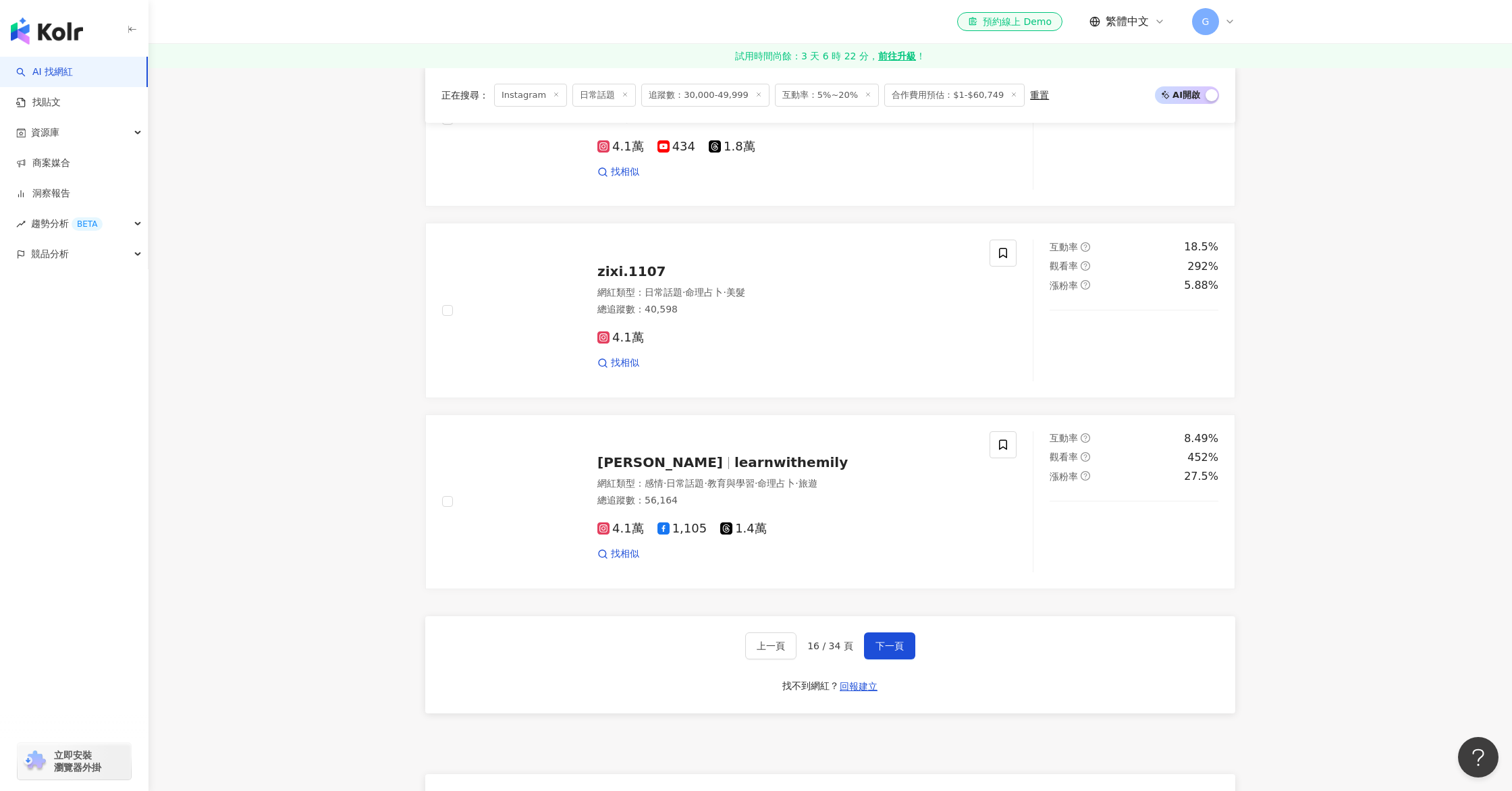
scroll to position [2701, 0]
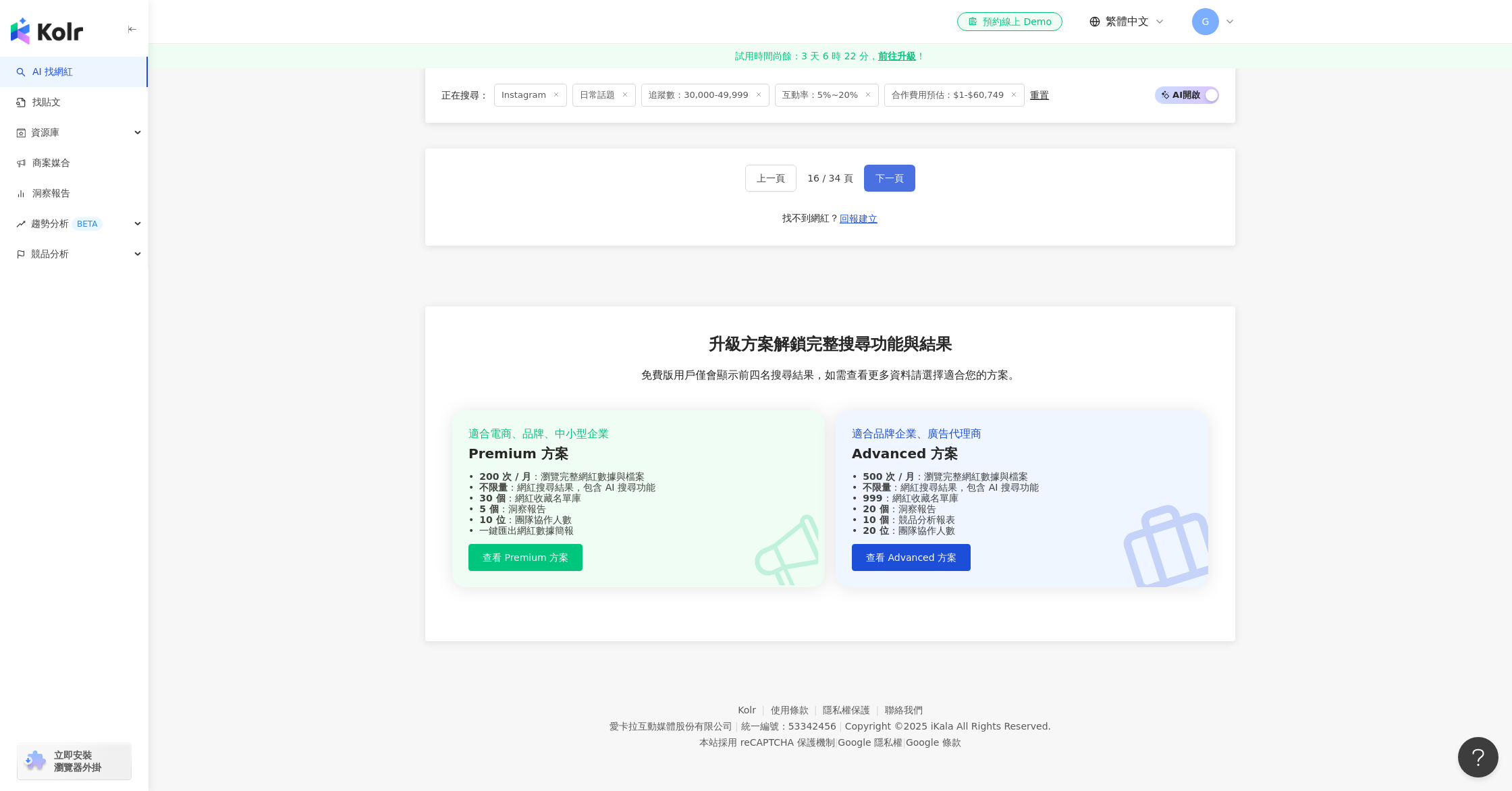
click at [902, 185] on button "下一頁" at bounding box center [889, 178] width 52 height 27
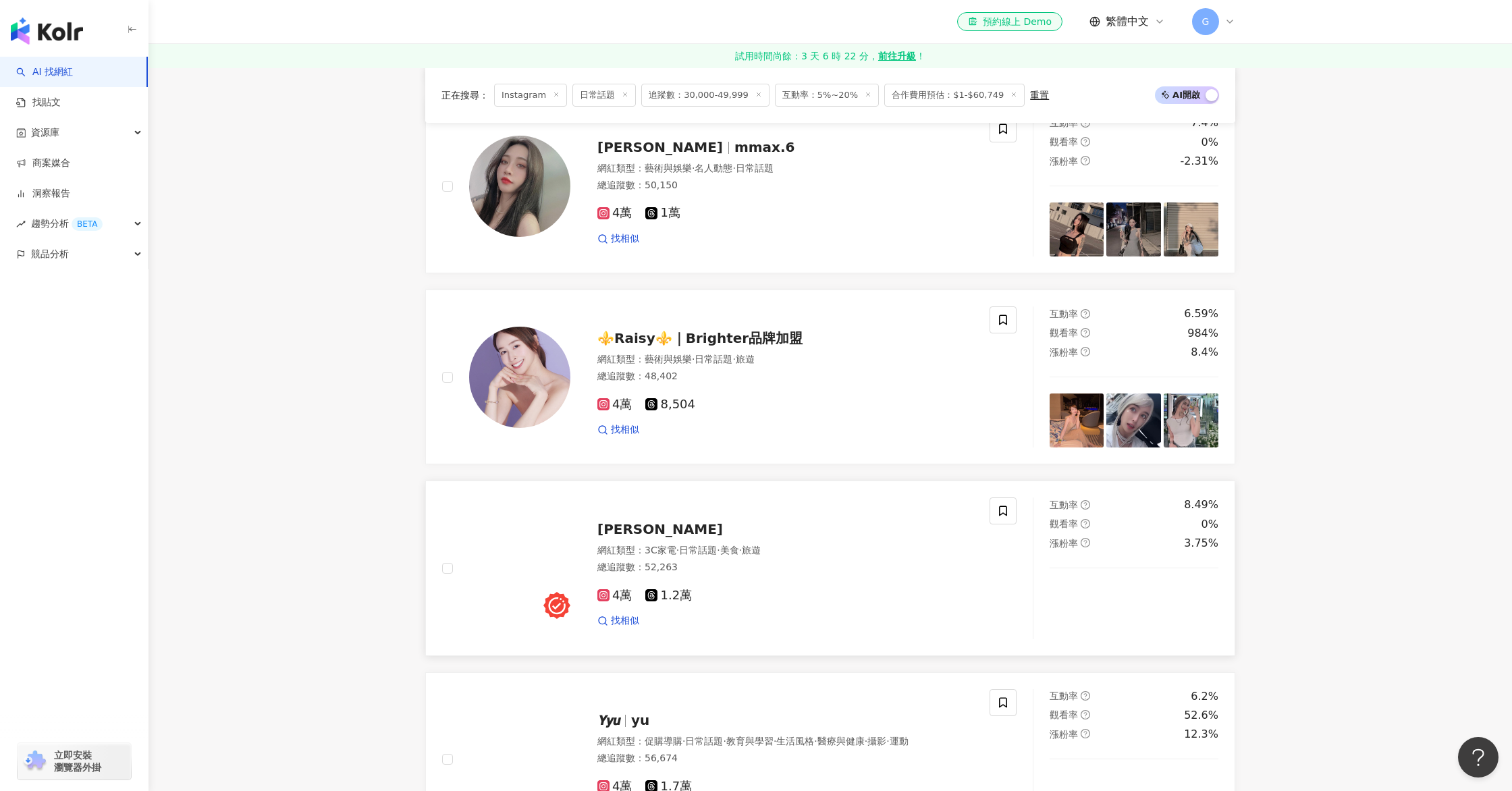
scroll to position [2198, 0]
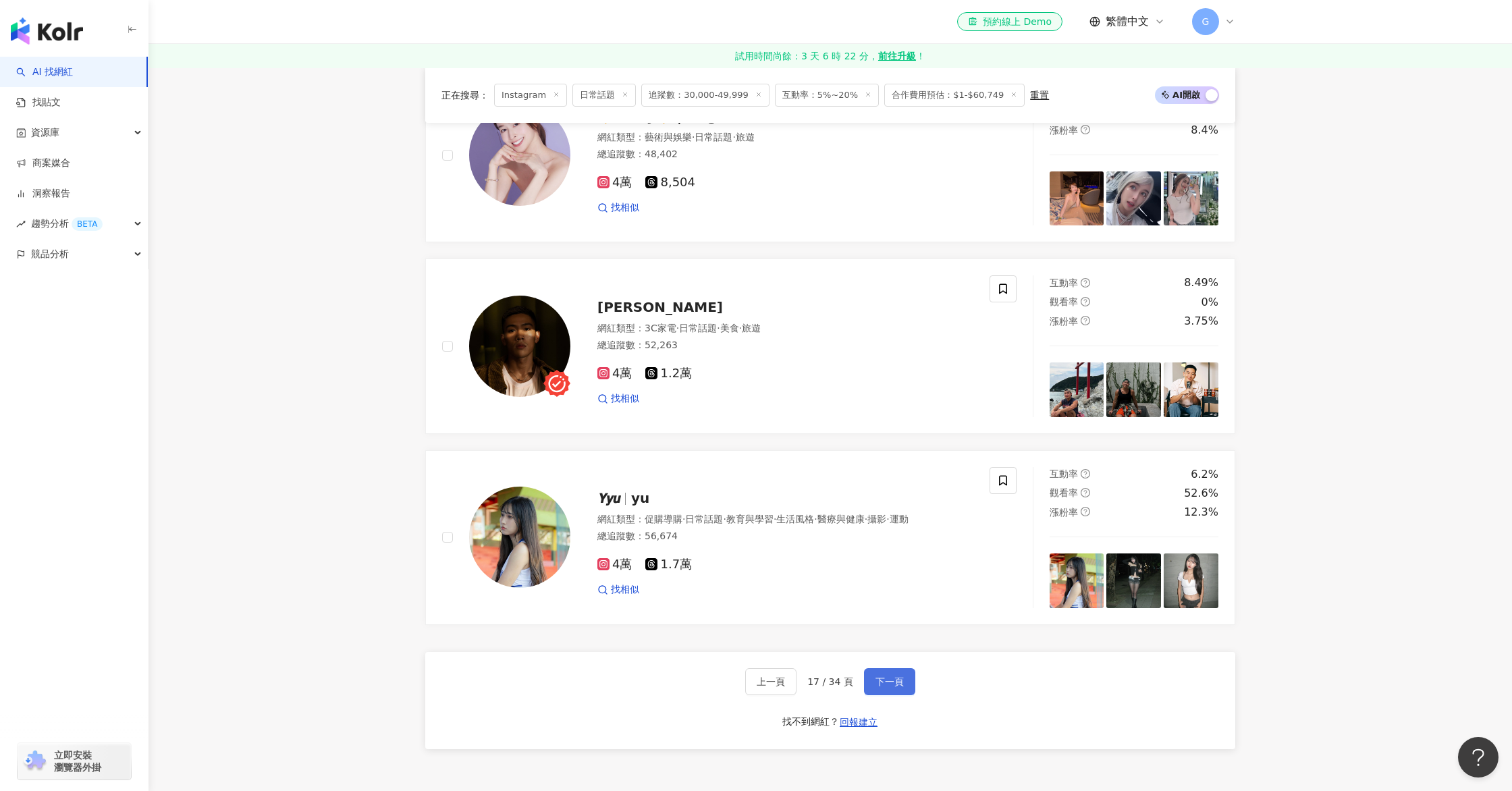
click at [890, 674] on button "下一頁" at bounding box center [889, 682] width 52 height 27
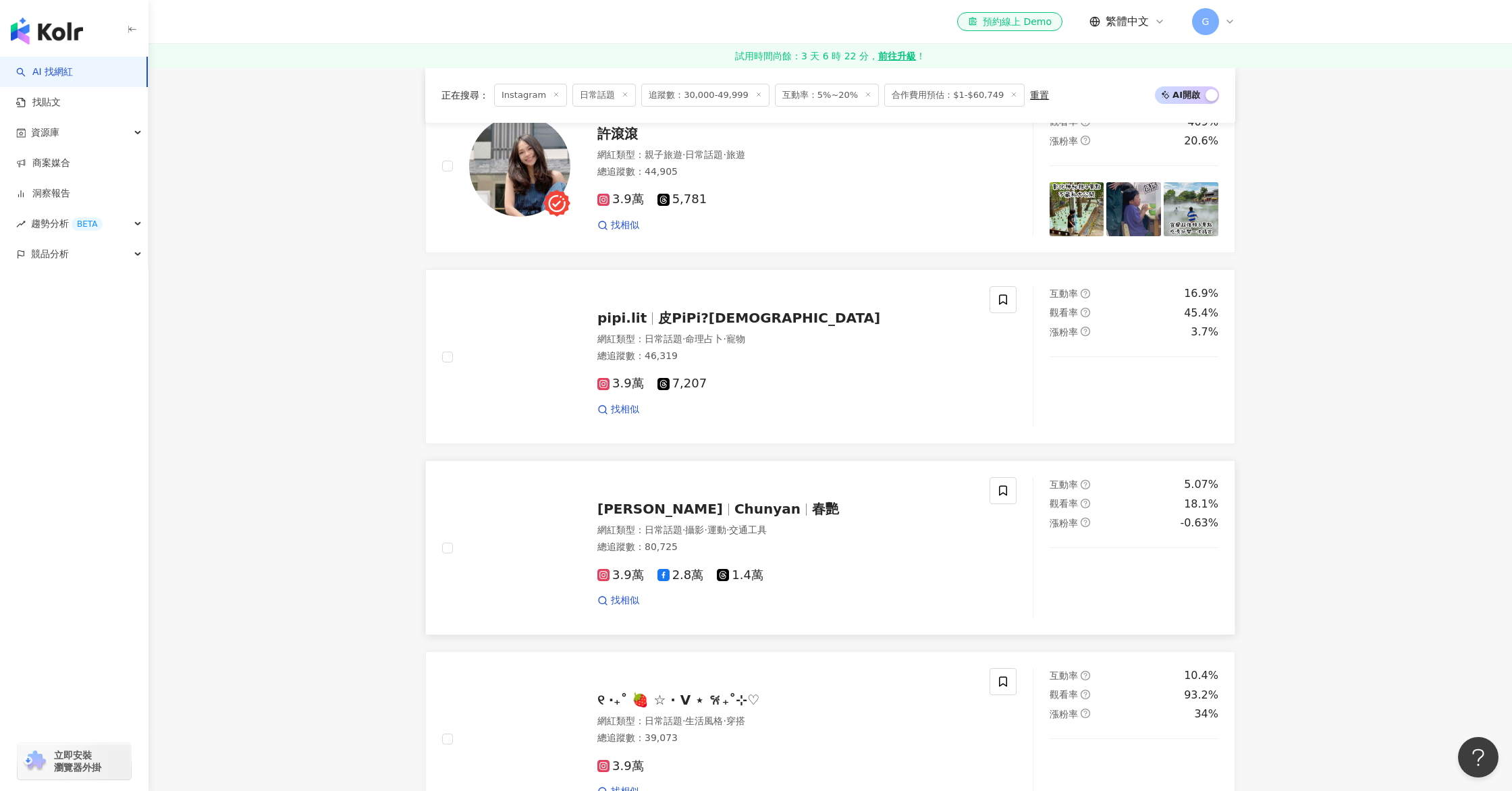
scroll to position [1852, 0]
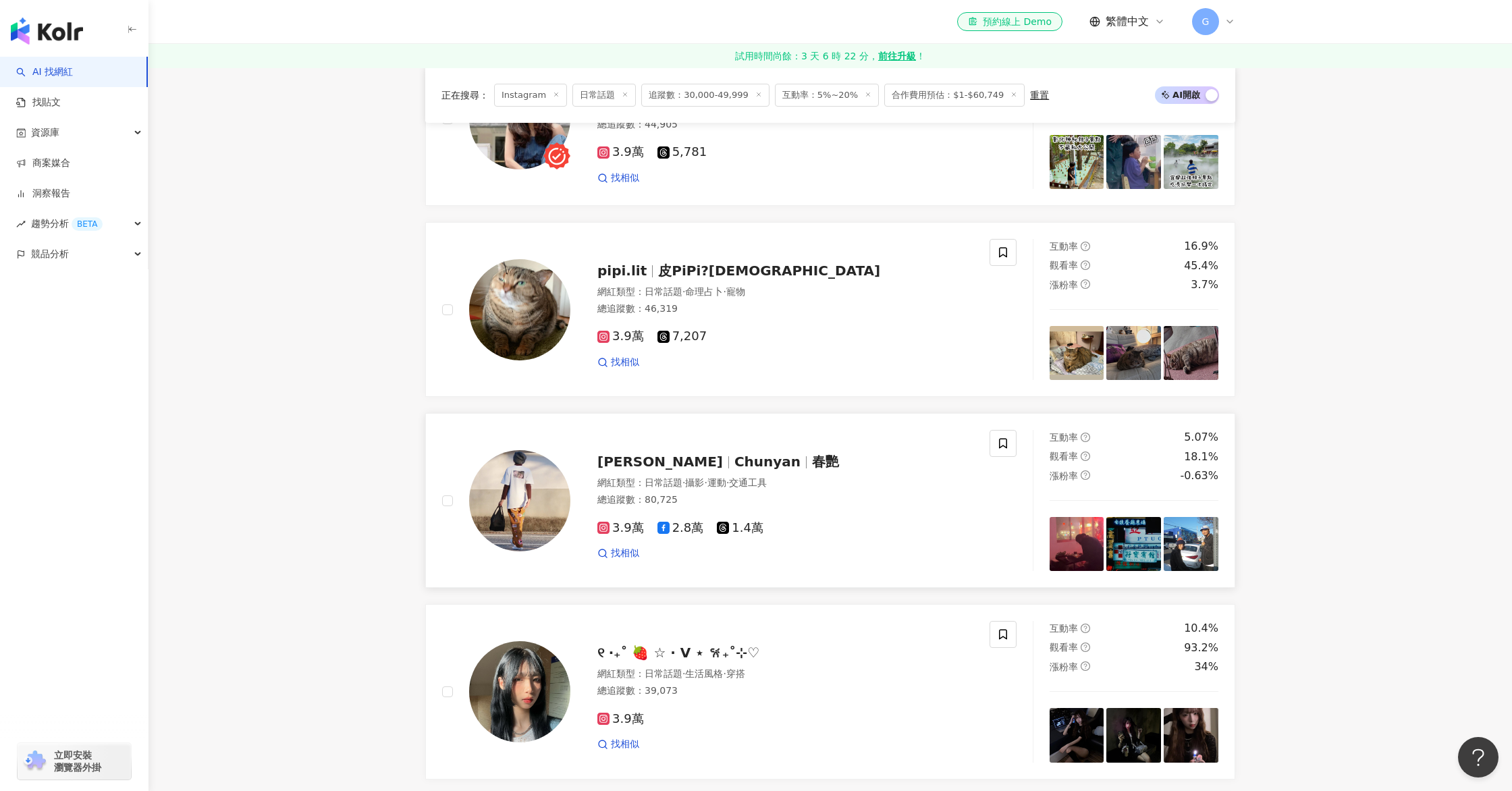
click at [727, 453] on div "春艷 Chunyan Chunyan 春艷" at bounding box center [784, 462] width 376 height 19
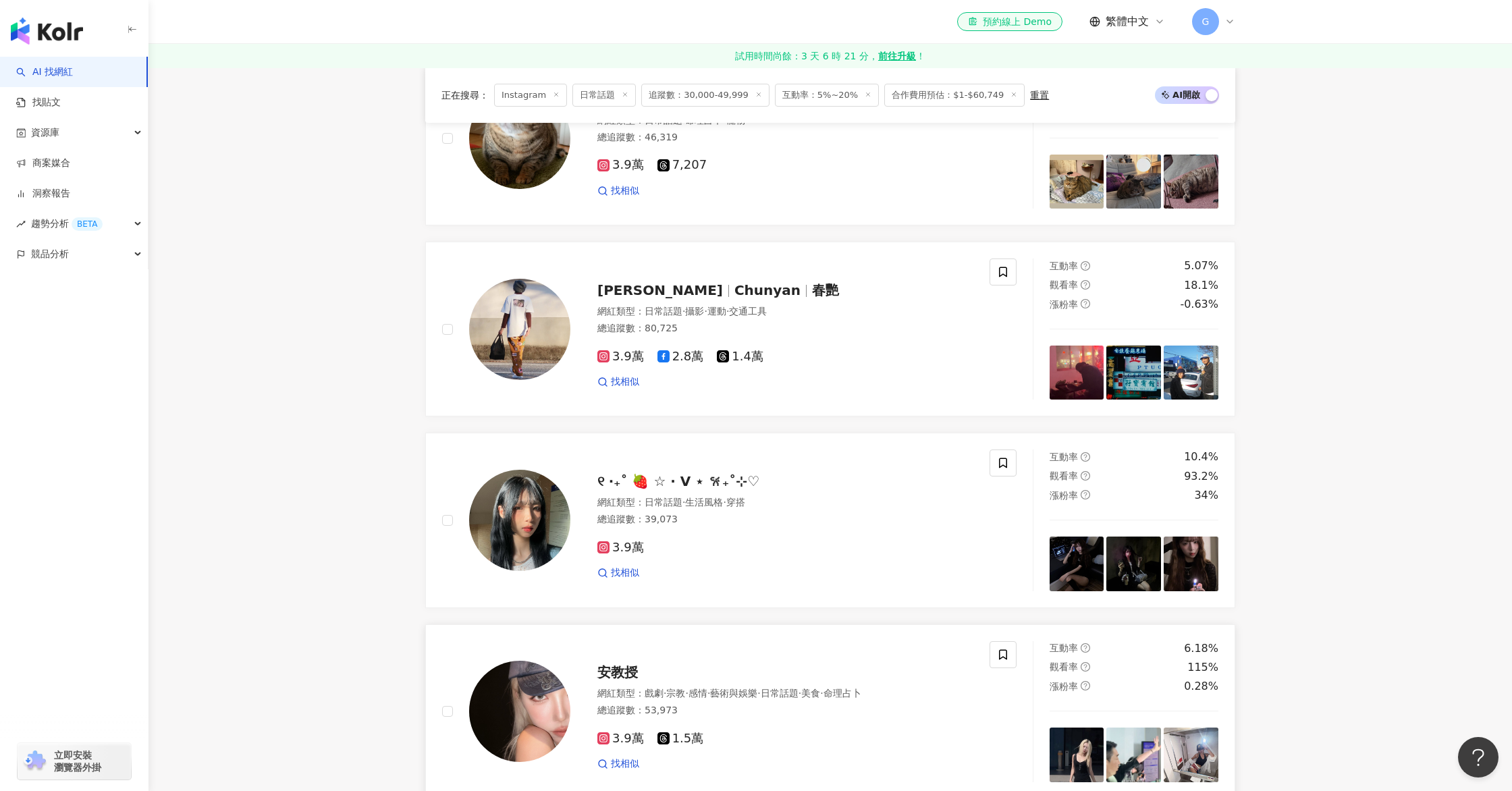
scroll to position [2167, 0]
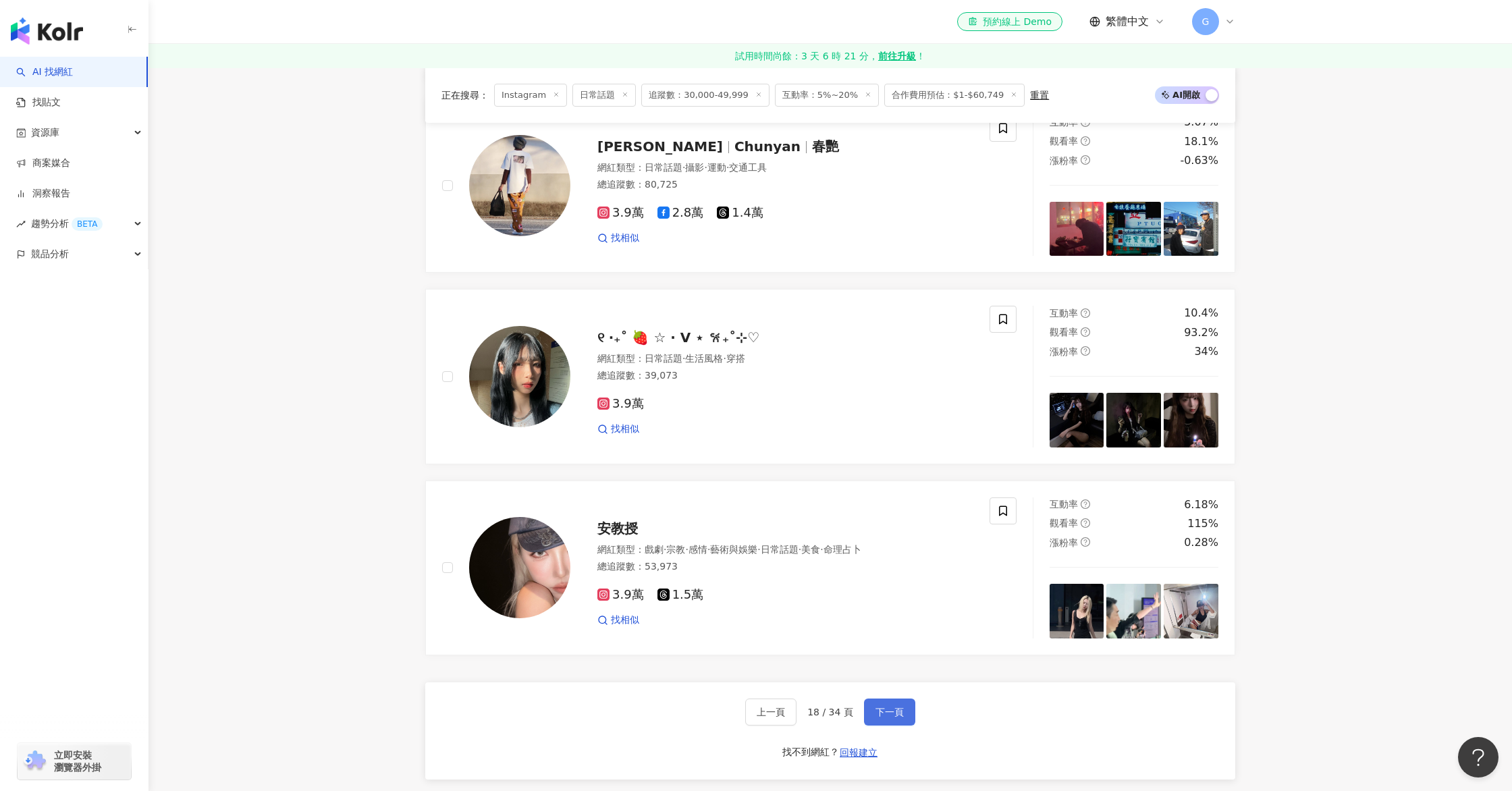
click at [905, 712] on button "下一頁" at bounding box center [889, 712] width 52 height 27
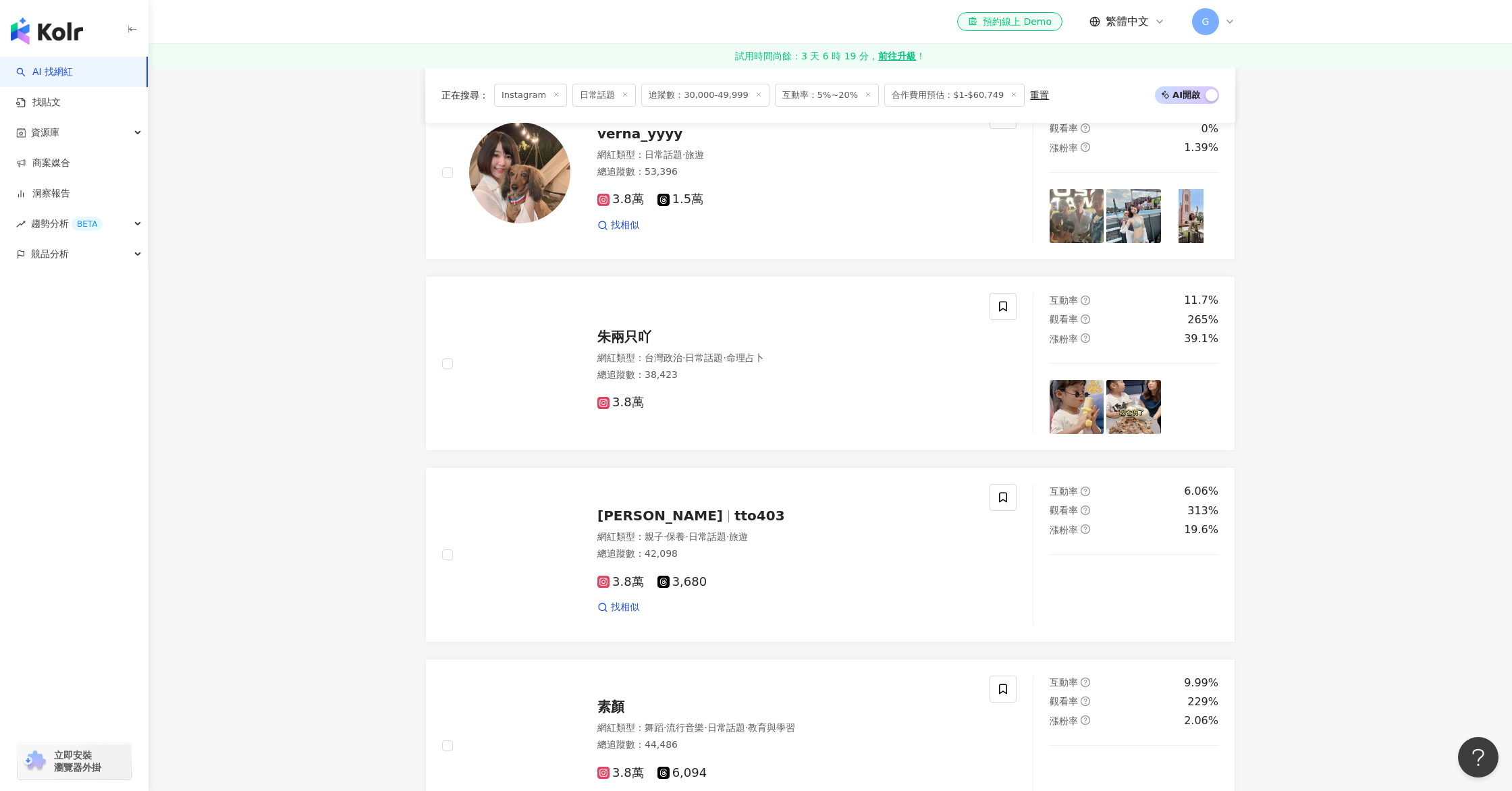
scroll to position [2484, 0]
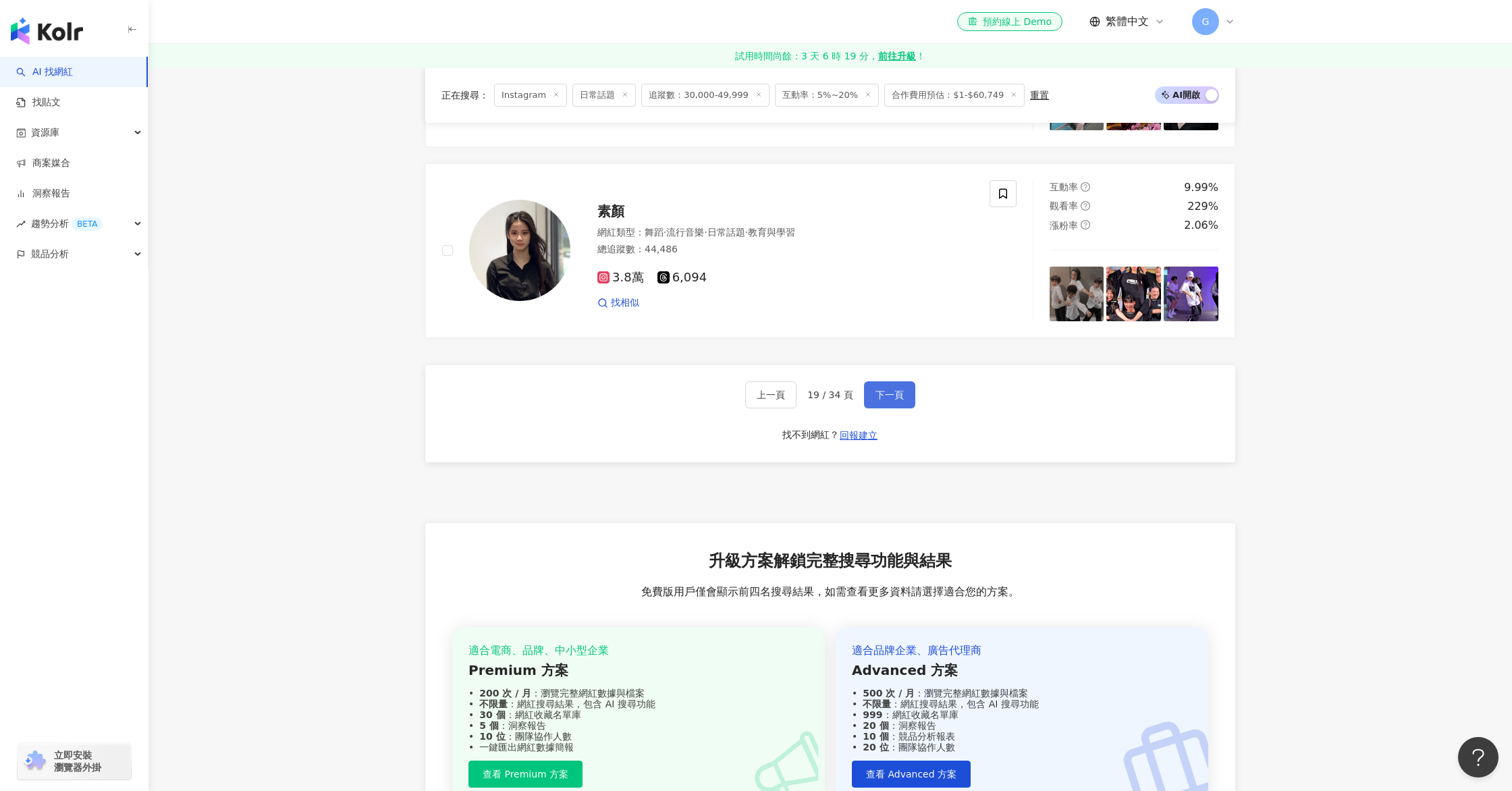
click at [872, 389] on button "下一頁" at bounding box center [889, 395] width 52 height 27
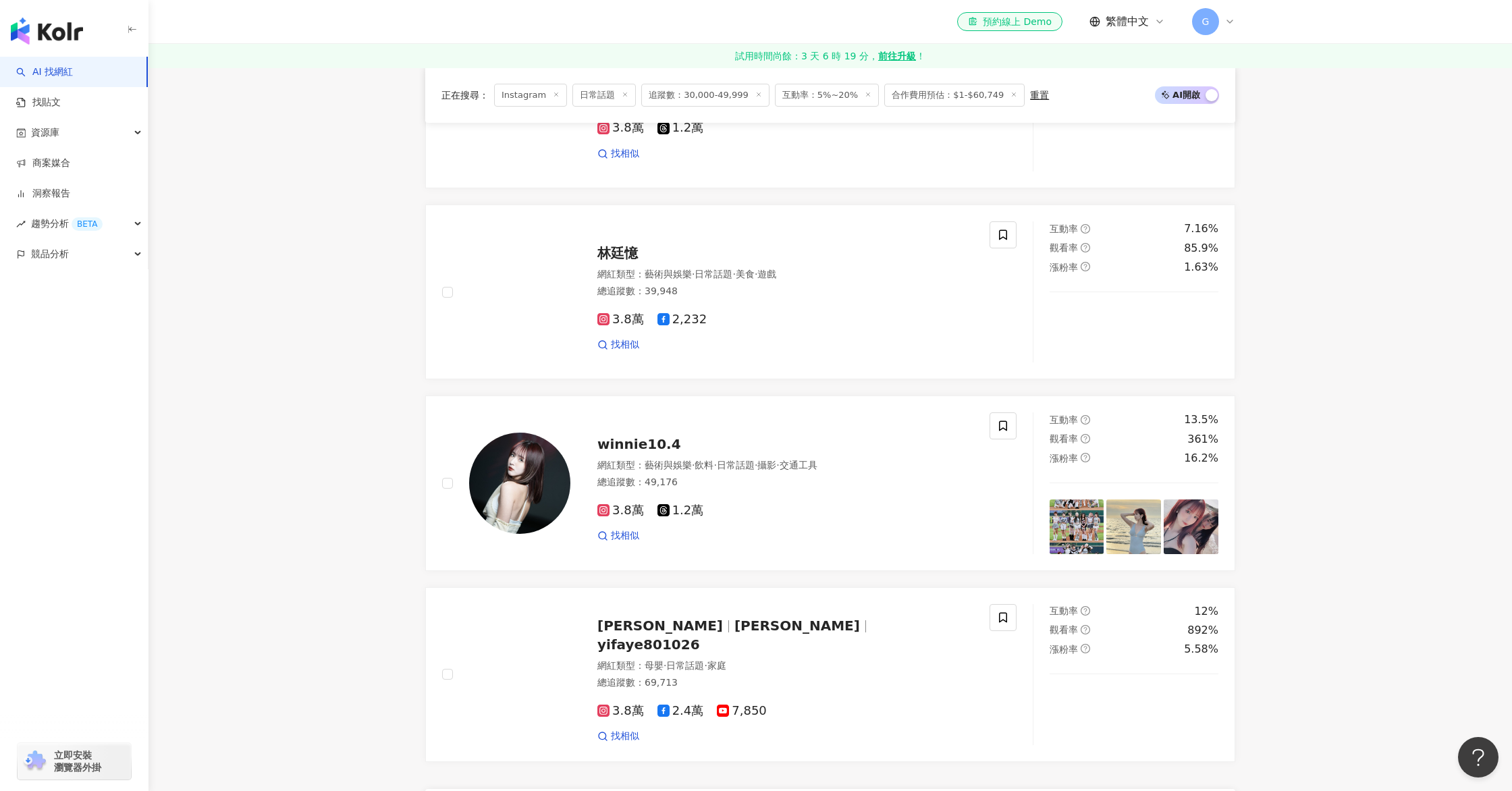
scroll to position [2431, 0]
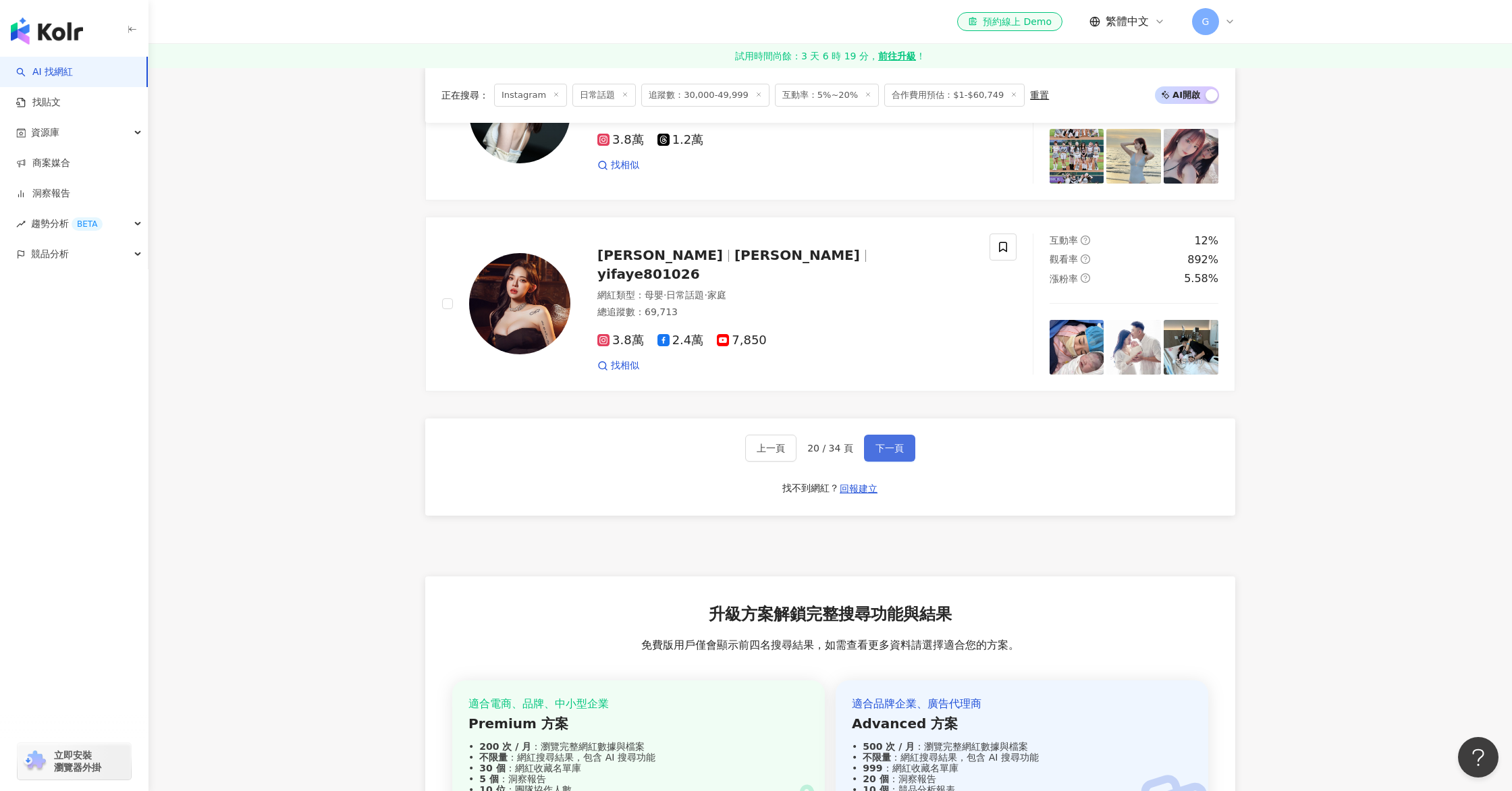
click at [908, 443] on button "下一頁" at bounding box center [889, 448] width 52 height 27
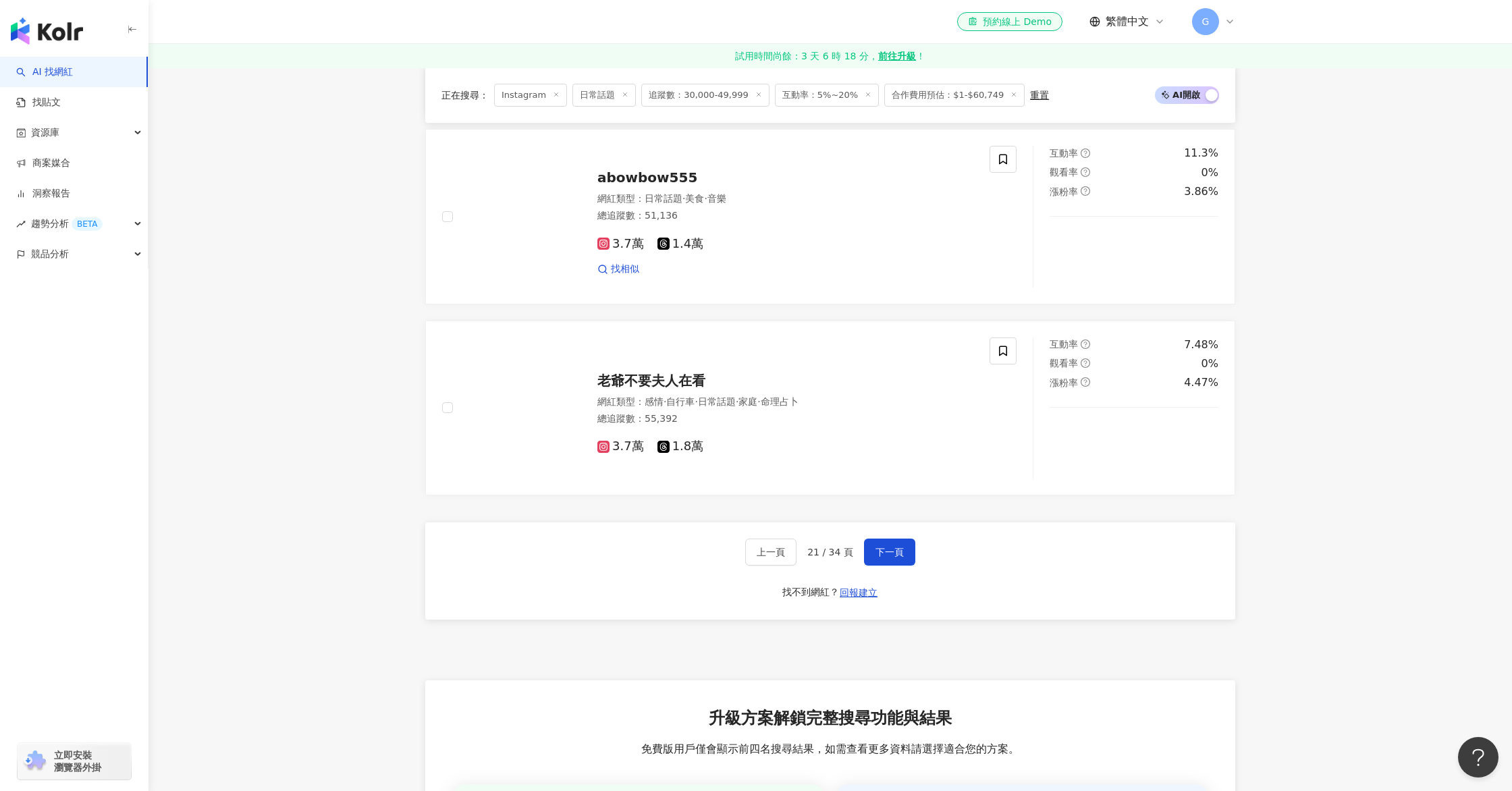
scroll to position [2648, 0]
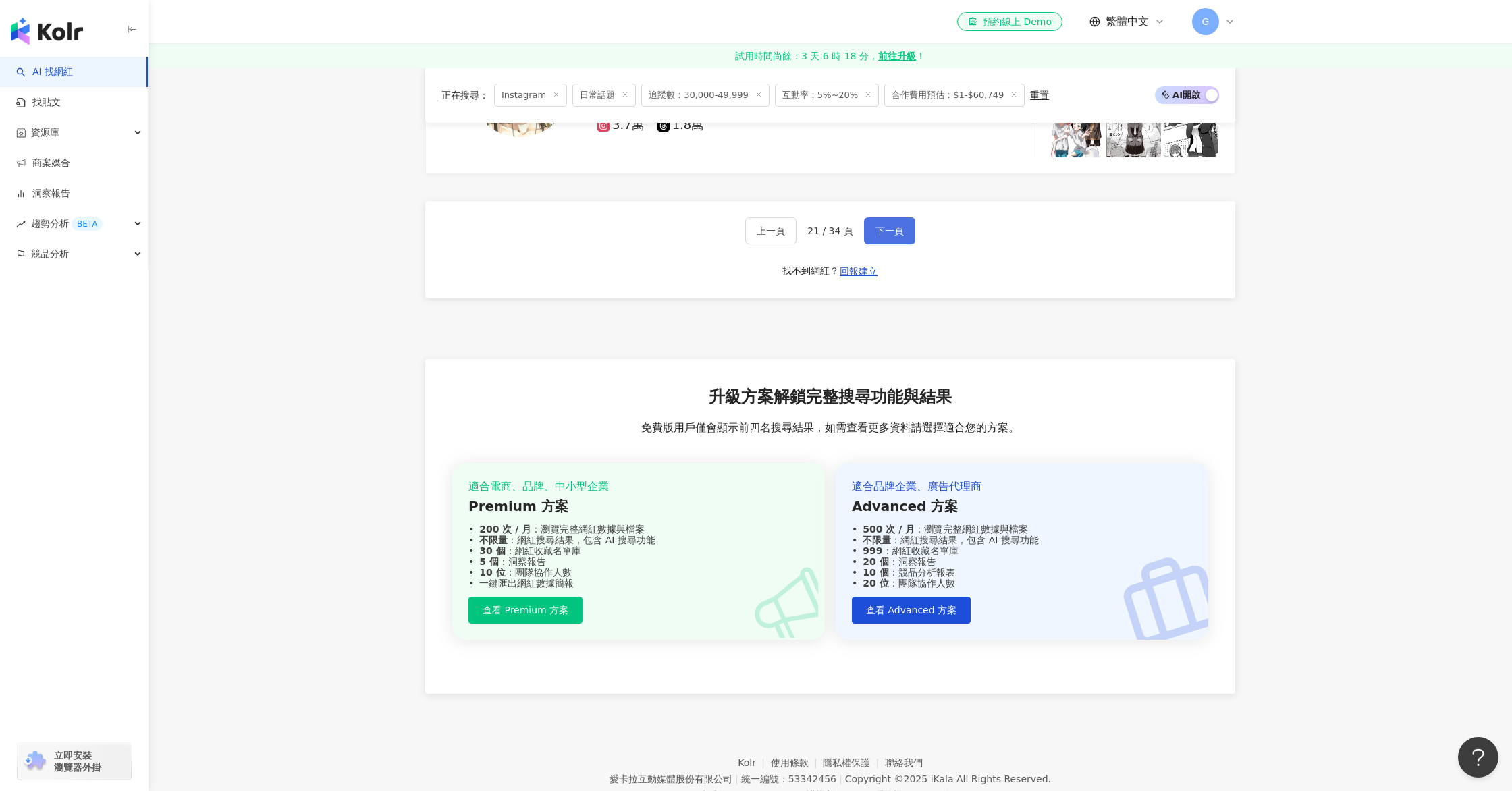
click at [909, 222] on button "下一頁" at bounding box center [889, 231] width 52 height 27
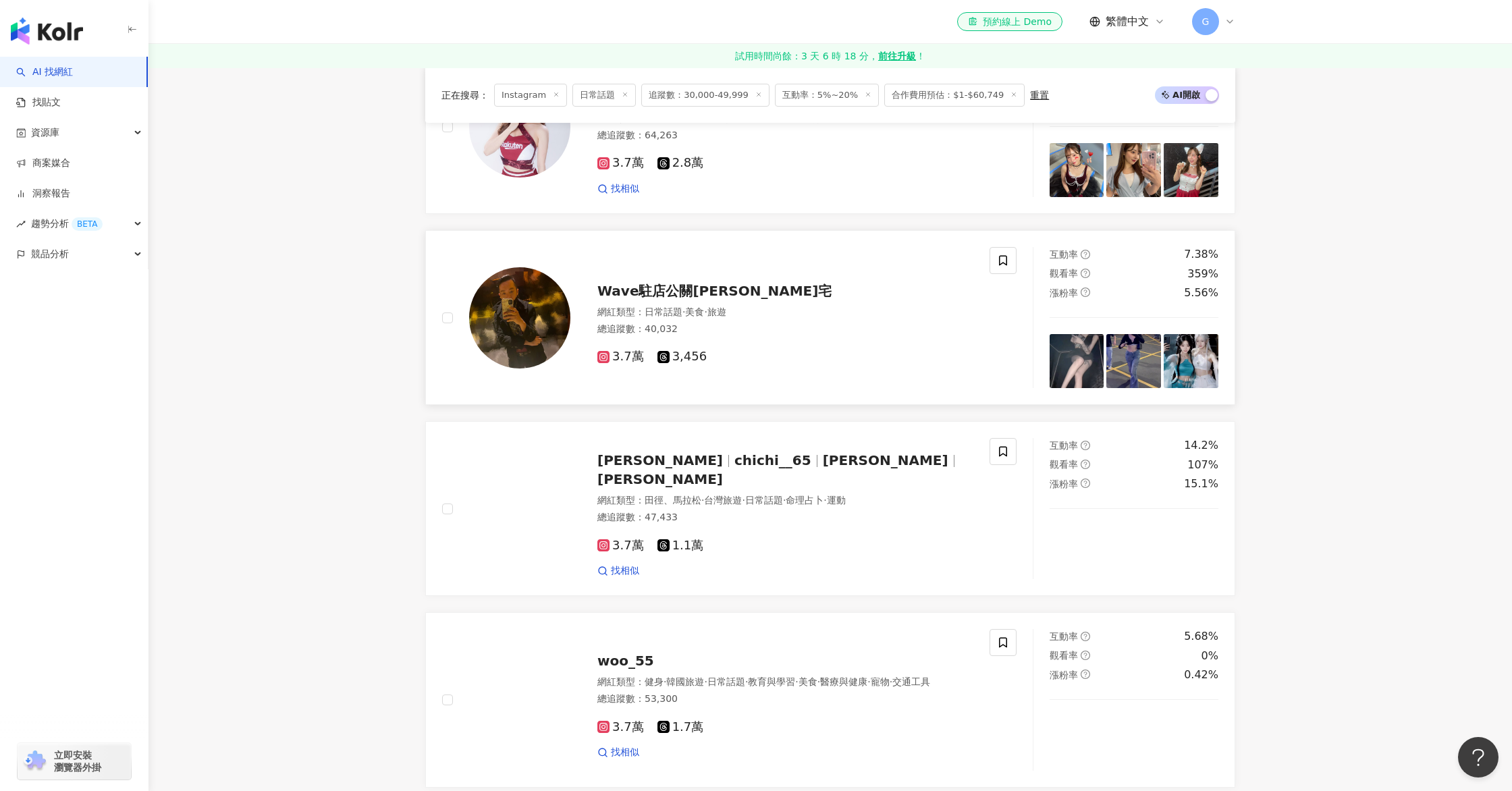
scroll to position [1857, 0]
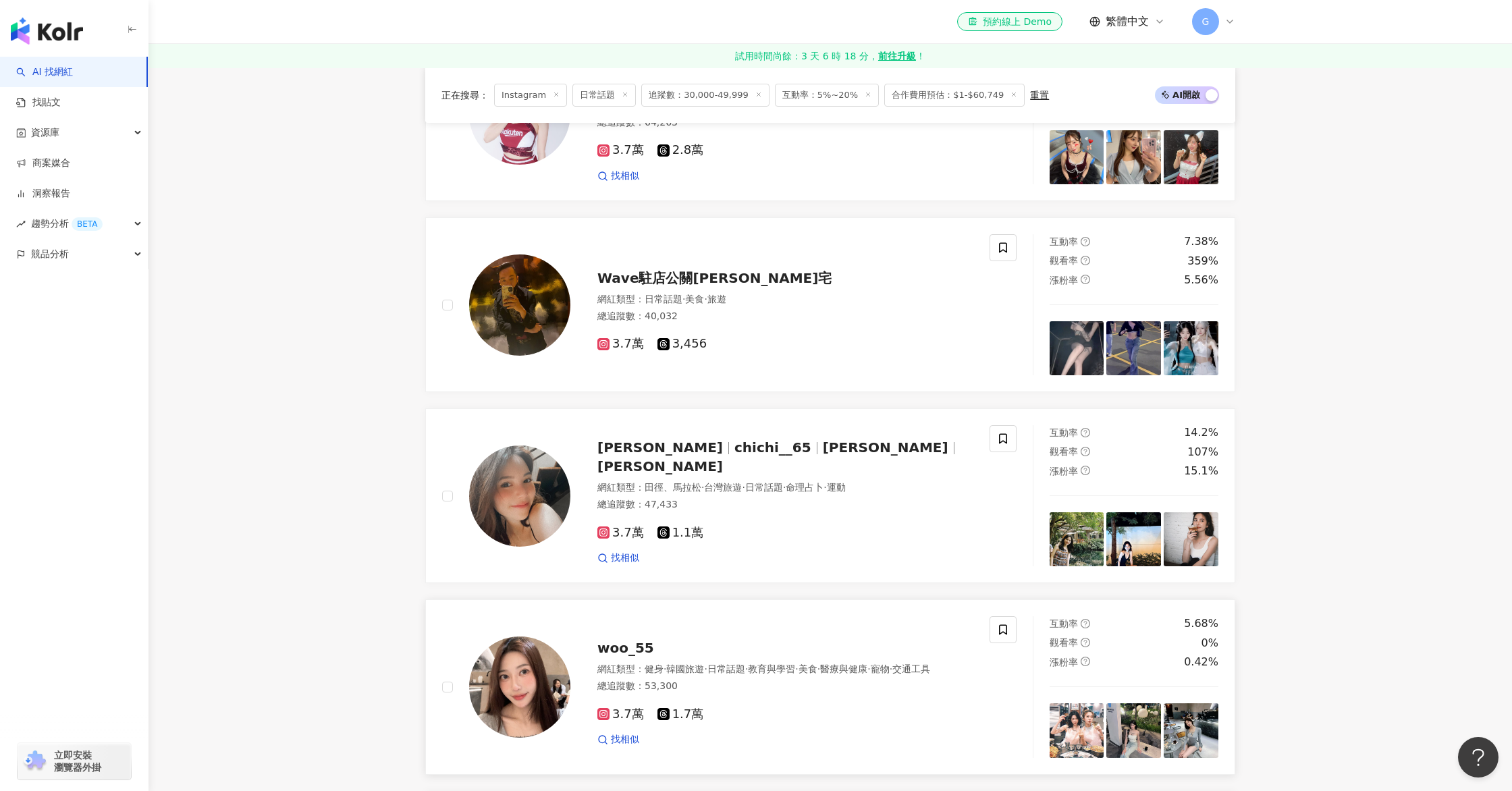
click at [631, 643] on span "woo_55" at bounding box center [625, 648] width 56 height 16
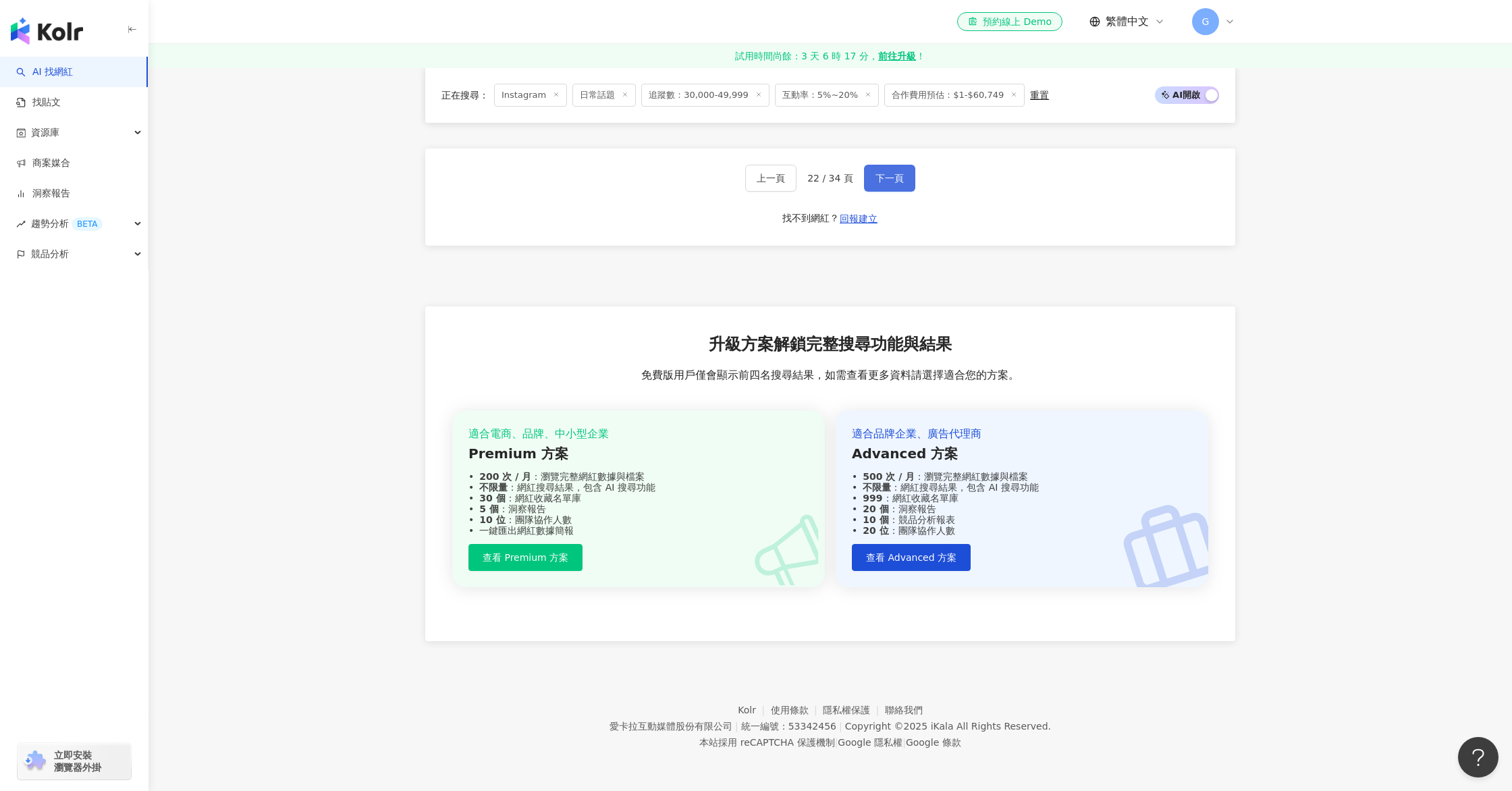
click at [871, 178] on button "下一頁" at bounding box center [889, 178] width 52 height 27
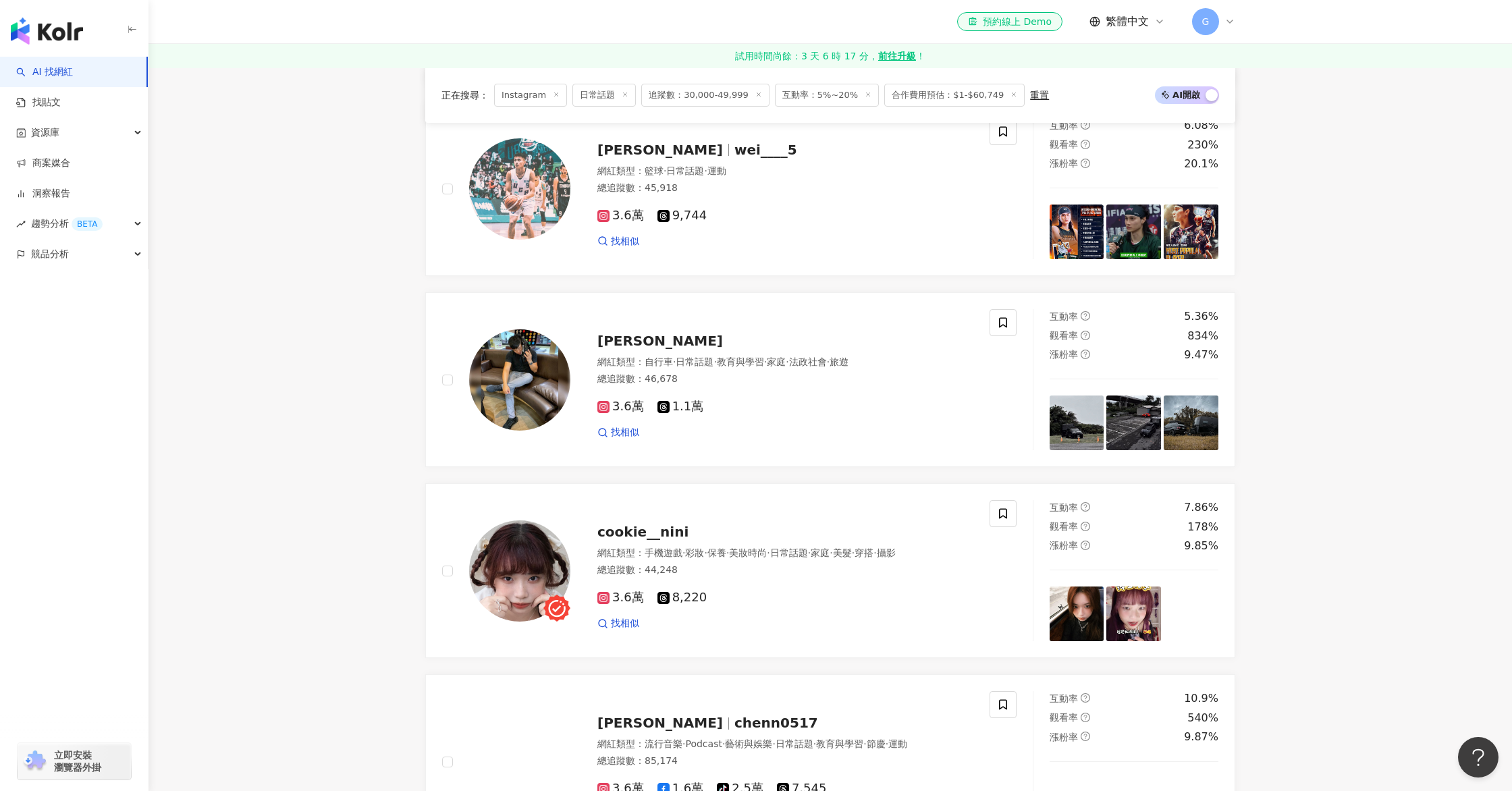
scroll to position [0, 0]
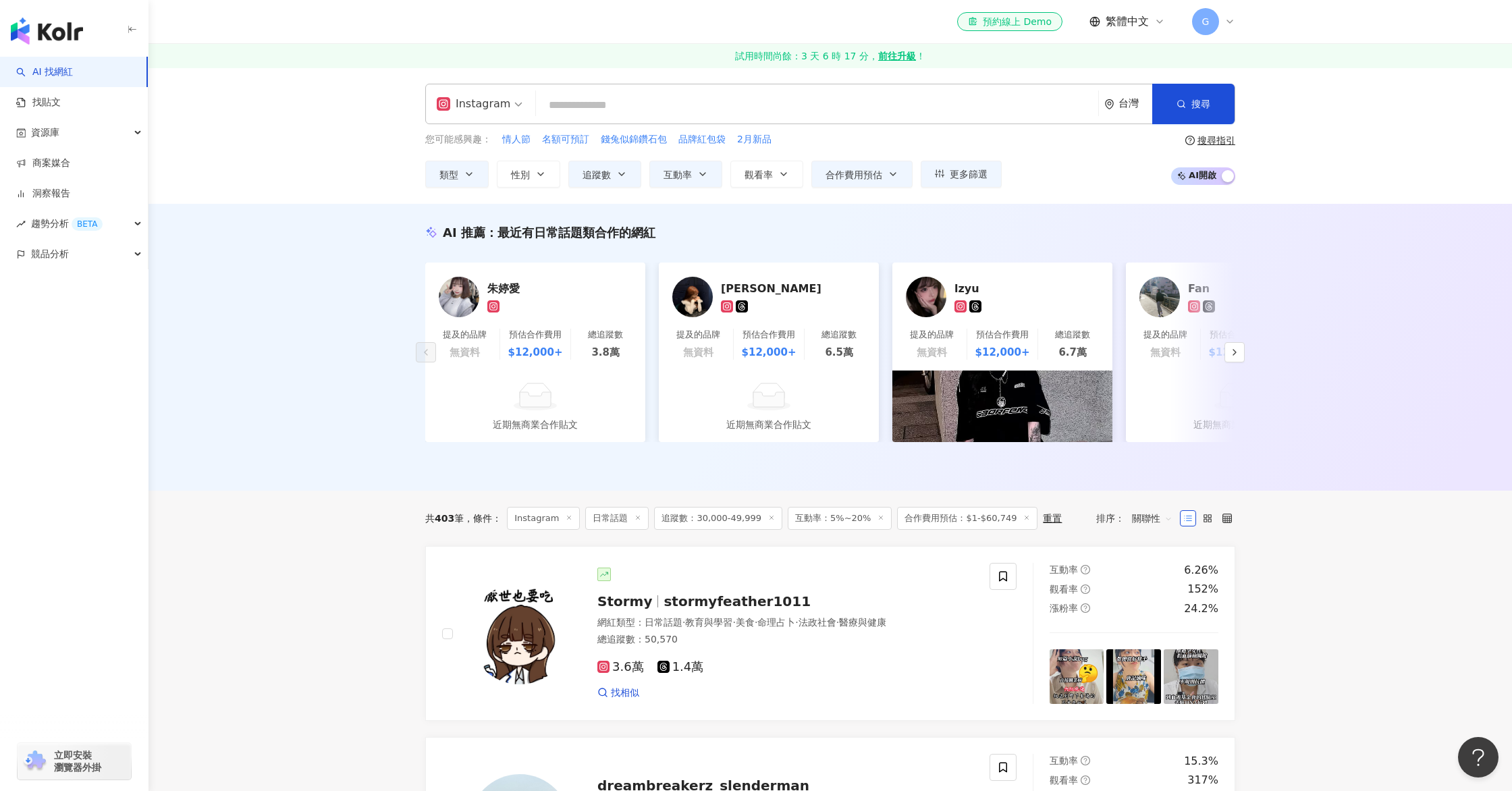
click at [658, 105] on input "search" at bounding box center [817, 105] width 552 height 26
click at [630, 109] on input "search" at bounding box center [817, 105] width 552 height 26
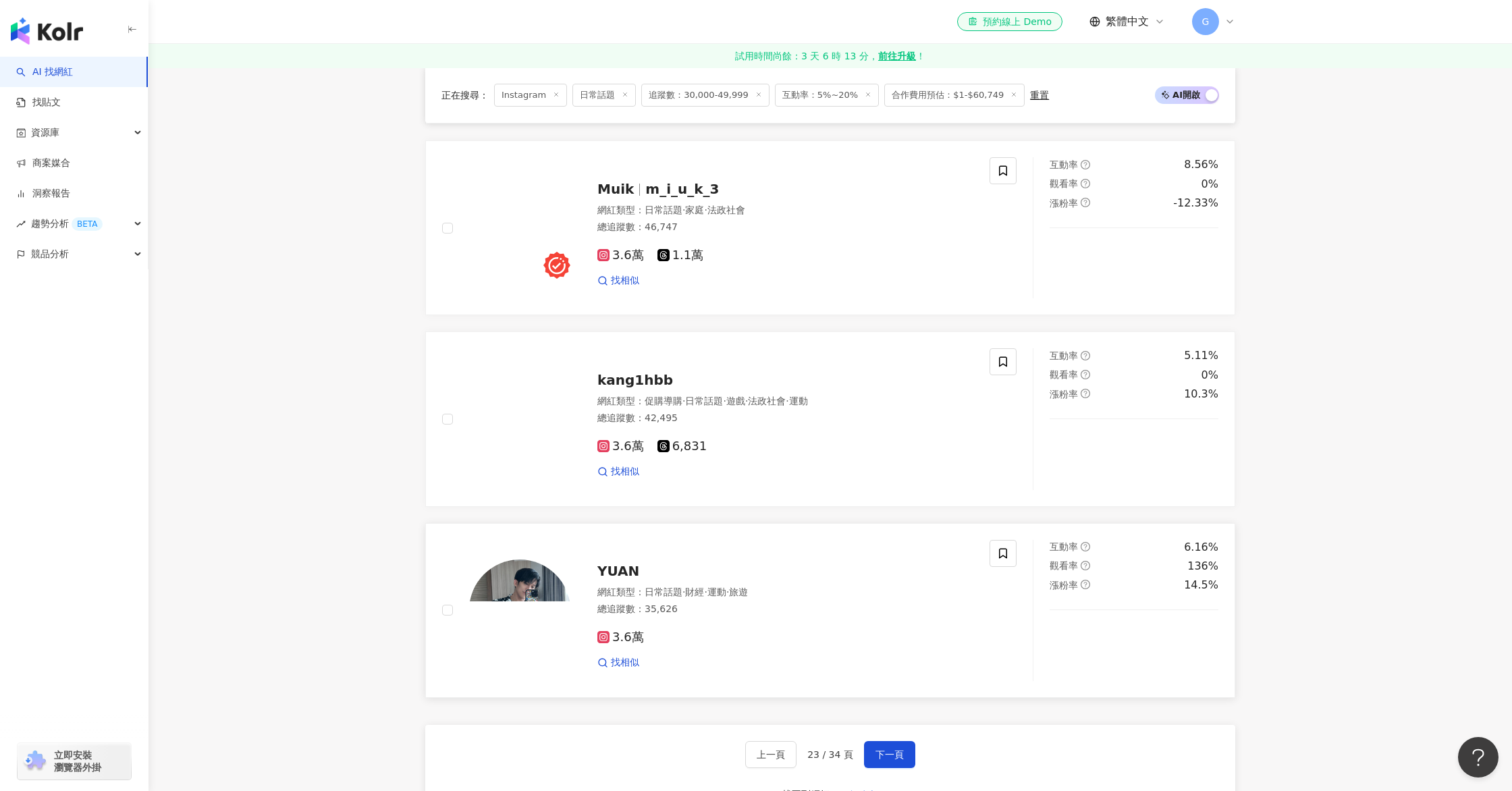
scroll to position [2109, 0]
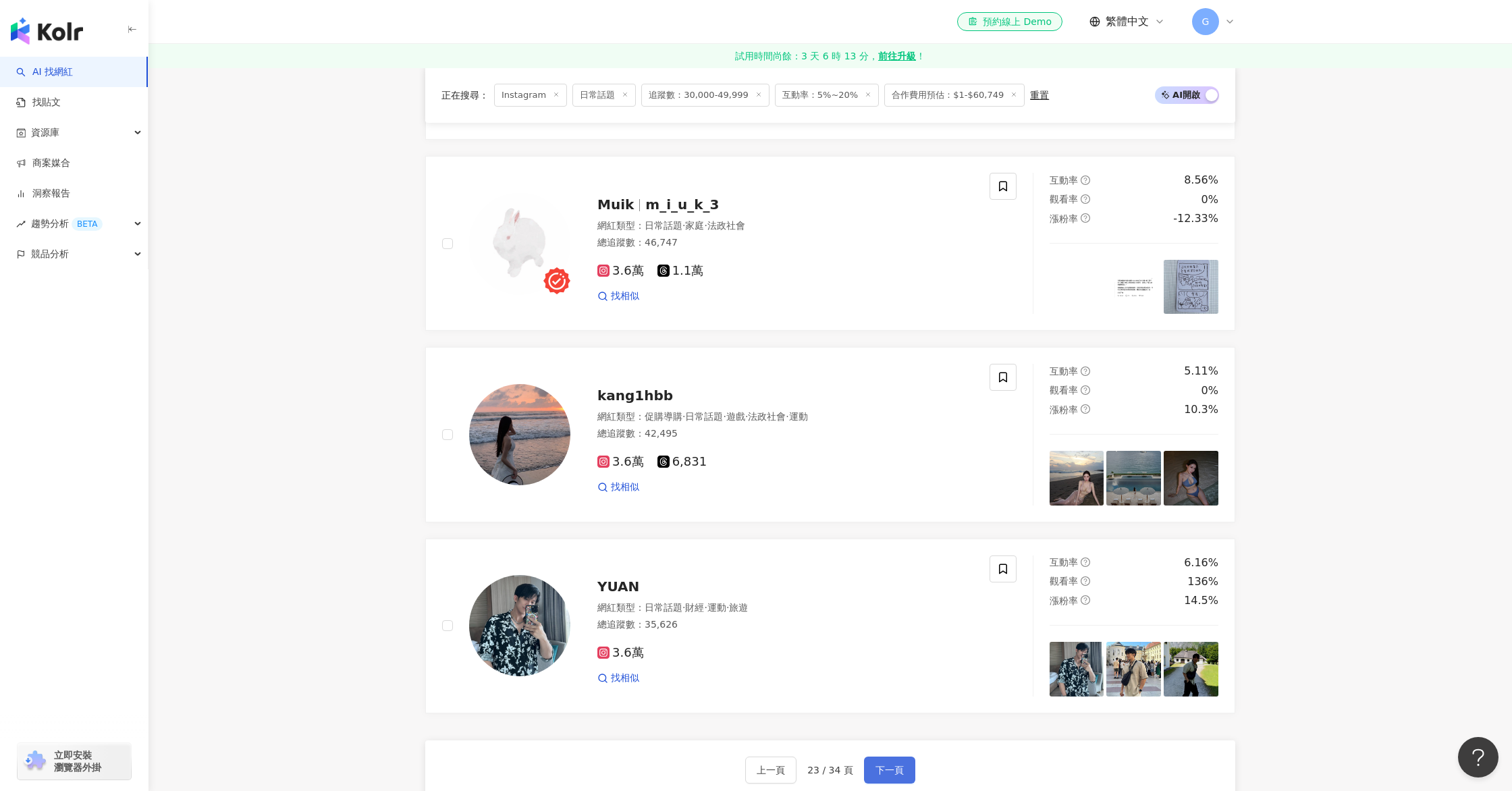
click at [877, 772] on span "下一頁" at bounding box center [889, 769] width 29 height 11
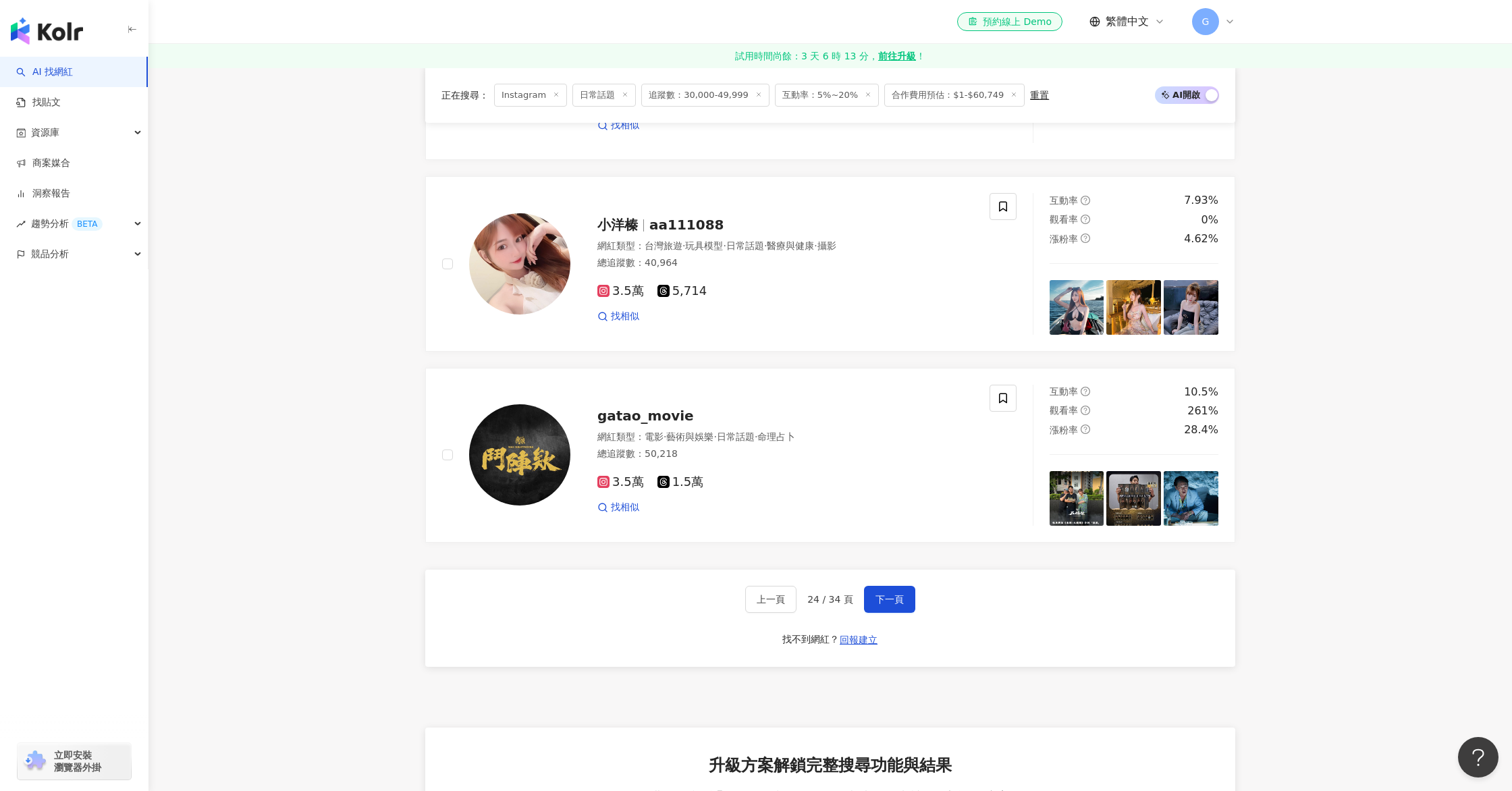
scroll to position [2701, 0]
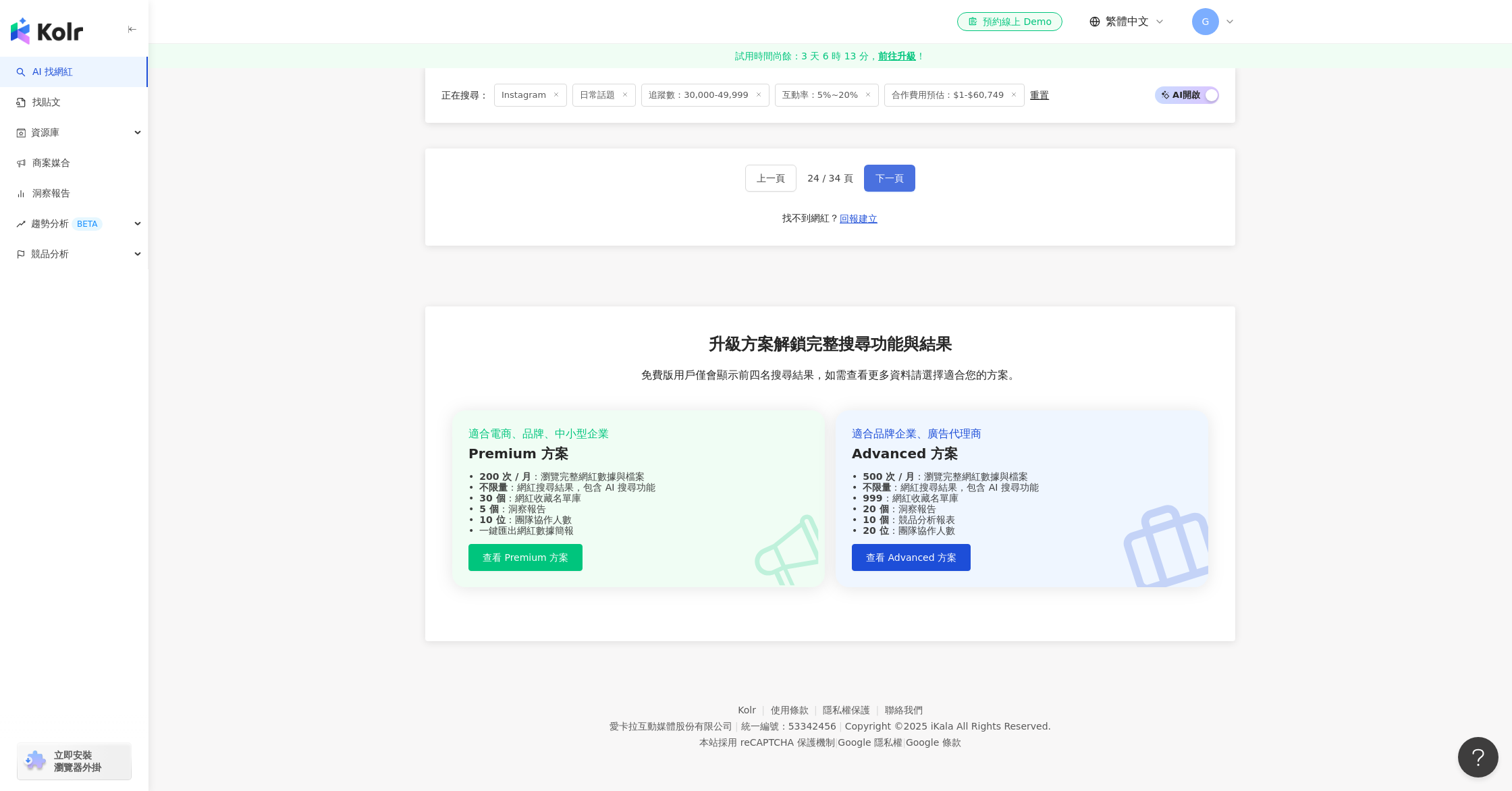
click at [887, 180] on span "下一頁" at bounding box center [889, 178] width 29 height 11
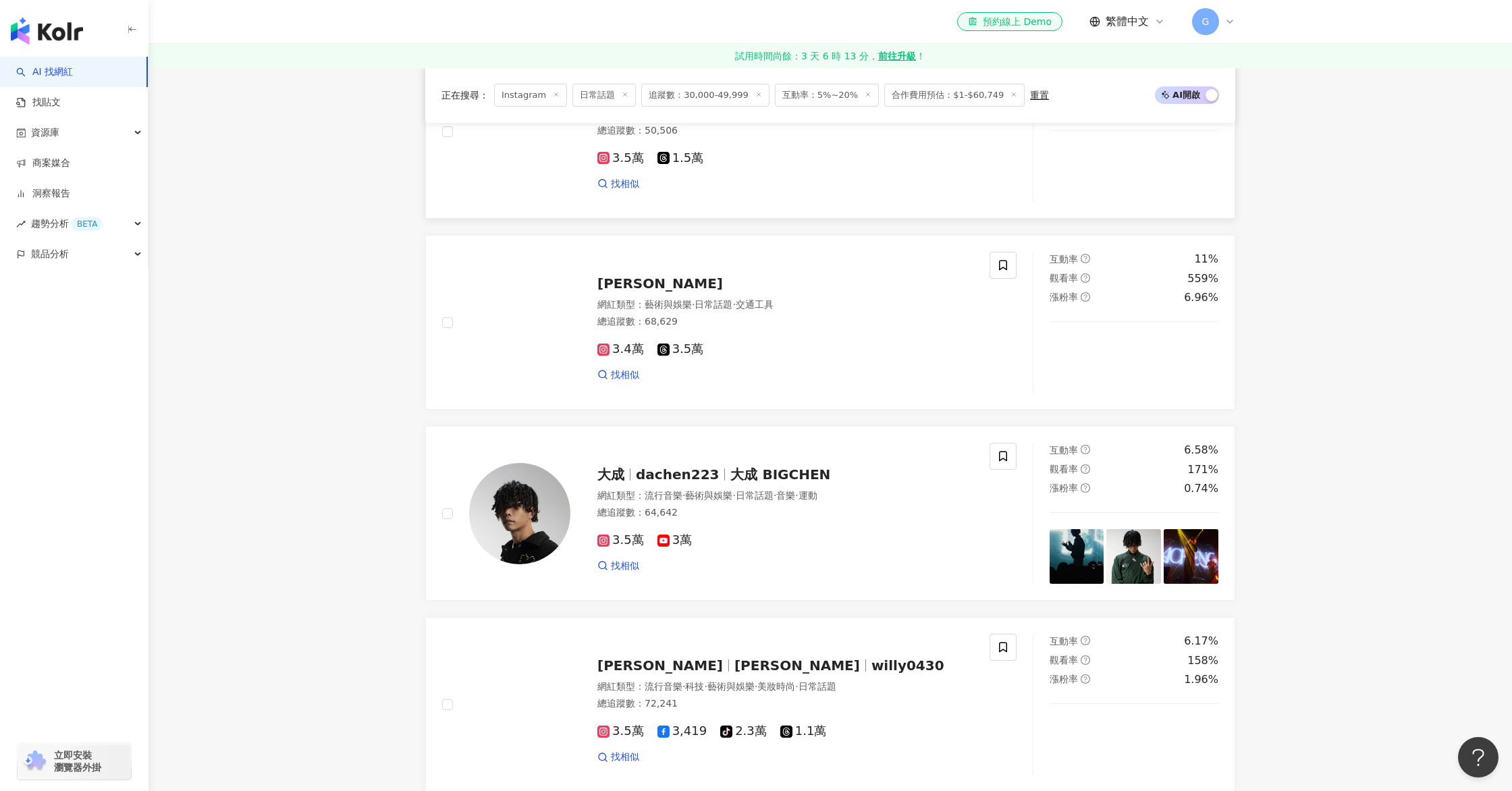
scroll to position [446, 0]
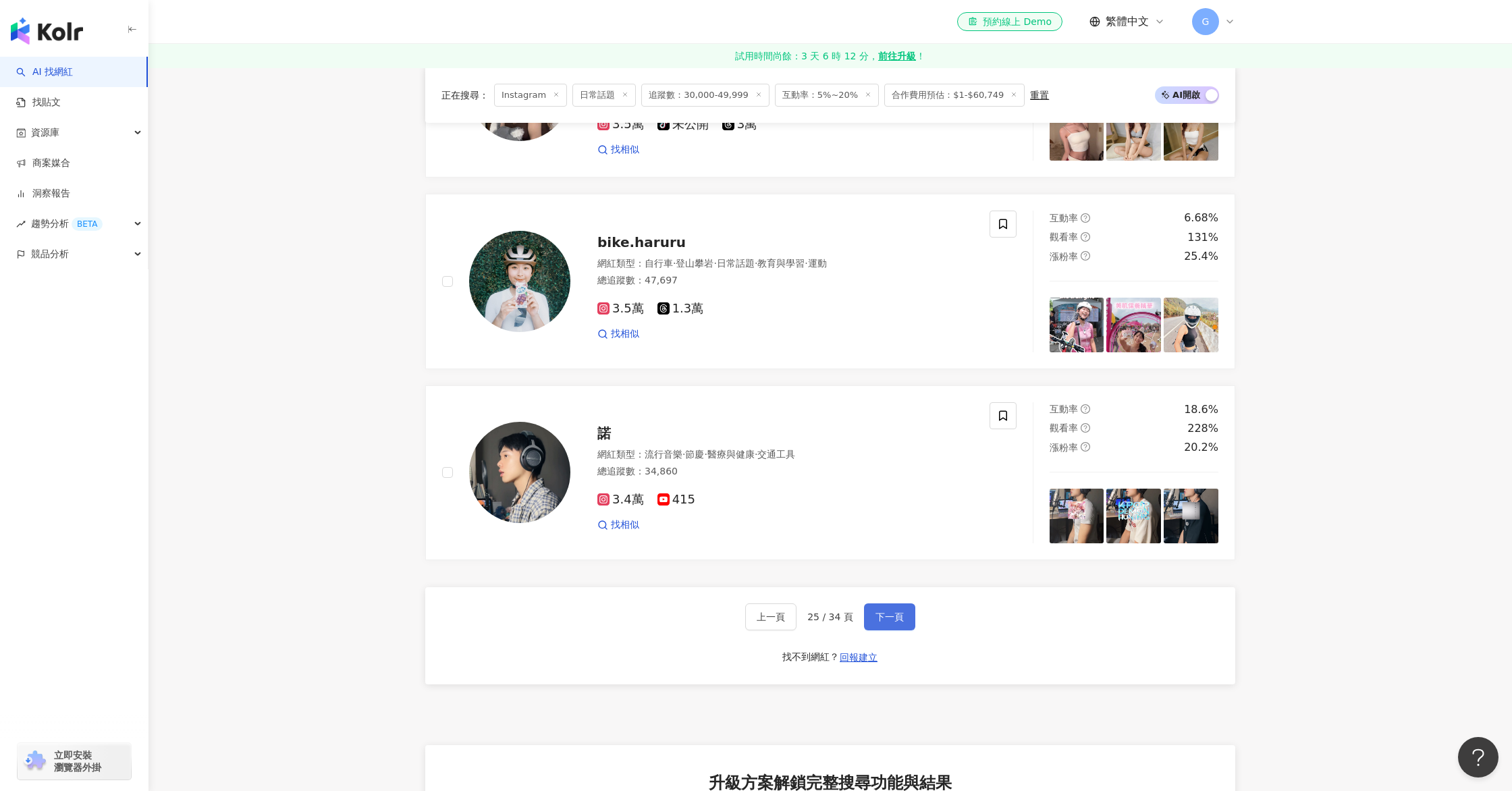
click at [905, 622] on button "下一頁" at bounding box center [889, 617] width 52 height 27
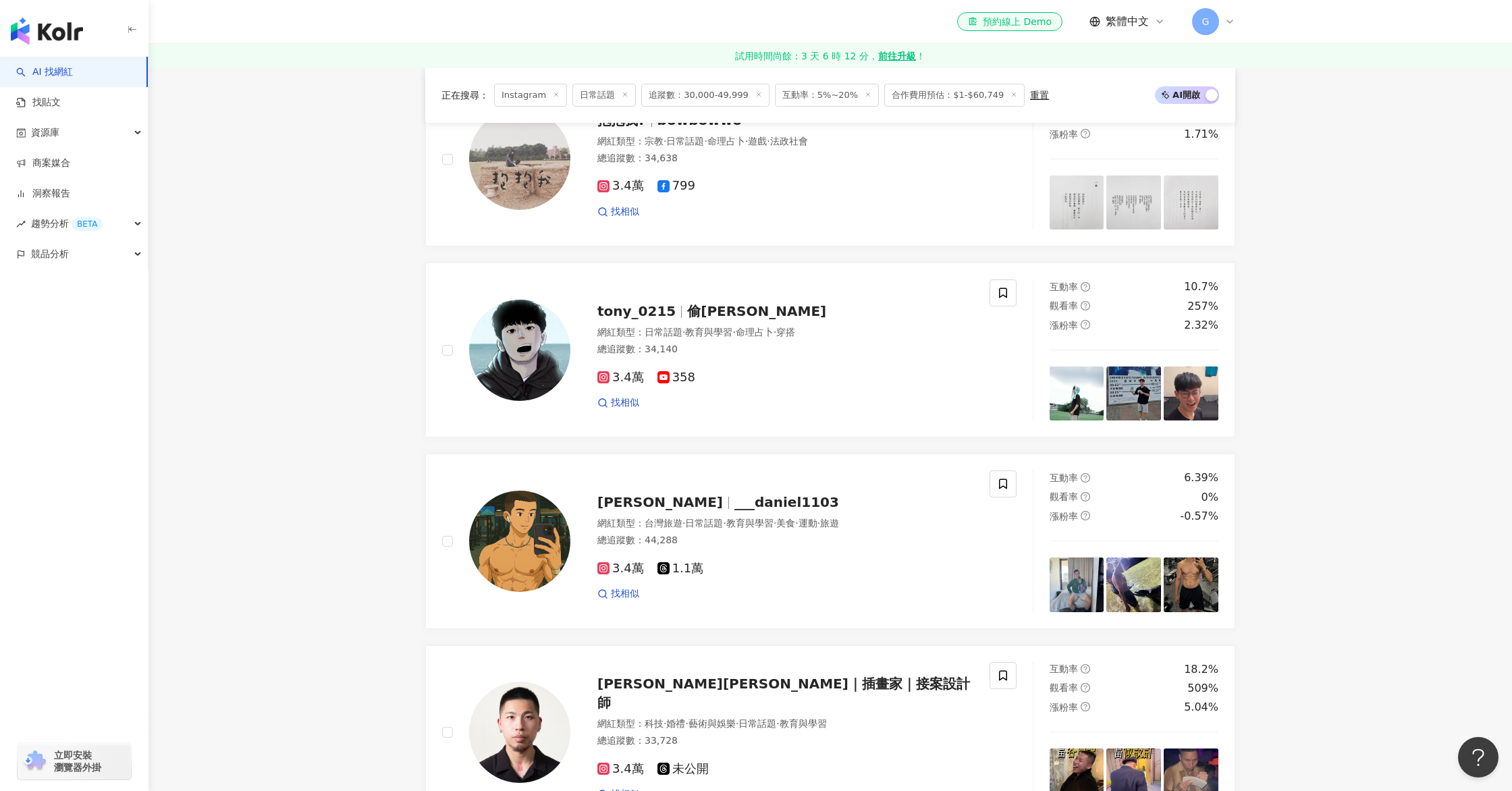
scroll to position [2592, 0]
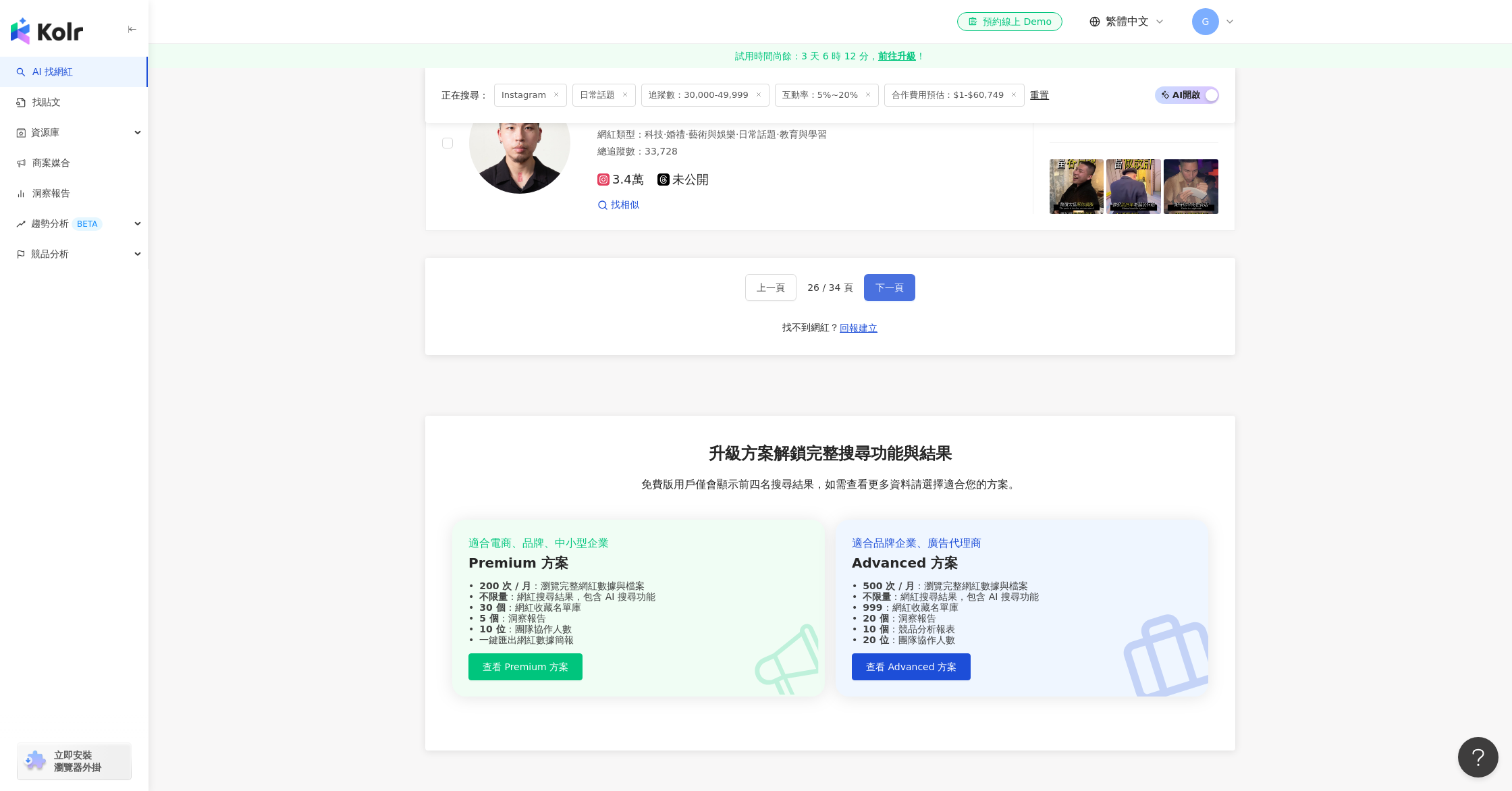
click at [890, 297] on button "下一頁" at bounding box center [889, 287] width 52 height 27
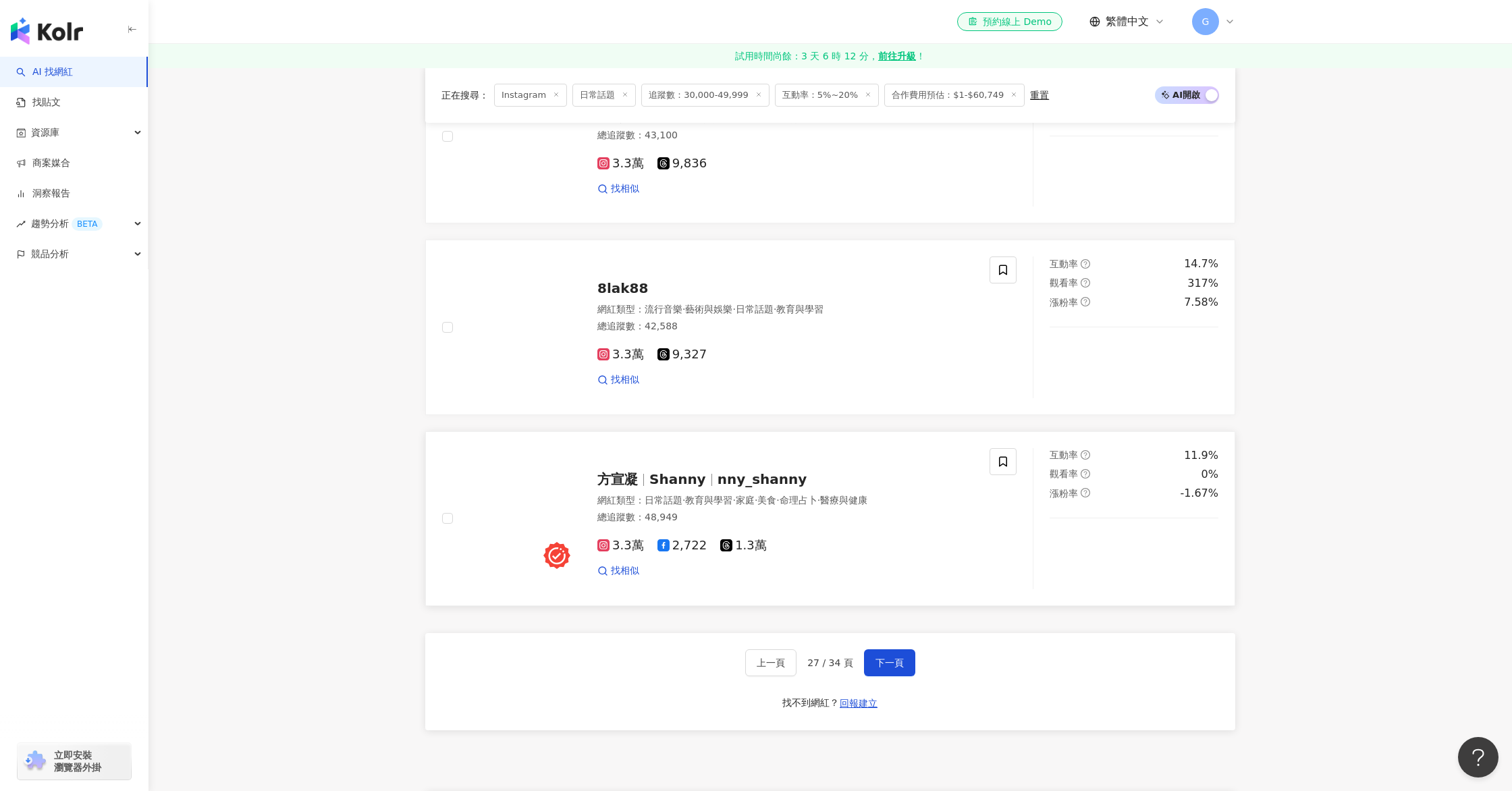
scroll to position [2337, 0]
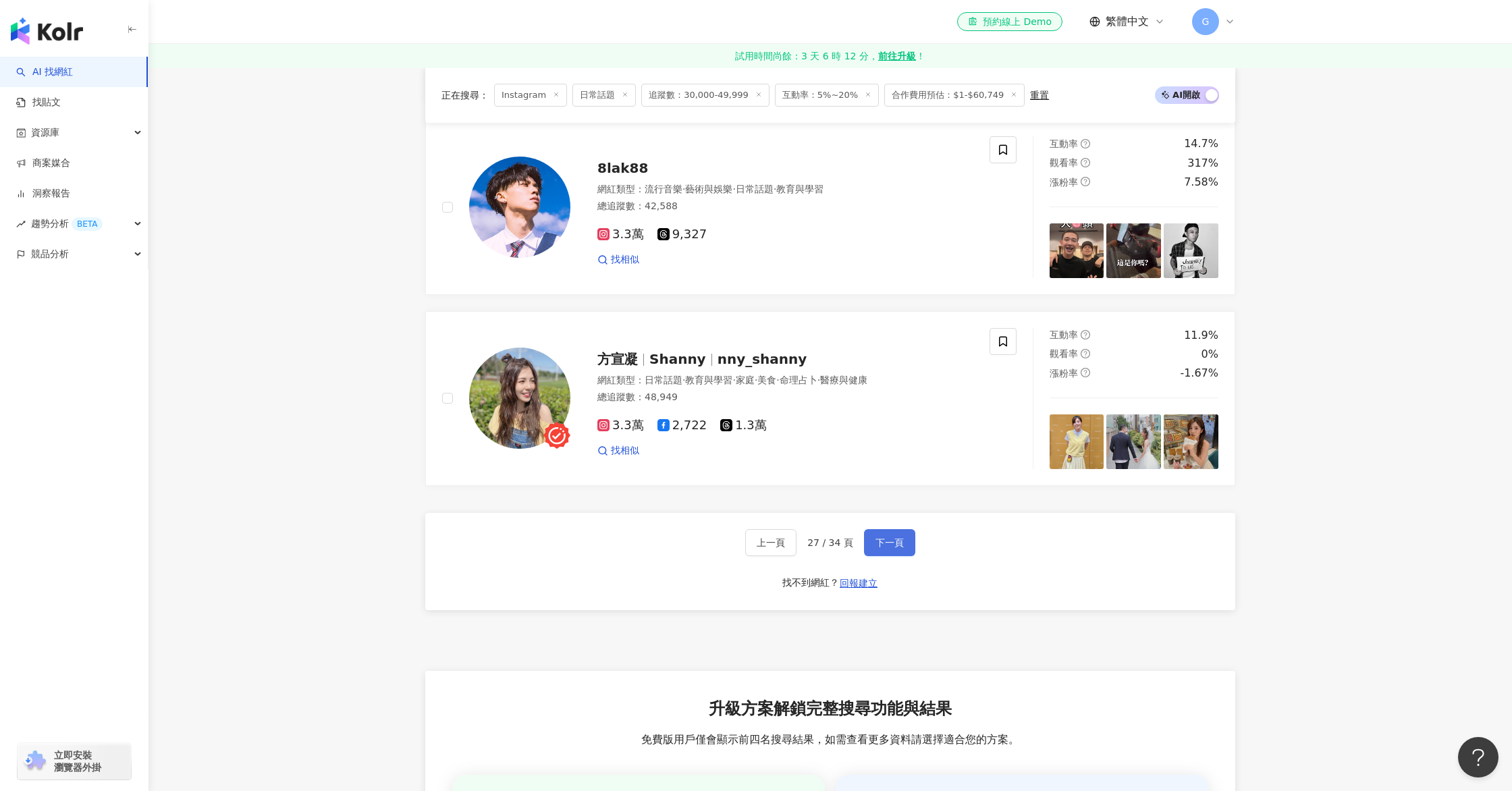
click at [887, 538] on span "下一頁" at bounding box center [889, 542] width 29 height 11
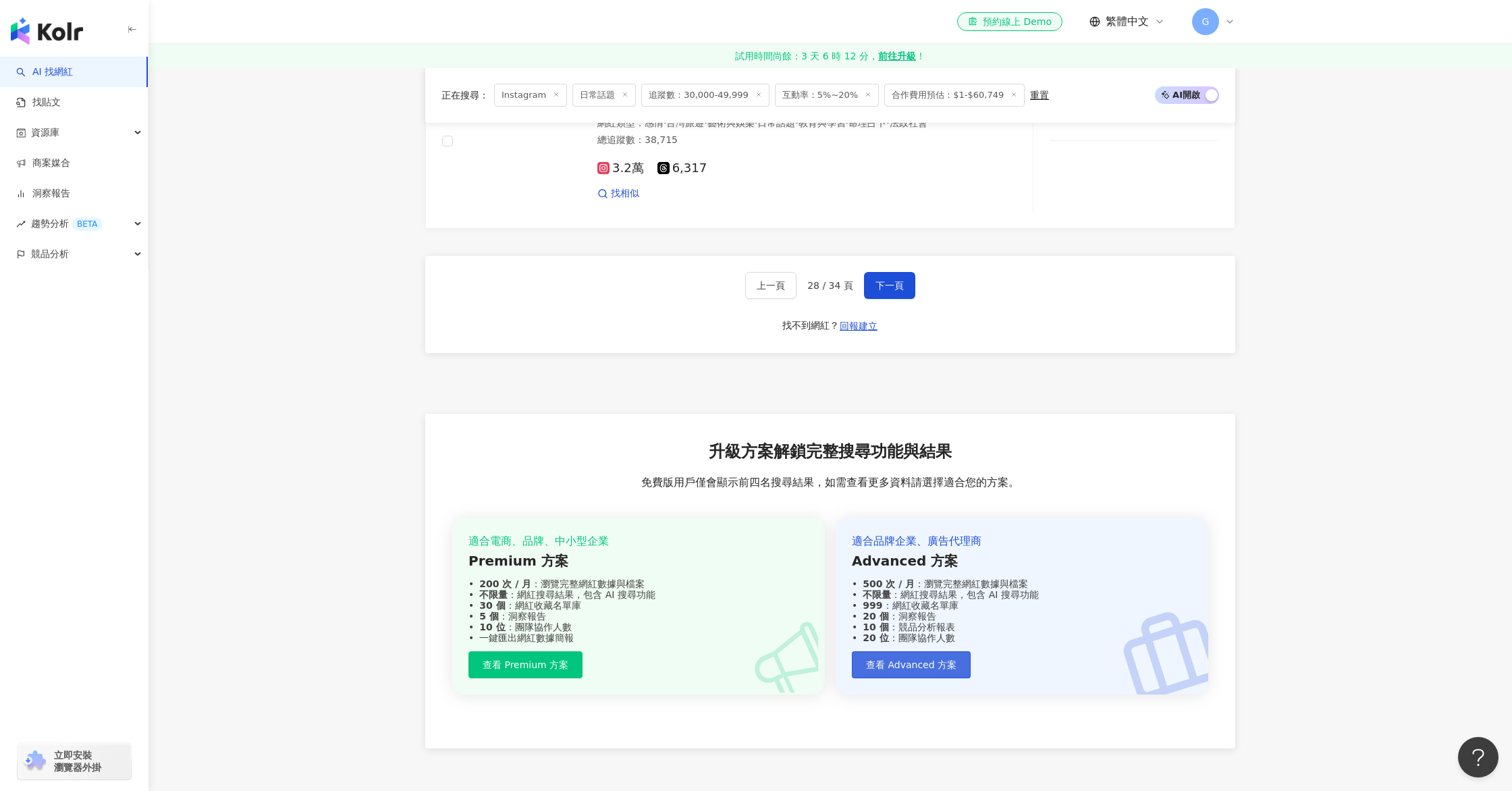
scroll to position [2701, 0]
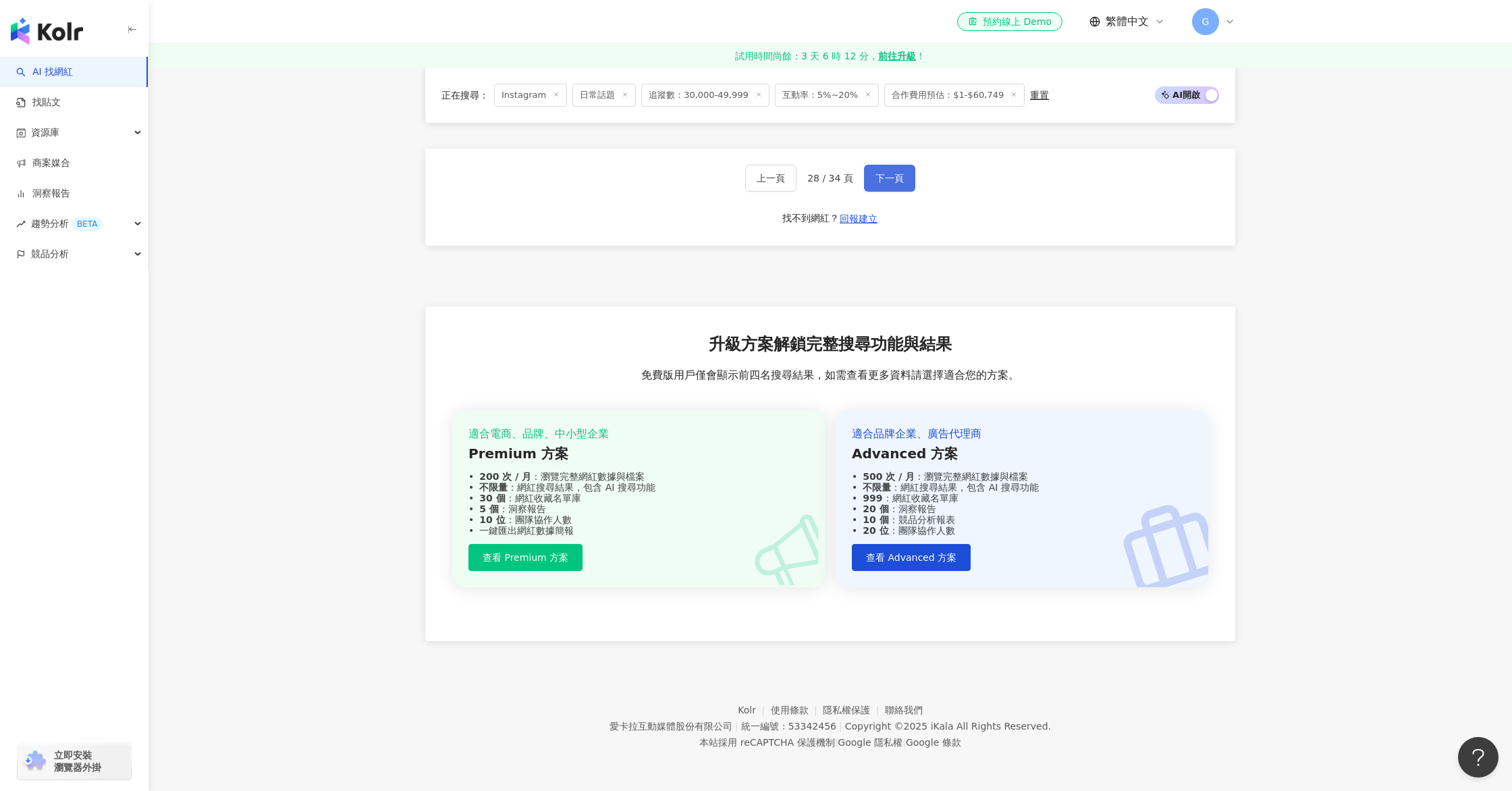
click at [905, 178] on button "下一頁" at bounding box center [889, 178] width 52 height 27
click at [893, 175] on span "下一頁" at bounding box center [889, 178] width 29 height 11
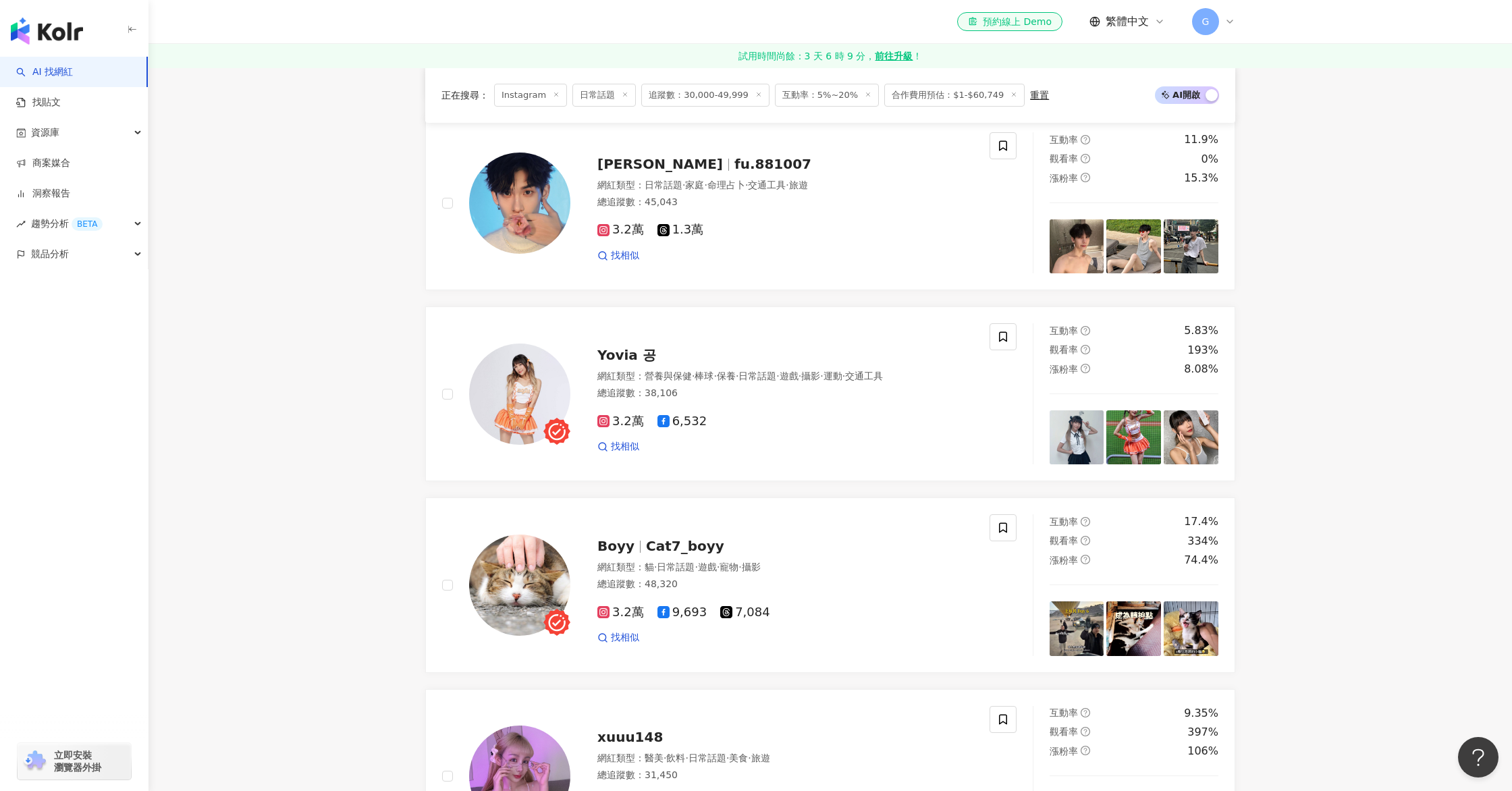
scroll to position [2296, 0]
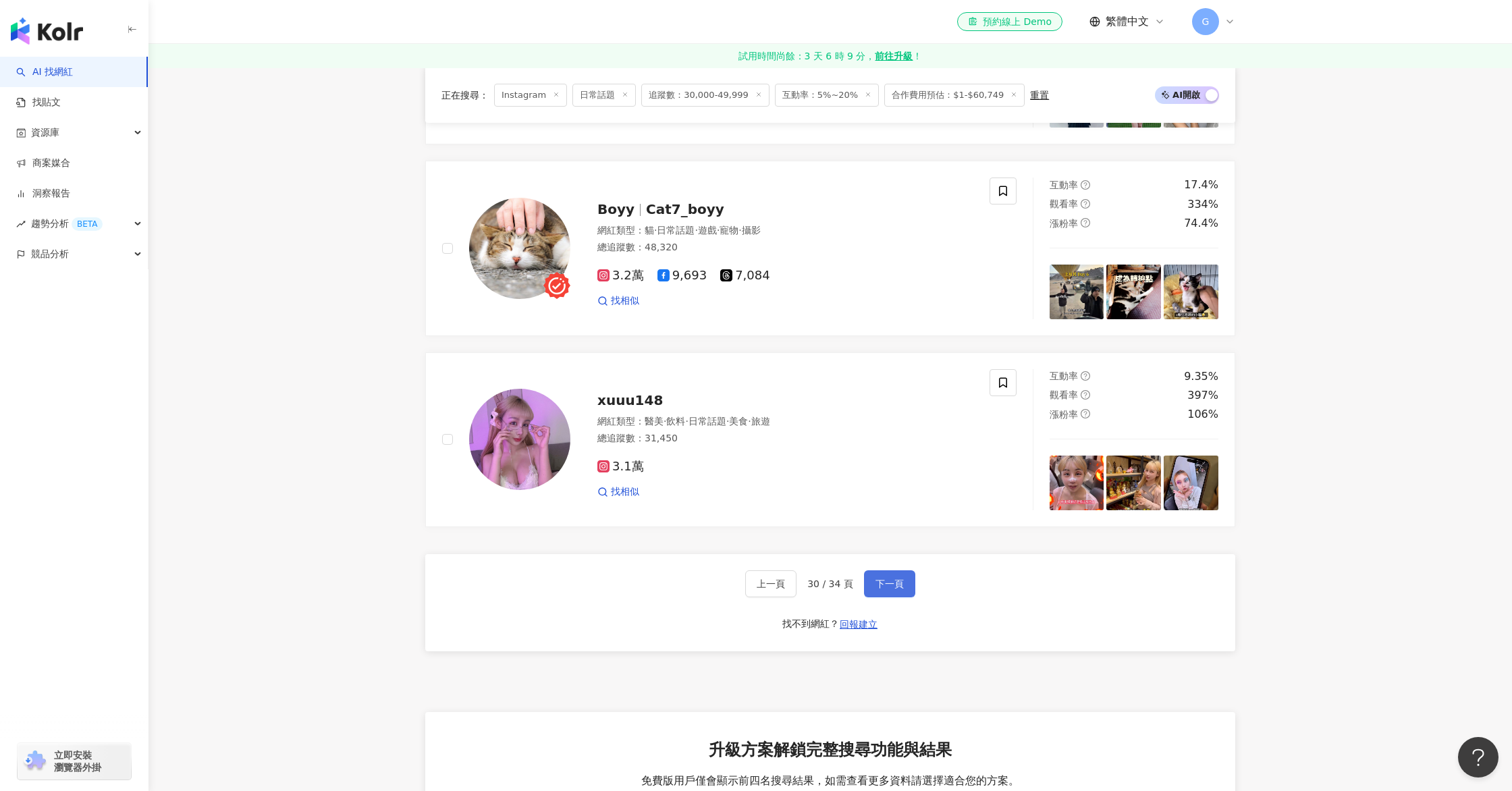
click at [882, 592] on button "下一頁" at bounding box center [889, 583] width 52 height 27
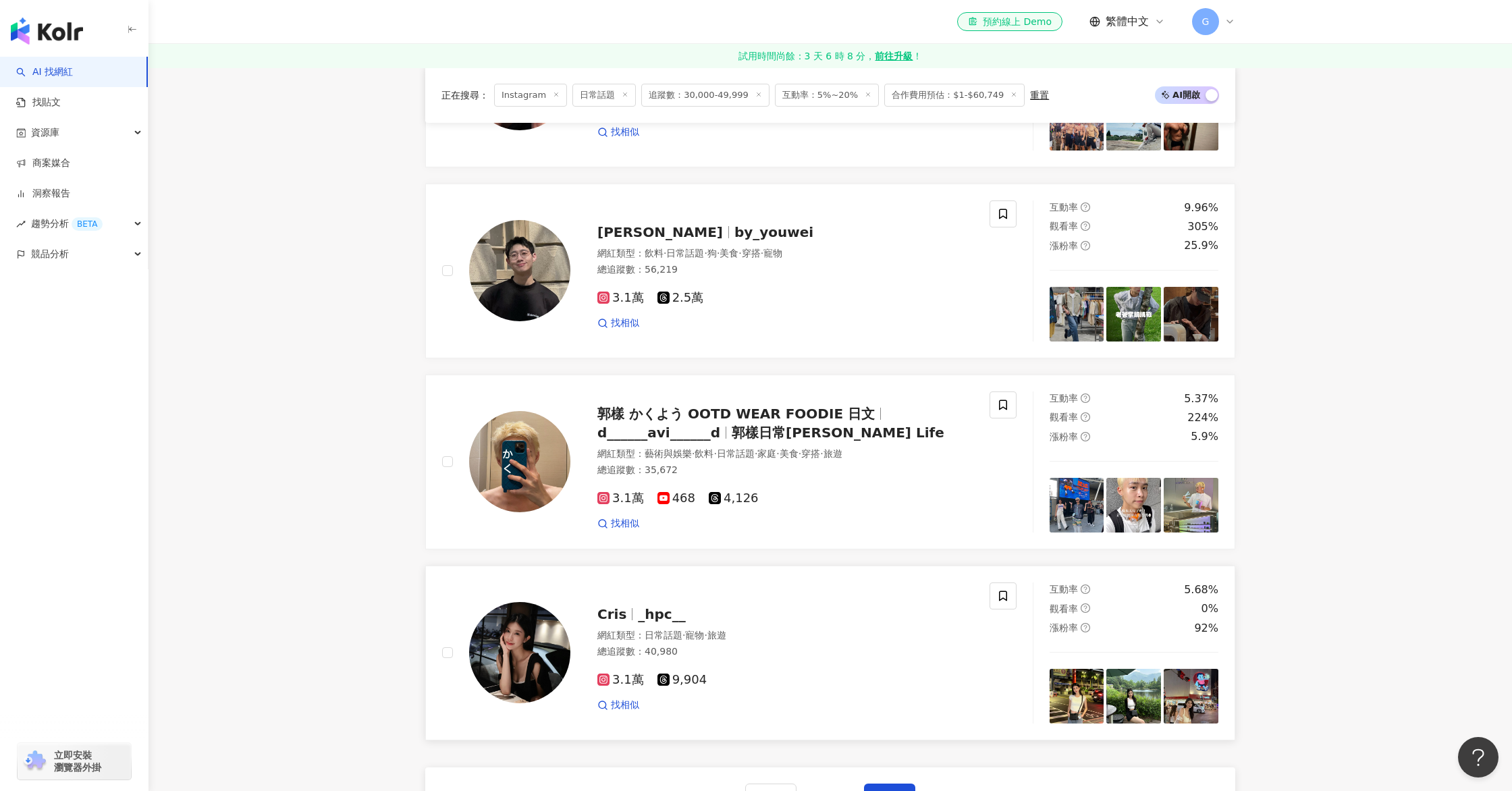
scroll to position [2636, 0]
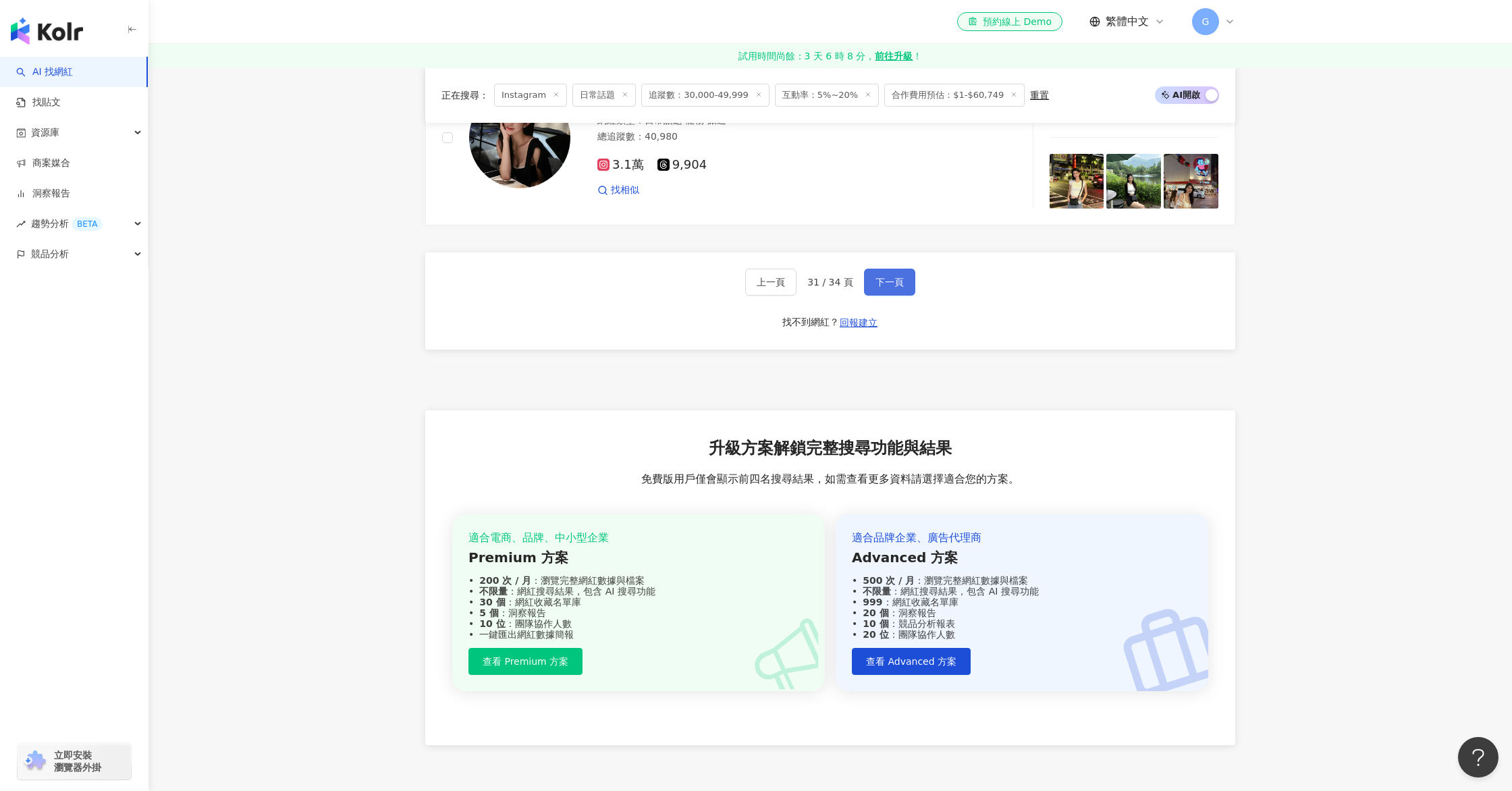
click at [867, 281] on button "下一頁" at bounding box center [889, 282] width 52 height 27
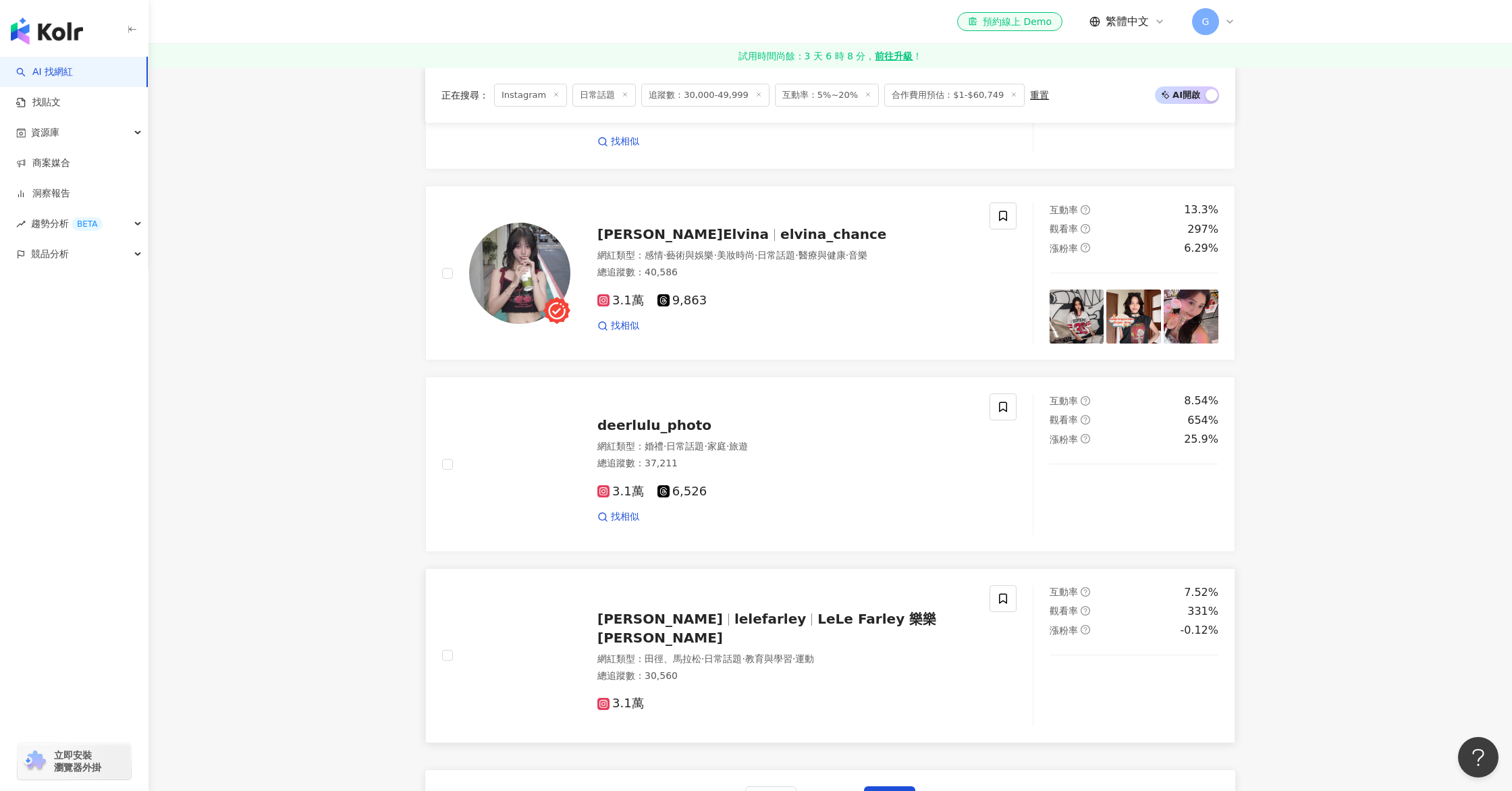
scroll to position [2701, 0]
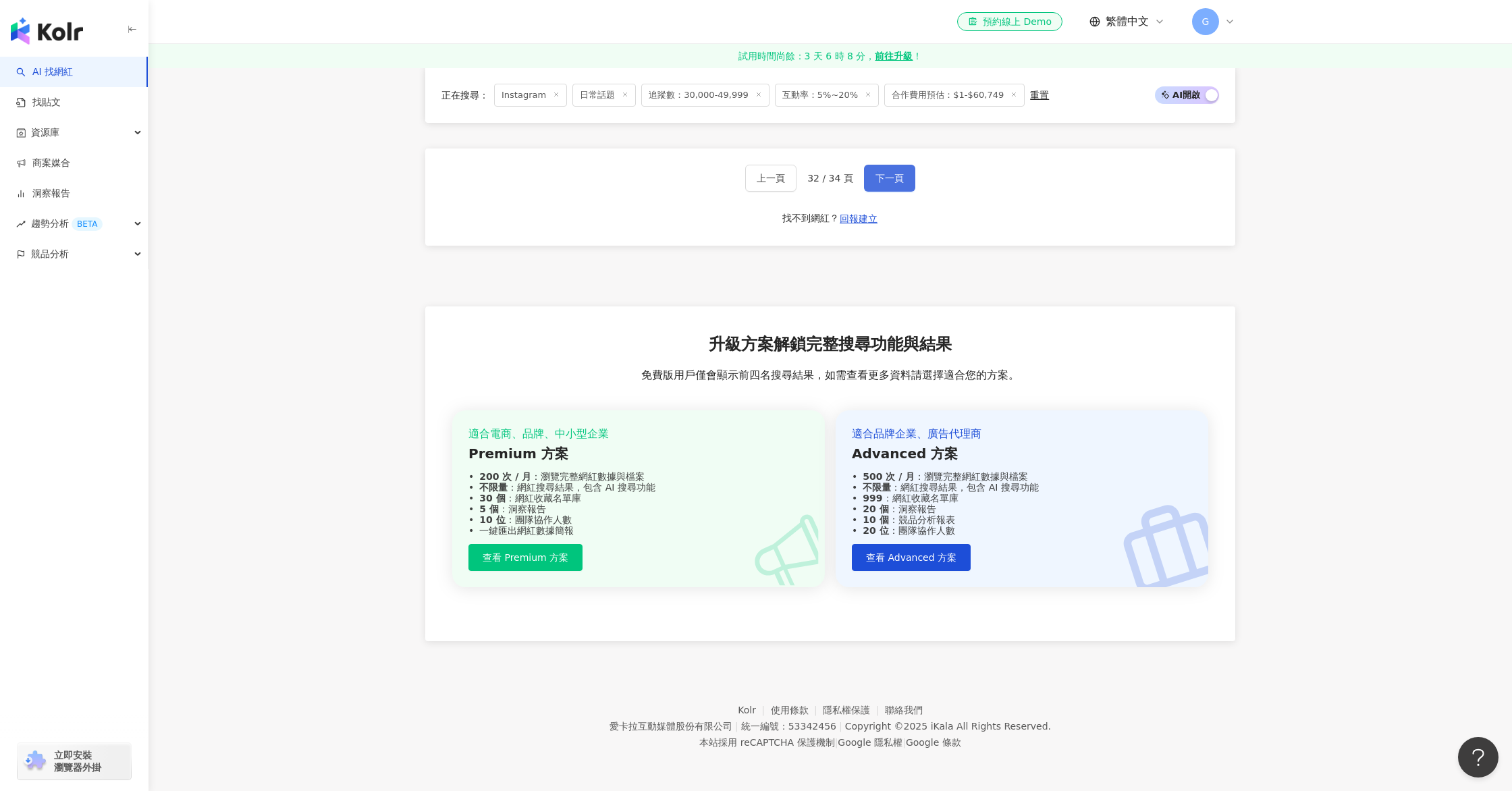
click at [890, 177] on span "下一頁" at bounding box center [889, 178] width 29 height 11
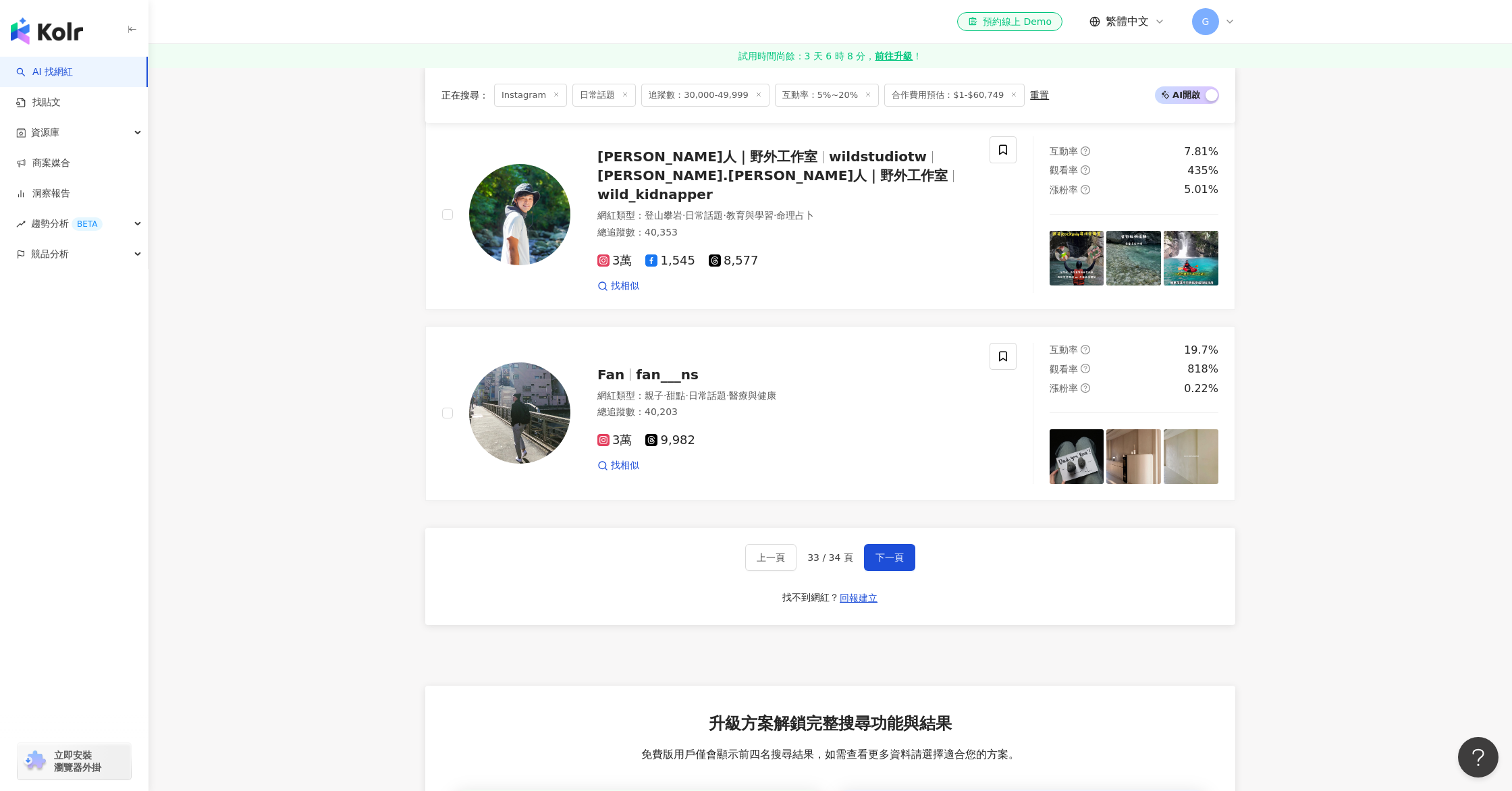
scroll to position [2440, 0]
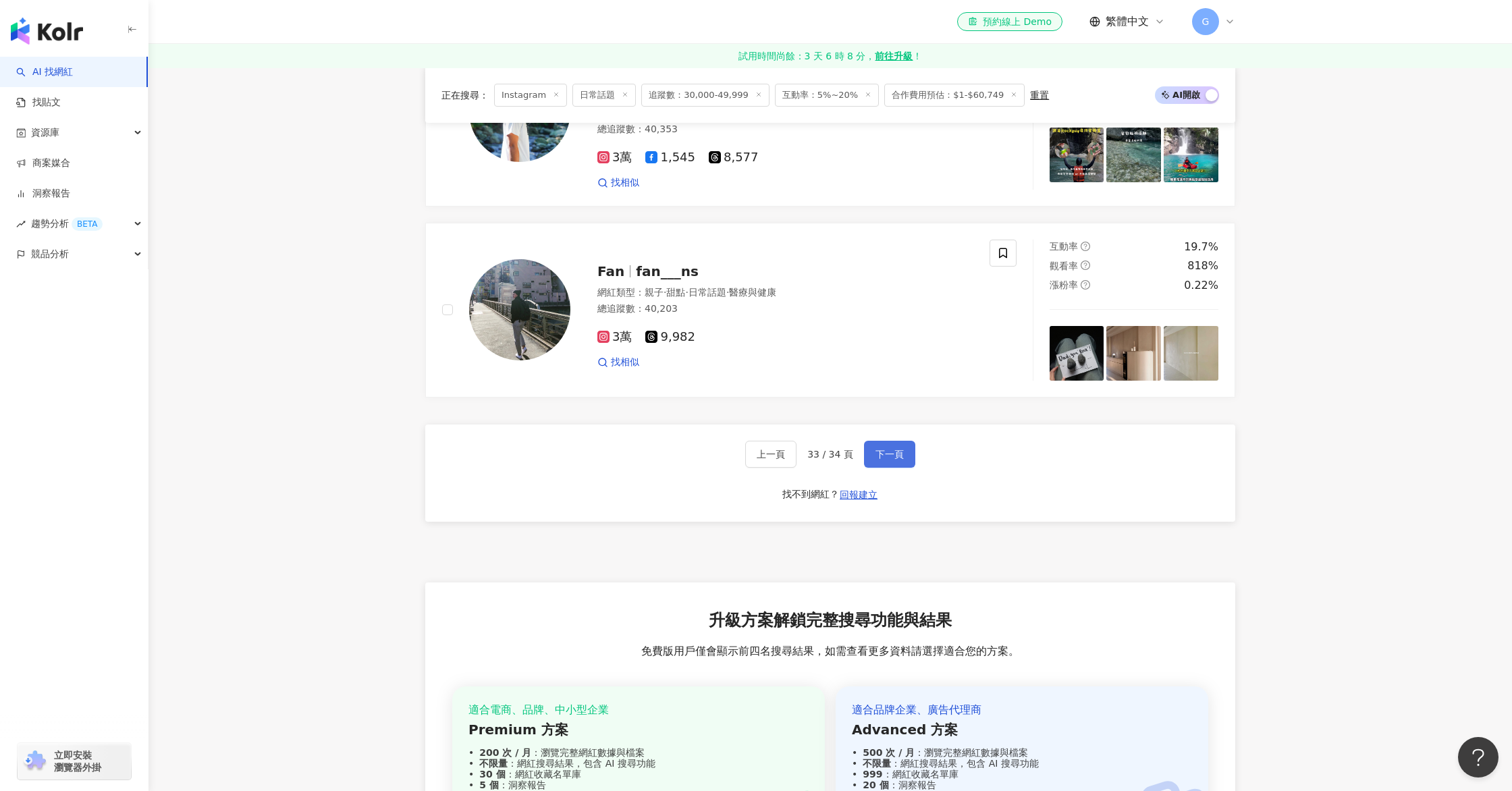
click at [916, 430] on div "上一頁 33 / 34 頁 下一頁 找不到網紅？ 回報建立" at bounding box center [830, 473] width 810 height 98
click at [916, 434] on div "上一頁 33 / 34 頁 下一頁 找不到網紅？ 回報建立" at bounding box center [830, 473] width 810 height 98
click at [909, 441] on button "下一頁" at bounding box center [889, 454] width 52 height 27
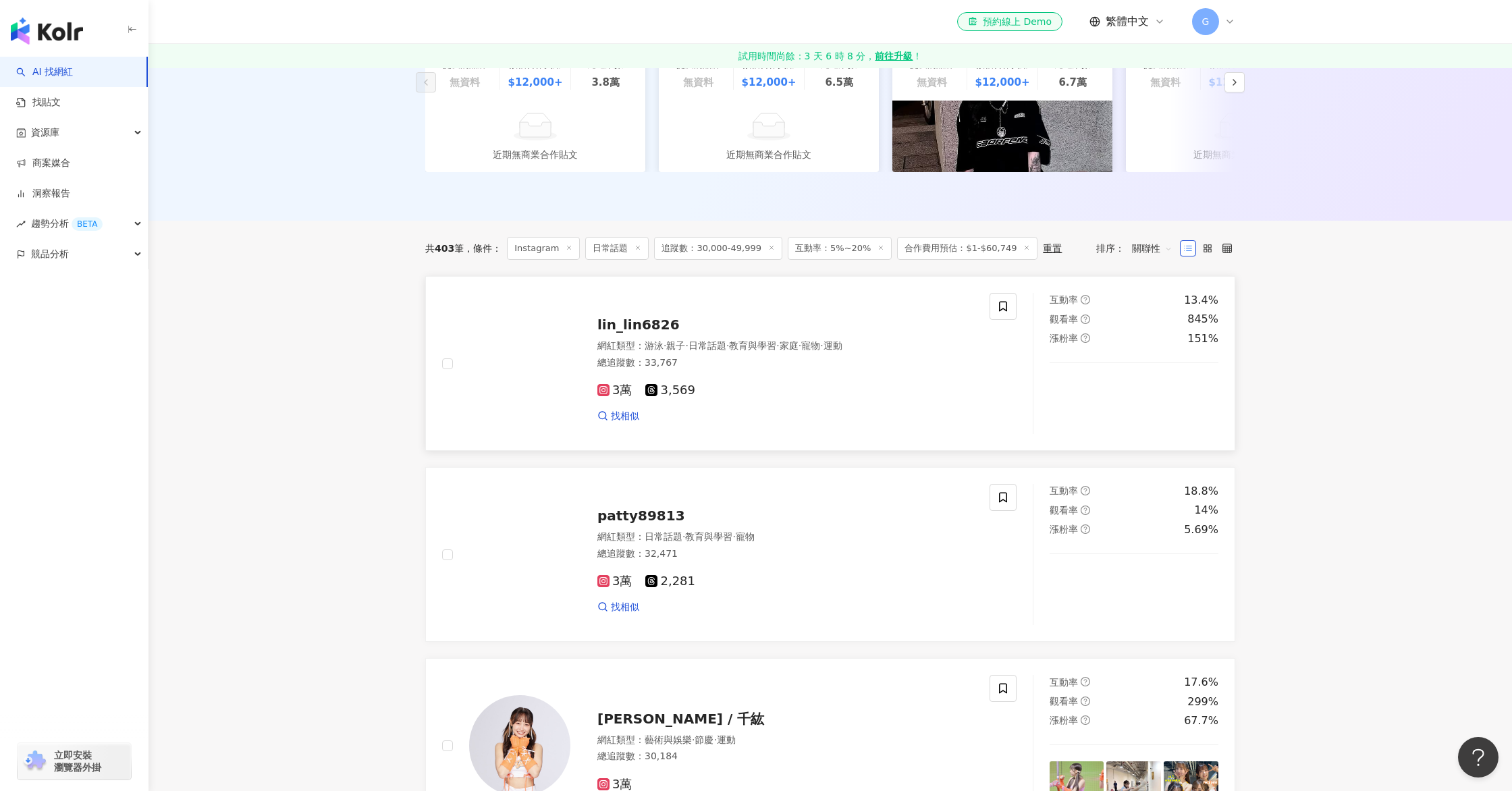
scroll to position [267, 0]
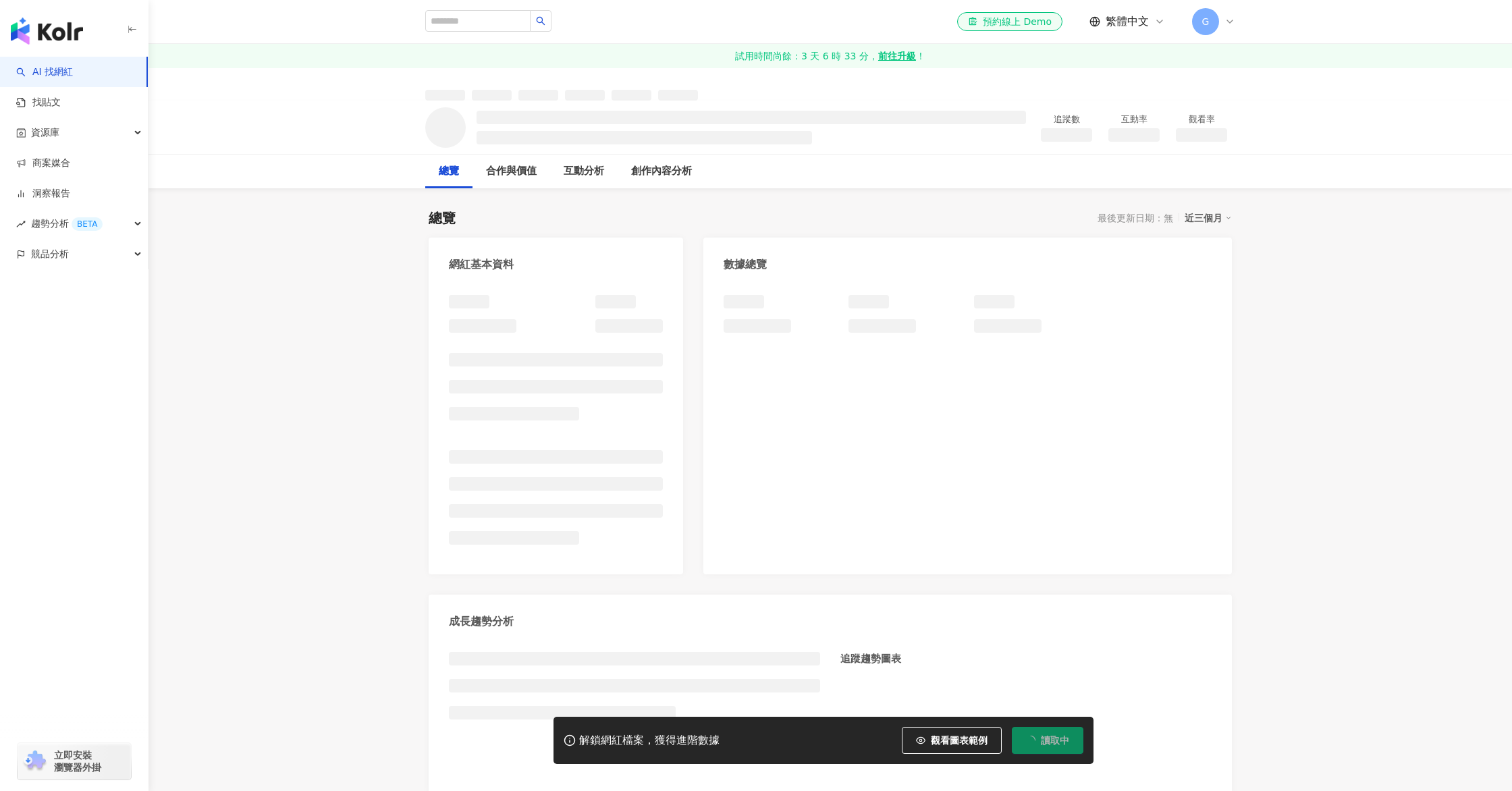
scroll to position [1297, 0]
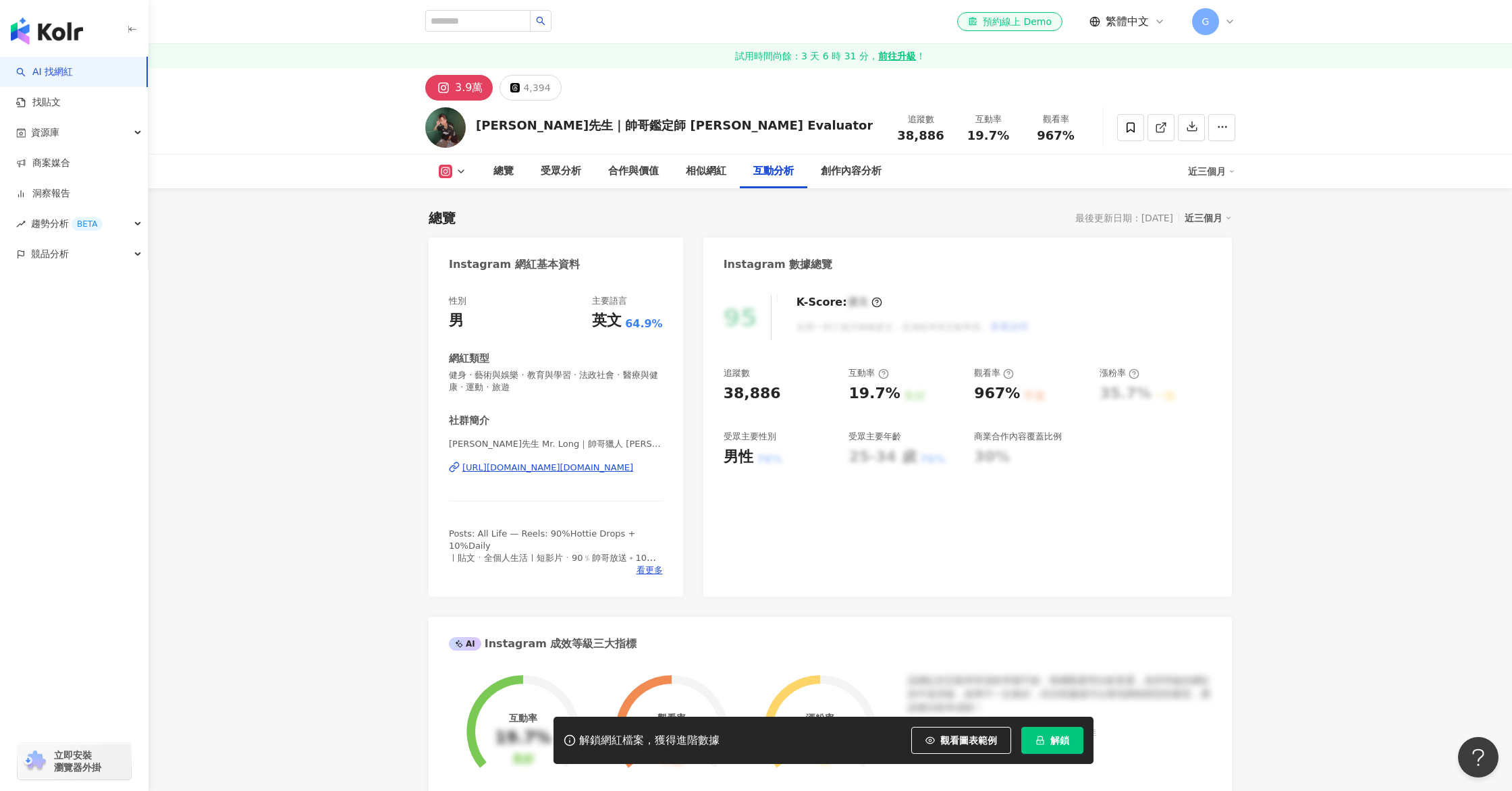
scroll to position [3968, 0]
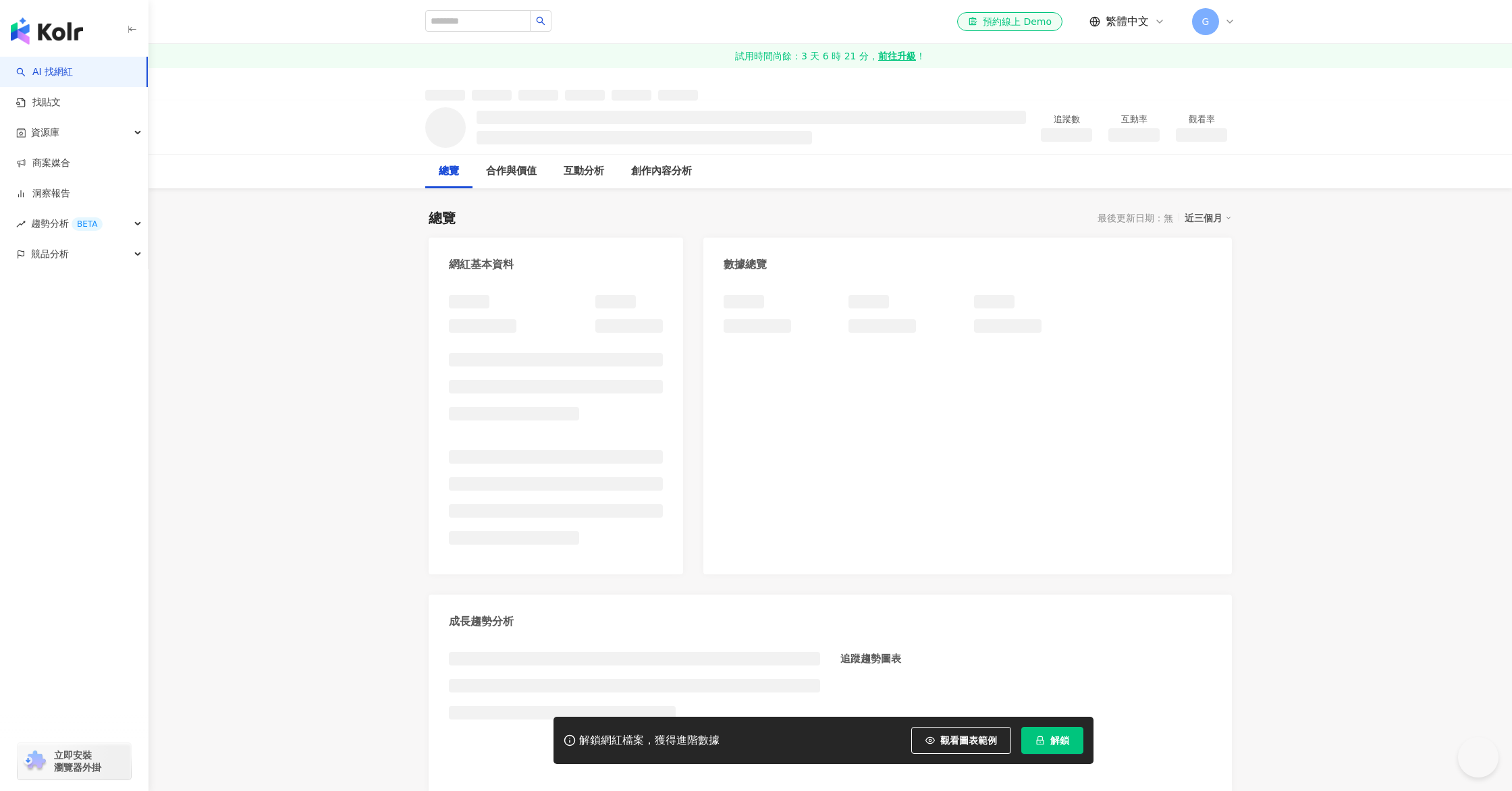
click at [1052, 737] on span "解鎖" at bounding box center [1060, 739] width 19 height 11
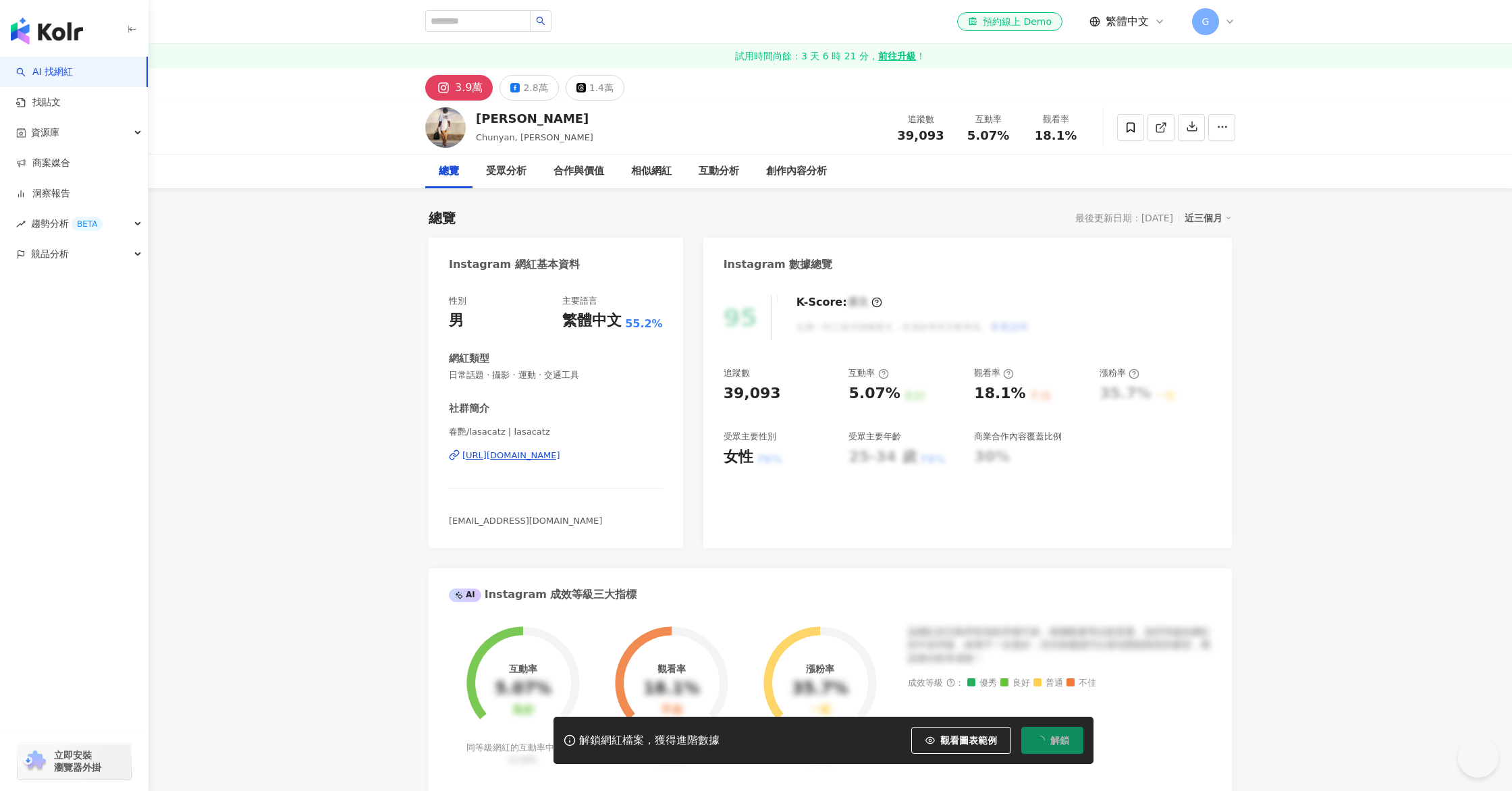
click at [1052, 737] on span "解鎖" at bounding box center [1060, 739] width 19 height 11
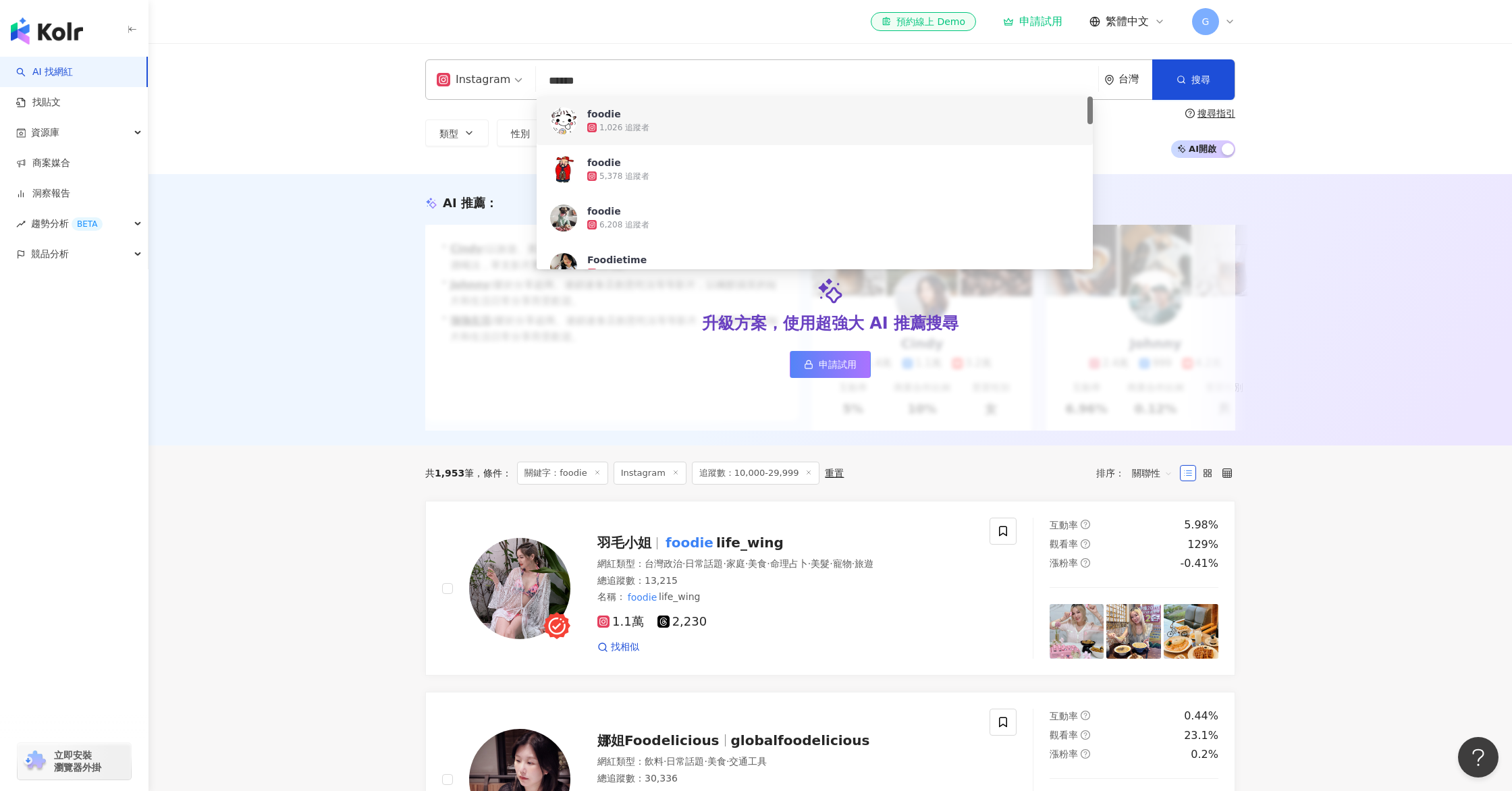
click at [809, 76] on input "******" at bounding box center [817, 80] width 552 height 26
type input "*"
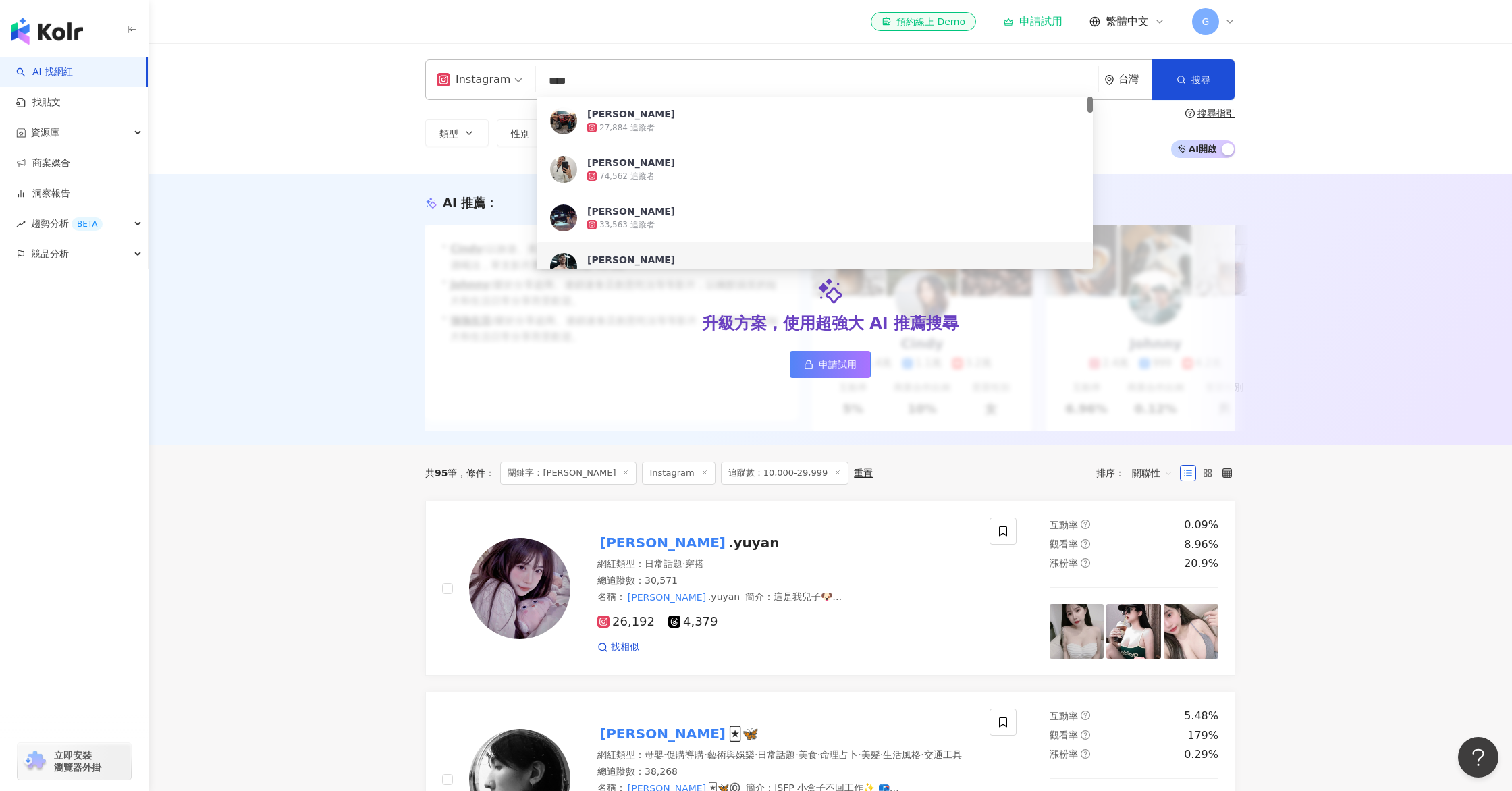
click at [869, 472] on div "共 95 筆 條件 ： 關鍵字：[PERSON_NAME] Instagram 追蹤數：10,000-29,999 重置 排序： 關聯性" at bounding box center [830, 473] width 810 height 23
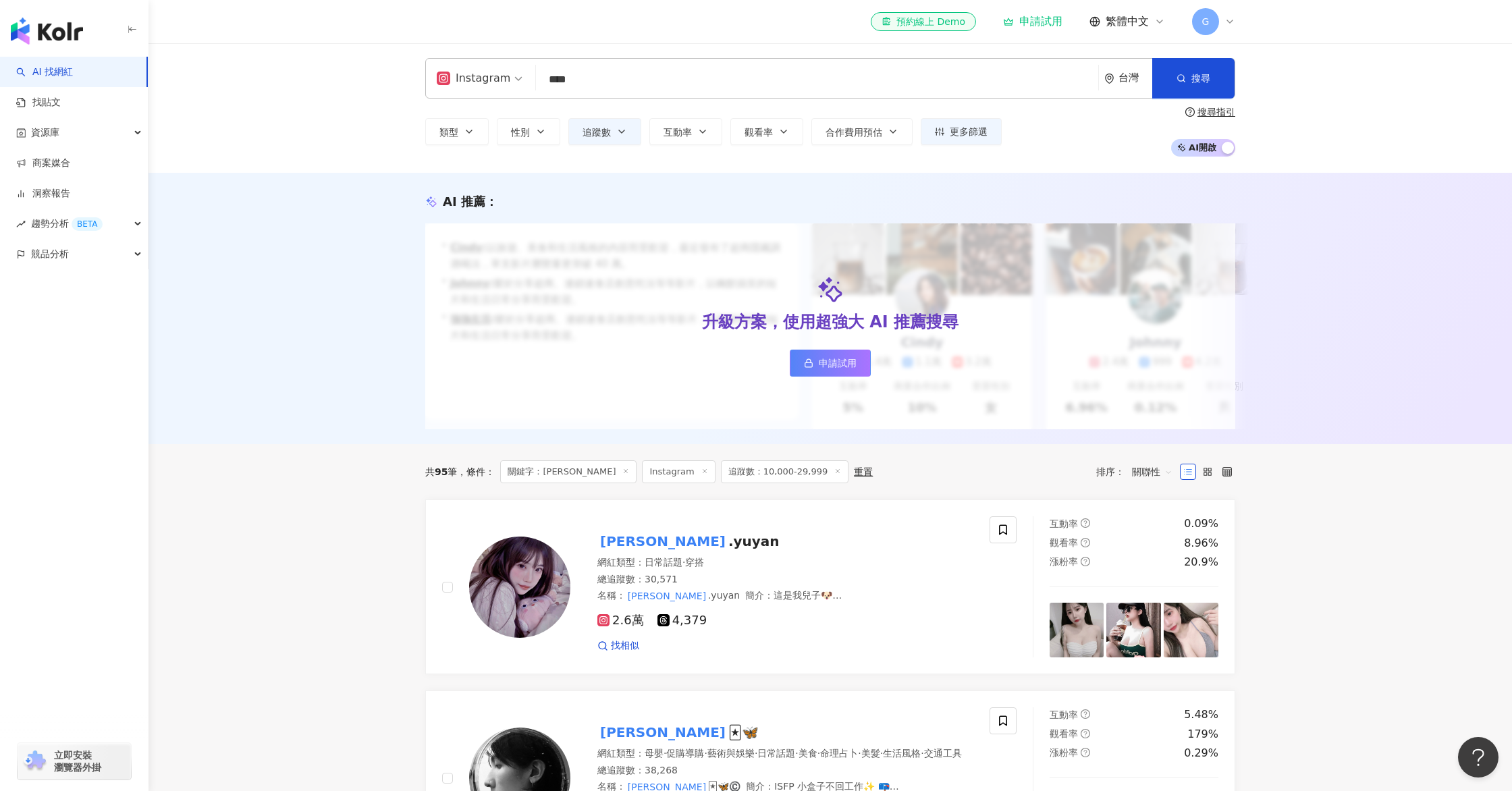
click at [834, 470] on icon at bounding box center [837, 471] width 7 height 7
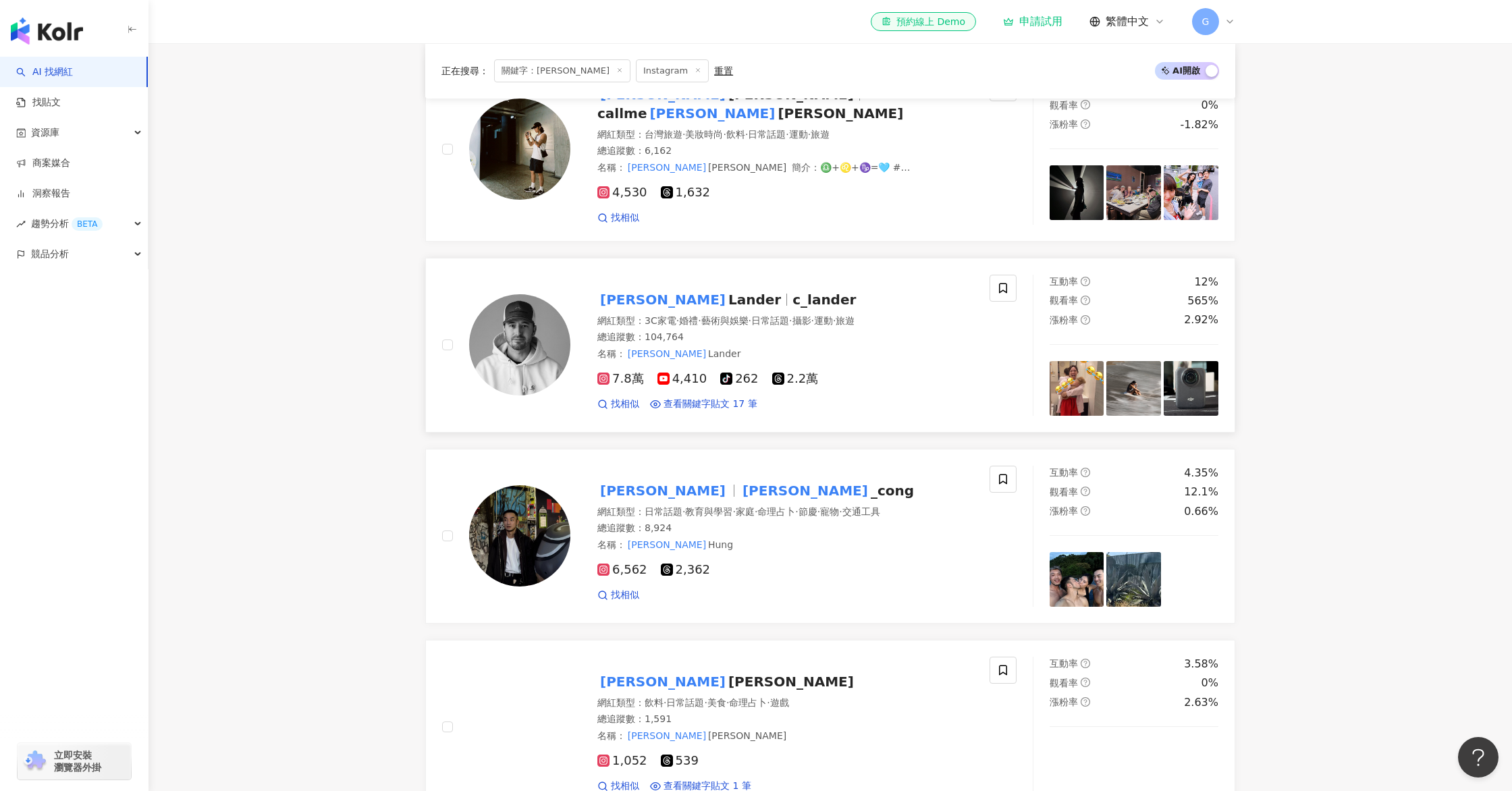
scroll to position [2140, 0]
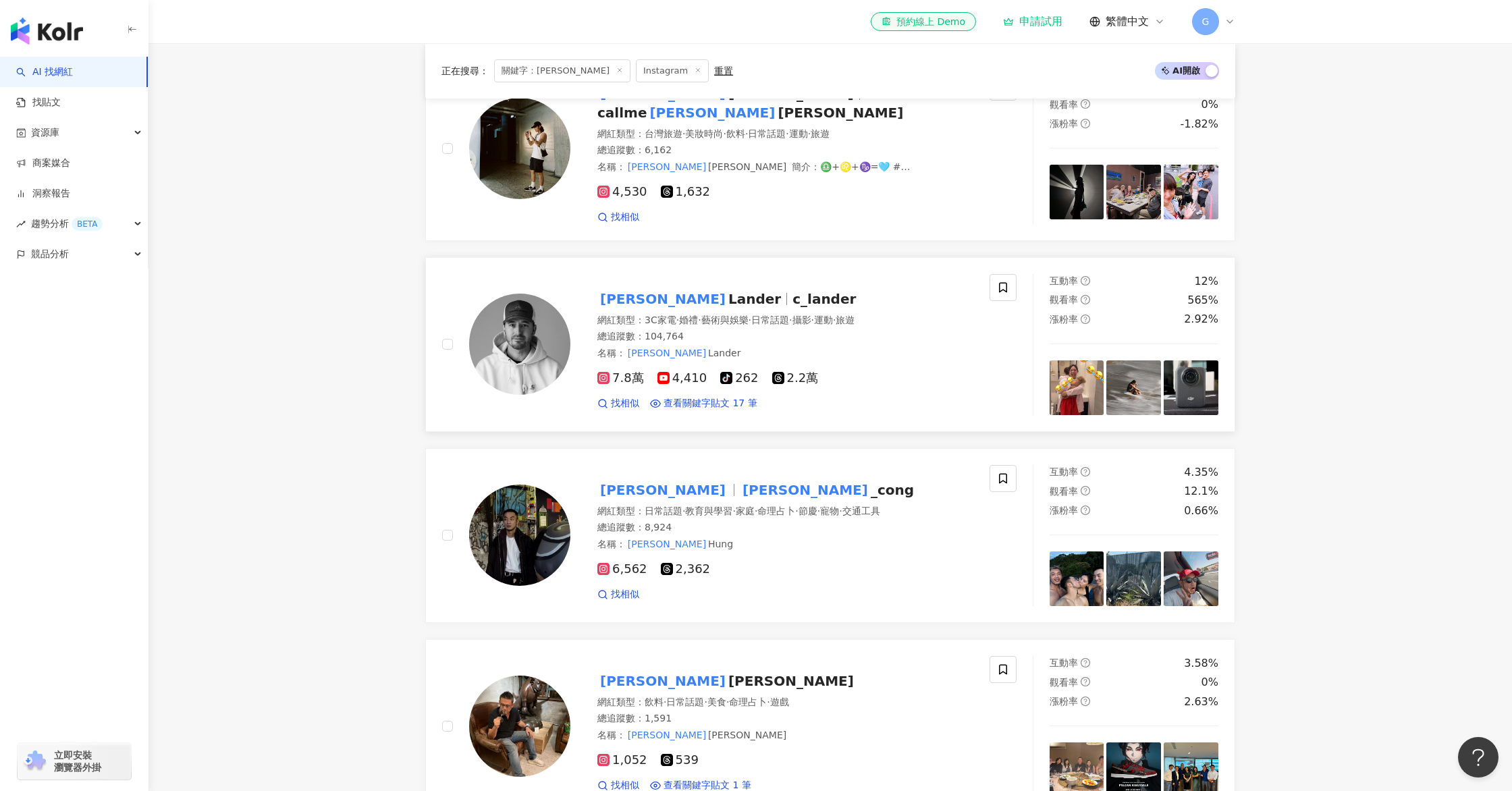
click at [689, 291] on span "Cody Lander" at bounding box center [694, 298] width 195 height 16
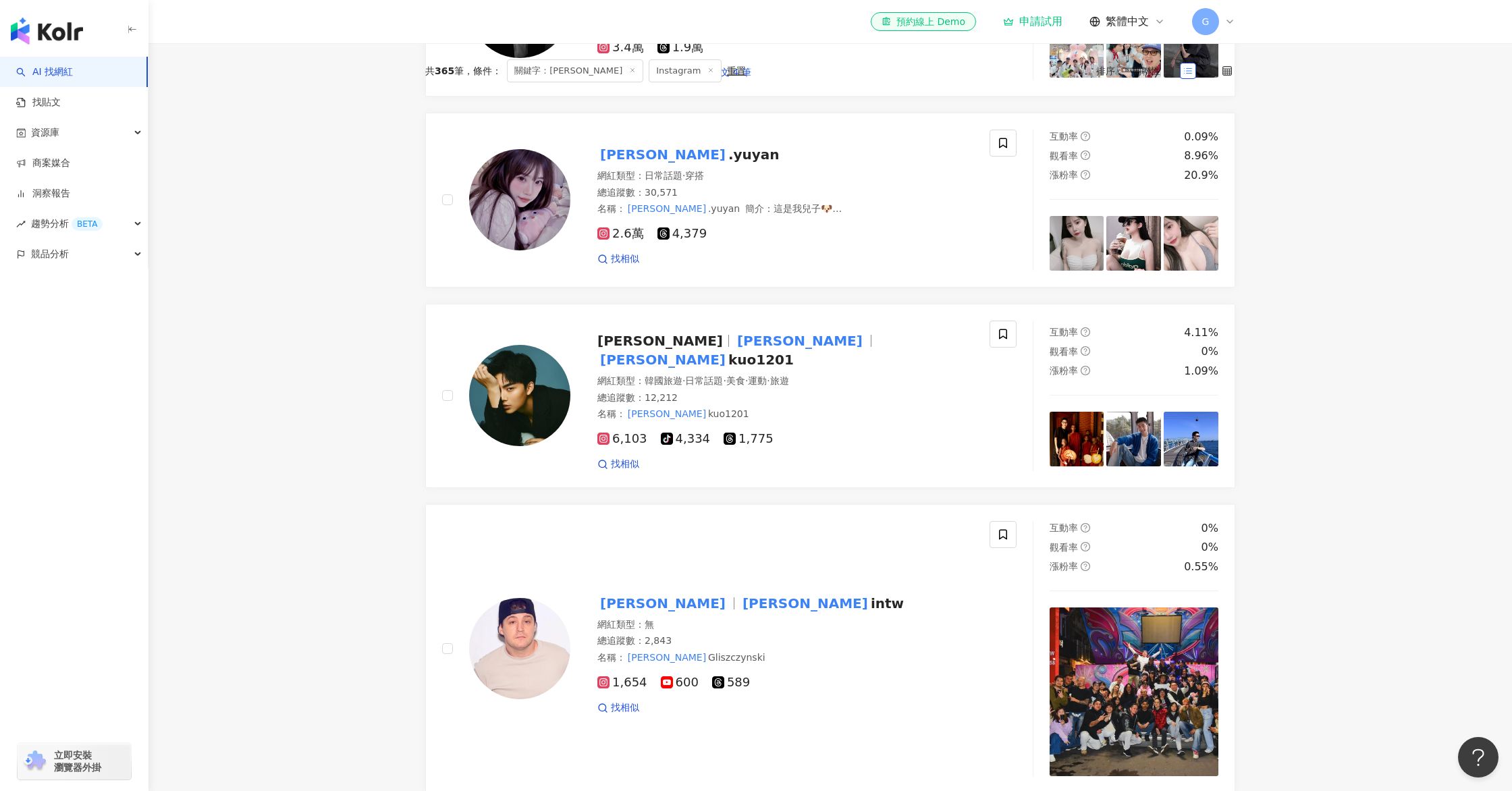
scroll to position [0, 0]
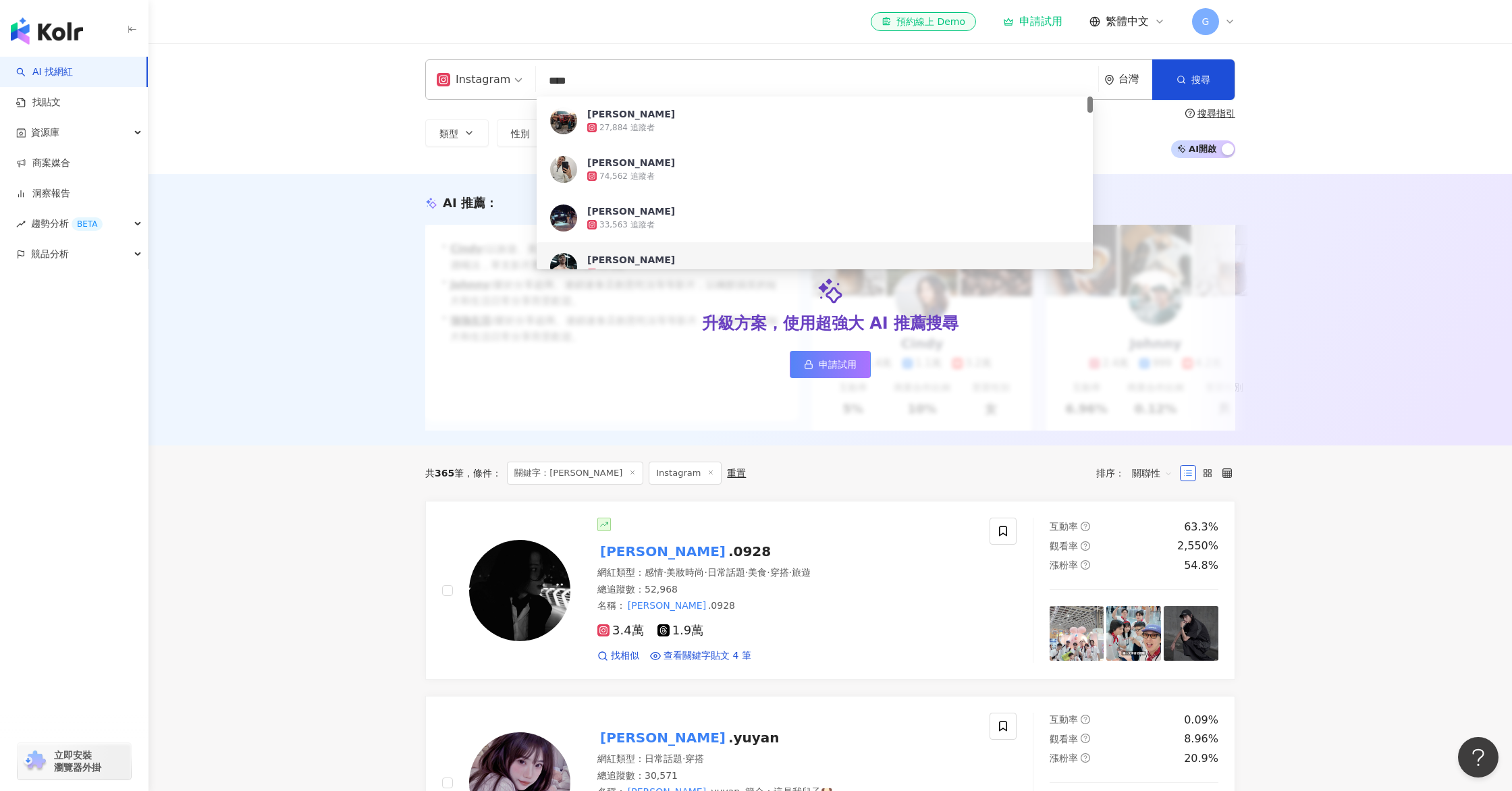
drag, startPoint x: 629, startPoint y: 86, endPoint x: 519, endPoint y: 77, distance: 110.4
click at [519, 77] on div "Instagram **** 台灣 搜尋 ce87aad0-d1c3-4bf3-87b2-c4d9377e2b98 86125d3e-ba21-4487-99…" at bounding box center [830, 79] width 810 height 40
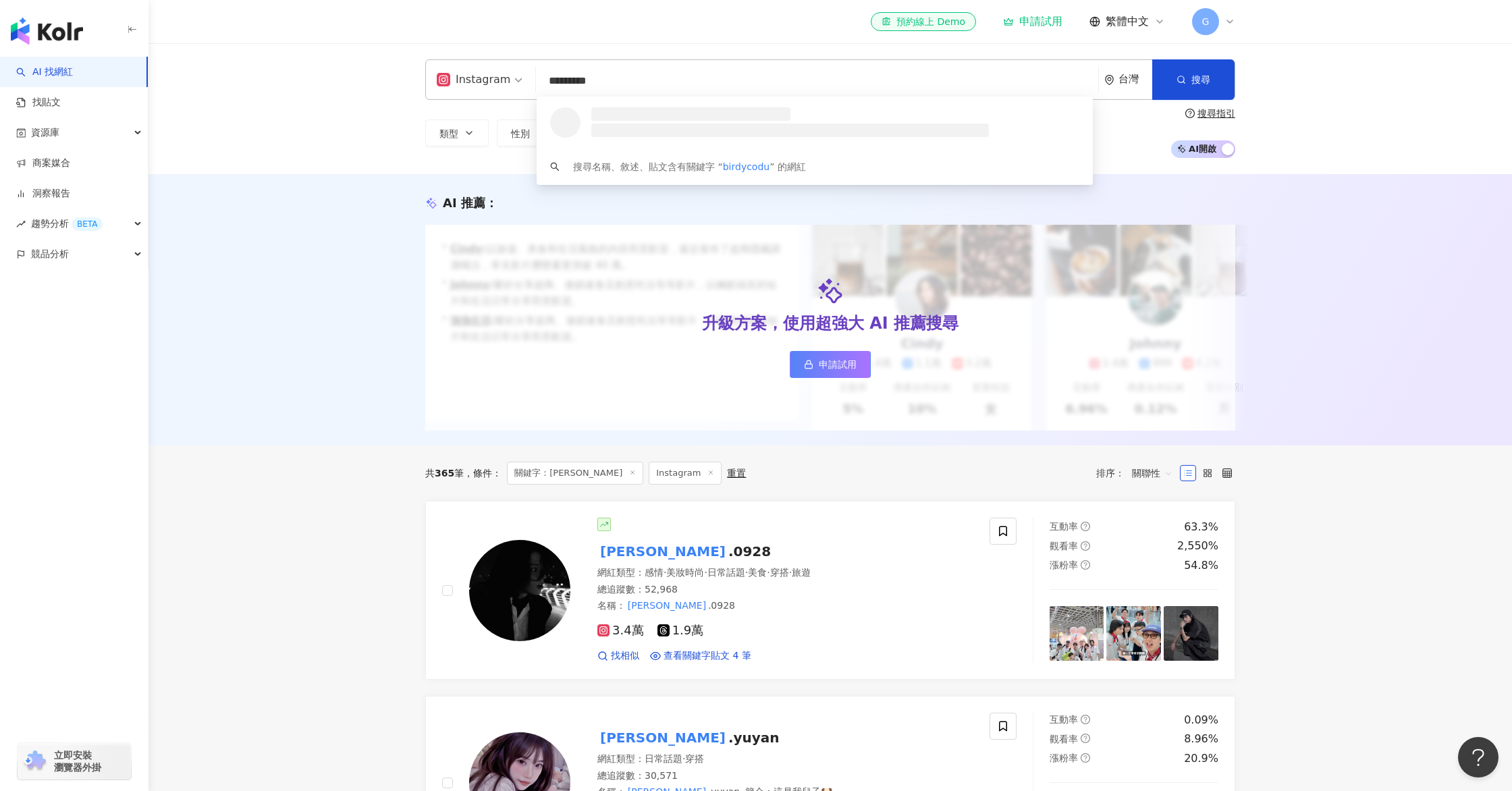
type input "********"
click at [675, 120] on span "cocody" at bounding box center [810, 114] width 447 height 13
click at [705, 75] on input "search" at bounding box center [817, 80] width 552 height 26
type input "*"
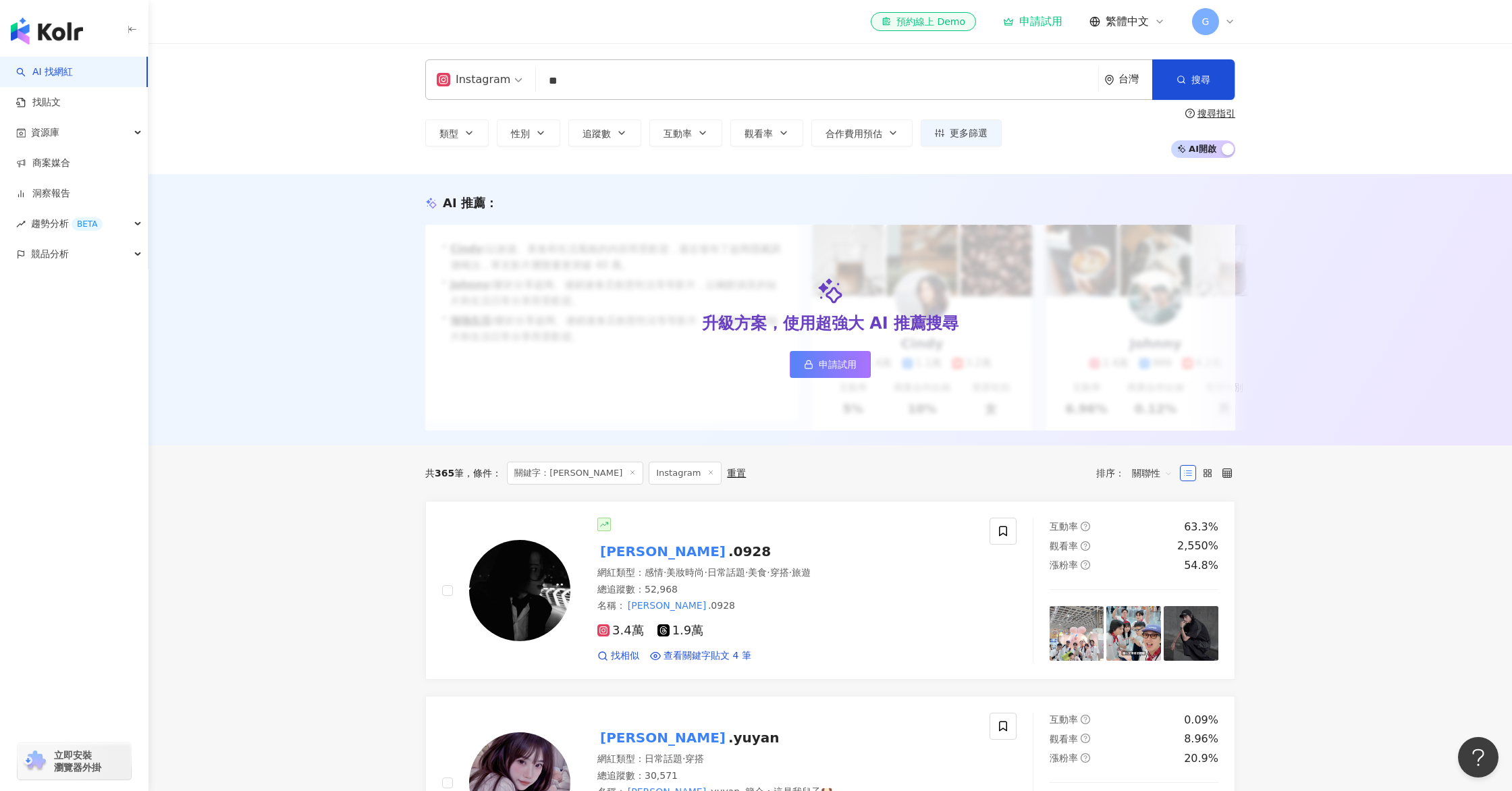
type input "**"
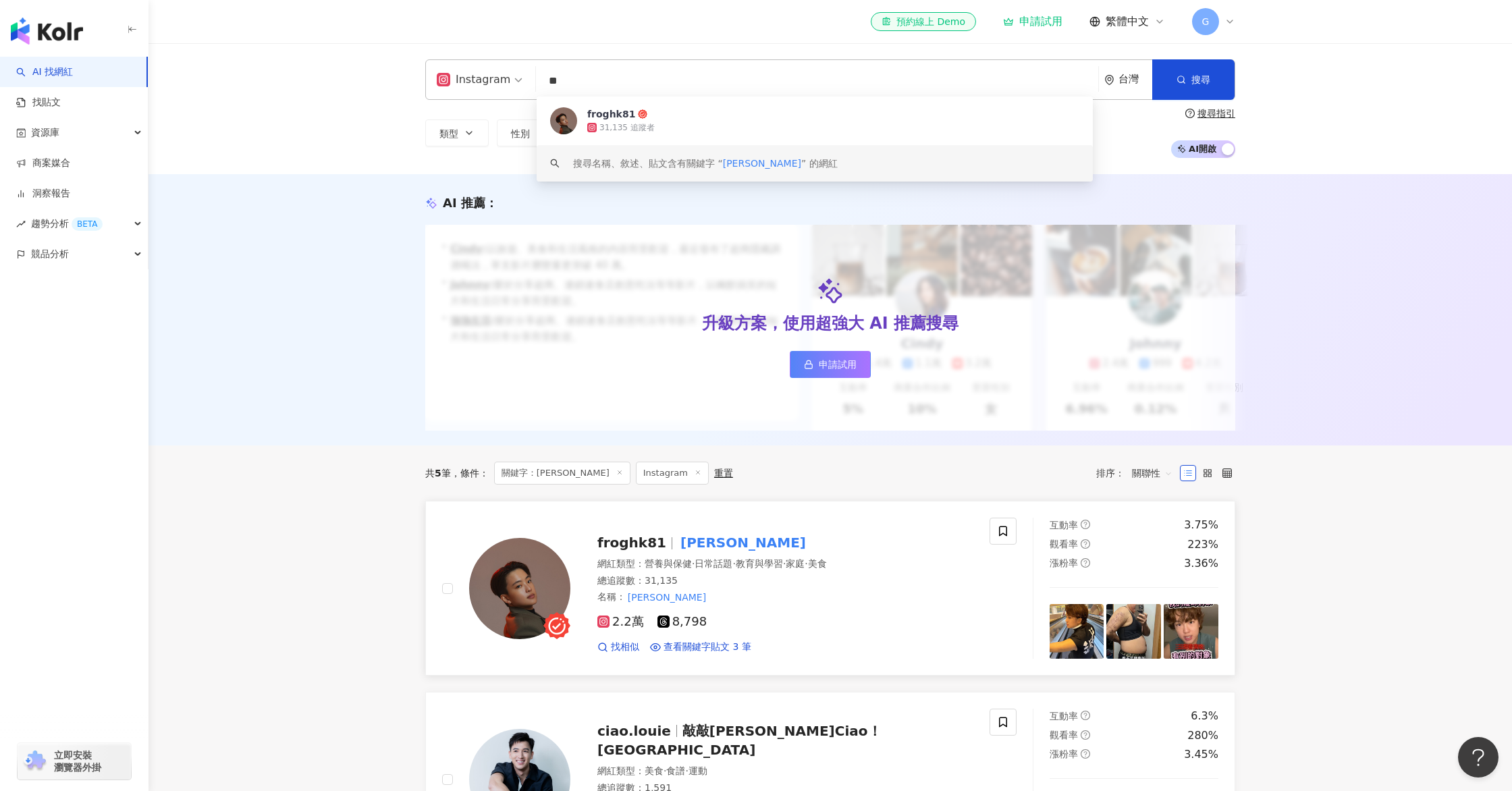
click at [651, 545] on span "froghk81" at bounding box center [631, 542] width 69 height 16
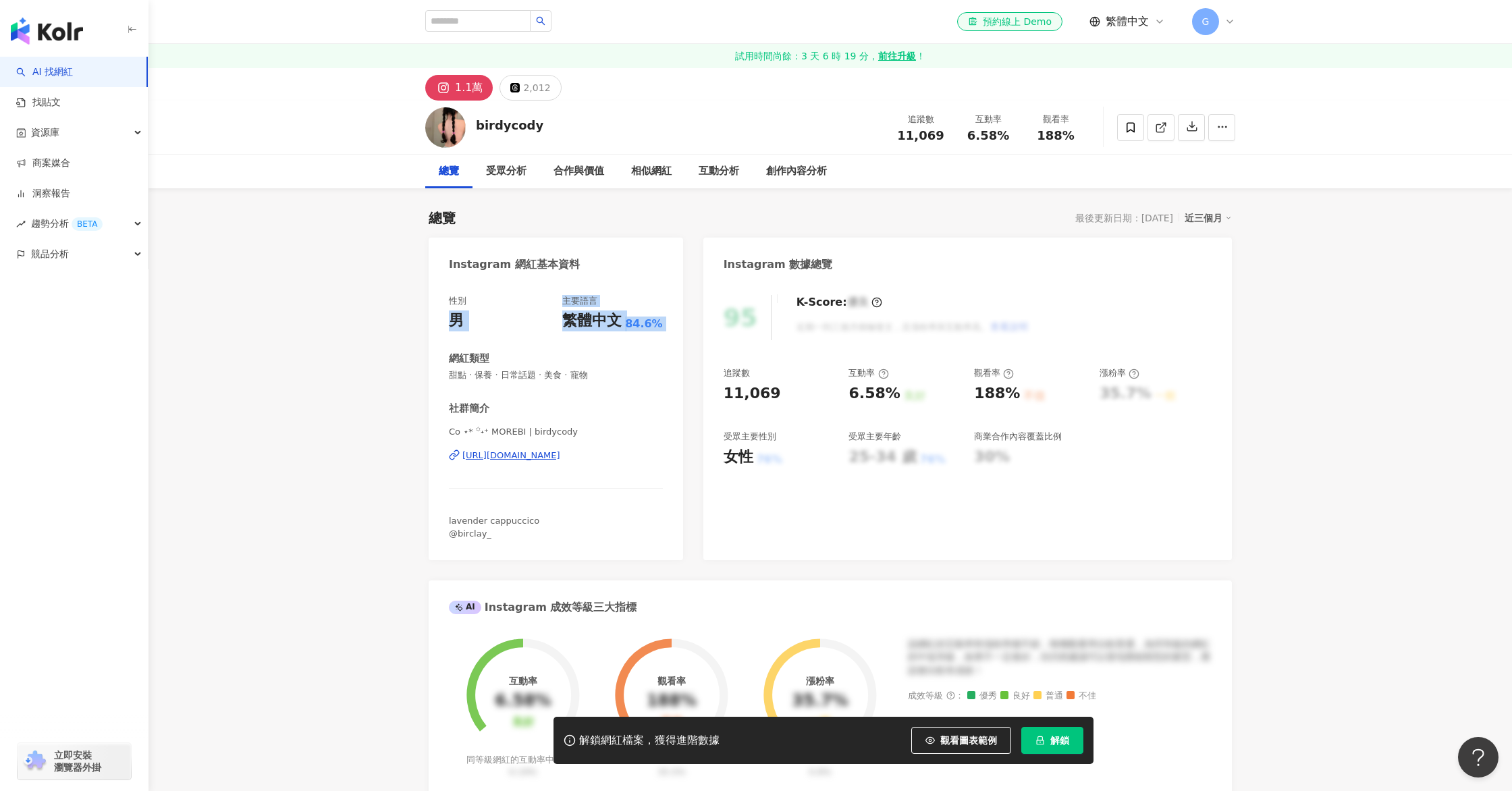
drag, startPoint x: 455, startPoint y: 314, endPoint x: 597, endPoint y: 347, distance: 145.8
click at [597, 347] on div "性別 男 主要語言 繁體中文 84.6% 網紅類型 甜點 · 保養 · 日常話題 · 美食 · 寵物 社群簡介 Co ⋆︎* ꙳˖⁺ MOREBI | bir…" at bounding box center [556, 417] width 214 height 245
drag, startPoint x: 595, startPoint y: 348, endPoint x: 616, endPoint y: 363, distance: 25.8
click at [595, 349] on div "性別 男 主要語言 繁體中文 84.6% 網紅類型 甜點 · 保養 · 日常話題 · 美食 · 寵物 社群簡介 Co ⋆︎* ꙳˖⁺ MOREBI | bir…" at bounding box center [556, 417] width 214 height 245
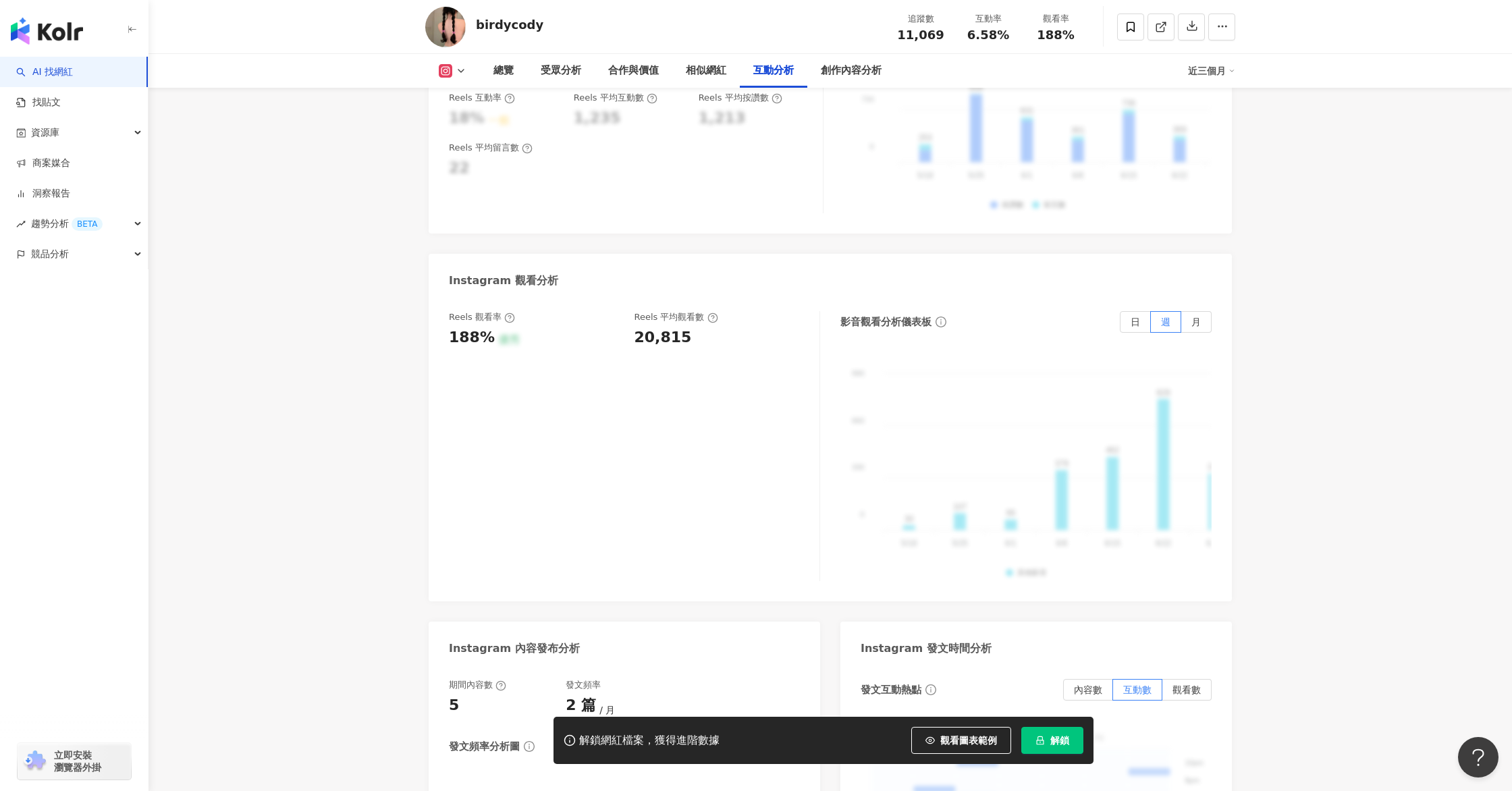
scroll to position [2461, 0]
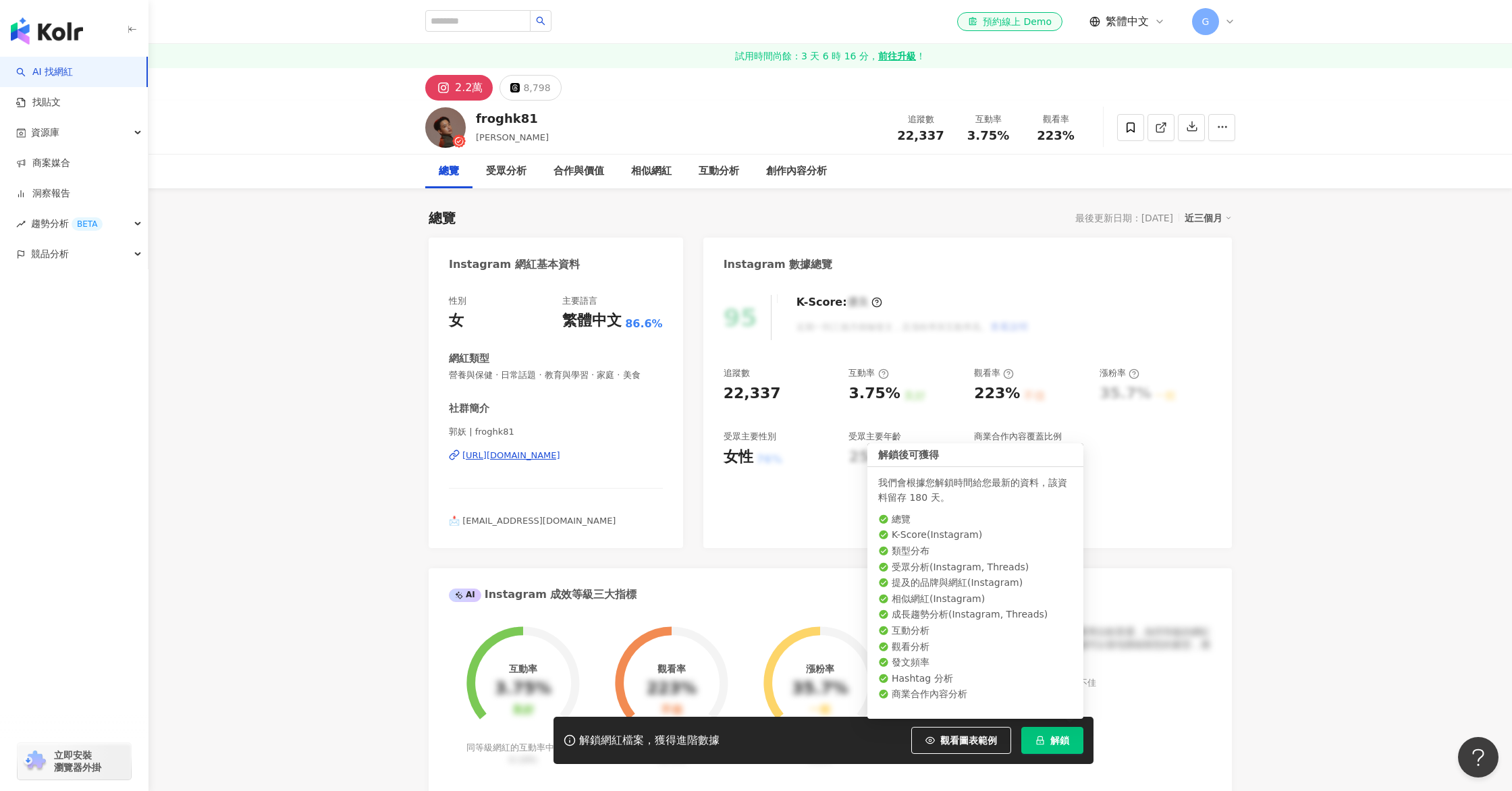
click at [1063, 750] on button "解鎖" at bounding box center [1052, 740] width 62 height 27
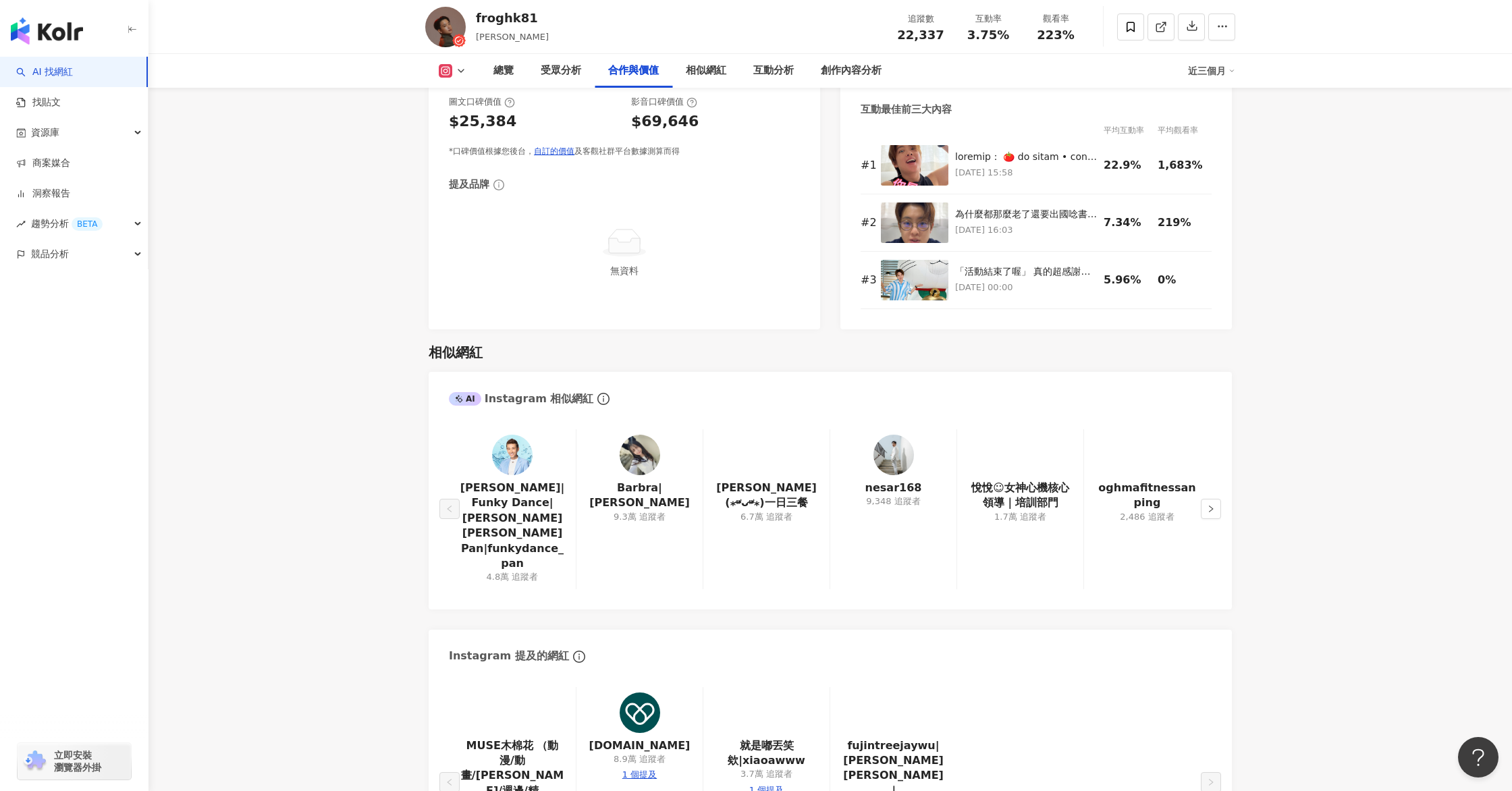
scroll to position [1955, 0]
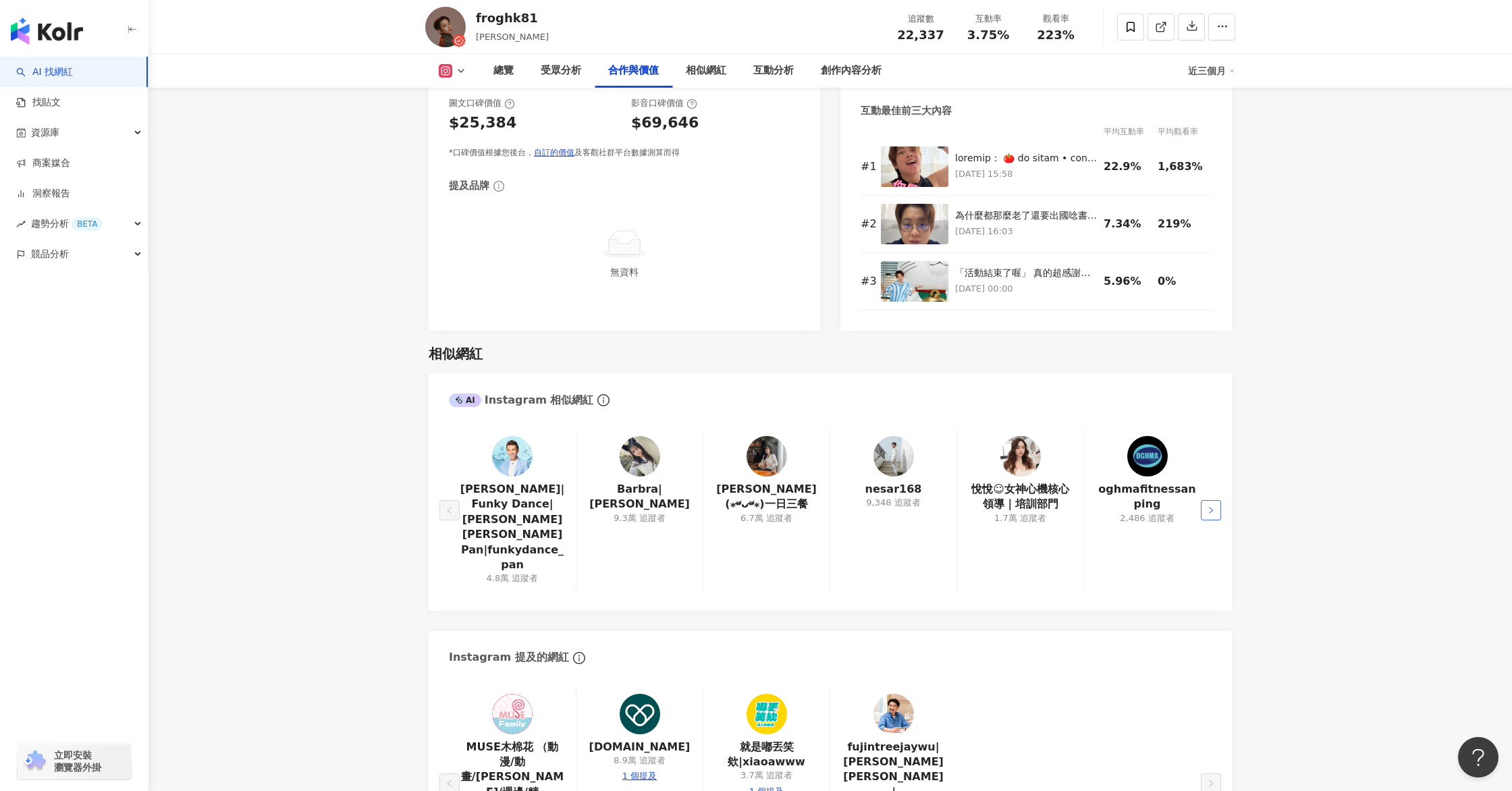
click at [1210, 506] on icon "right" at bounding box center [1211, 510] width 8 height 8
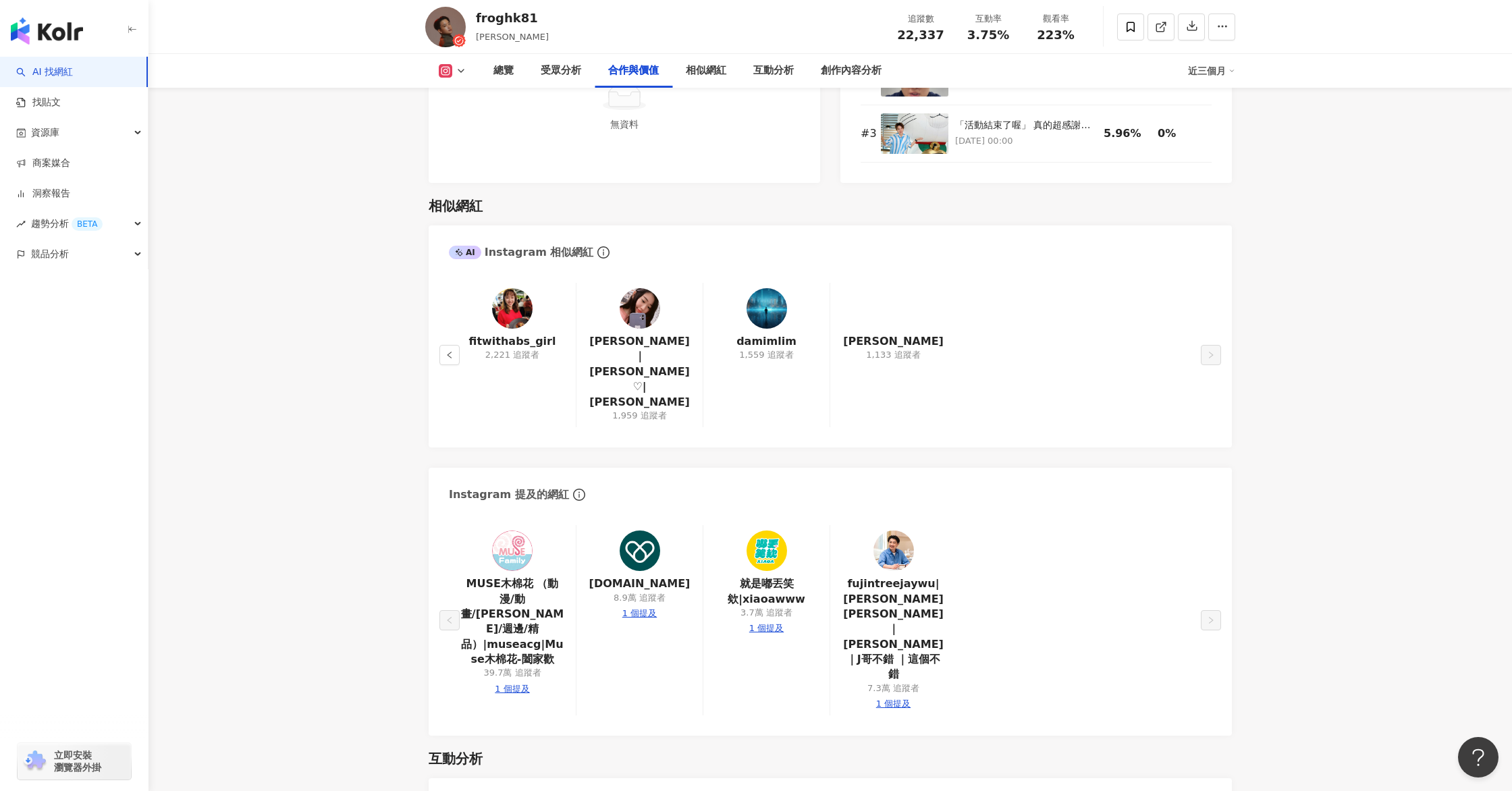
scroll to position [2316, 0]
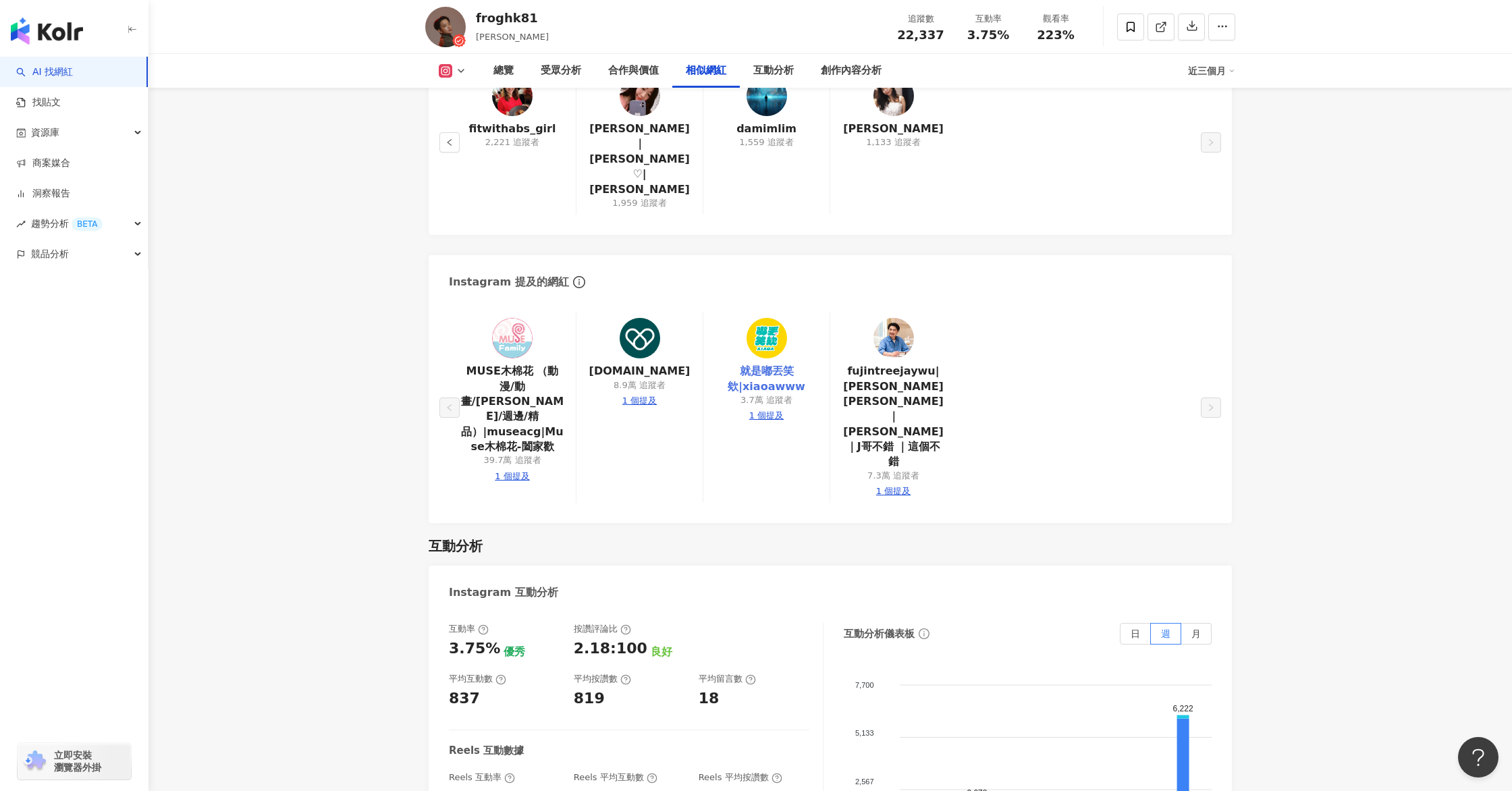
click at [753, 363] on link "就是嘟丟笑欸|xiaoawww" at bounding box center [766, 379] width 104 height 31
drag, startPoint x: 1073, startPoint y: 310, endPoint x: 1067, endPoint y: 329, distance: 19.9
click at [1072, 313] on div "MUSE木棉花 （動漫/動畫/周邊/週邊/精品）|museacg|Muse木棉花-闔家歡 39.7萬 追蹤者 1 個提及 cofit.me 8.9萬 追蹤者 …" at bounding box center [829, 407] width 762 height 190
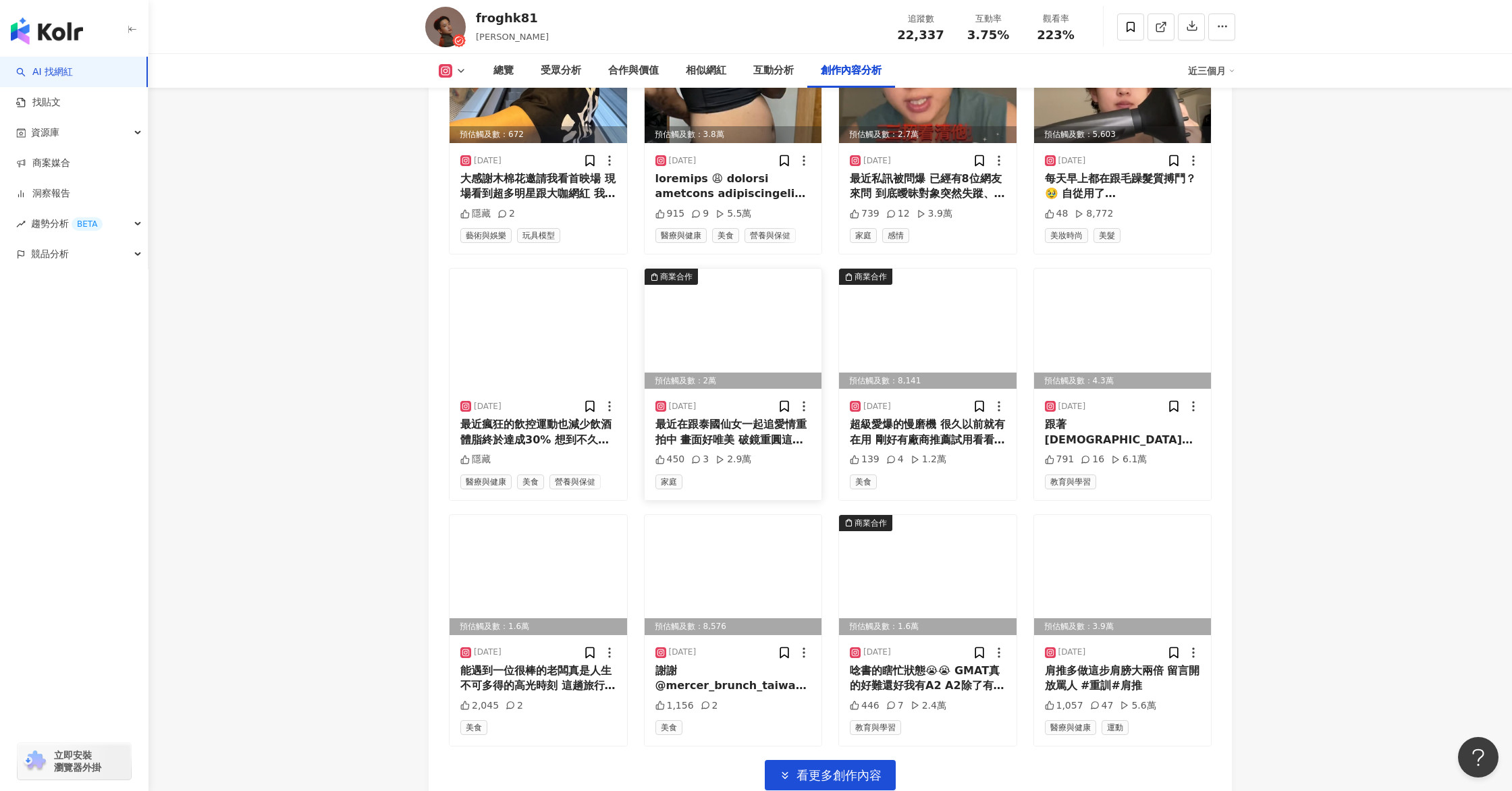
scroll to position [4509, 0]
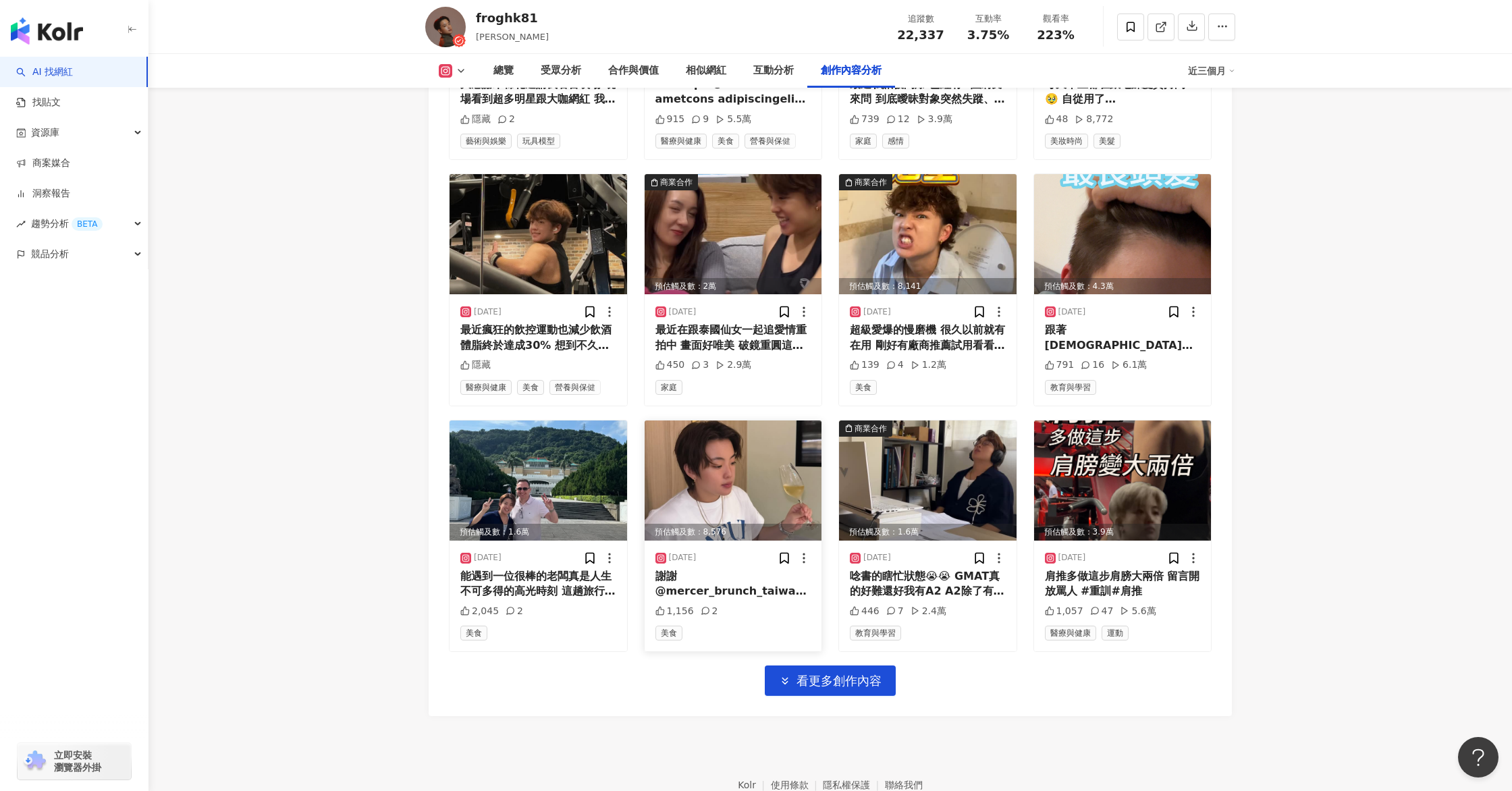
click at [754, 421] on img at bounding box center [734, 481] width 178 height 121
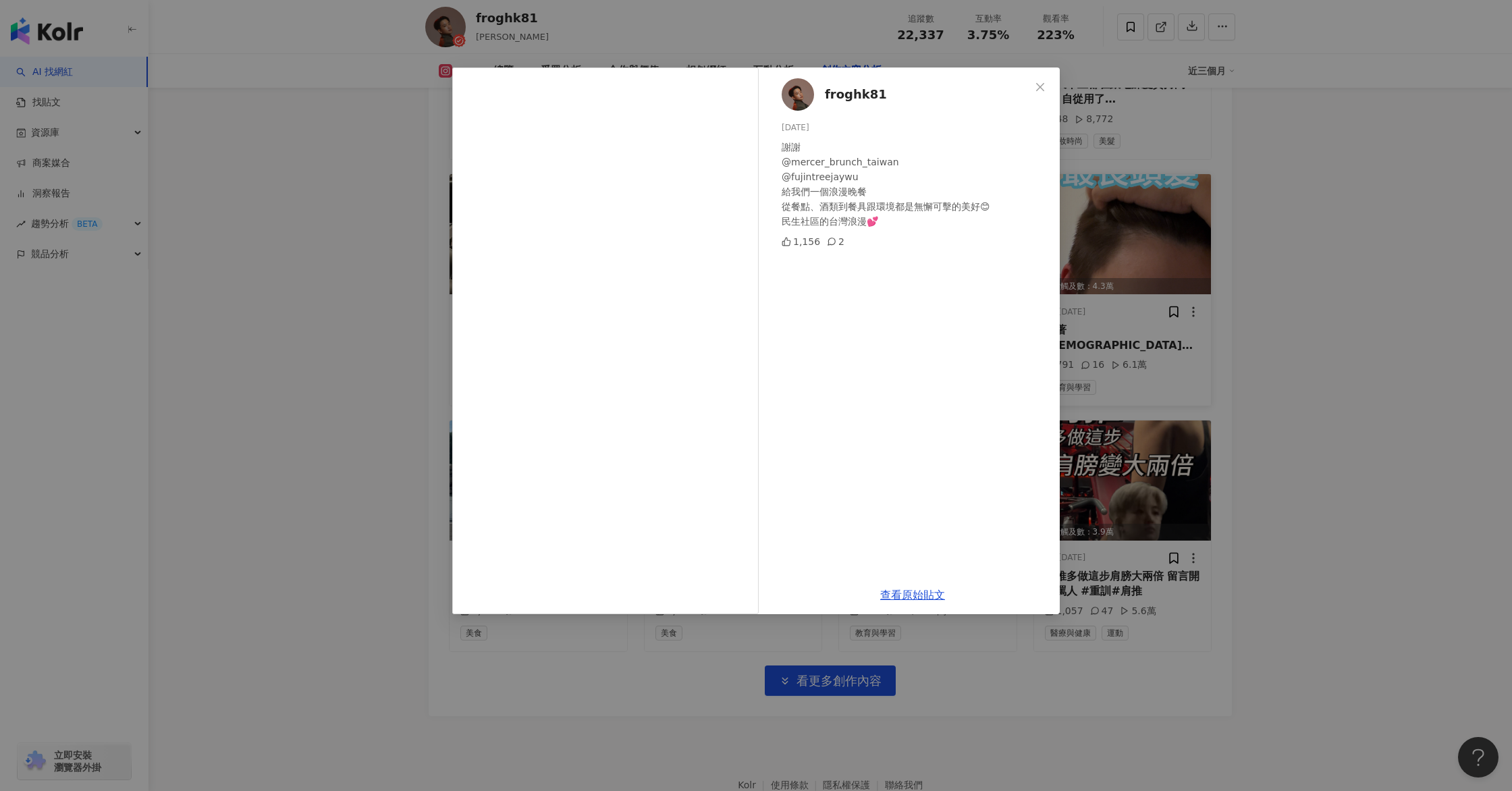
click at [1200, 345] on div "froghk81 2025/7/5 謝謝 @mercer_brunch_taiwan @fujintreejaywu 給我們一個浪漫晚餐 從餐點、酒類到餐具跟…" at bounding box center [756, 395] width 1512 height 791
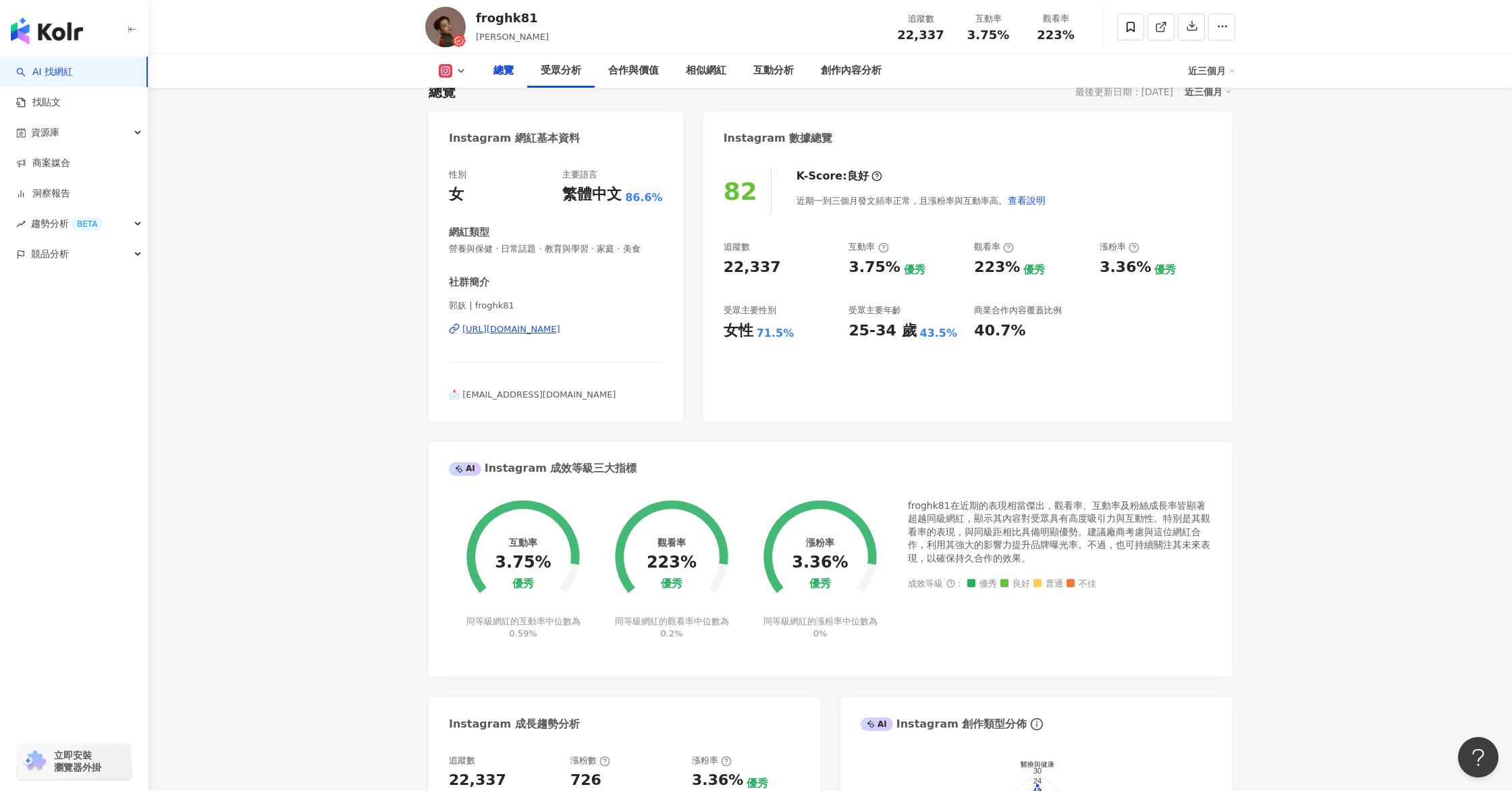
scroll to position [0, 0]
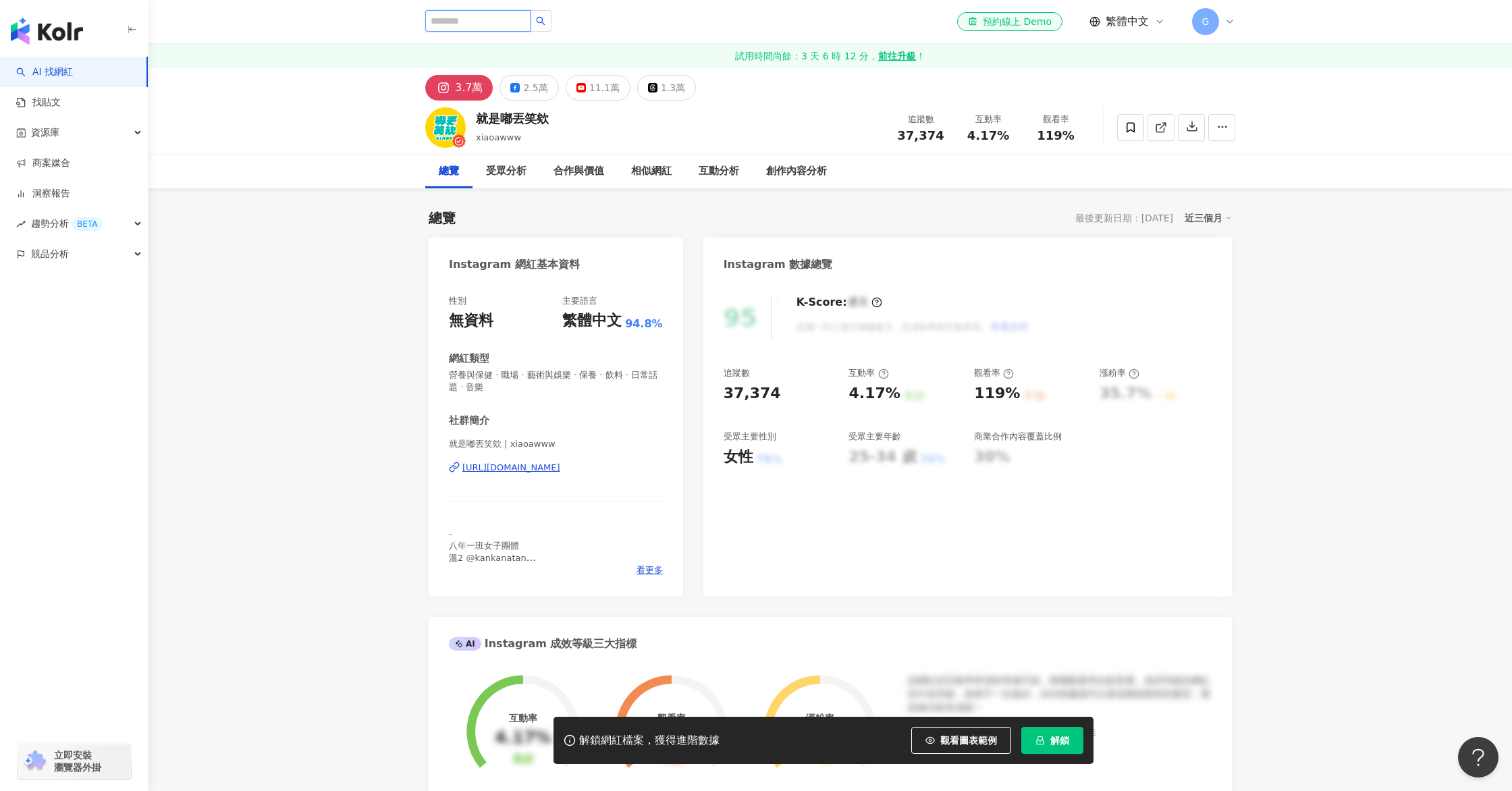
click at [505, 22] on input "search" at bounding box center [478, 21] width 105 height 22
type input "*"
type input "*******"
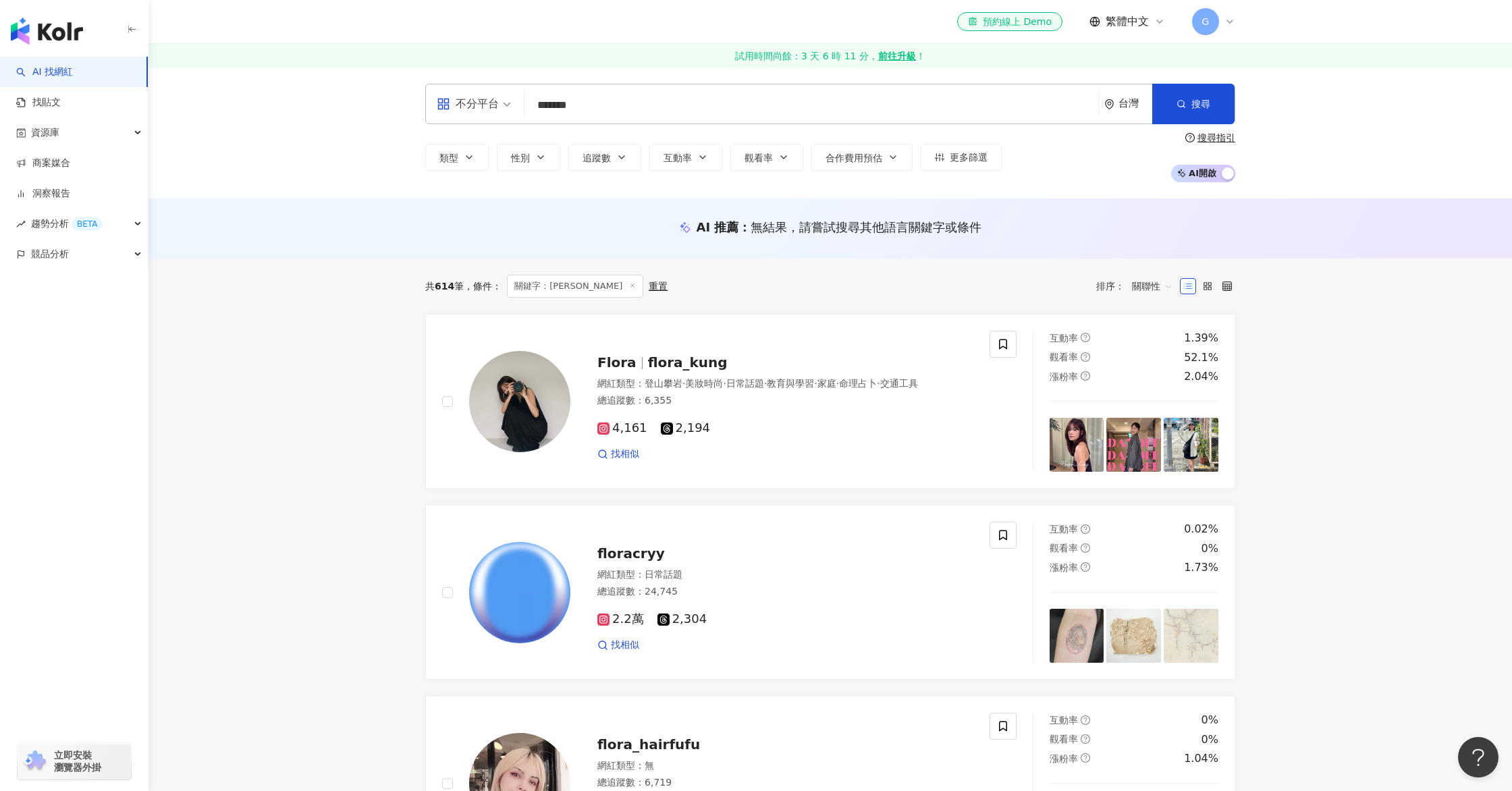
drag, startPoint x: 577, startPoint y: 105, endPoint x: 584, endPoint y: 99, distance: 9.2
click at [584, 99] on input "*******" at bounding box center [811, 105] width 563 height 26
type input "**********"
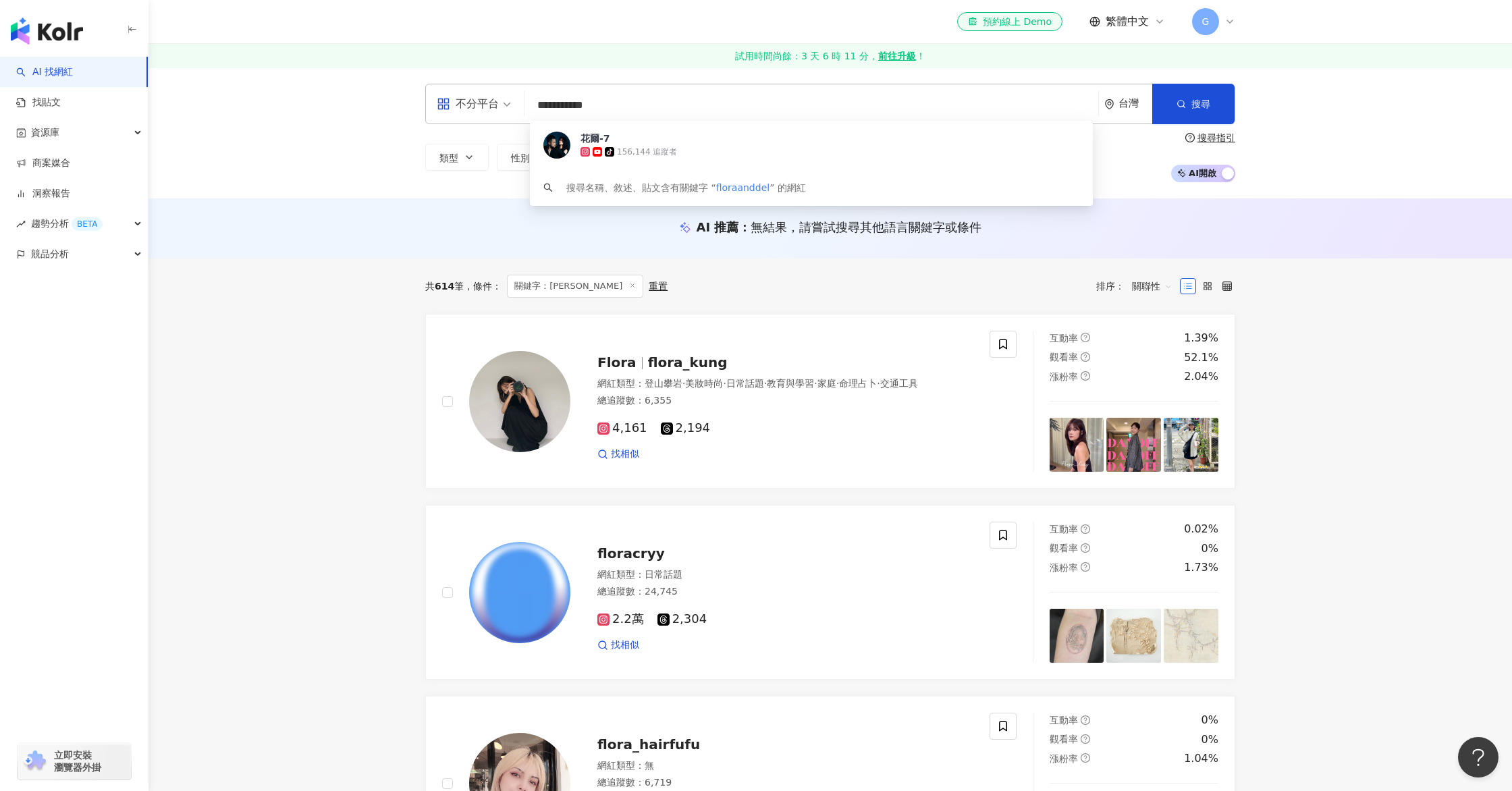
scroll to position [11, 0]
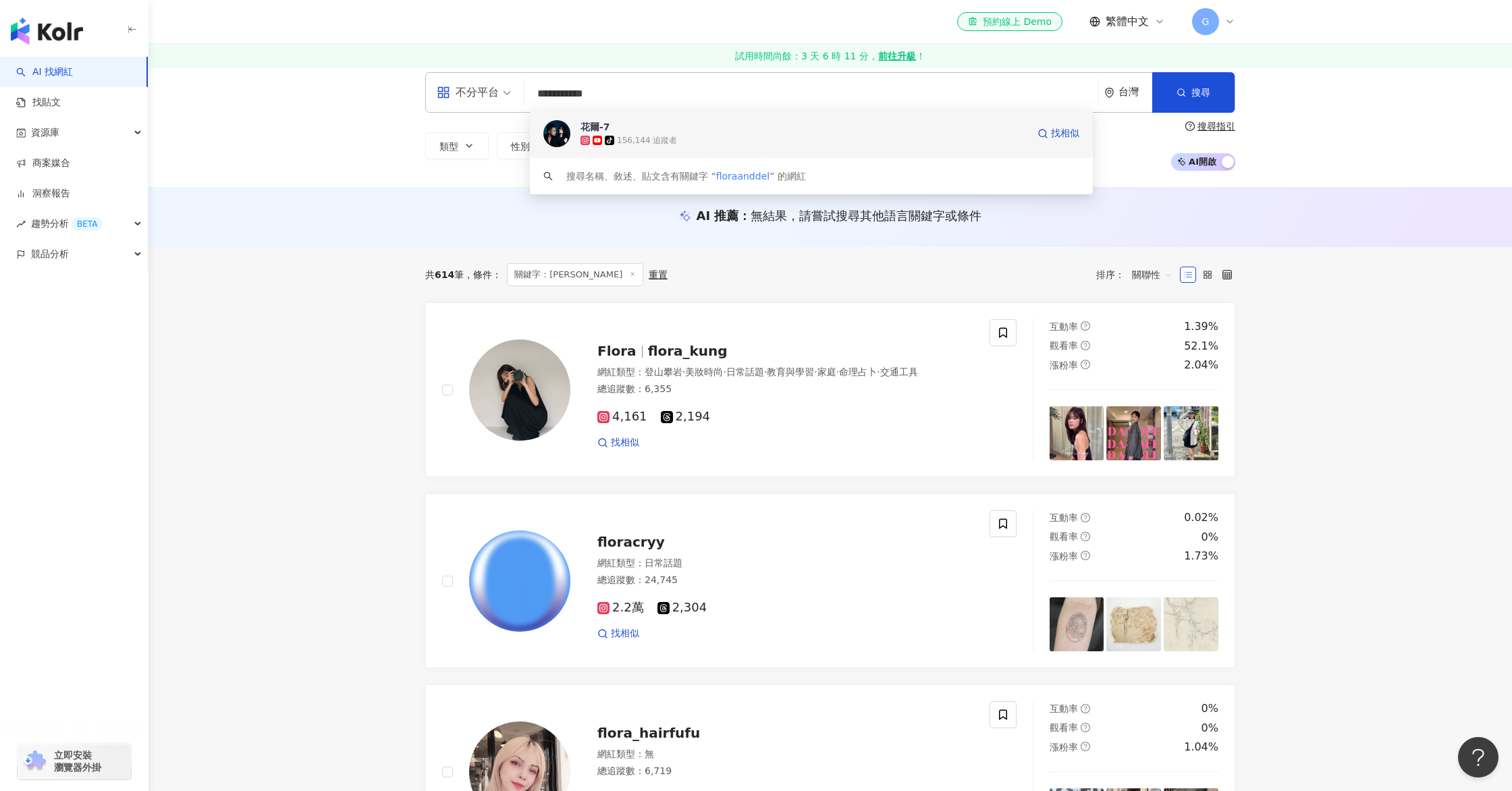
click at [670, 137] on div "156,144 追蹤者" at bounding box center [646, 141] width 60 height 11
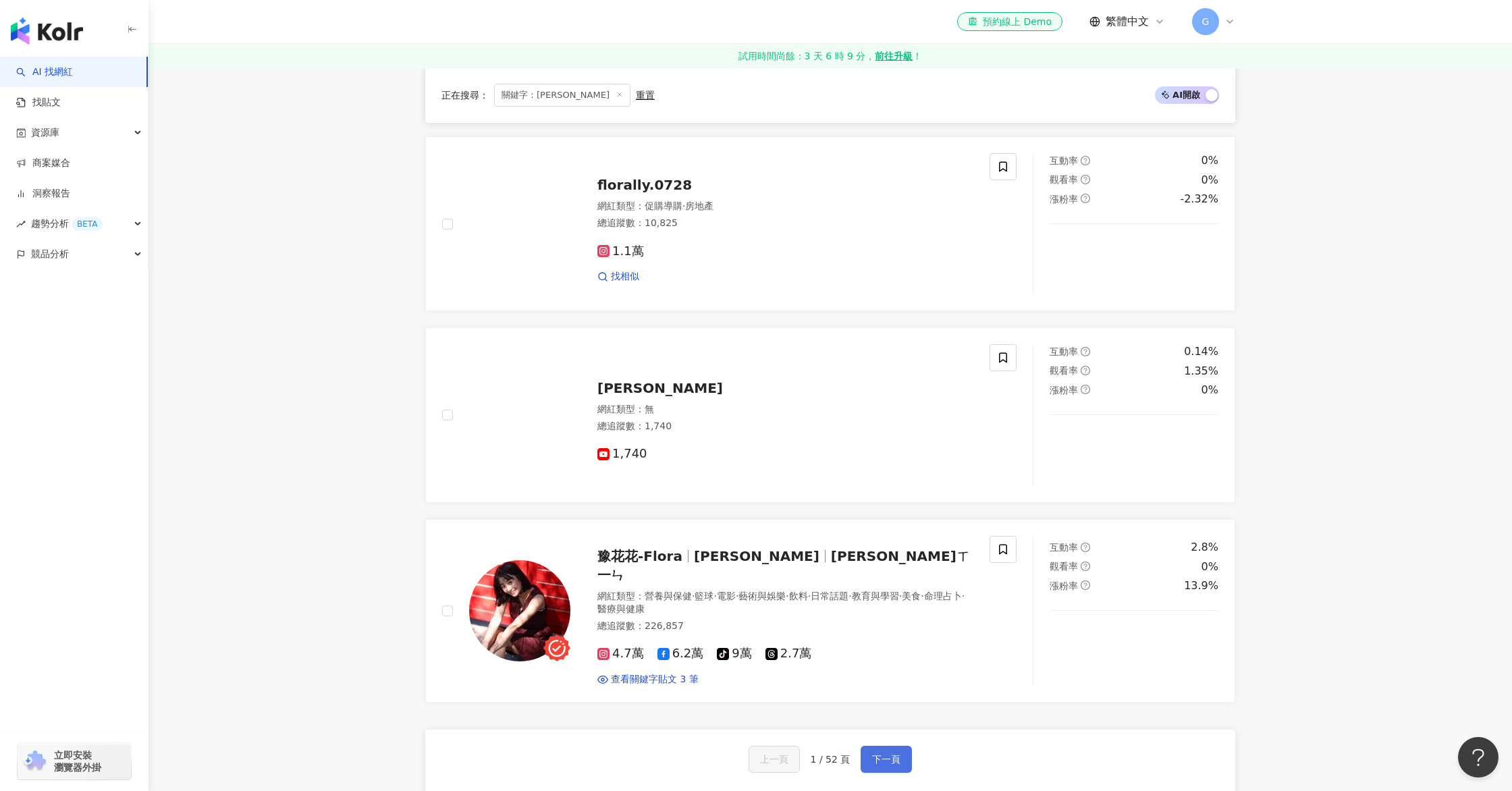
scroll to position [2867, 0]
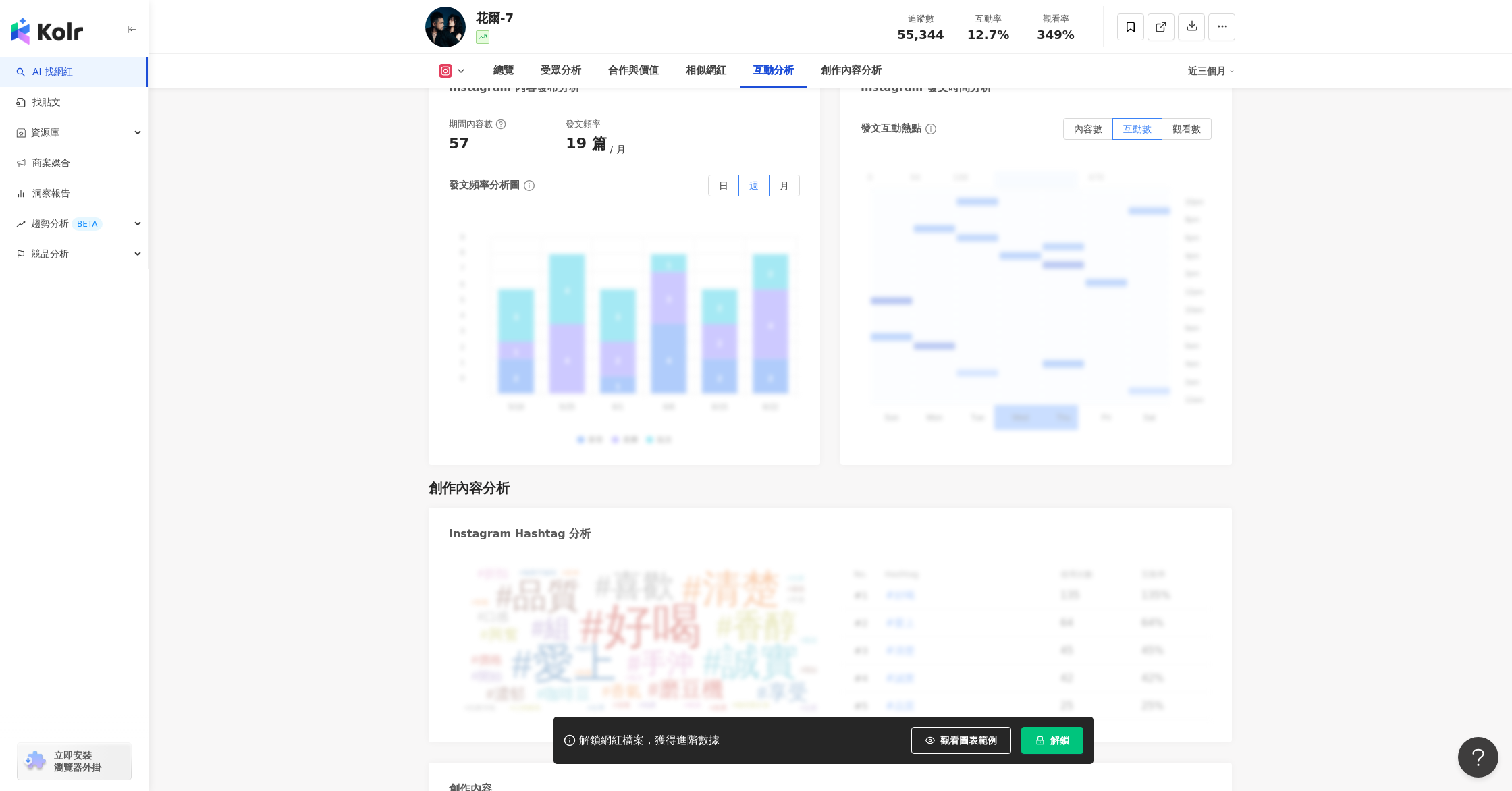
scroll to position [3938, 0]
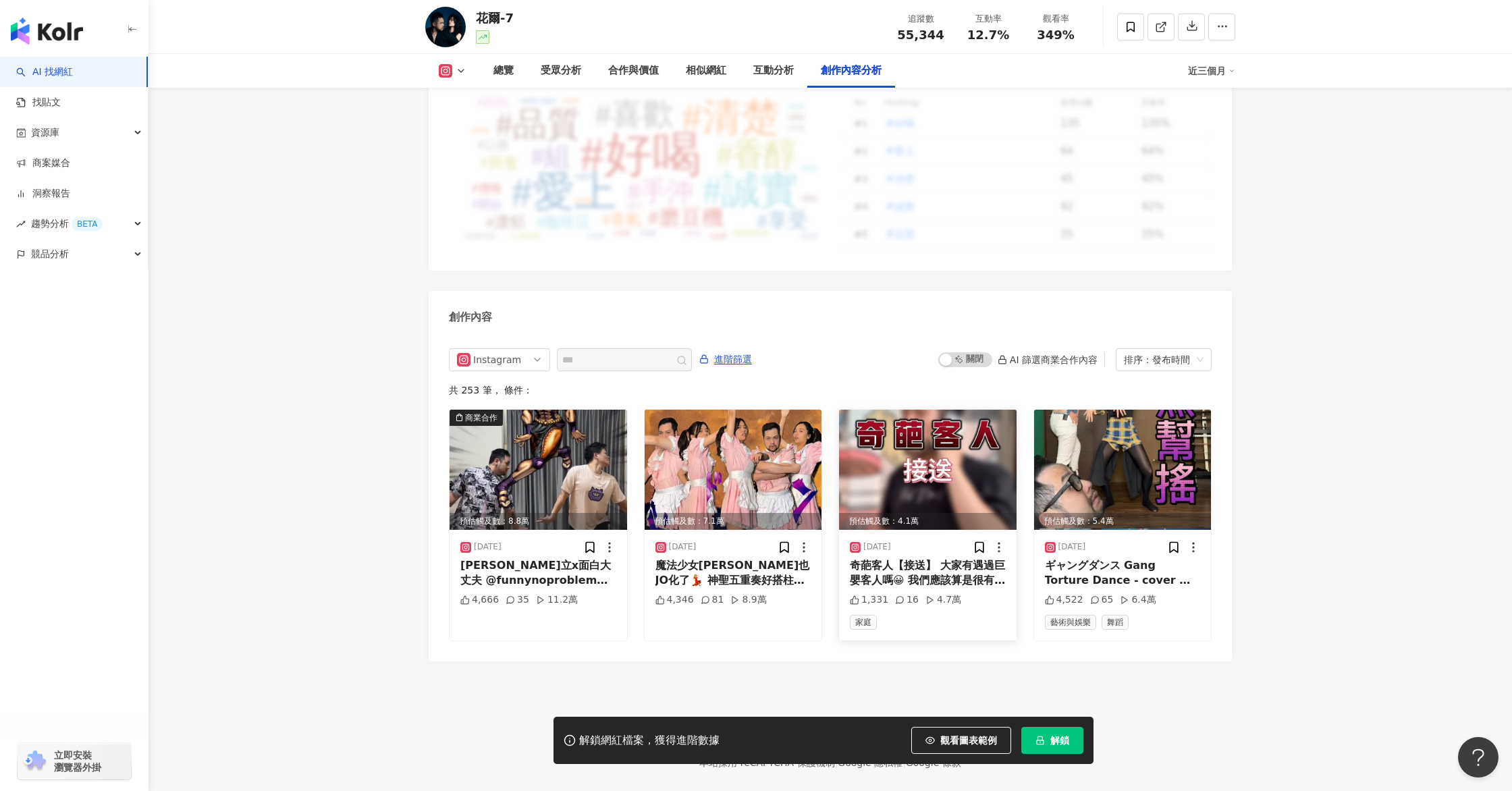
click at [910, 478] on img at bounding box center [928, 470] width 178 height 121
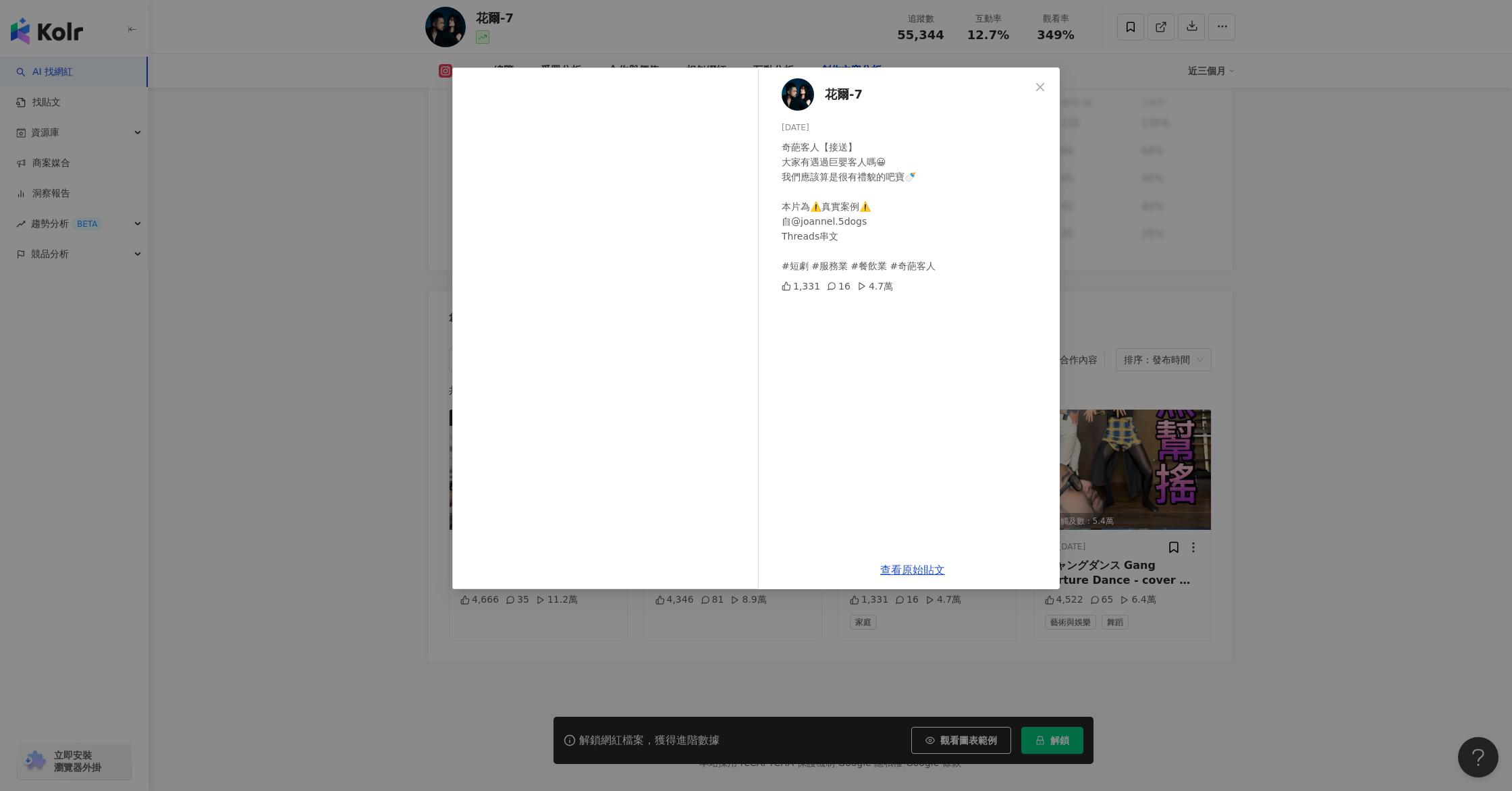
scroll to position [3895, 0]
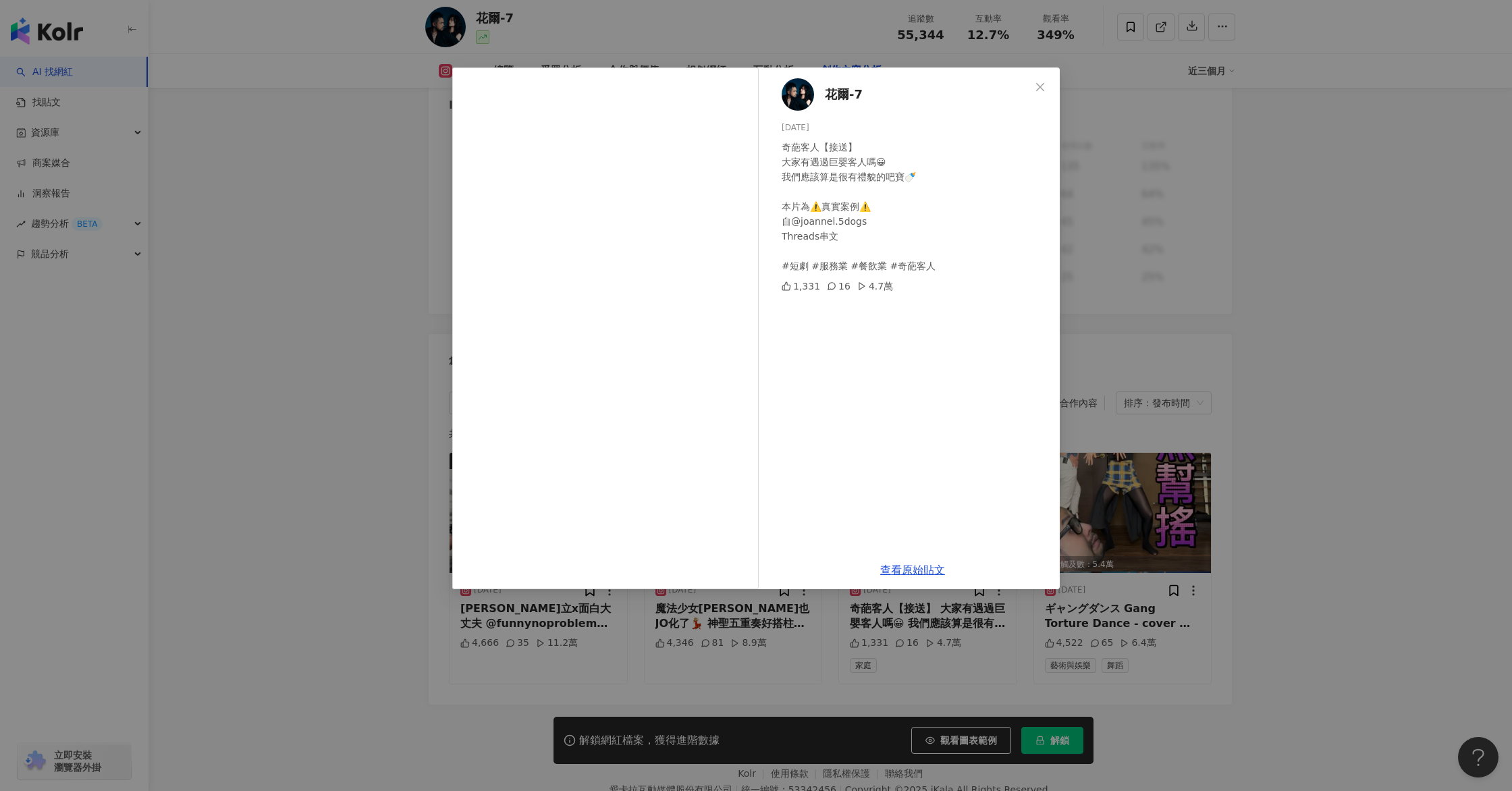
click at [1037, 86] on icon "close" at bounding box center [1040, 86] width 11 height 11
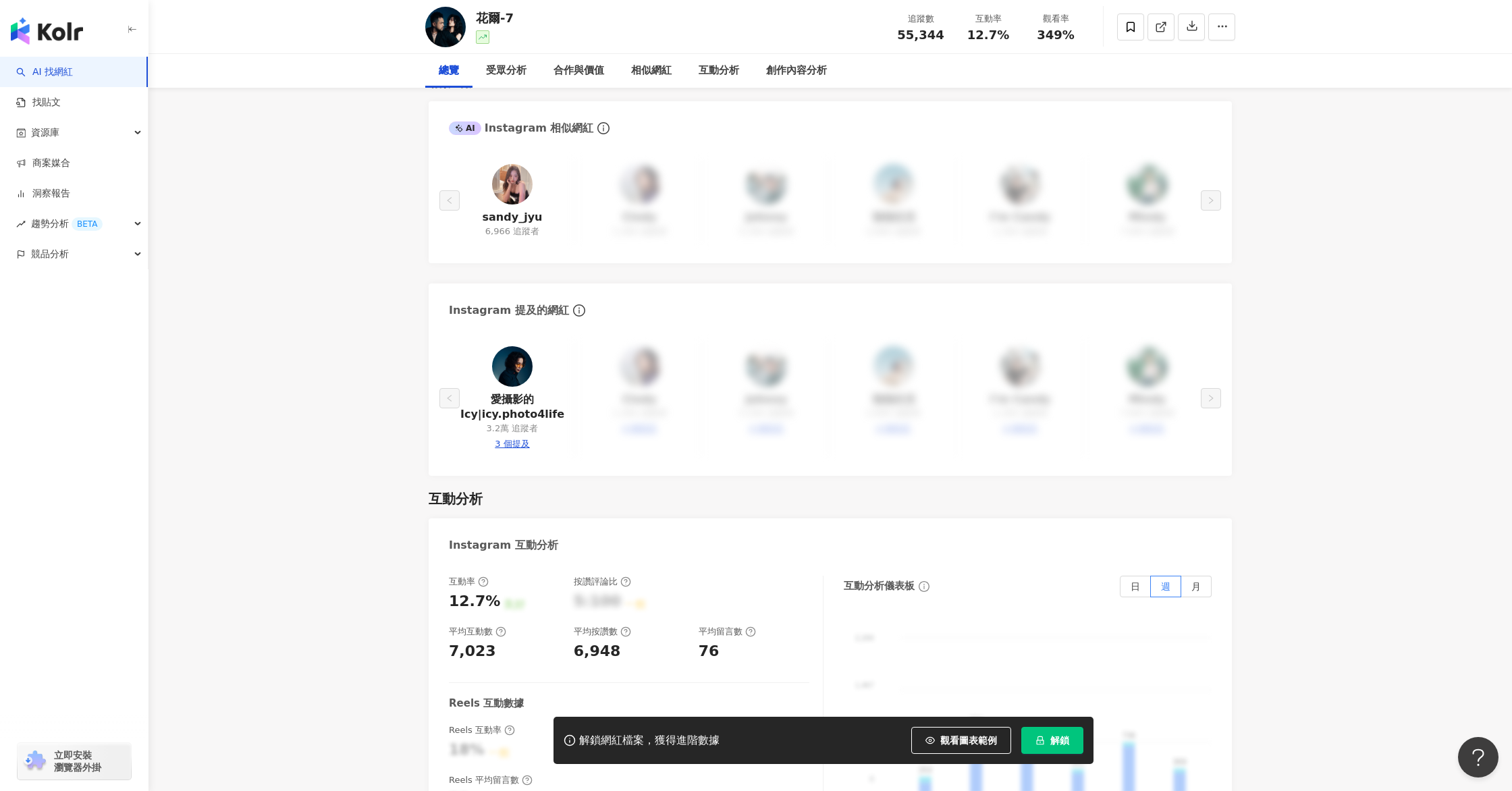
scroll to position [0, 0]
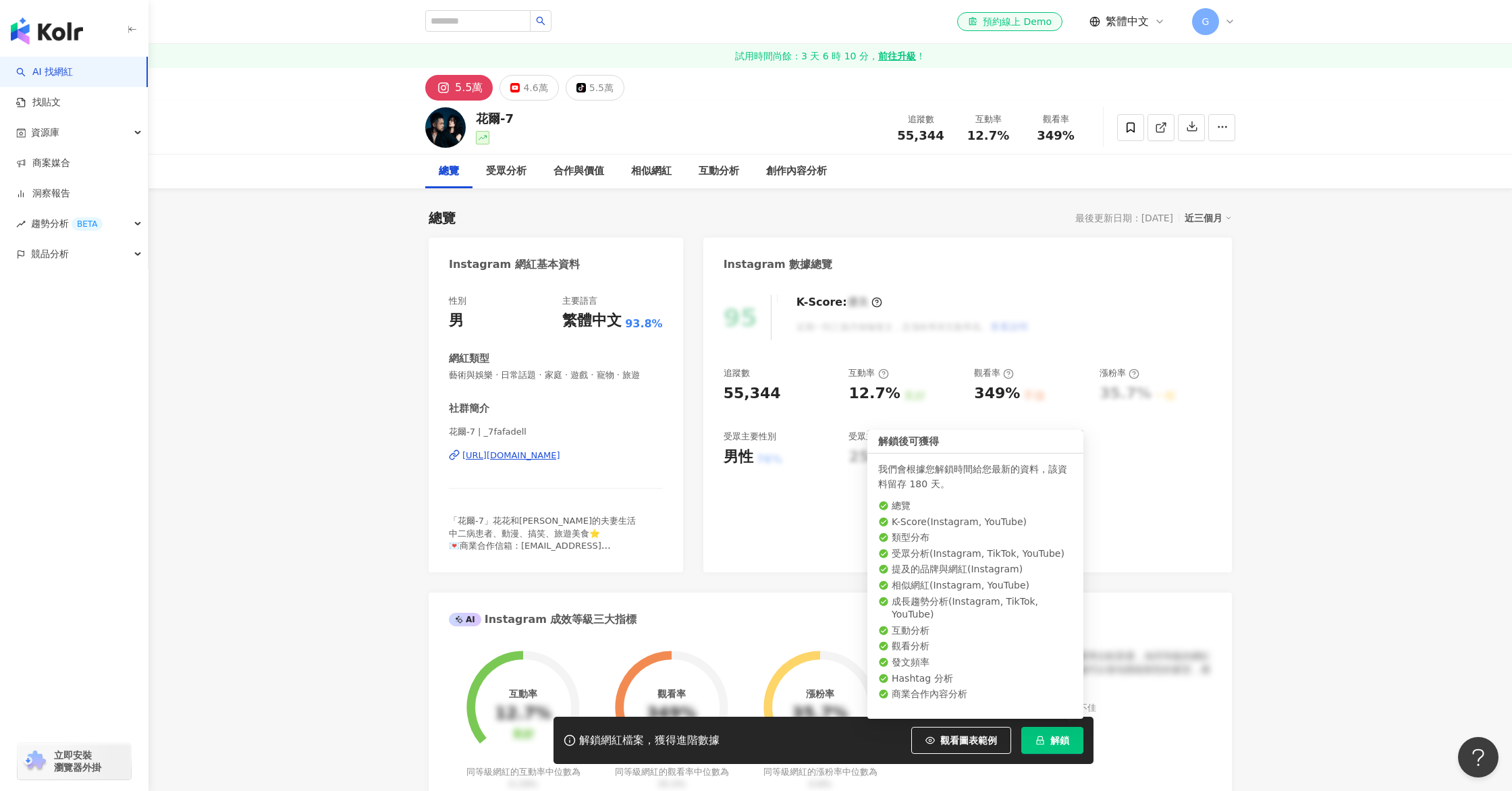
click at [1050, 738] on span "解鎖" at bounding box center [1060, 739] width 19 height 11
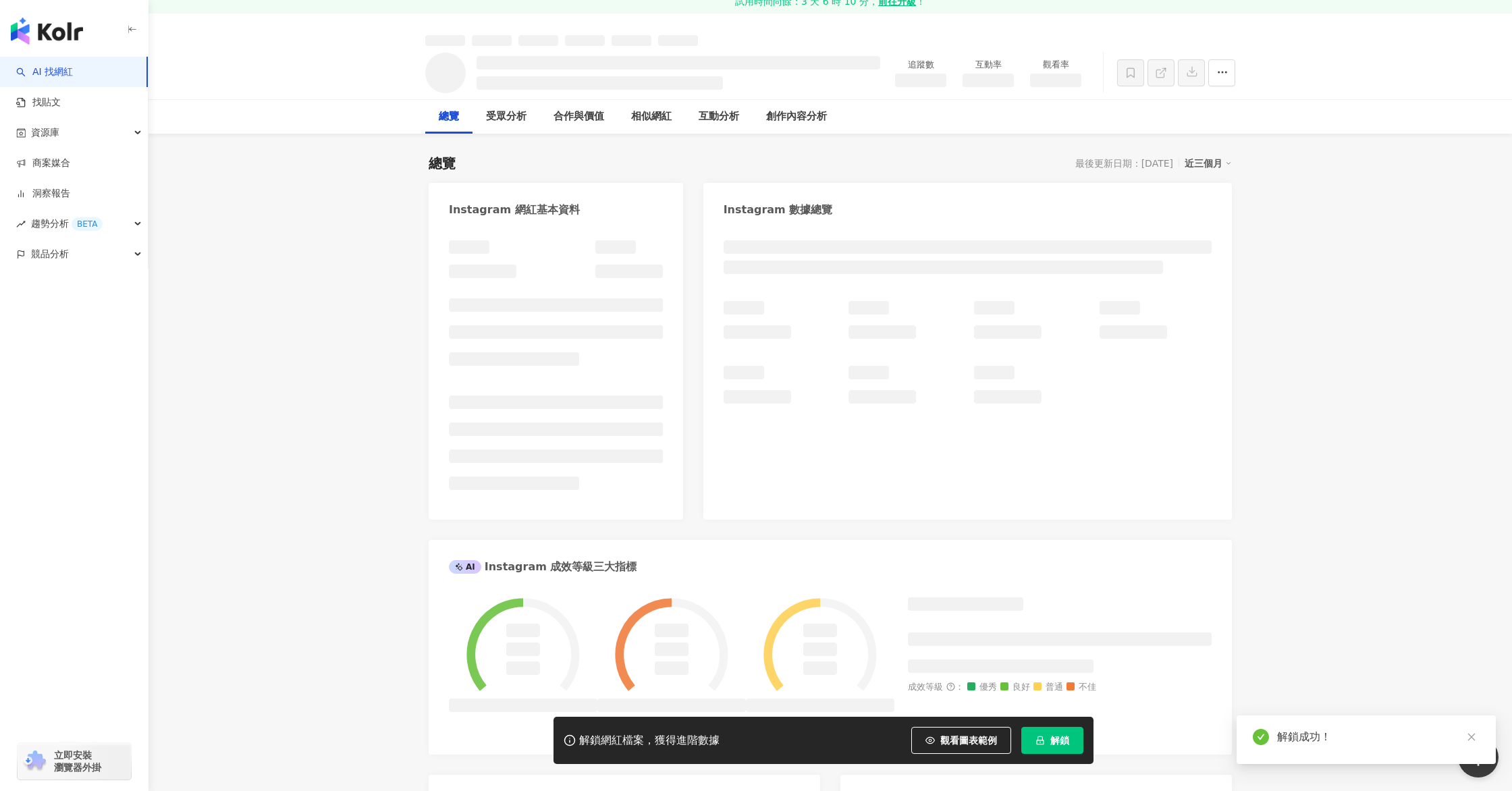
scroll to position [54, 0]
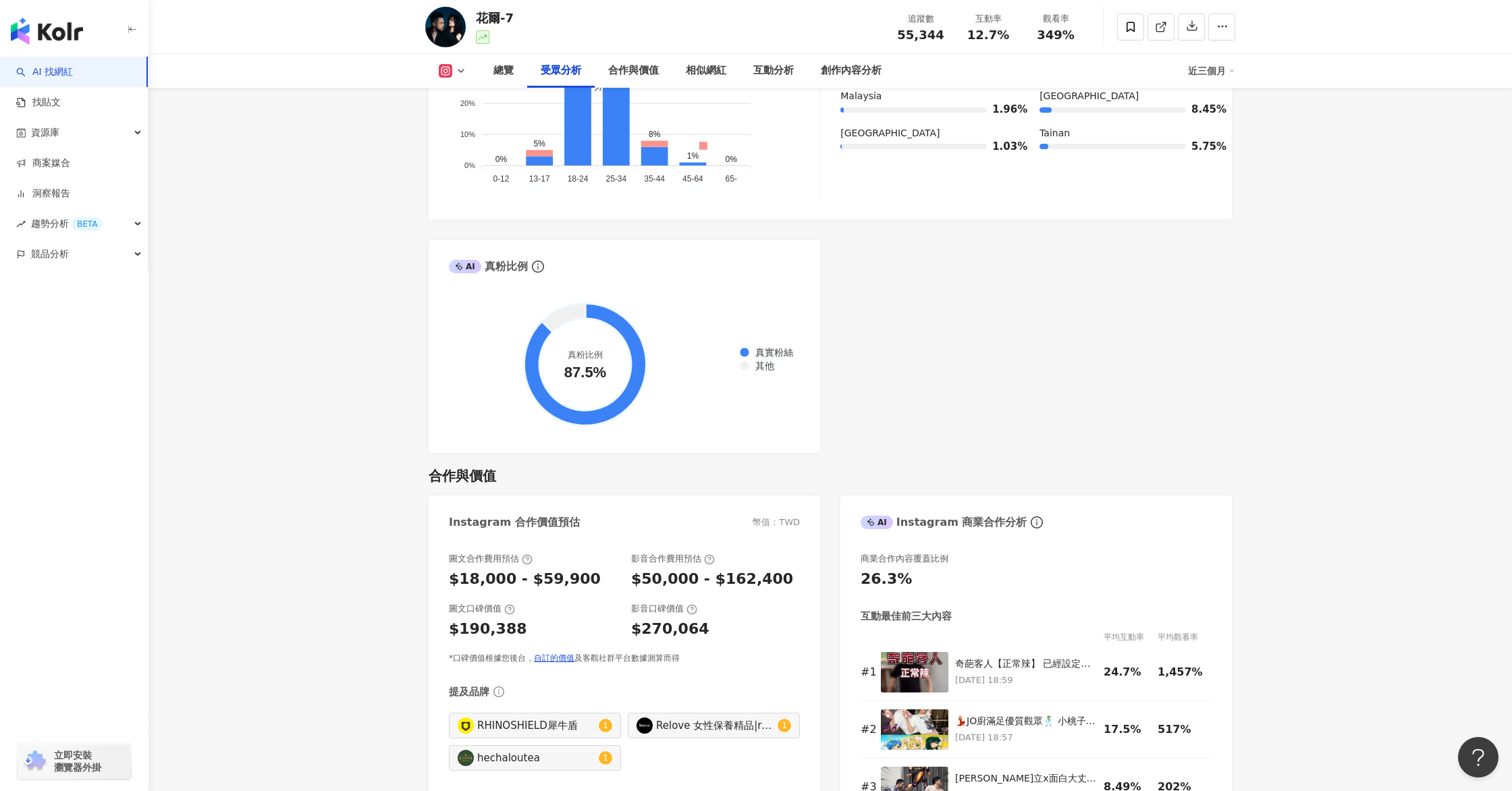
scroll to position [1732, 0]
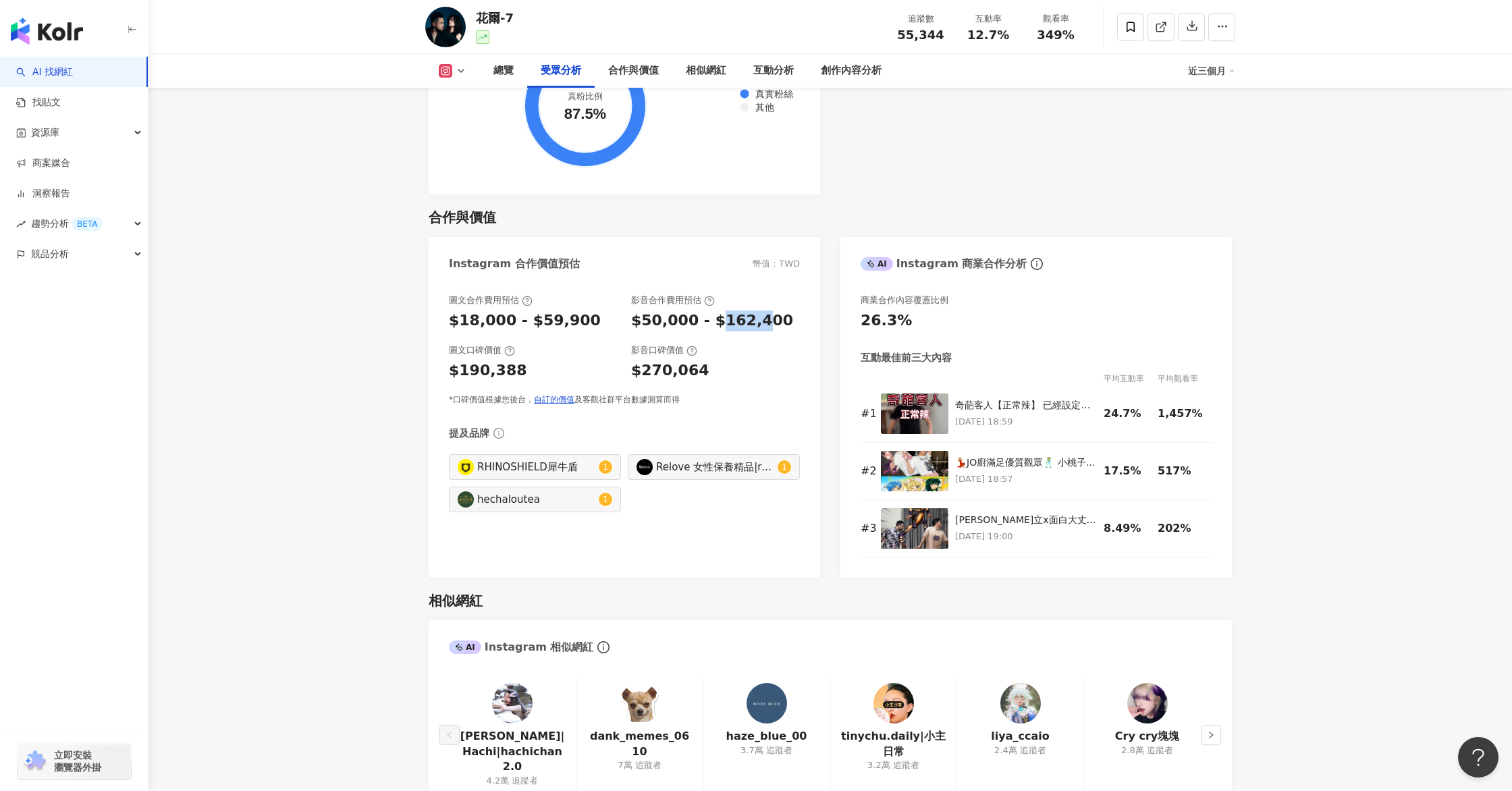
drag, startPoint x: 708, startPoint y: 319, endPoint x: 755, endPoint y: 313, distance: 47.4
click at [757, 312] on div "$50,000 - $162,400" at bounding box center [712, 321] width 162 height 21
click at [749, 317] on div "$50,000 - $162,400" at bounding box center [712, 321] width 162 height 21
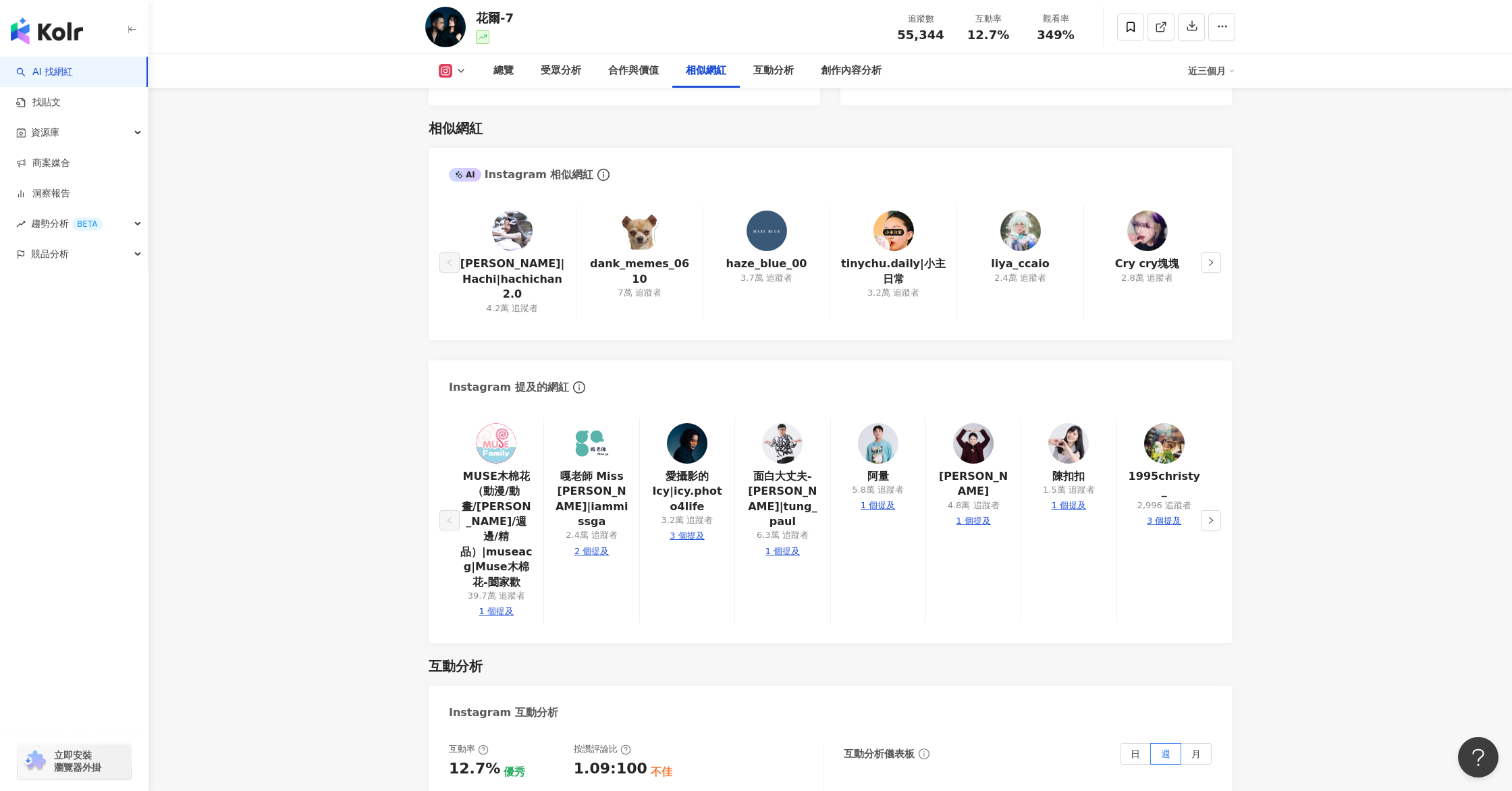
scroll to position [2149, 0]
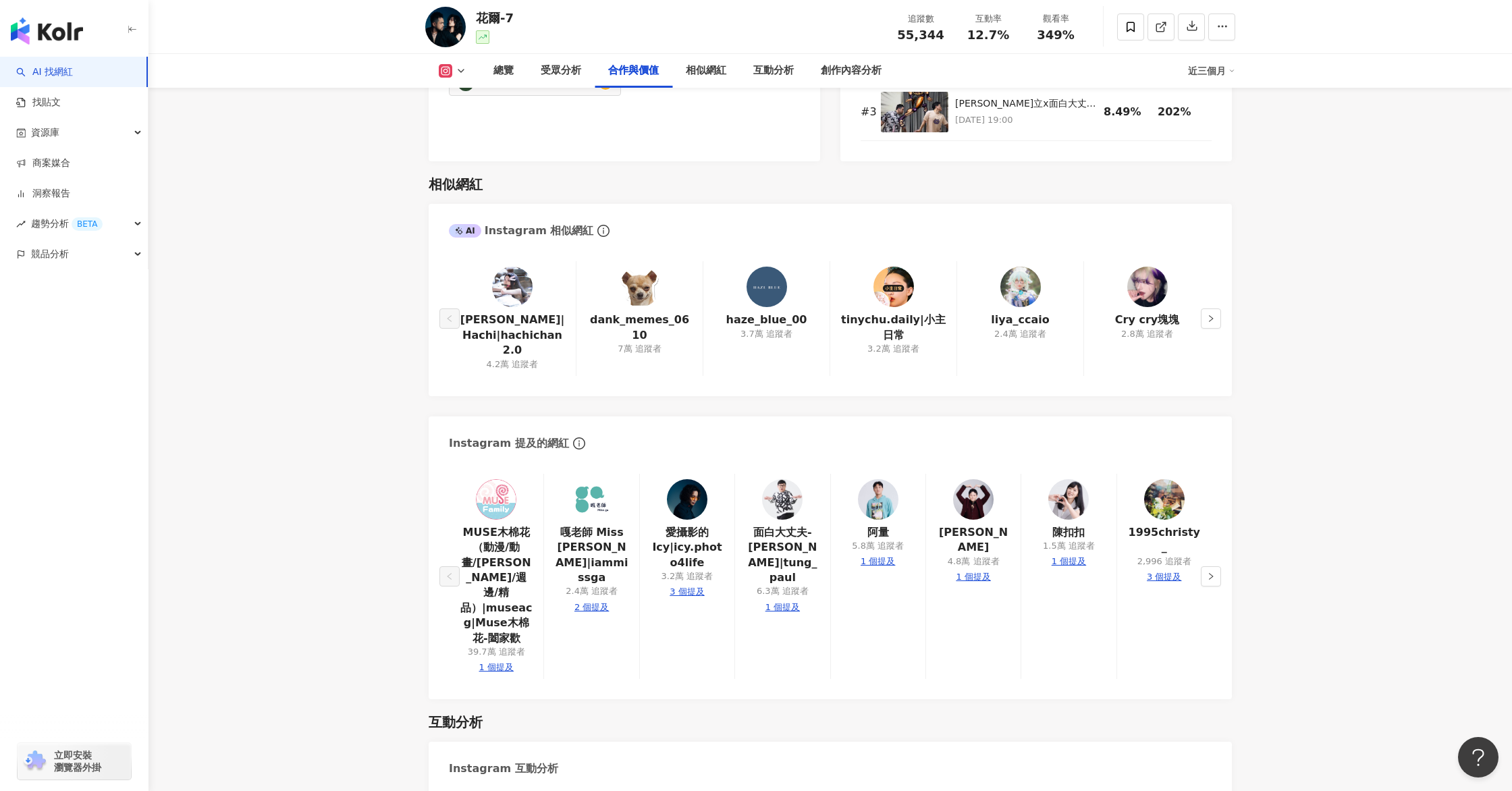
click at [781, 510] on img at bounding box center [782, 499] width 40 height 40
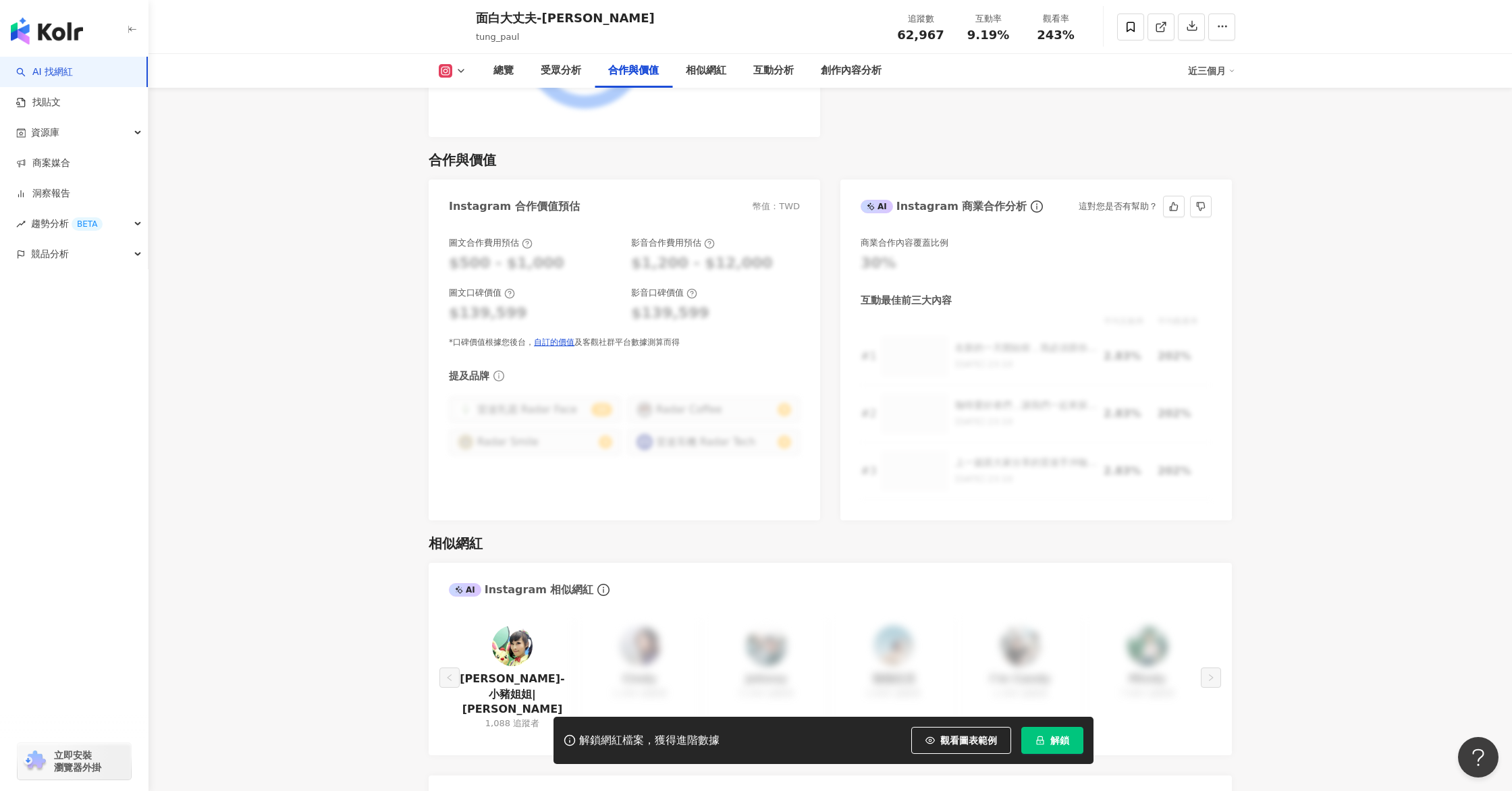
scroll to position [1816, 0]
